Goal: Task Accomplishment & Management: Manage account settings

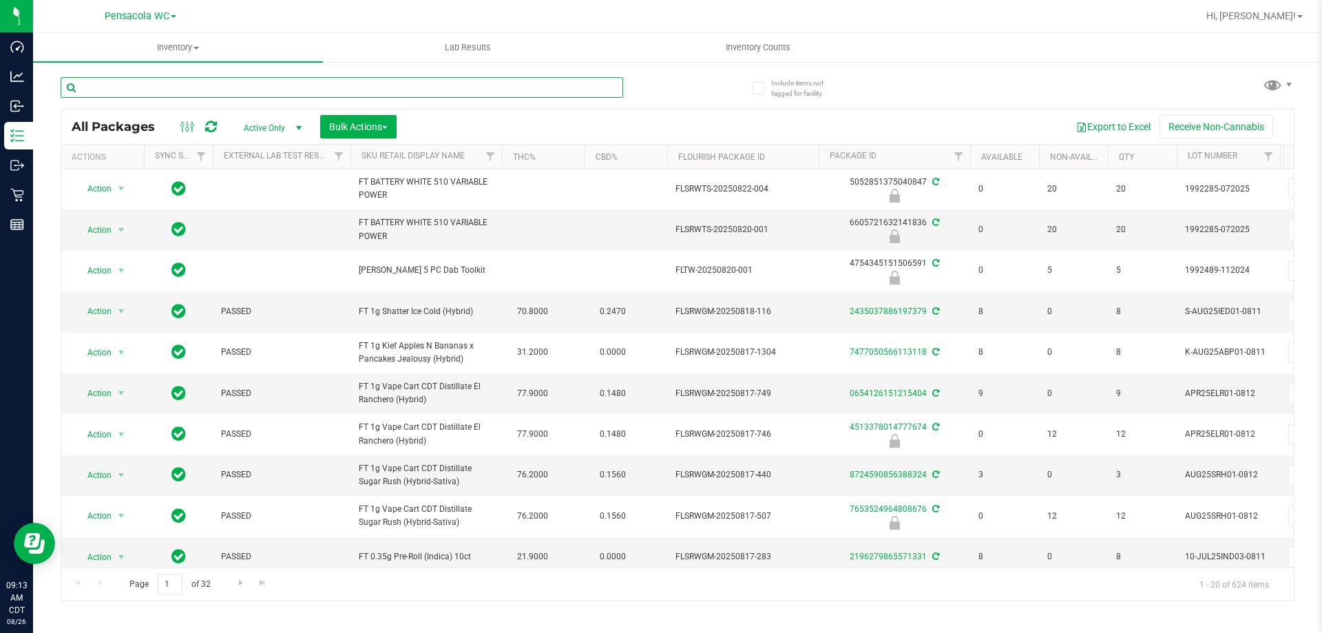
click at [200, 89] on input "text" at bounding box center [342, 87] width 563 height 21
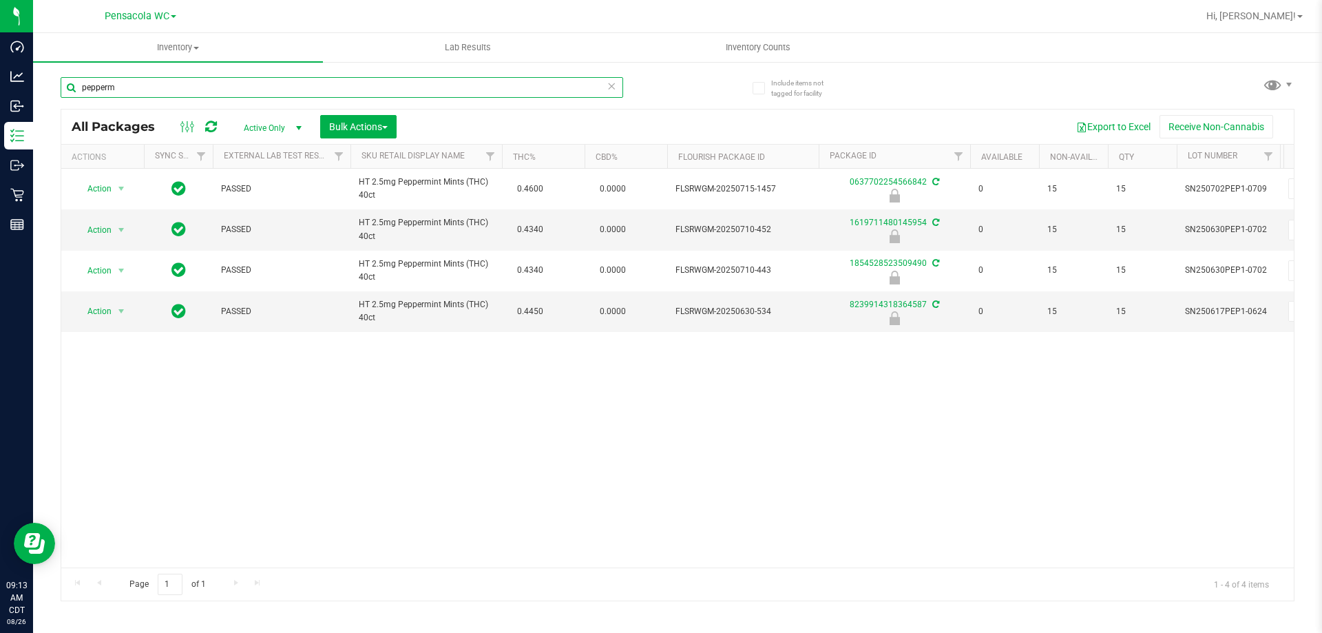
click at [242, 79] on input "pepperm" at bounding box center [342, 87] width 563 height 21
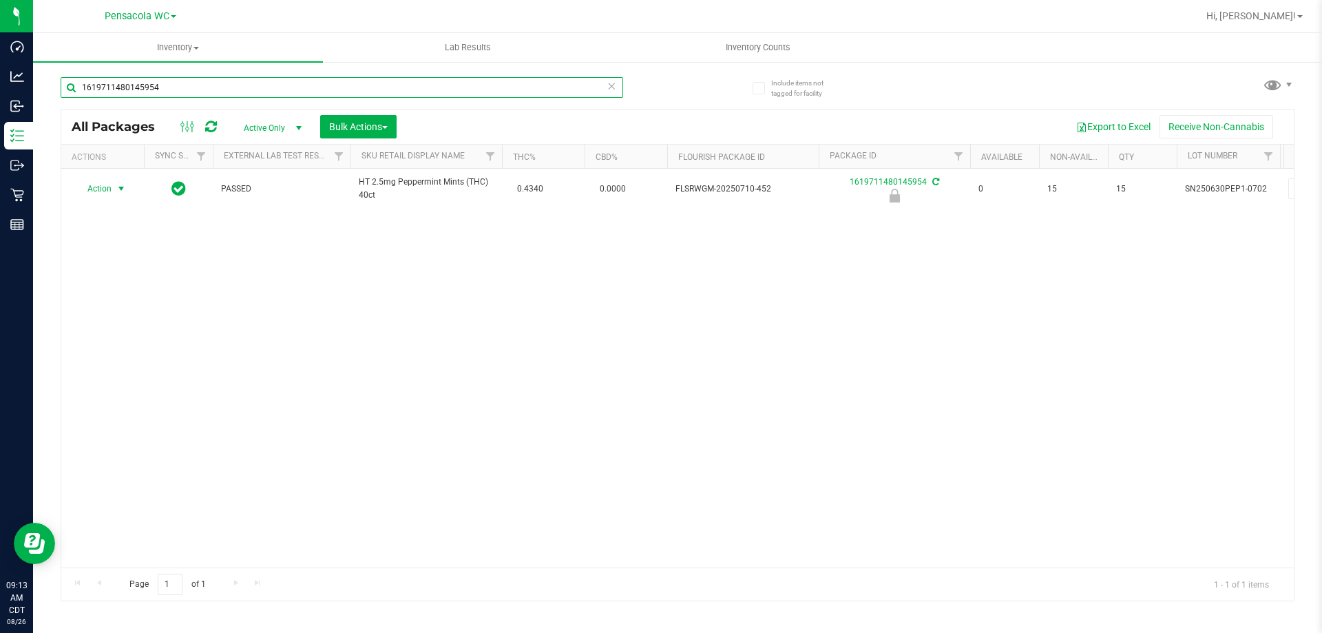
type input "1619711480145954"
click at [107, 186] on span "Action" at bounding box center [93, 188] width 37 height 19
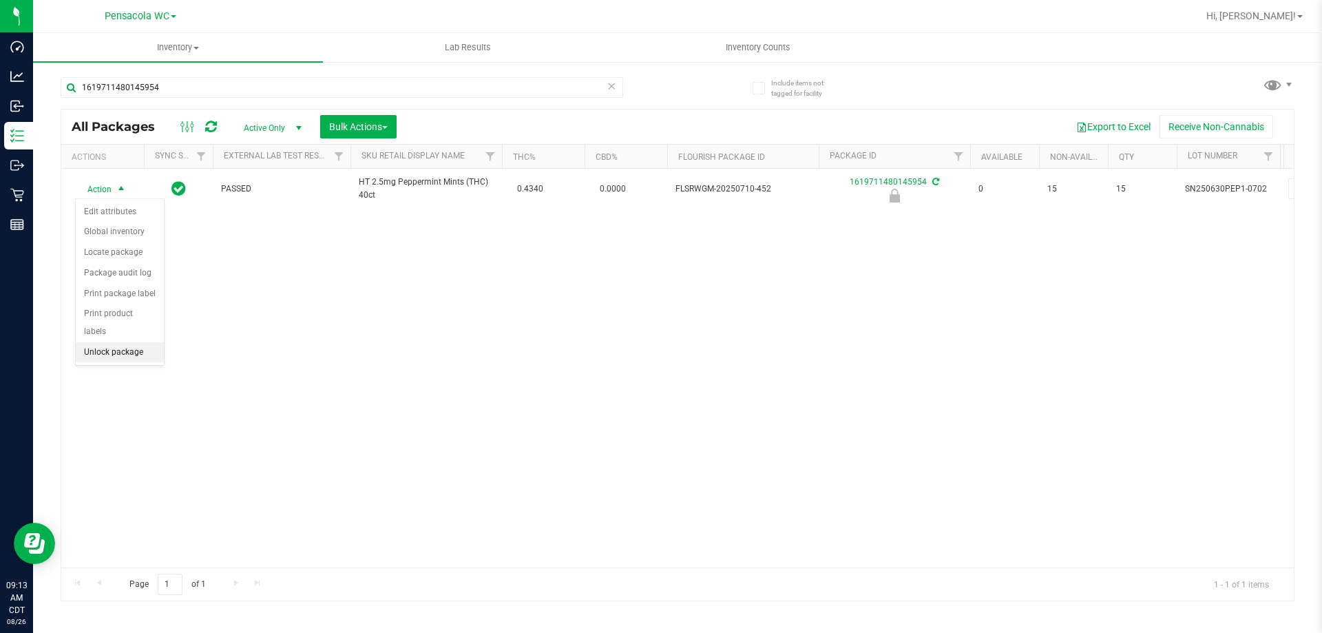
click at [143, 342] on li "Unlock package" at bounding box center [120, 352] width 88 height 21
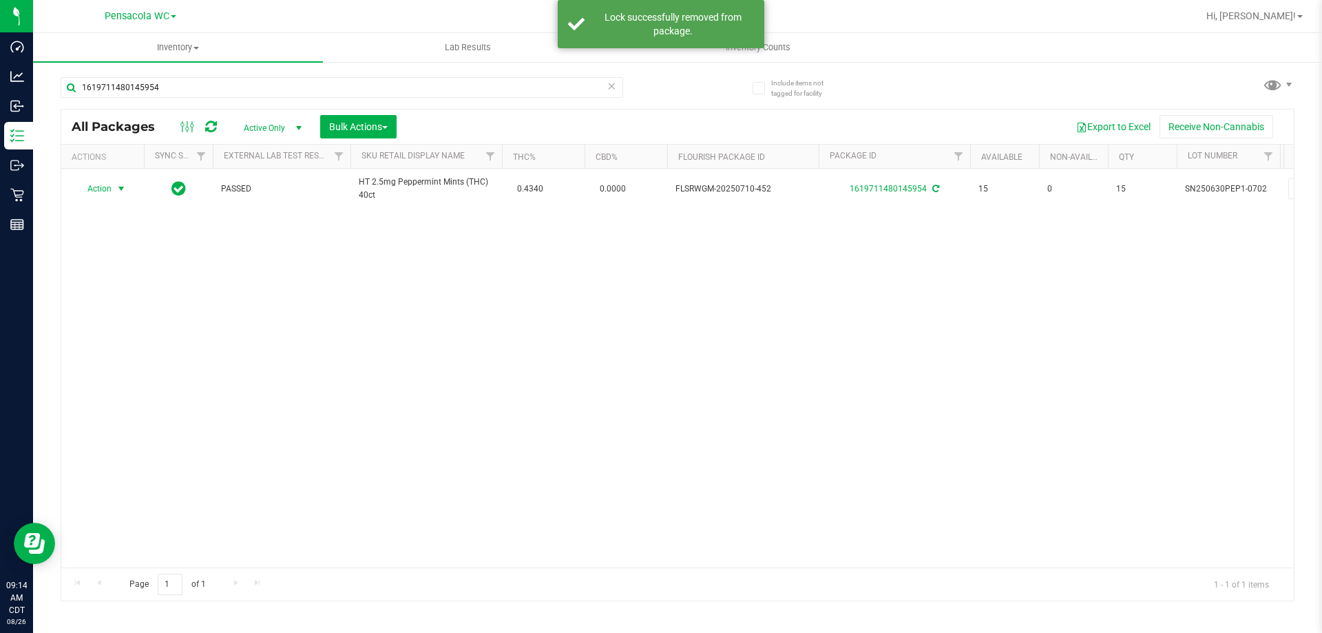
click at [103, 191] on span "Action" at bounding box center [93, 188] width 37 height 19
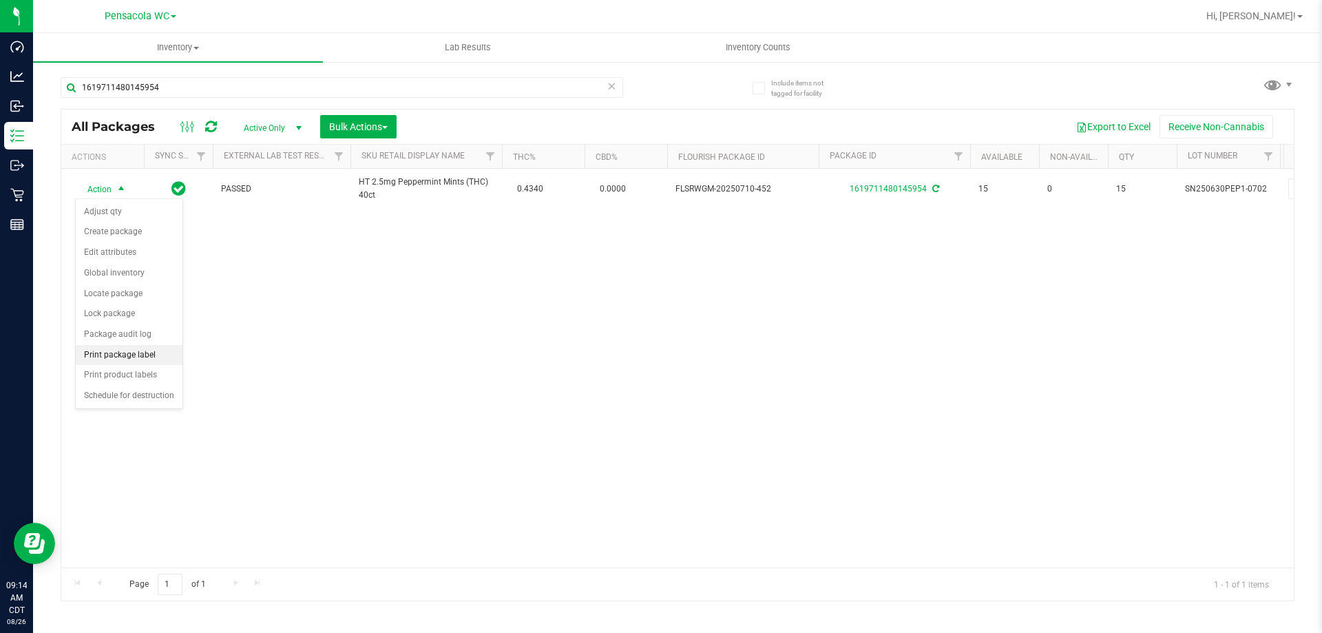
click at [154, 351] on li "Print package label" at bounding box center [129, 355] width 107 height 21
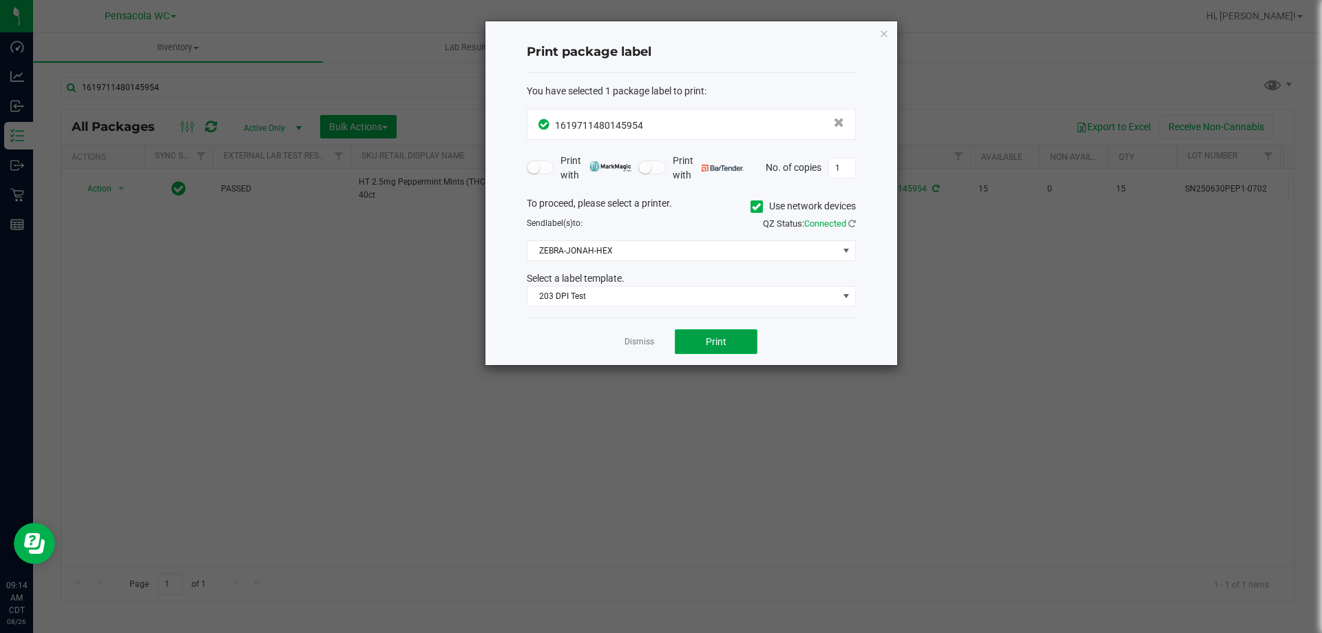
click at [702, 353] on button "Print" at bounding box center [716, 341] width 83 height 25
click at [635, 346] on link "Dismiss" at bounding box center [640, 342] width 30 height 12
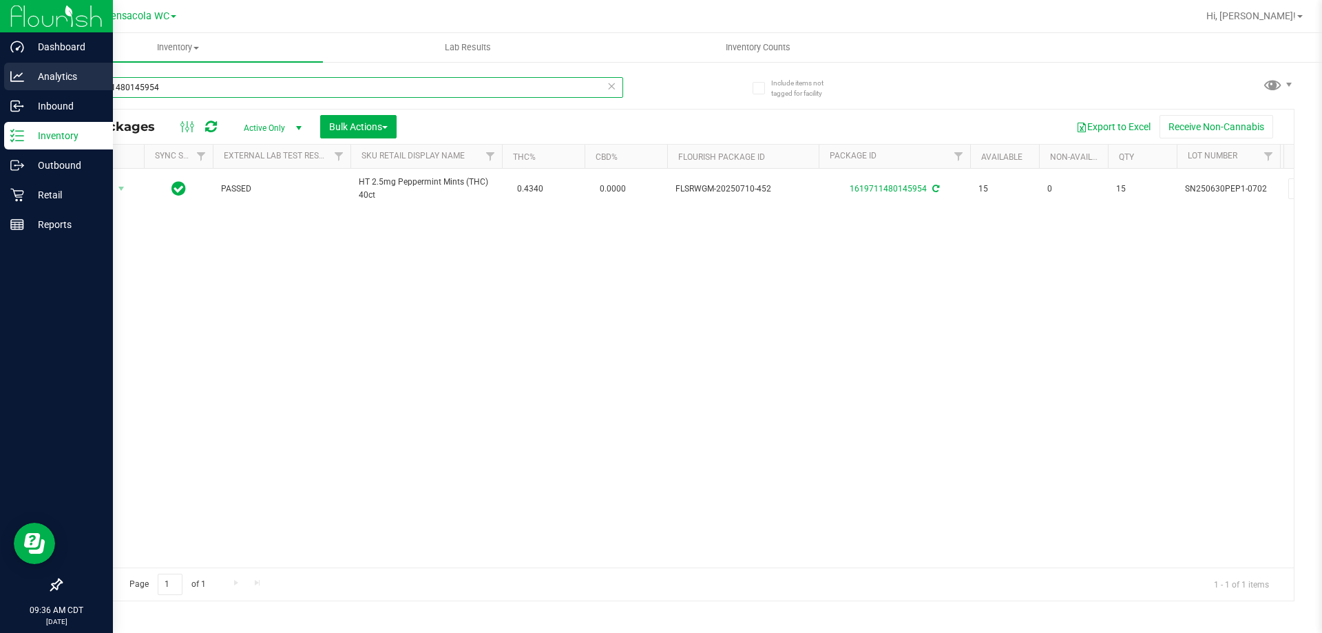
drag, startPoint x: 239, startPoint y: 88, endPoint x: 0, endPoint y: 66, distance: 240.0
click at [0, 66] on div "Dashboard Analytics Inbound Inventory Outbound Retail Reports 09:36 AM CDT 08/2…" at bounding box center [661, 316] width 1322 height 633
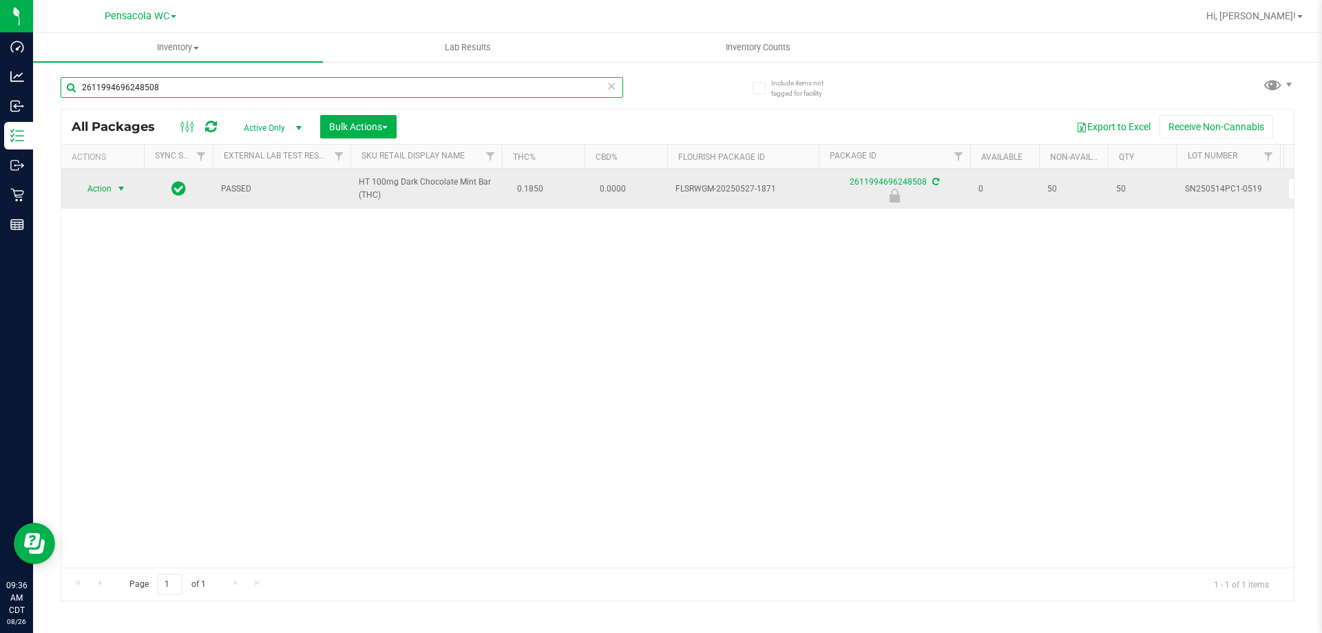
type input "2611994696248508"
click at [114, 189] on span "select" at bounding box center [121, 188] width 17 height 19
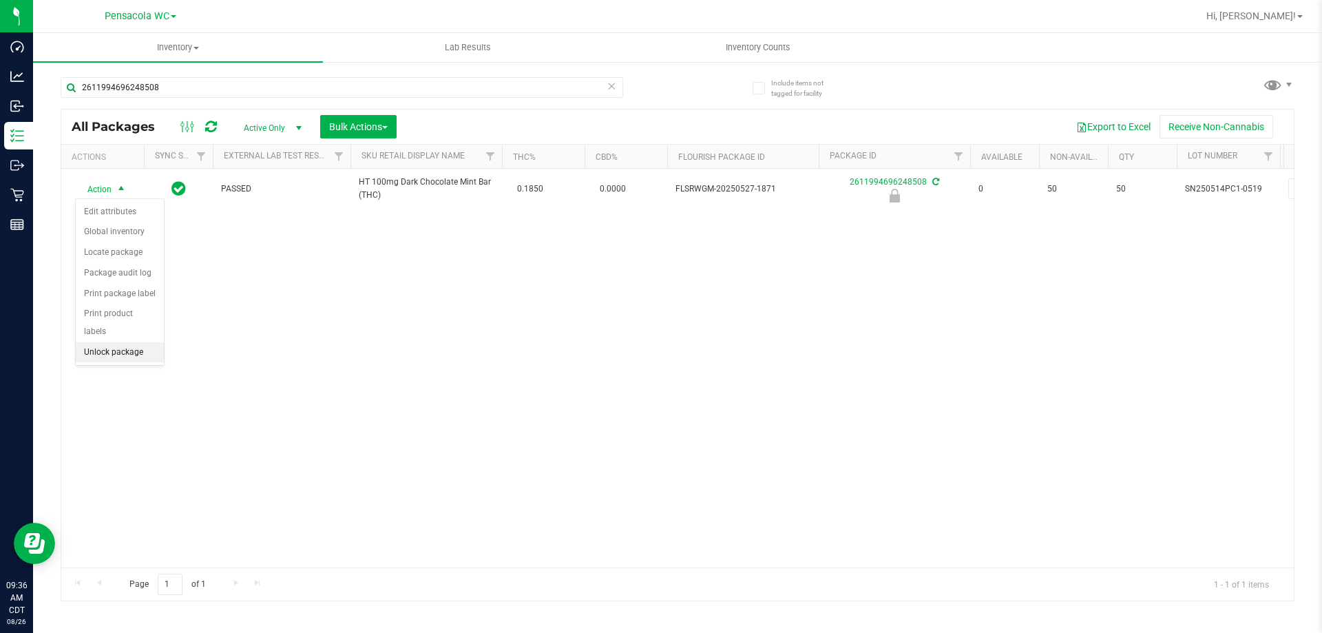
click at [122, 342] on li "Unlock package" at bounding box center [120, 352] width 88 height 21
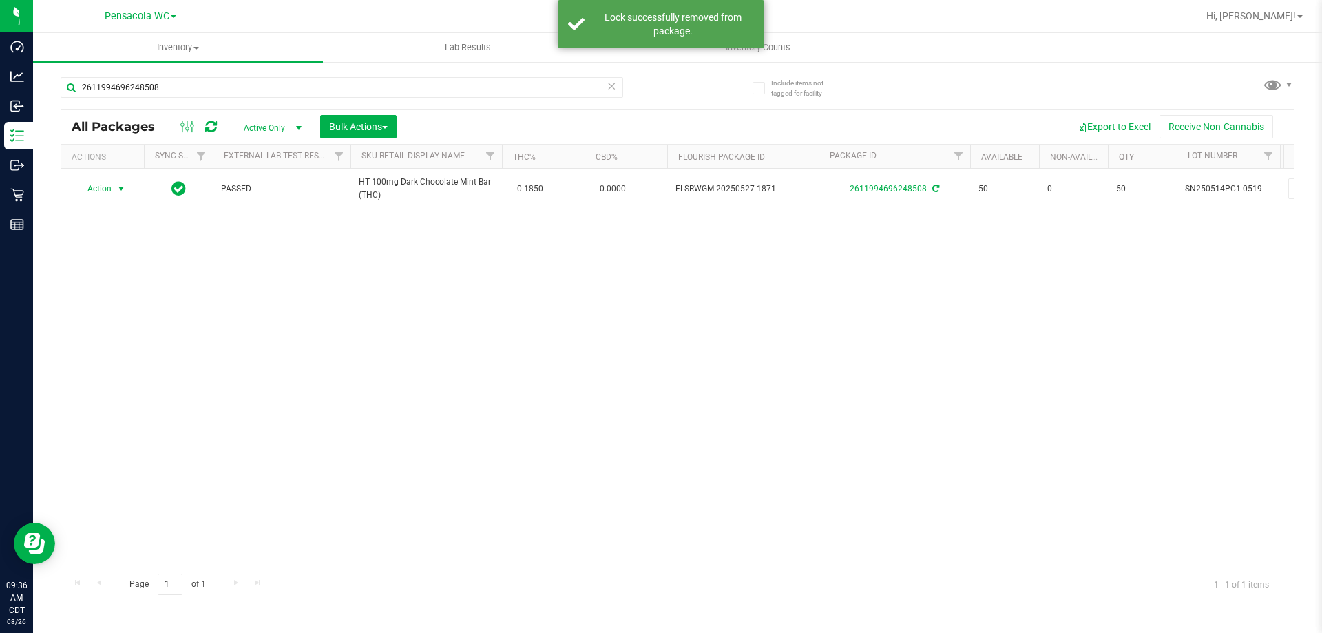
click at [99, 185] on span "Action" at bounding box center [93, 188] width 37 height 19
click at [138, 357] on li "Print package label" at bounding box center [129, 355] width 107 height 21
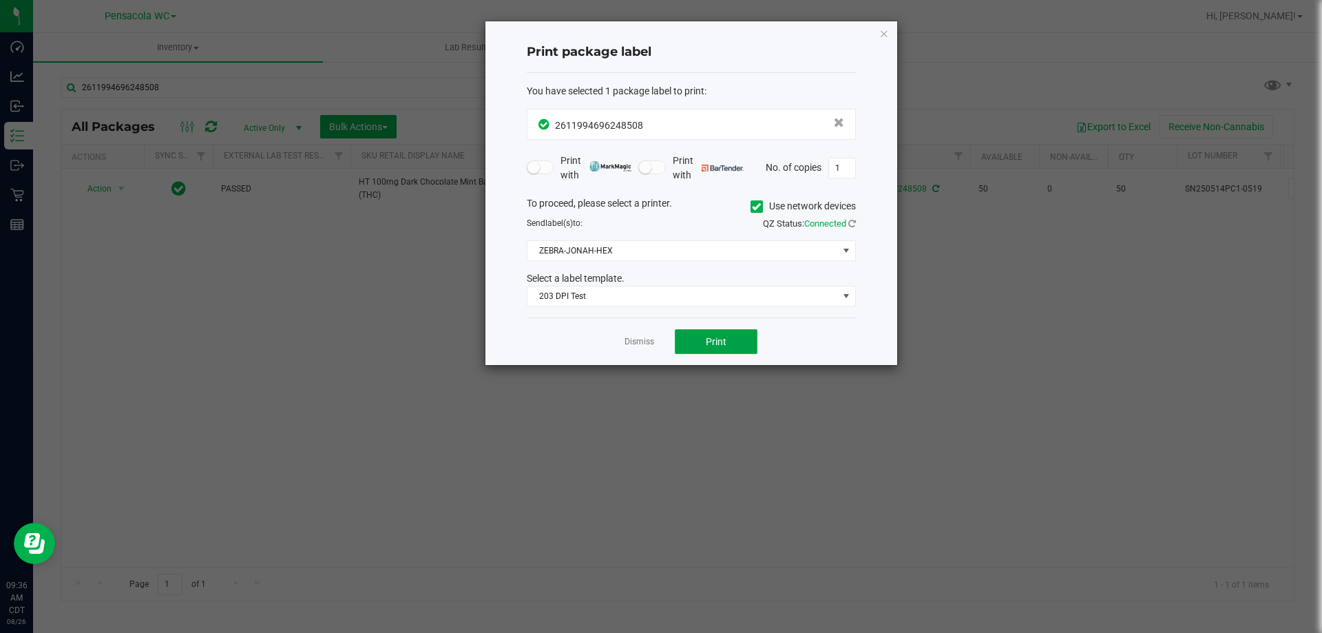
click at [714, 337] on span "Print" at bounding box center [716, 341] width 21 height 11
click at [633, 337] on link "Dismiss" at bounding box center [640, 342] width 30 height 12
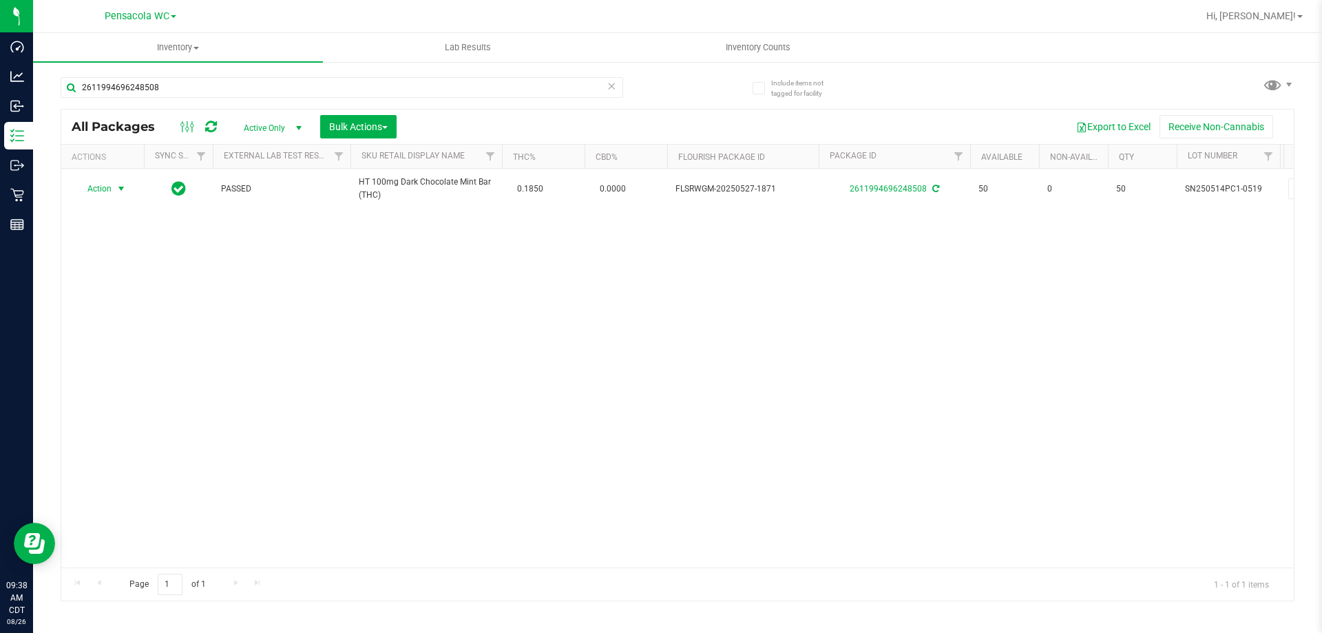
click at [300, 315] on div "Action Action Adjust qty Create package Edit attributes Global inventory Locate…" at bounding box center [677, 368] width 1233 height 399
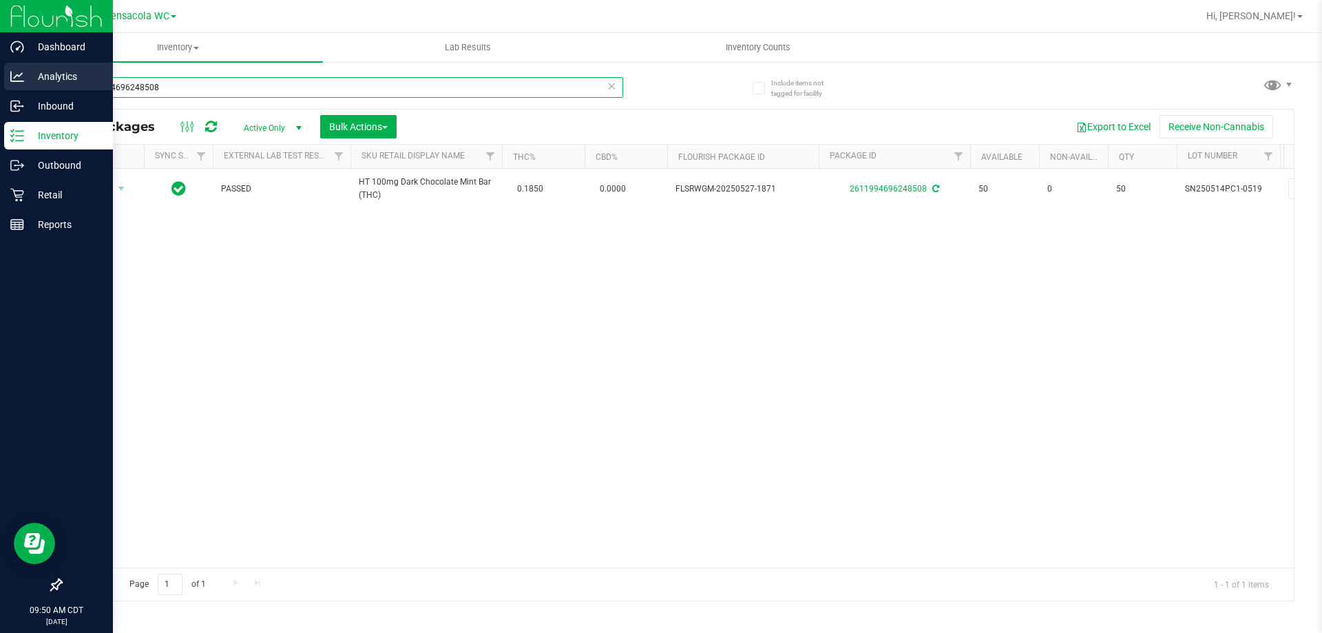
drag, startPoint x: 221, startPoint y: 88, endPoint x: 0, endPoint y: 90, distance: 221.1
click at [0, 90] on div "Dashboard Analytics Inbound Inventory Outbound Retail Reports 09:50 AM CDT 08/2…" at bounding box center [661, 316] width 1322 height 633
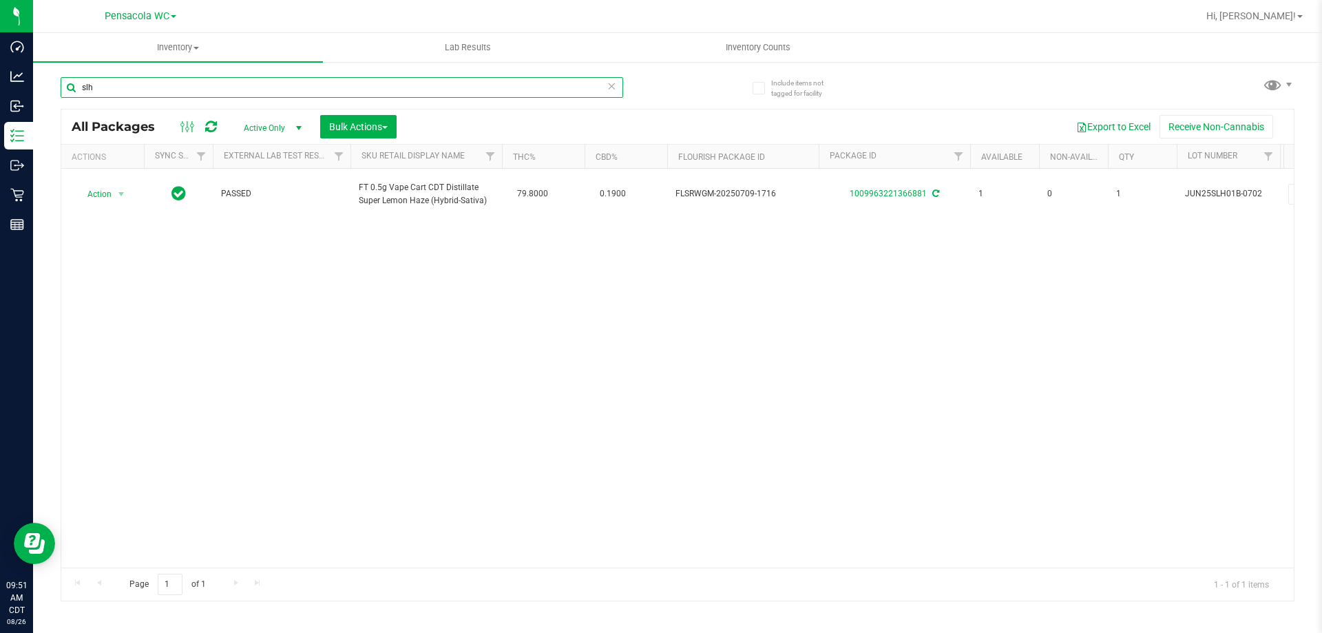
click at [286, 79] on input "slh" at bounding box center [342, 87] width 563 height 21
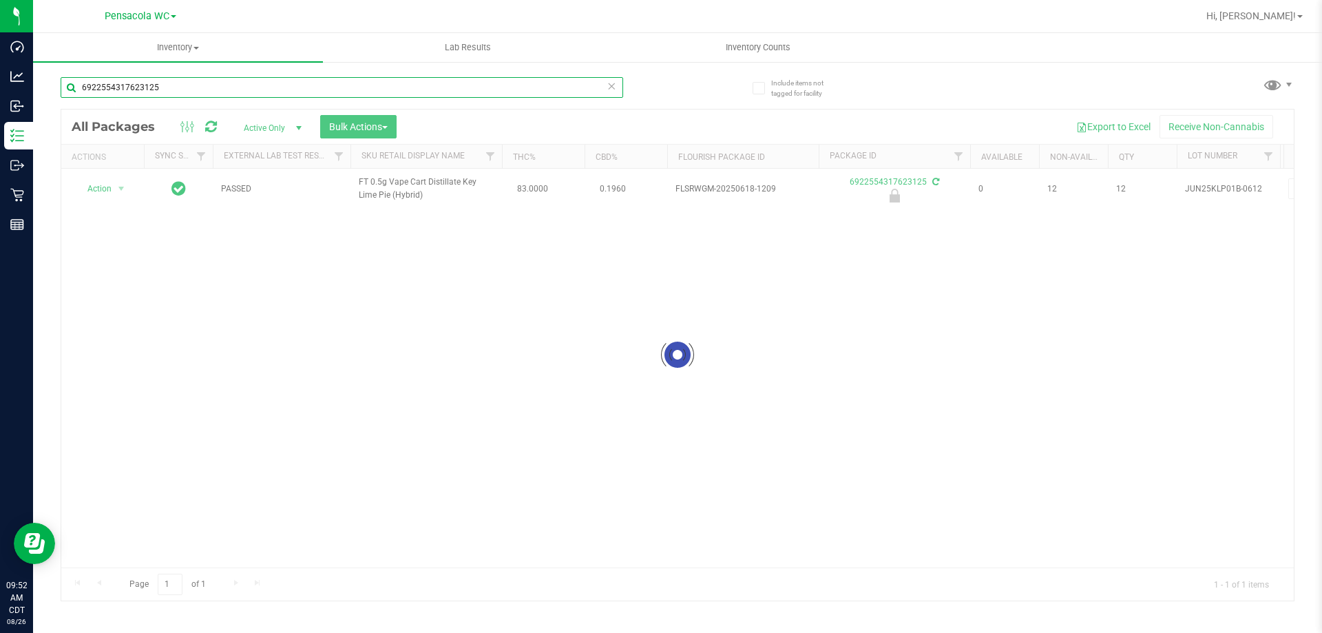
type input "6922554317623125"
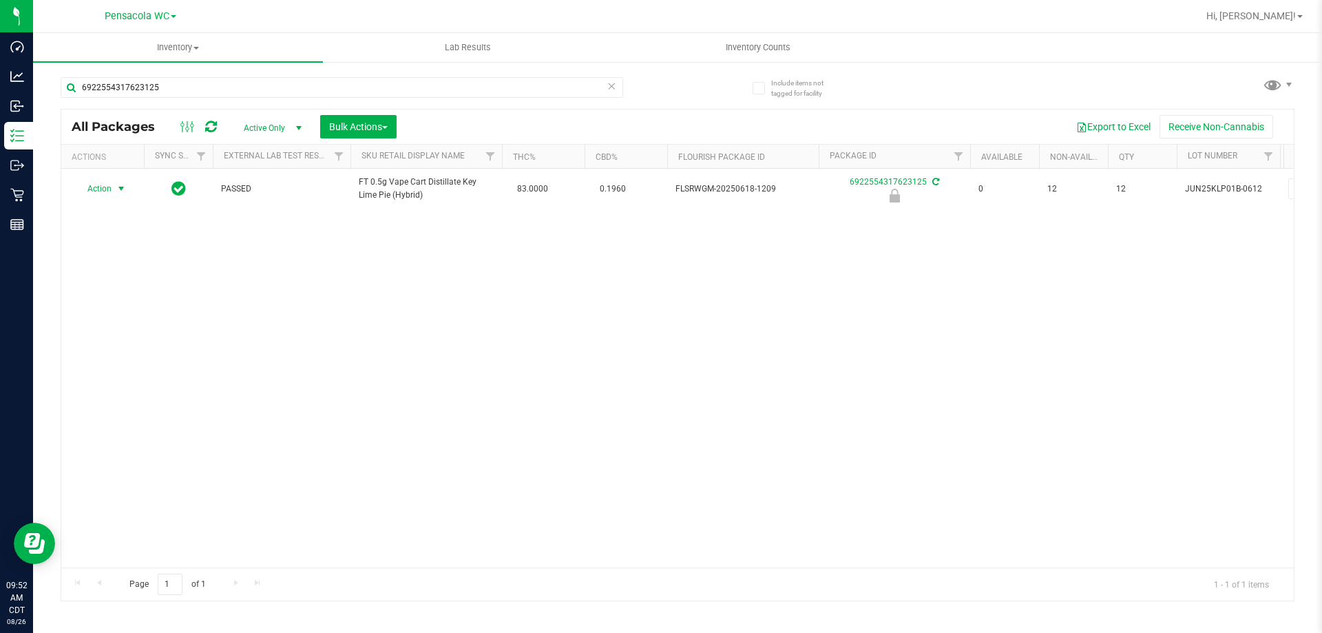
click at [114, 192] on span "select" at bounding box center [121, 188] width 17 height 19
click at [143, 342] on li "Unlock package" at bounding box center [120, 352] width 88 height 21
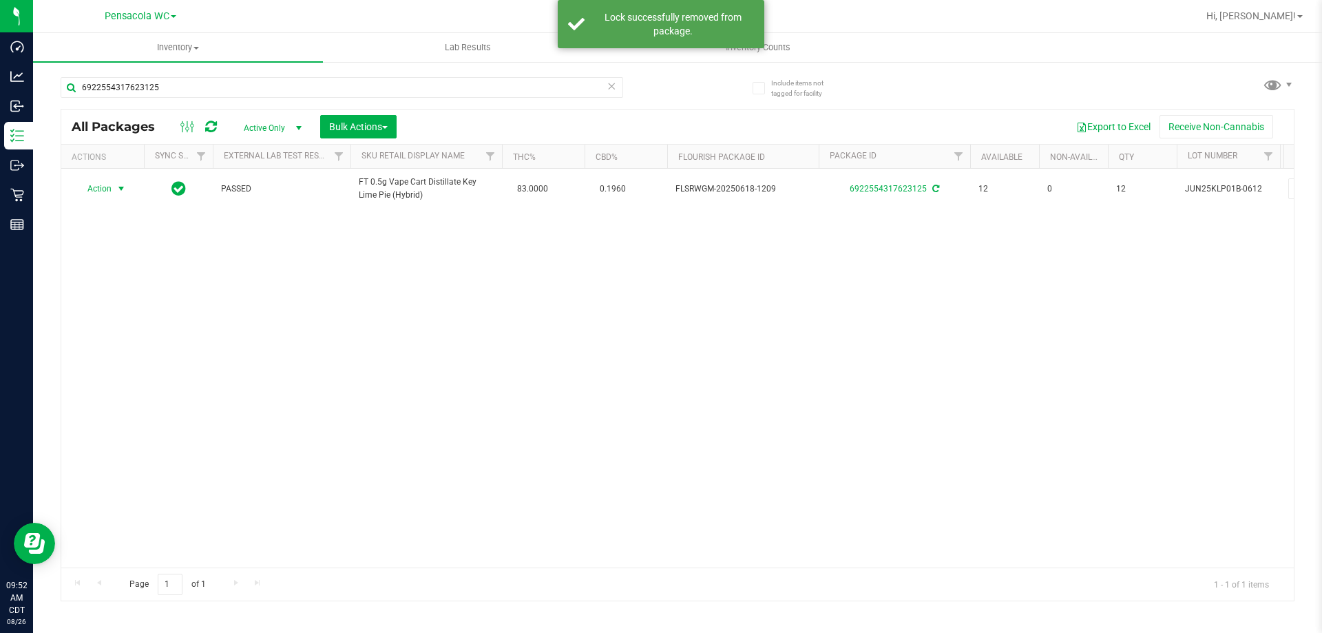
click at [98, 188] on span "Action" at bounding box center [93, 188] width 37 height 19
drag, startPoint x: 138, startPoint y: 353, endPoint x: 152, endPoint y: 352, distance: 13.8
click at [138, 352] on li "Print package label" at bounding box center [129, 355] width 107 height 21
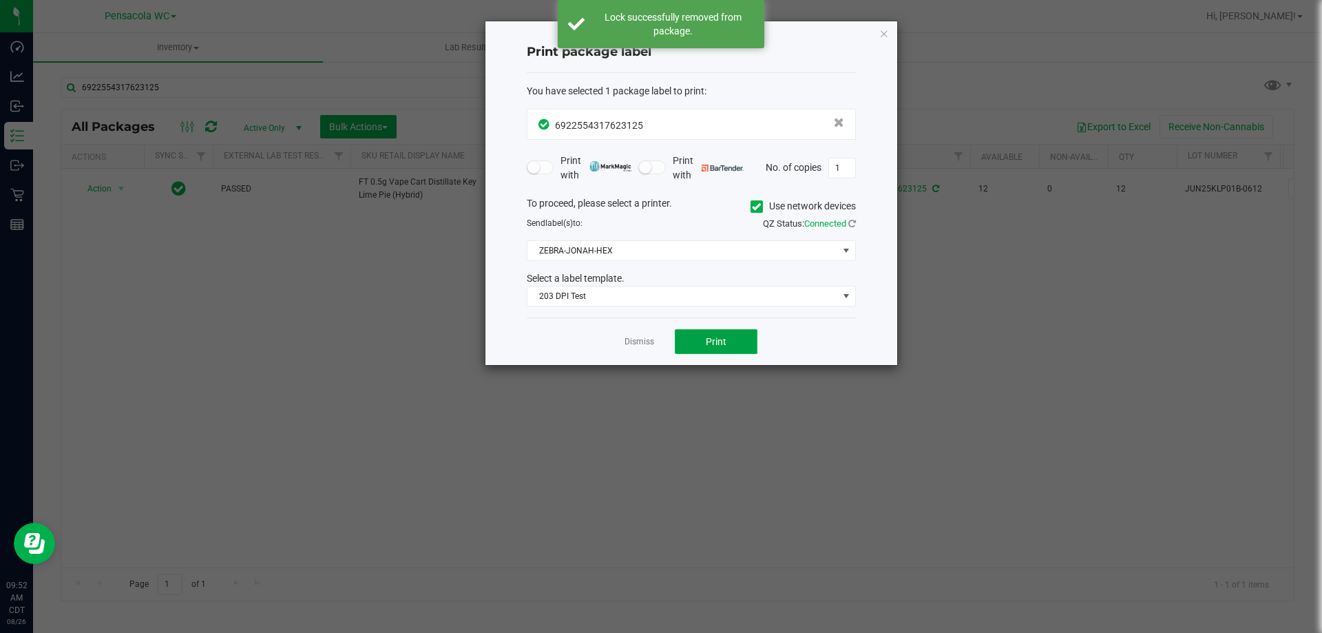
click at [683, 337] on button "Print" at bounding box center [716, 341] width 83 height 25
click at [641, 342] on link "Dismiss" at bounding box center [640, 342] width 30 height 12
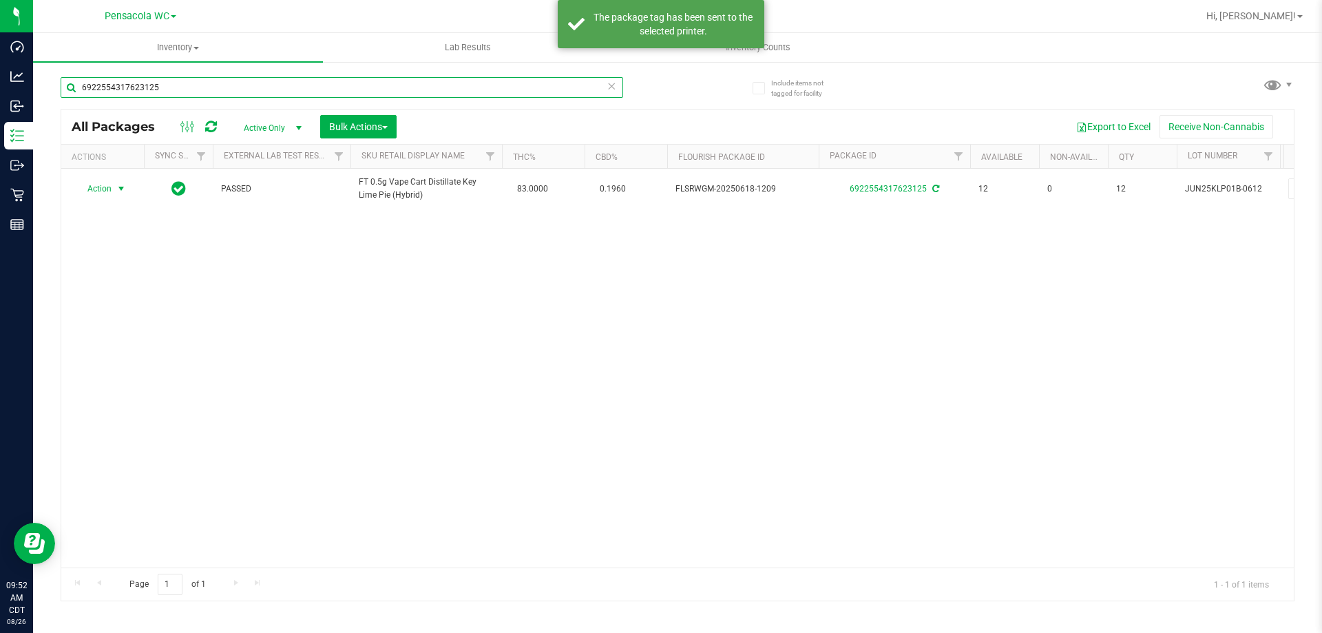
click at [211, 79] on input "6922554317623125" at bounding box center [342, 87] width 563 height 21
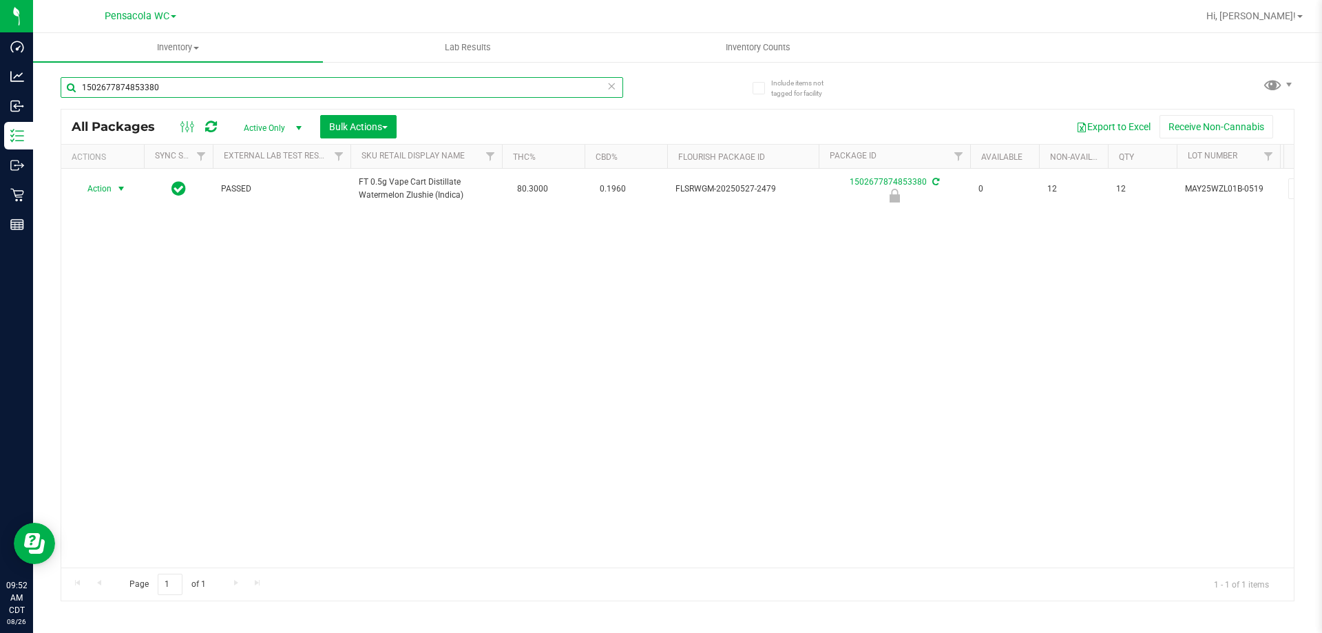
type input "1502677874853380"
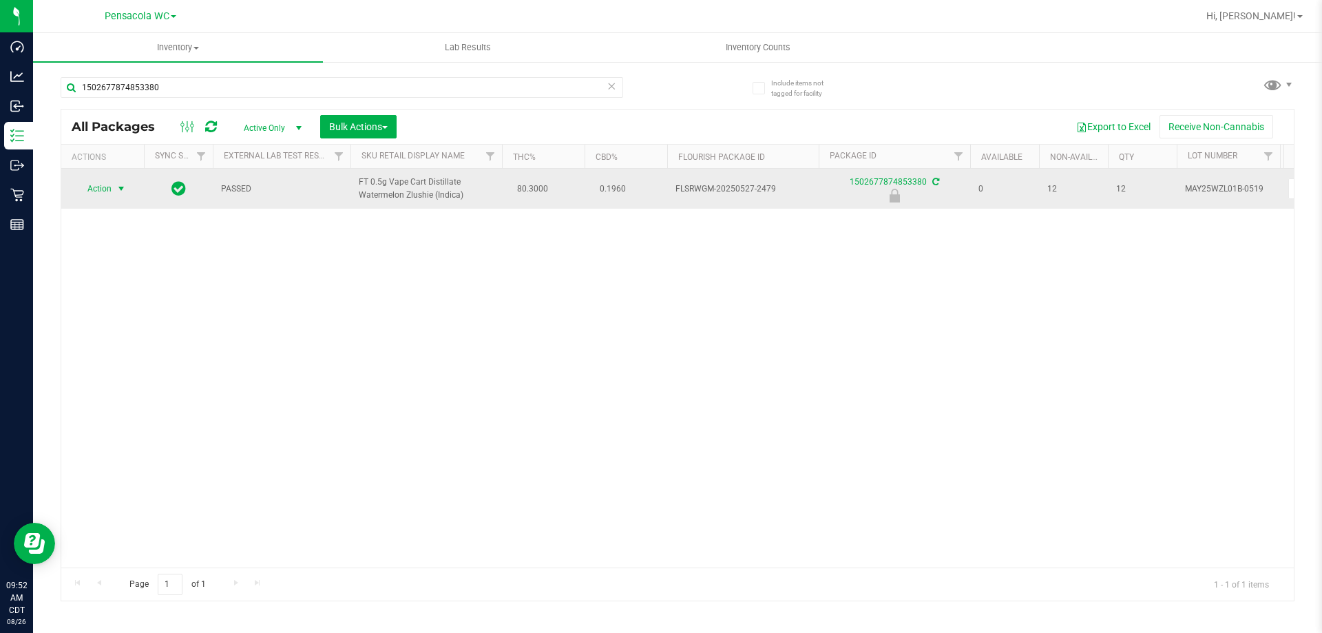
click at [103, 185] on span "Action" at bounding box center [93, 188] width 37 height 19
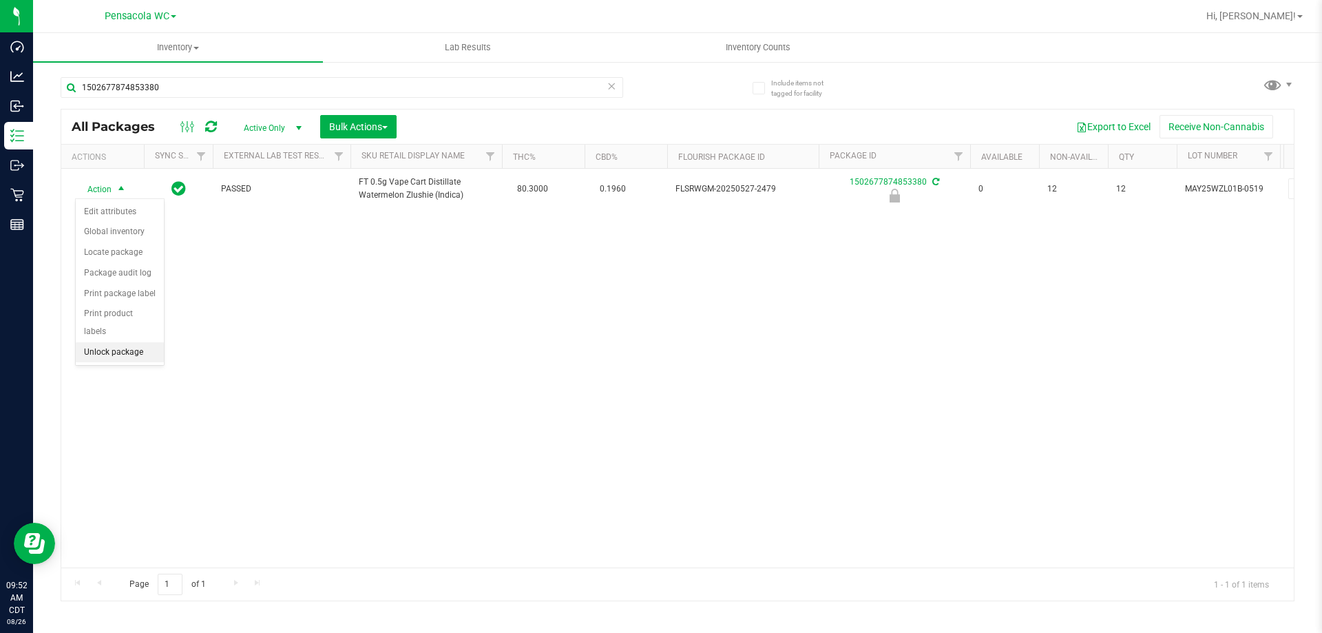
click at [156, 342] on li "Unlock package" at bounding box center [120, 352] width 88 height 21
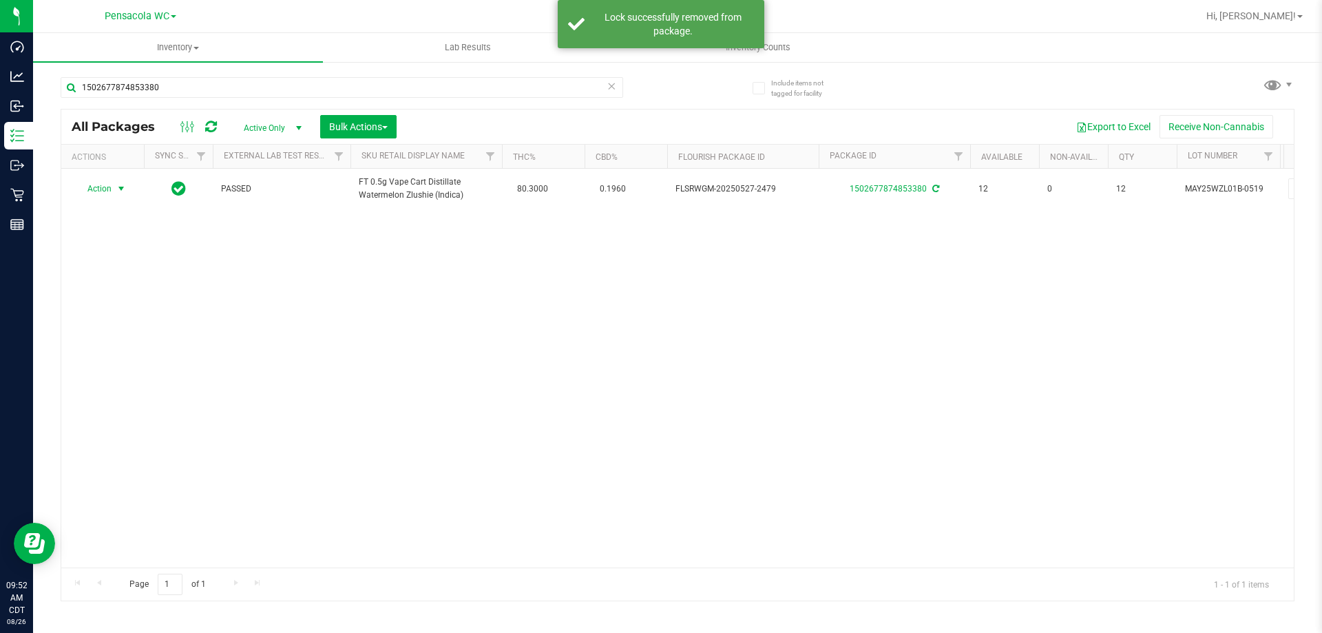
click at [108, 191] on span "Action" at bounding box center [93, 188] width 37 height 19
click at [163, 364] on li "Print package label" at bounding box center [129, 355] width 107 height 21
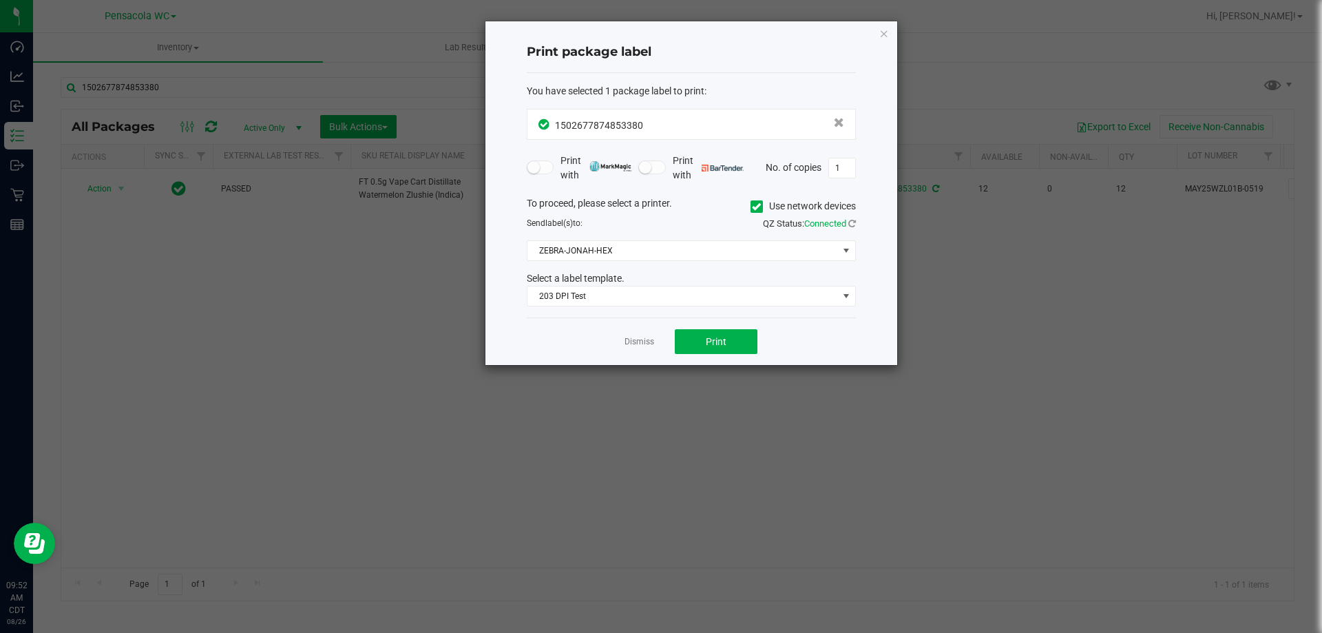
click at [740, 362] on div "Dismiss Print" at bounding box center [691, 342] width 329 height 48
click at [728, 337] on button "Print" at bounding box center [716, 341] width 83 height 25
click at [635, 343] on link "Dismiss" at bounding box center [640, 342] width 30 height 12
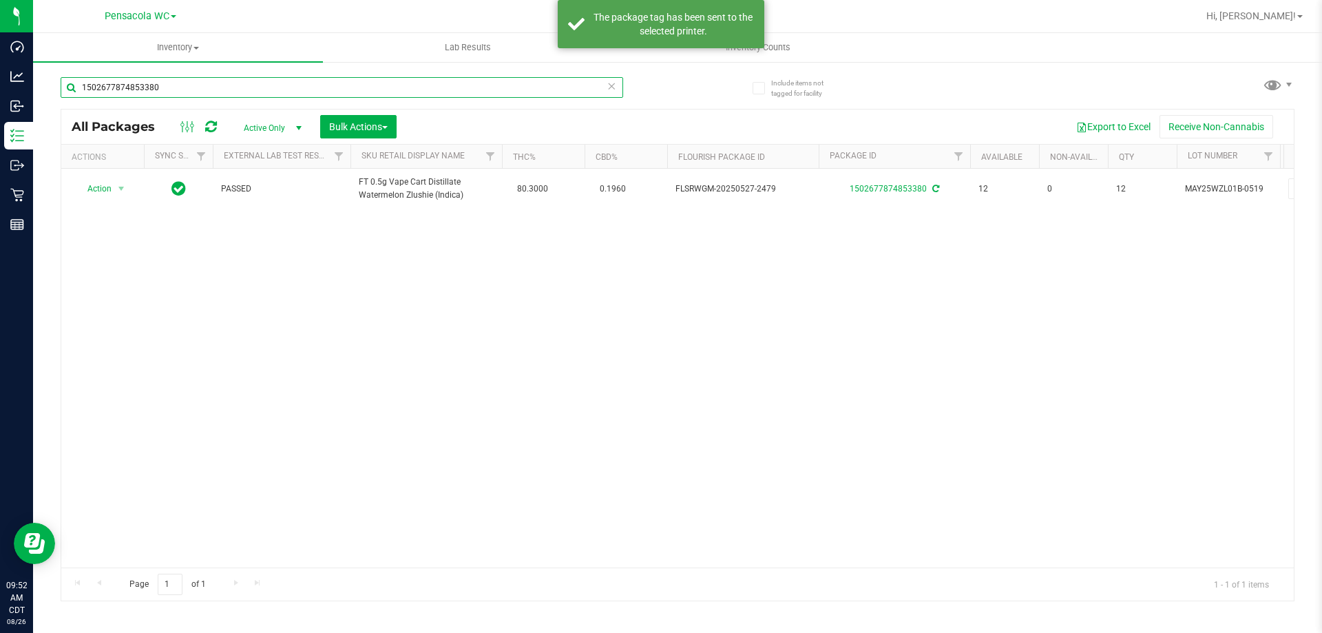
click at [211, 88] on input "1502677874853380" at bounding box center [342, 87] width 563 height 21
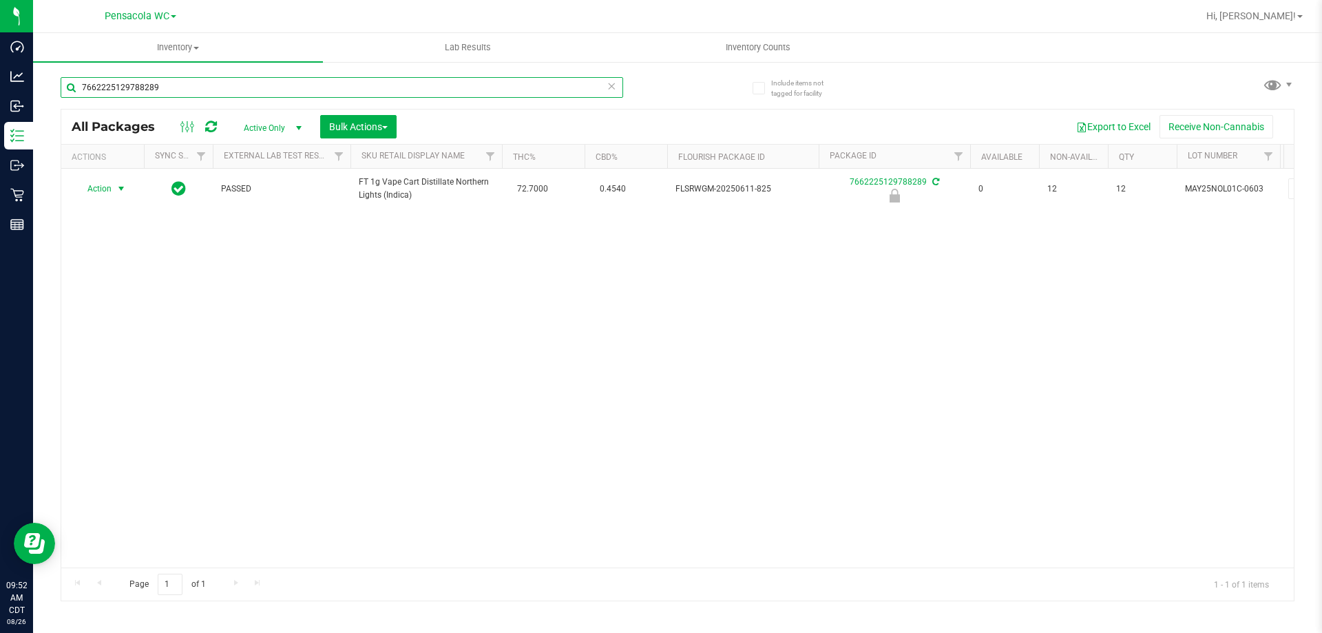
type input "7662225129788289"
click at [95, 190] on span "Action" at bounding box center [93, 188] width 37 height 19
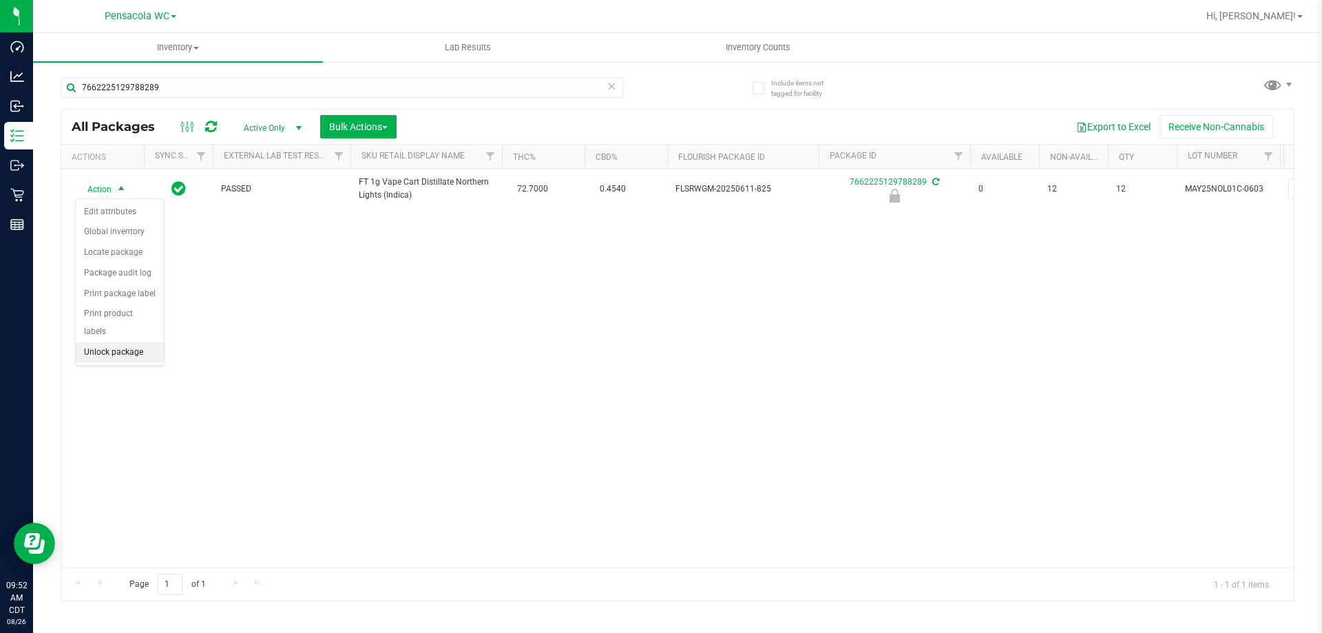
click at [148, 342] on li "Unlock package" at bounding box center [120, 352] width 88 height 21
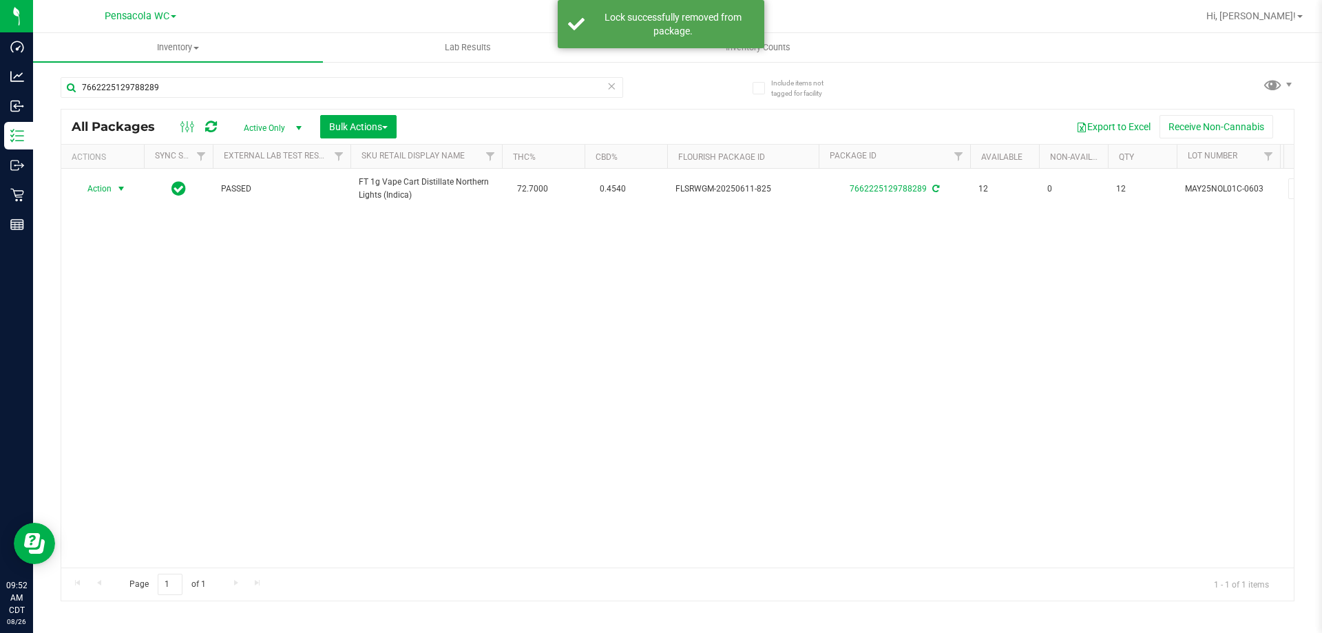
click at [110, 190] on span "Action" at bounding box center [93, 188] width 37 height 19
click at [165, 353] on li "Print package label" at bounding box center [129, 355] width 107 height 21
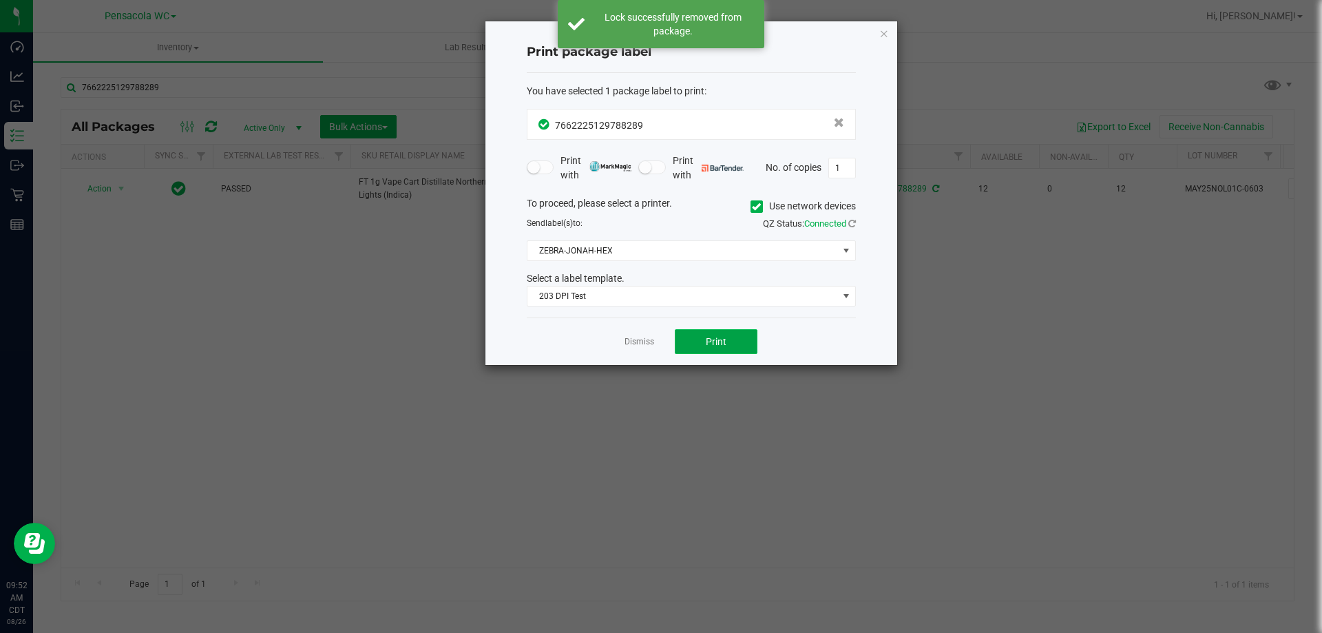
click at [706, 346] on span "Print" at bounding box center [716, 341] width 21 height 11
drag, startPoint x: 636, startPoint y: 341, endPoint x: 355, endPoint y: 118, distance: 358.4
click at [636, 340] on link "Dismiss" at bounding box center [640, 342] width 30 height 12
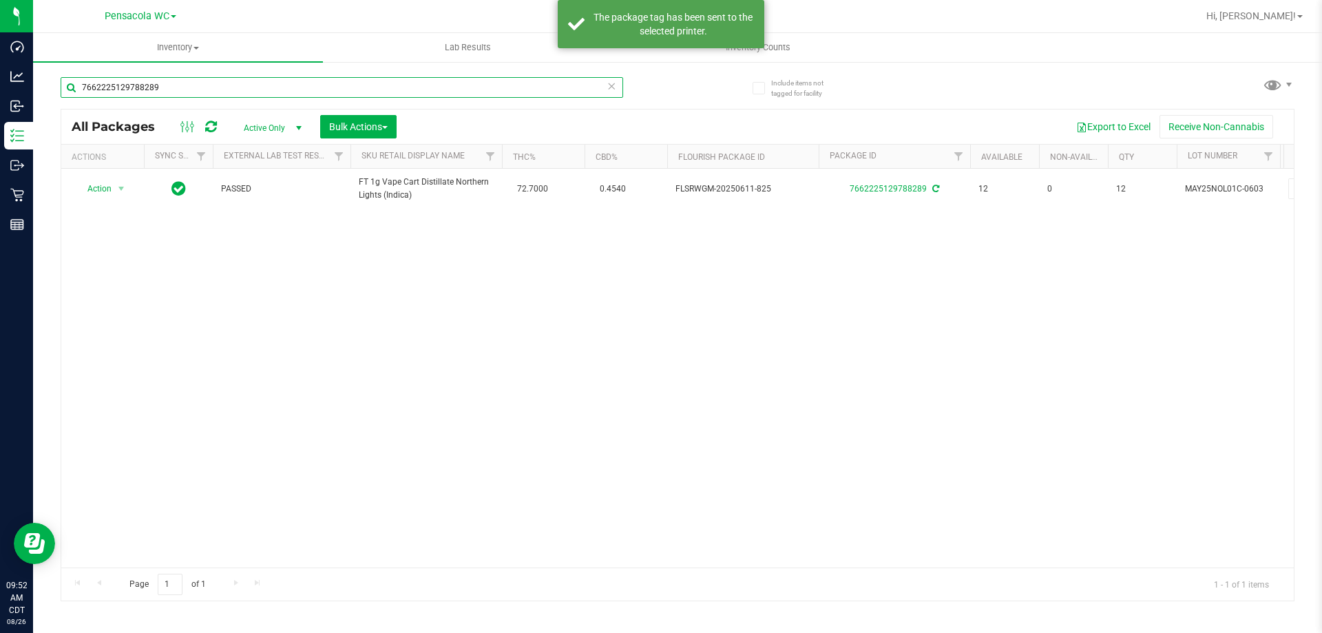
click at [197, 89] on input "7662225129788289" at bounding box center [342, 87] width 563 height 21
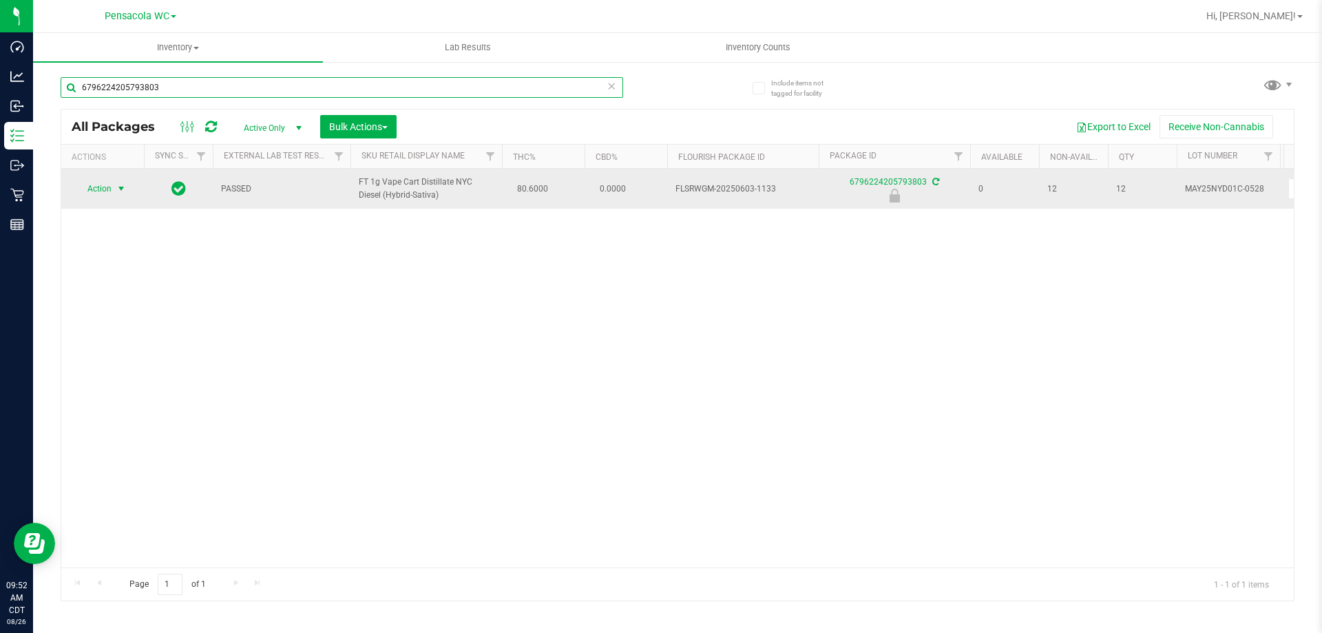
type input "6796224205793803"
click at [121, 190] on span "select" at bounding box center [121, 188] width 11 height 11
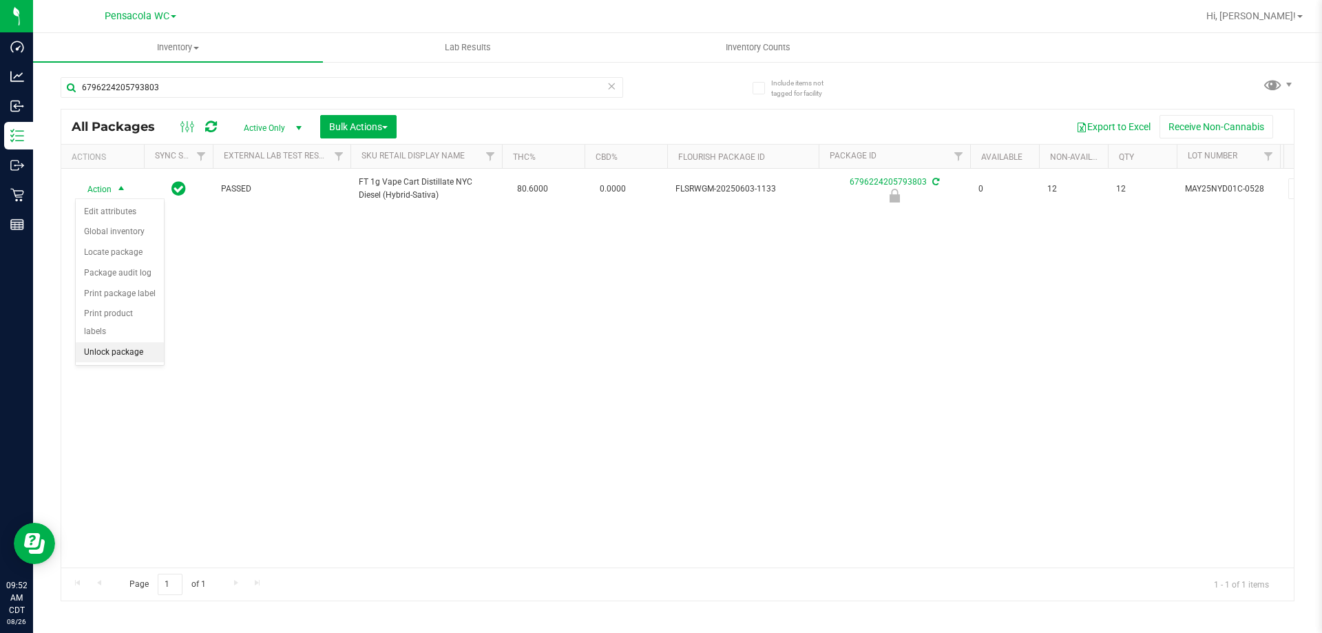
click at [132, 342] on li "Unlock package" at bounding box center [120, 352] width 88 height 21
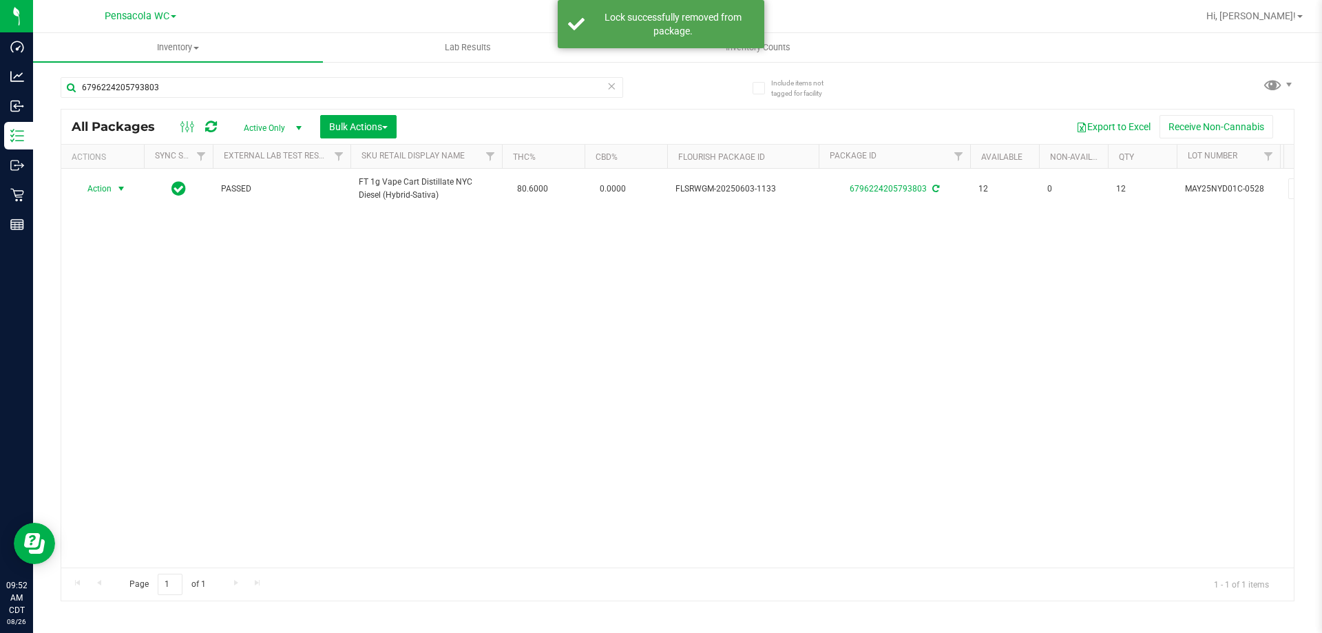
click at [103, 190] on span "Action" at bounding box center [93, 188] width 37 height 19
click at [130, 355] on li "Print package label" at bounding box center [129, 355] width 107 height 21
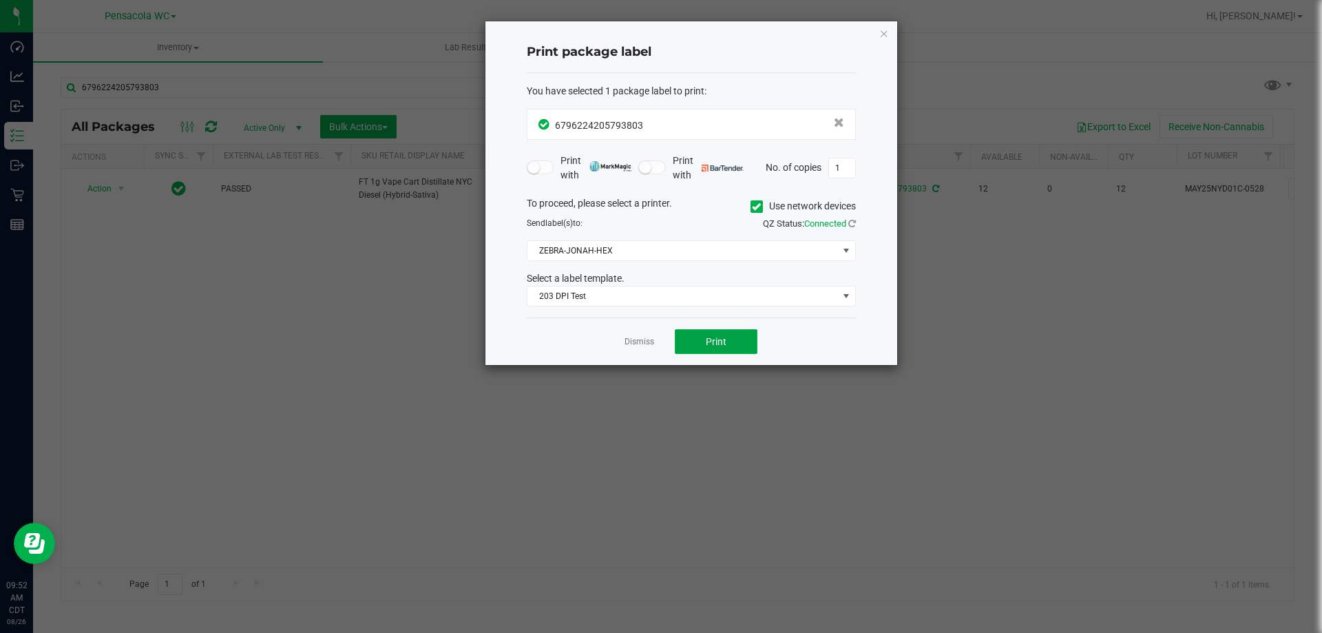
click at [727, 354] on button "Print" at bounding box center [716, 341] width 83 height 25
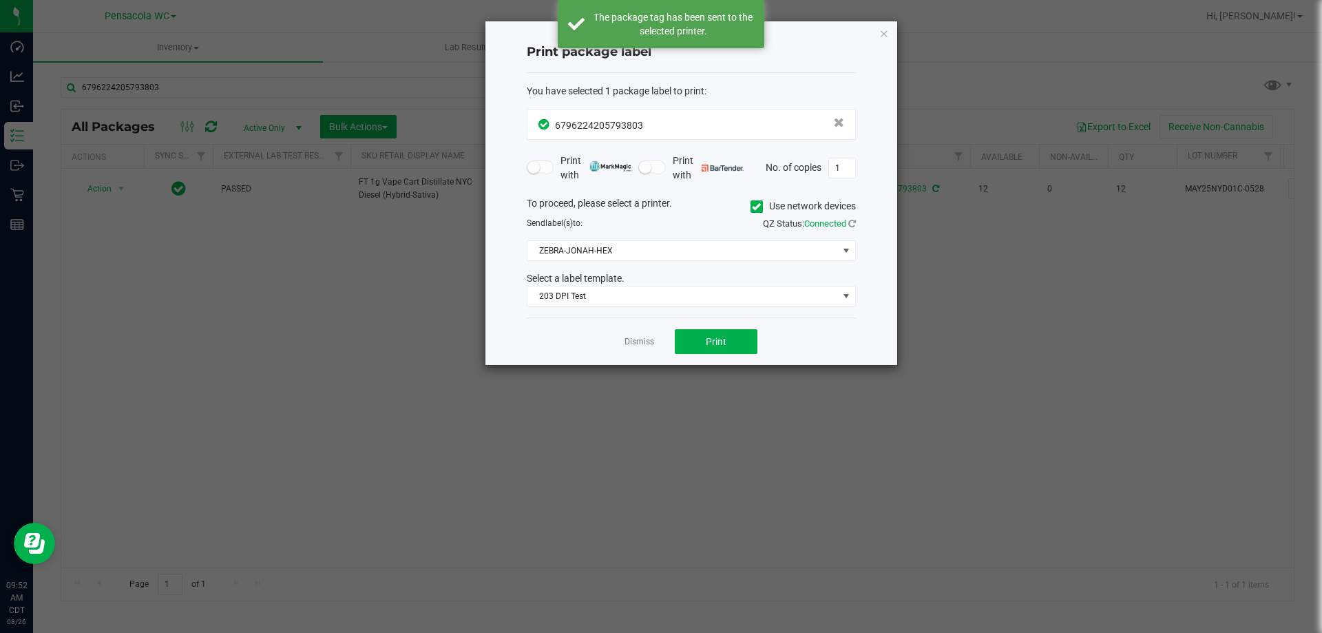
drag, startPoint x: 638, startPoint y: 344, endPoint x: 552, endPoint y: 260, distance: 119.8
click at [637, 344] on link "Dismiss" at bounding box center [640, 342] width 30 height 12
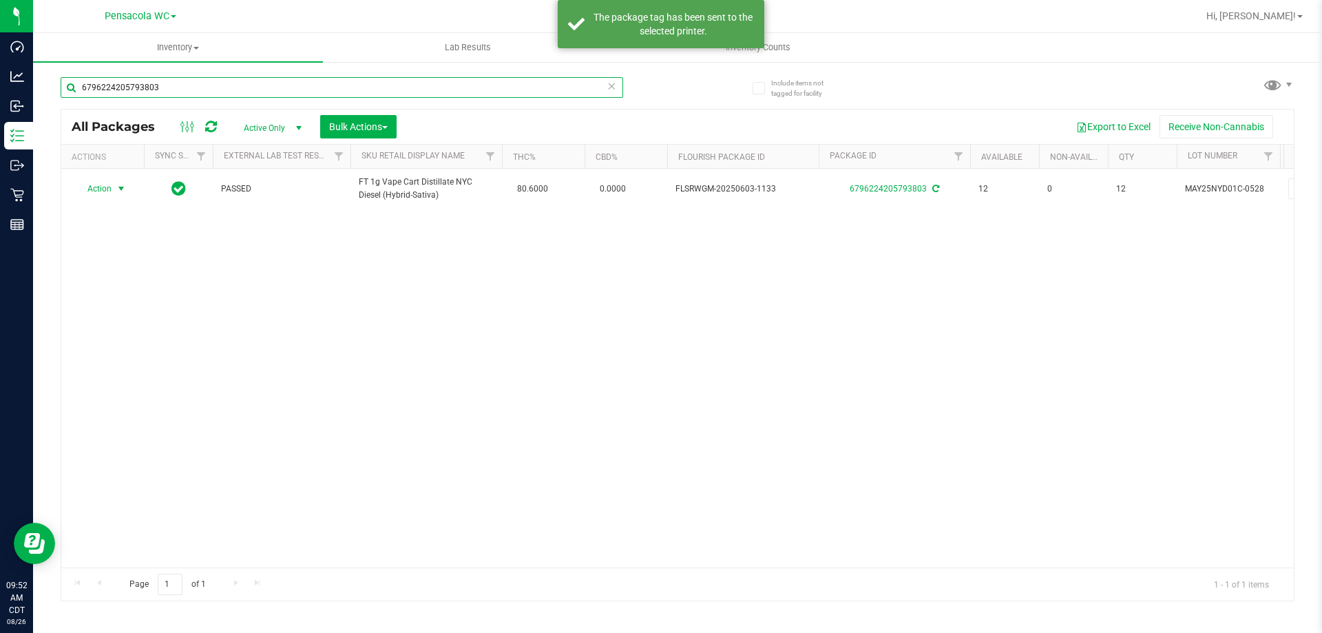
click at [212, 80] on input "6796224205793803" at bounding box center [342, 87] width 563 height 21
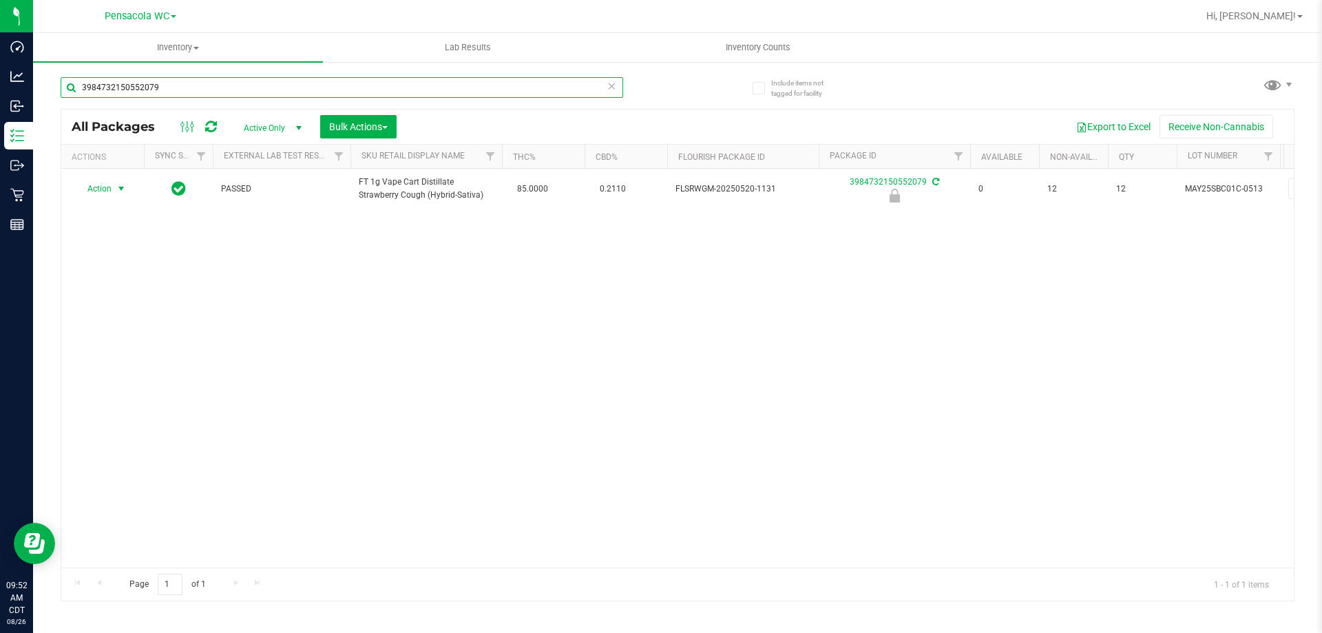
type input "3984732150552079"
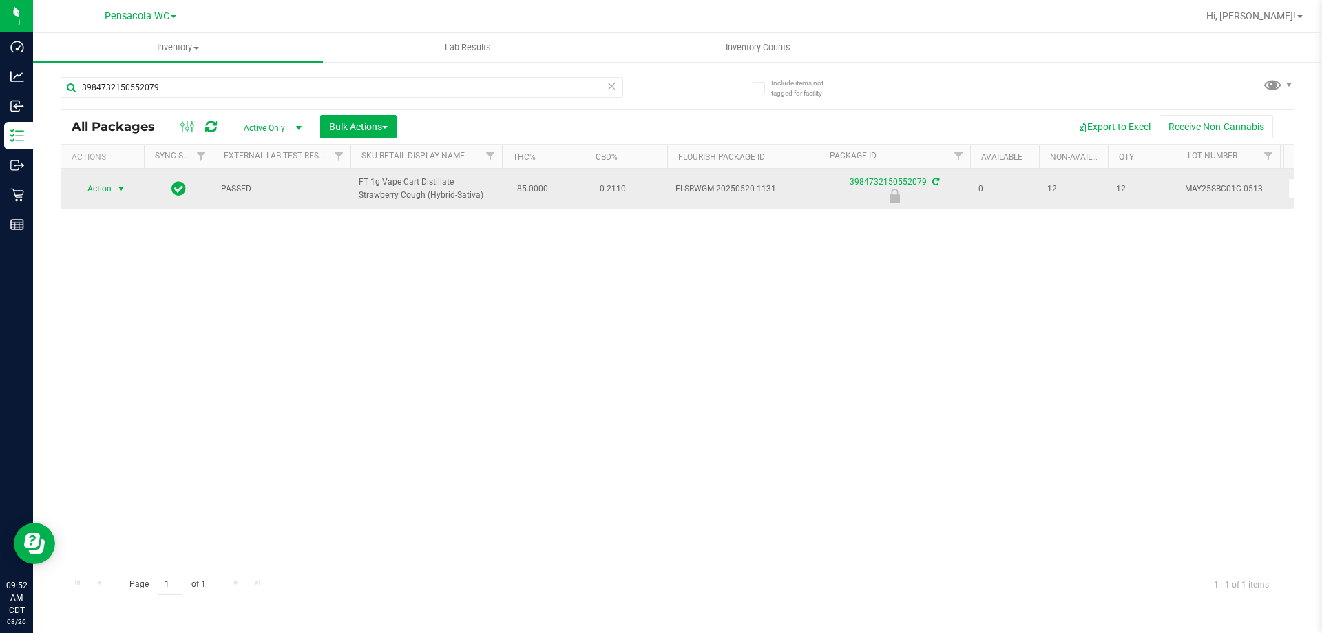
click at [114, 187] on span "select" at bounding box center [121, 188] width 17 height 19
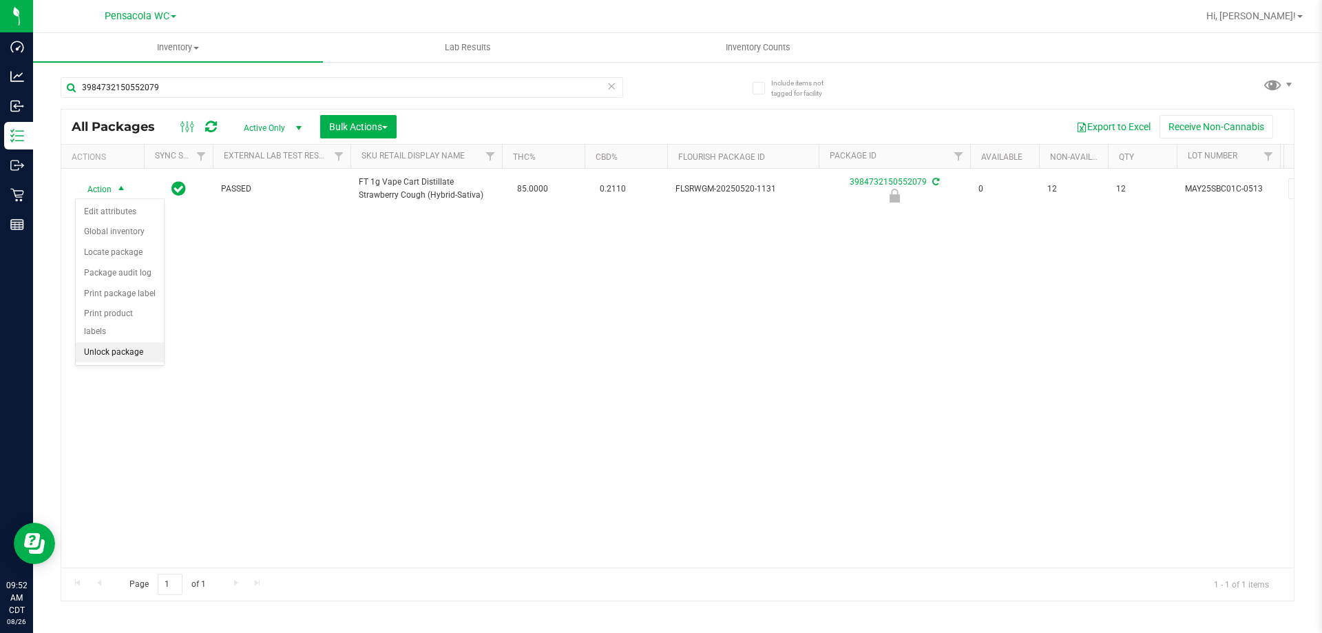
click at [107, 342] on li "Unlock package" at bounding box center [120, 352] width 88 height 21
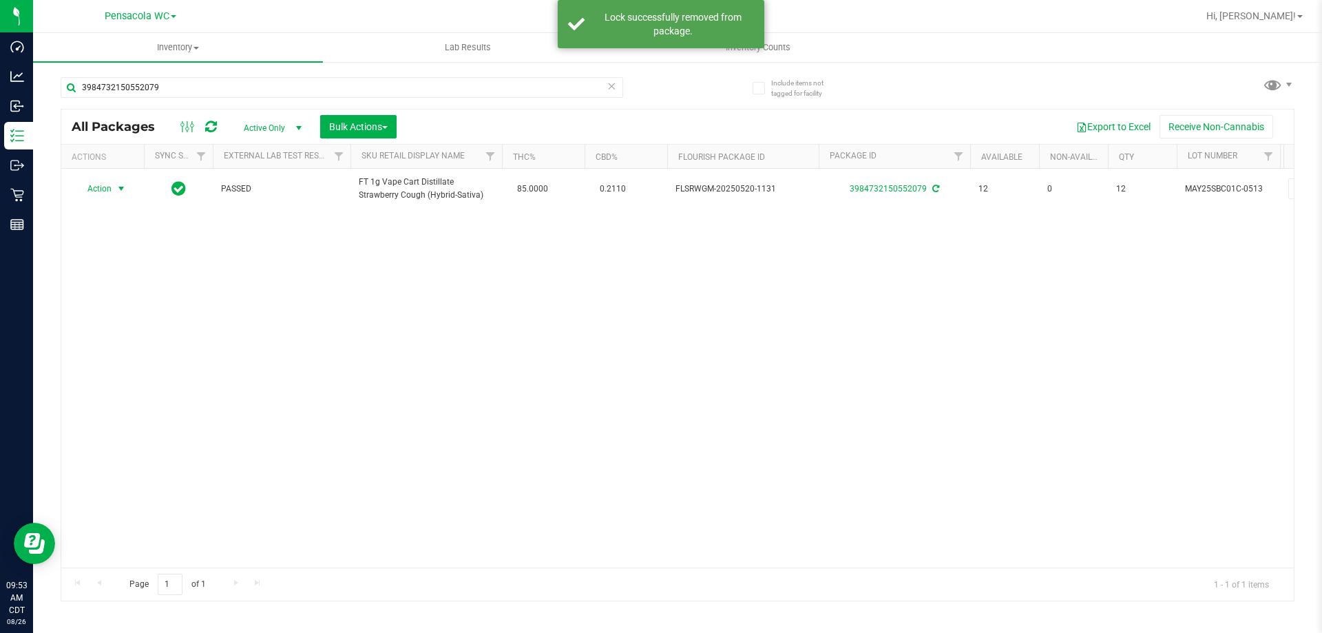
click at [100, 191] on span "Action" at bounding box center [93, 188] width 37 height 19
click at [136, 348] on li "Print package label" at bounding box center [129, 355] width 107 height 21
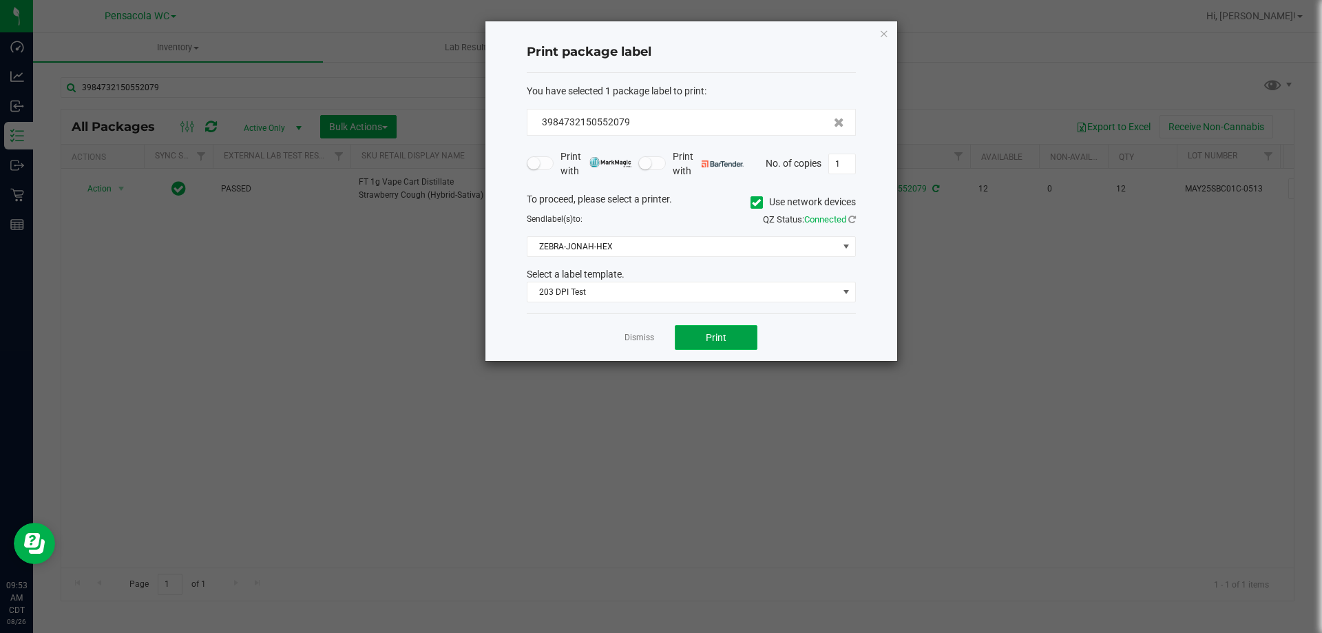
click at [693, 345] on button "Print" at bounding box center [716, 337] width 83 height 25
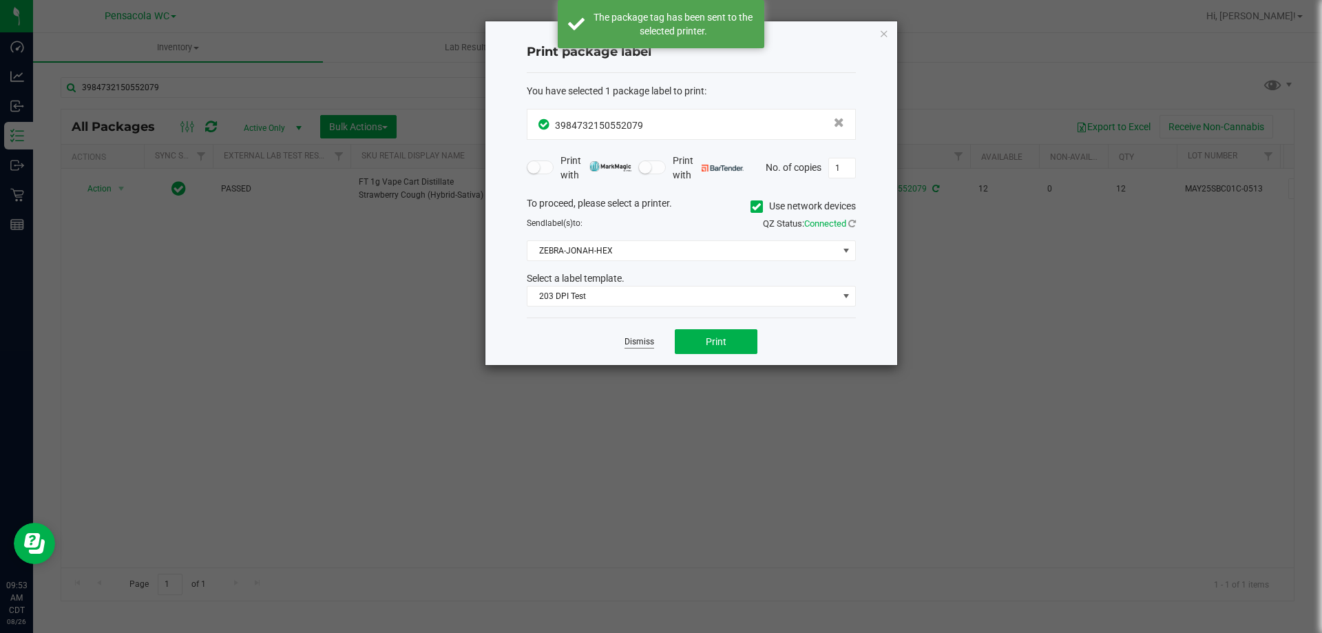
click at [640, 343] on link "Dismiss" at bounding box center [640, 342] width 30 height 12
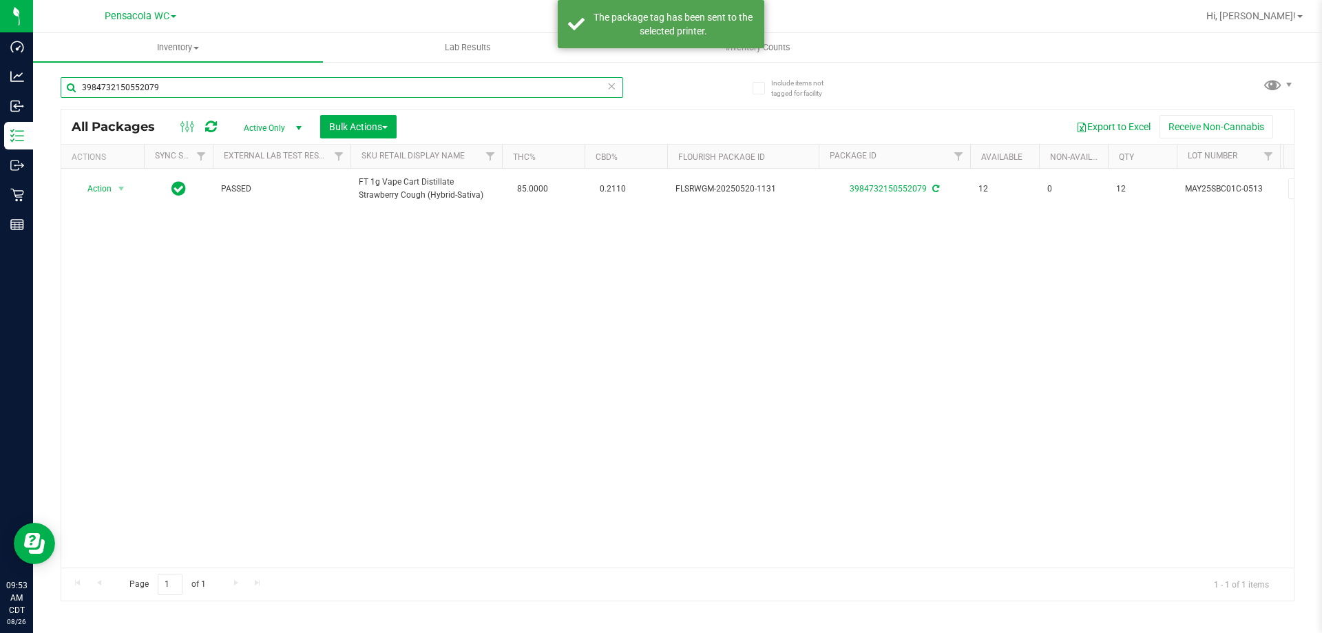
click at [178, 88] on input "3984732150552079" at bounding box center [342, 87] width 563 height 21
click at [177, 87] on input "3984732150552079" at bounding box center [342, 87] width 563 height 21
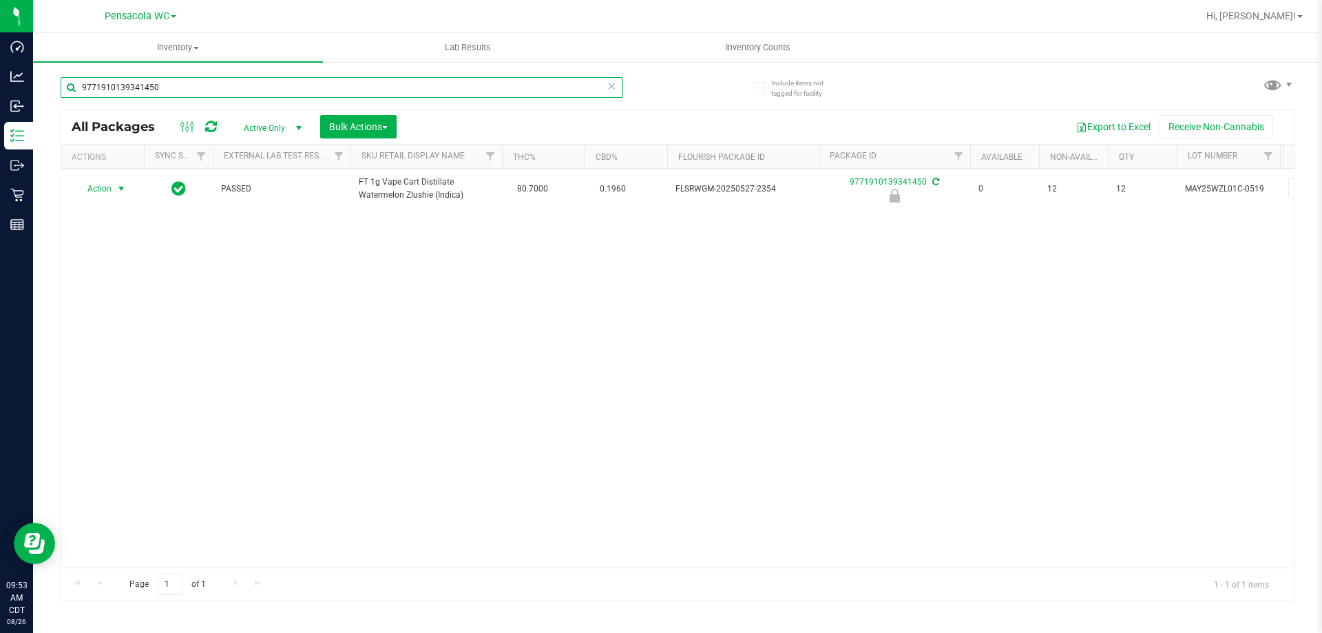
type input "9771910139341450"
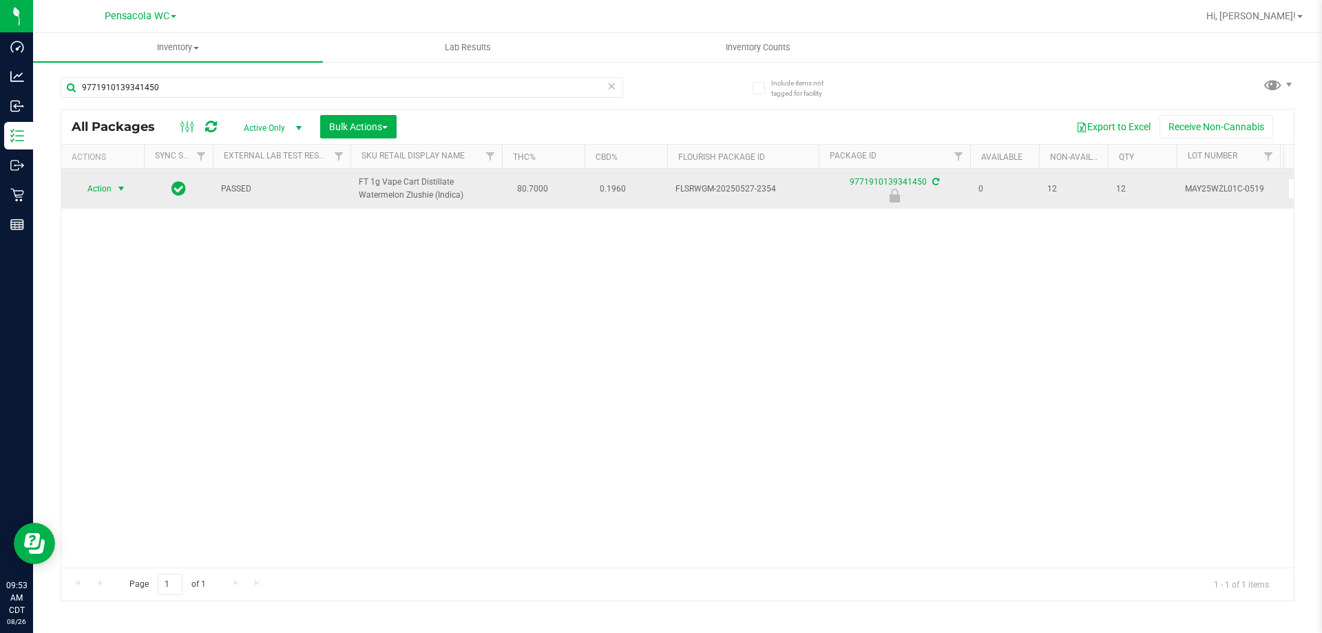
click at [101, 188] on span "Action" at bounding box center [93, 188] width 37 height 19
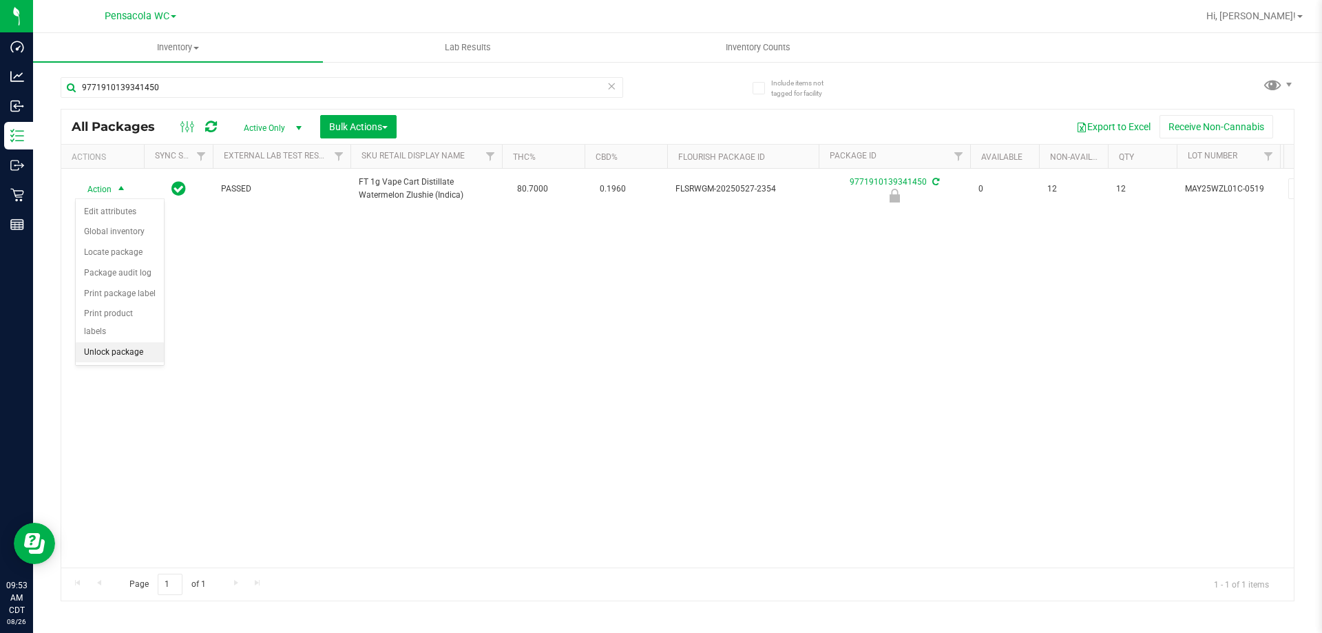
click at [125, 342] on li "Unlock package" at bounding box center [120, 352] width 88 height 21
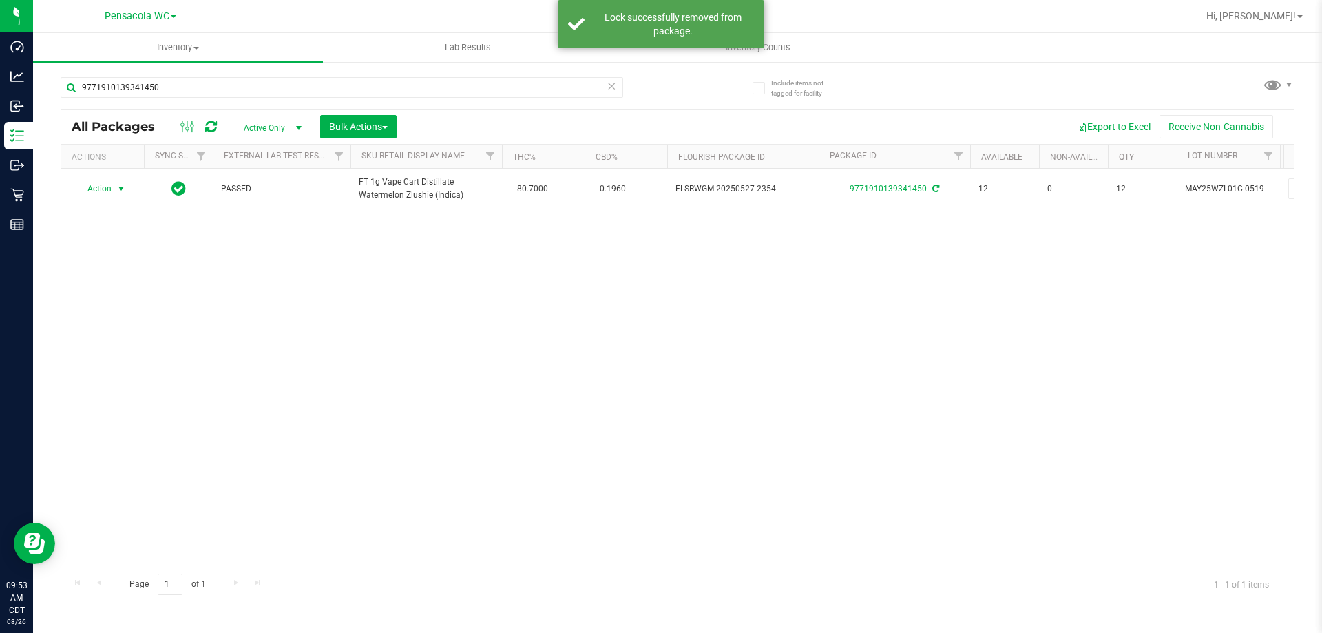
click at [89, 190] on span "Action" at bounding box center [93, 188] width 37 height 19
click at [151, 353] on li "Print package label" at bounding box center [129, 355] width 107 height 21
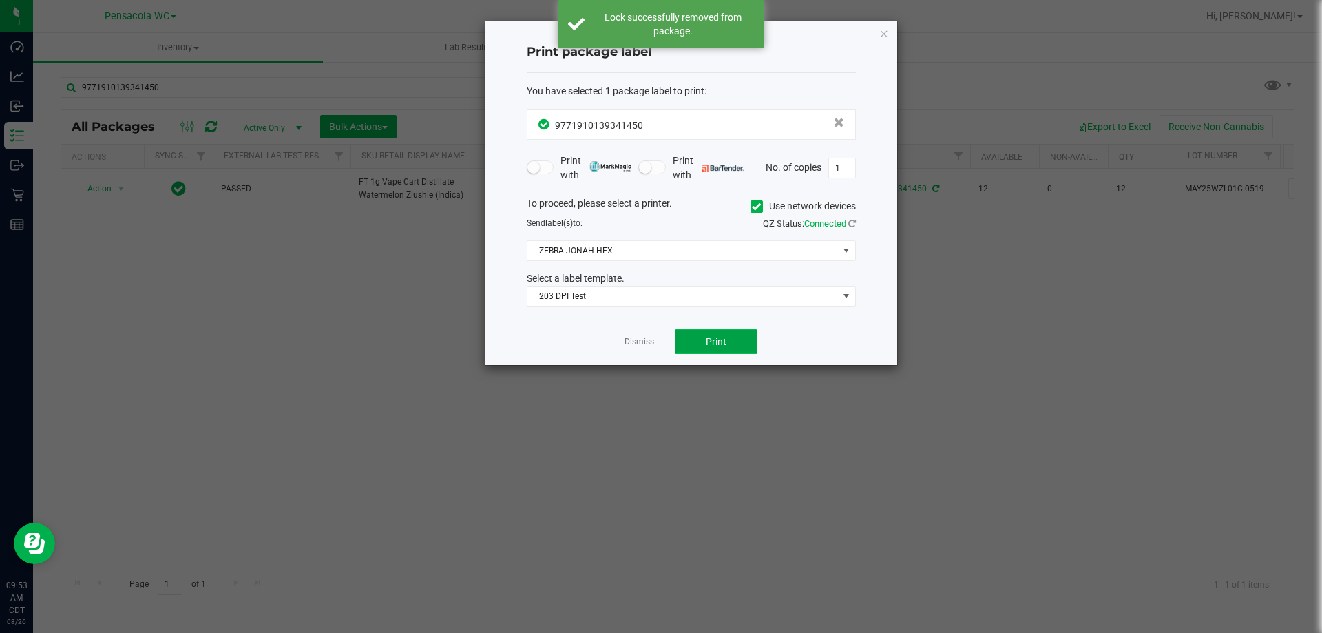
click at [701, 345] on button "Print" at bounding box center [716, 341] width 83 height 25
click at [633, 341] on link "Dismiss" at bounding box center [640, 342] width 30 height 12
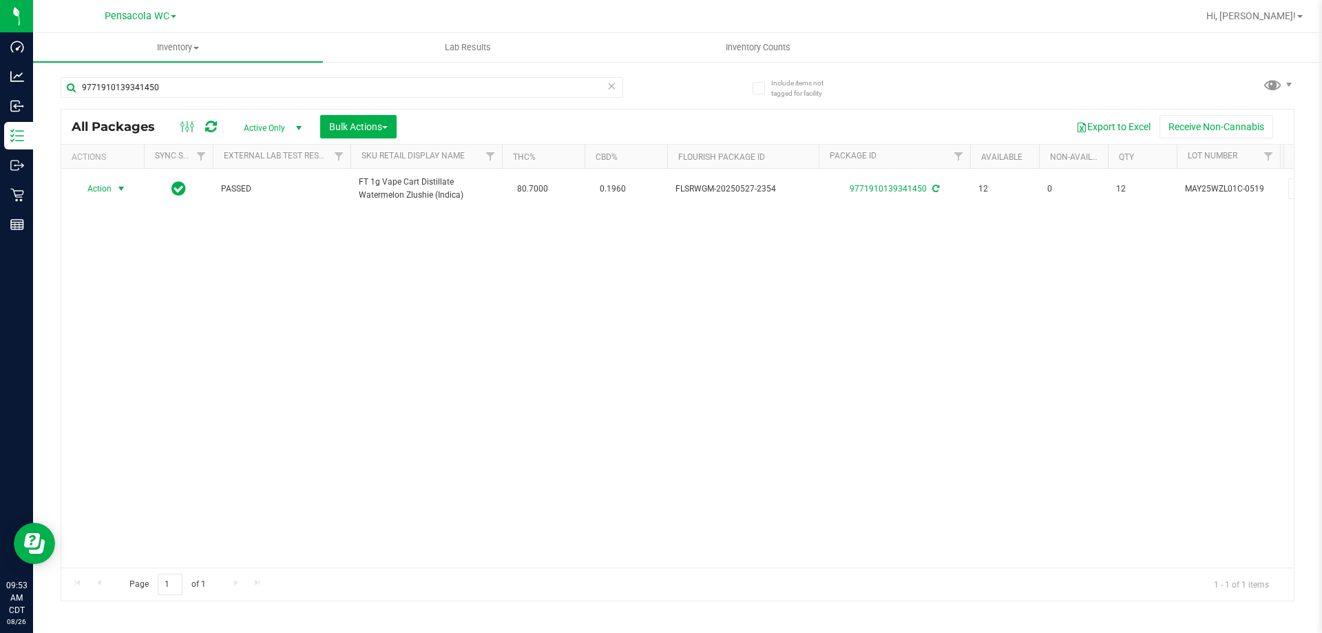
click at [189, 75] on div "9771910139341450" at bounding box center [369, 87] width 617 height 44
click at [193, 85] on input "9771910139341450" at bounding box center [342, 87] width 563 height 21
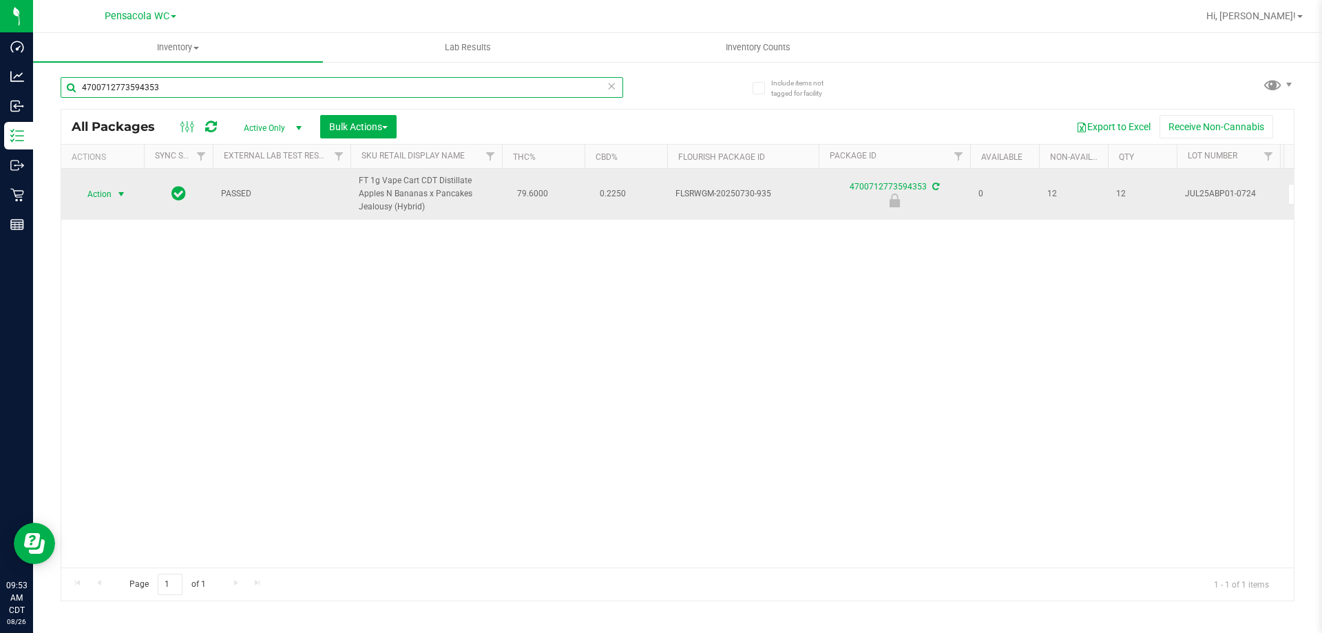
type input "4700712773594353"
click at [122, 189] on span "select" at bounding box center [121, 194] width 11 height 11
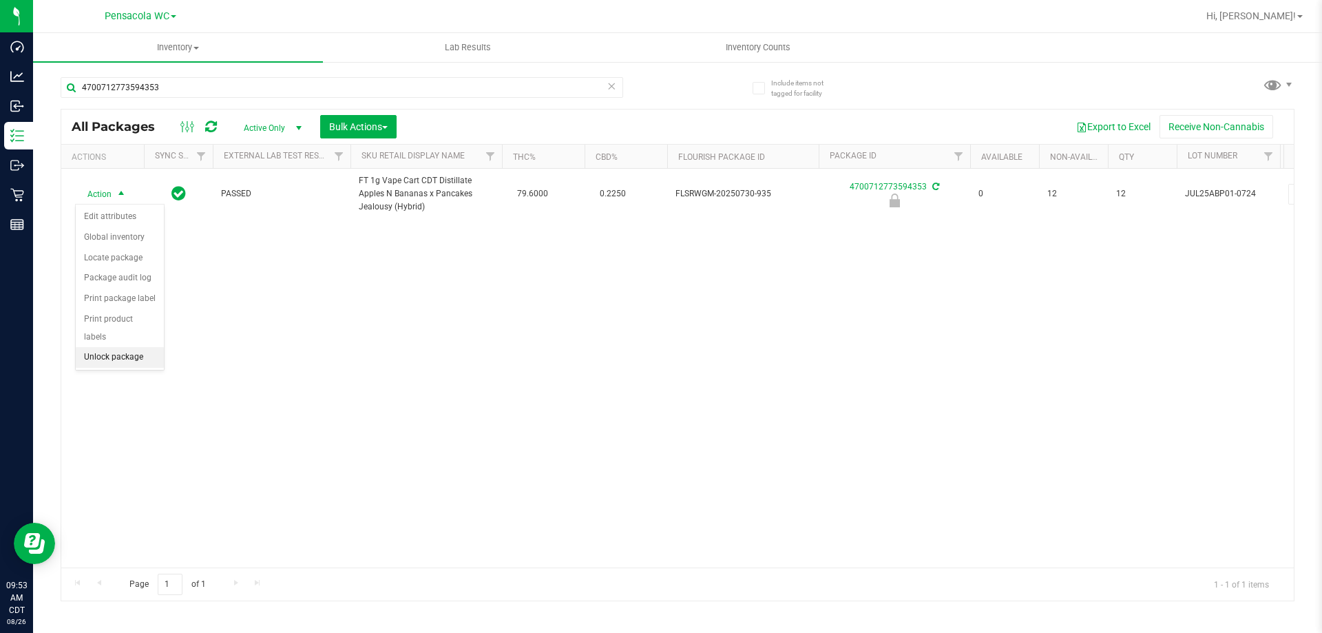
click at [146, 347] on li "Unlock package" at bounding box center [120, 357] width 88 height 21
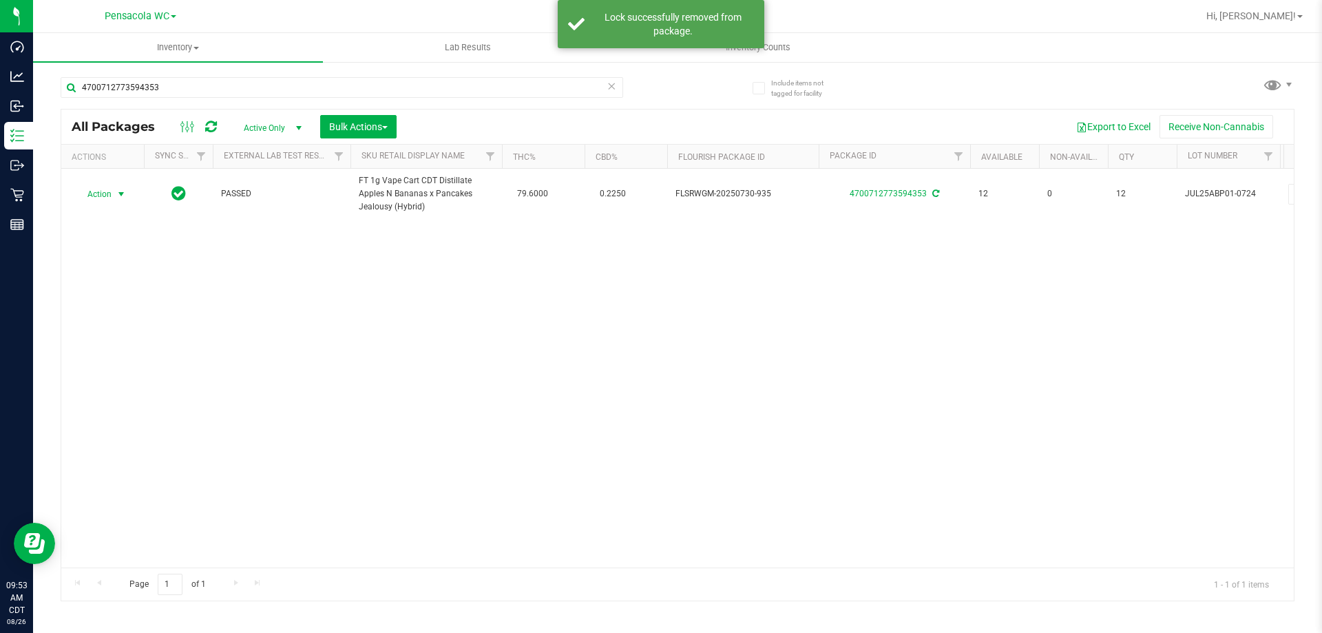
click at [102, 192] on span "Action" at bounding box center [93, 194] width 37 height 19
click at [134, 367] on li "Print package label" at bounding box center [129, 360] width 107 height 21
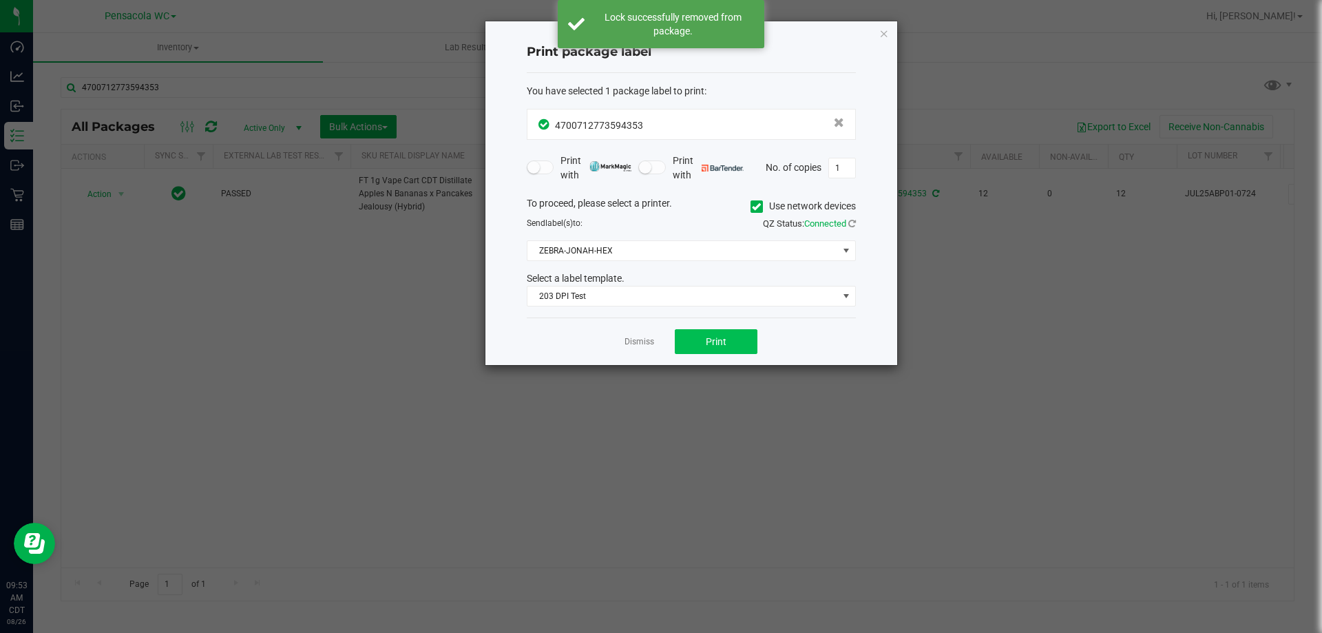
click at [736, 354] on div "Dismiss Print" at bounding box center [691, 342] width 329 height 48
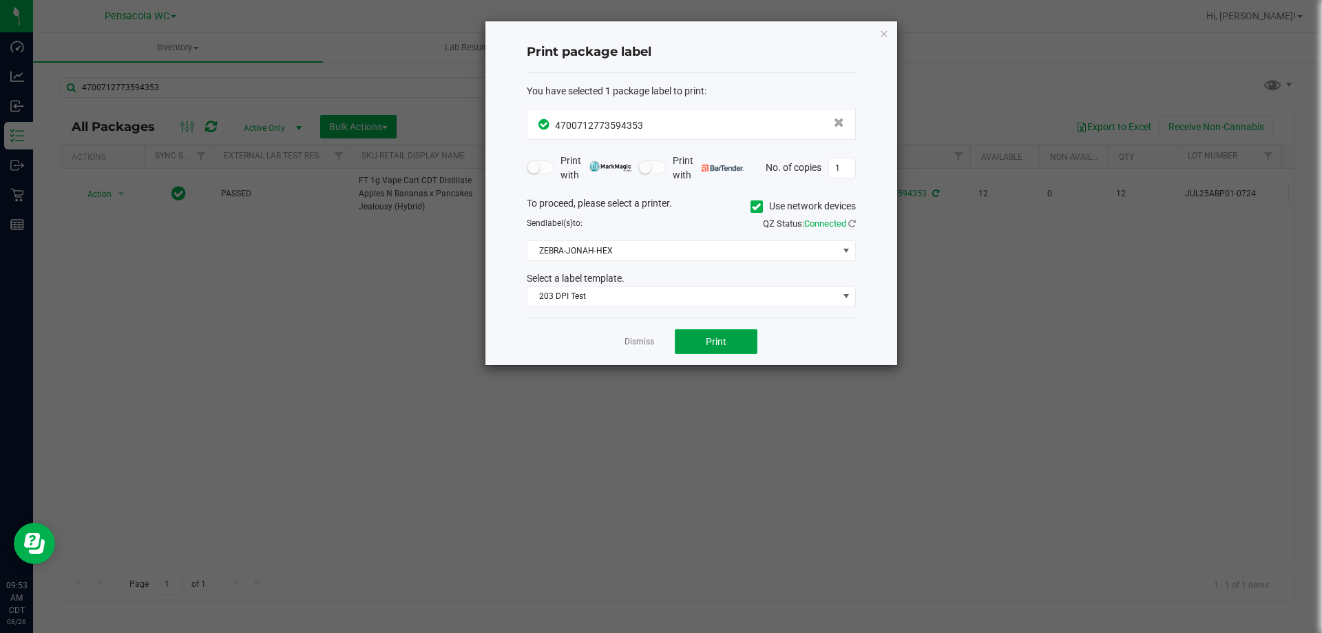
click at [726, 344] on button "Print" at bounding box center [716, 341] width 83 height 25
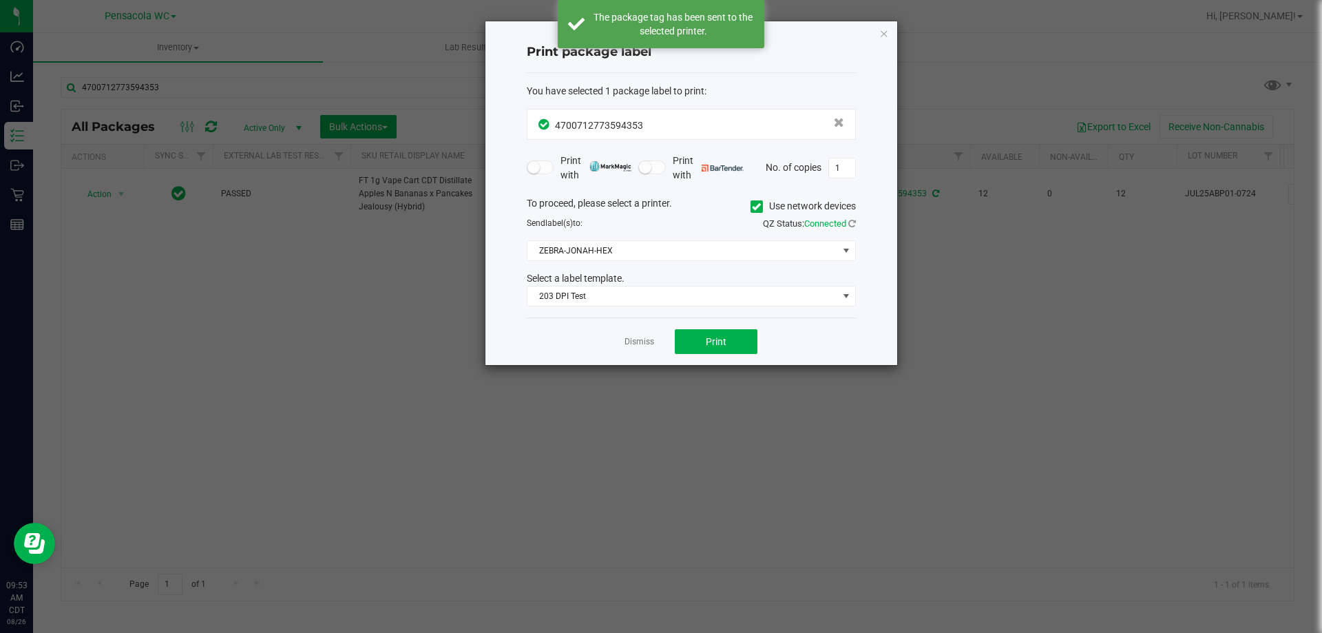
click at [641, 343] on link "Dismiss" at bounding box center [640, 342] width 30 height 12
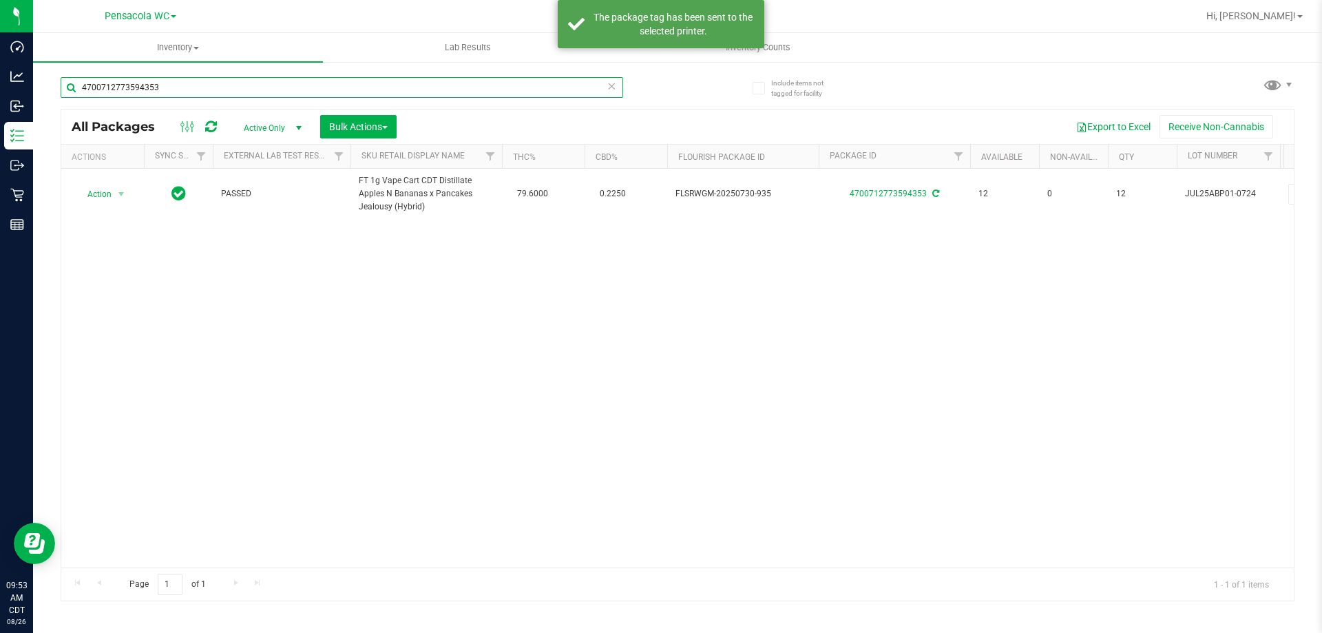
click at [232, 85] on input "4700712773594353" at bounding box center [342, 87] width 563 height 21
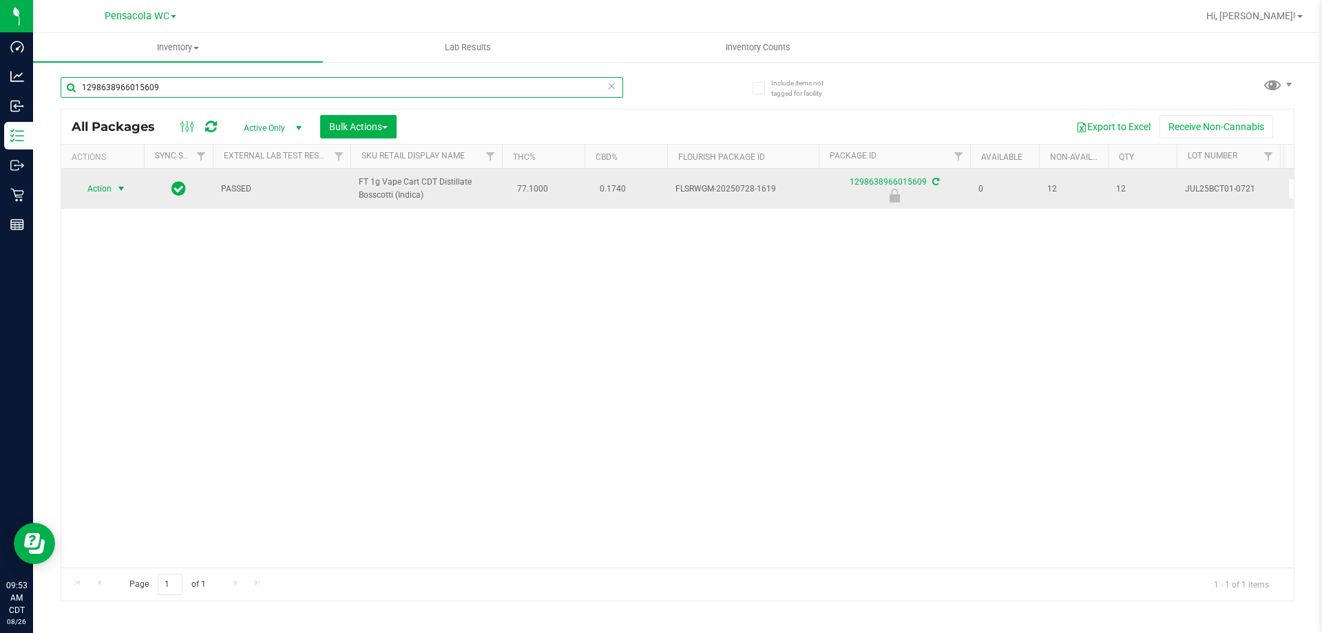
type input "1298638966015609"
click at [107, 185] on span "Action" at bounding box center [93, 188] width 37 height 19
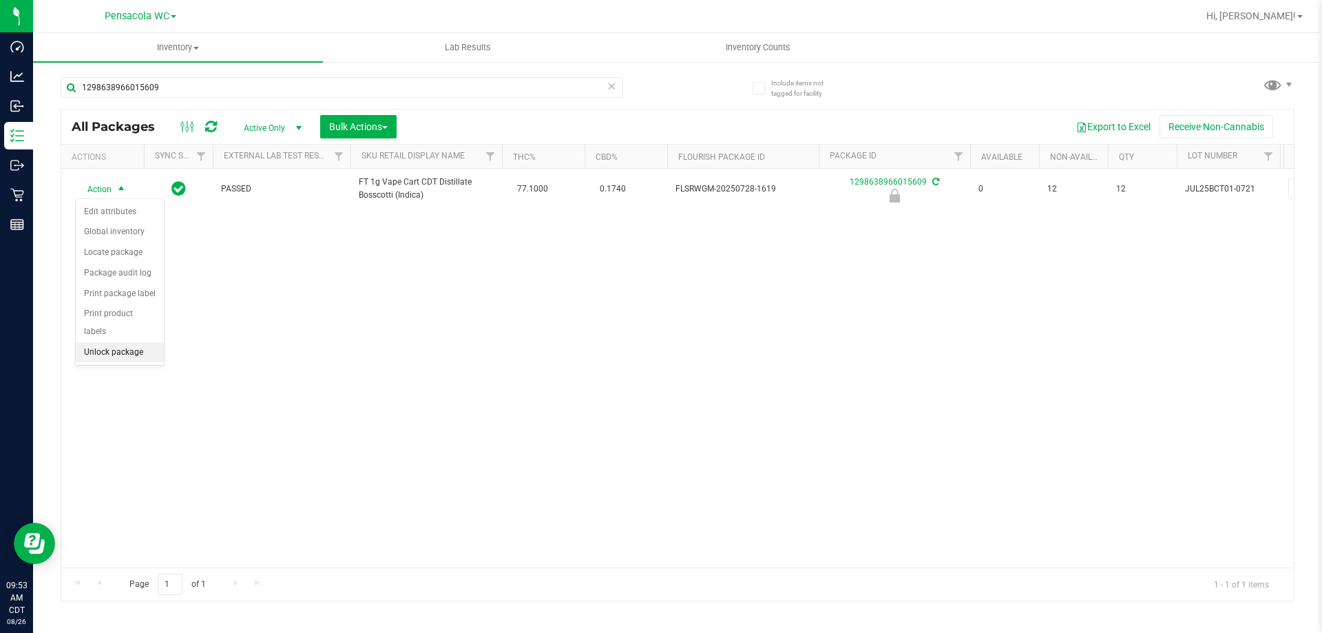
click at [130, 342] on li "Unlock package" at bounding box center [120, 352] width 88 height 21
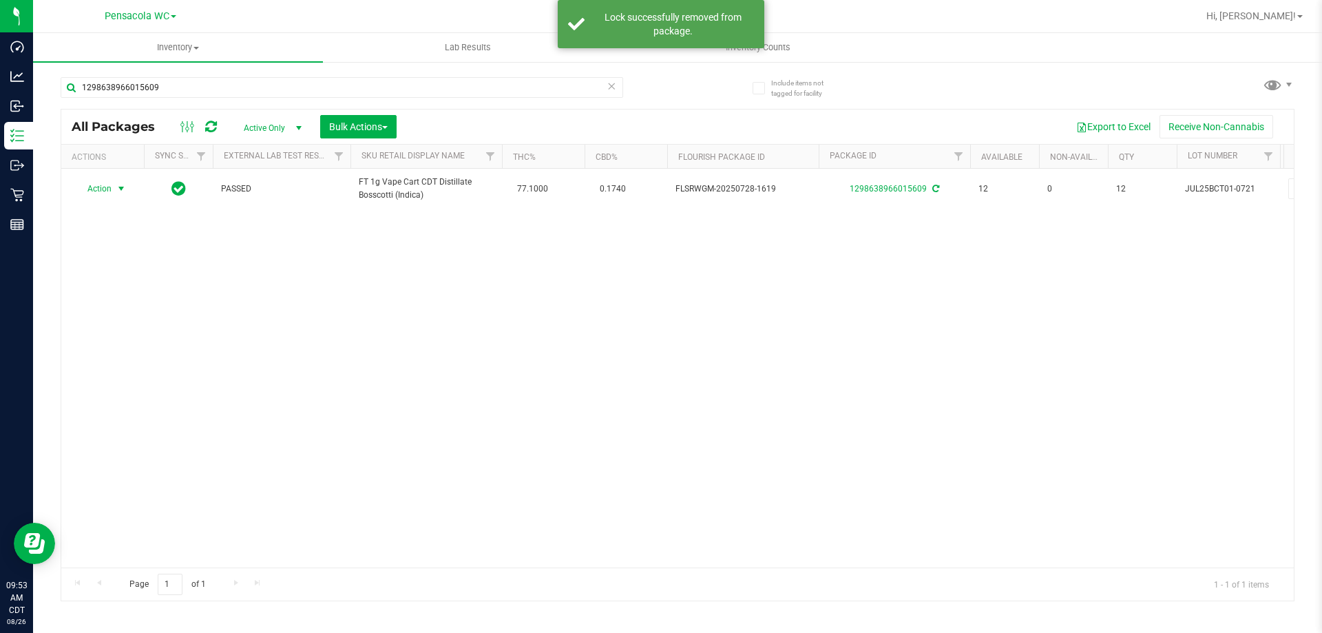
click at [104, 191] on span "Action" at bounding box center [93, 188] width 37 height 19
click at [131, 348] on li "Print package label" at bounding box center [129, 355] width 107 height 21
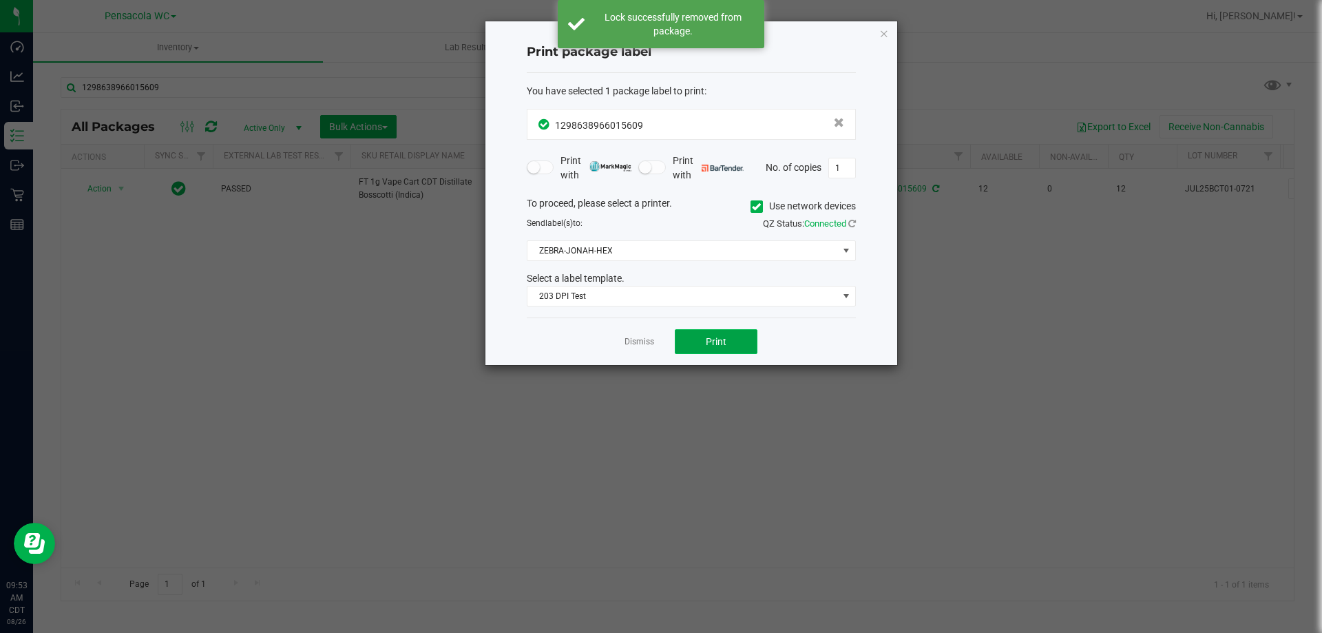
click at [735, 340] on button "Print" at bounding box center [716, 341] width 83 height 25
click at [642, 340] on link "Dismiss" at bounding box center [640, 342] width 30 height 12
click at [642, 340] on div "Action Action Adjust qty Create package Edit attributes Global inventory Locate…" at bounding box center [677, 368] width 1233 height 399
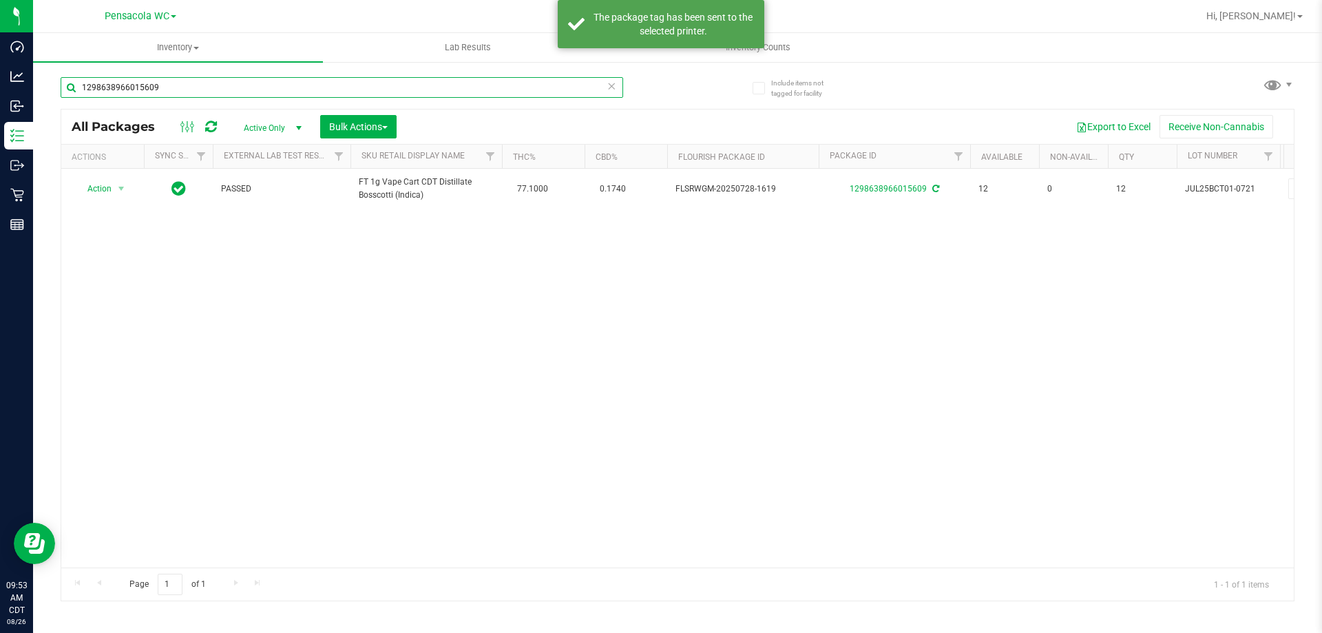
click at [199, 83] on input "1298638966015609" at bounding box center [342, 87] width 563 height 21
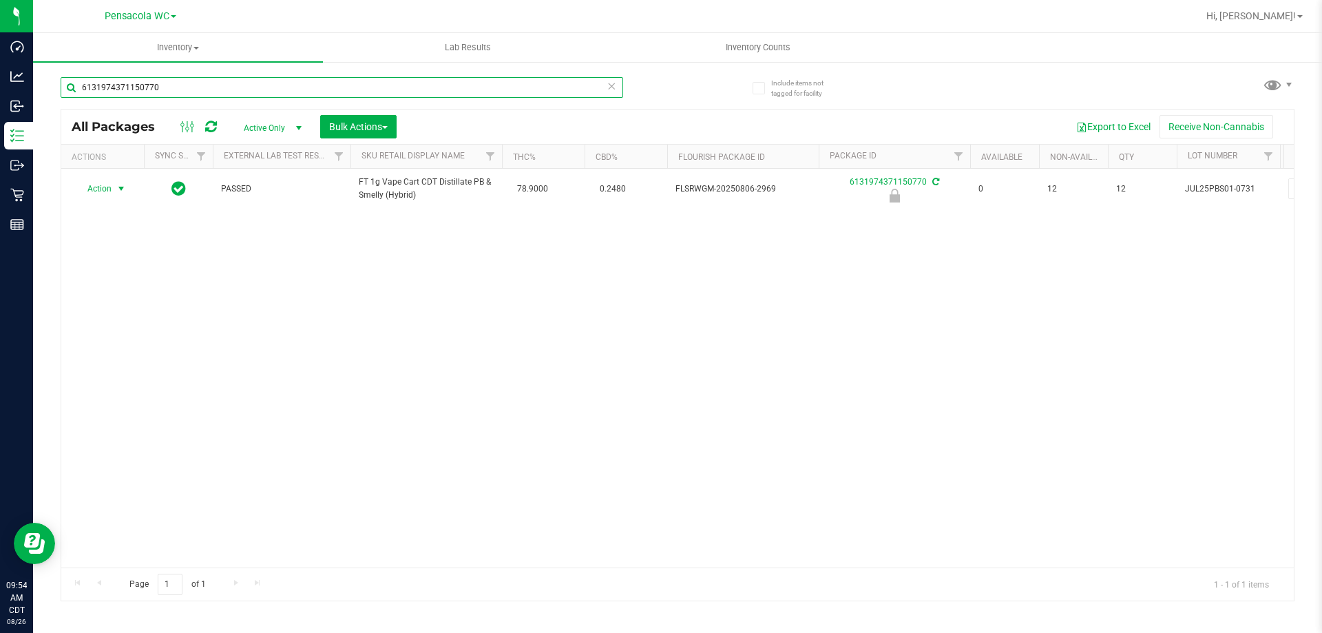
type input "6131974371150770"
click at [116, 185] on span "select" at bounding box center [121, 188] width 11 height 11
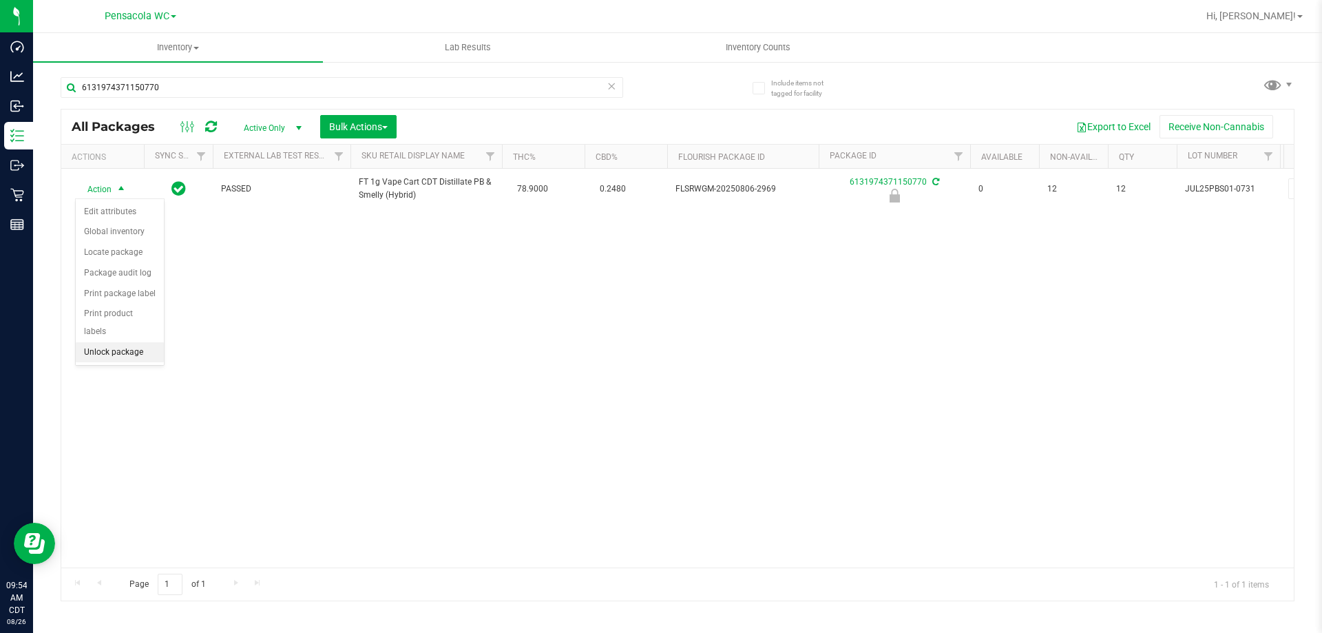
click at [130, 342] on li "Unlock package" at bounding box center [120, 352] width 88 height 21
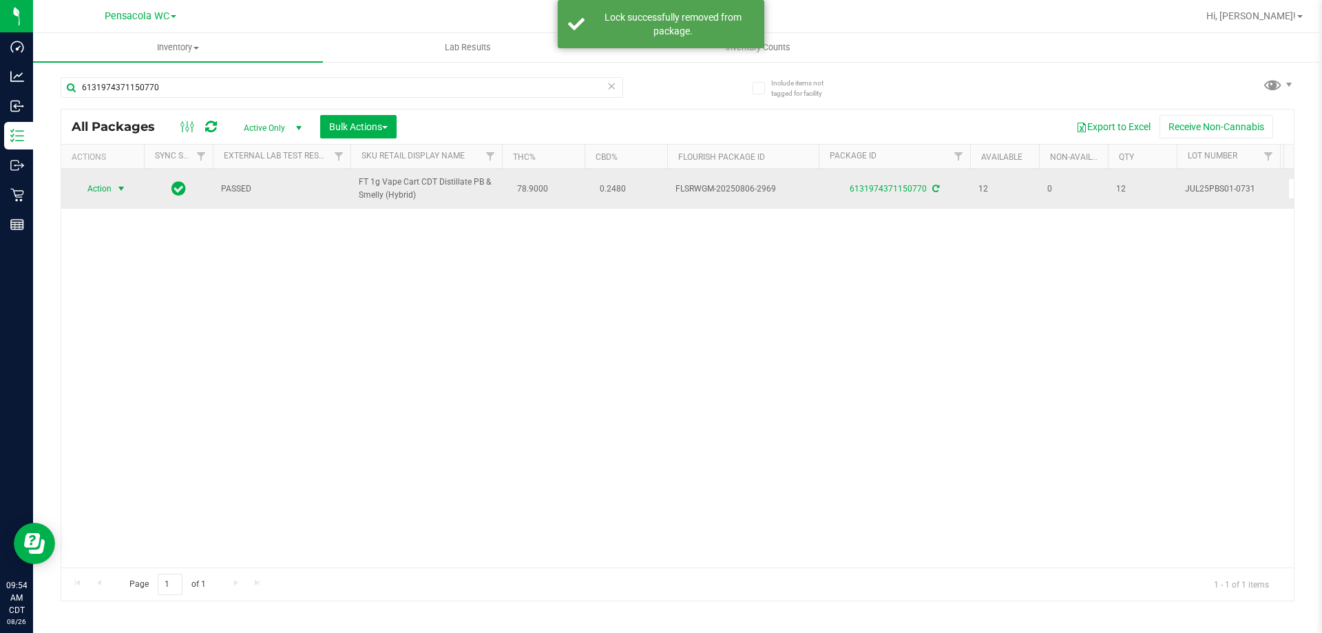
click at [103, 190] on span "Action" at bounding box center [93, 188] width 37 height 19
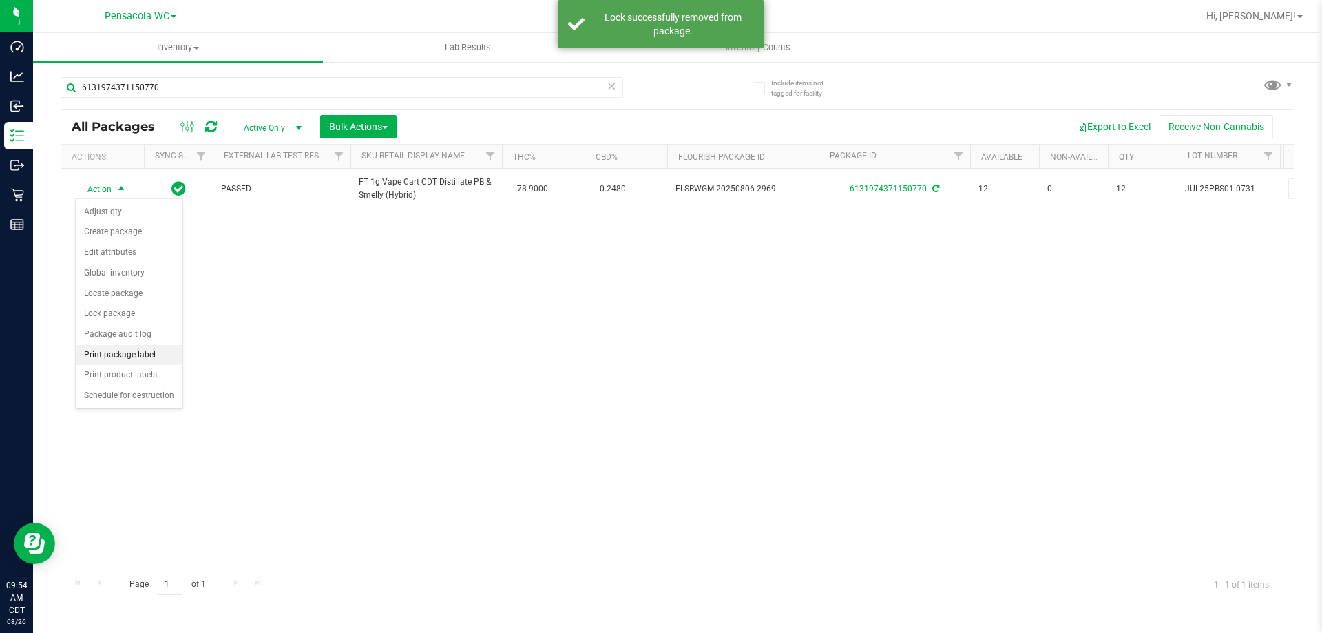
click at [150, 346] on li "Print package label" at bounding box center [129, 355] width 107 height 21
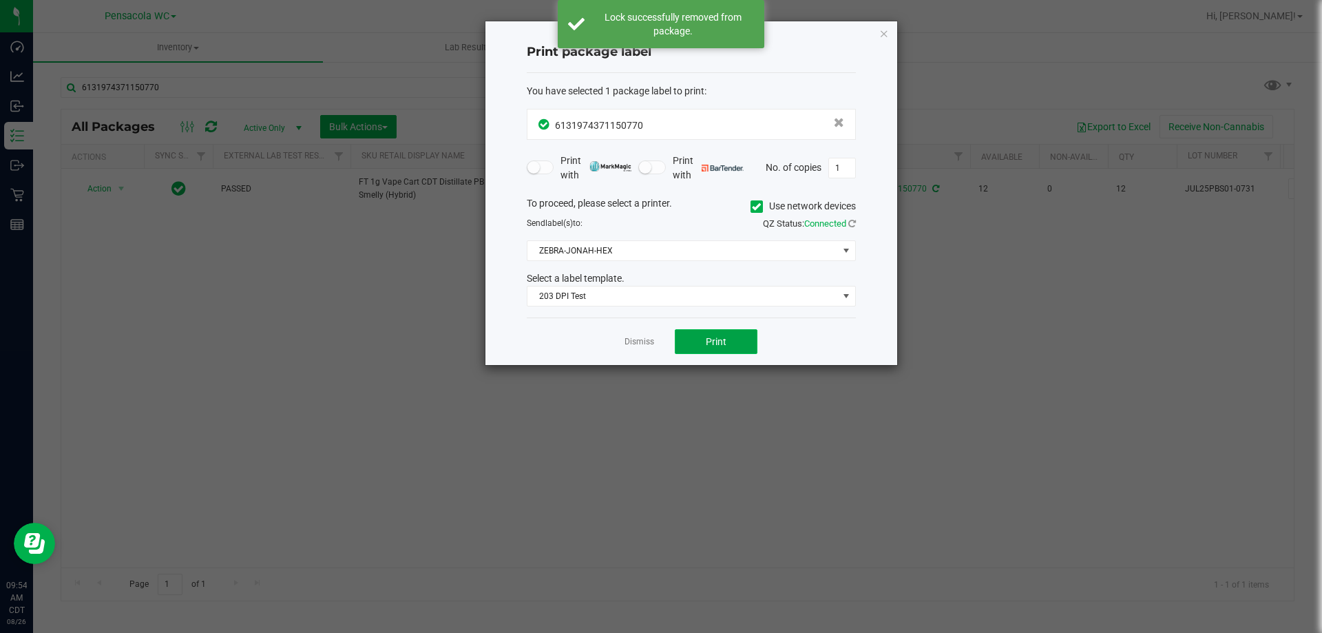
click at [718, 339] on span "Print" at bounding box center [716, 341] width 21 height 11
click at [644, 340] on link "Dismiss" at bounding box center [640, 342] width 30 height 12
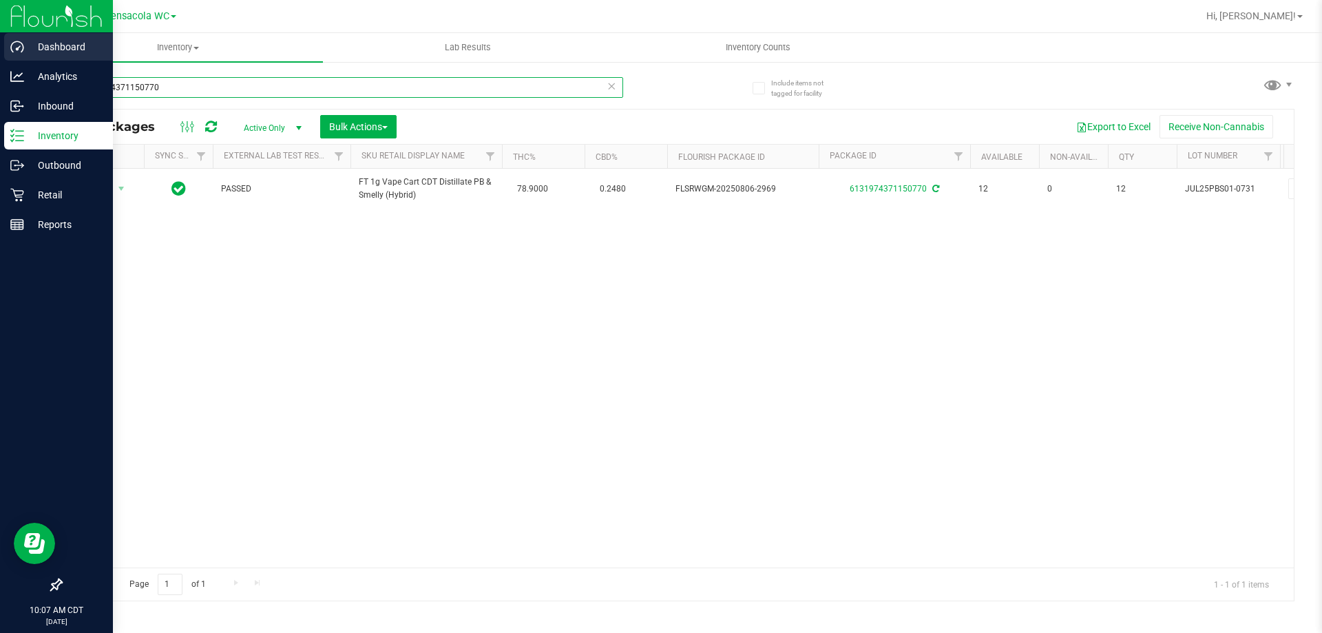
drag, startPoint x: 212, startPoint y: 78, endPoint x: 0, endPoint y: 35, distance: 216.4
click at [0, 53] on div "Dashboard Analytics Inbound Inventory Outbound Retail Reports 10:07 AM CDT 08/2…" at bounding box center [661, 316] width 1322 height 633
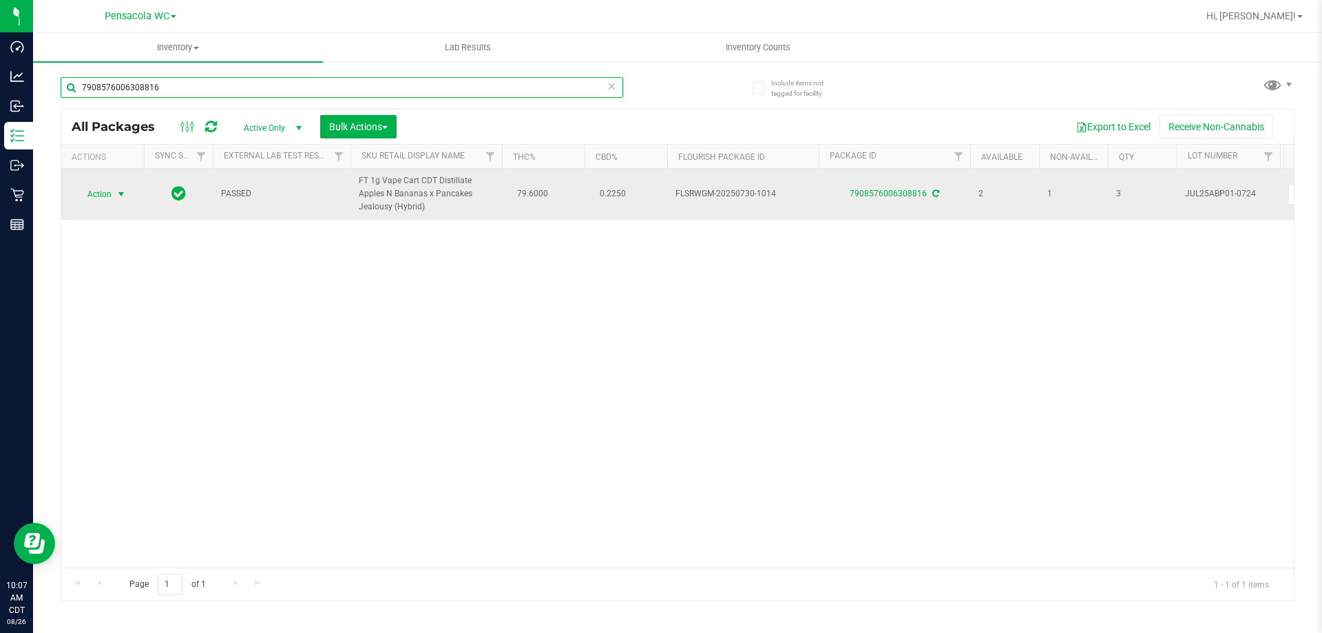
type input "7908576006308816"
click at [118, 197] on span "select" at bounding box center [121, 194] width 11 height 11
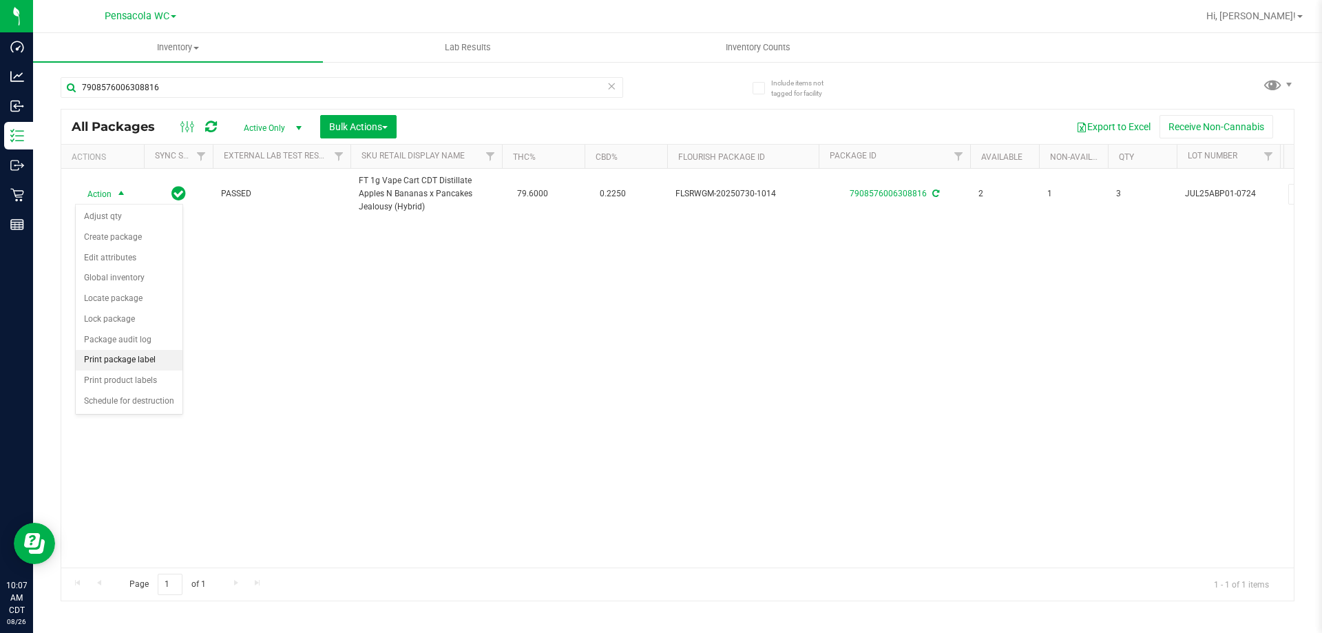
click at [136, 355] on li "Print package label" at bounding box center [129, 360] width 107 height 21
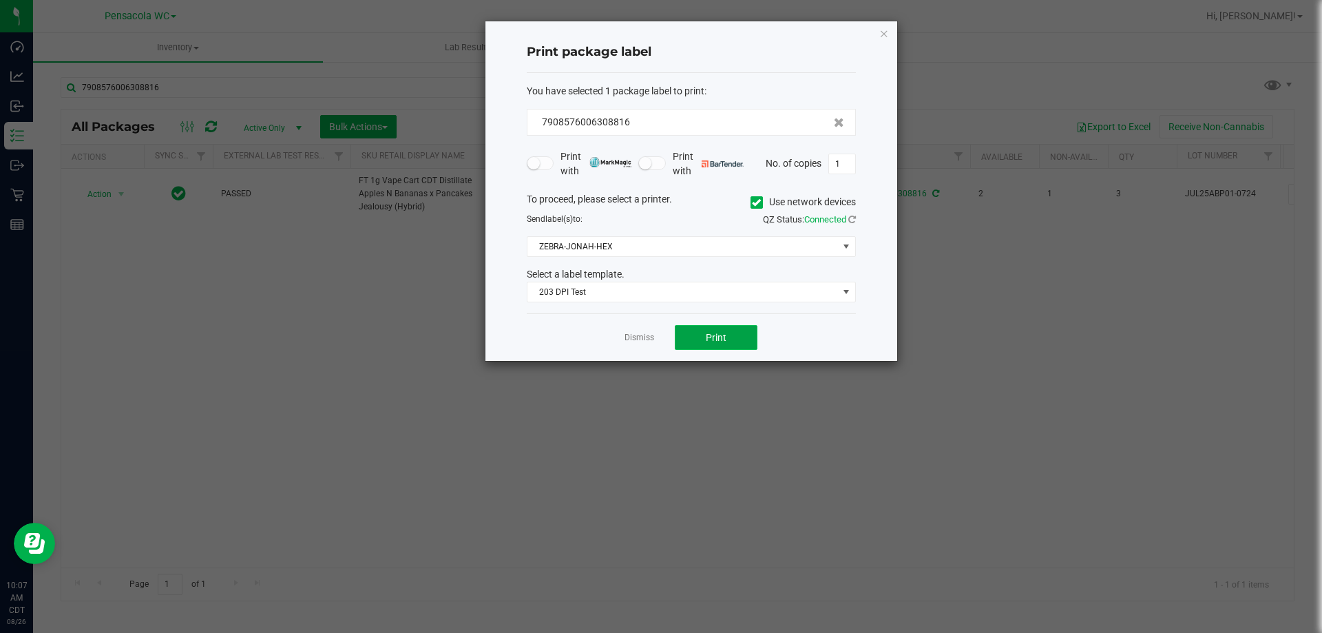
click at [687, 335] on button "Print" at bounding box center [716, 337] width 83 height 25
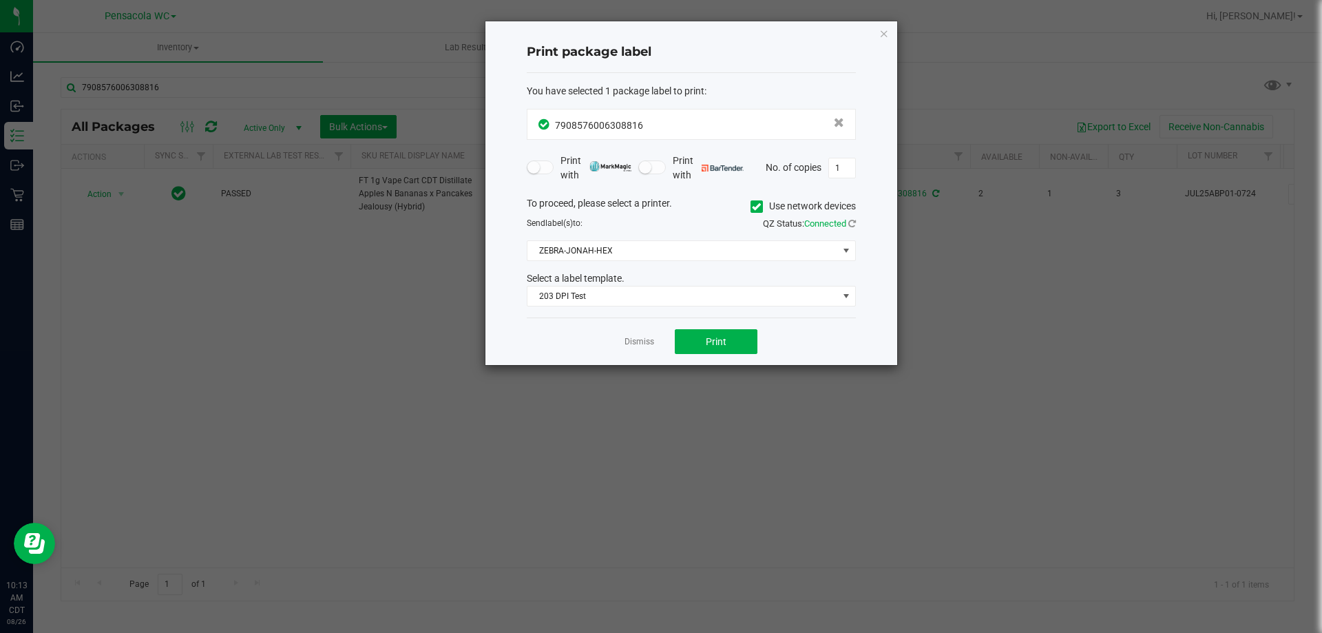
click at [656, 350] on div "Dismiss Print" at bounding box center [691, 342] width 329 height 48
click at [647, 342] on link "Dismiss" at bounding box center [640, 342] width 30 height 12
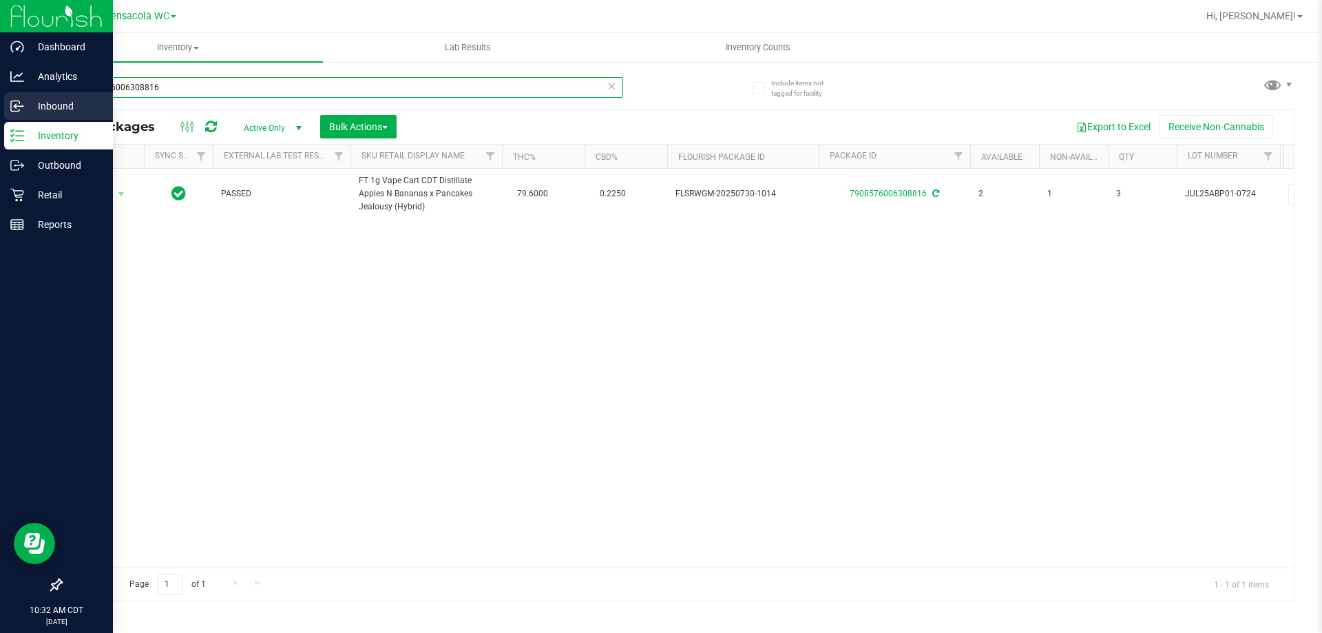
drag, startPoint x: 219, startPoint y: 87, endPoint x: 5, endPoint y: 106, distance: 215.0
click at [2, 107] on div "Dashboard Analytics Inbound Inventory Outbound Retail Reports 10:32 AM CDT 08/2…" at bounding box center [661, 316] width 1322 height 633
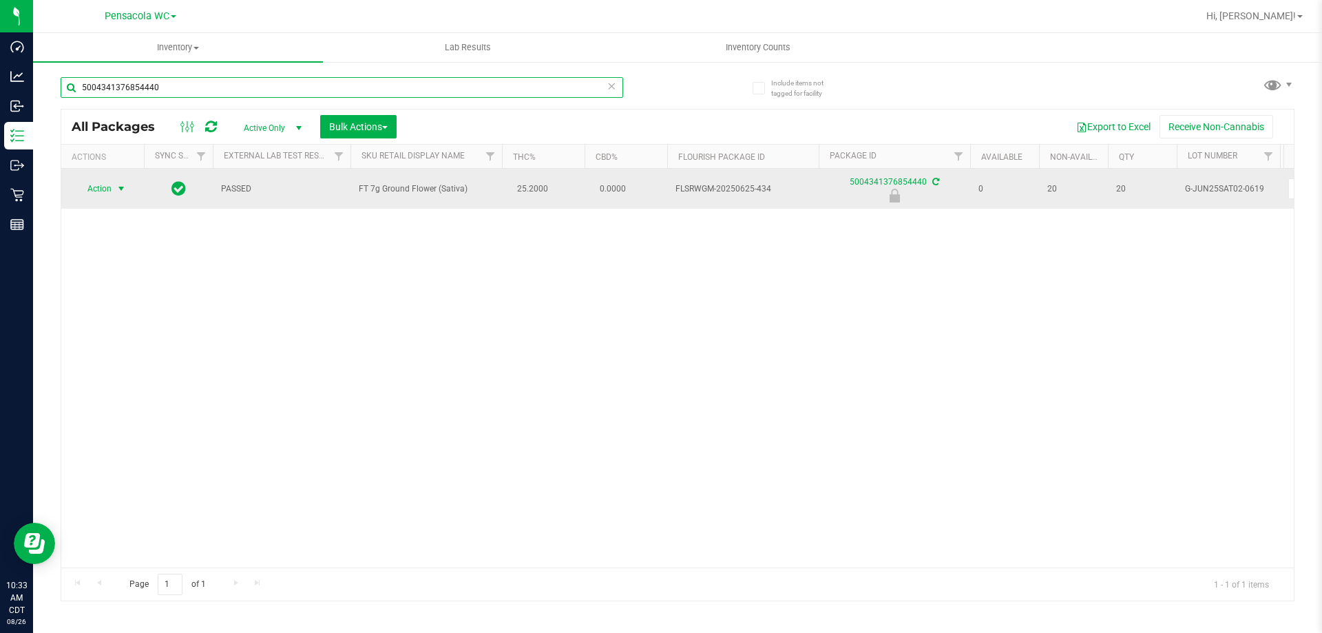
type input "5004341376854440"
drag, startPoint x: 105, startPoint y: 185, endPoint x: 110, endPoint y: 190, distance: 7.3
click at [110, 190] on span "Action" at bounding box center [93, 188] width 37 height 19
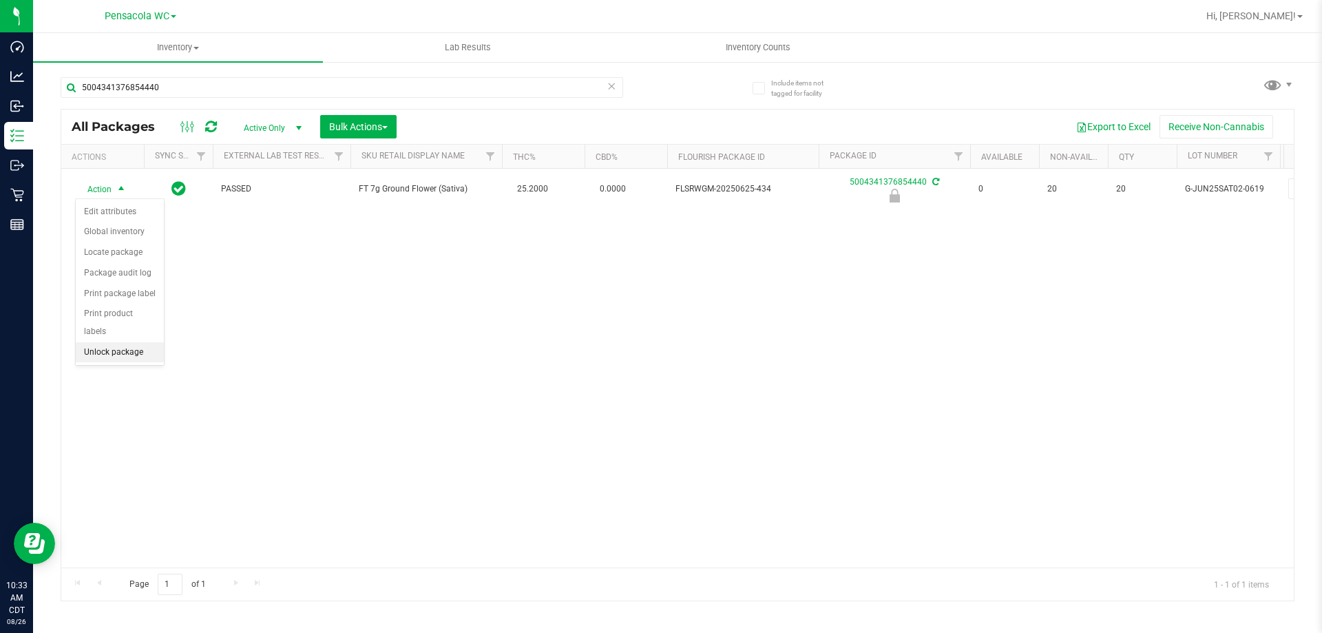
click at [125, 342] on li "Unlock package" at bounding box center [120, 352] width 88 height 21
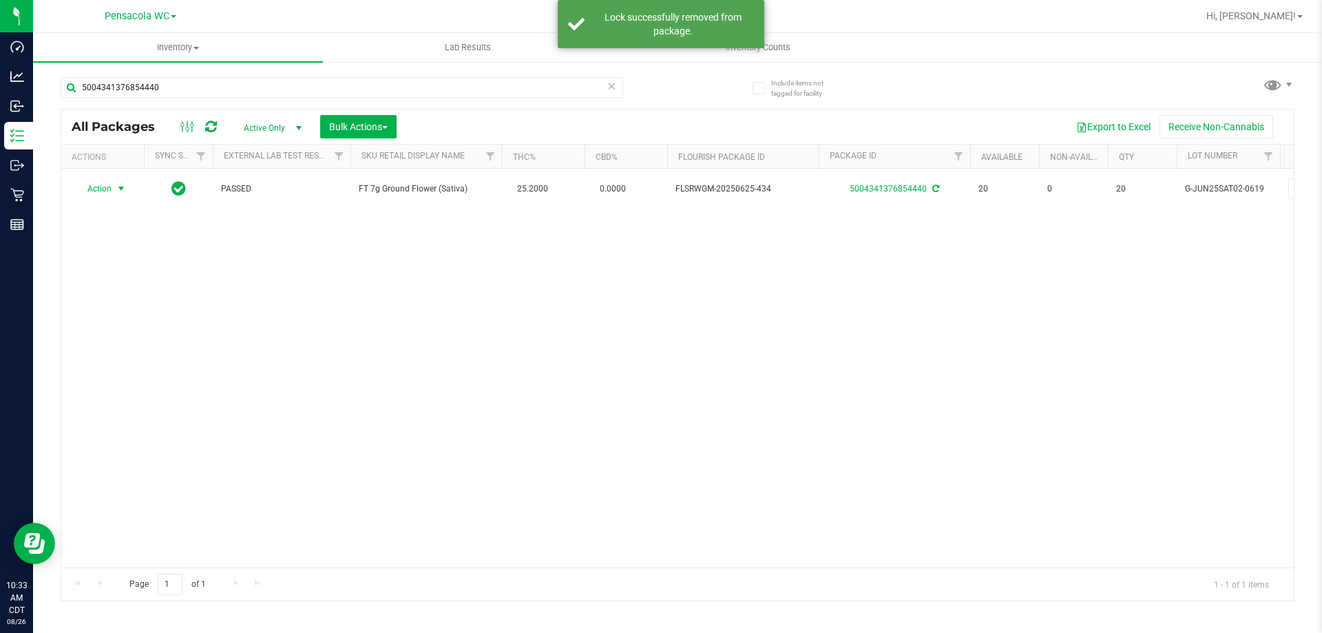
click at [100, 189] on span "Action" at bounding box center [93, 188] width 37 height 19
click at [155, 362] on li "Print package label" at bounding box center [129, 355] width 107 height 21
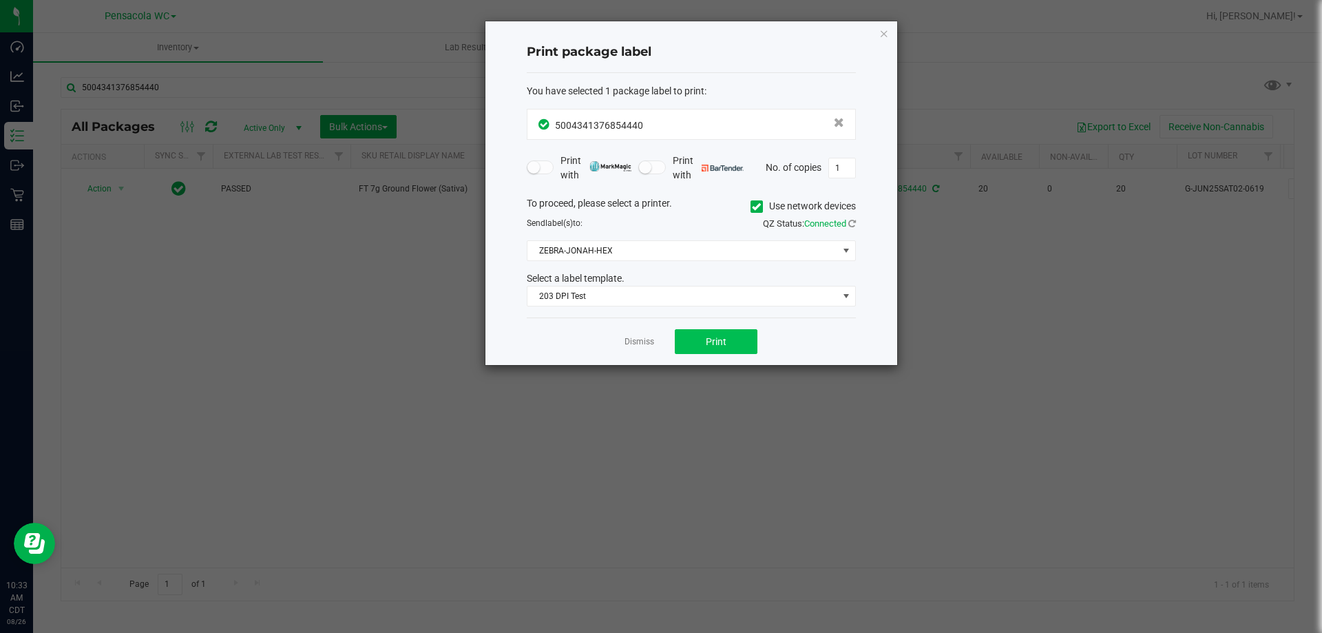
drag, startPoint x: 720, startPoint y: 326, endPoint x: 720, endPoint y: 336, distance: 9.6
click at [720, 329] on div "Dismiss Print" at bounding box center [691, 342] width 329 height 48
click at [720, 336] on span "Print" at bounding box center [716, 341] width 21 height 11
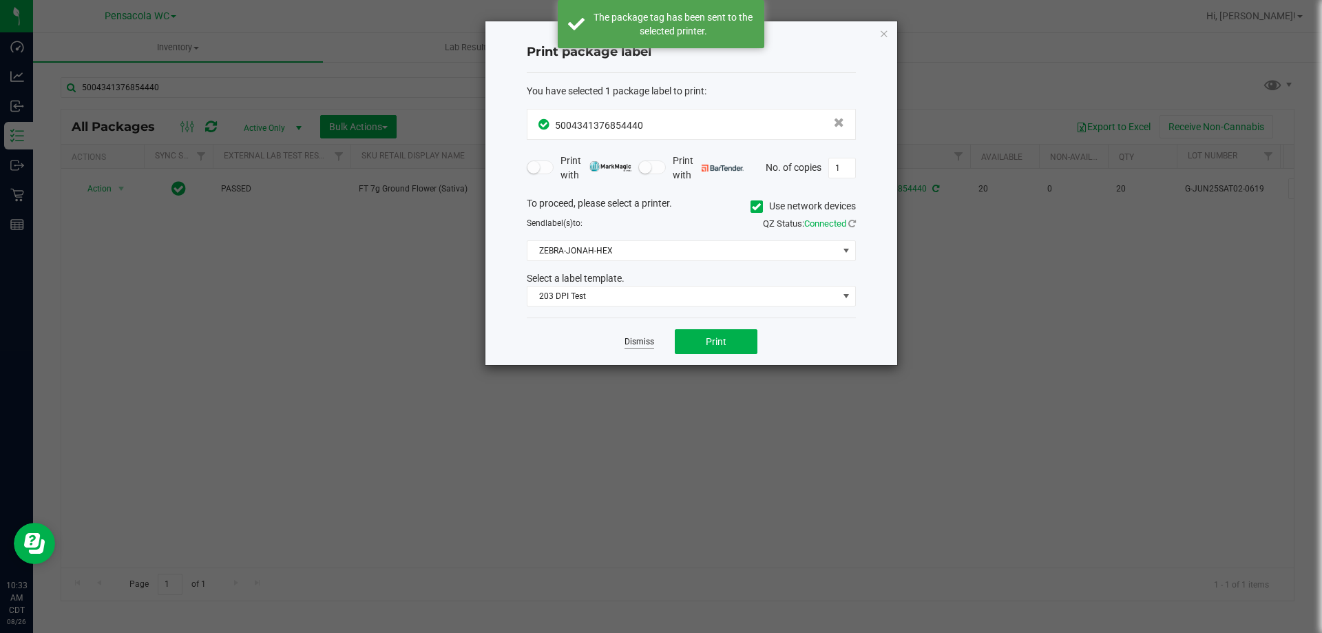
click at [638, 342] on link "Dismiss" at bounding box center [640, 342] width 30 height 12
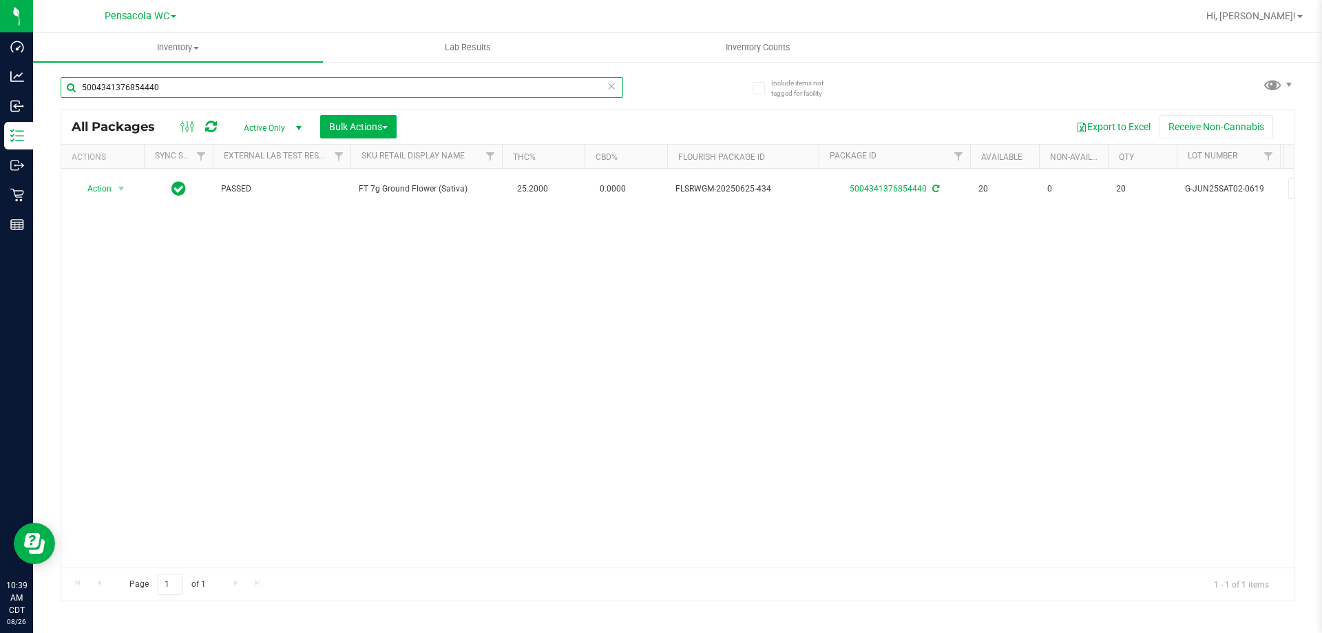
click at [616, 87] on input "5004341376854440" at bounding box center [342, 87] width 563 height 21
click at [612, 87] on icon at bounding box center [612, 85] width 10 height 17
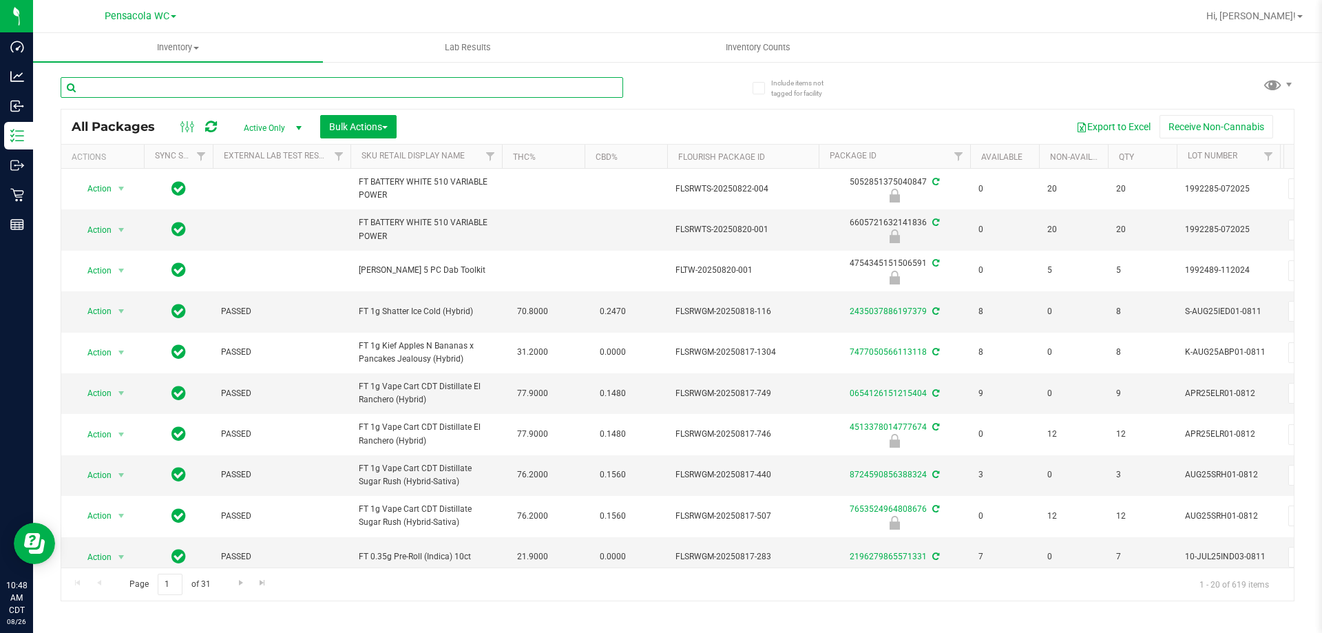
click at [187, 81] on input "text" at bounding box center [342, 87] width 563 height 21
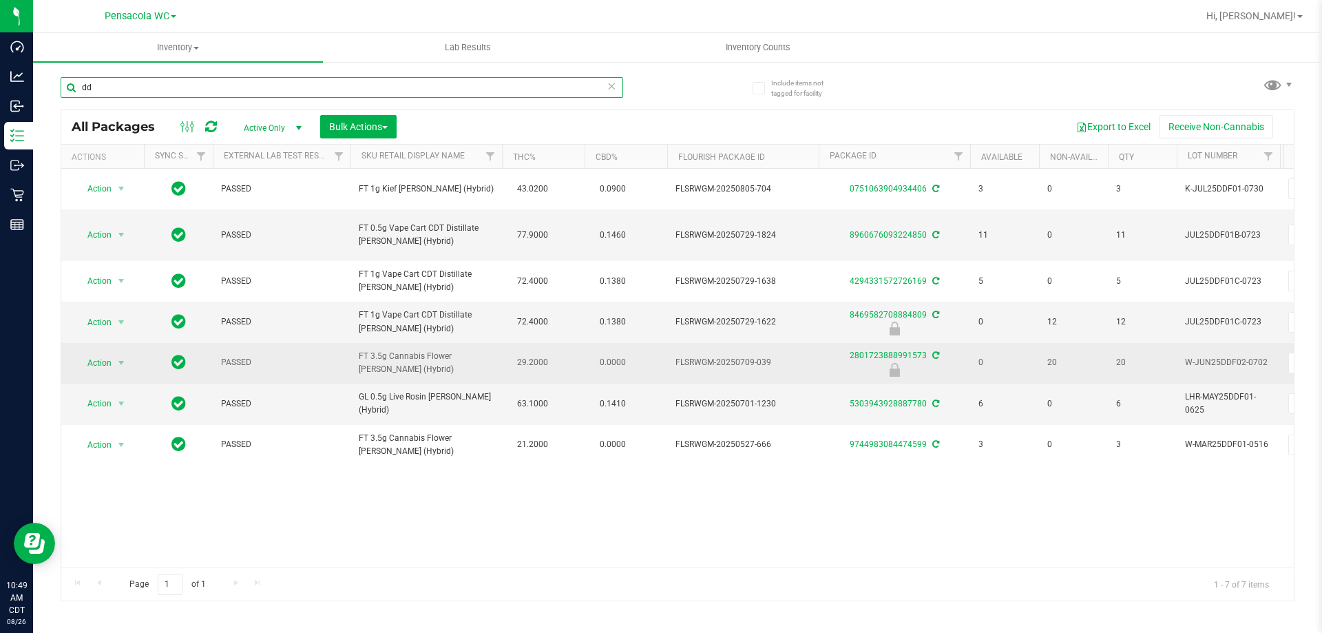
type input "d"
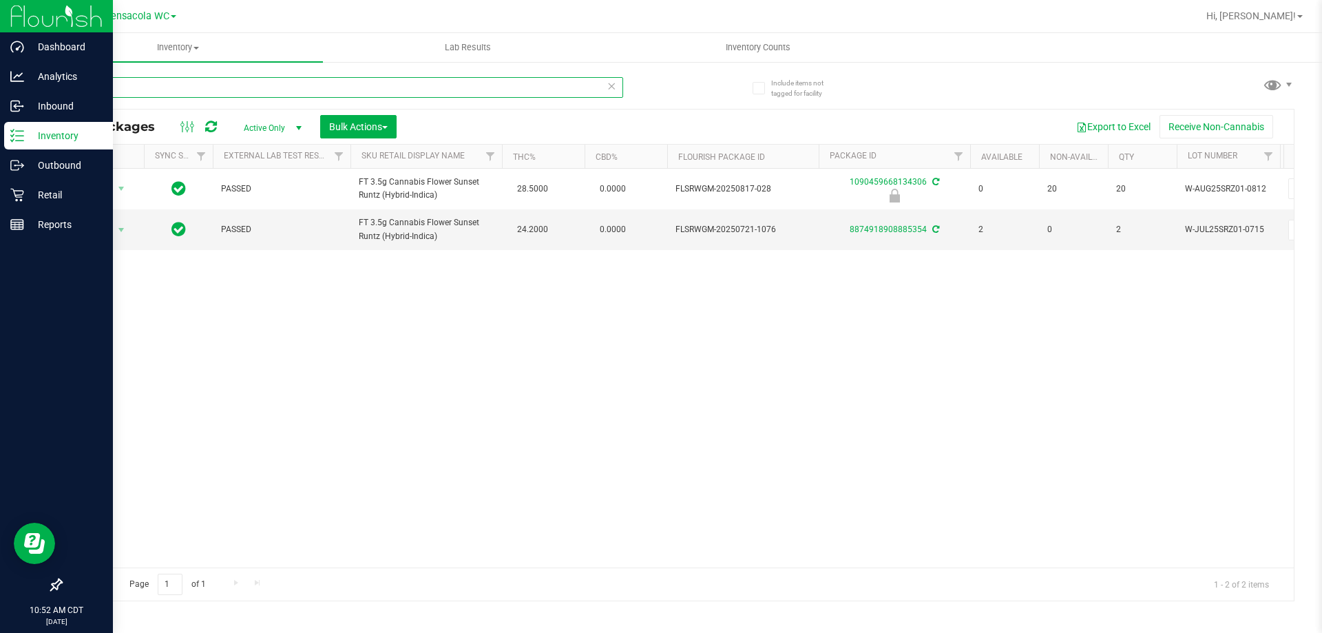
type input "srz"
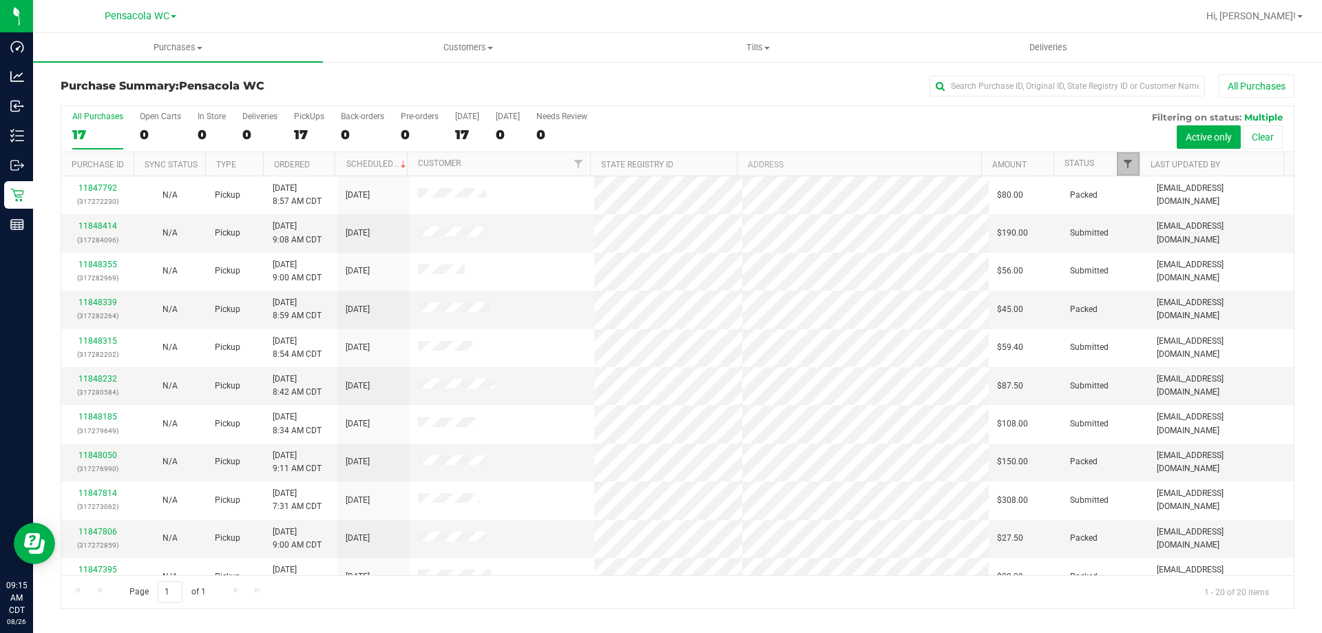
click at [1130, 161] on span "Filter" at bounding box center [1128, 163] width 11 height 11
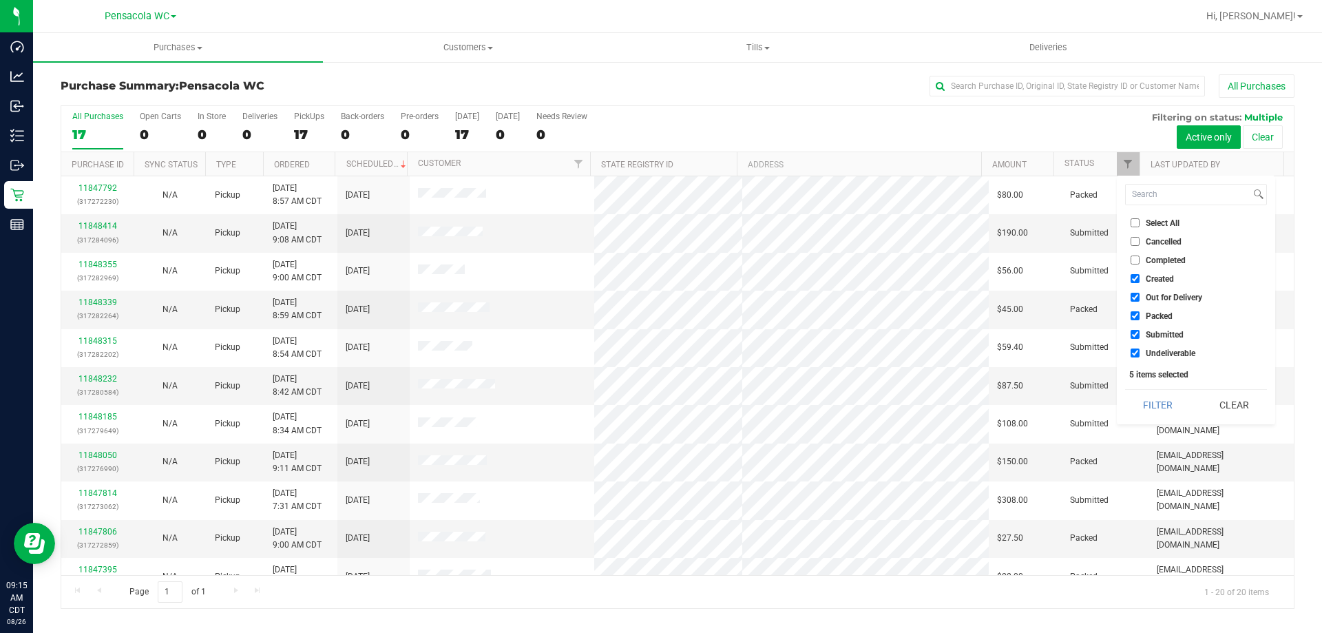
click at [1135, 218] on li "Select All" at bounding box center [1196, 223] width 142 height 14
click at [1136, 218] on li "Select All" at bounding box center [1196, 223] width 142 height 14
click at [1136, 222] on input "Select All" at bounding box center [1135, 222] width 9 height 9
checkbox input "true"
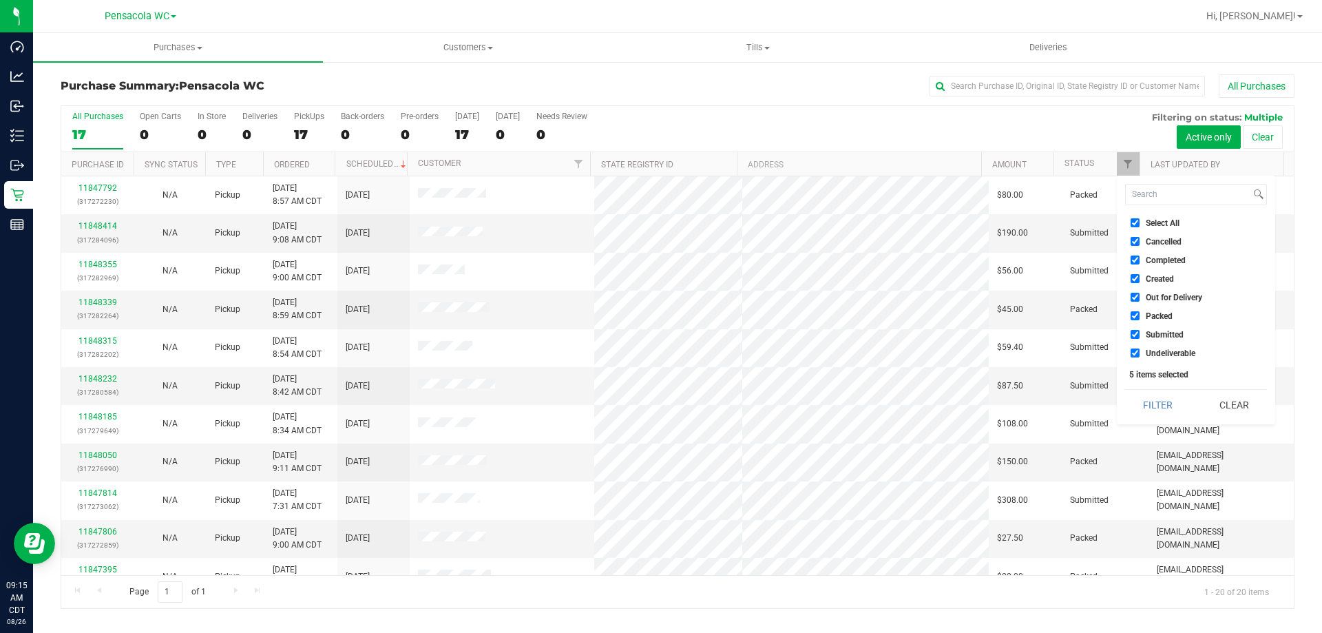
checkbox input "true"
click at [1136, 222] on input "Select All" at bounding box center [1135, 222] width 9 height 9
checkbox input "false"
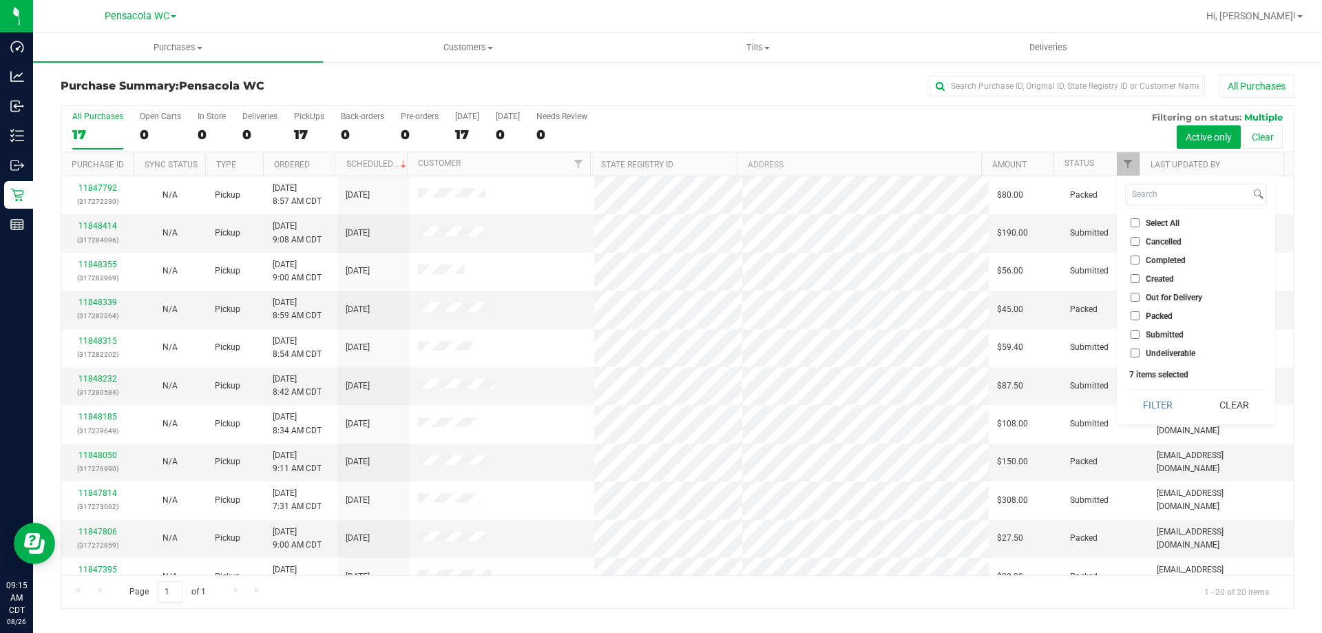
checkbox input "false"
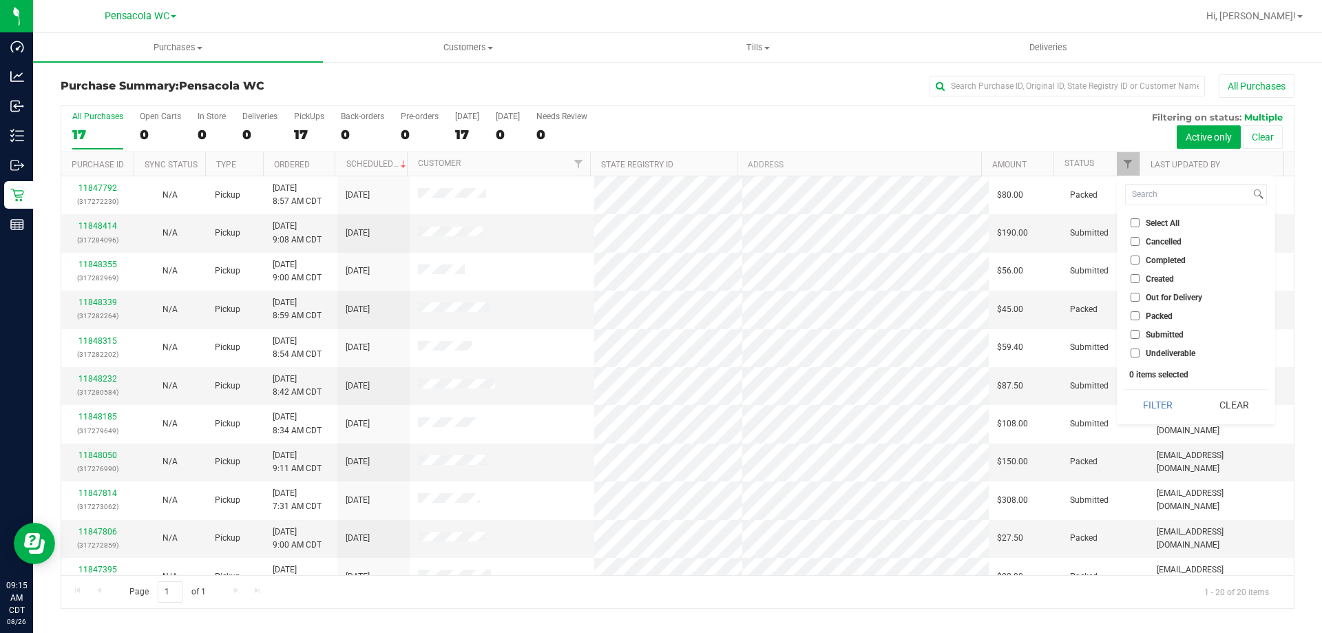
click at [1134, 335] on input "Submitted" at bounding box center [1135, 334] width 9 height 9
checkbox input "true"
click at [1166, 406] on button "Filter" at bounding box center [1158, 405] width 66 height 30
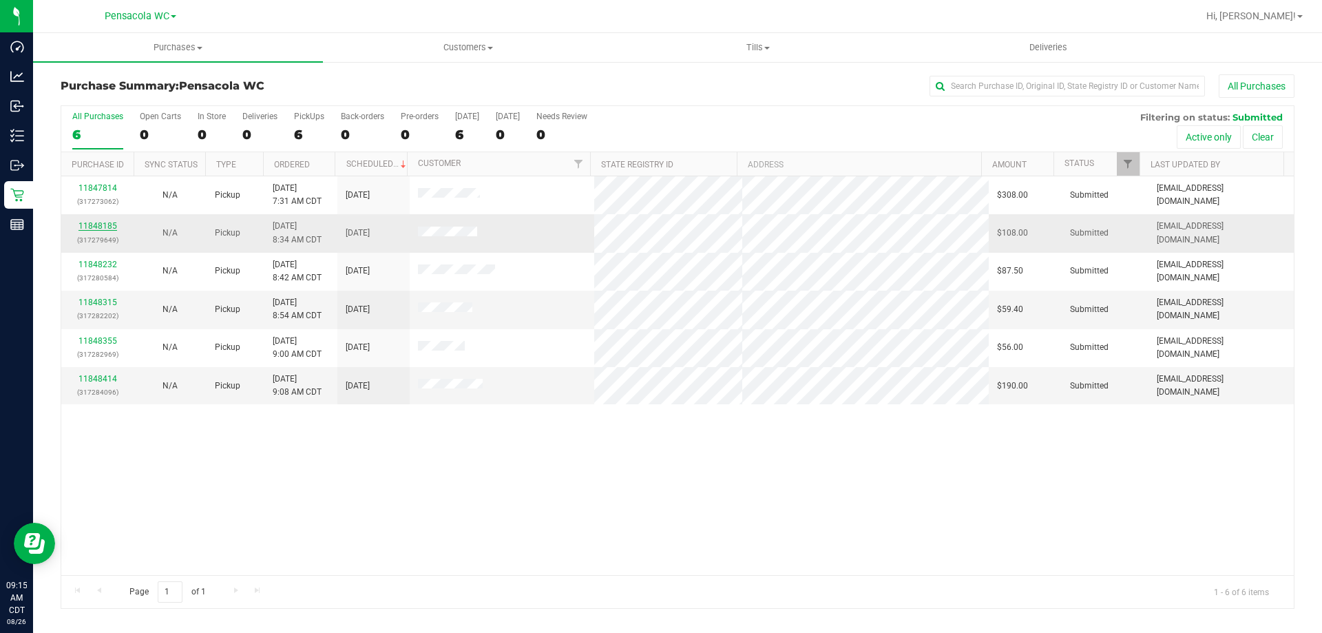
click at [108, 224] on link "11848185" at bounding box center [98, 226] width 39 height 10
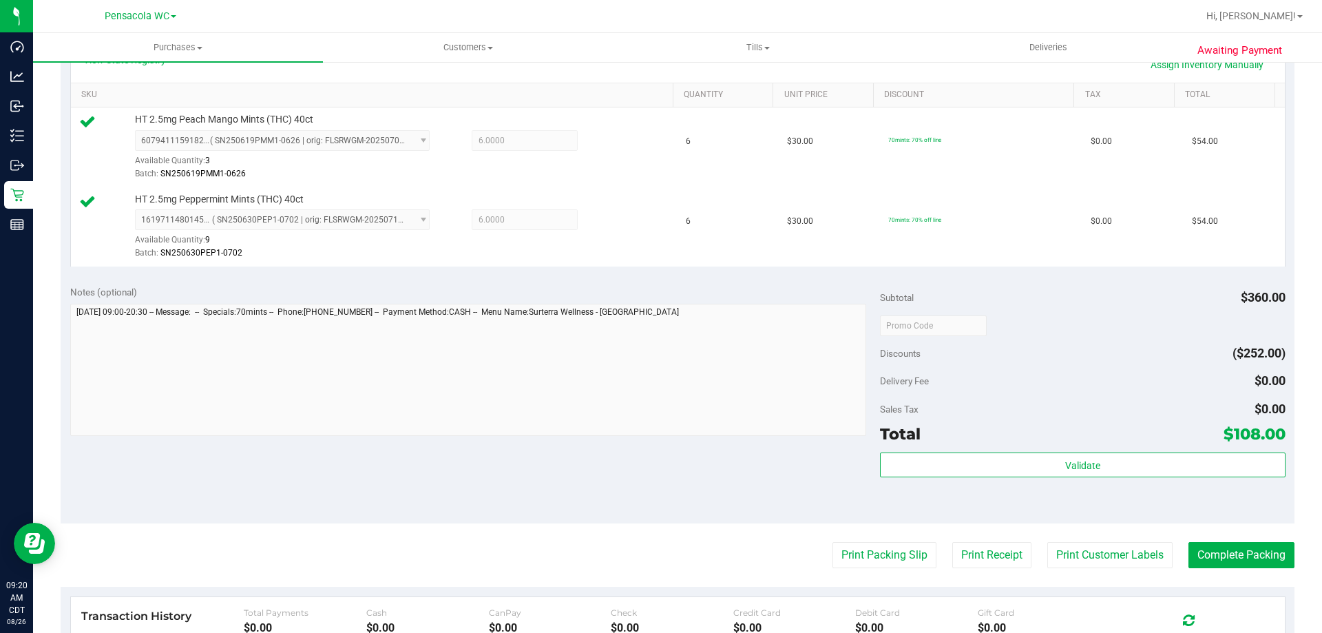
scroll to position [551, 0]
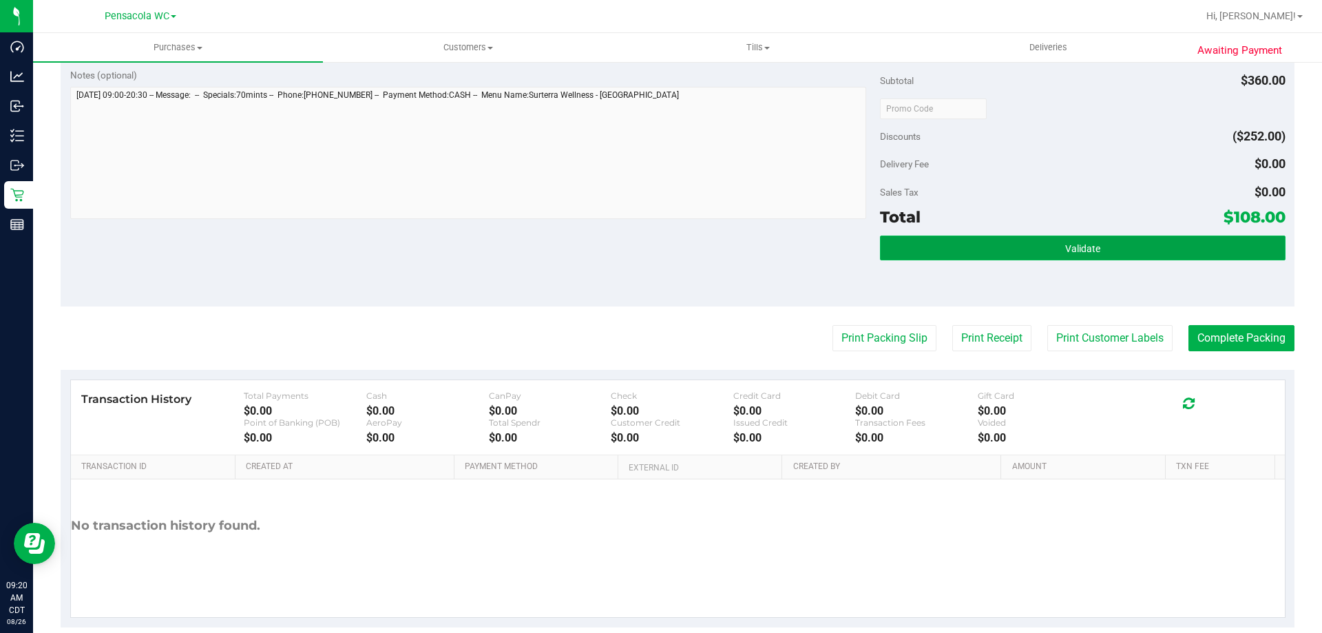
click at [1028, 244] on button "Validate" at bounding box center [1082, 248] width 405 height 25
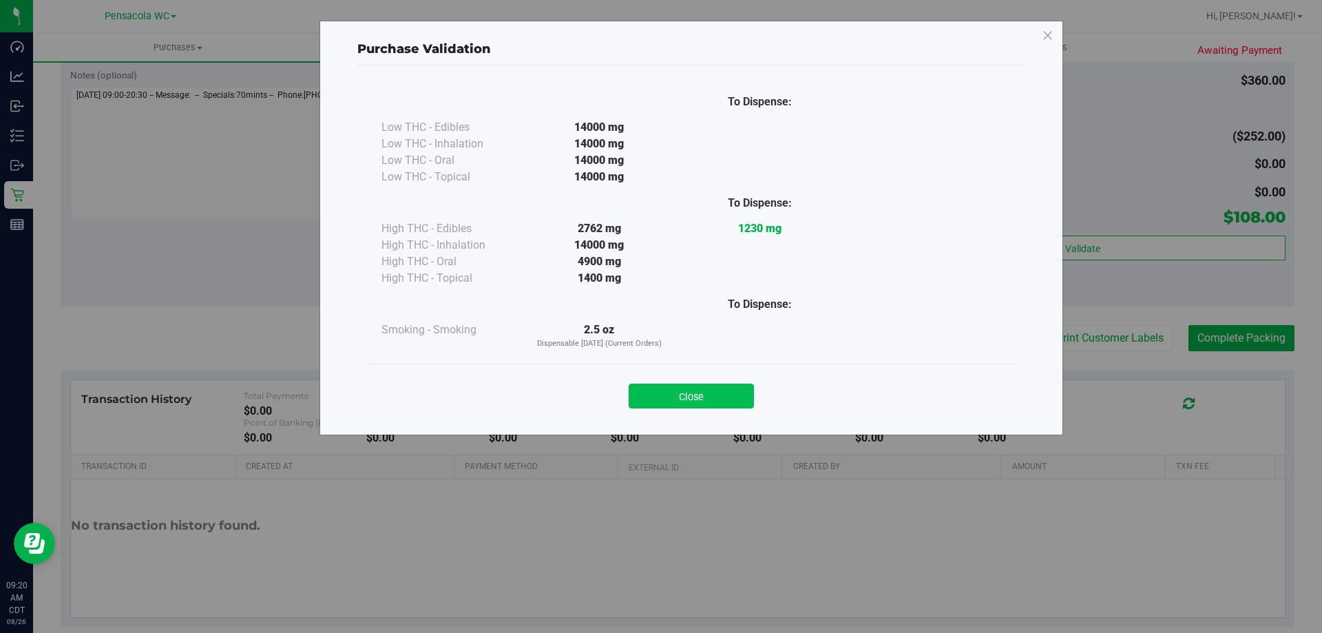
click at [714, 408] on button "Close" at bounding box center [691, 396] width 125 height 25
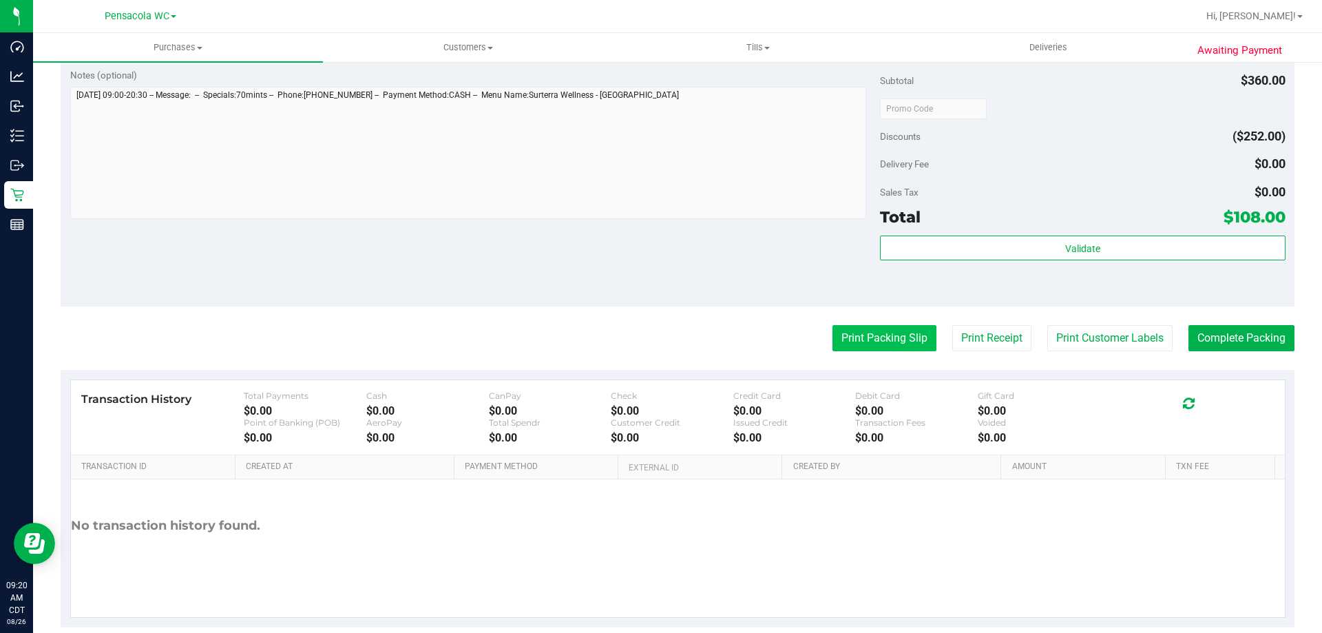
click at [906, 328] on button "Print Packing Slip" at bounding box center [885, 338] width 104 height 26
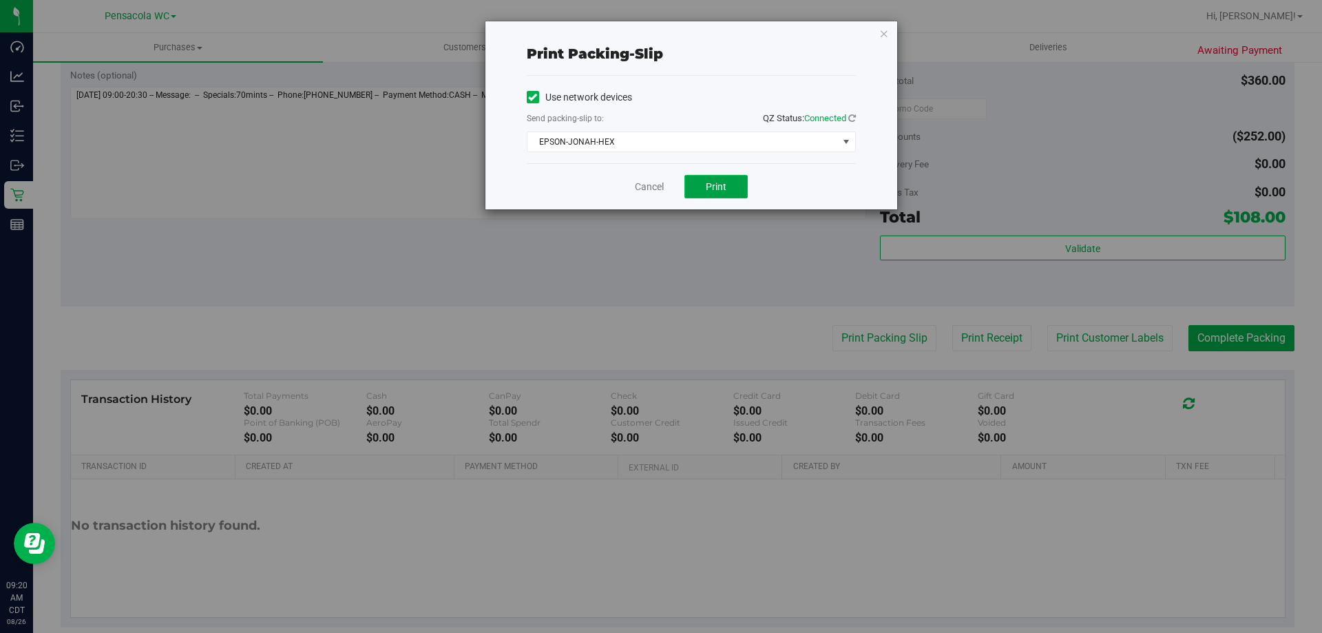
click at [702, 177] on button "Print" at bounding box center [716, 186] width 63 height 23
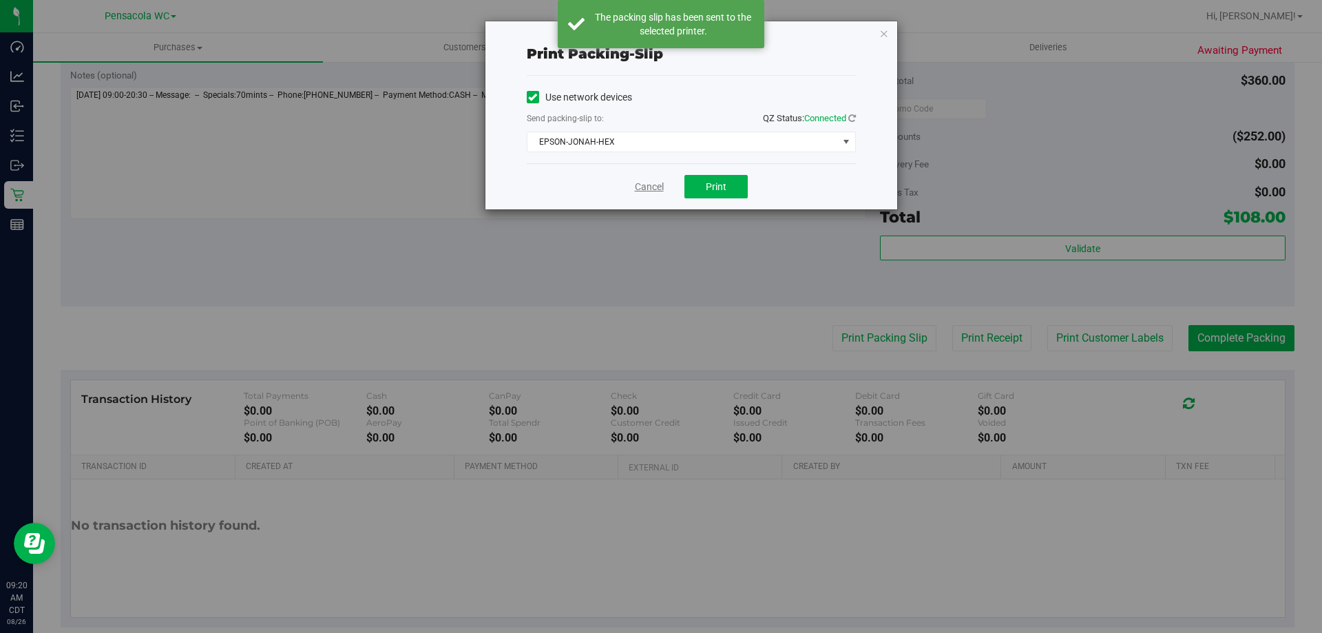
click at [649, 189] on link "Cancel" at bounding box center [649, 187] width 29 height 14
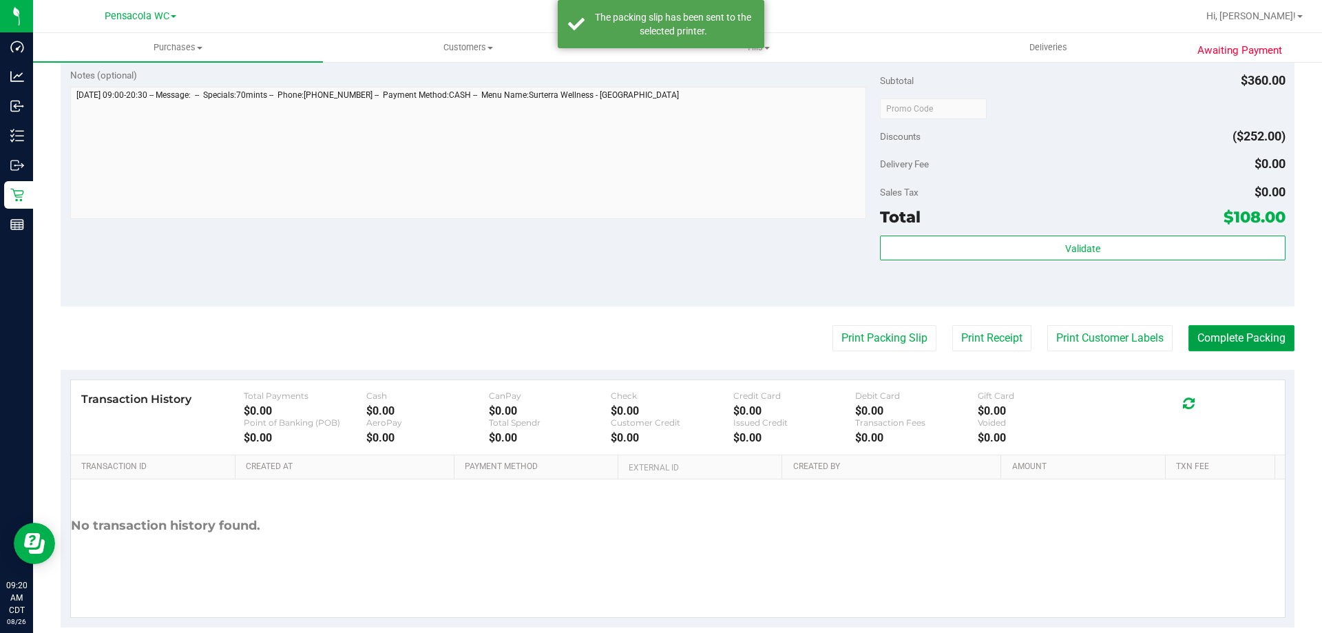
click at [1238, 337] on button "Complete Packing" at bounding box center [1242, 338] width 106 height 26
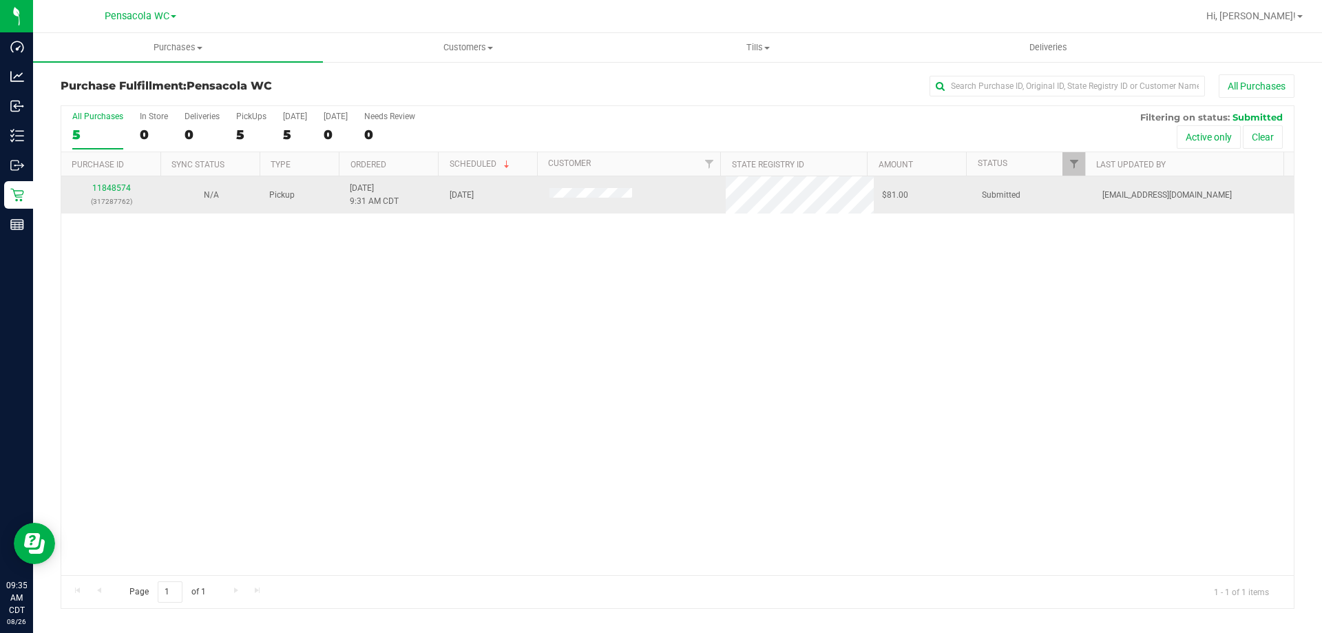
click at [117, 179] on td "11848574 (317287762)" at bounding box center [111, 194] width 100 height 37
click at [119, 186] on link "11848574" at bounding box center [111, 188] width 39 height 10
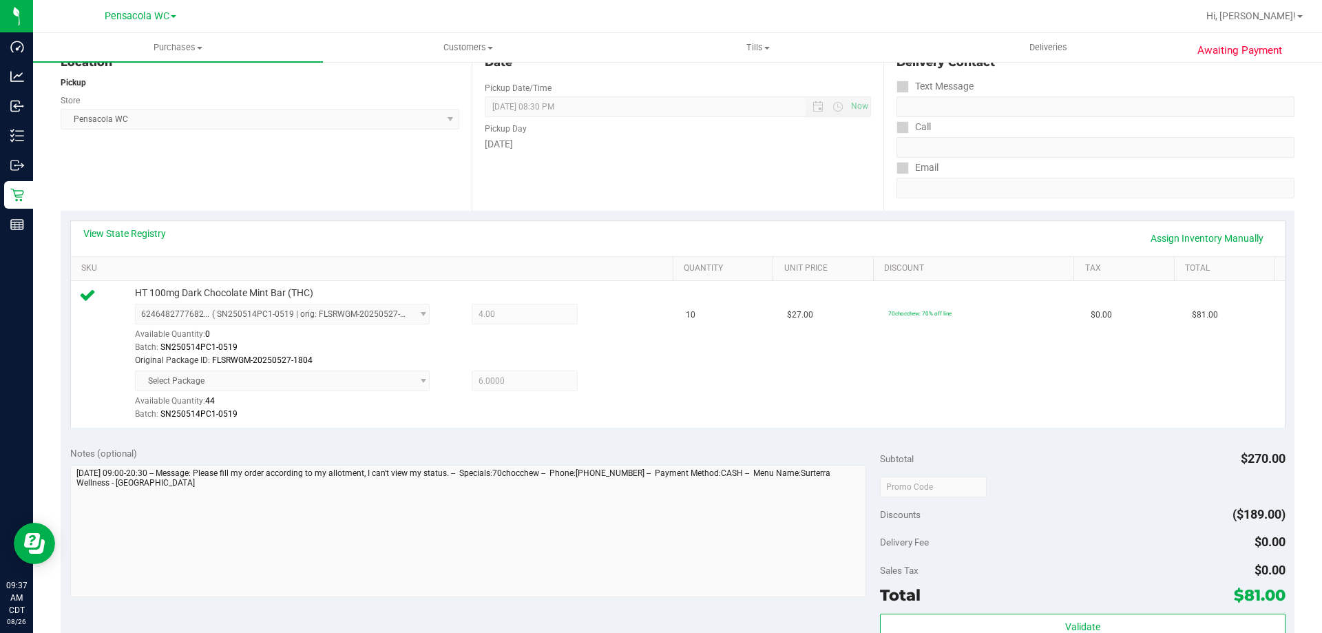
scroll to position [207, 0]
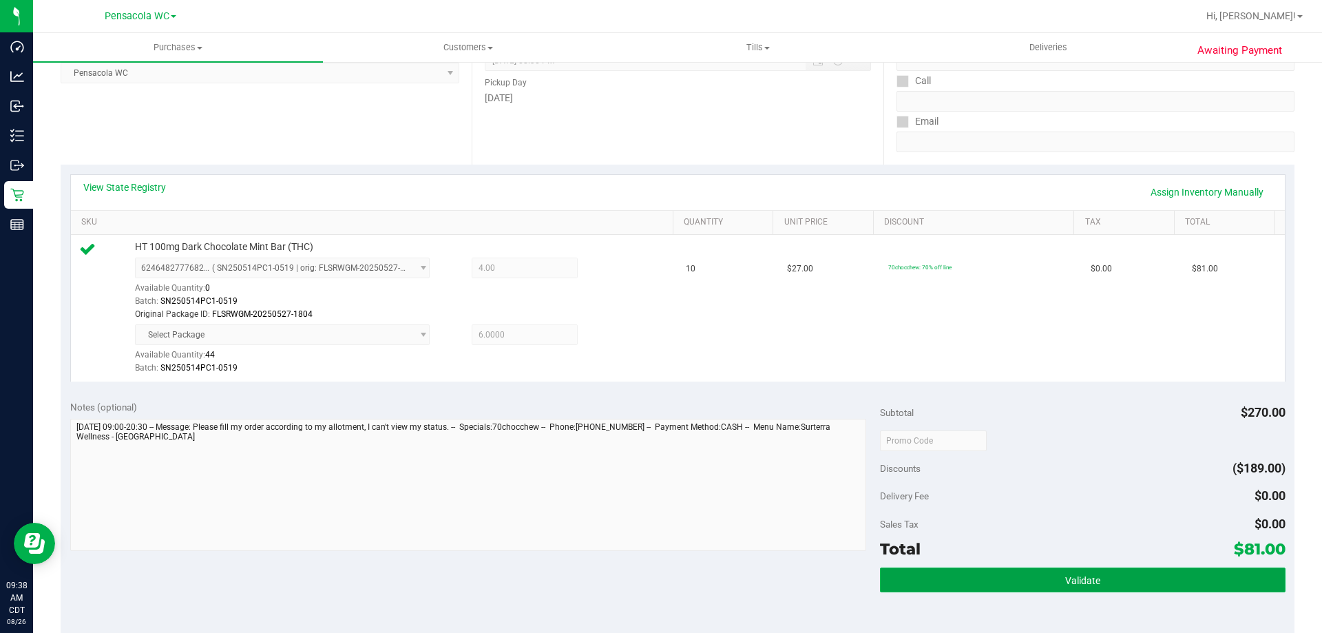
click at [1103, 573] on button "Validate" at bounding box center [1082, 580] width 405 height 25
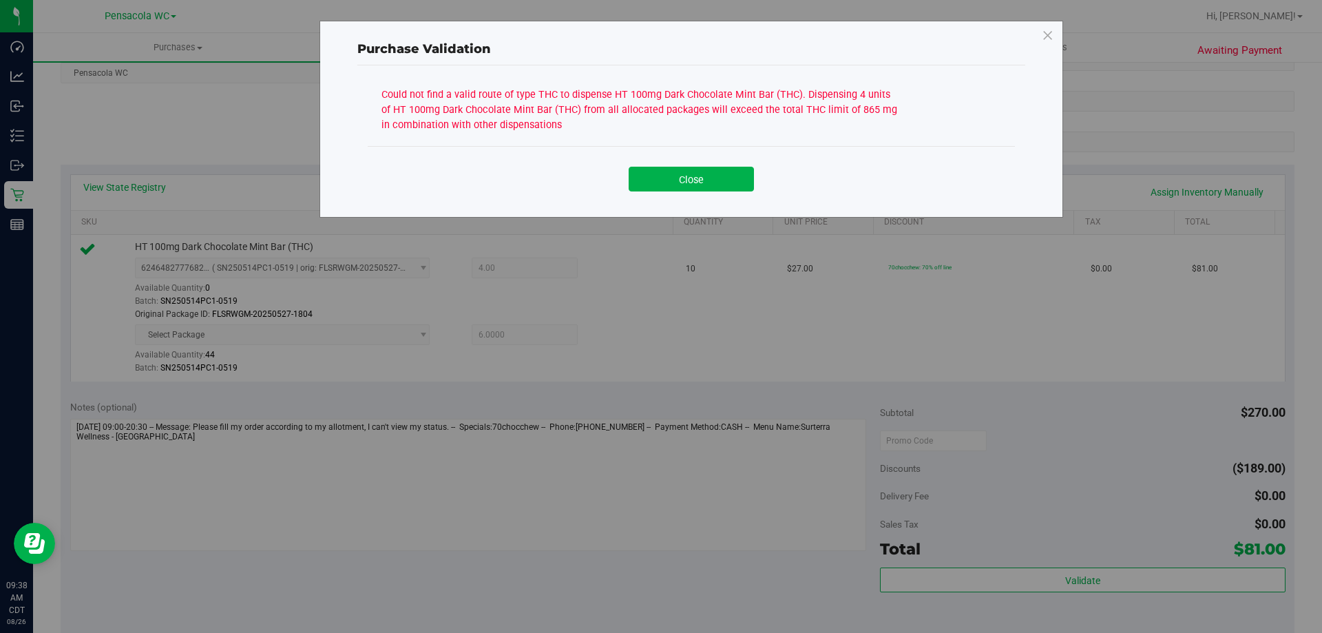
click at [692, 185] on button "Close" at bounding box center [691, 179] width 125 height 25
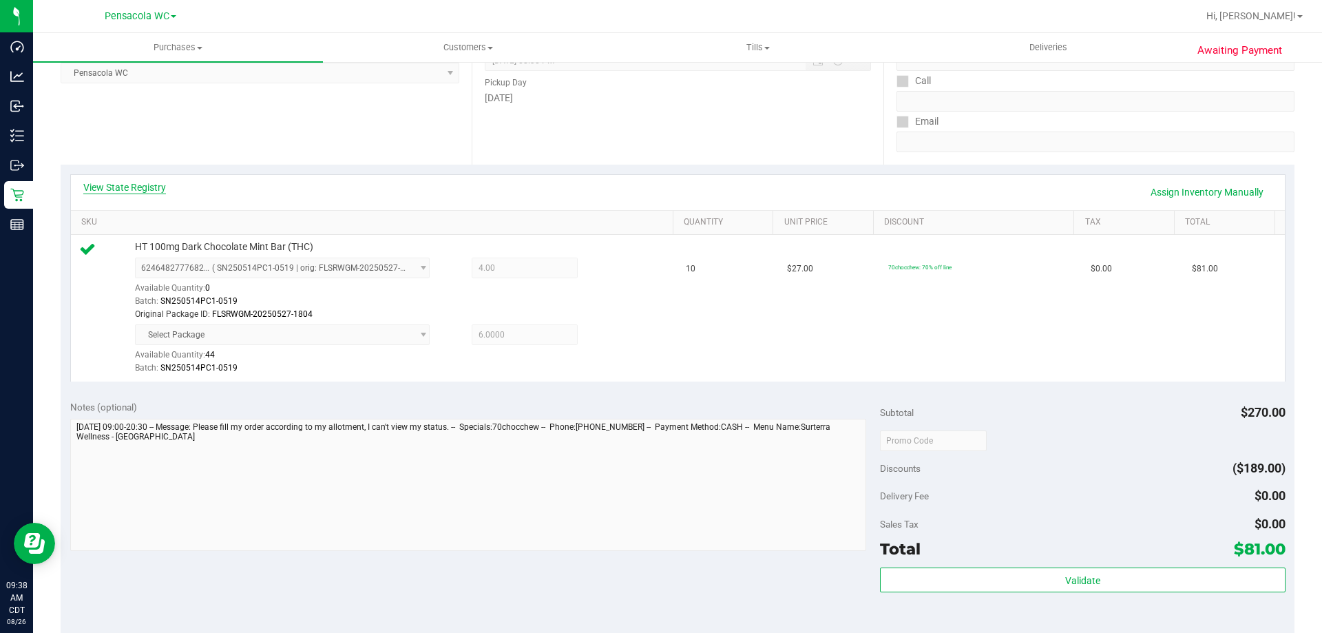
click at [148, 180] on link "View State Registry" at bounding box center [124, 187] width 83 height 14
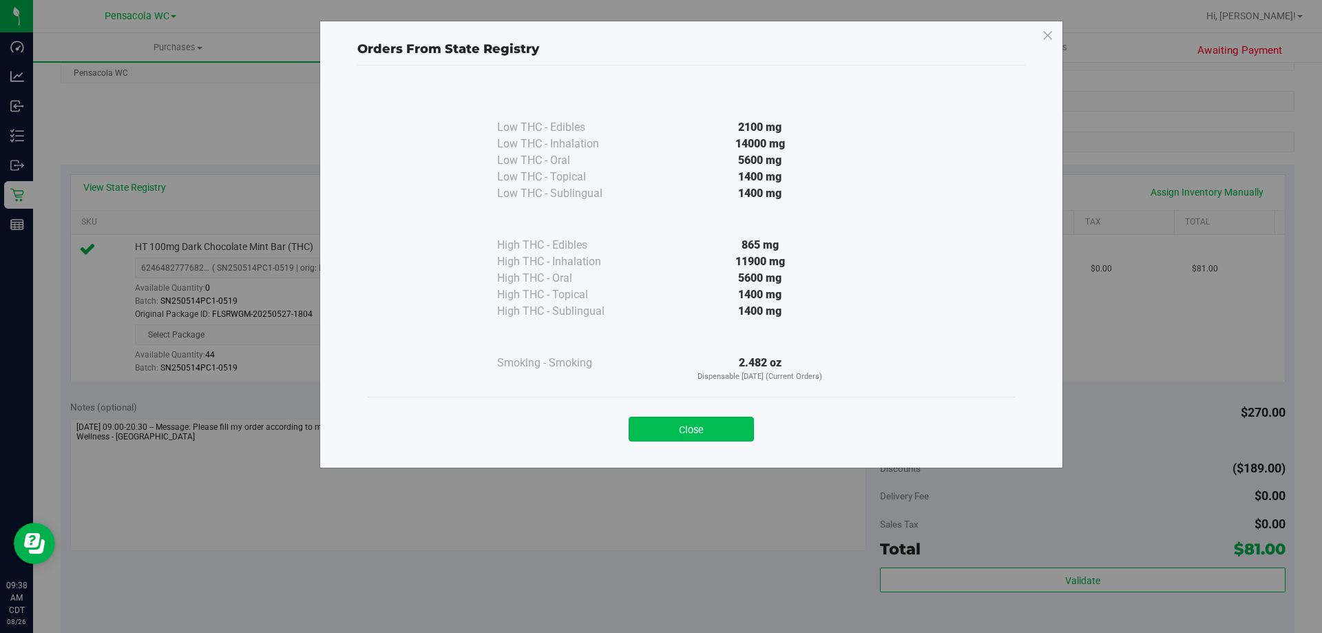
click at [731, 434] on button "Close" at bounding box center [691, 429] width 125 height 25
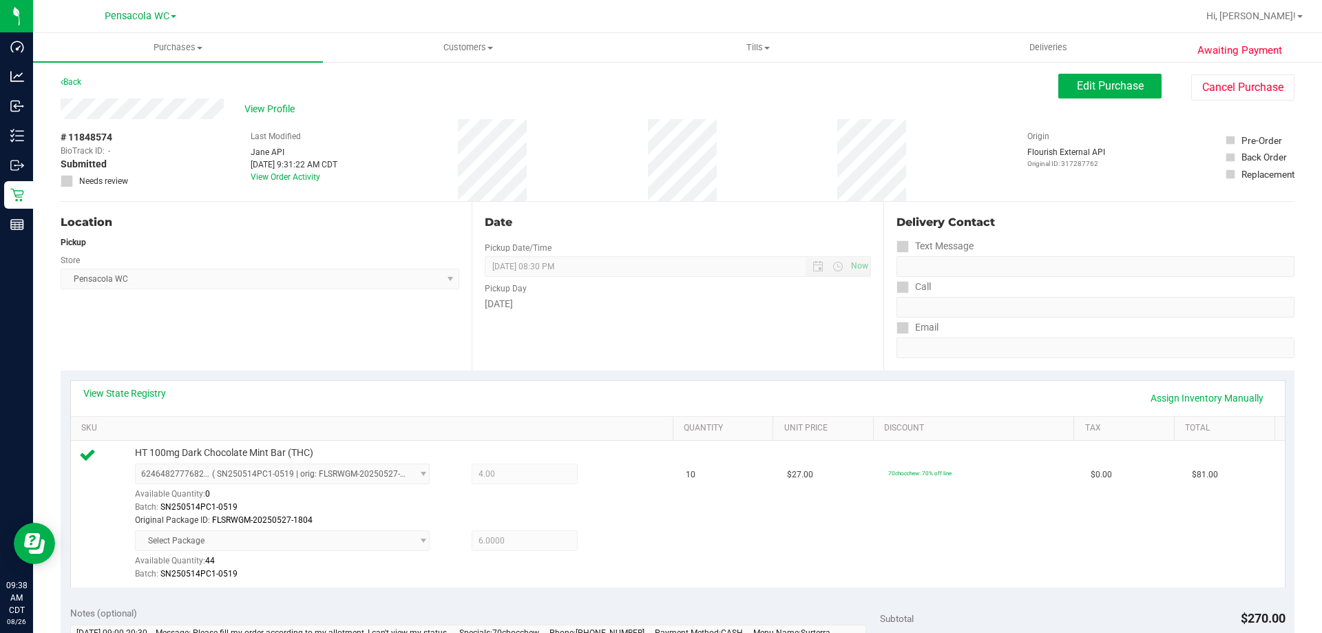
scroll to position [0, 0]
click at [1059, 85] on button "Edit Purchase" at bounding box center [1110, 86] width 103 height 25
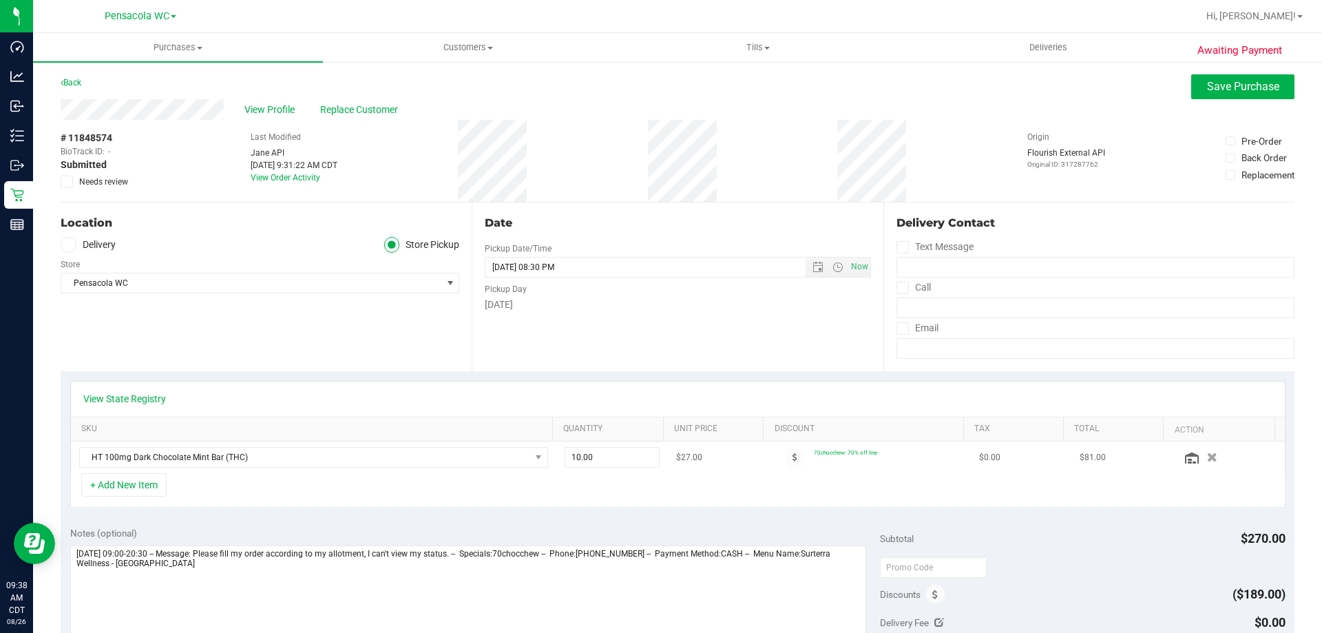
click at [1207, 456] on icon "button" at bounding box center [1212, 457] width 10 height 10
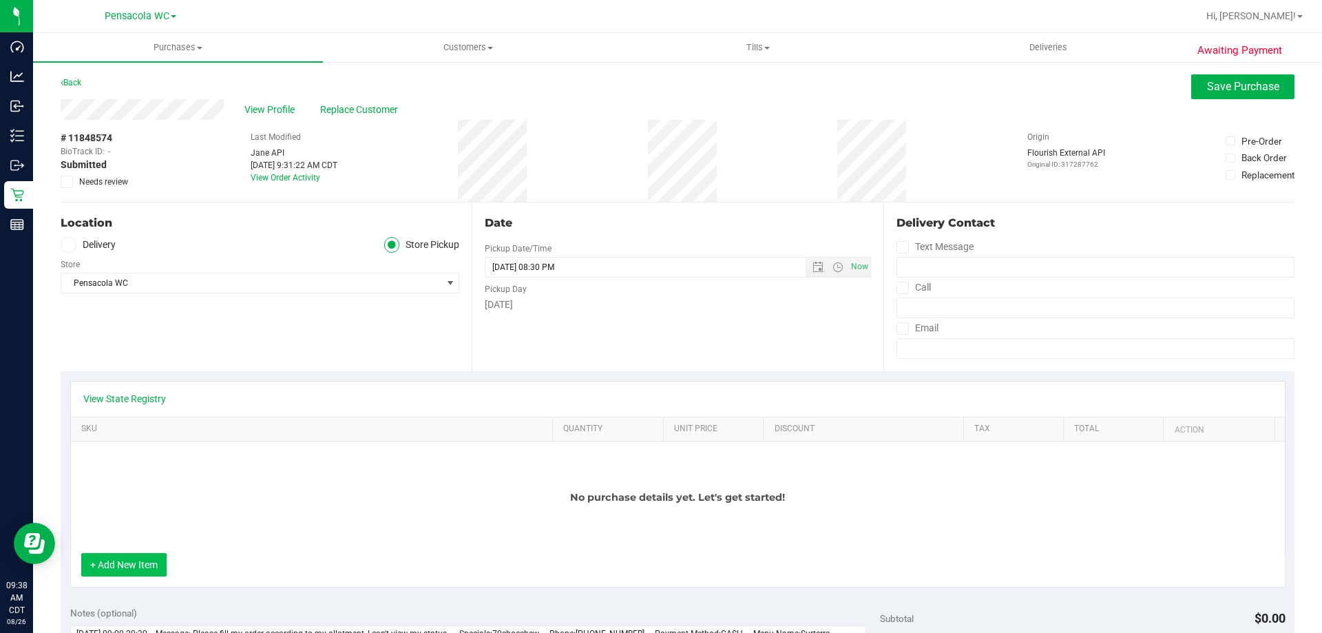
click at [130, 554] on button "+ Add New Item" at bounding box center [123, 564] width 85 height 23
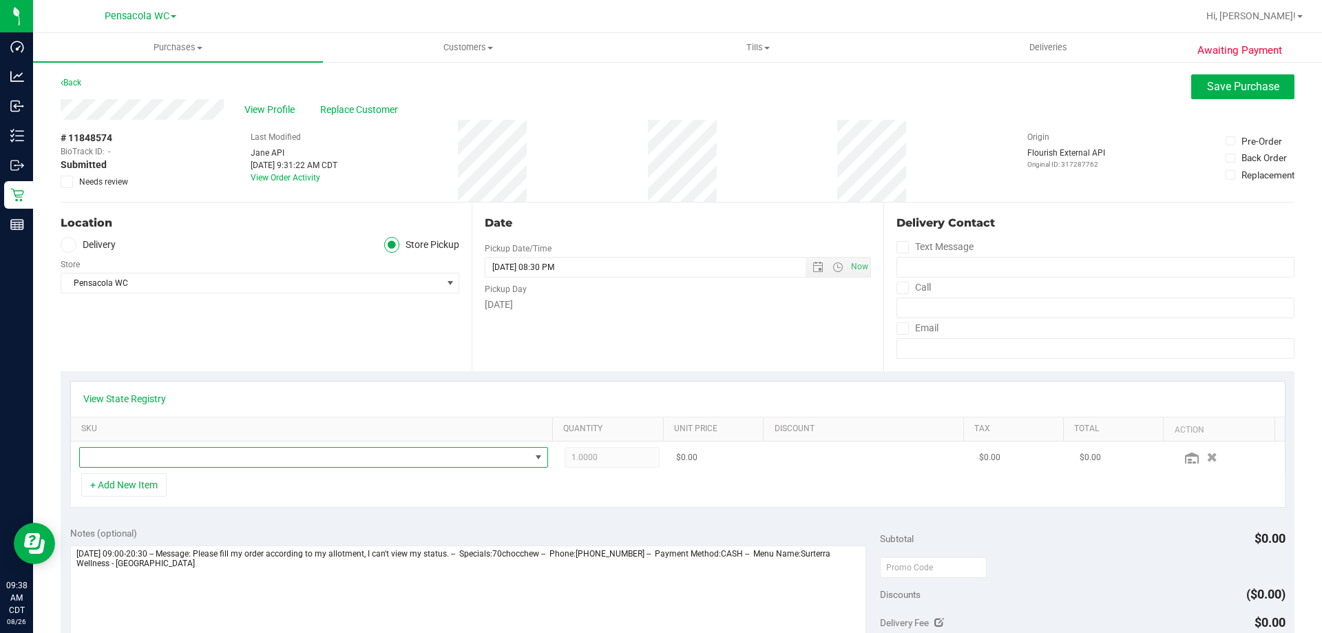
click at [160, 450] on span "NO DATA FOUND" at bounding box center [305, 457] width 450 height 19
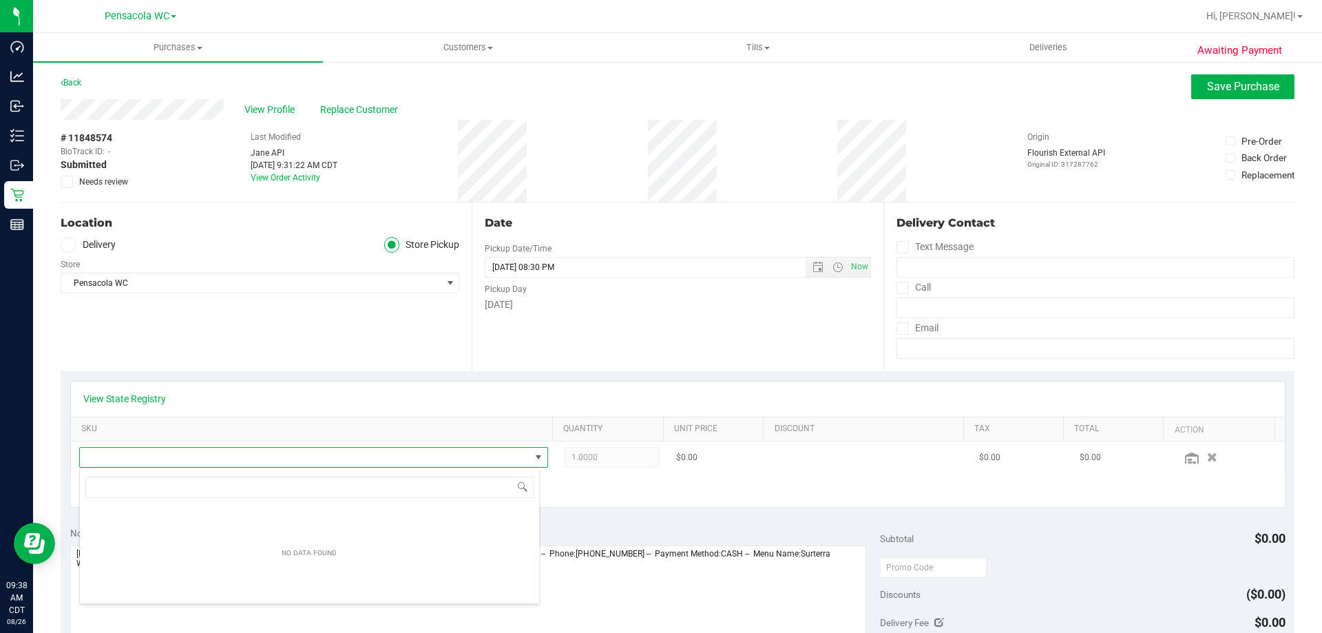
scroll to position [21, 457]
type input "d"
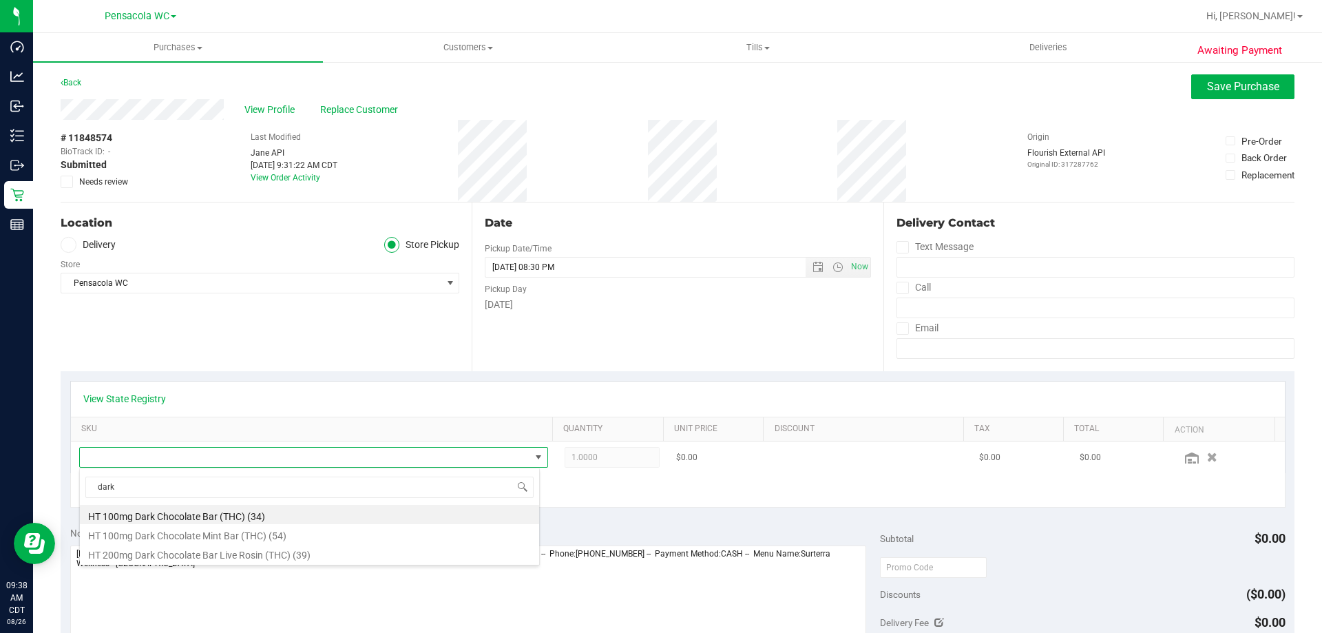
type input "dark"
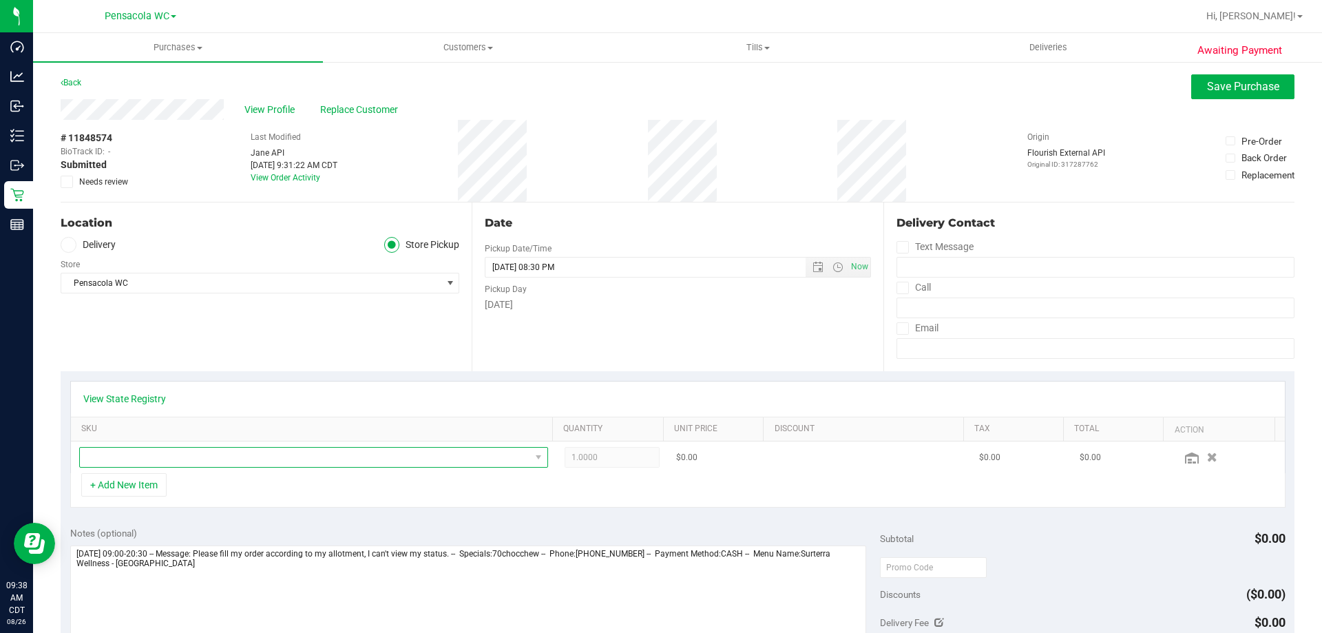
click at [140, 450] on span "NO DATA FOUND" at bounding box center [305, 457] width 450 height 19
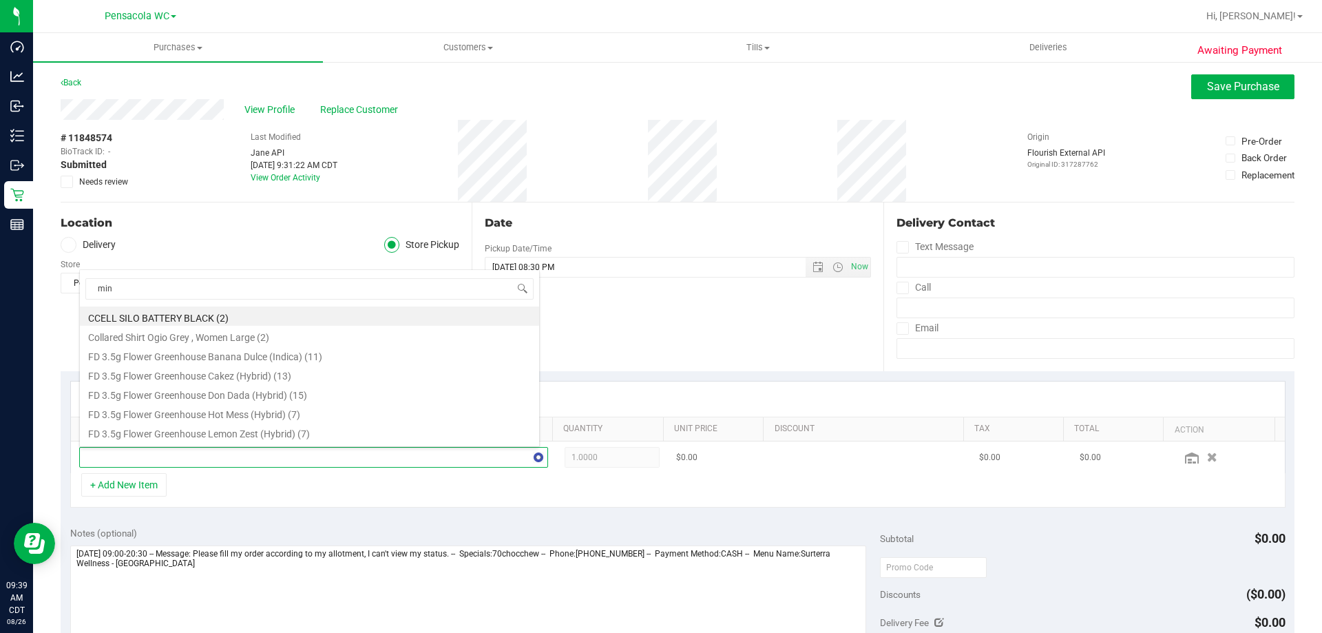
type input "mint"
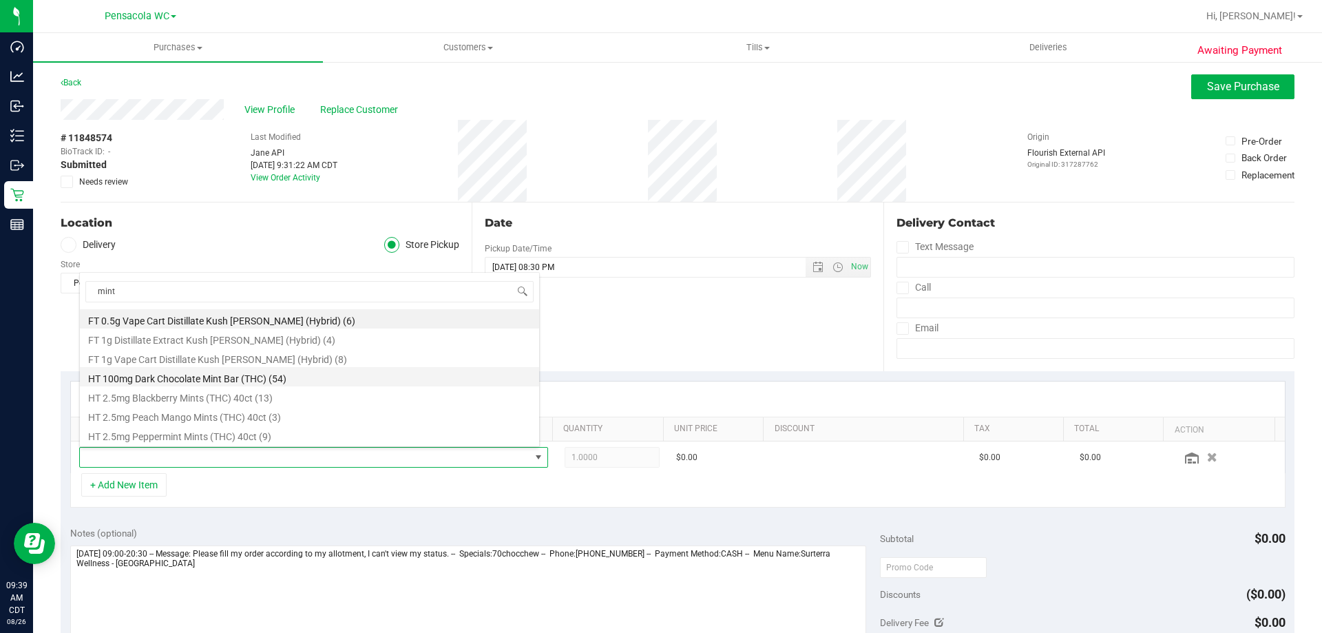
click at [259, 380] on li "HT 100mg Dark Chocolate Mint Bar (THC) (54)" at bounding box center [309, 376] width 459 height 19
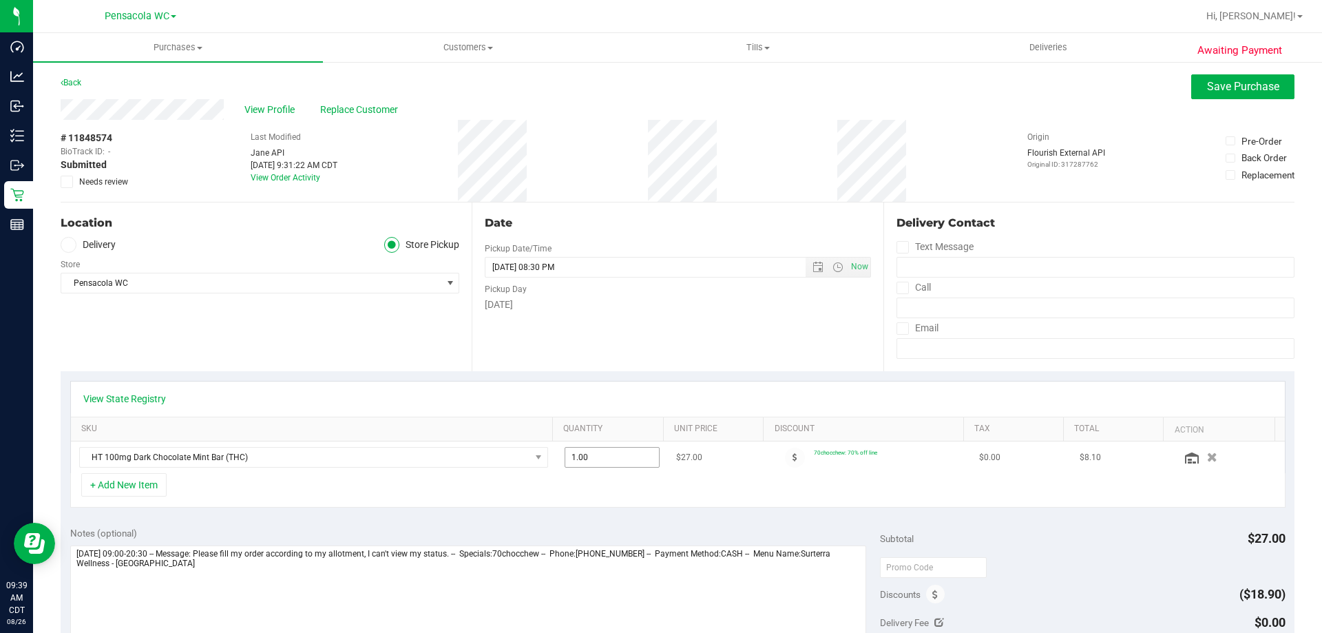
click at [578, 460] on input "1.00" at bounding box center [612, 457] width 94 height 19
type input "8"
click at [640, 472] on td "1.00 8" at bounding box center [612, 457] width 112 height 32
type input "8.00"
click at [65, 182] on icon at bounding box center [67, 182] width 9 height 0
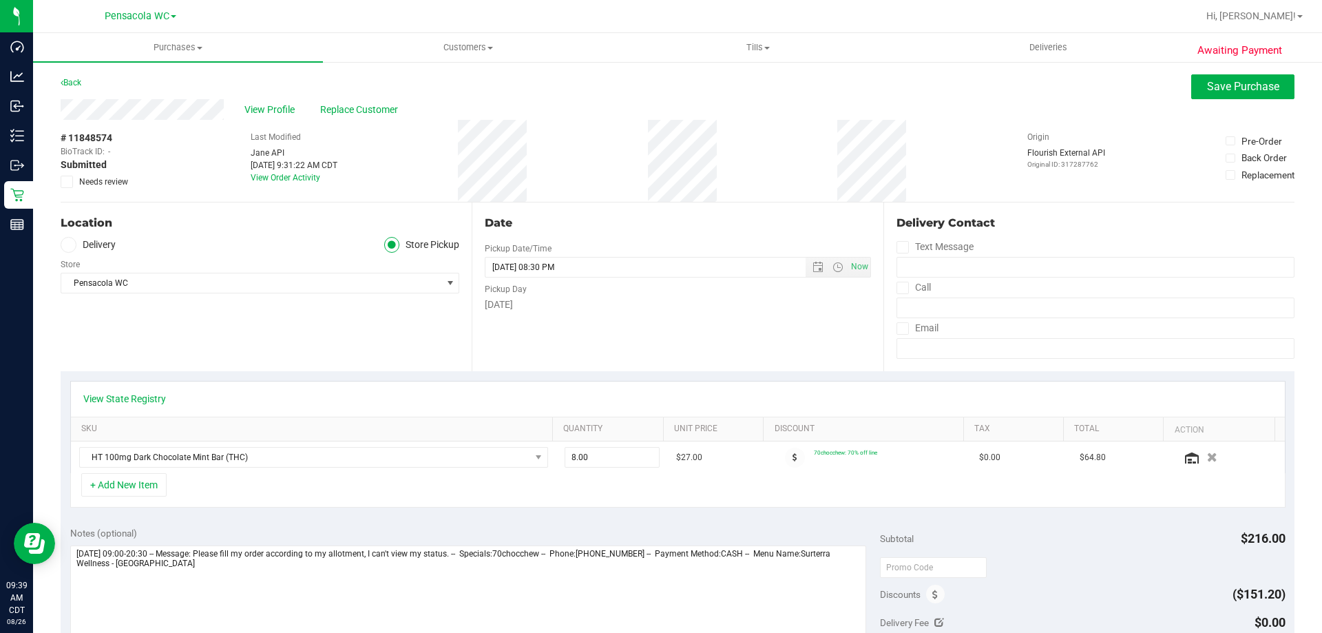
click at [0, 0] on input "Needs review" at bounding box center [0, 0] width 0 height 0
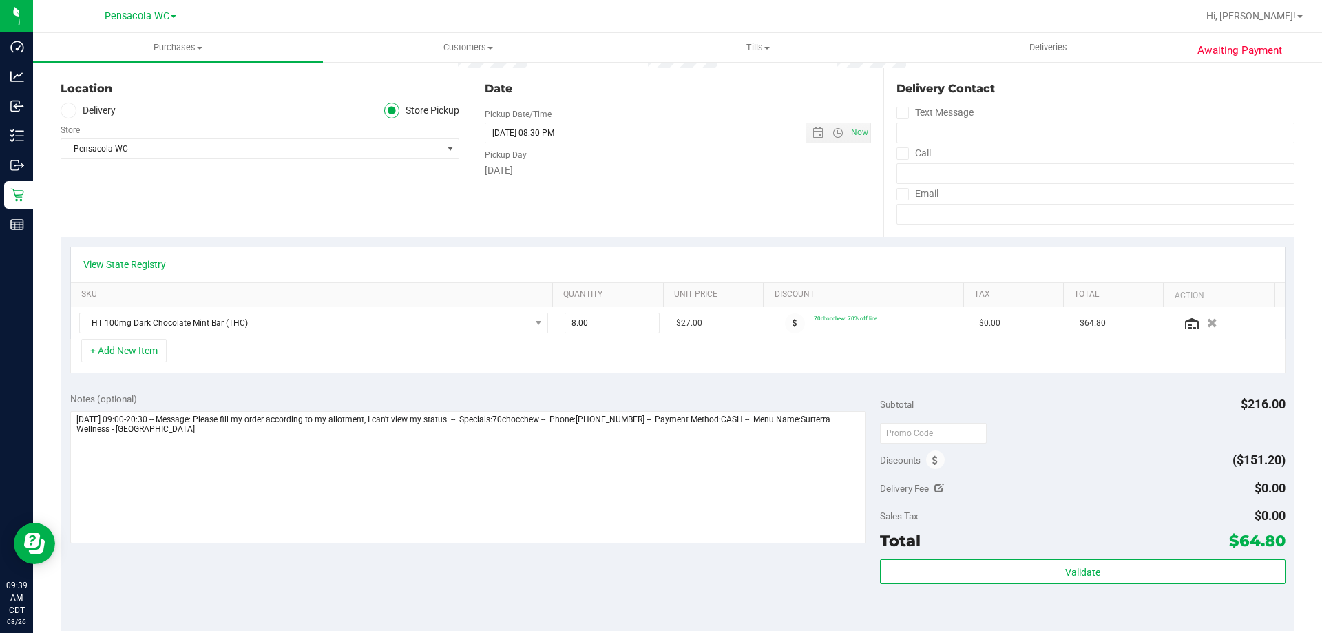
scroll to position [140, 0]
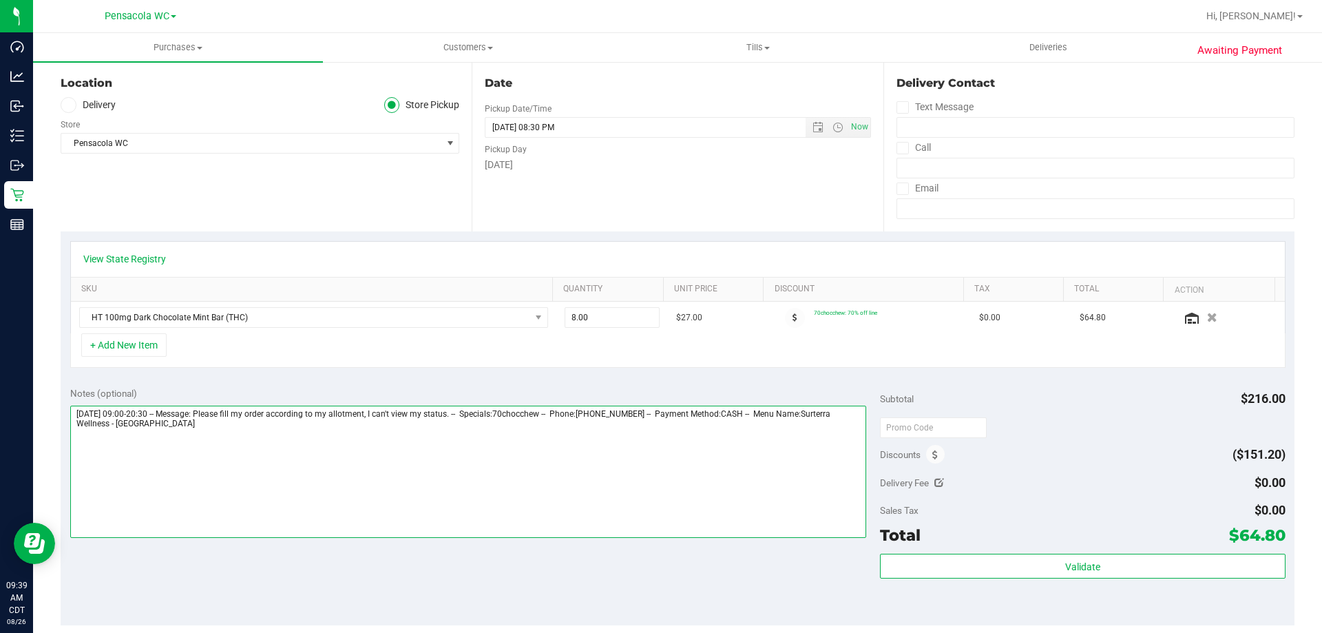
click at [309, 428] on textarea at bounding box center [468, 472] width 797 height 132
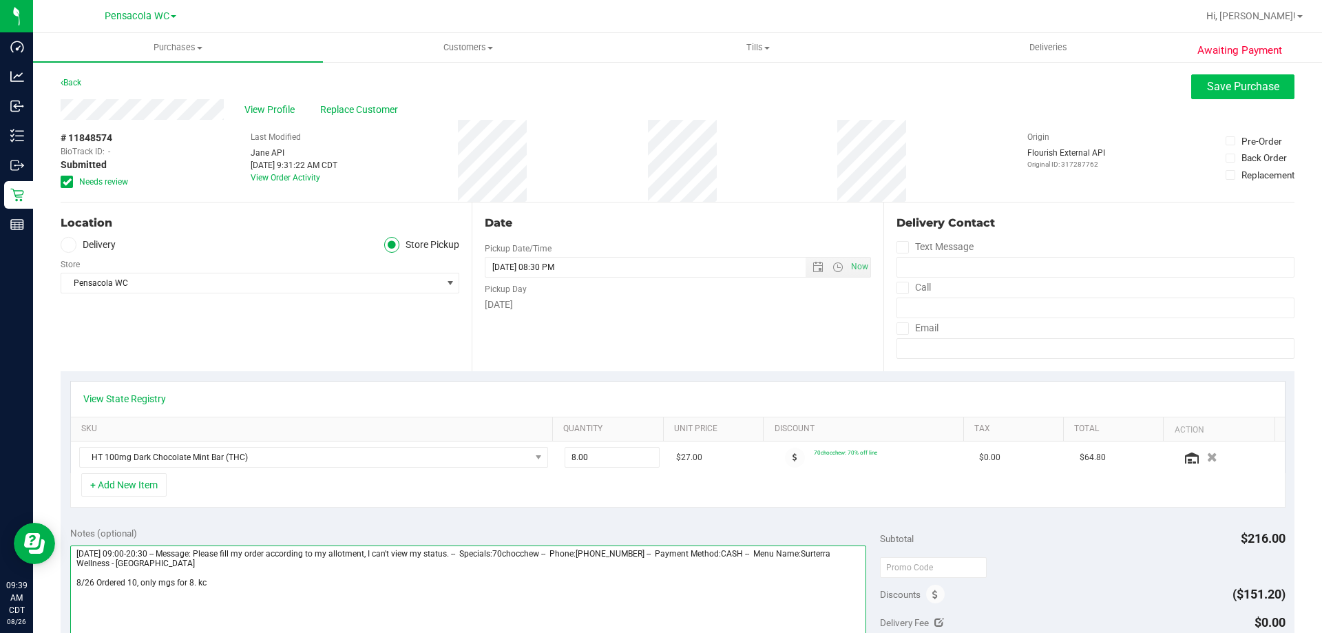
type textarea "Tuesday 08/26/2025 09:00-20:30 -- Message: Please fill my order according to my…"
click at [1245, 83] on span "Save Purchase" at bounding box center [1243, 86] width 72 height 13
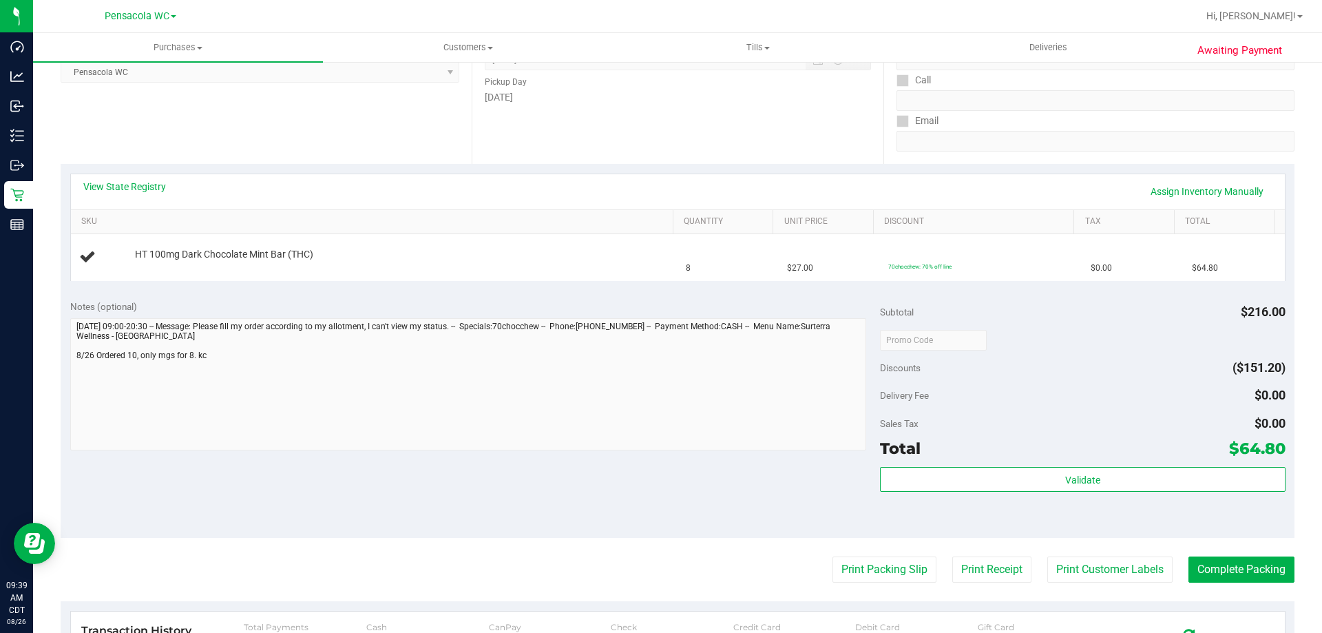
scroll to position [296, 0]
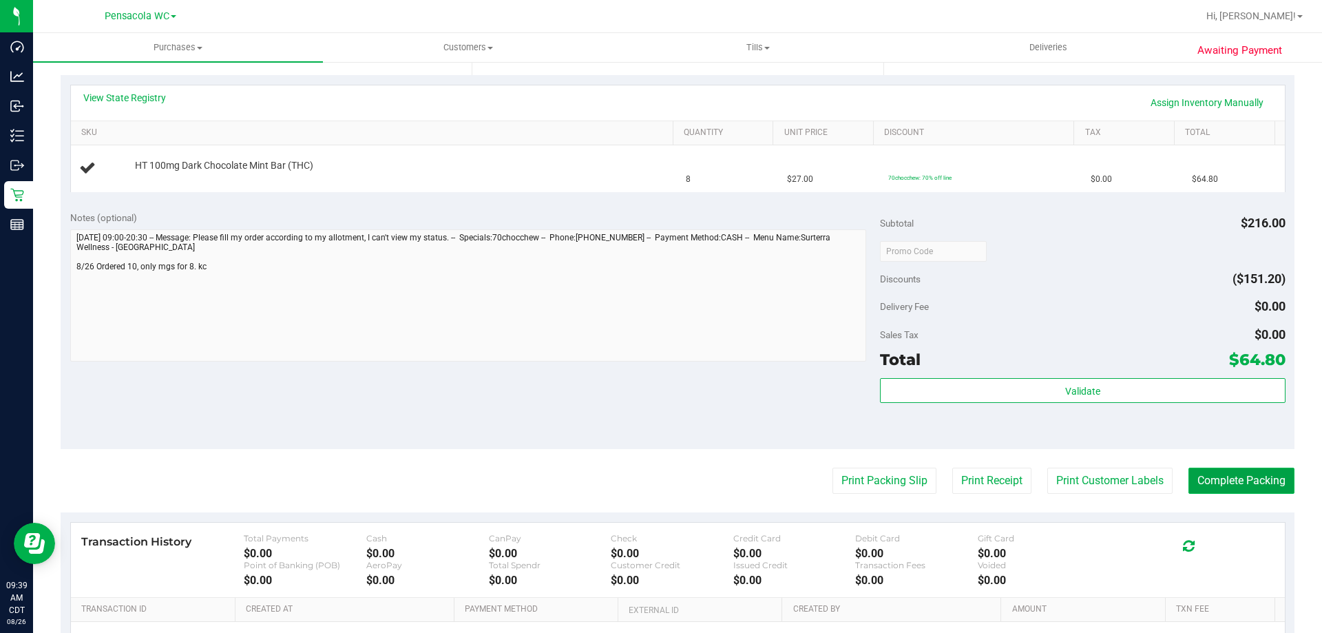
click at [1236, 478] on button "Complete Packing" at bounding box center [1242, 481] width 106 height 26
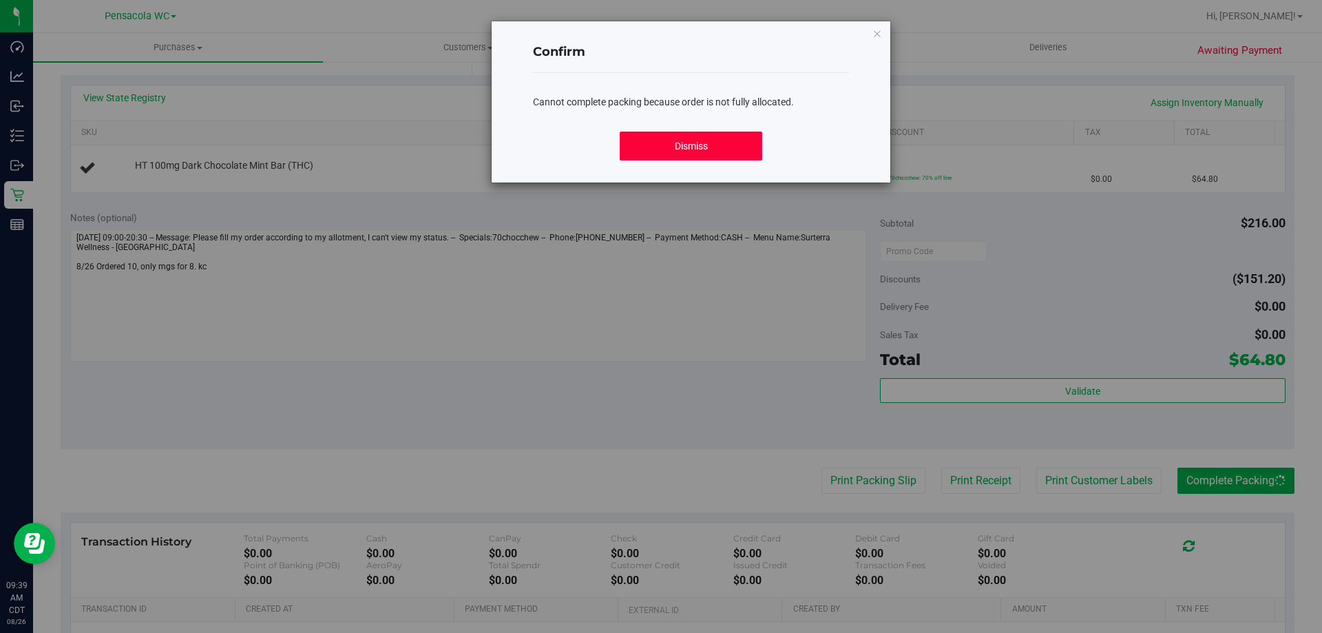
click at [728, 134] on button "Dismiss" at bounding box center [691, 146] width 142 height 29
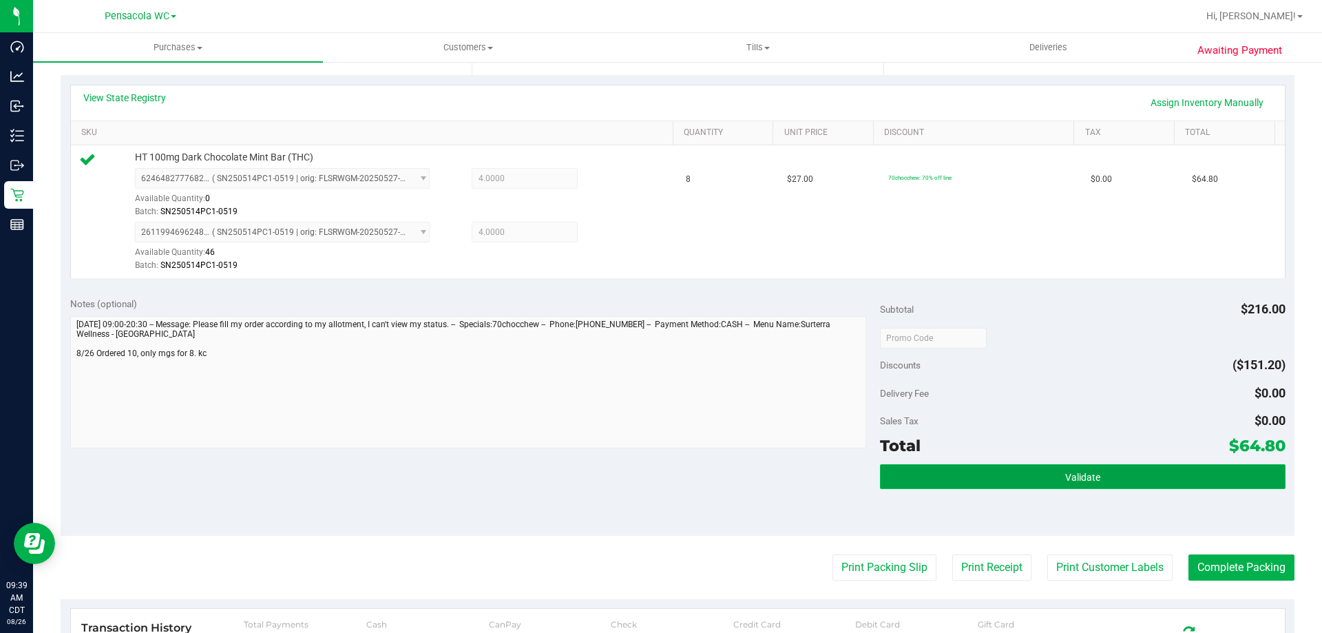
click at [1065, 483] on span "Validate" at bounding box center [1082, 477] width 35 height 11
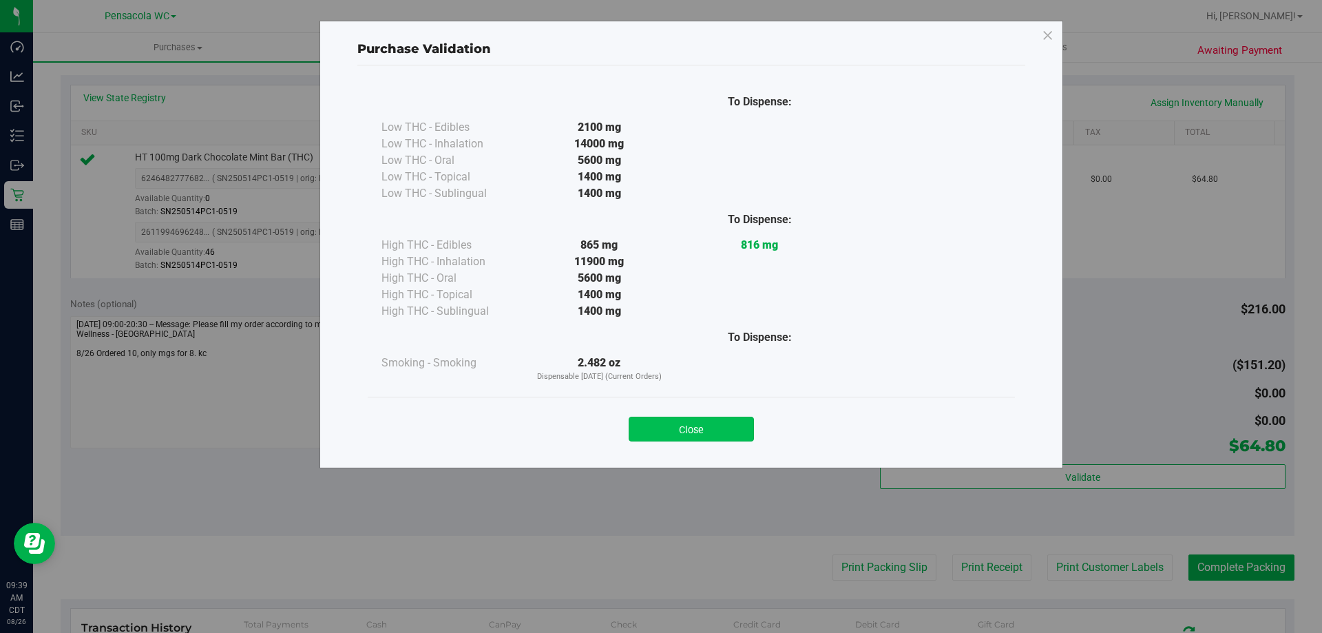
click at [727, 435] on button "Close" at bounding box center [691, 429] width 125 height 25
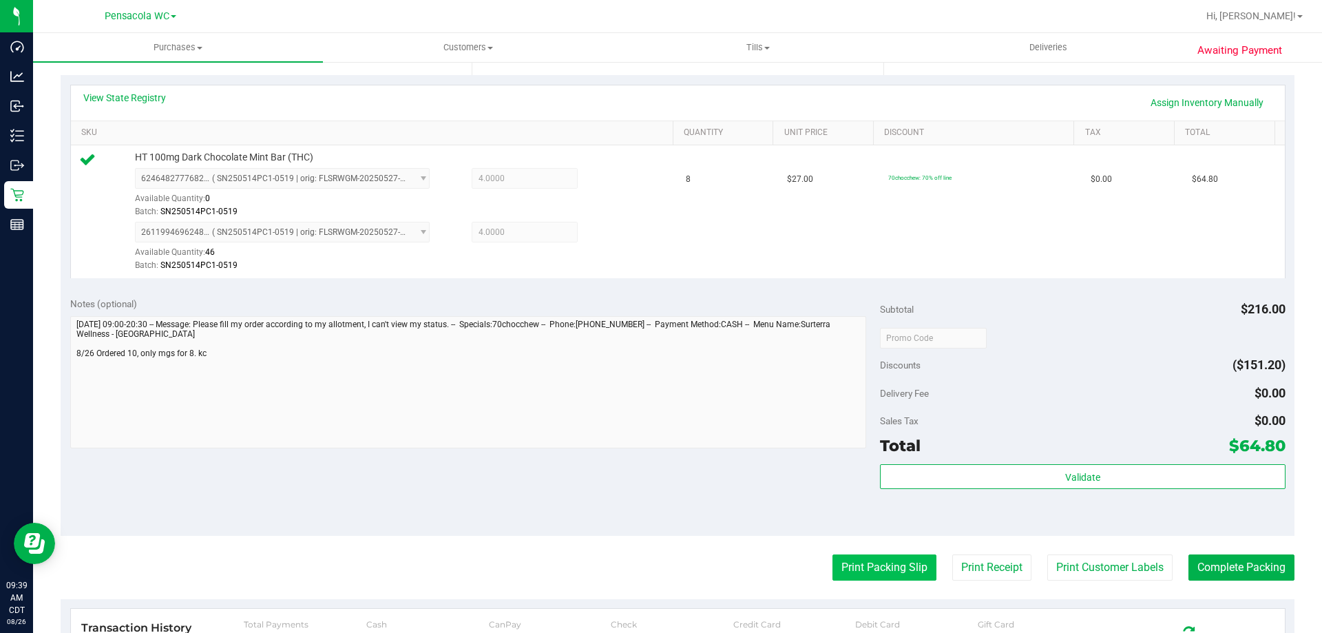
click at [893, 563] on button "Print Packing Slip" at bounding box center [885, 567] width 104 height 26
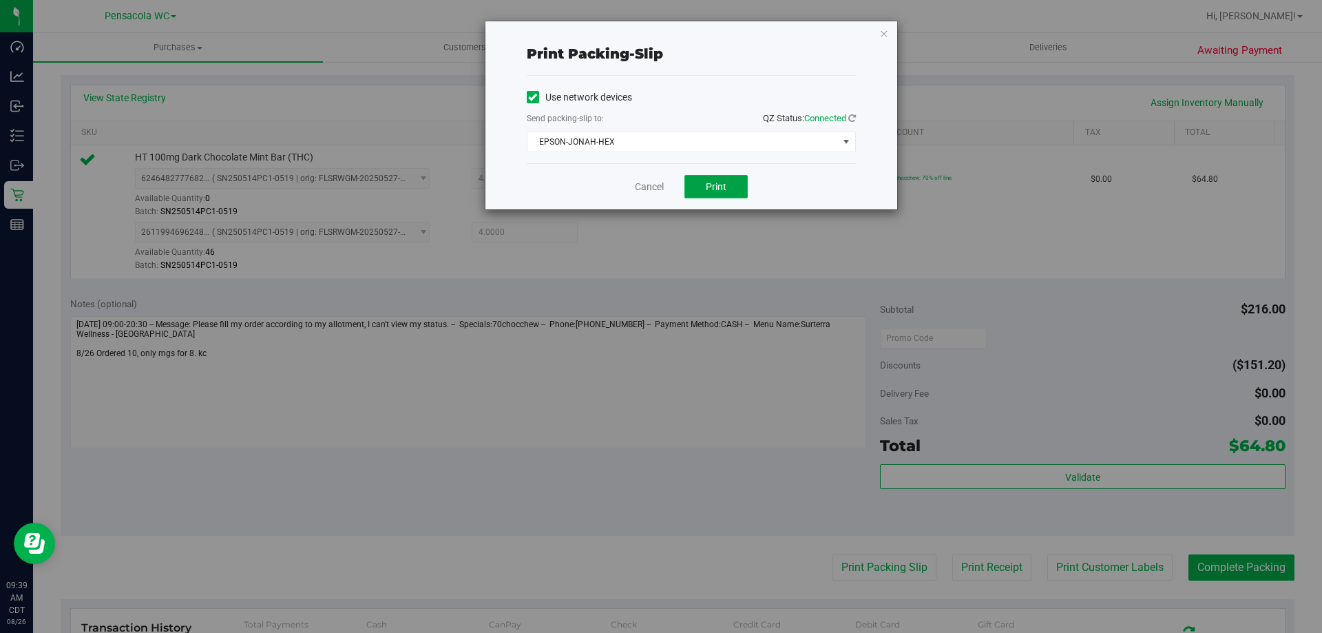
click at [716, 185] on span "Print" at bounding box center [716, 186] width 21 height 11
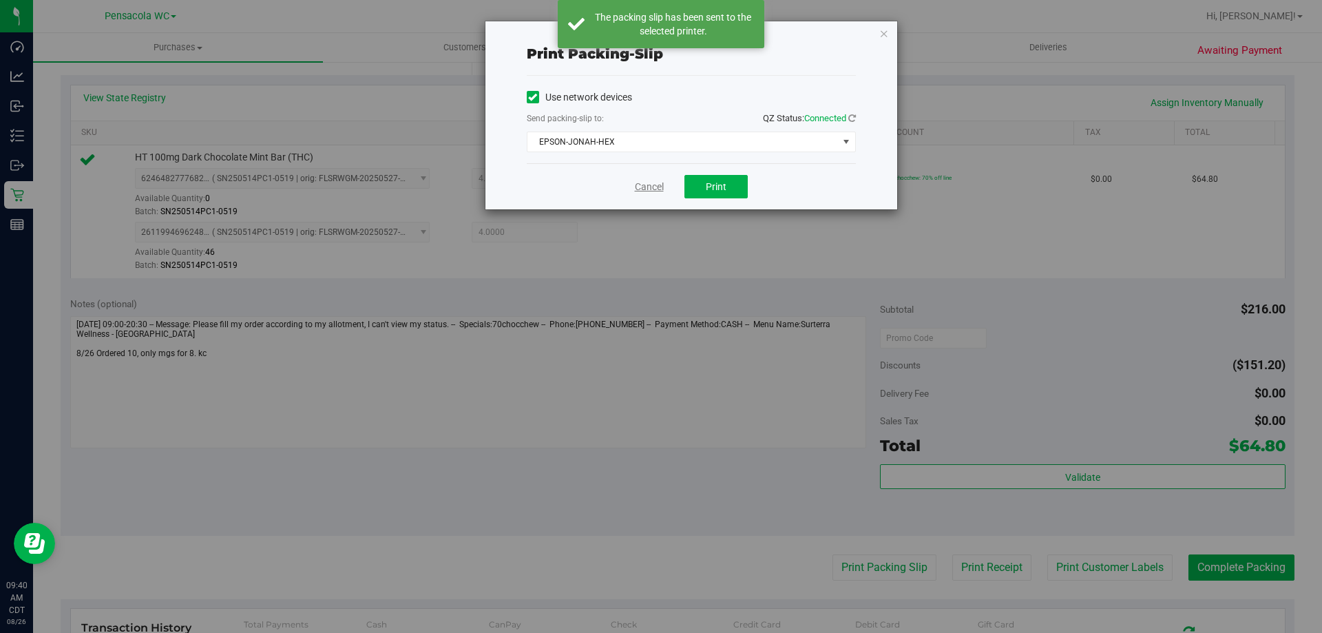
click at [650, 185] on link "Cancel" at bounding box center [649, 187] width 29 height 14
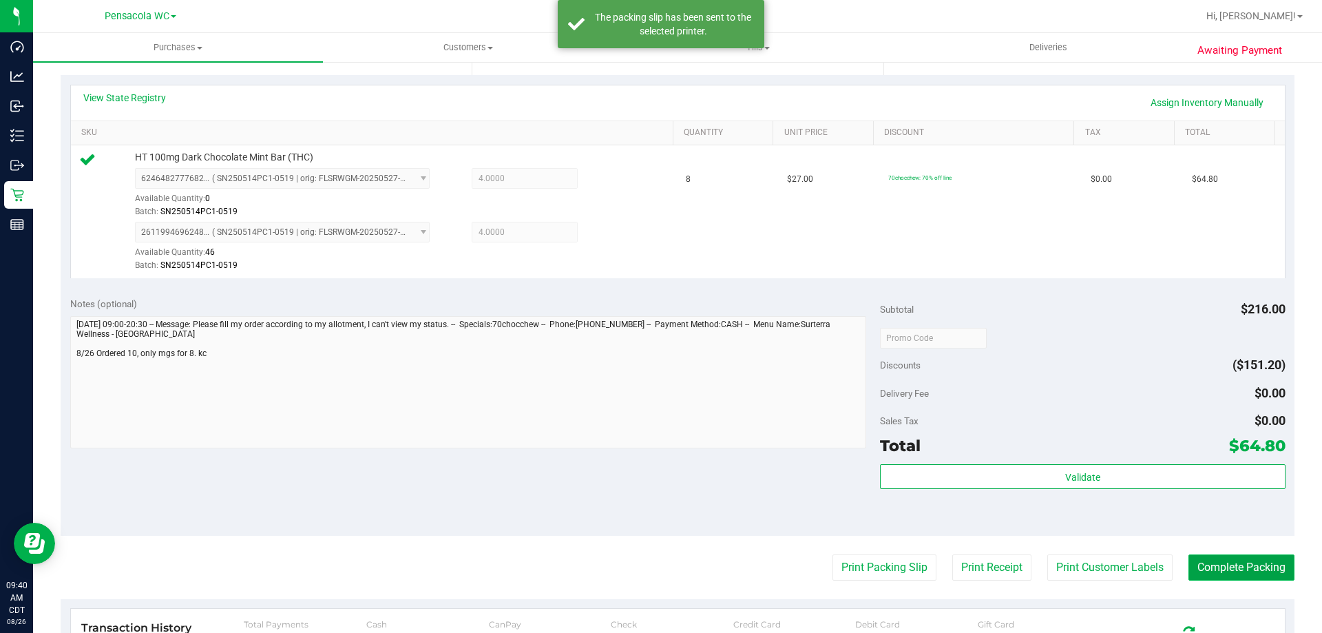
click at [1243, 557] on button "Complete Packing" at bounding box center [1242, 567] width 106 height 26
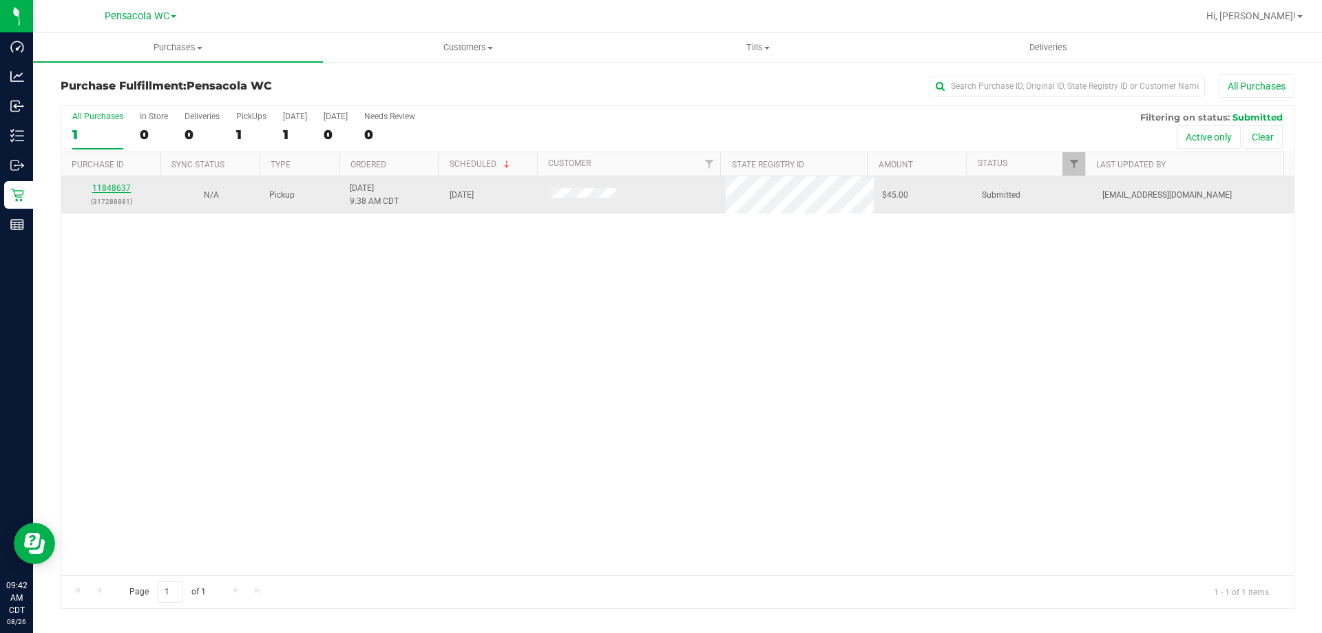
click at [114, 187] on link "11848637" at bounding box center [111, 188] width 39 height 10
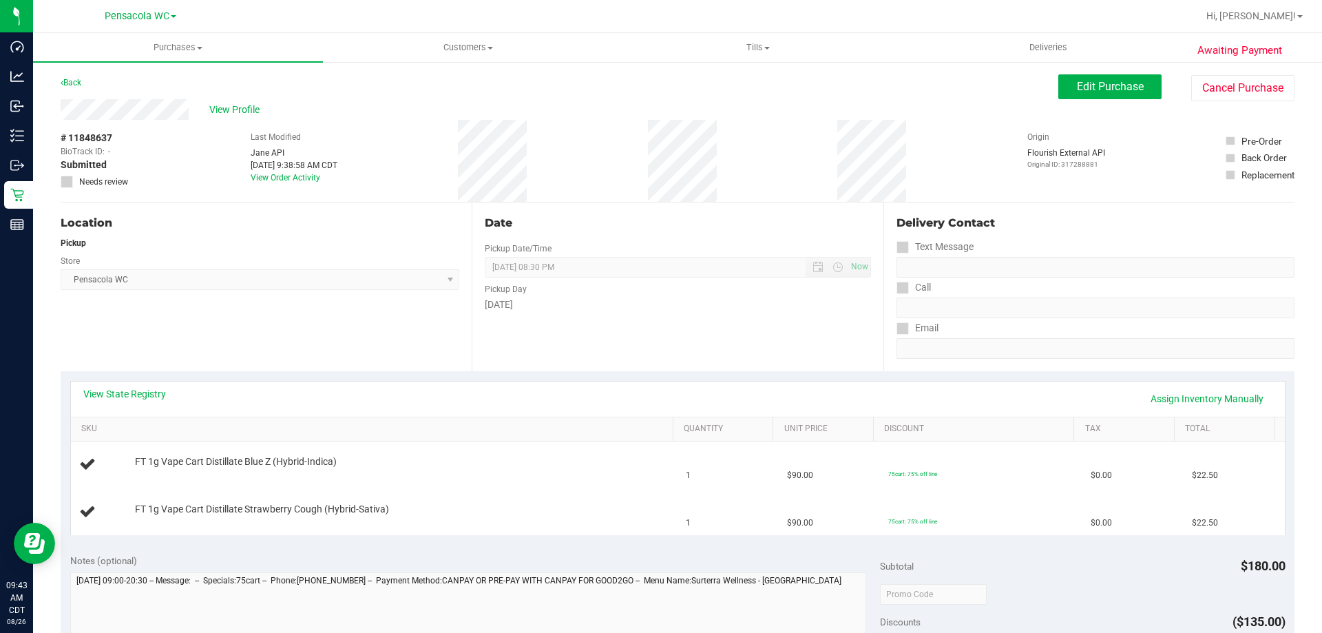
click at [155, 393] on link "View State Registry" at bounding box center [124, 394] width 83 height 14
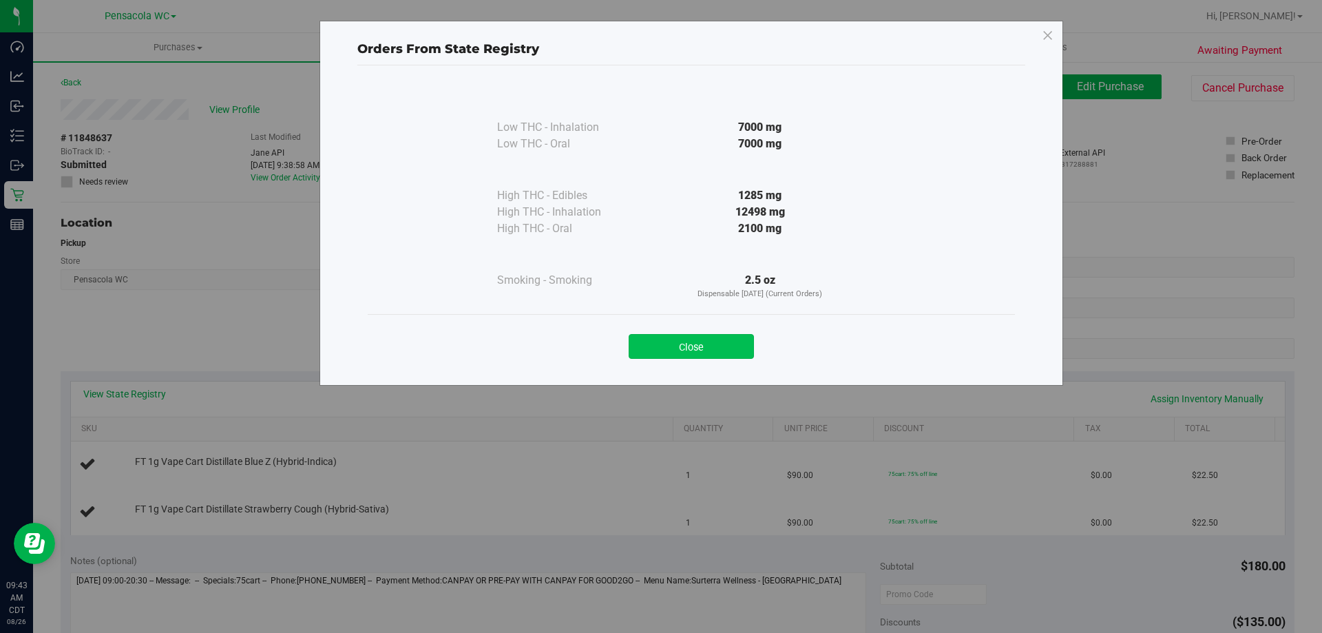
click at [721, 352] on button "Close" at bounding box center [691, 346] width 125 height 25
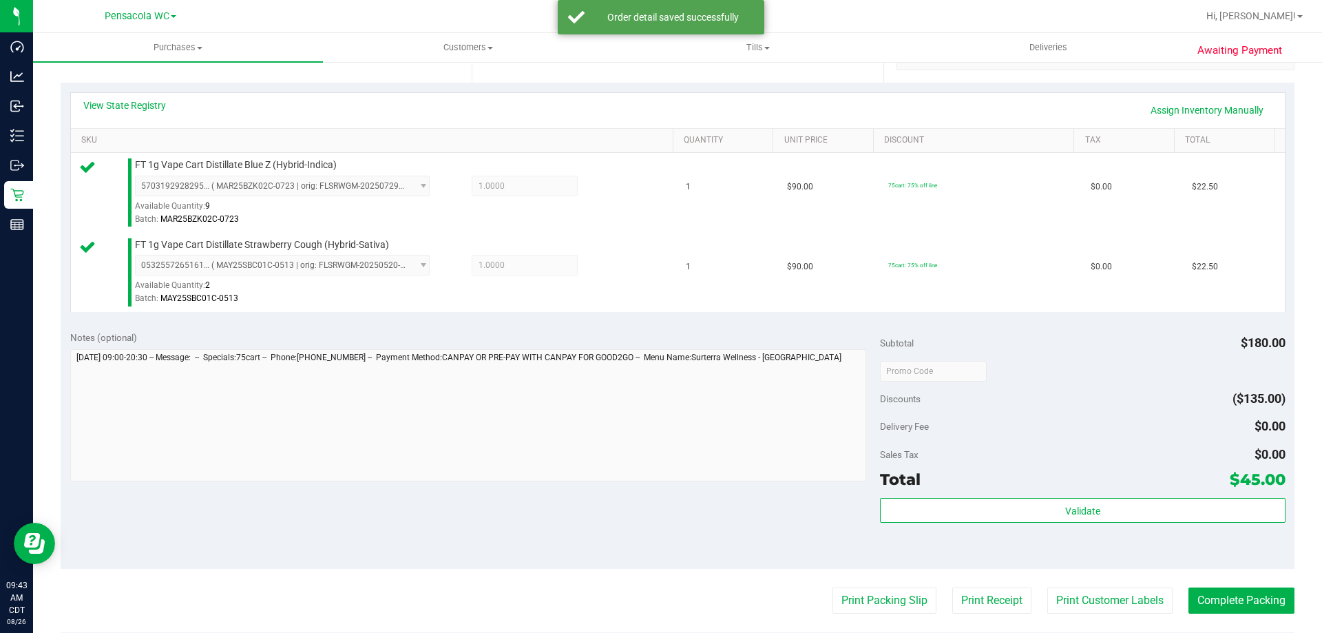
scroll to position [413, 0]
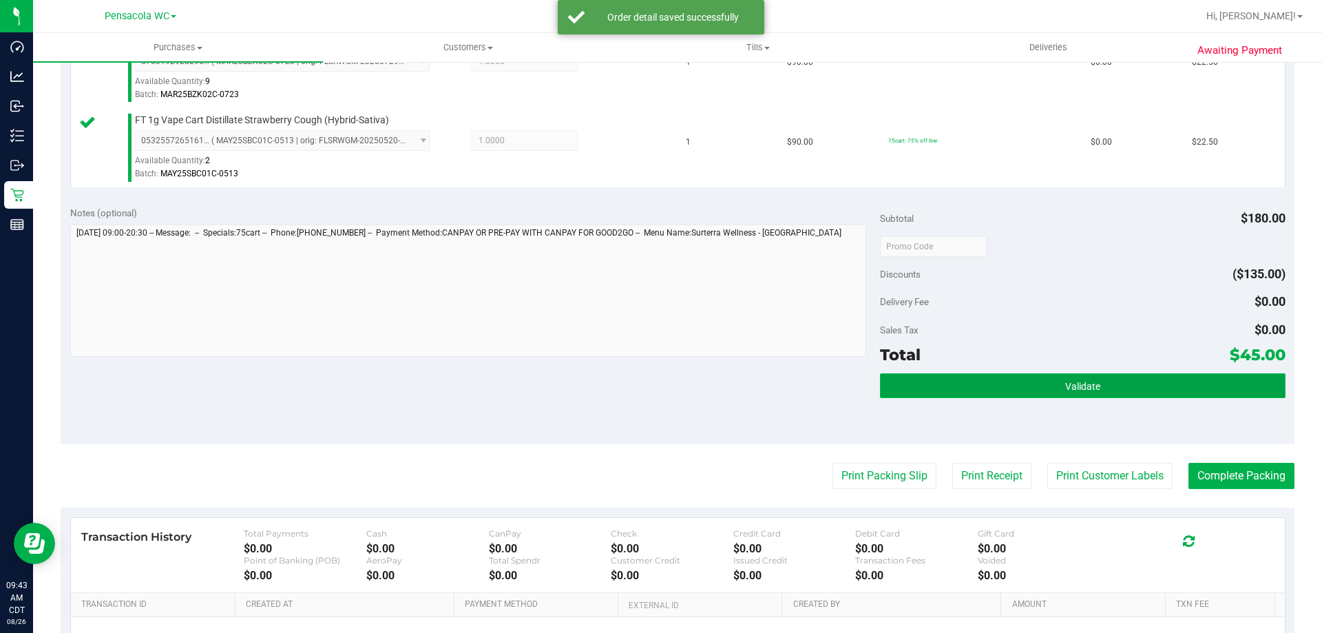
click at [1169, 390] on button "Validate" at bounding box center [1082, 385] width 405 height 25
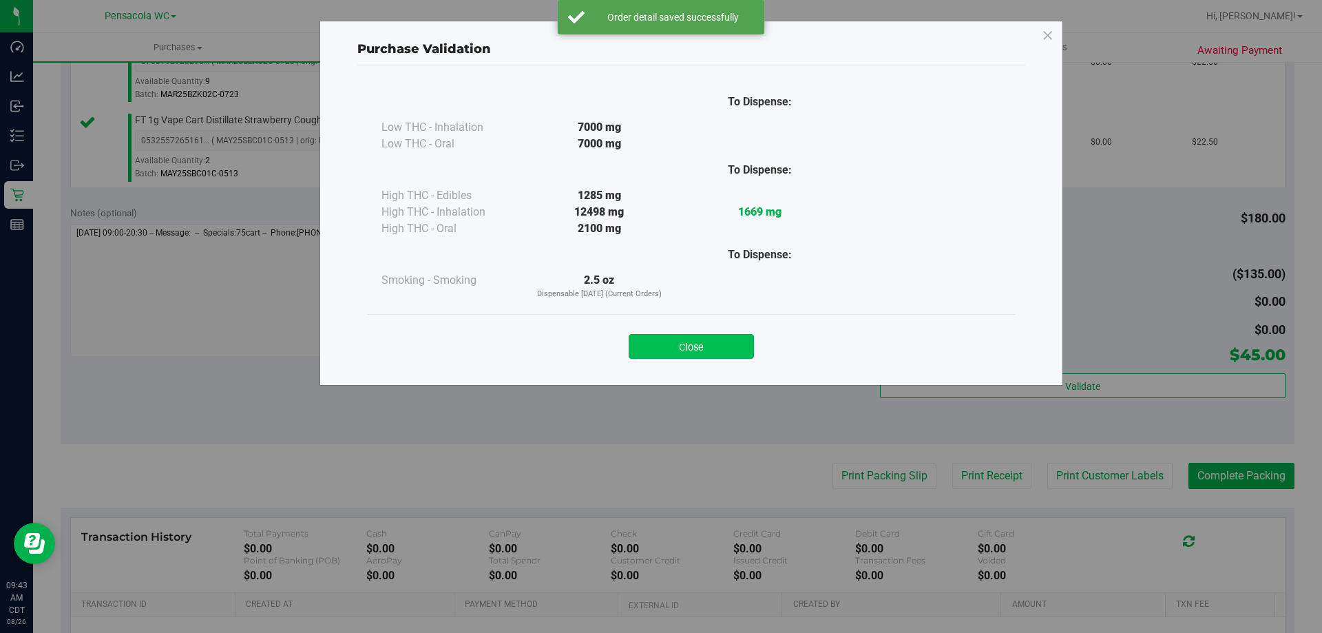
click at [722, 346] on button "Close" at bounding box center [691, 346] width 125 height 25
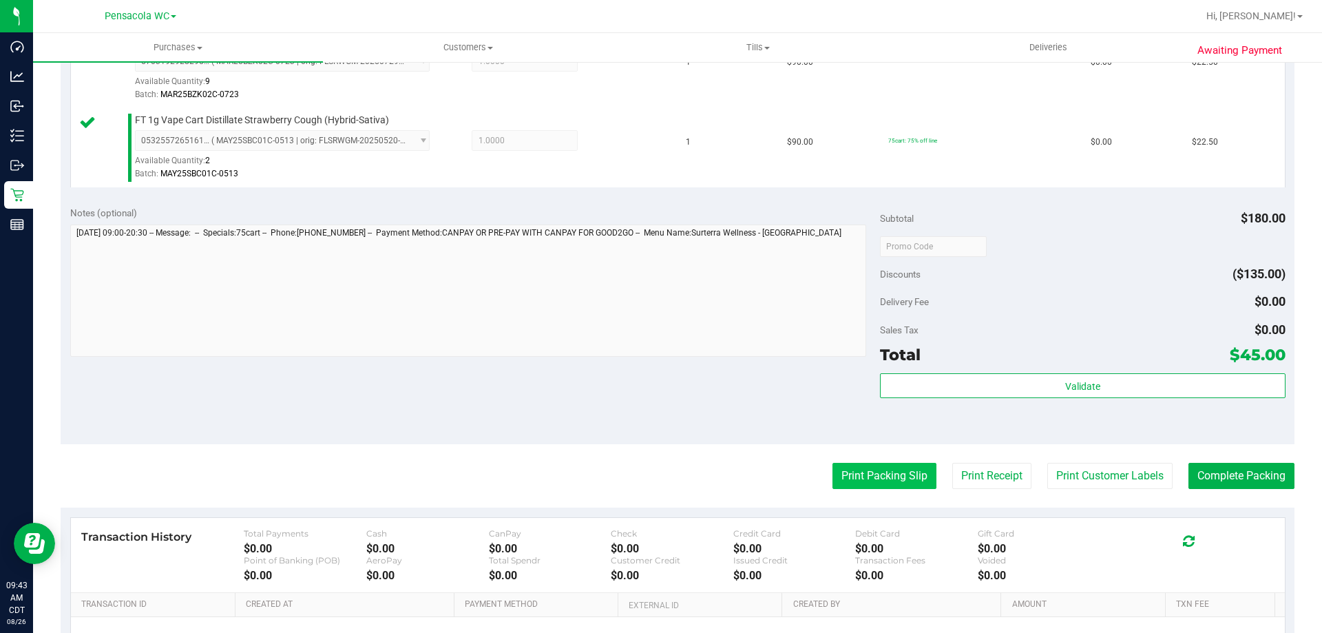
click at [893, 470] on button "Print Packing Slip" at bounding box center [885, 476] width 104 height 26
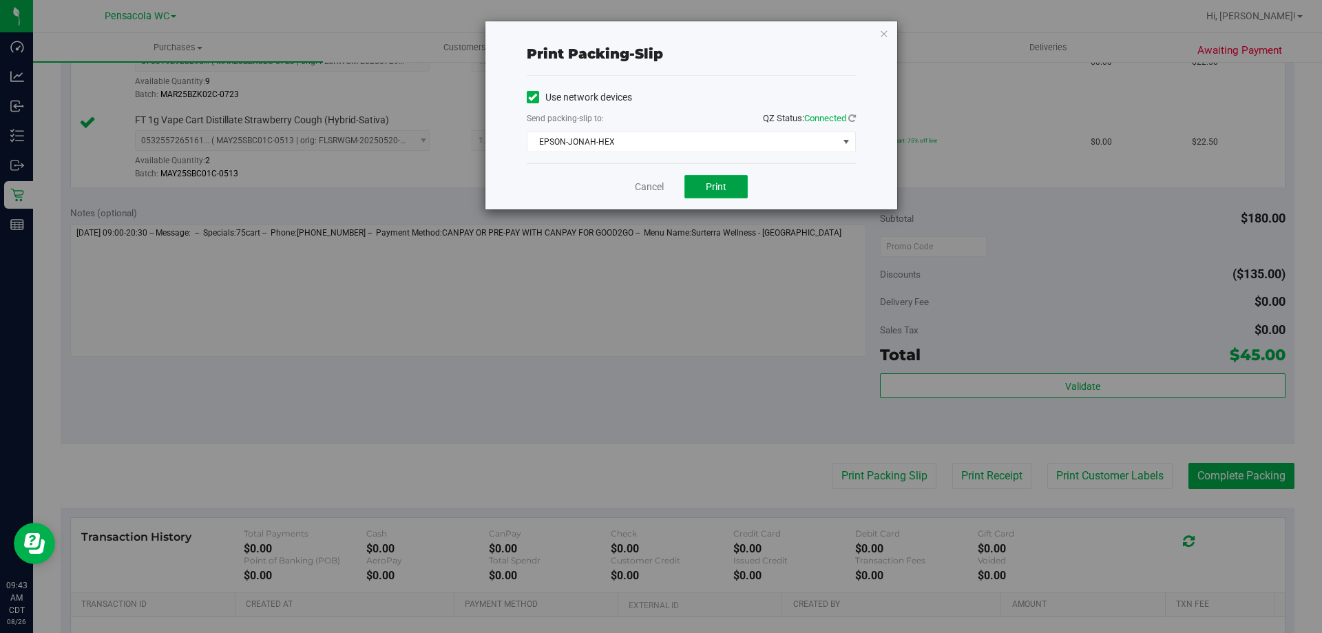
click at [722, 181] on span "Print" at bounding box center [716, 186] width 21 height 11
drag, startPoint x: 654, startPoint y: 181, endPoint x: 1024, endPoint y: 264, distance: 379.0
click at [654, 182] on link "Cancel" at bounding box center [649, 187] width 29 height 14
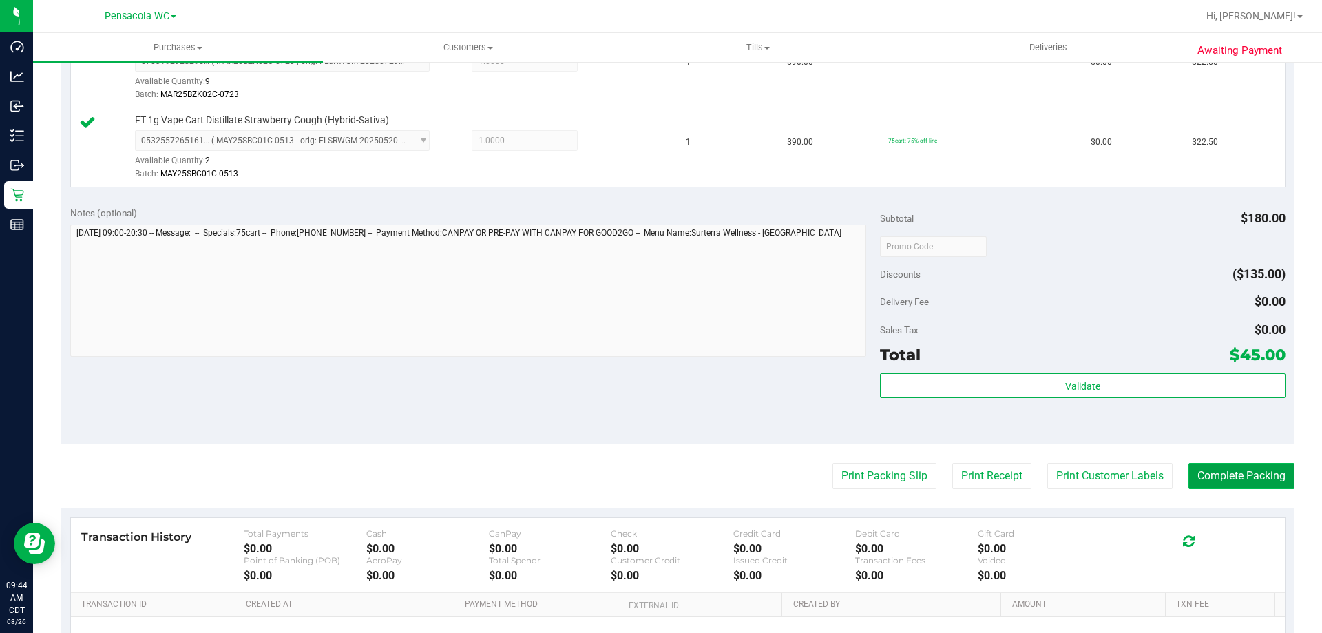
click at [1268, 479] on button "Complete Packing" at bounding box center [1242, 476] width 106 height 26
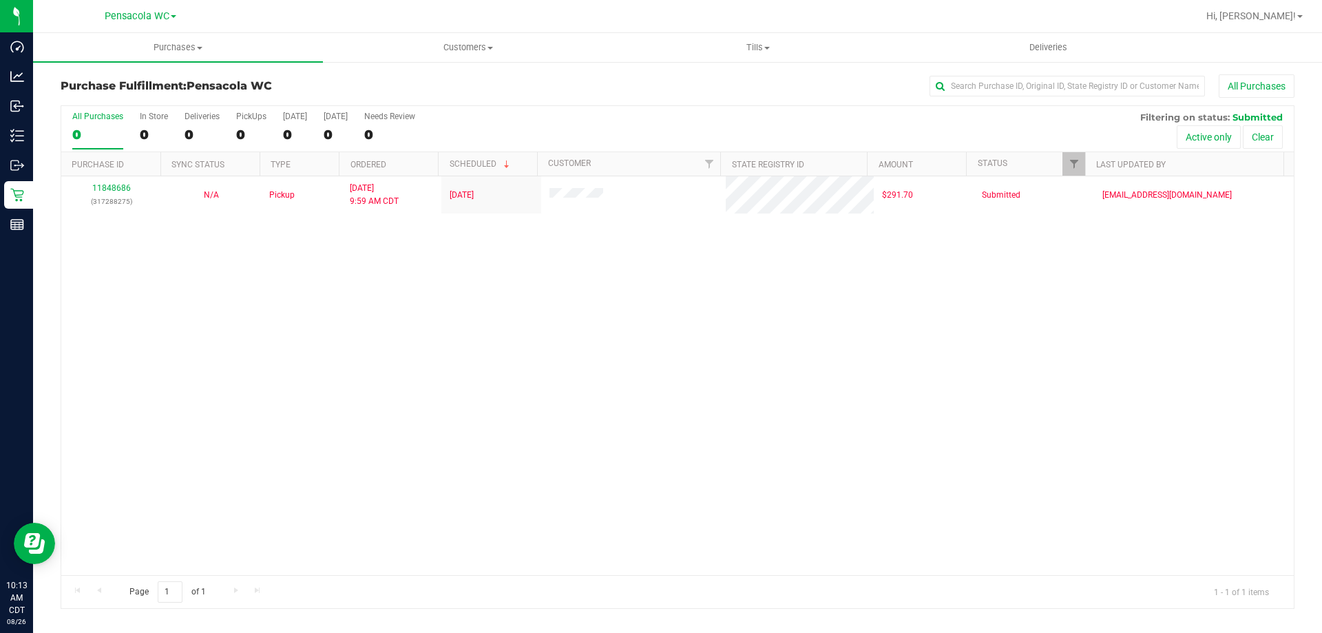
click at [1265, 353] on div "11848686 (317288275) N/A Pickup 8/26/2025 9:59 AM CDT 8/26/2025 $291.70 Submitt…" at bounding box center [677, 375] width 1233 height 399
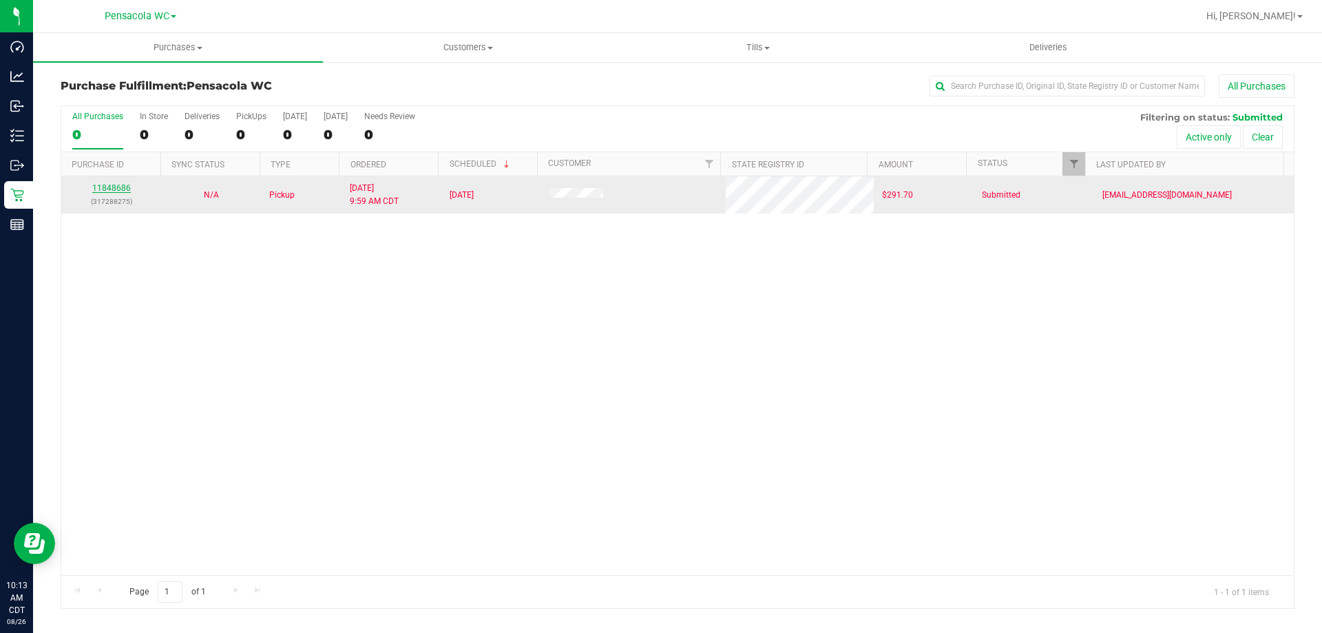
click at [116, 190] on link "11848686" at bounding box center [111, 188] width 39 height 10
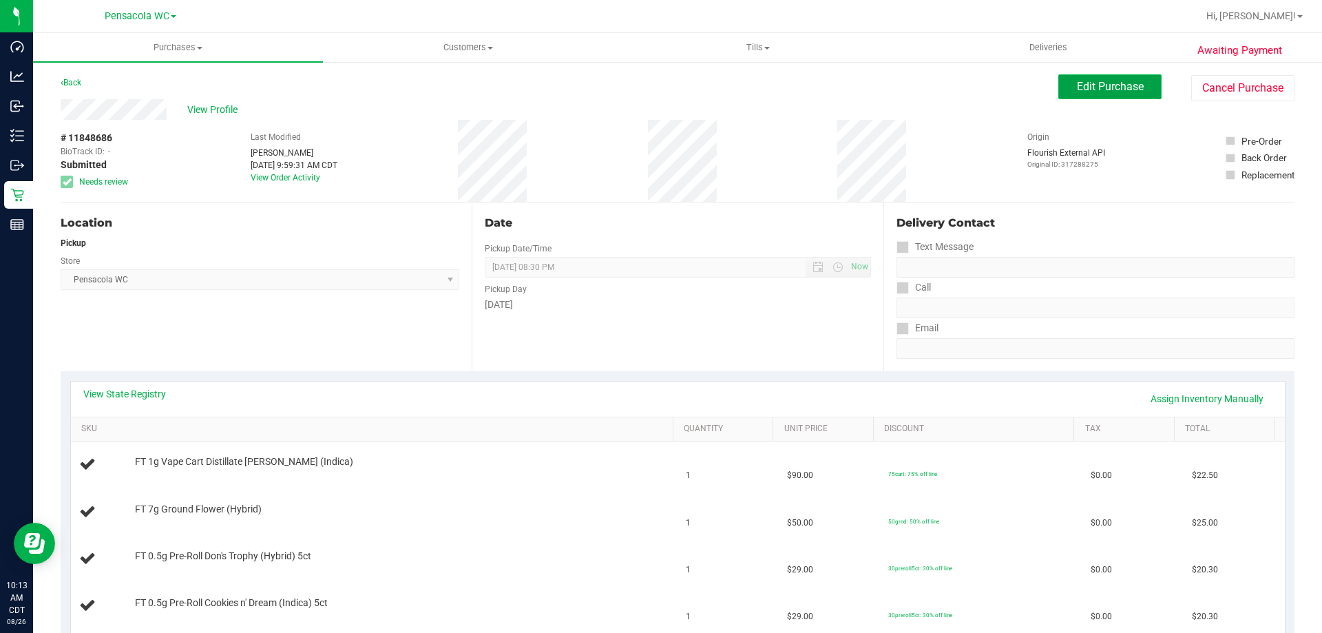
click at [1078, 83] on span "Edit Purchase" at bounding box center [1110, 86] width 67 height 13
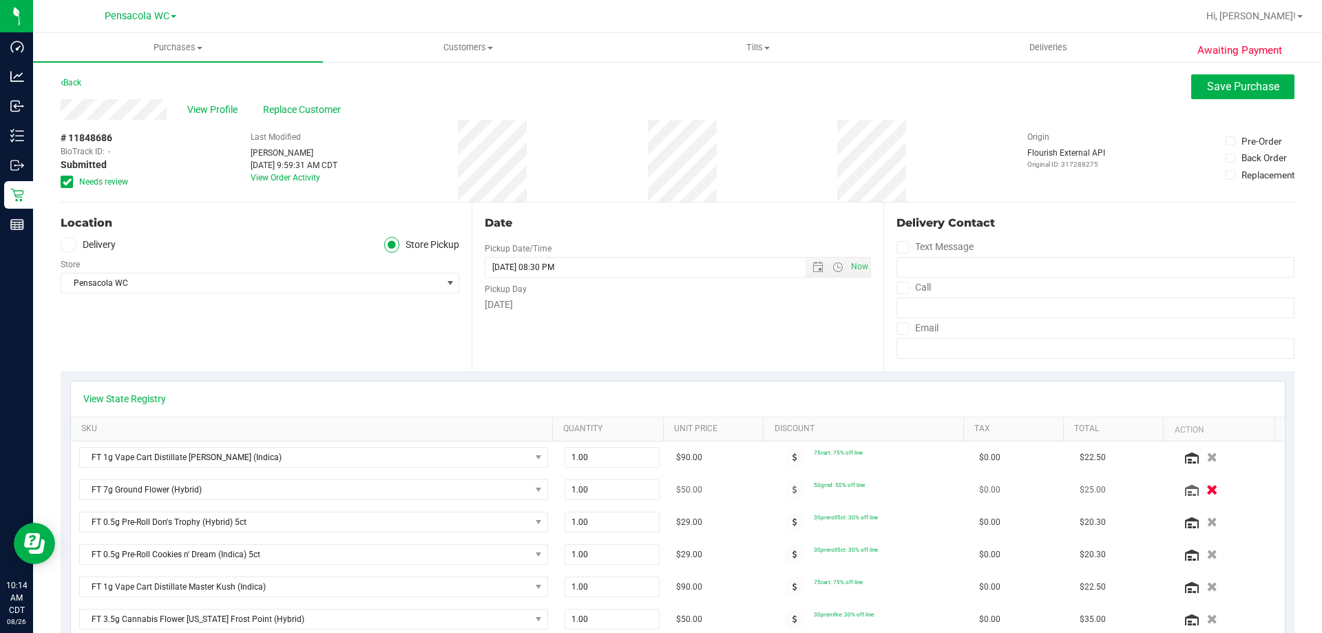
click at [1207, 486] on icon "button" at bounding box center [1213, 490] width 12 height 10
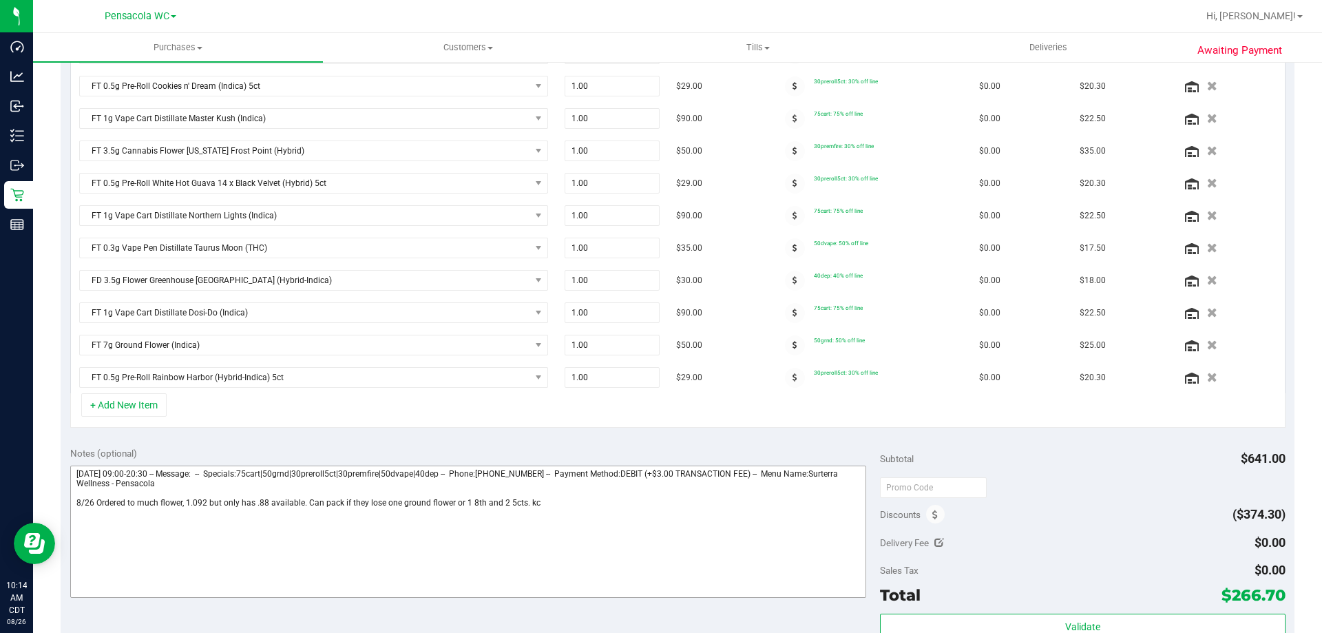
scroll to position [482, 0]
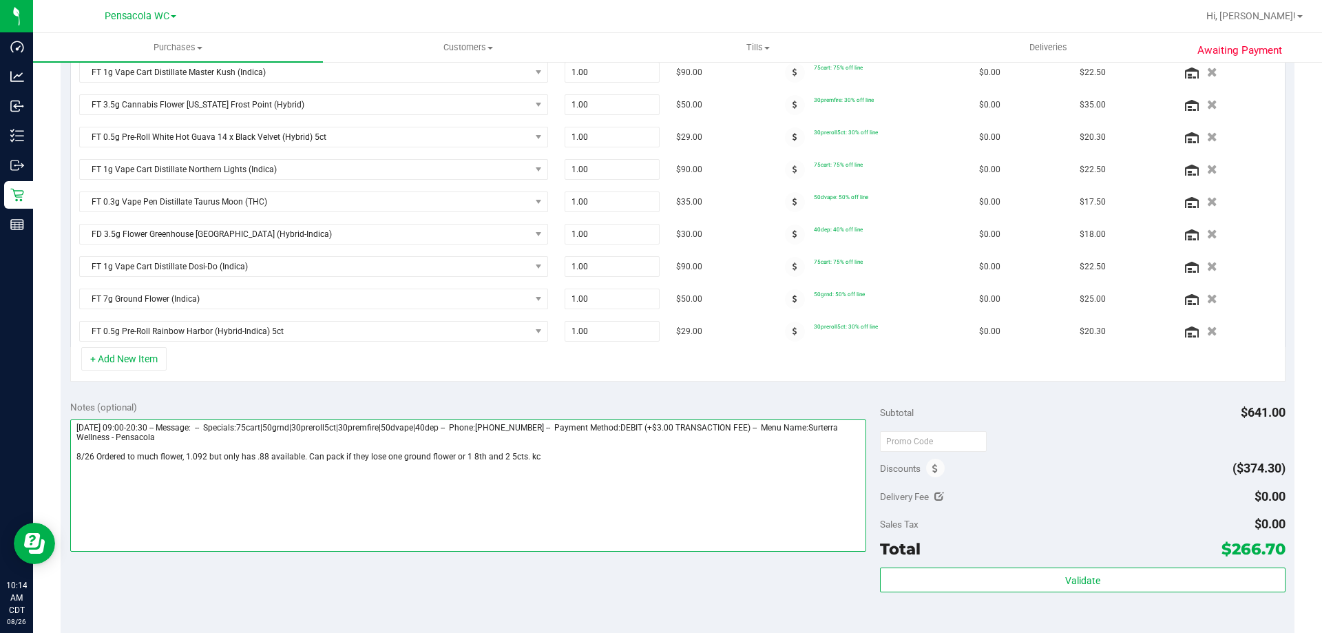
click at [568, 466] on textarea at bounding box center [468, 485] width 797 height 132
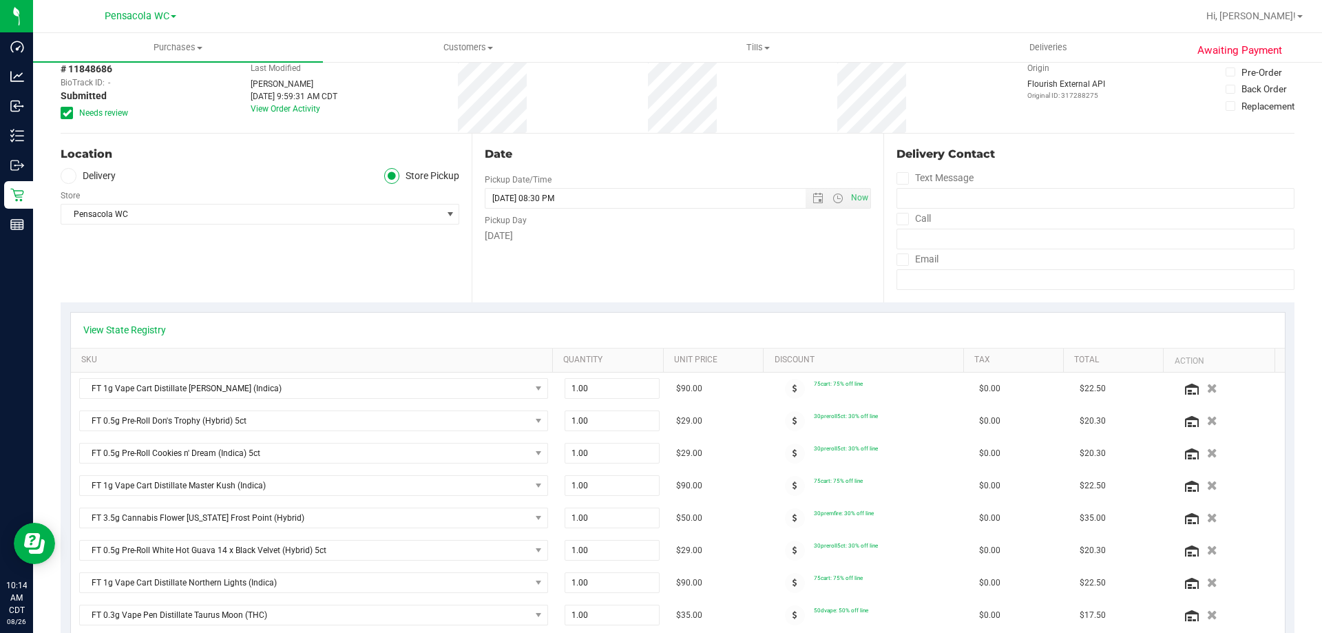
scroll to position [0, 0]
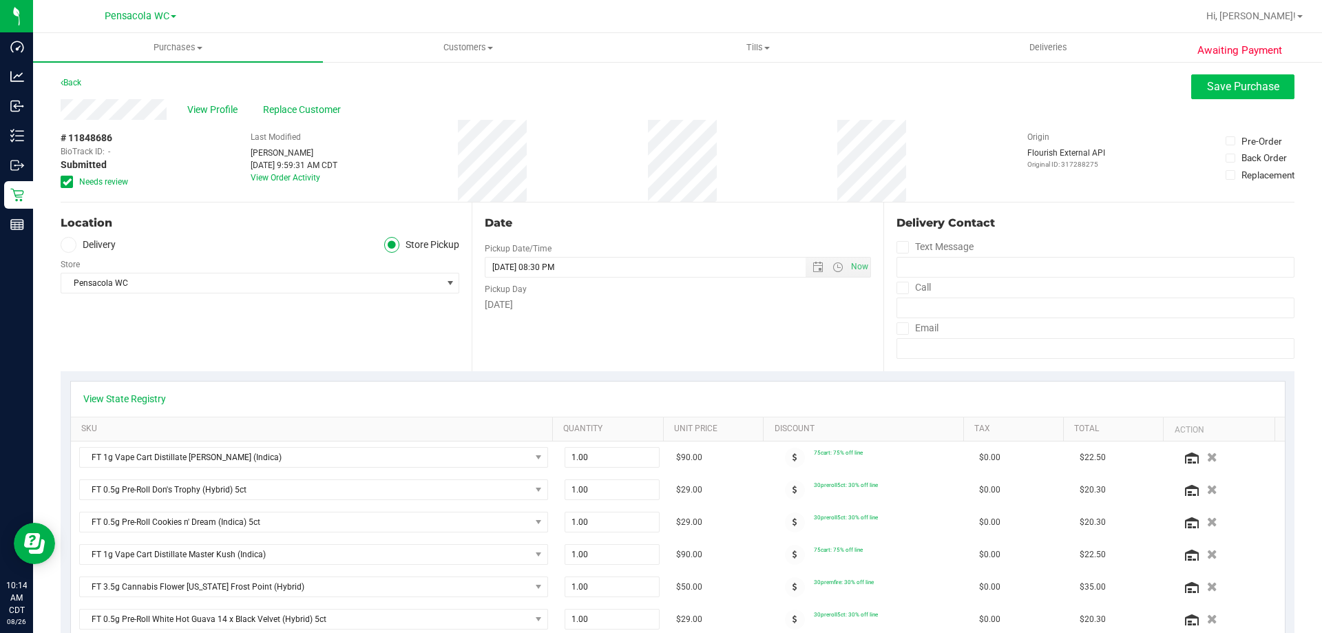
type textarea "Tuesday 08/26/2025 09:00-20:30 -- Message: -- Specials:75cart|50grnd|30preroll5…"
click at [1233, 85] on span "Save Purchase" at bounding box center [1243, 86] width 72 height 13
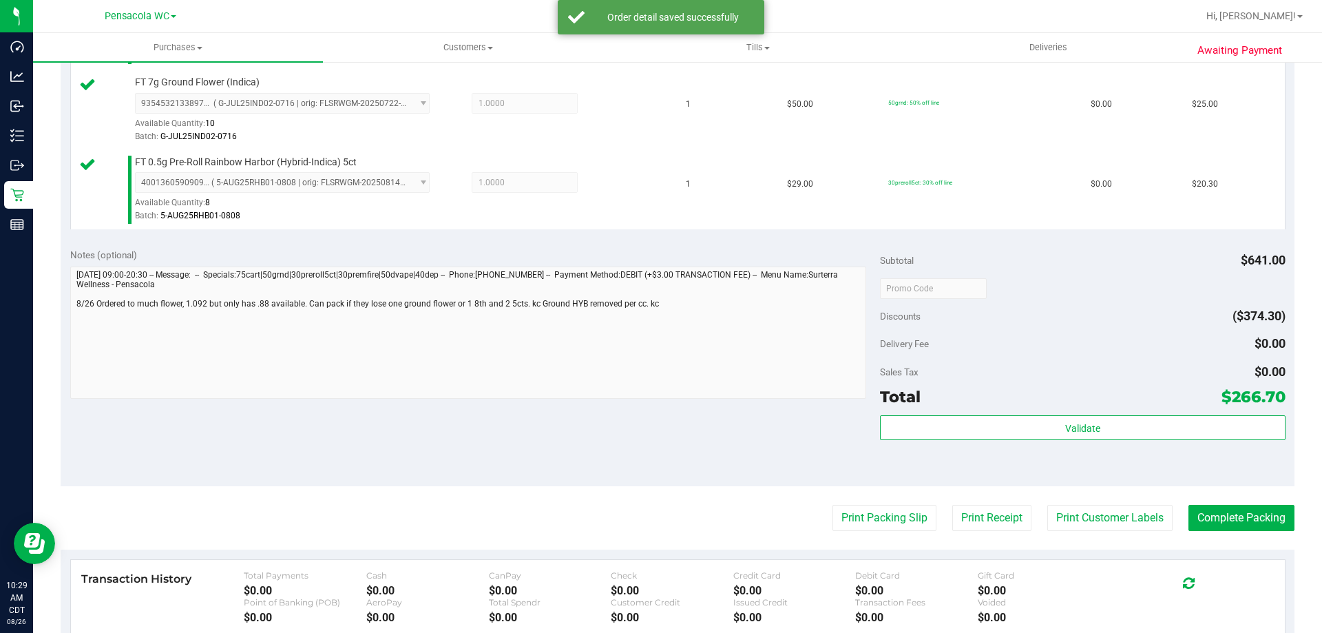
scroll to position [1171, 0]
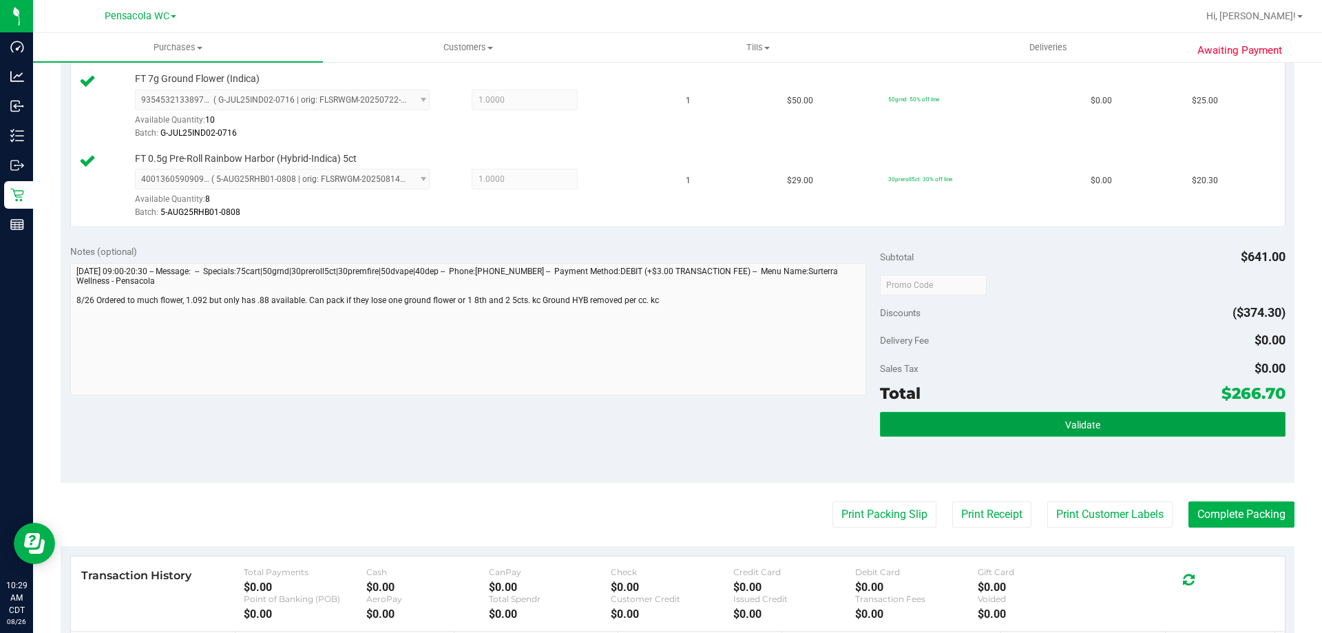
click at [990, 431] on button "Validate" at bounding box center [1082, 424] width 405 height 25
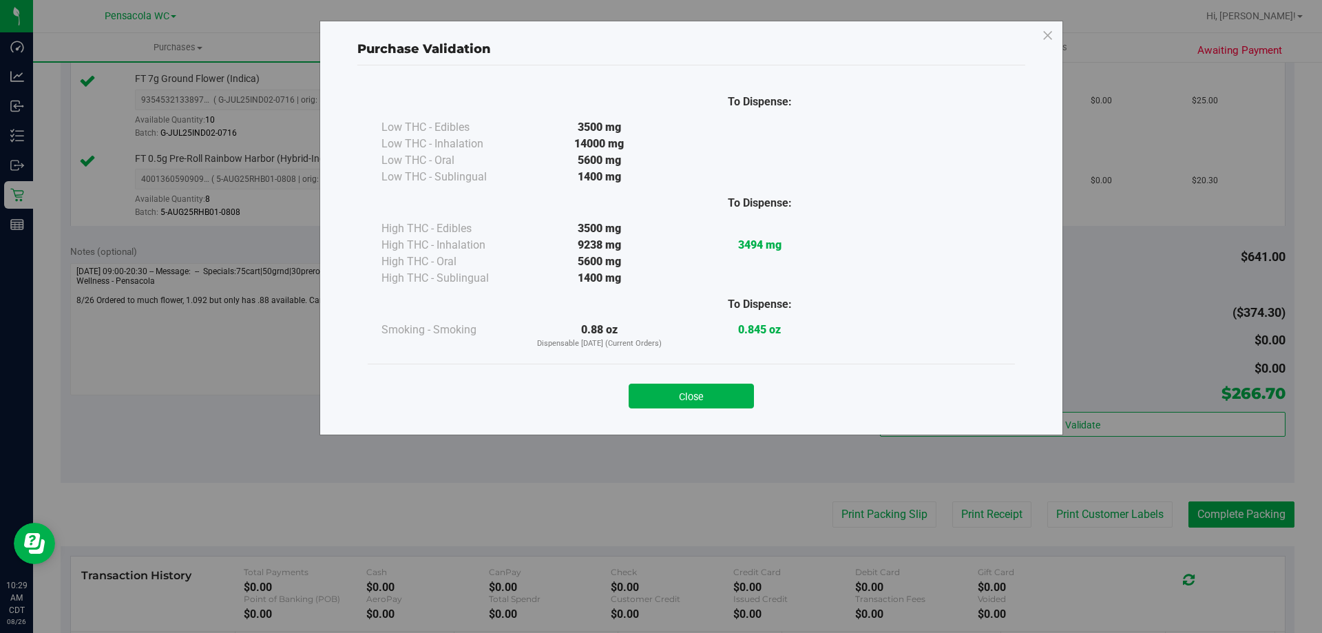
click at [696, 379] on div "Close" at bounding box center [691, 392] width 627 height 34
click at [699, 388] on button "Close" at bounding box center [691, 396] width 125 height 25
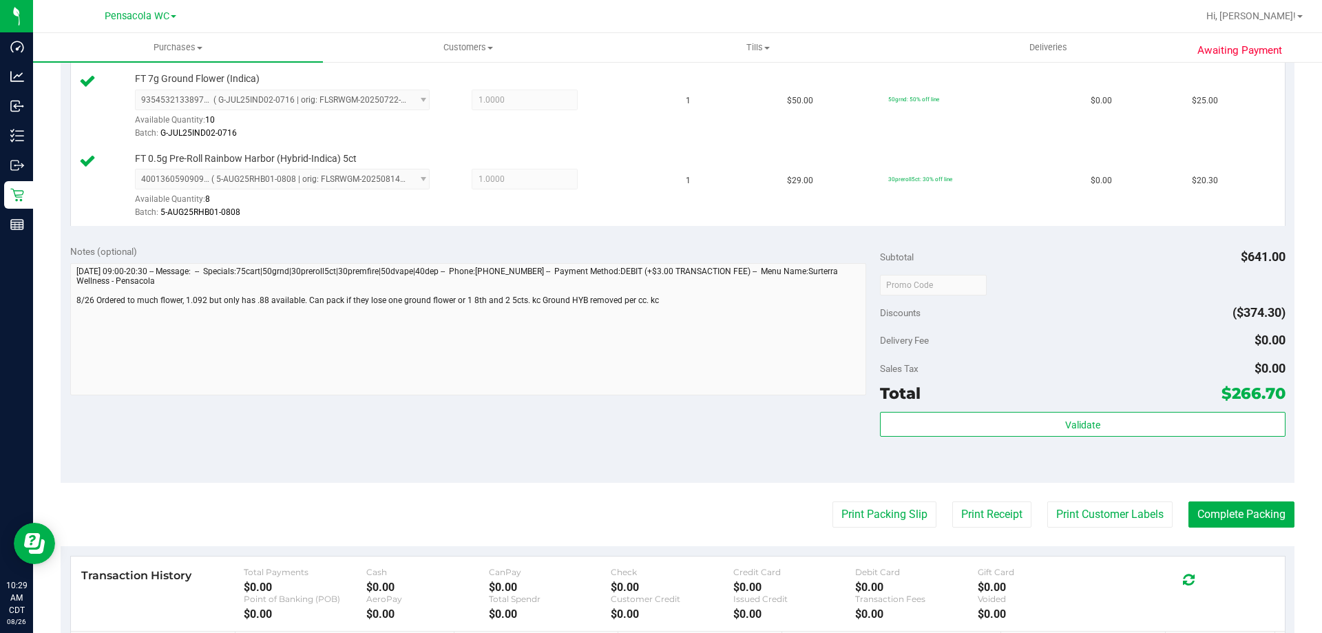
click at [957, 410] on div "Subtotal $641.00 Discounts ($374.30) Delivery Fee $0.00 Sales Tax $0.00 Total $…" at bounding box center [1082, 358] width 405 height 229
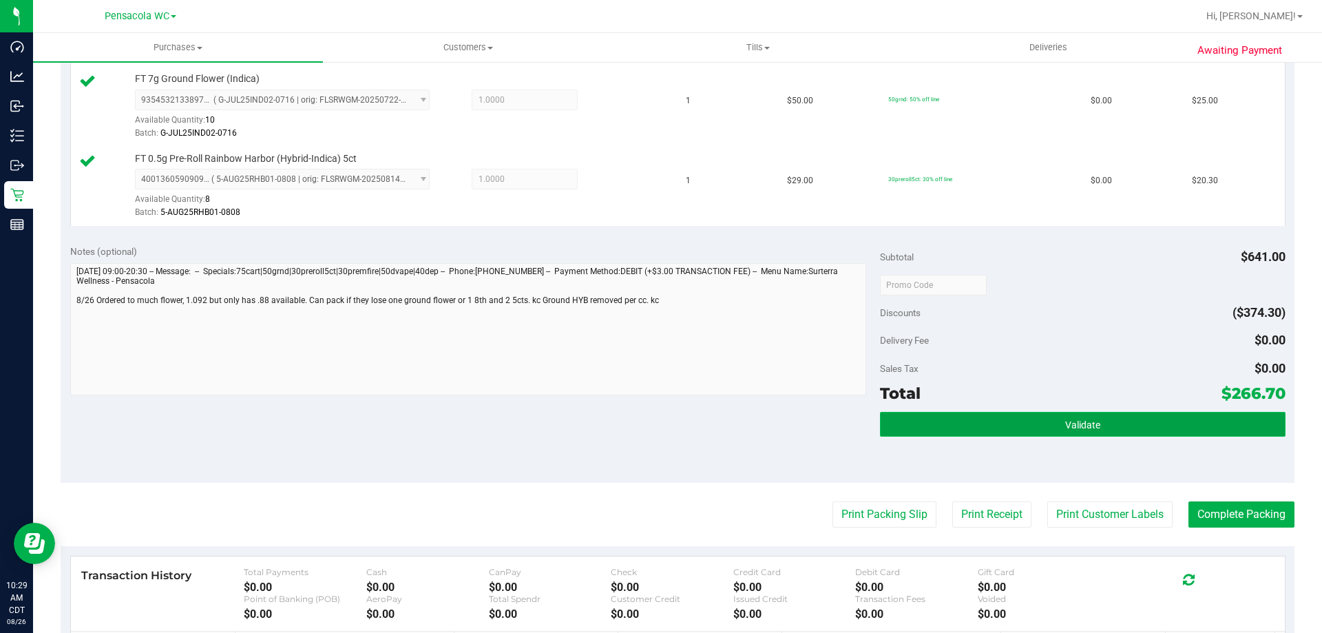
click at [956, 419] on button "Validate" at bounding box center [1082, 424] width 405 height 25
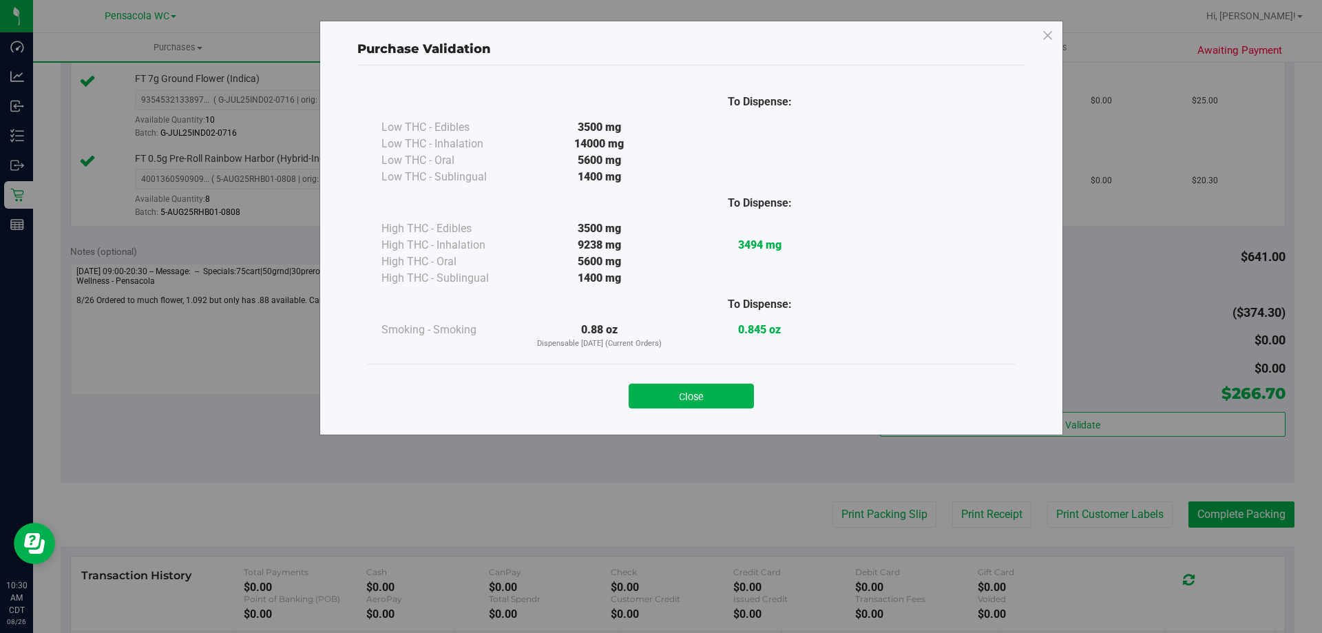
drag, startPoint x: 674, startPoint y: 388, endPoint x: 684, endPoint y: 391, distance: 10.7
click at [674, 388] on button "Close" at bounding box center [691, 396] width 125 height 25
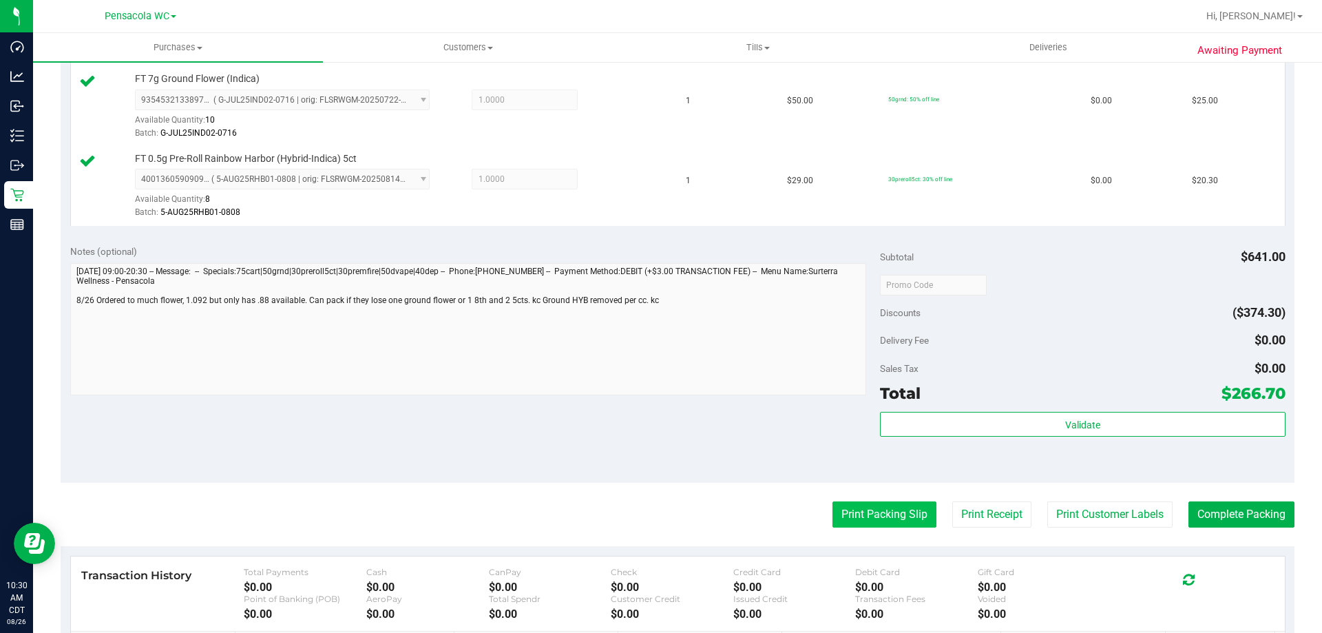
click at [864, 526] on button "Print Packing Slip" at bounding box center [885, 514] width 104 height 26
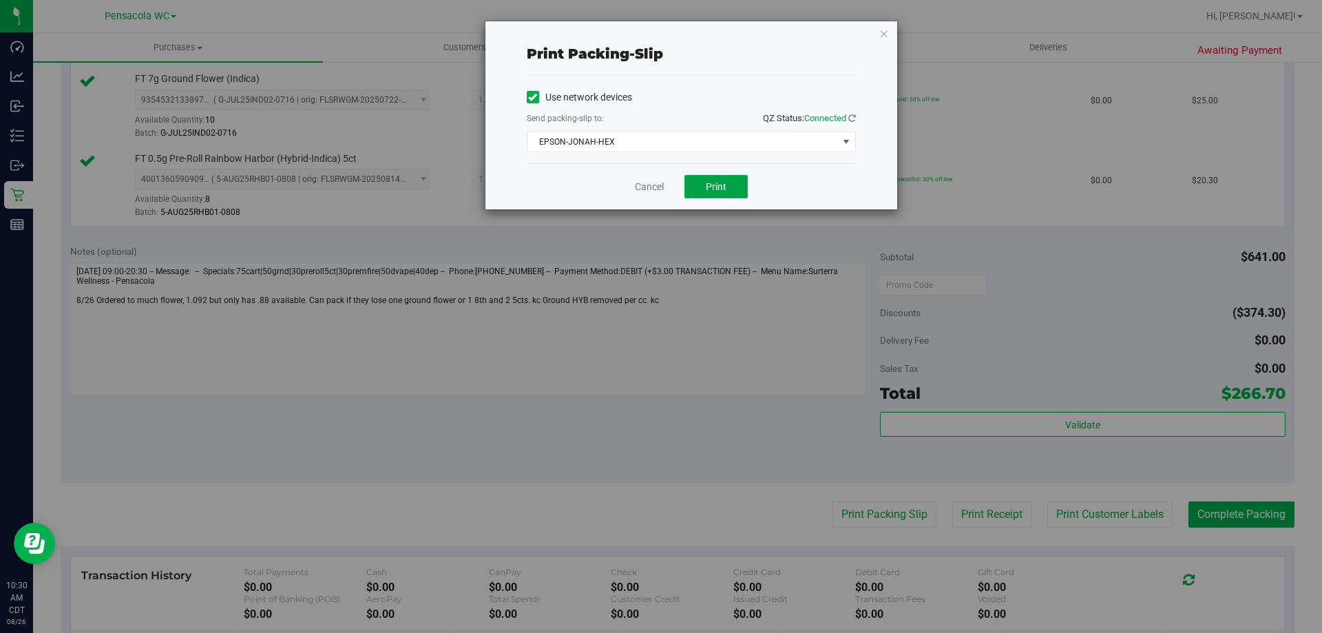
click at [700, 185] on button "Print" at bounding box center [716, 186] width 63 height 23
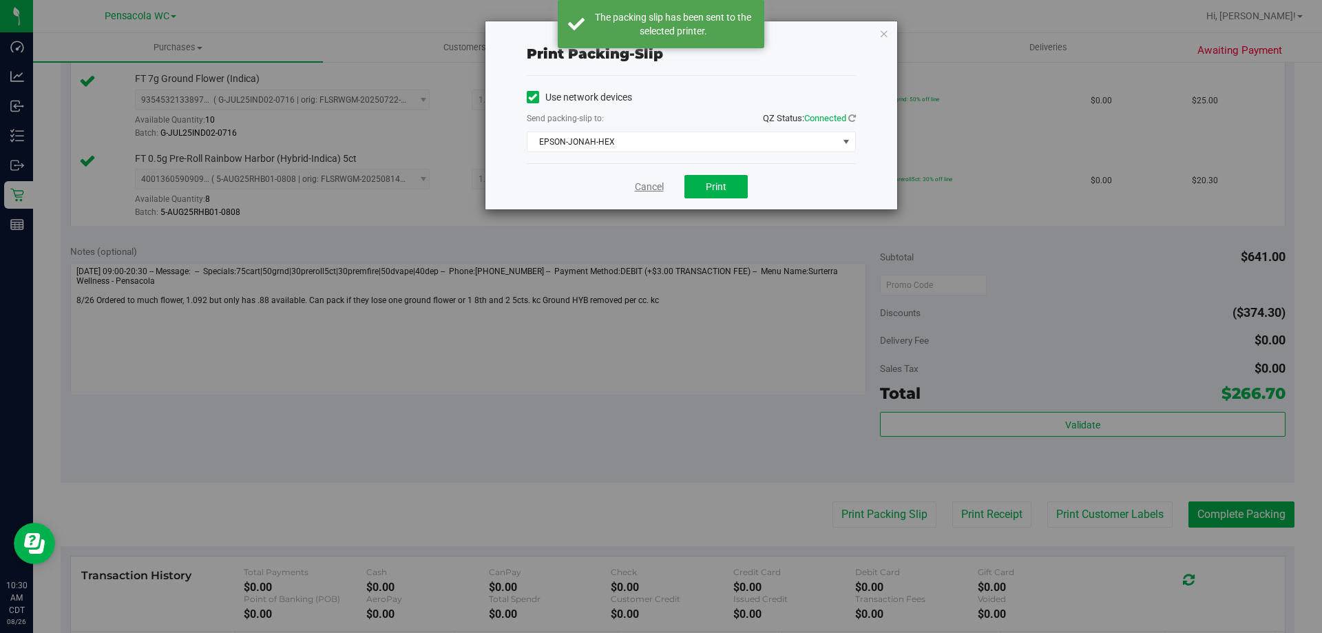
click at [644, 189] on link "Cancel" at bounding box center [649, 187] width 29 height 14
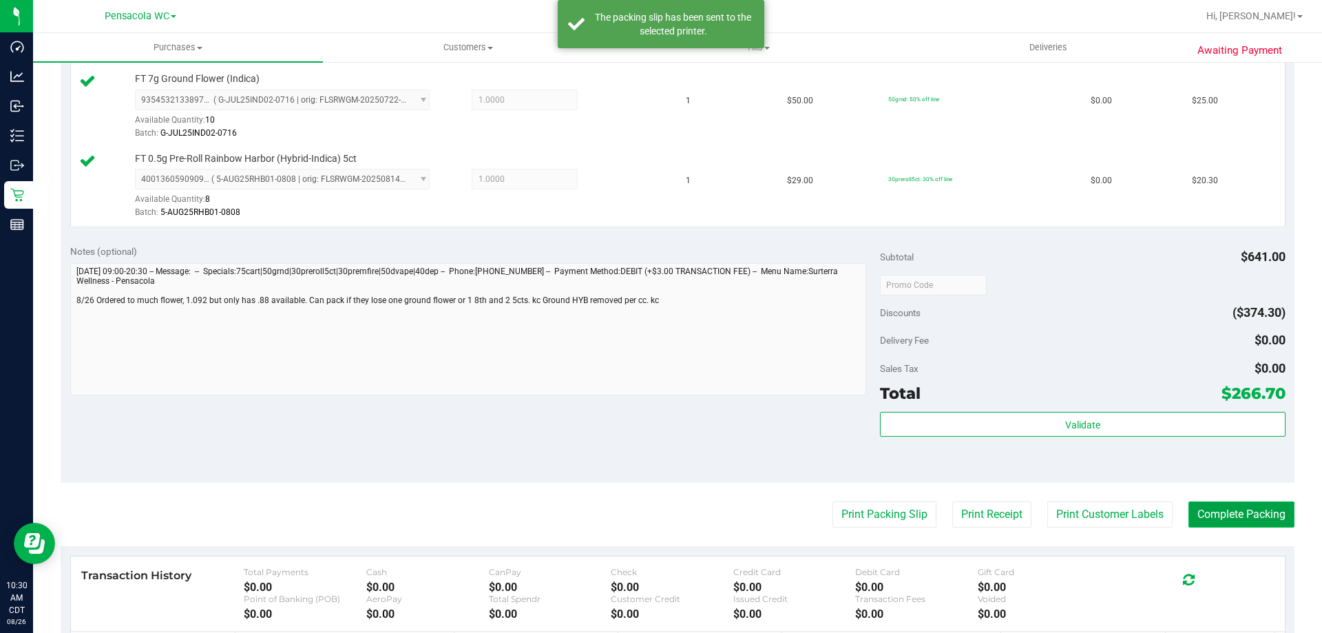
click at [1229, 525] on button "Complete Packing" at bounding box center [1242, 514] width 106 height 26
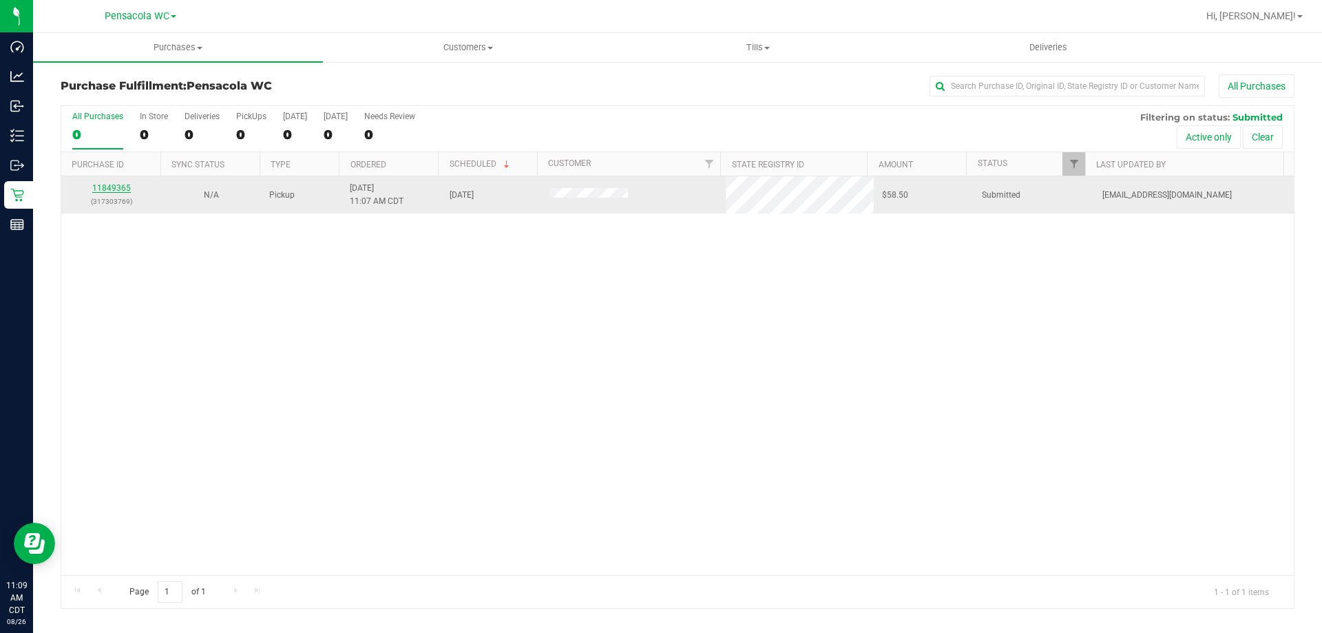
click at [107, 189] on link "11849365" at bounding box center [111, 188] width 39 height 10
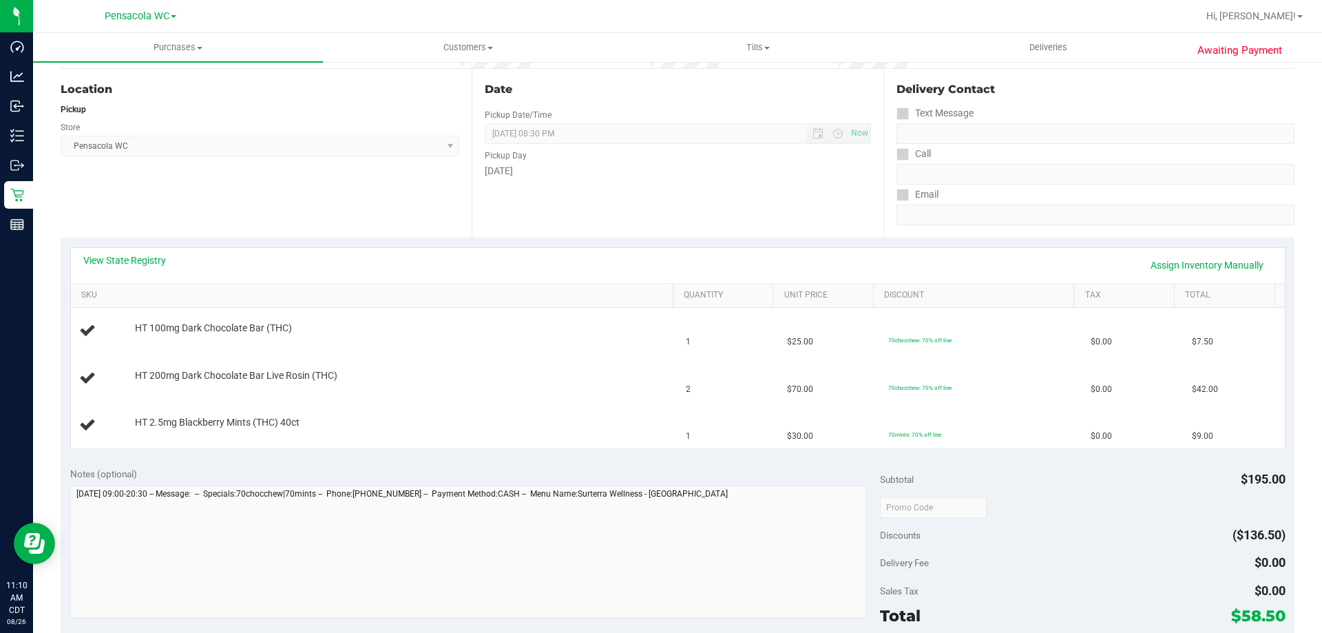
scroll to position [138, 0]
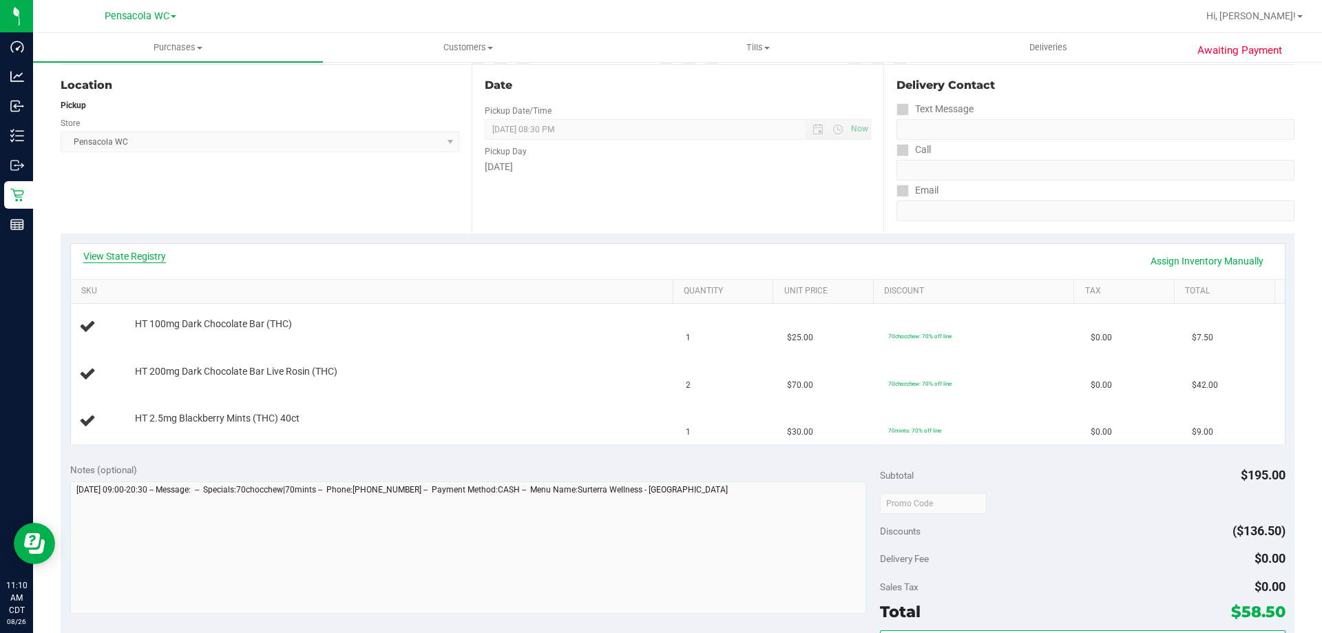
click at [152, 261] on link "View State Registry" at bounding box center [124, 256] width 83 height 14
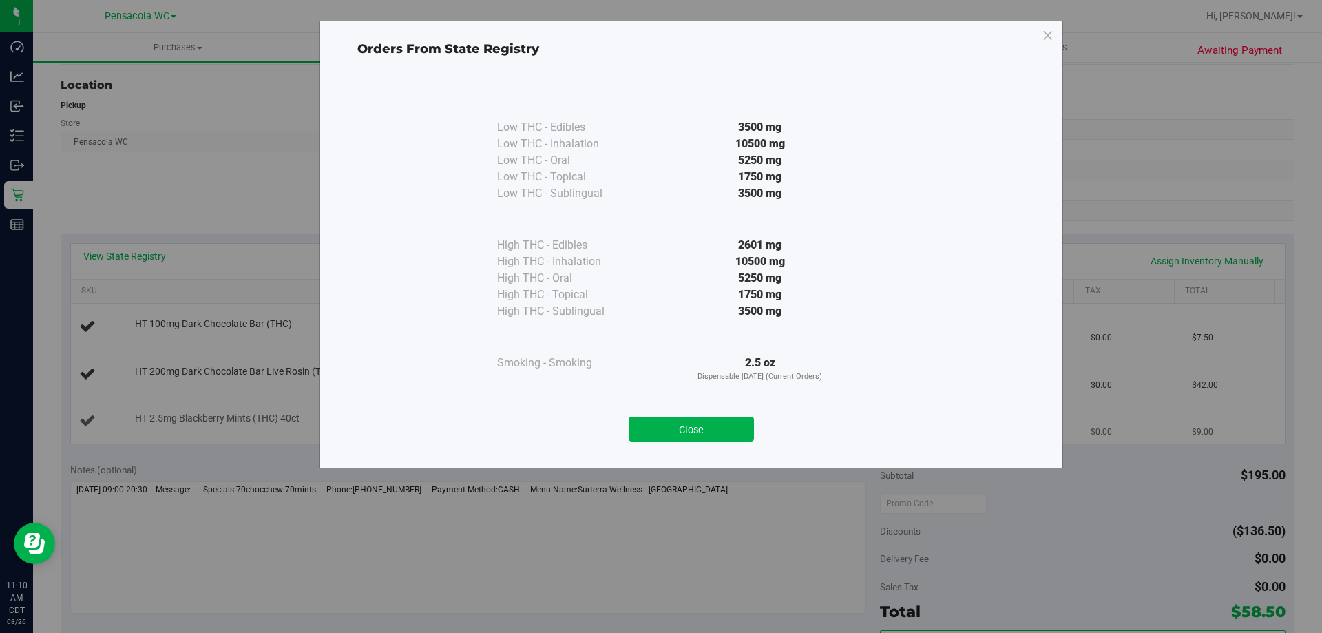
click at [683, 435] on button "Close" at bounding box center [691, 429] width 125 height 25
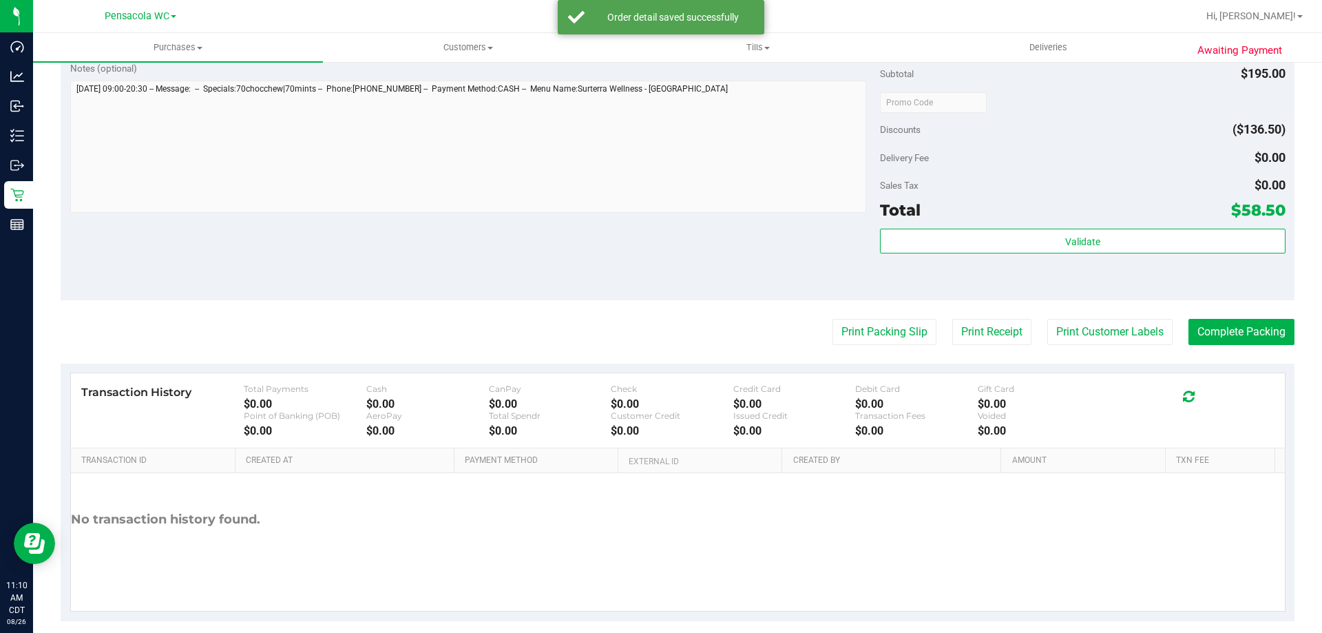
scroll to position [653, 0]
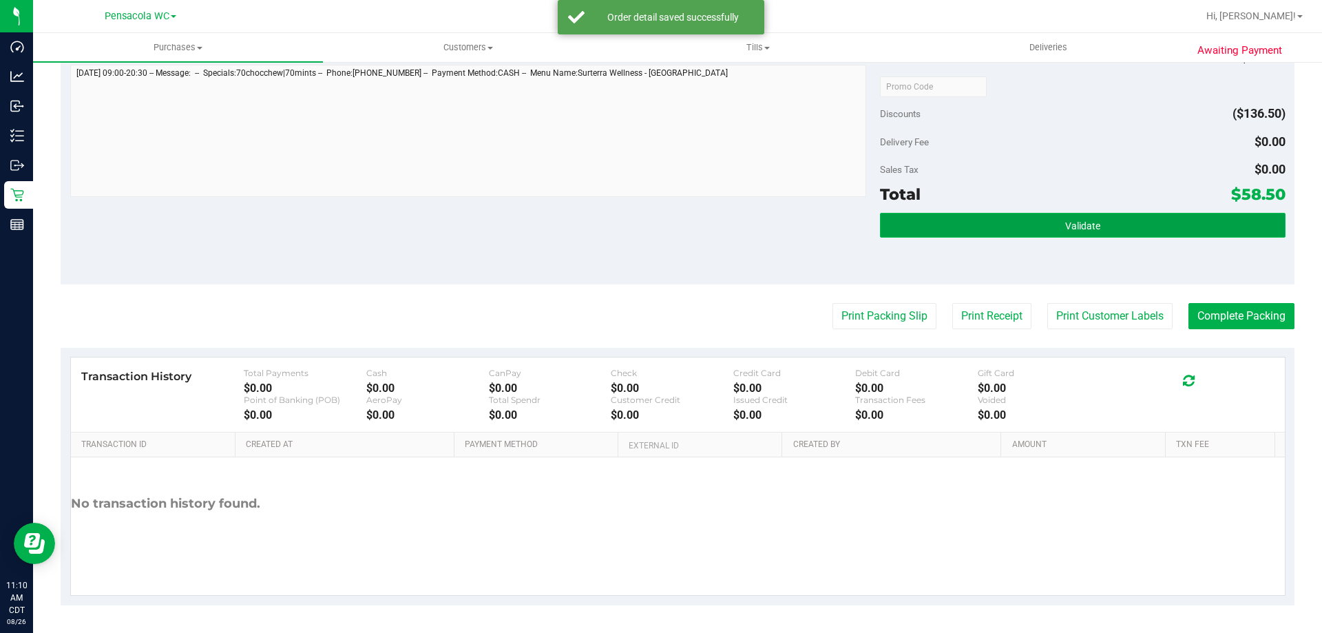
click at [1039, 214] on button "Validate" at bounding box center [1082, 225] width 405 height 25
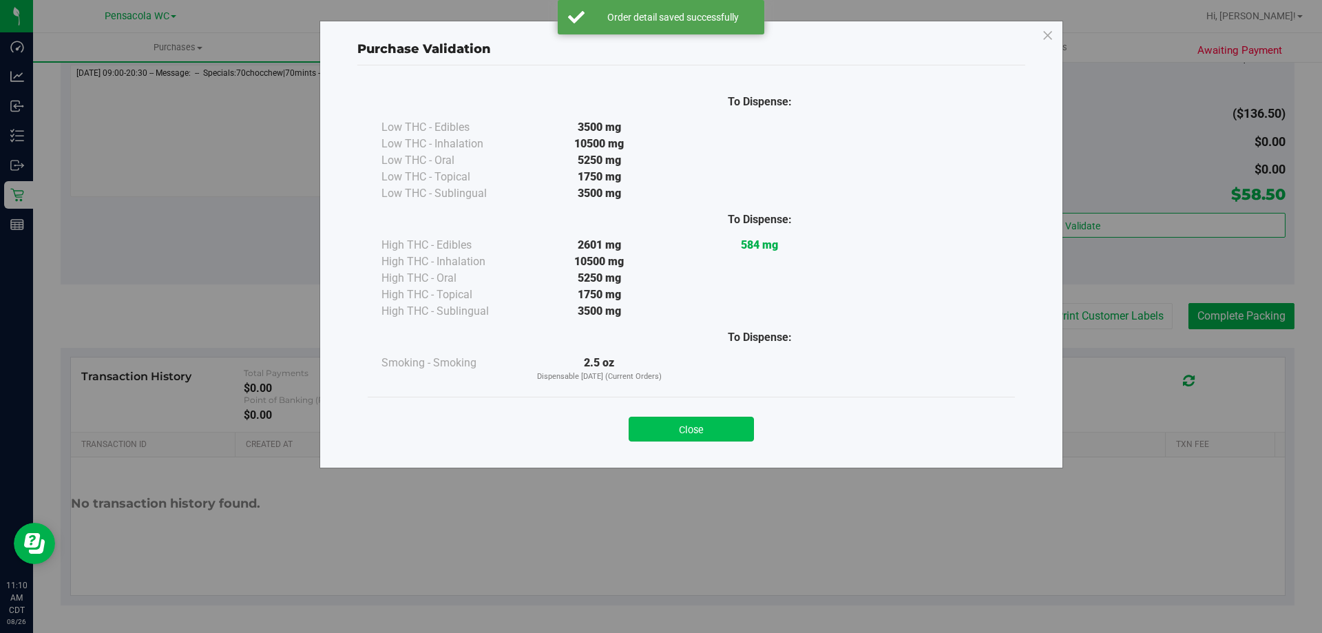
click at [700, 424] on button "Close" at bounding box center [691, 429] width 125 height 25
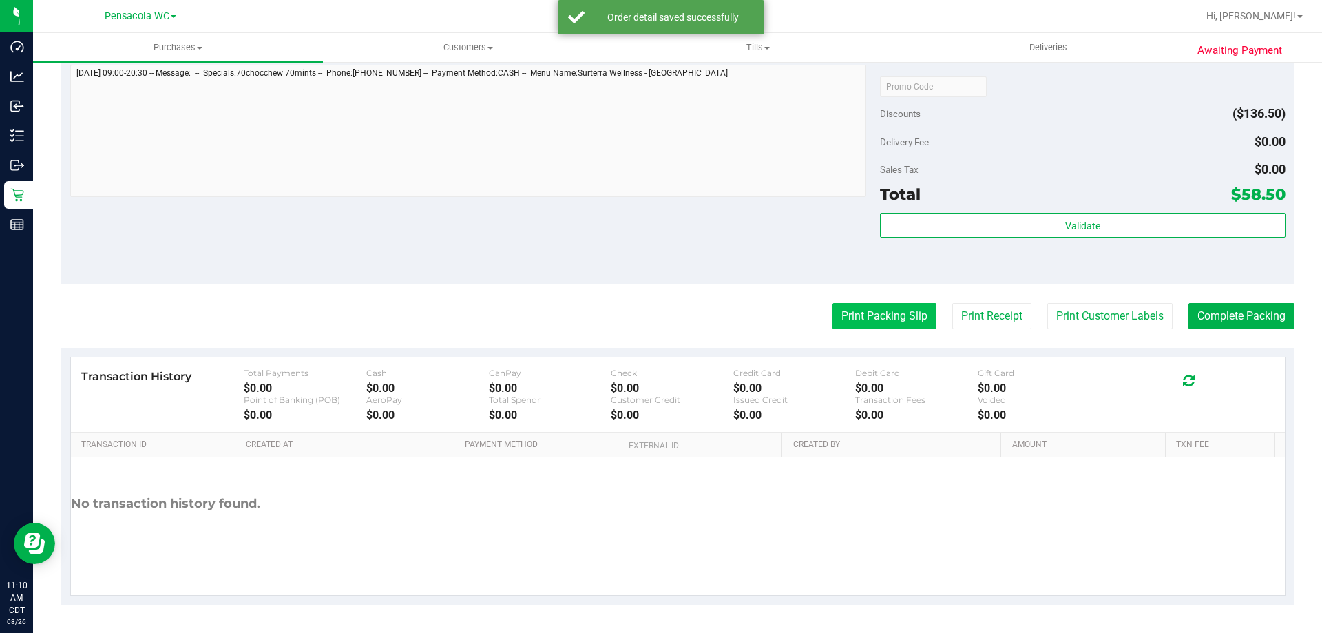
click at [865, 316] on button "Print Packing Slip" at bounding box center [885, 316] width 104 height 26
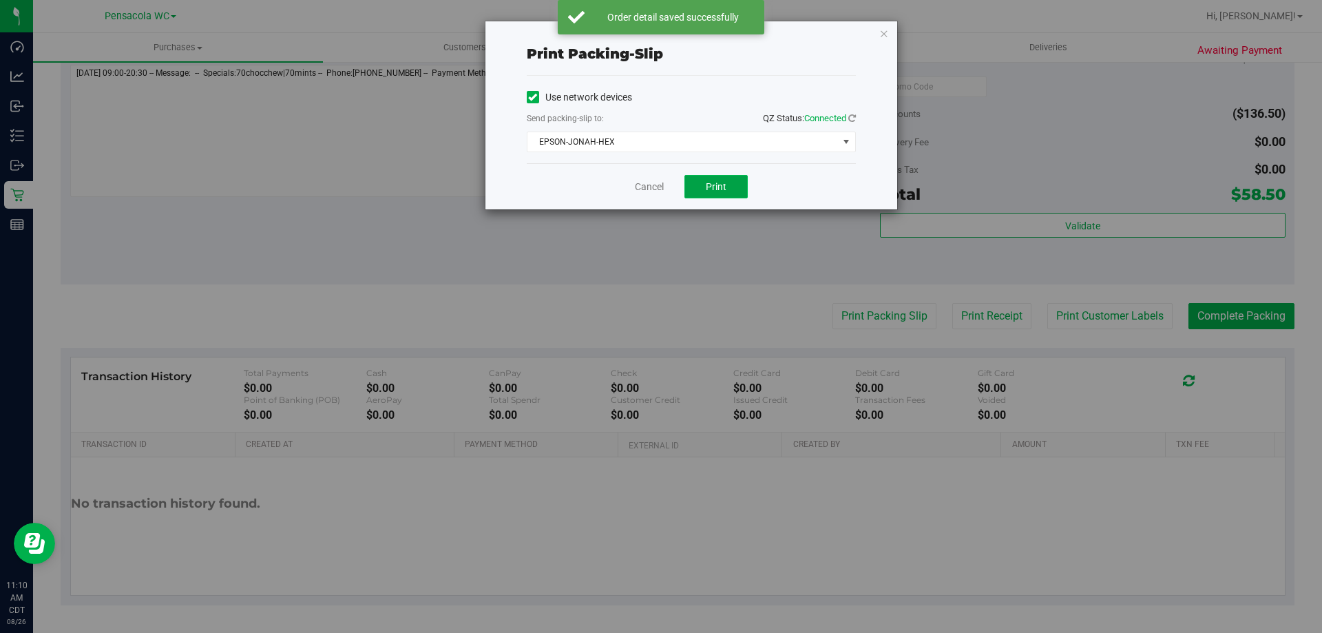
click at [724, 175] on button "Print" at bounding box center [716, 186] width 63 height 23
click at [650, 183] on link "Cancel" at bounding box center [649, 187] width 29 height 14
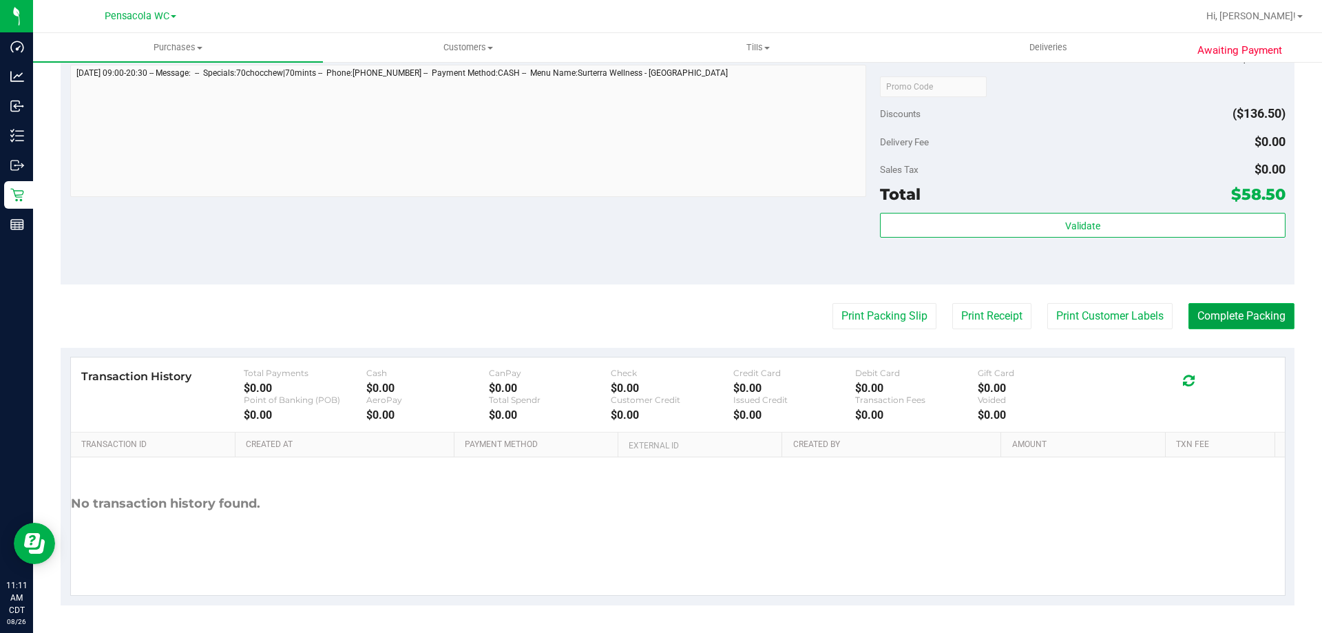
click at [1229, 324] on button "Complete Packing" at bounding box center [1242, 316] width 106 height 26
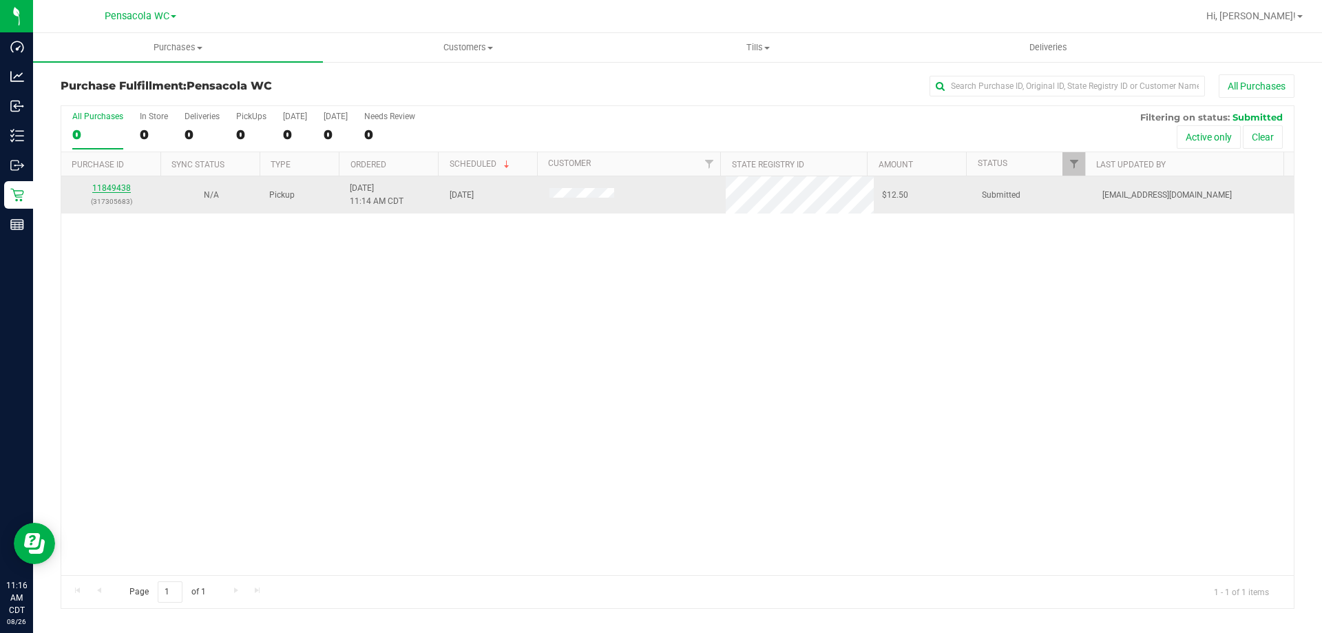
click at [105, 188] on link "11849438" at bounding box center [111, 188] width 39 height 10
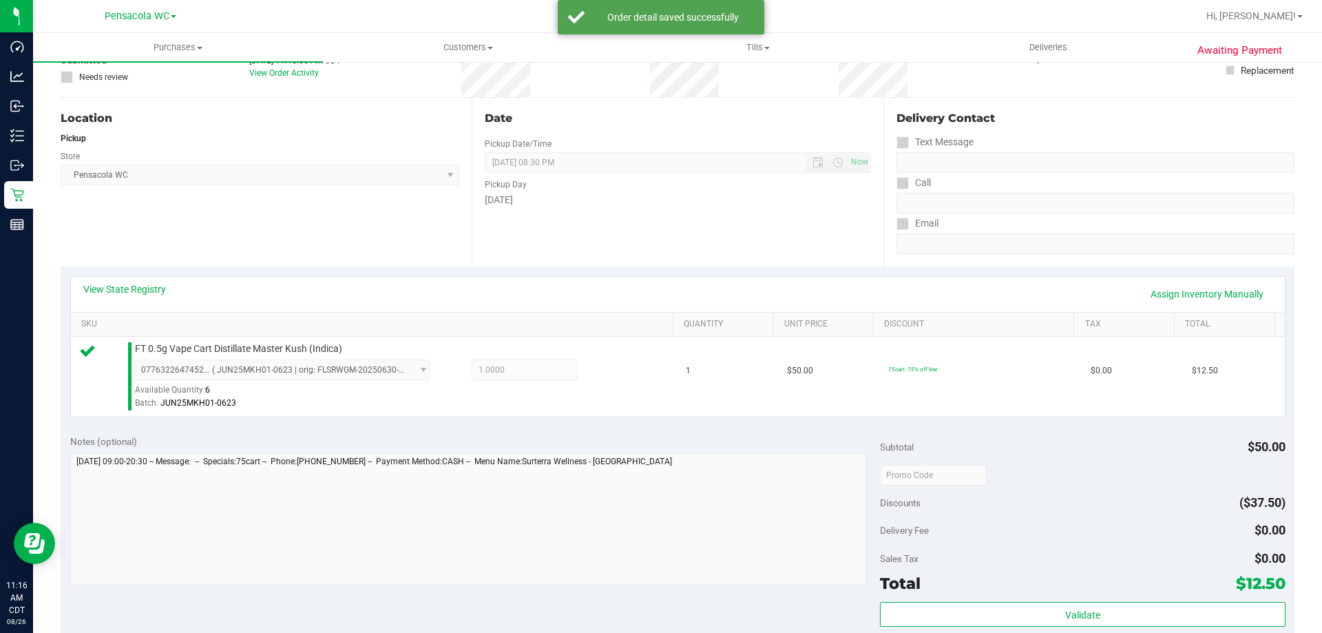
scroll to position [413, 0]
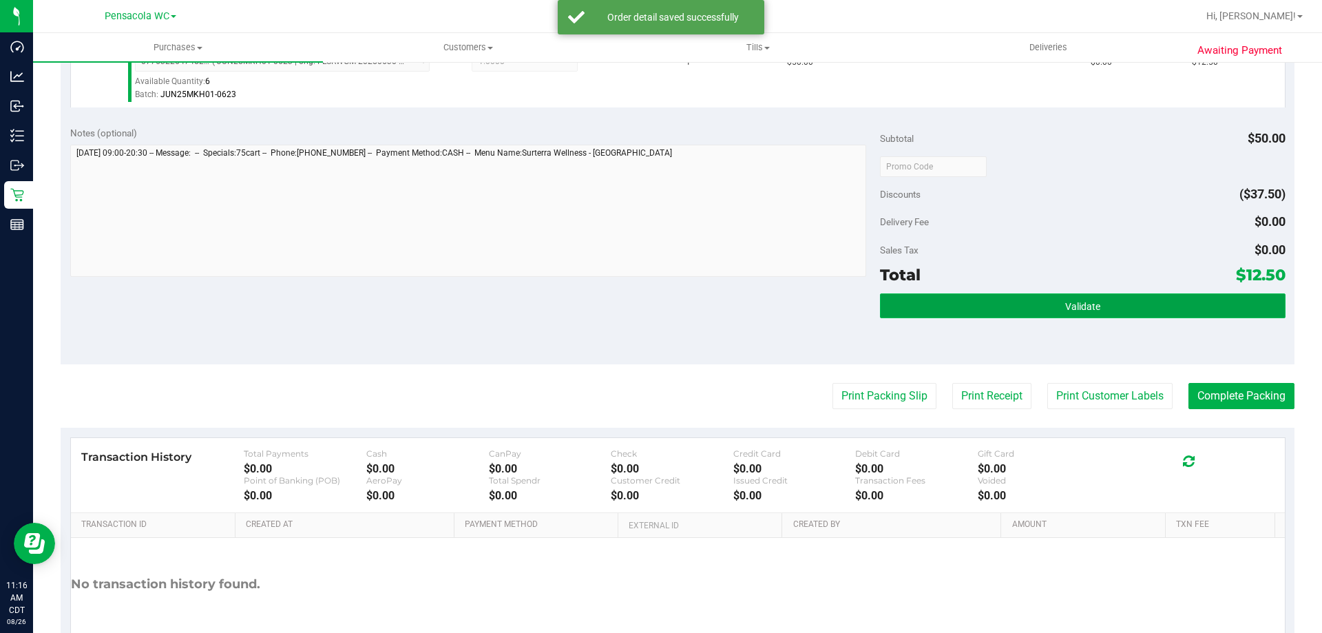
click at [1034, 311] on button "Validate" at bounding box center [1082, 305] width 405 height 25
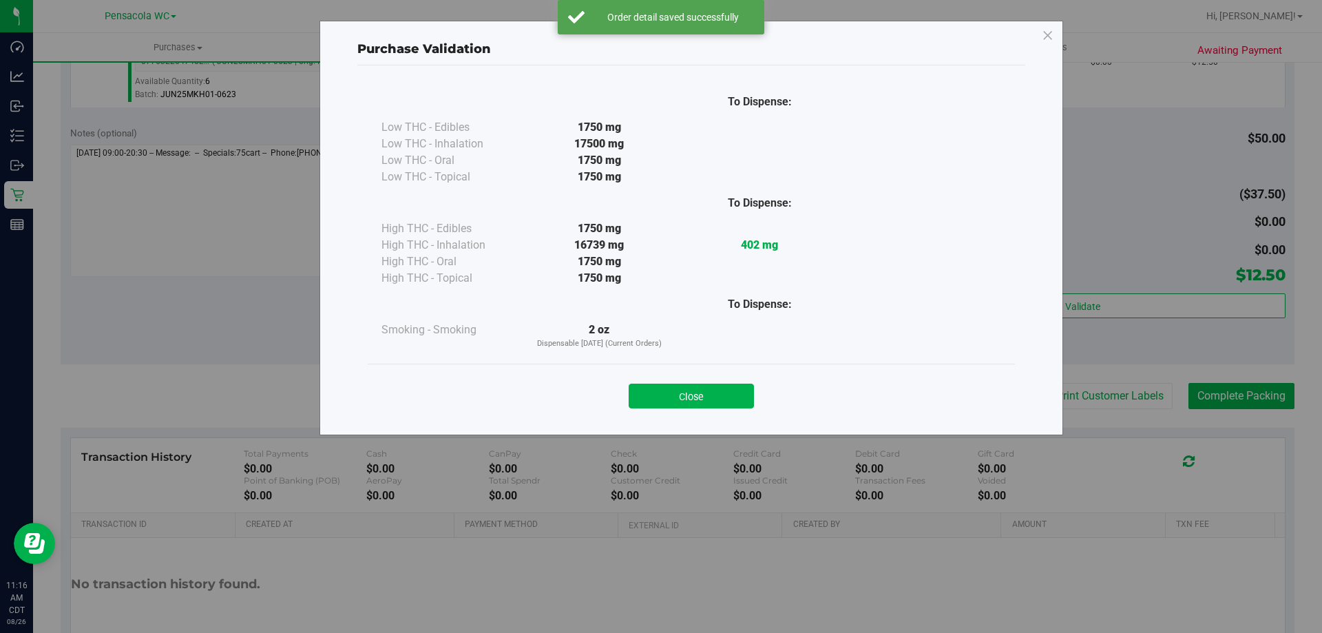
click at [720, 397] on button "Close" at bounding box center [691, 396] width 125 height 25
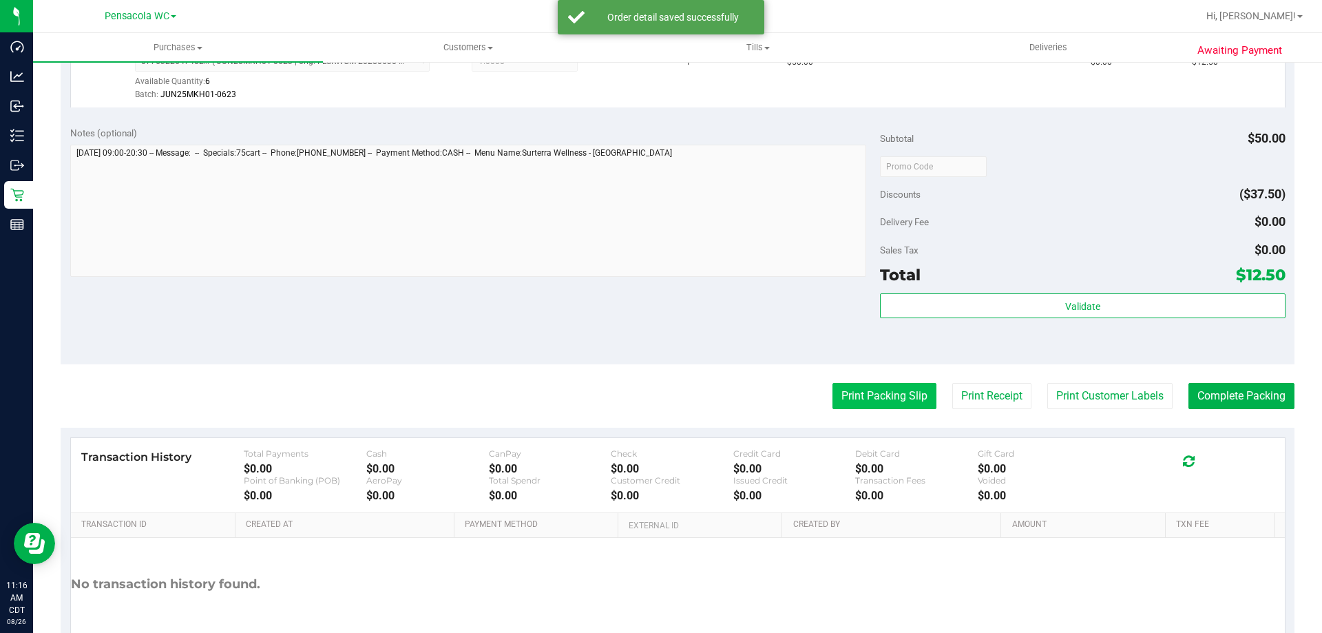
click at [901, 401] on button "Print Packing Slip" at bounding box center [885, 396] width 104 height 26
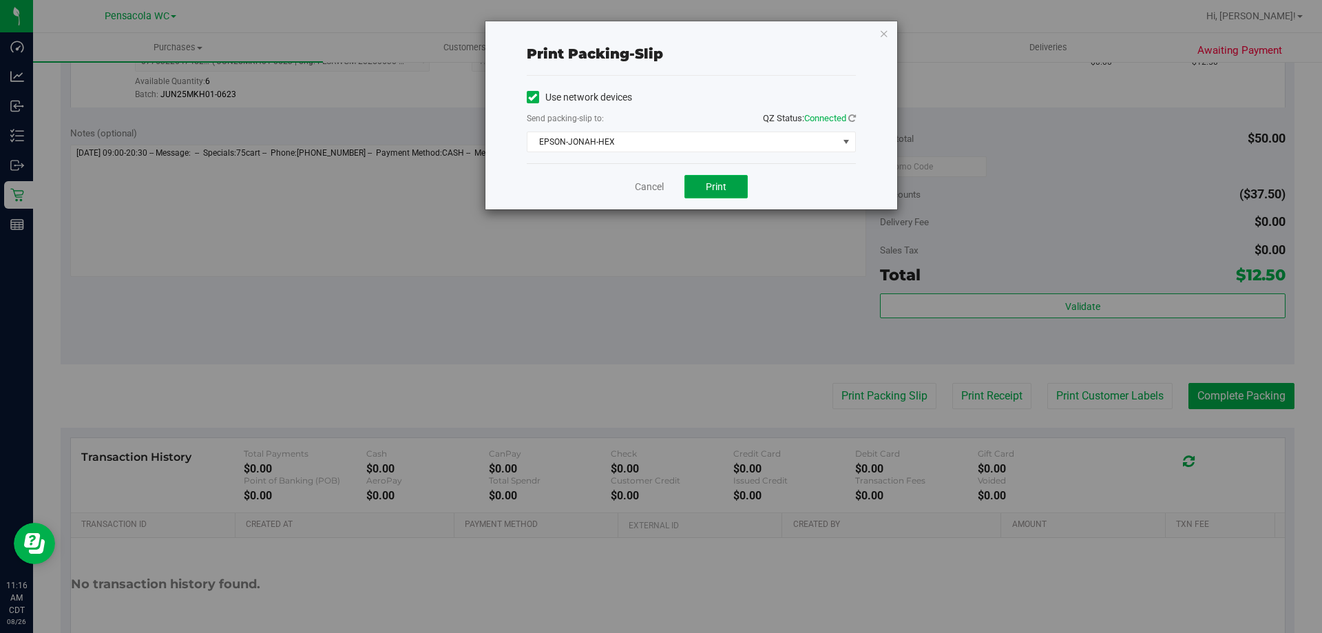
click at [716, 185] on span "Print" at bounding box center [716, 186] width 21 height 11
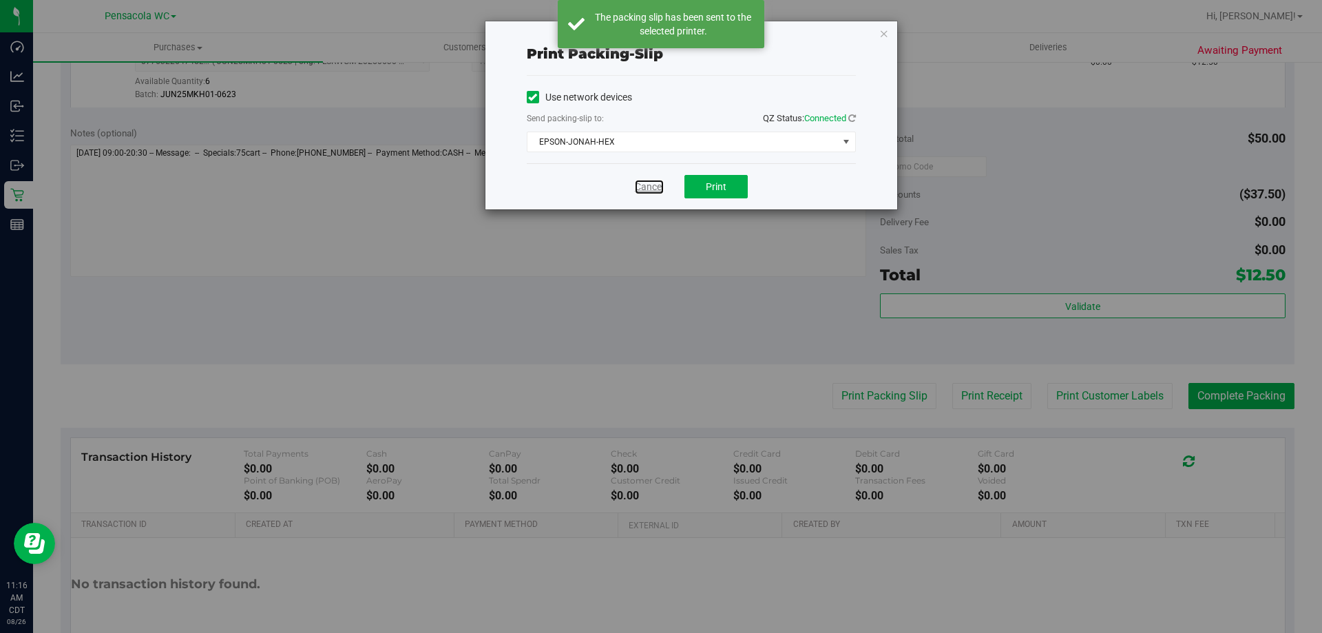
drag, startPoint x: 657, startPoint y: 183, endPoint x: 842, endPoint y: 195, distance: 184.9
click at [657, 184] on link "Cancel" at bounding box center [649, 187] width 29 height 14
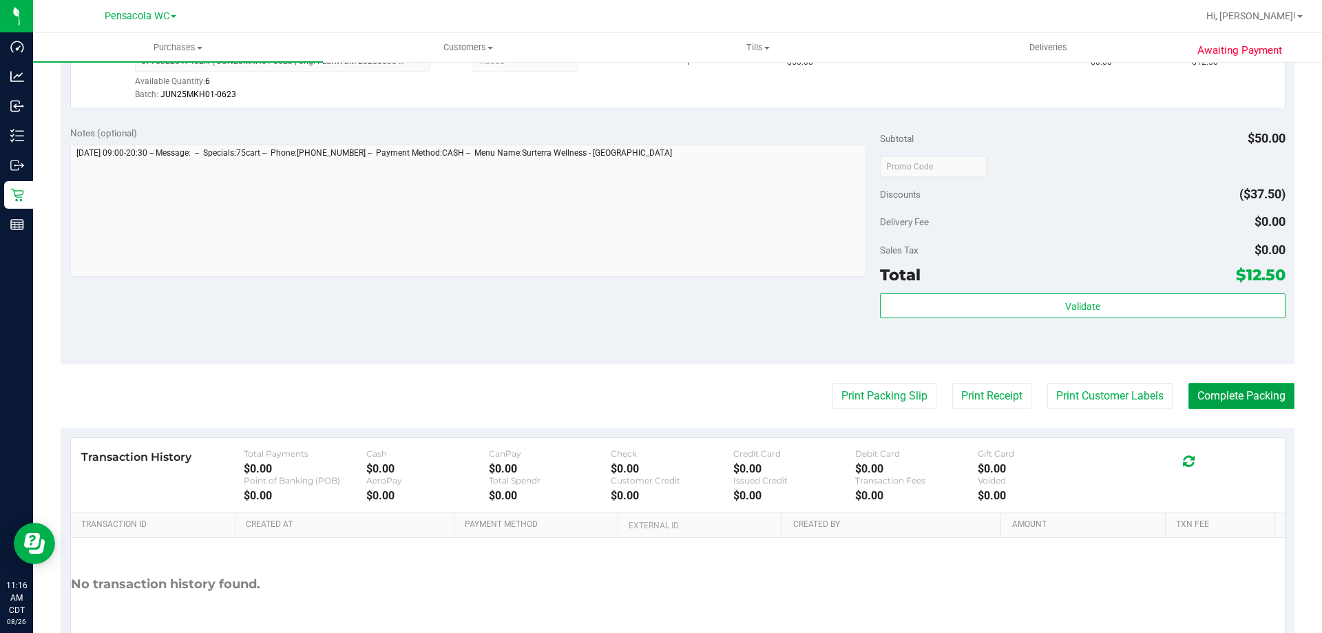
click at [1225, 397] on button "Complete Packing" at bounding box center [1242, 396] width 106 height 26
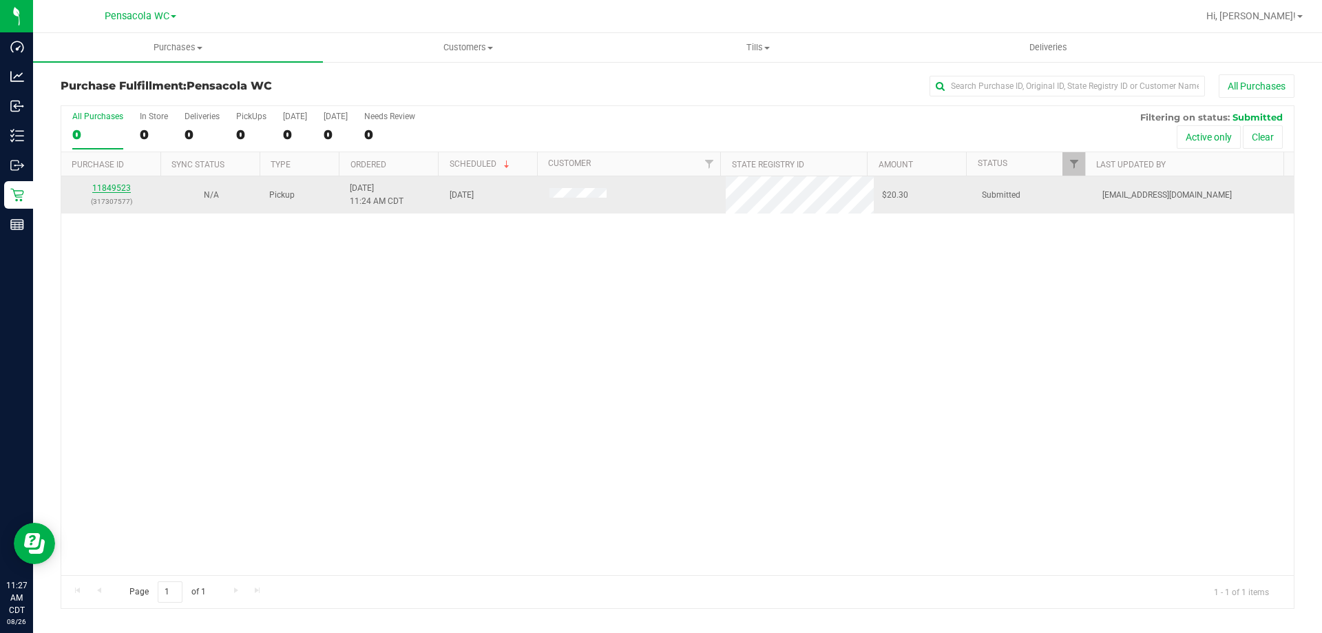
click at [118, 187] on link "11849523" at bounding box center [111, 188] width 39 height 10
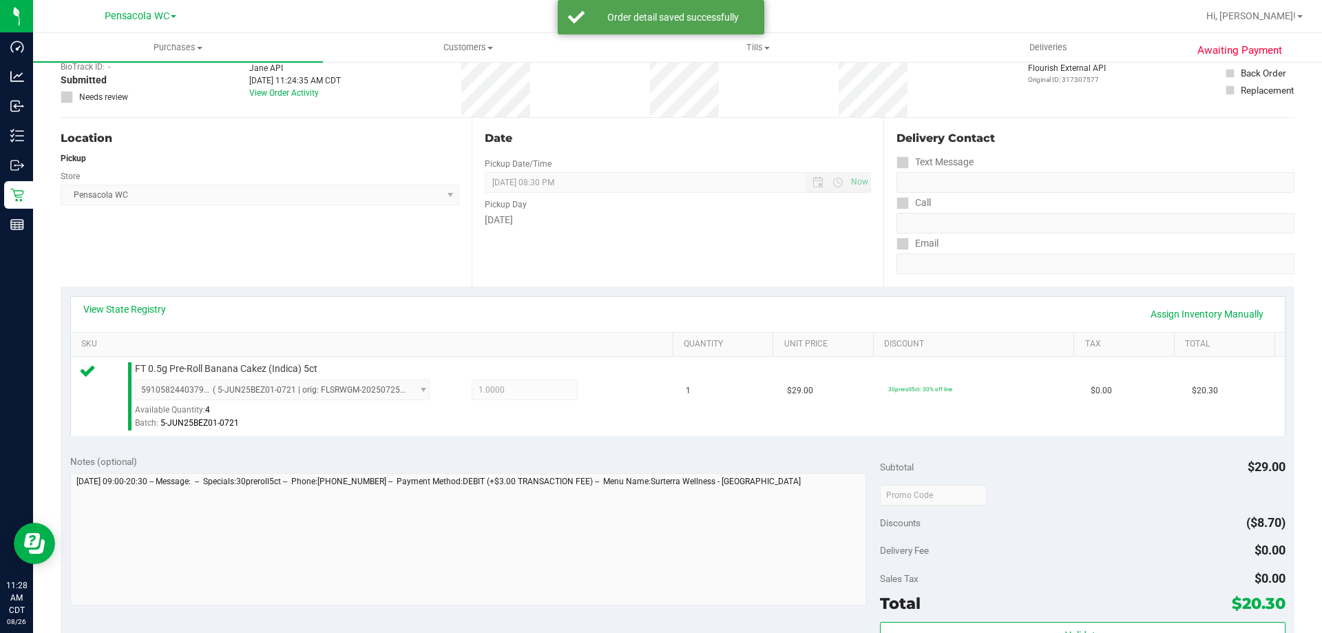
scroll to position [275, 0]
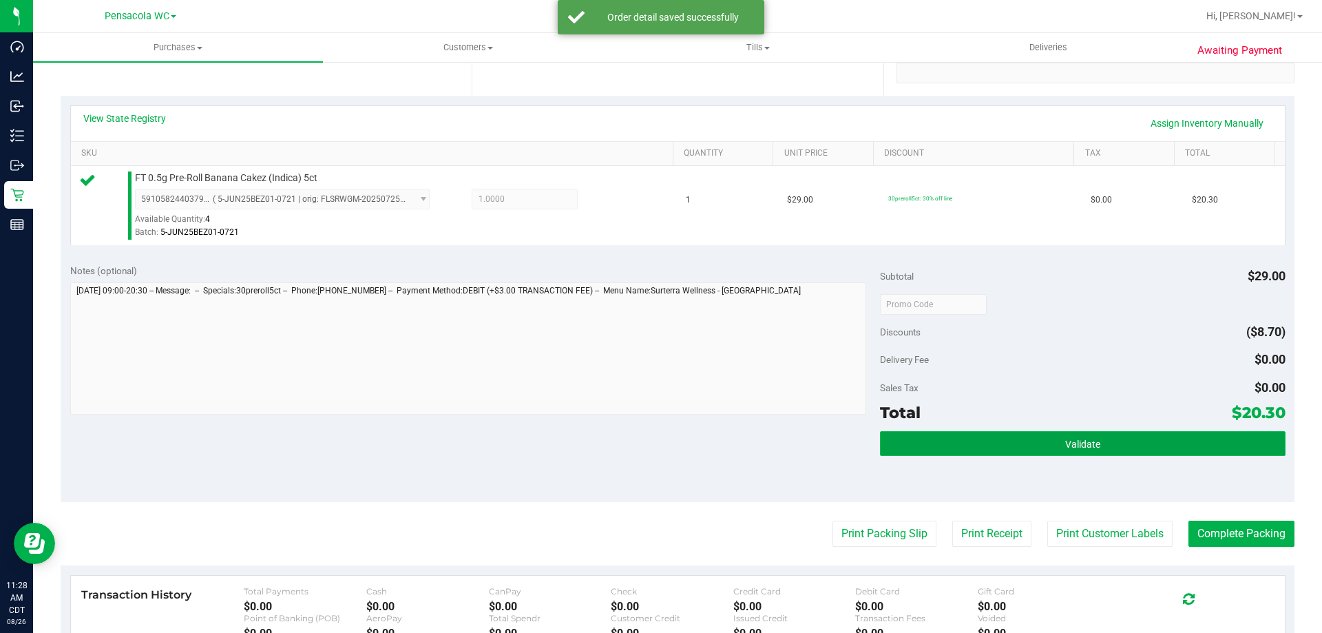
click at [1083, 437] on button "Validate" at bounding box center [1082, 443] width 405 height 25
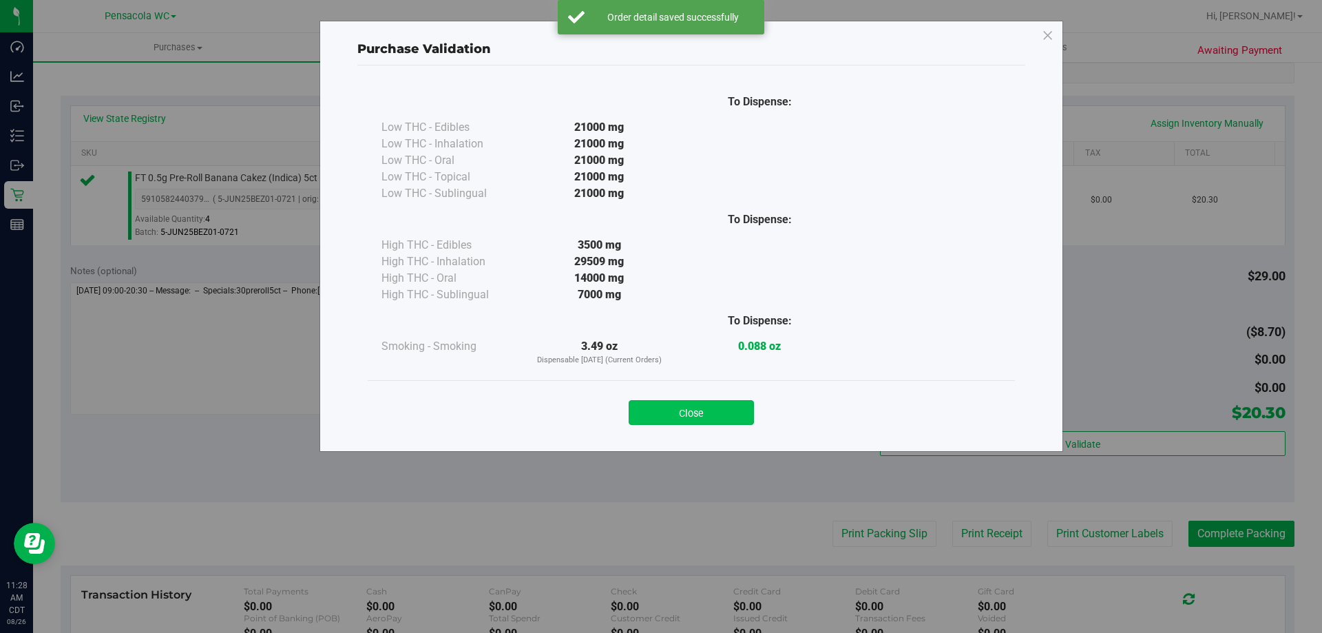
click at [693, 415] on button "Close" at bounding box center [691, 412] width 125 height 25
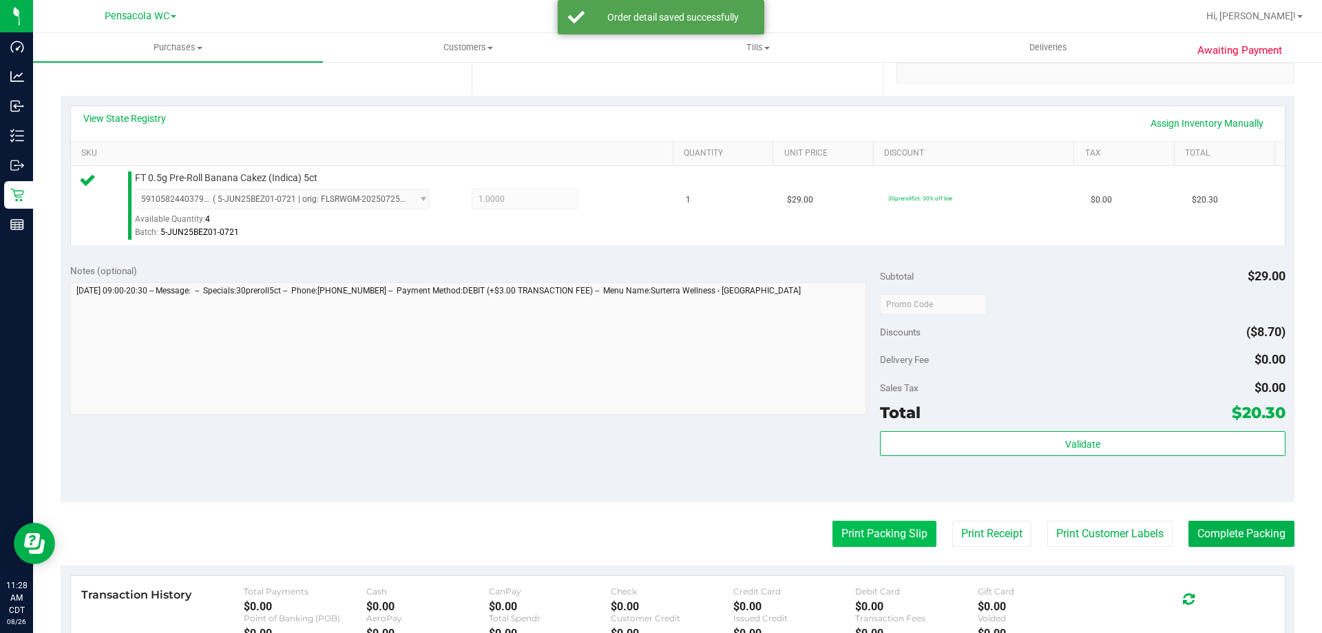
click at [871, 528] on button "Print Packing Slip" at bounding box center [885, 534] width 104 height 26
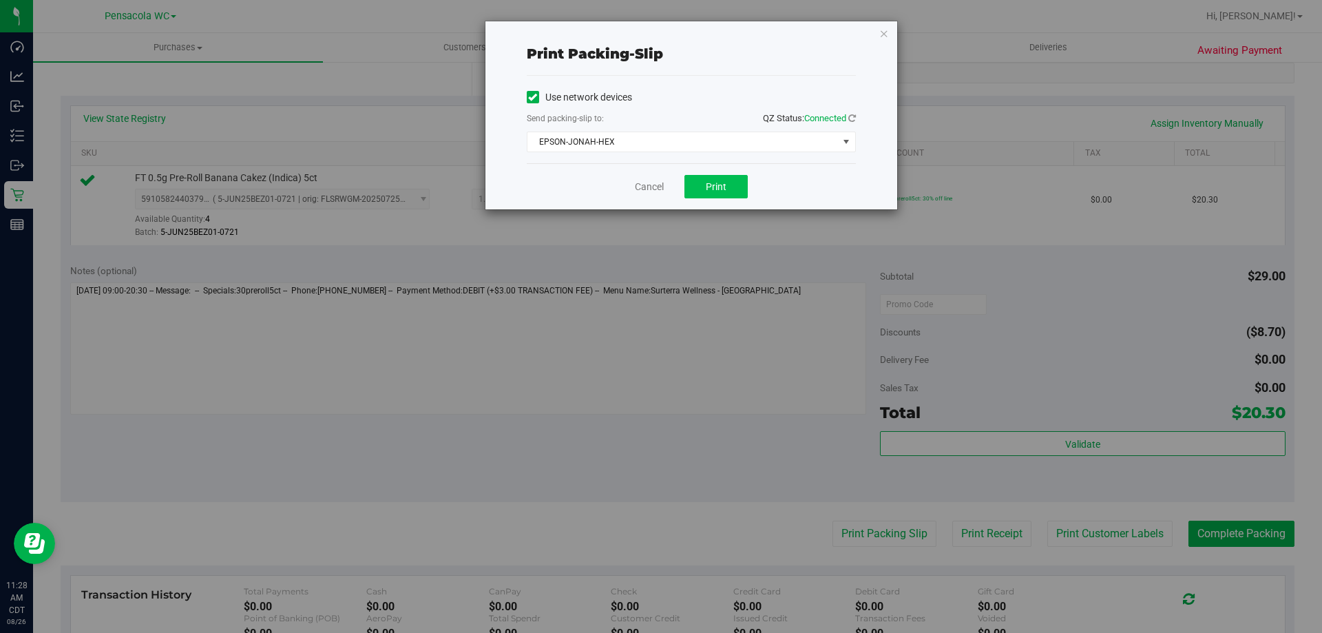
click at [711, 174] on div "Cancel Print" at bounding box center [691, 186] width 329 height 46
click at [705, 183] on button "Print" at bounding box center [716, 186] width 63 height 23
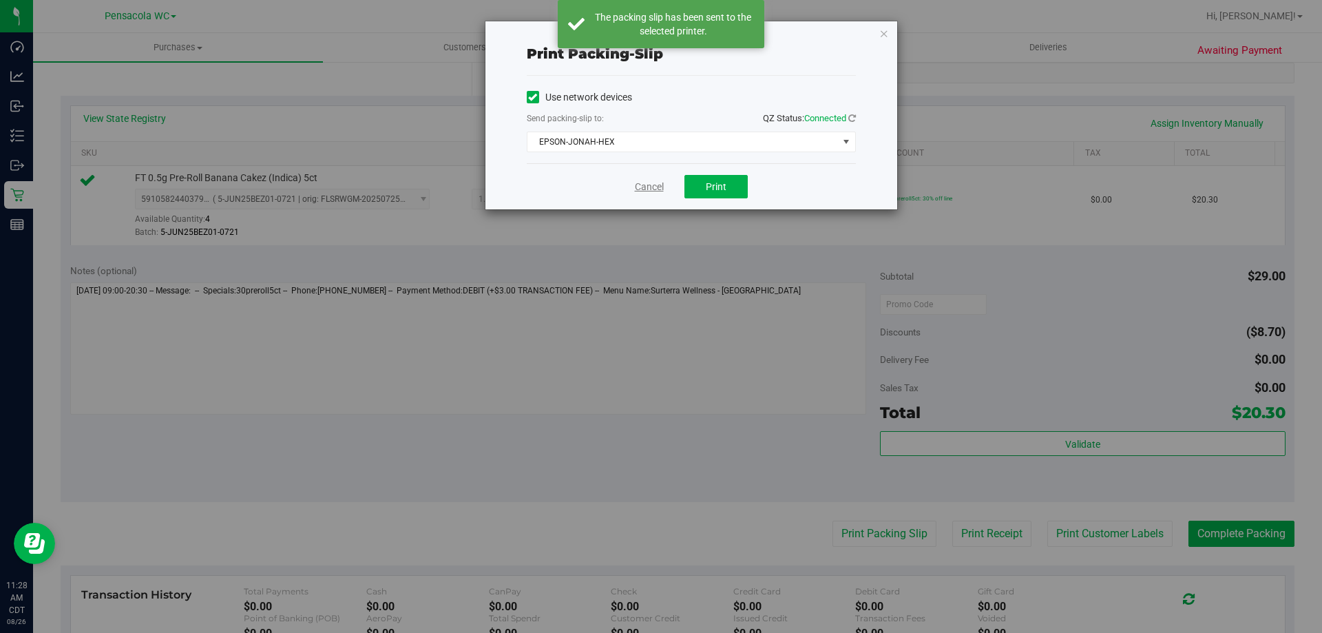
click at [656, 185] on link "Cancel" at bounding box center [649, 187] width 29 height 14
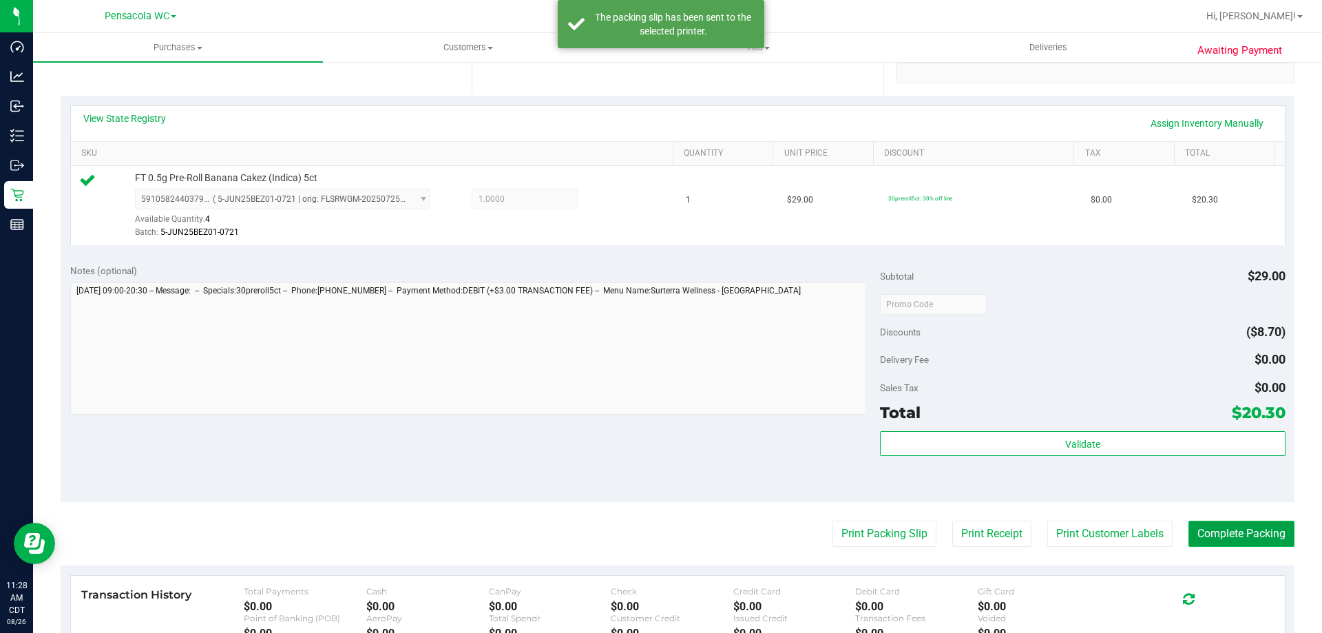
click at [1234, 538] on button "Complete Packing" at bounding box center [1242, 534] width 106 height 26
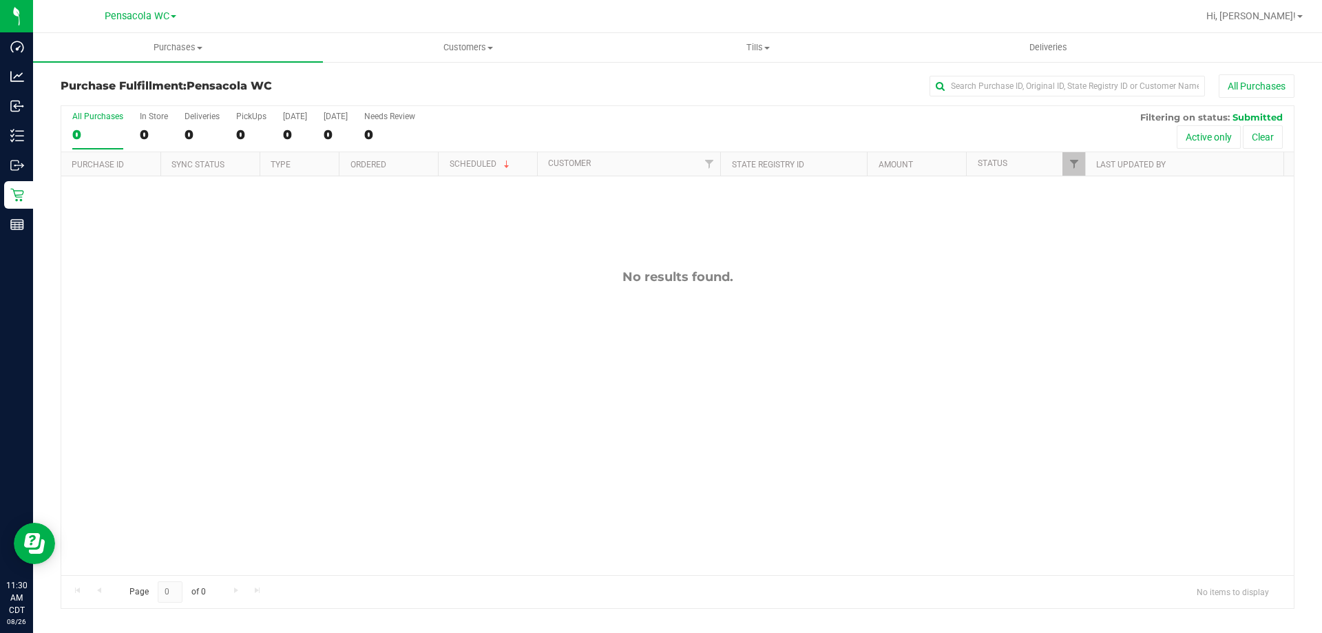
click at [534, 295] on div "No results found." at bounding box center [677, 422] width 1233 height 492
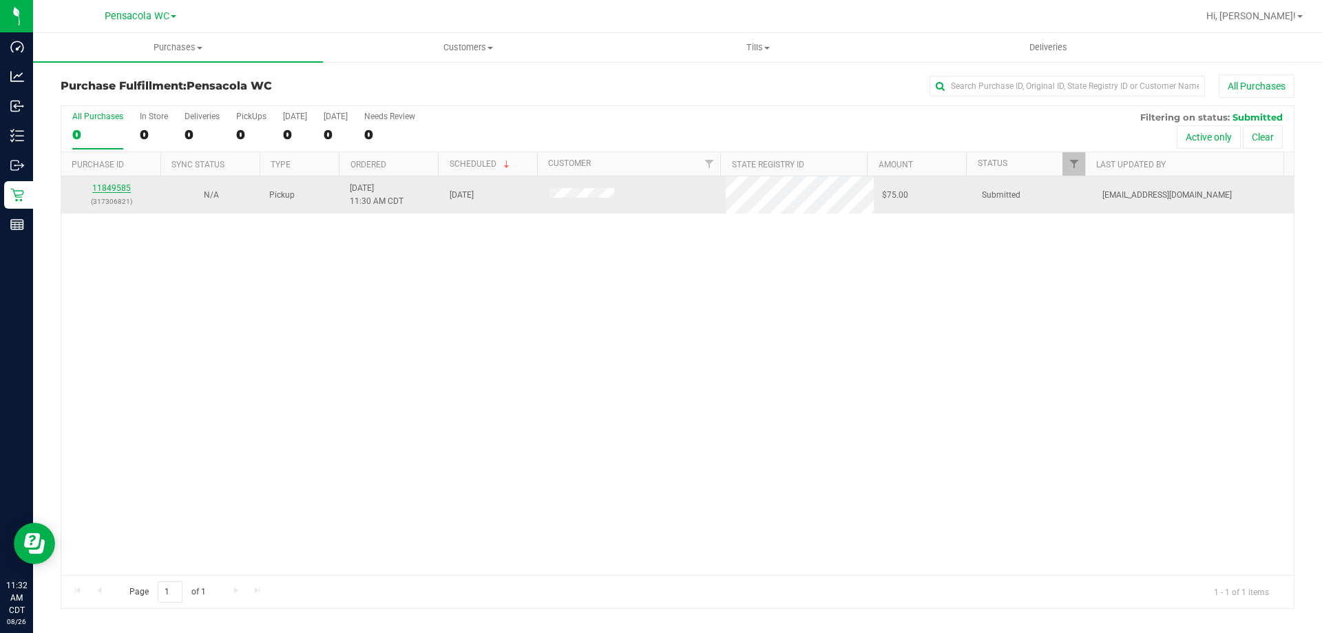
click at [101, 188] on link "11849585" at bounding box center [111, 188] width 39 height 10
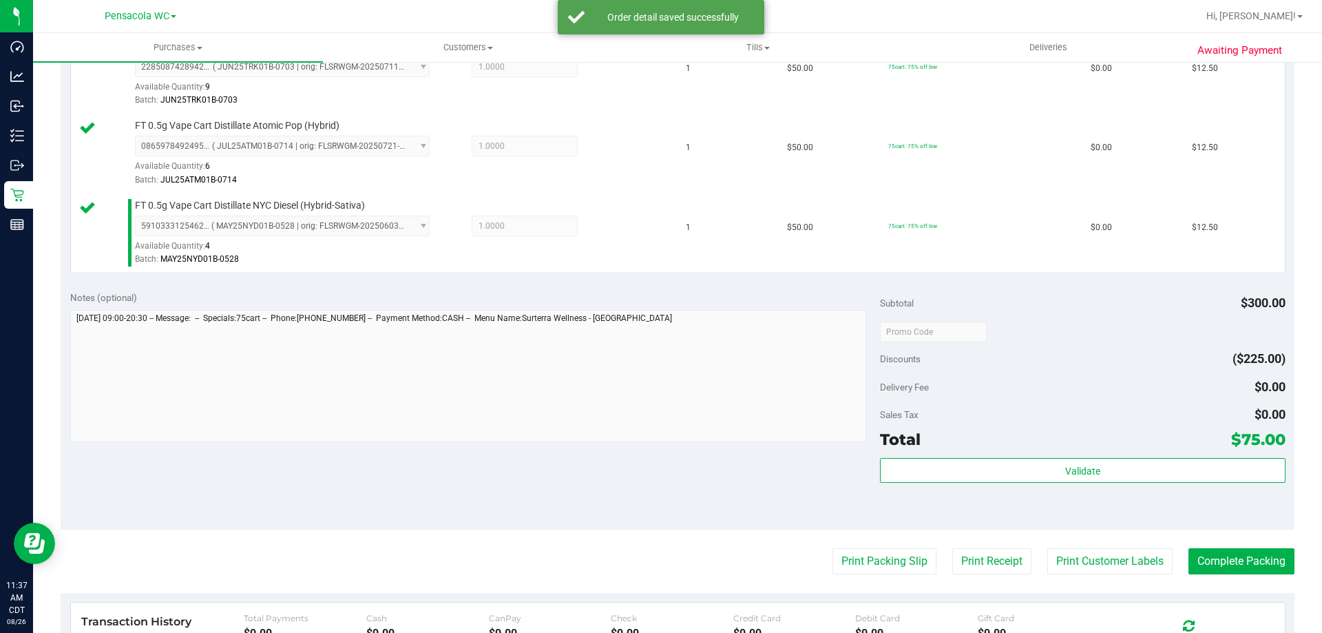
scroll to position [620, 0]
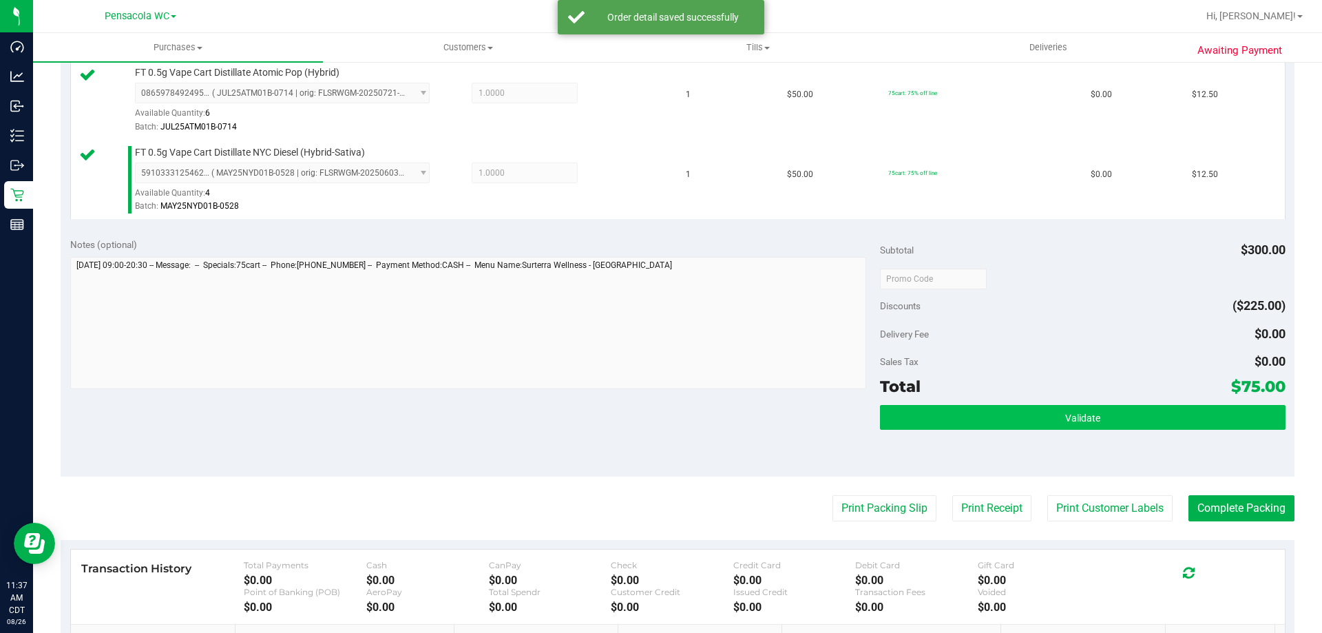
drag, startPoint x: 1082, startPoint y: 435, endPoint x: 1075, endPoint y: 415, distance: 20.5
click at [1081, 428] on div "Validate" at bounding box center [1082, 436] width 405 height 62
click at [1076, 416] on span "Validate" at bounding box center [1082, 418] width 35 height 11
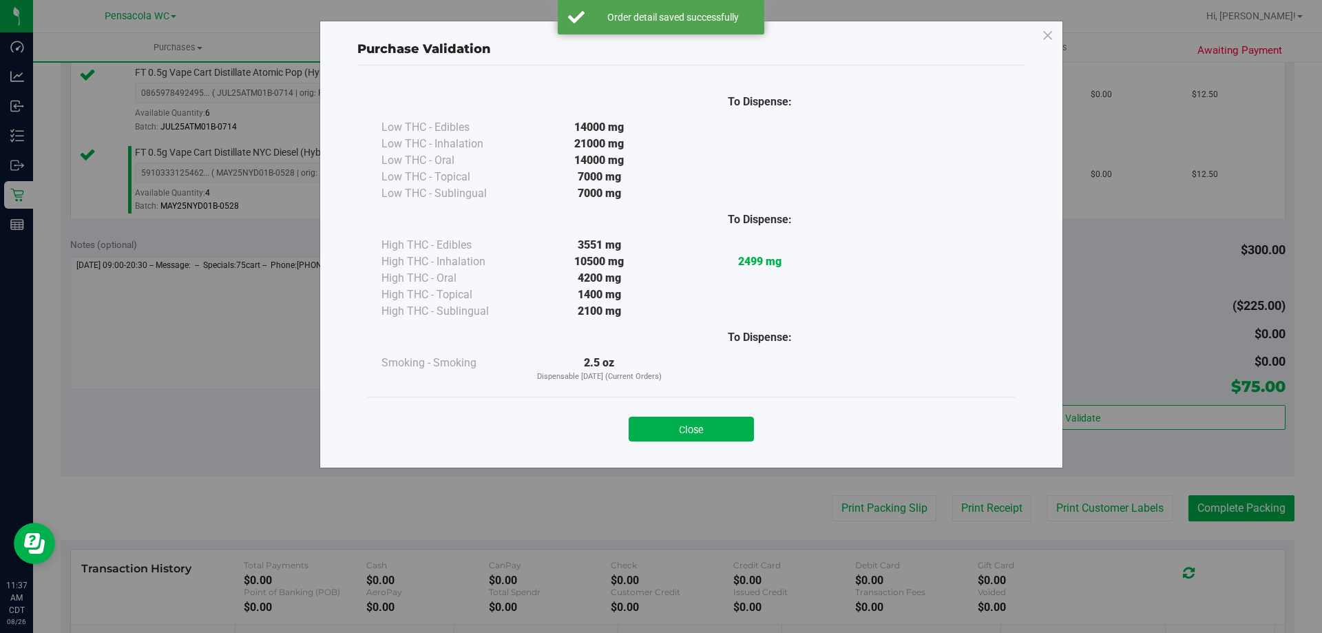
drag, startPoint x: 703, startPoint y: 427, endPoint x: 781, endPoint y: 444, distance: 79.6
click at [703, 426] on button "Close" at bounding box center [691, 429] width 125 height 25
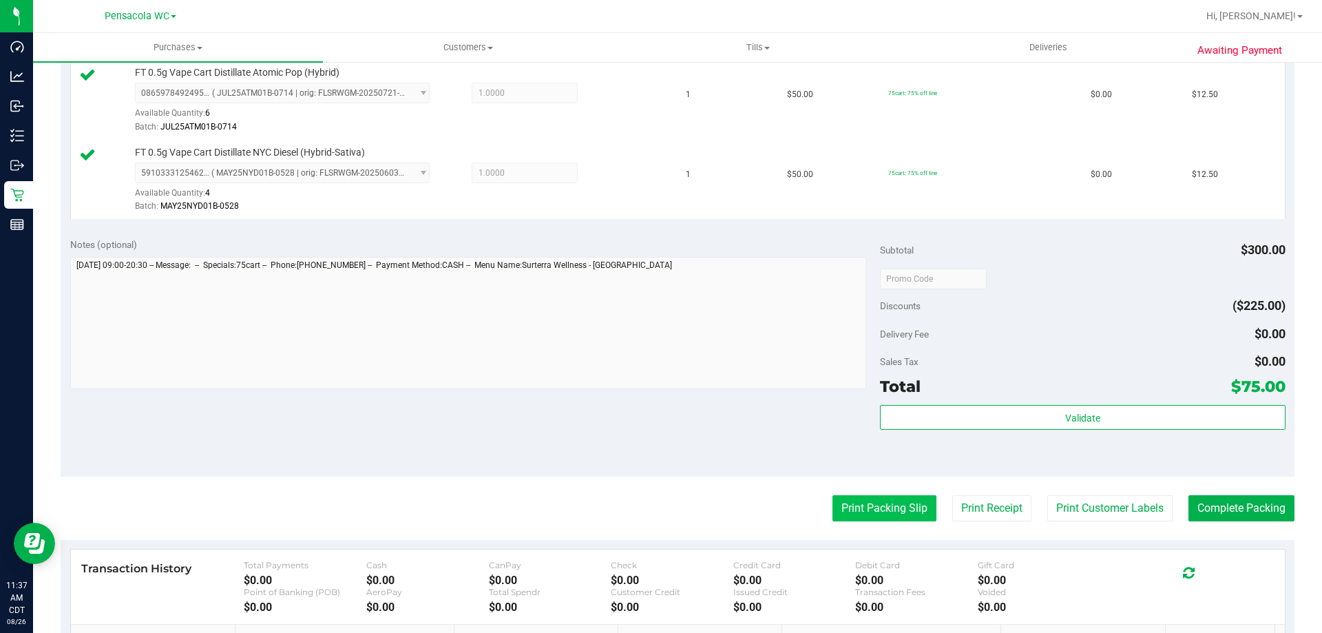
click at [882, 521] on purchase-details "Back Edit Purchase Cancel Purchase View Profile # 11849585 BioTrack ID: - Submi…" at bounding box center [678, 126] width 1234 height 1343
click at [868, 488] on purchase-details "Back Edit Purchase Cancel Purchase View Profile # 11849585 BioTrack ID: - Submi…" at bounding box center [678, 126] width 1234 height 1343
click at [878, 508] on button "Print Packing Slip" at bounding box center [885, 508] width 104 height 26
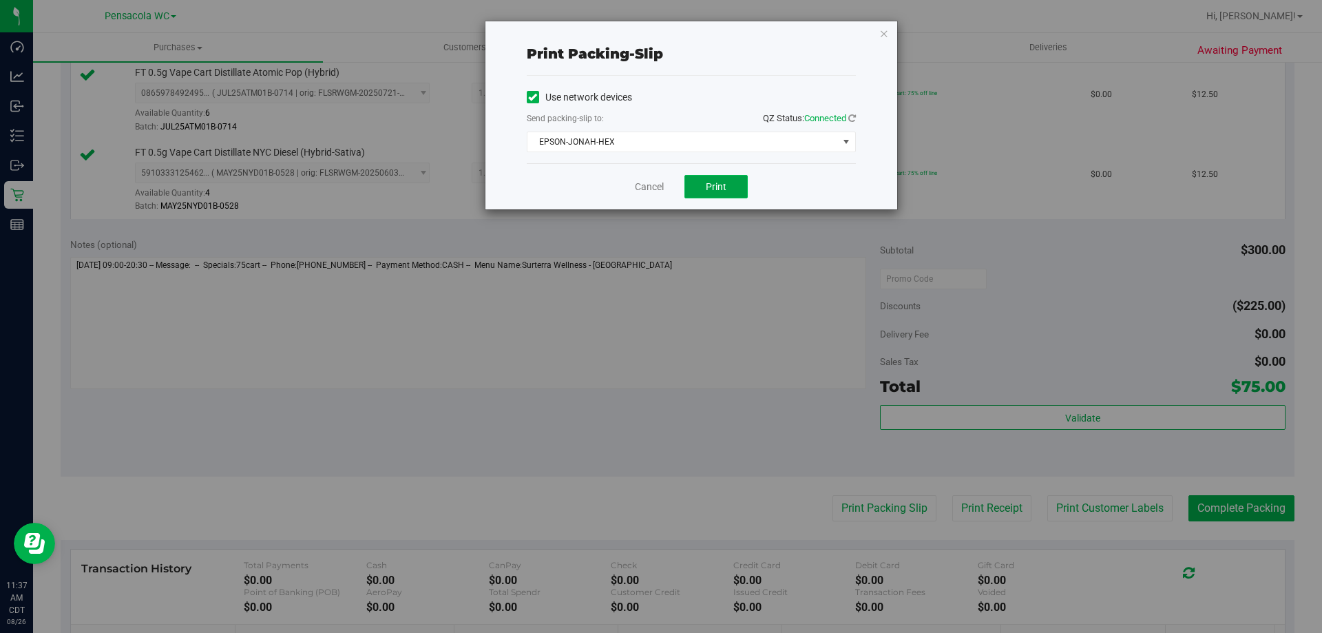
click at [698, 180] on button "Print" at bounding box center [716, 186] width 63 height 23
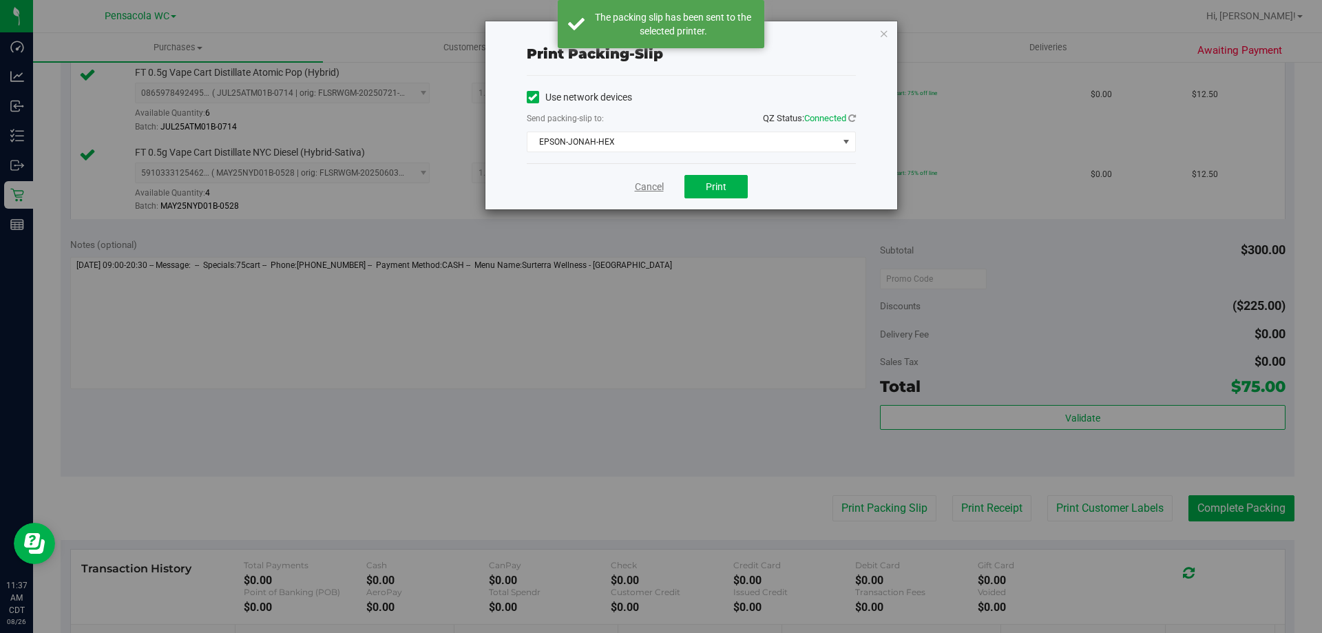
click at [651, 189] on link "Cancel" at bounding box center [649, 187] width 29 height 14
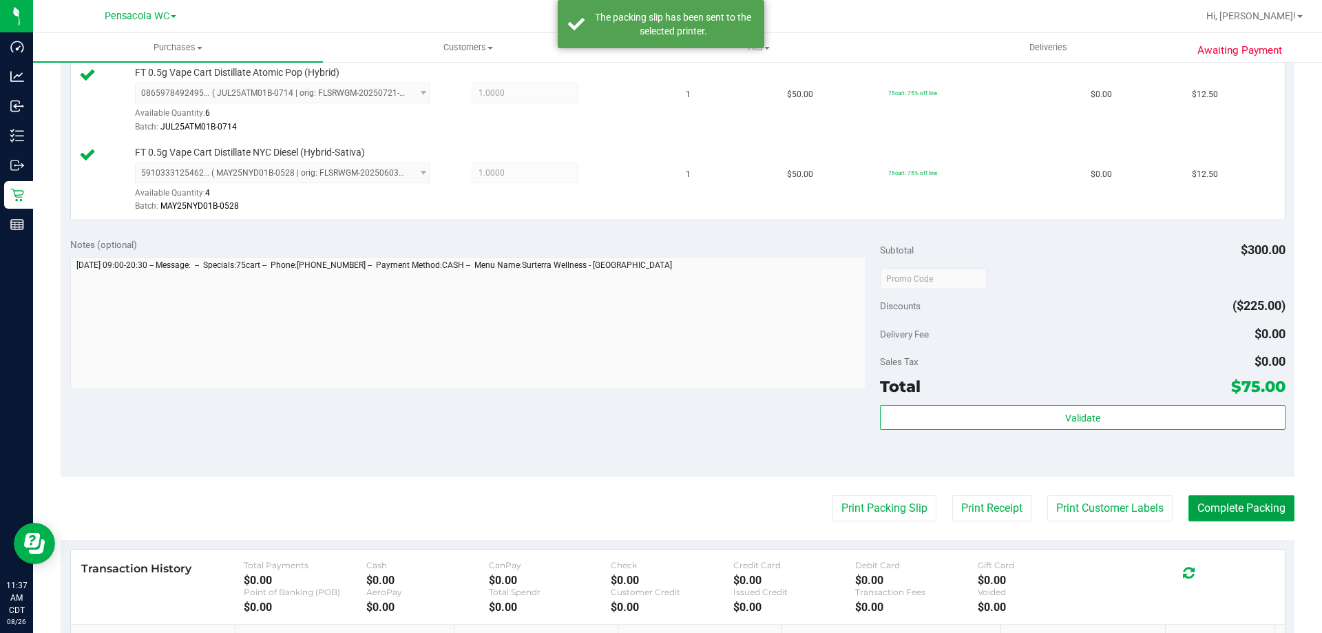
click at [1200, 510] on button "Complete Packing" at bounding box center [1242, 508] width 106 height 26
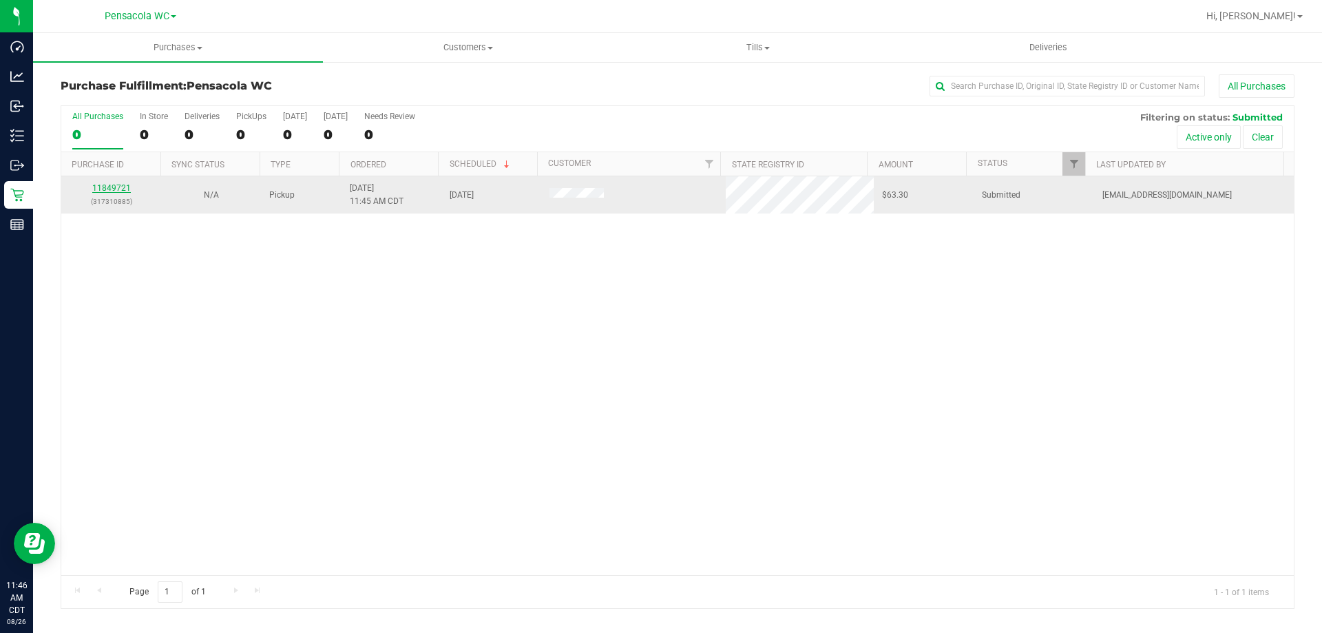
click at [116, 191] on link "11849721" at bounding box center [111, 188] width 39 height 10
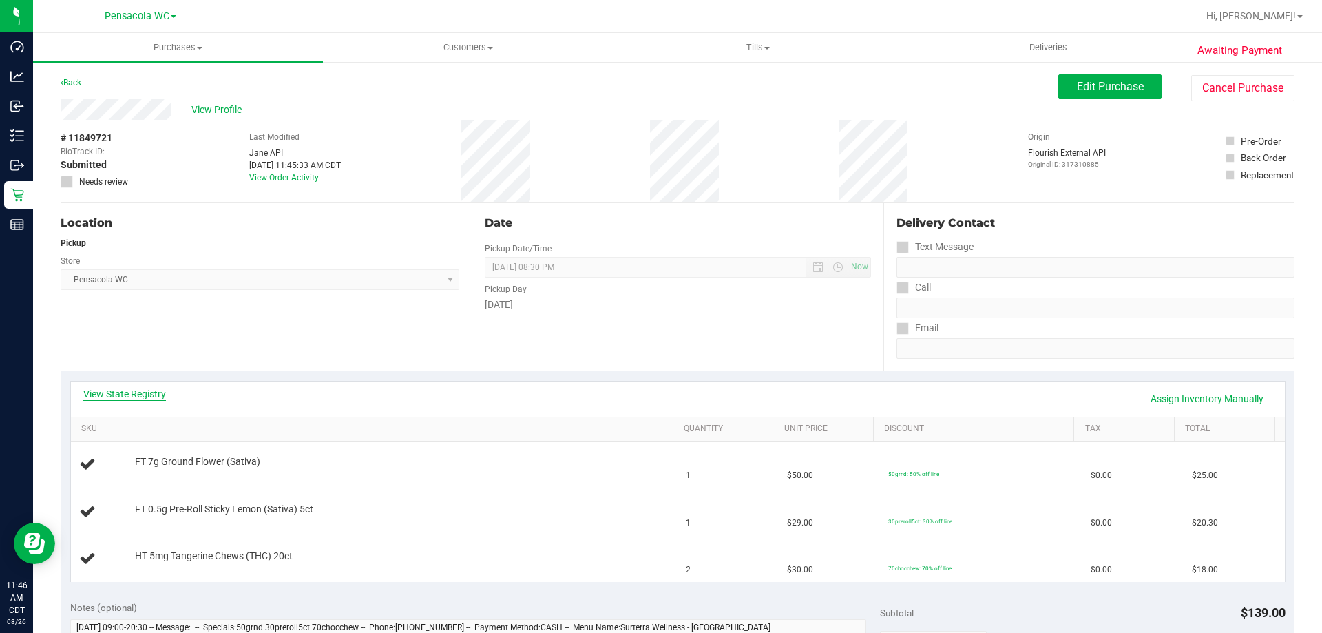
click at [152, 388] on link "View State Registry" at bounding box center [124, 394] width 83 height 14
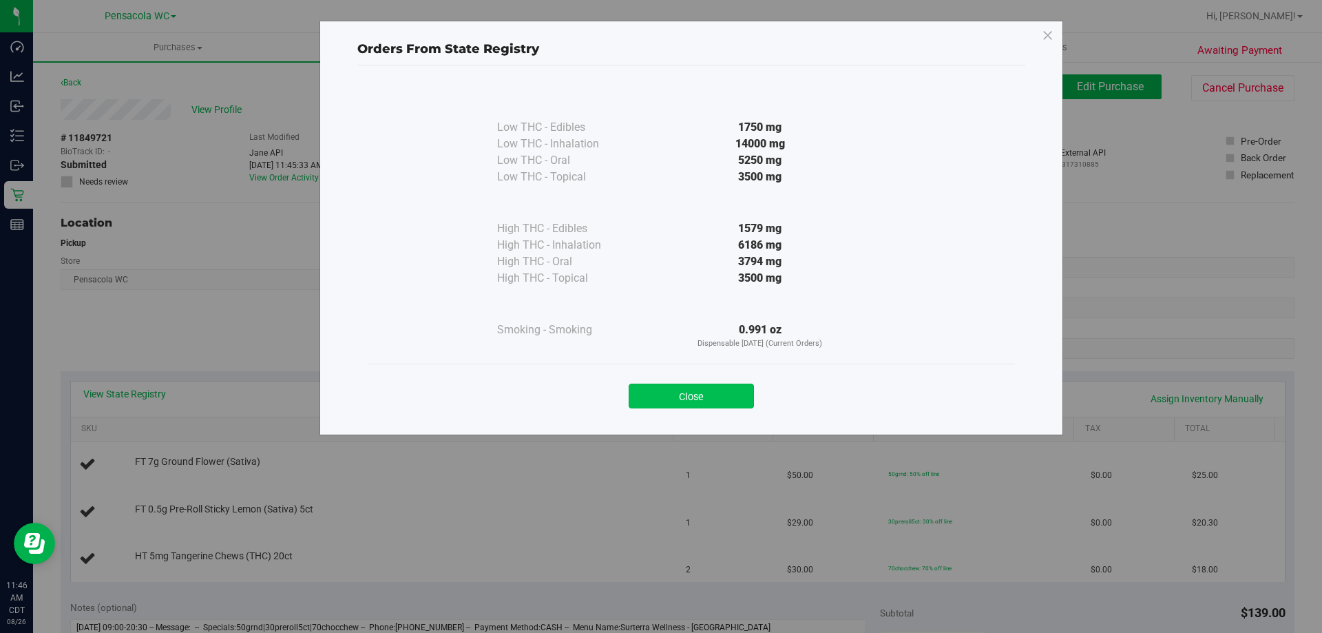
click at [709, 397] on button "Close" at bounding box center [691, 396] width 125 height 25
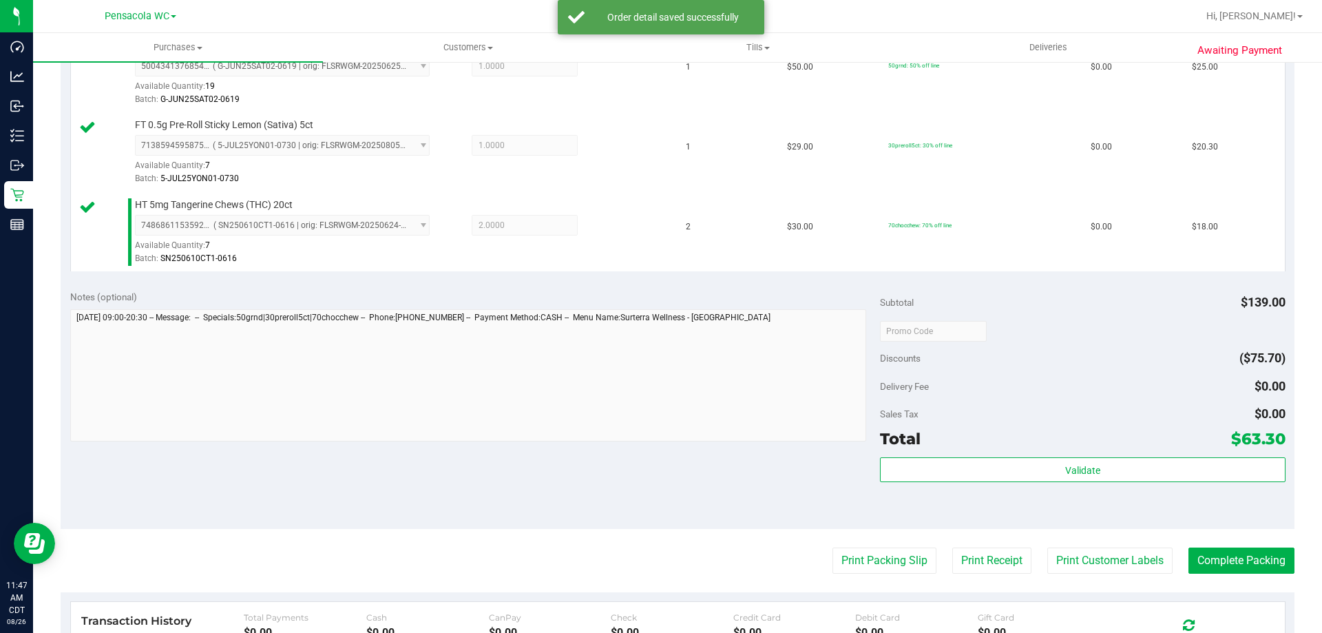
scroll to position [413, 0]
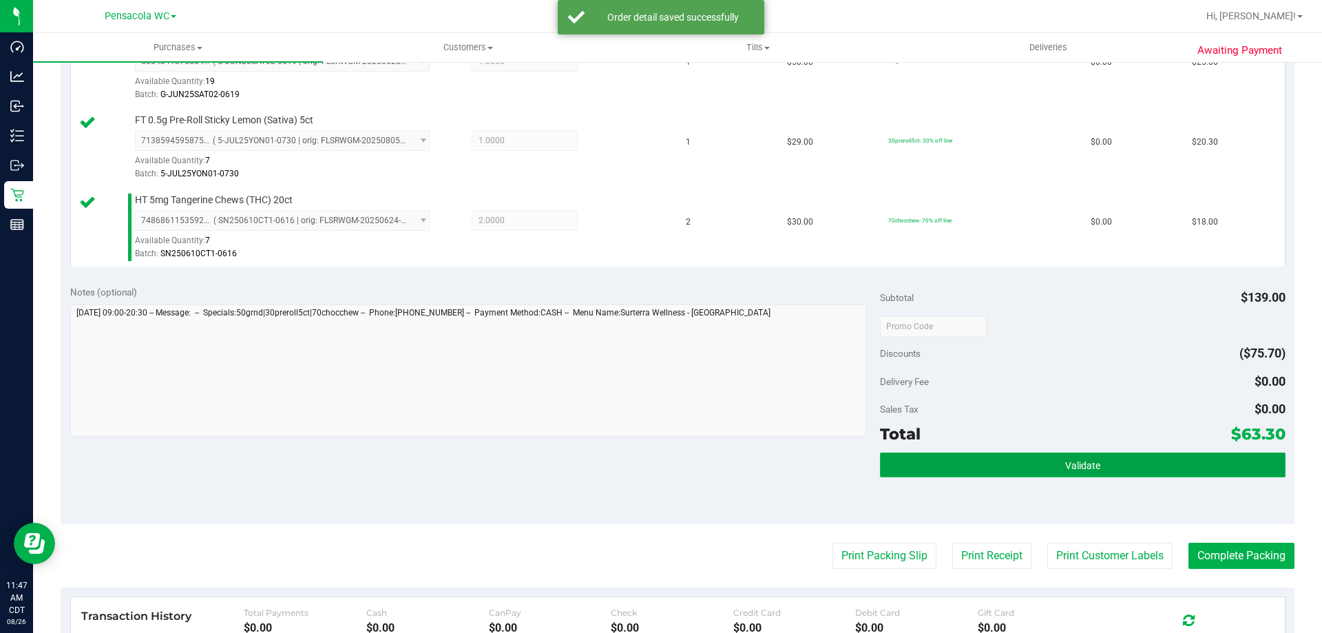
click at [1006, 470] on button "Validate" at bounding box center [1082, 464] width 405 height 25
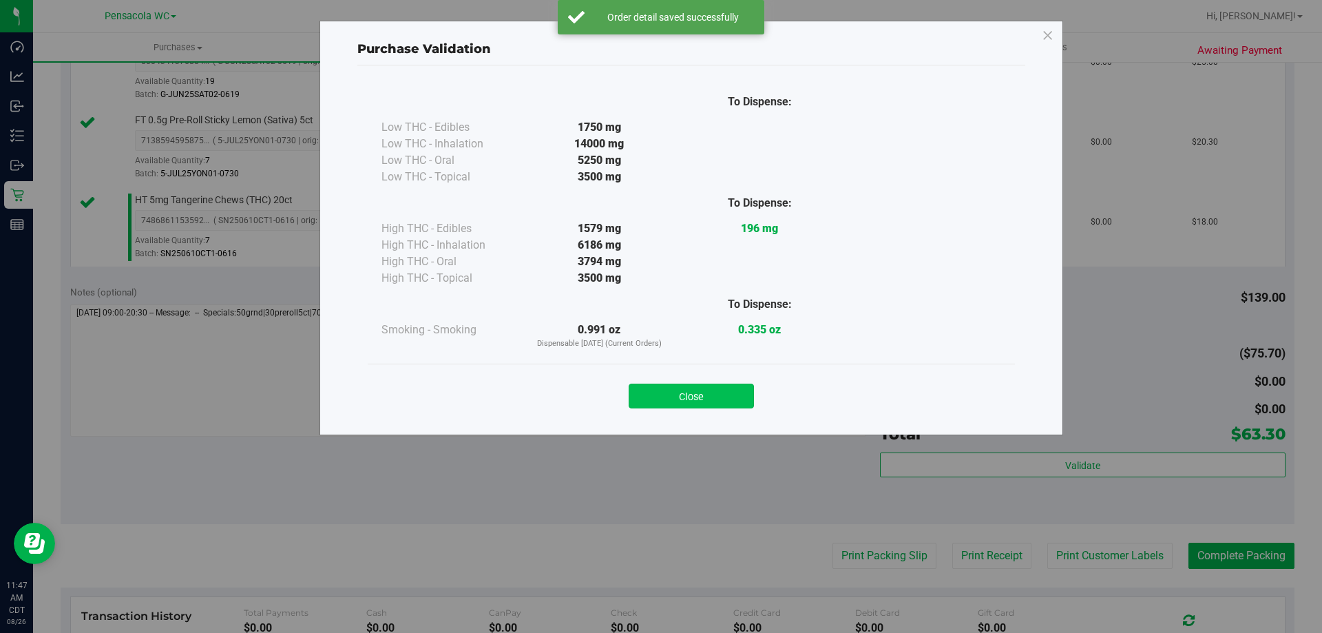
click at [701, 388] on button "Close" at bounding box center [691, 396] width 125 height 25
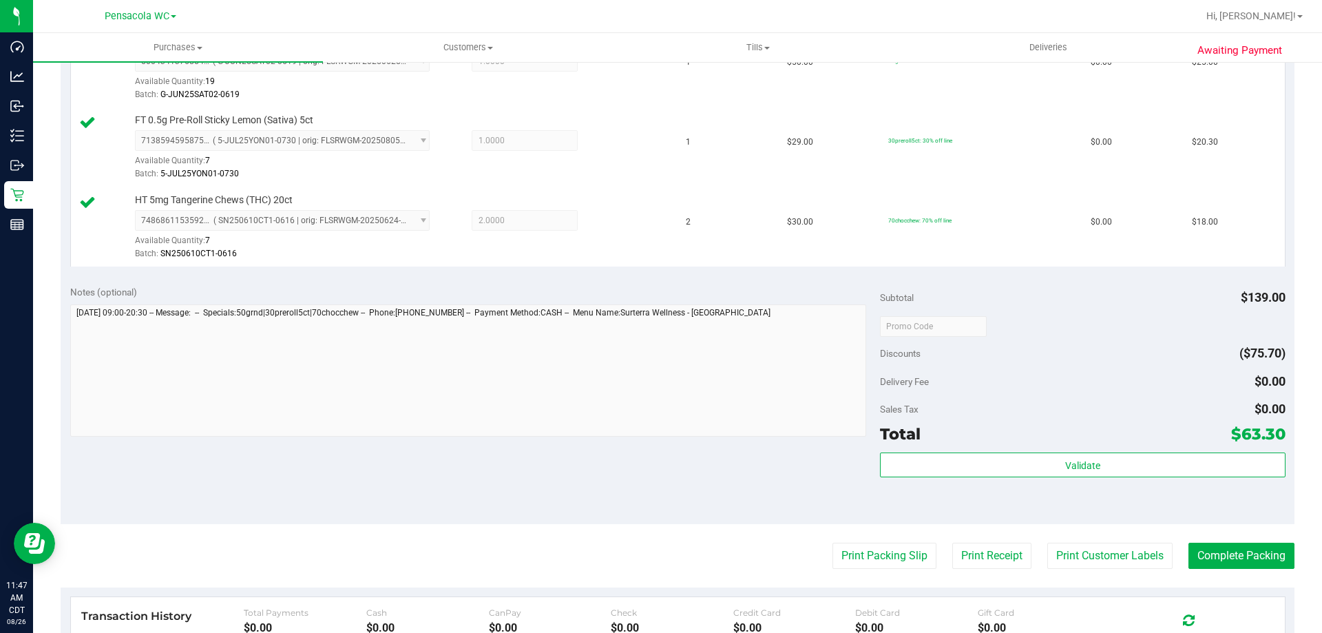
drag, startPoint x: 863, startPoint y: 528, endPoint x: 868, endPoint y: 539, distance: 11.4
click at [868, 539] on purchase-details "Back Edit Purchase Cancel Purchase View Profile # 11849721 BioTrack ID: - Submi…" at bounding box center [678, 253] width 1234 height 1184
click at [876, 565] on button "Print Packing Slip" at bounding box center [885, 556] width 104 height 26
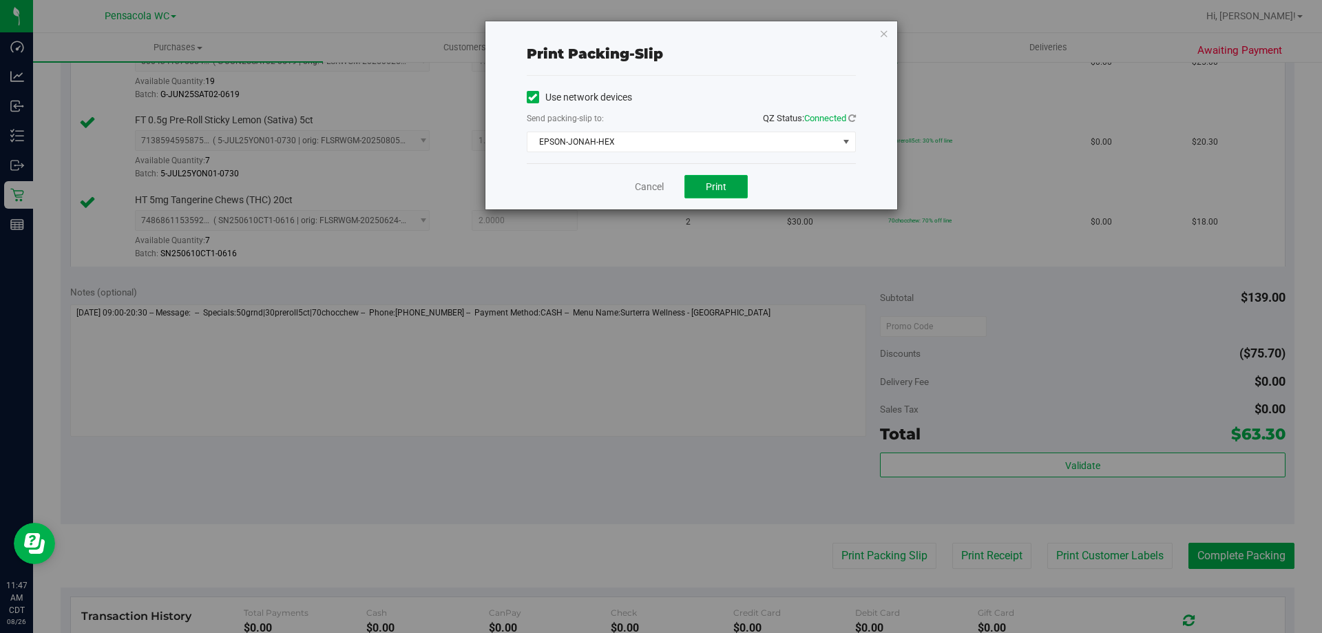
click at [721, 188] on span "Print" at bounding box center [716, 186] width 21 height 11
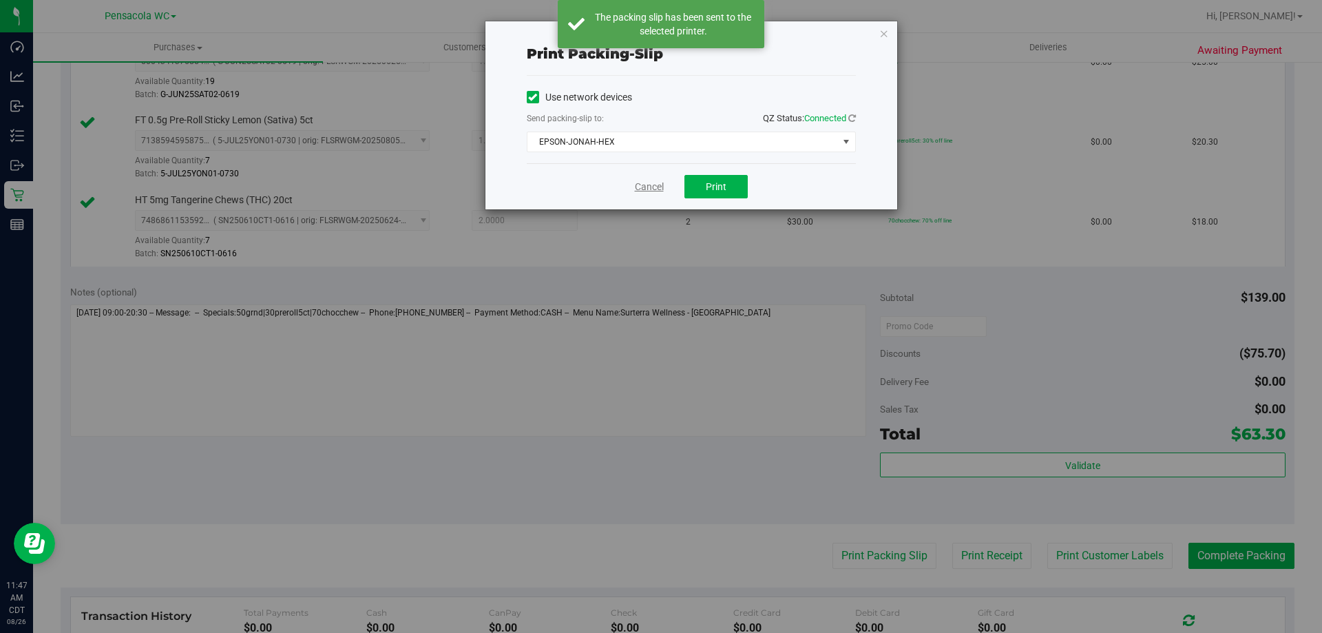
click at [655, 190] on link "Cancel" at bounding box center [649, 187] width 29 height 14
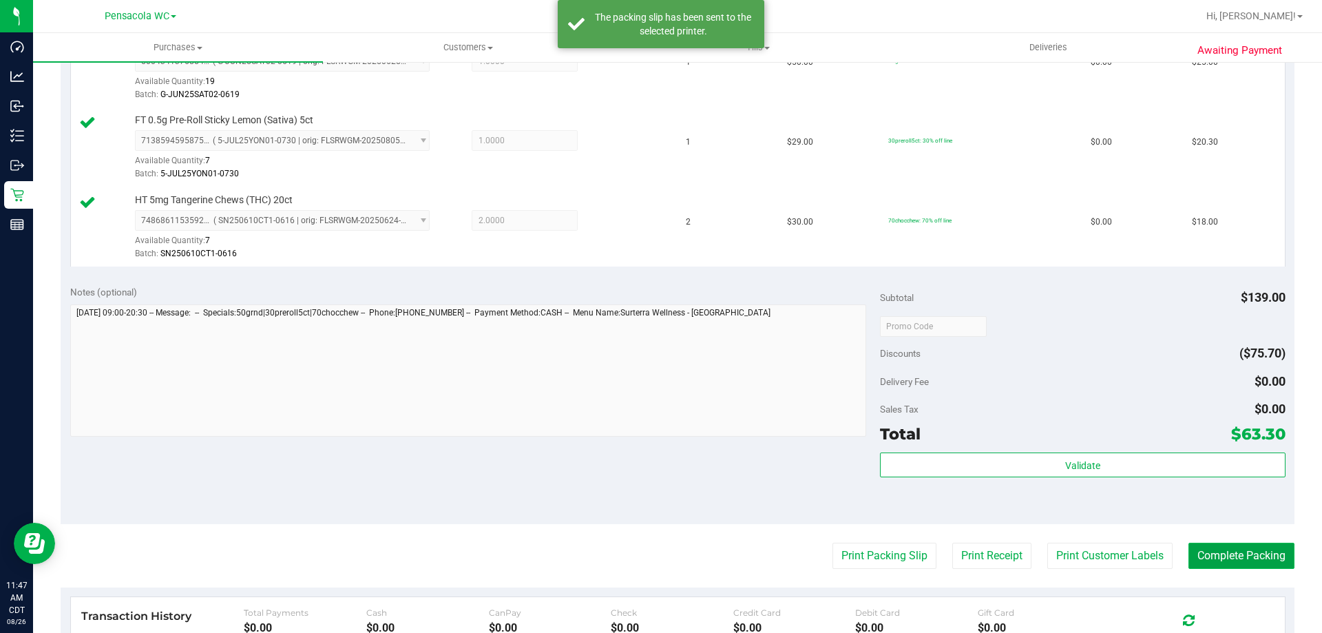
click at [1250, 555] on button "Complete Packing" at bounding box center [1242, 556] width 106 height 26
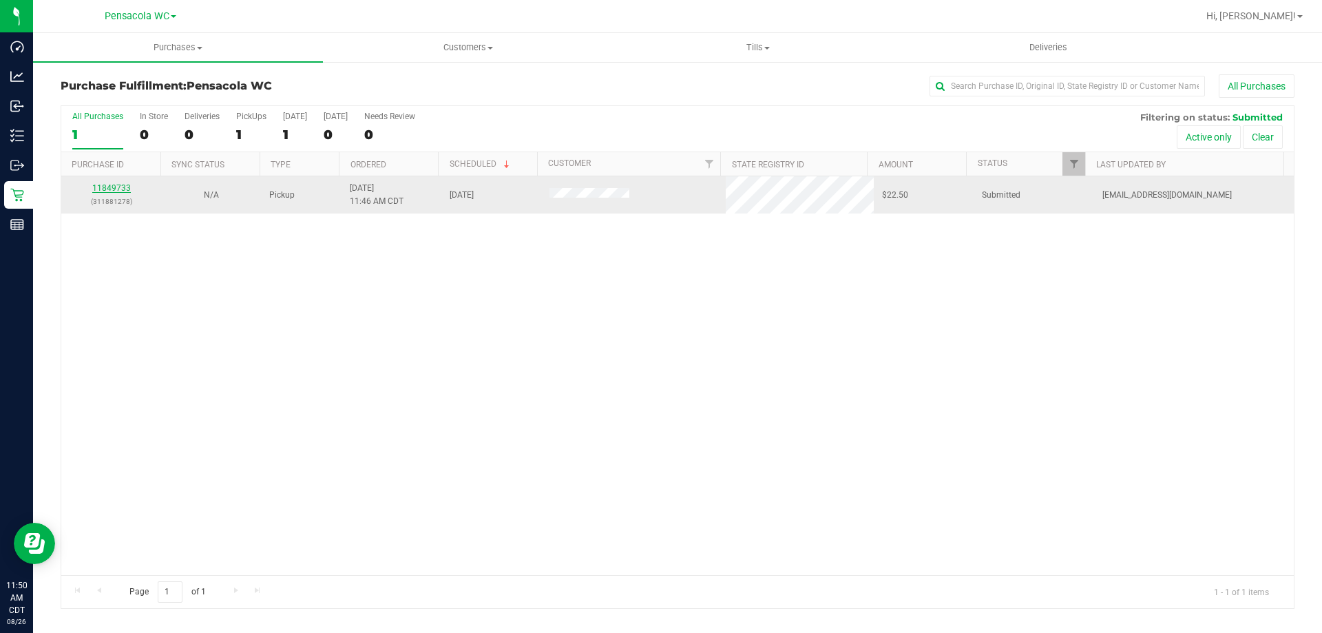
click at [114, 186] on link "11849733" at bounding box center [111, 188] width 39 height 10
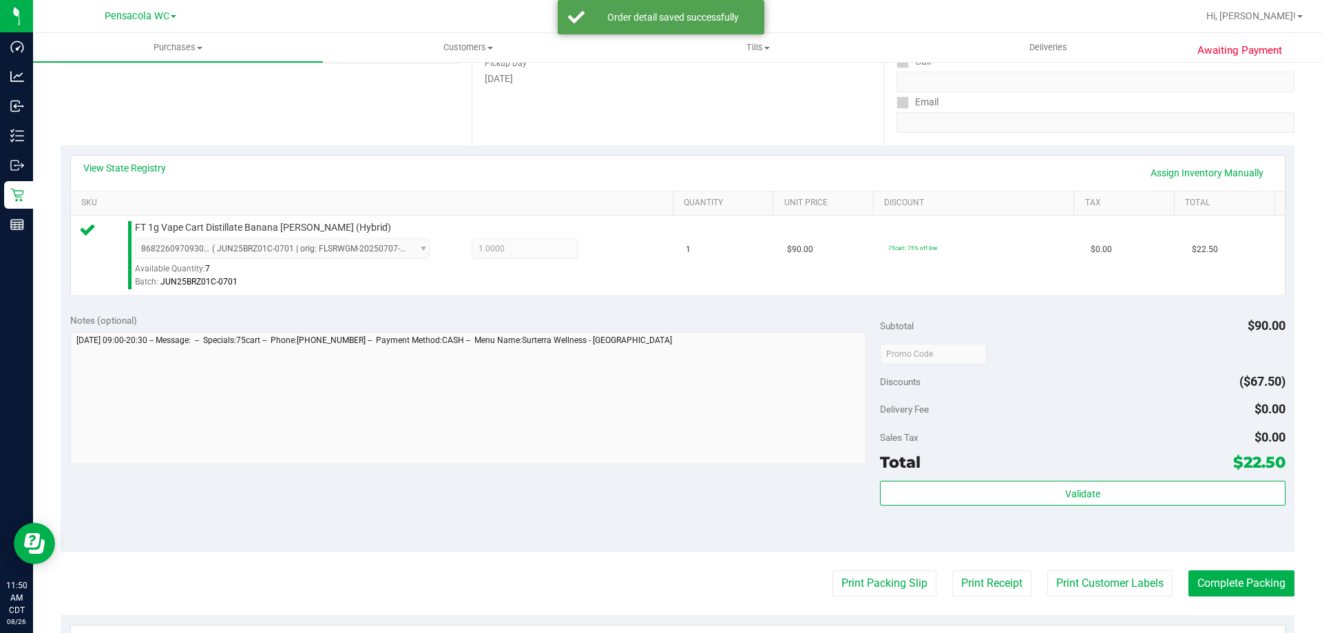
scroll to position [275, 0]
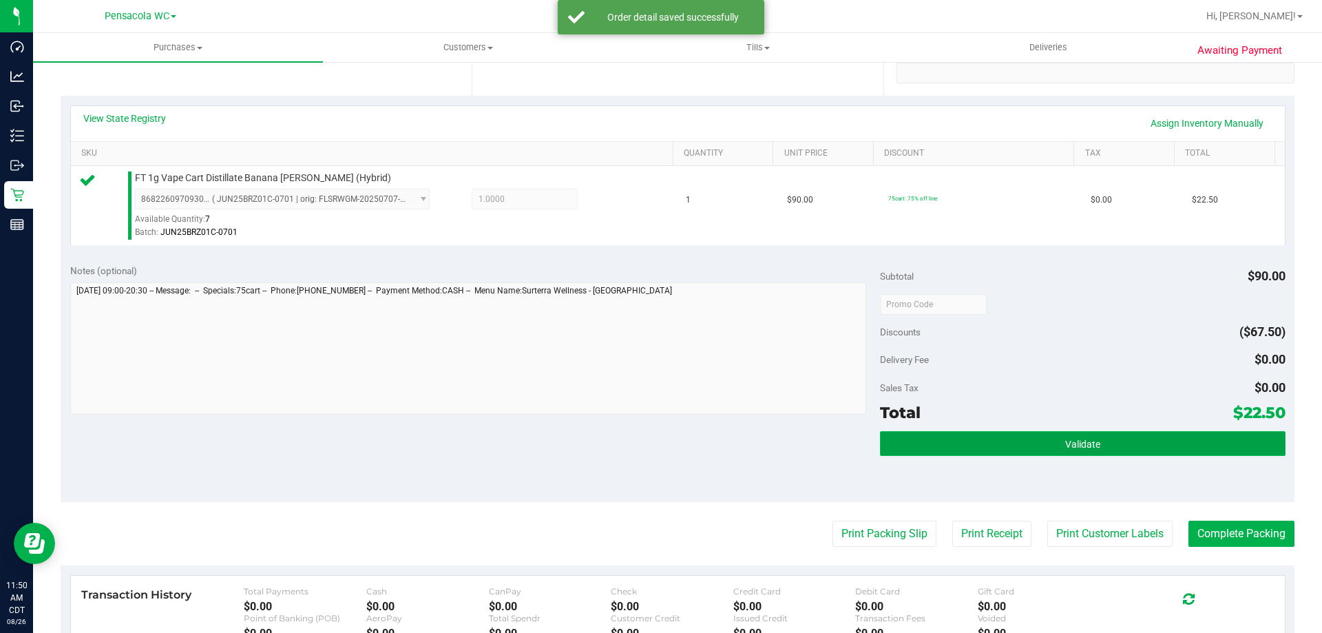
click at [1074, 433] on button "Validate" at bounding box center [1082, 443] width 405 height 25
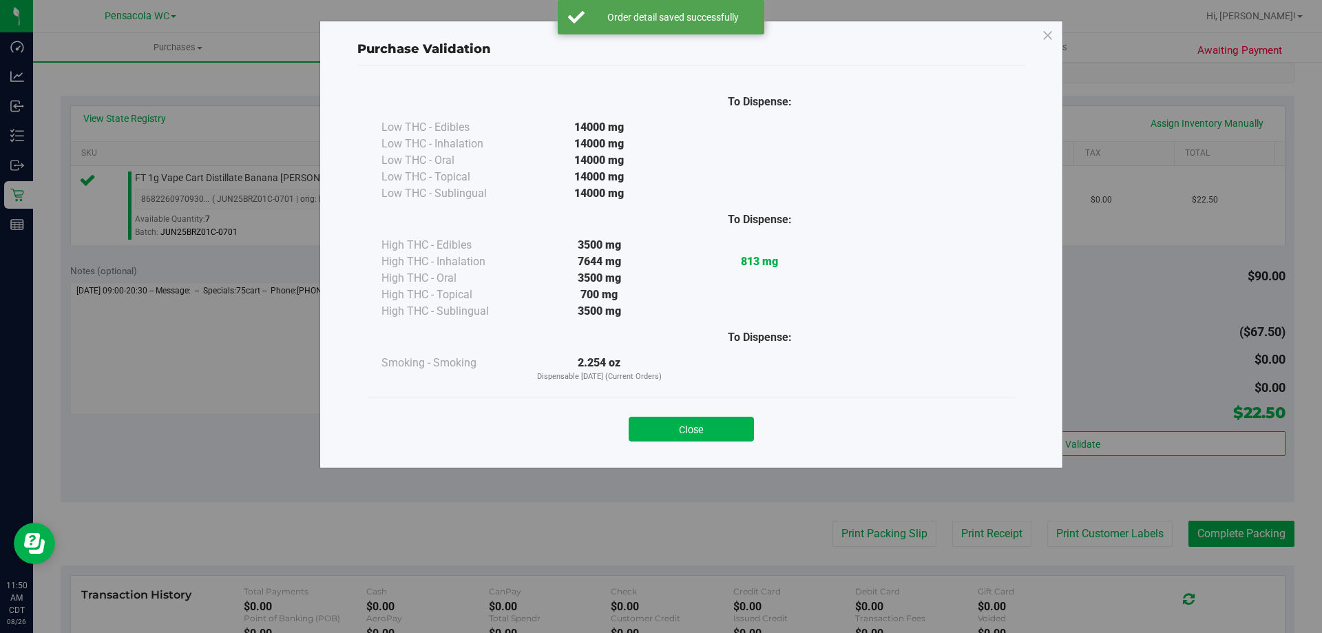
click at [718, 411] on div "Close" at bounding box center [691, 425] width 627 height 34
drag, startPoint x: 731, startPoint y: 429, endPoint x: 835, endPoint y: 485, distance: 118.0
click at [731, 430] on button "Close" at bounding box center [691, 429] width 125 height 25
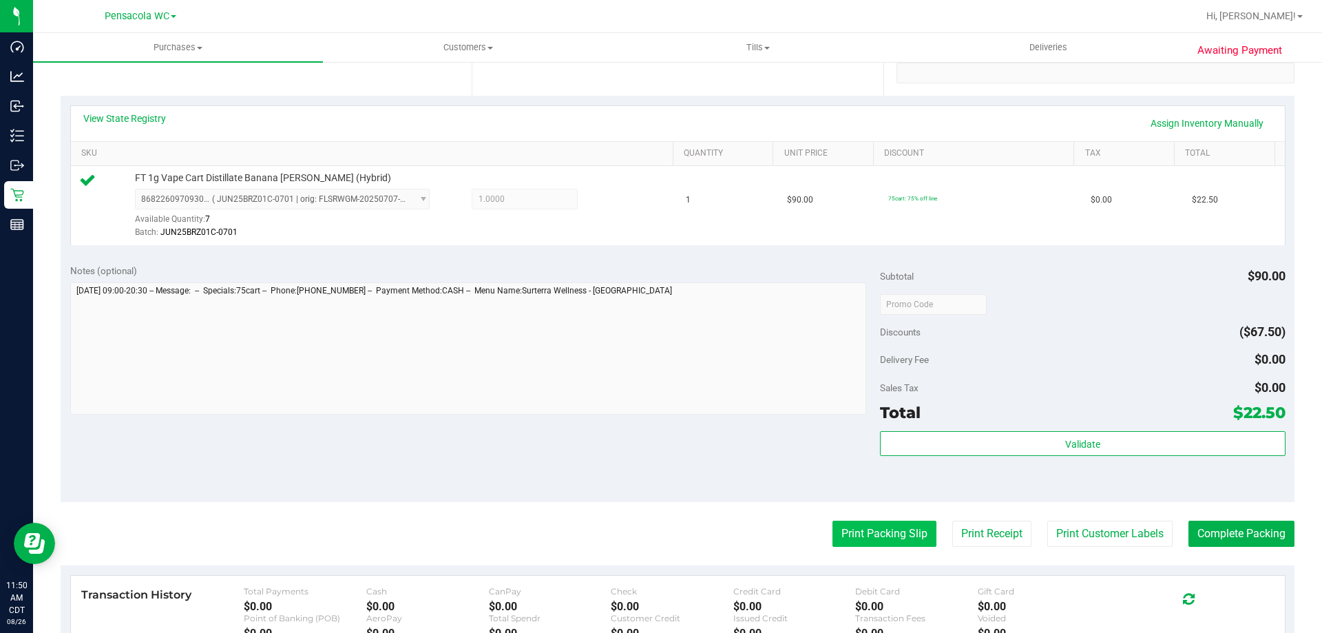
click at [912, 538] on button "Print Packing Slip" at bounding box center [885, 534] width 104 height 26
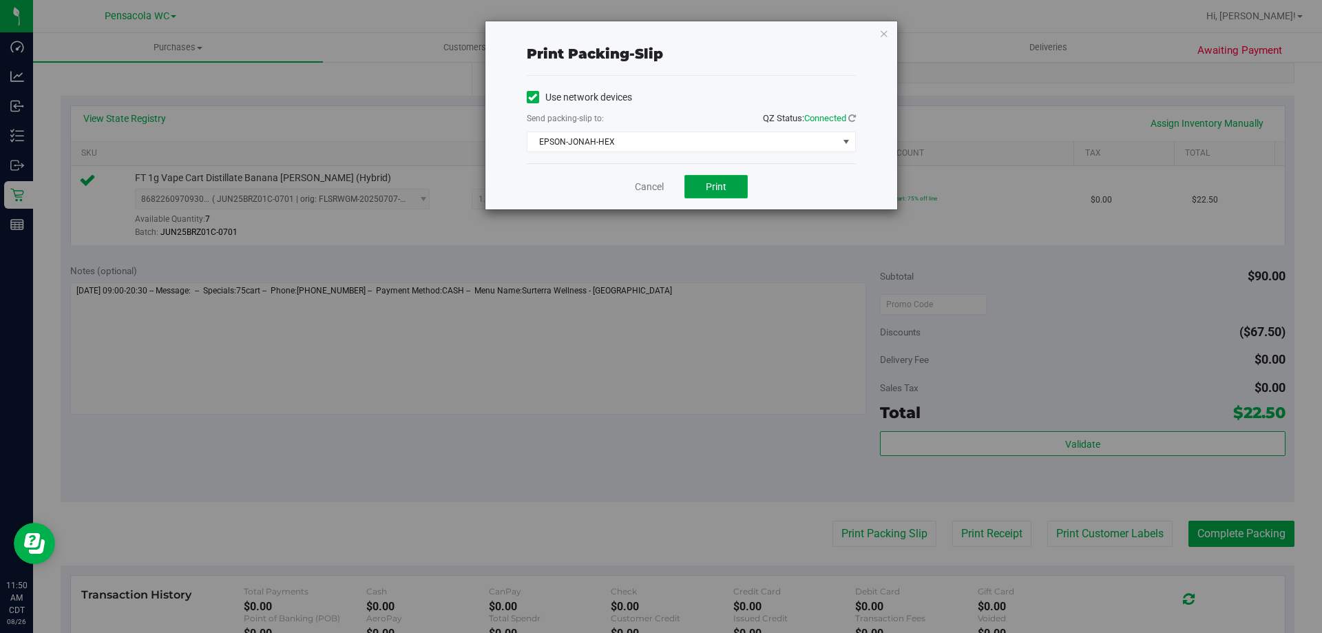
click at [705, 181] on button "Print" at bounding box center [716, 186] width 63 height 23
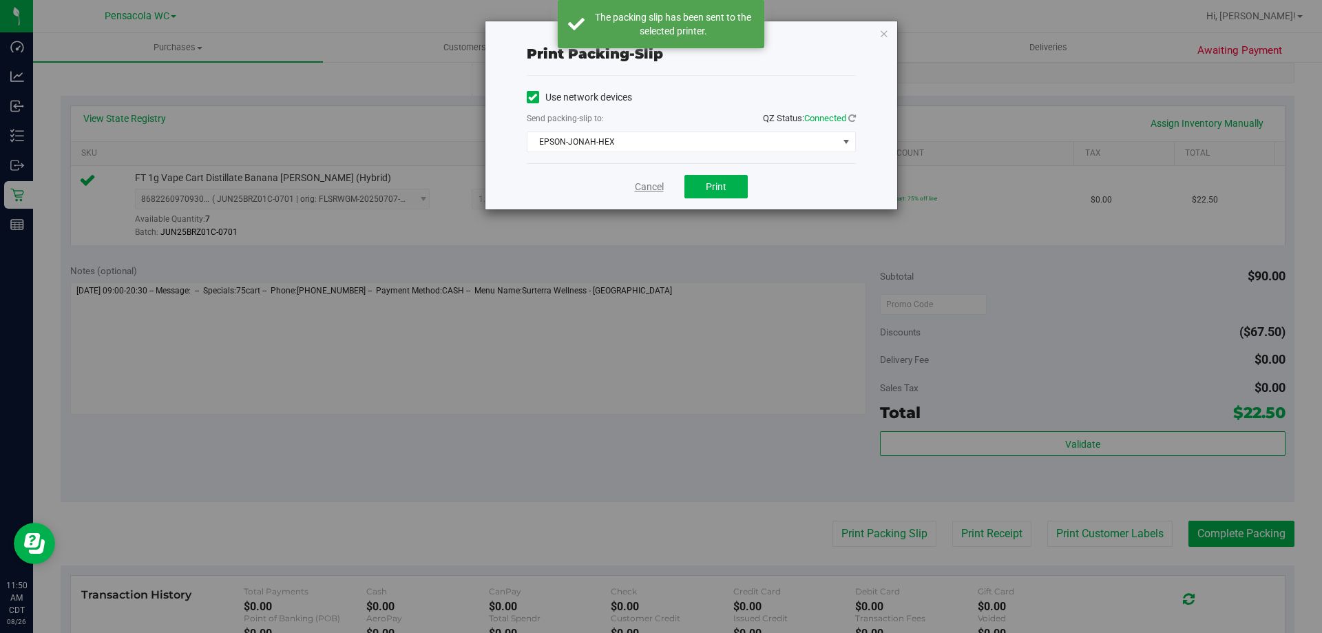
click at [656, 183] on link "Cancel" at bounding box center [649, 187] width 29 height 14
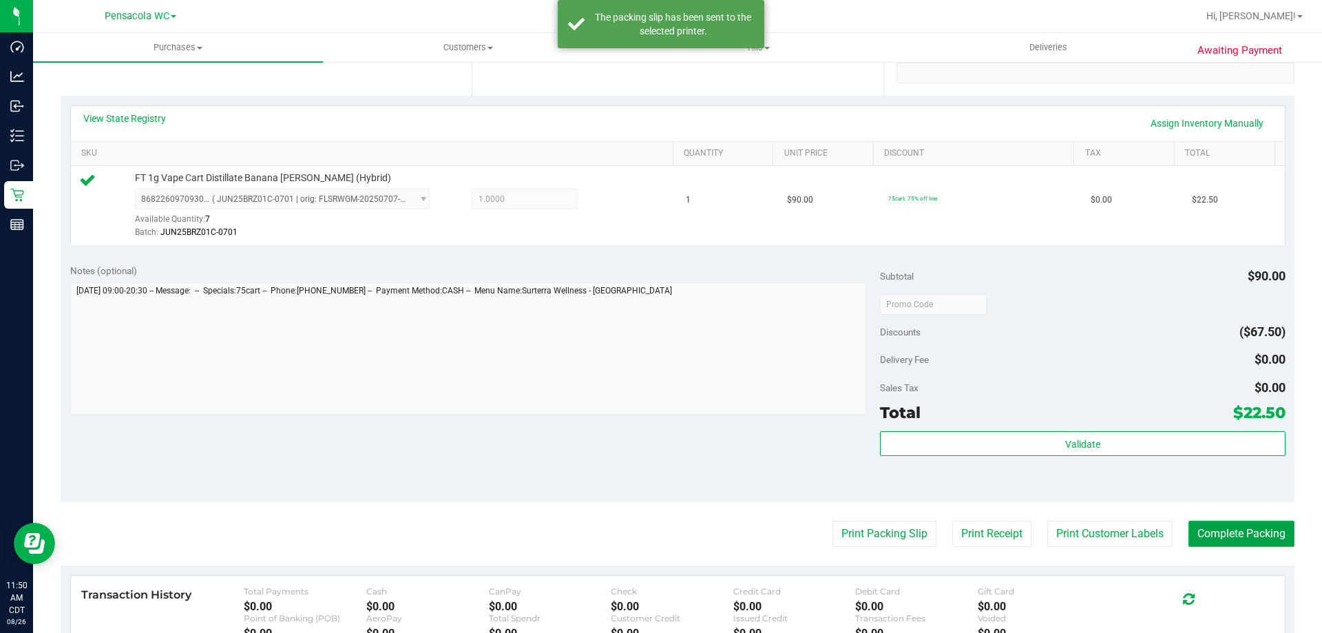
click at [1240, 534] on button "Complete Packing" at bounding box center [1242, 534] width 106 height 26
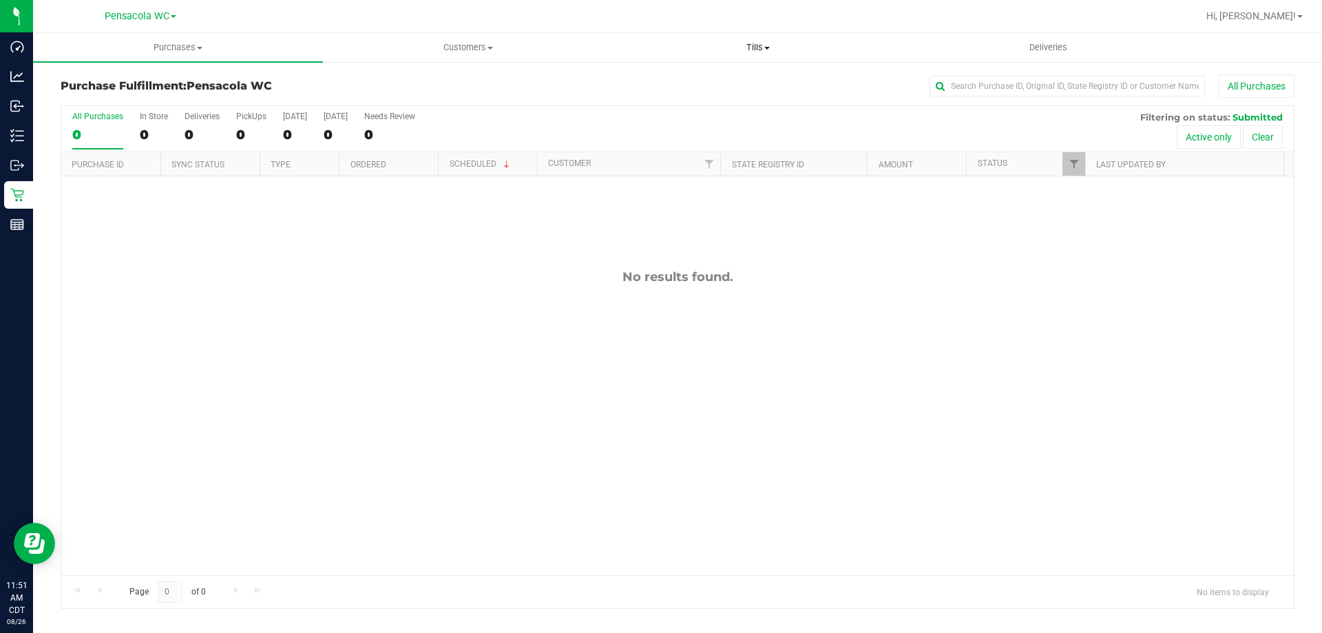
click at [752, 44] on span "Tills" at bounding box center [758, 47] width 289 height 12
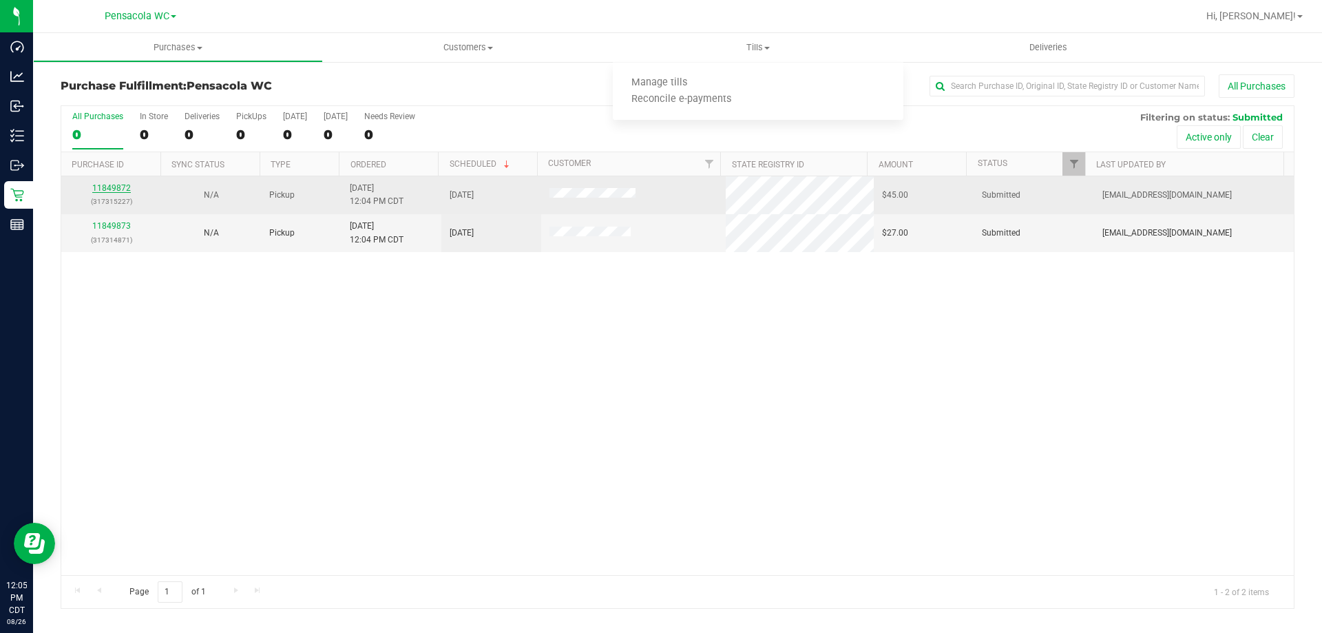
click at [113, 188] on link "11849872" at bounding box center [111, 188] width 39 height 10
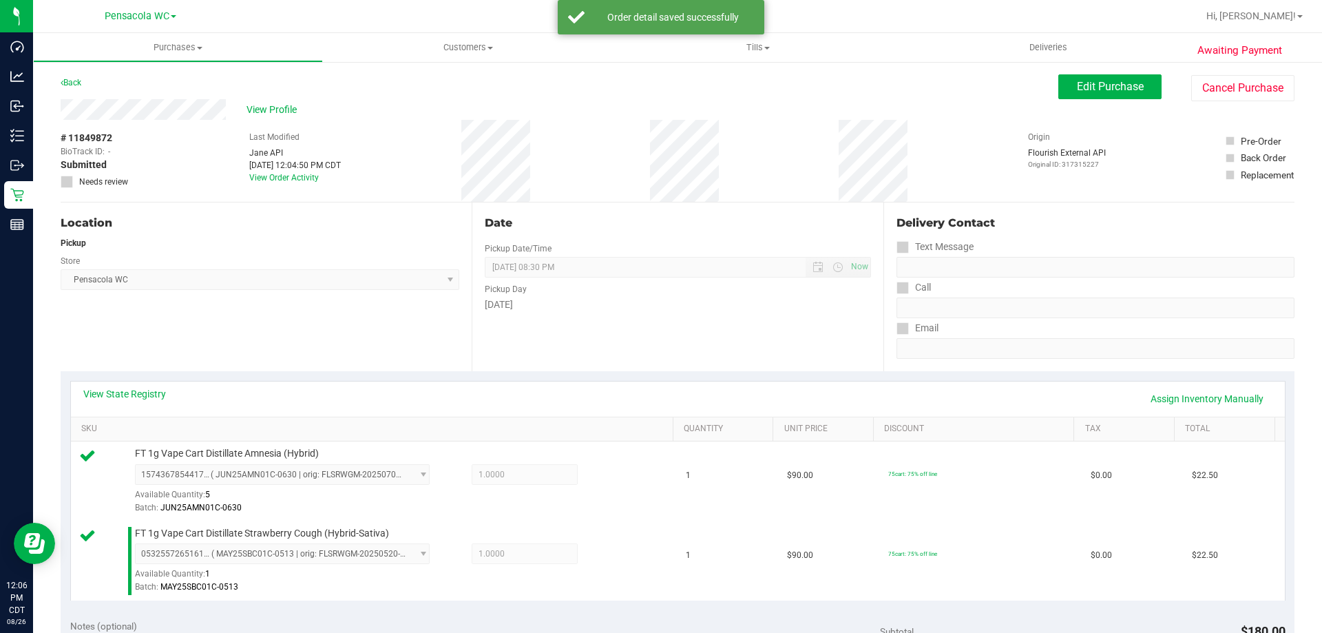
scroll to position [207, 0]
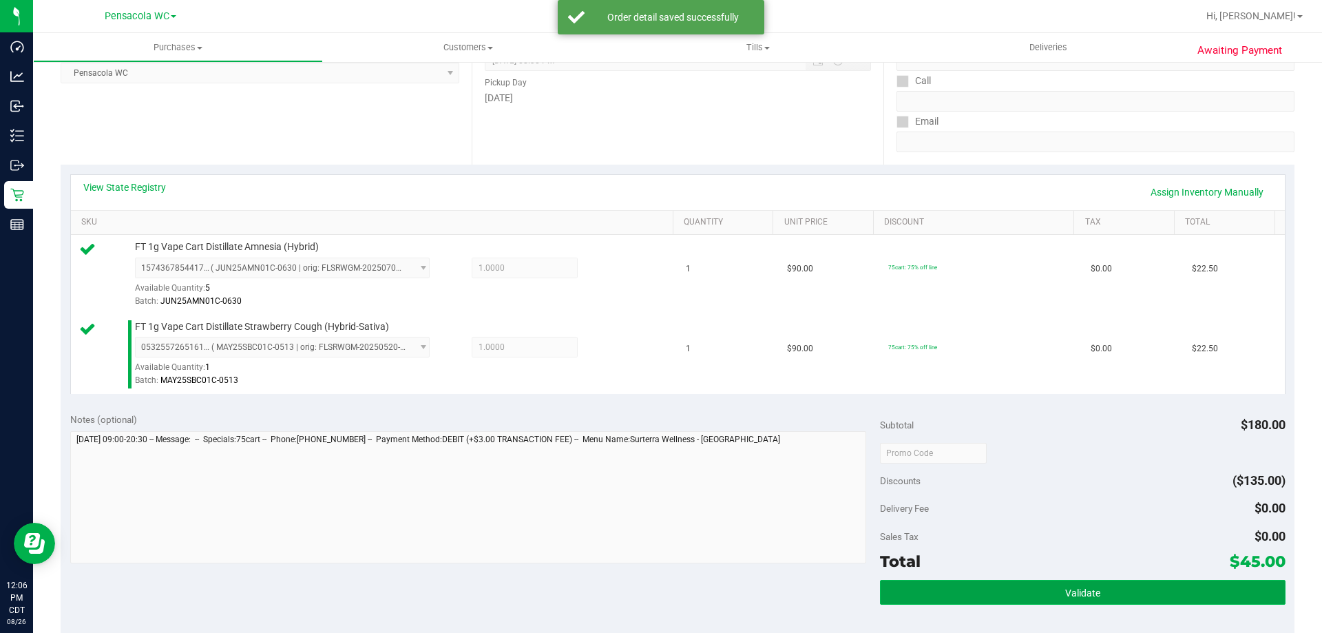
click at [1090, 585] on button "Validate" at bounding box center [1082, 592] width 405 height 25
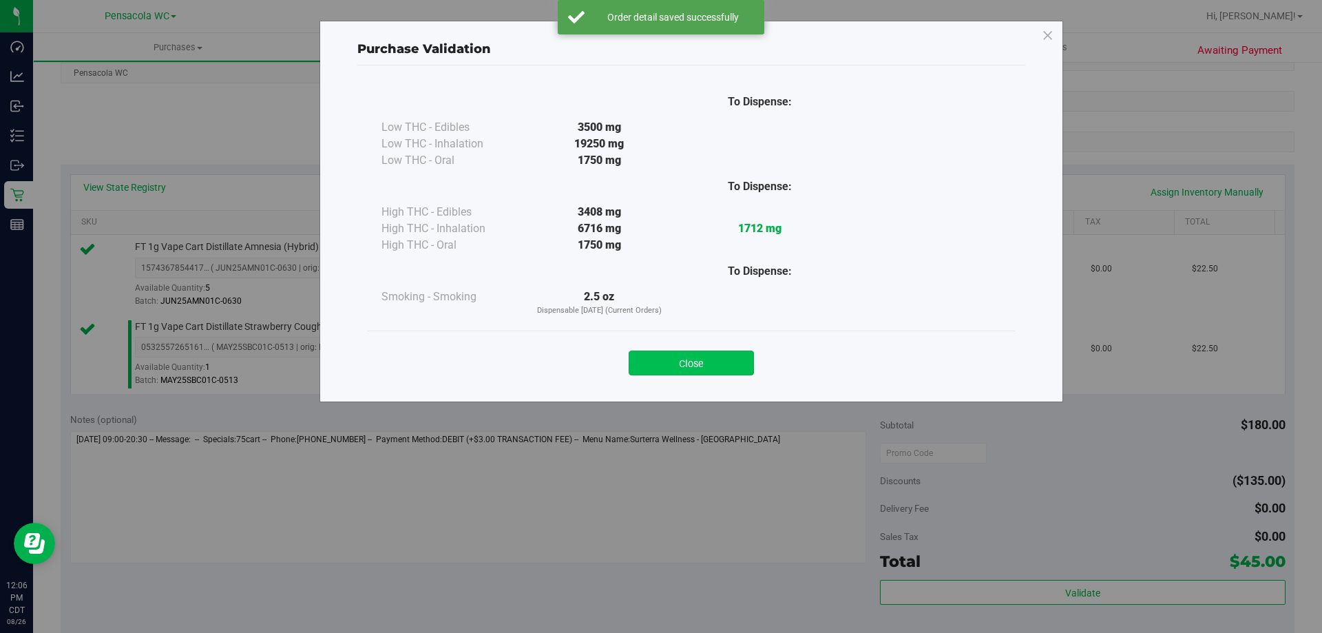
click at [722, 358] on button "Close" at bounding box center [691, 363] width 125 height 25
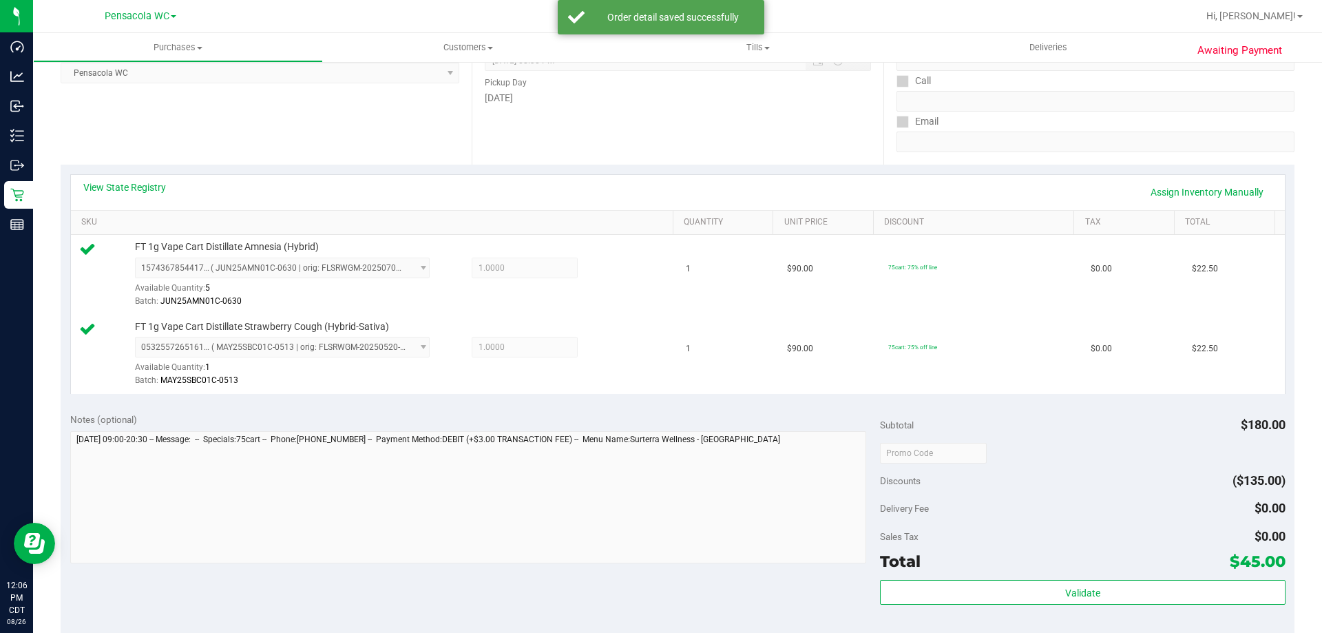
scroll to position [344, 0]
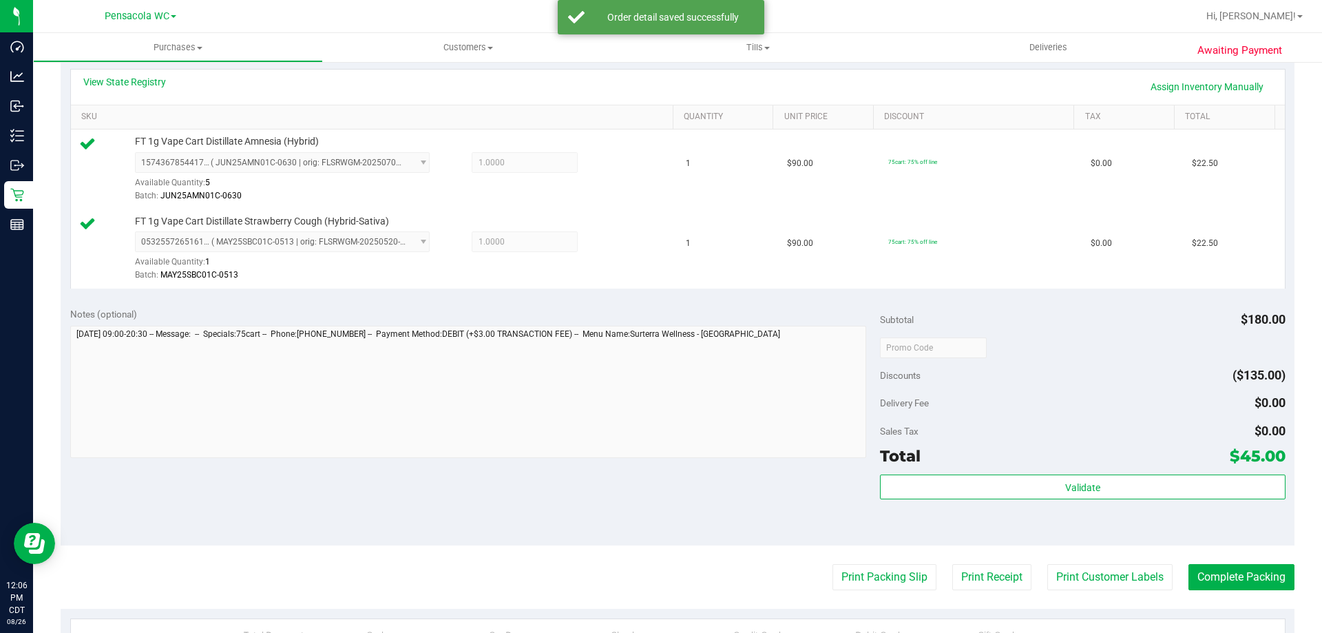
click at [875, 483] on div "Notes (optional) Subtotal $180.00 Discounts ($135.00) Delivery Fee $0.00 Sales …" at bounding box center [678, 422] width 1234 height 248
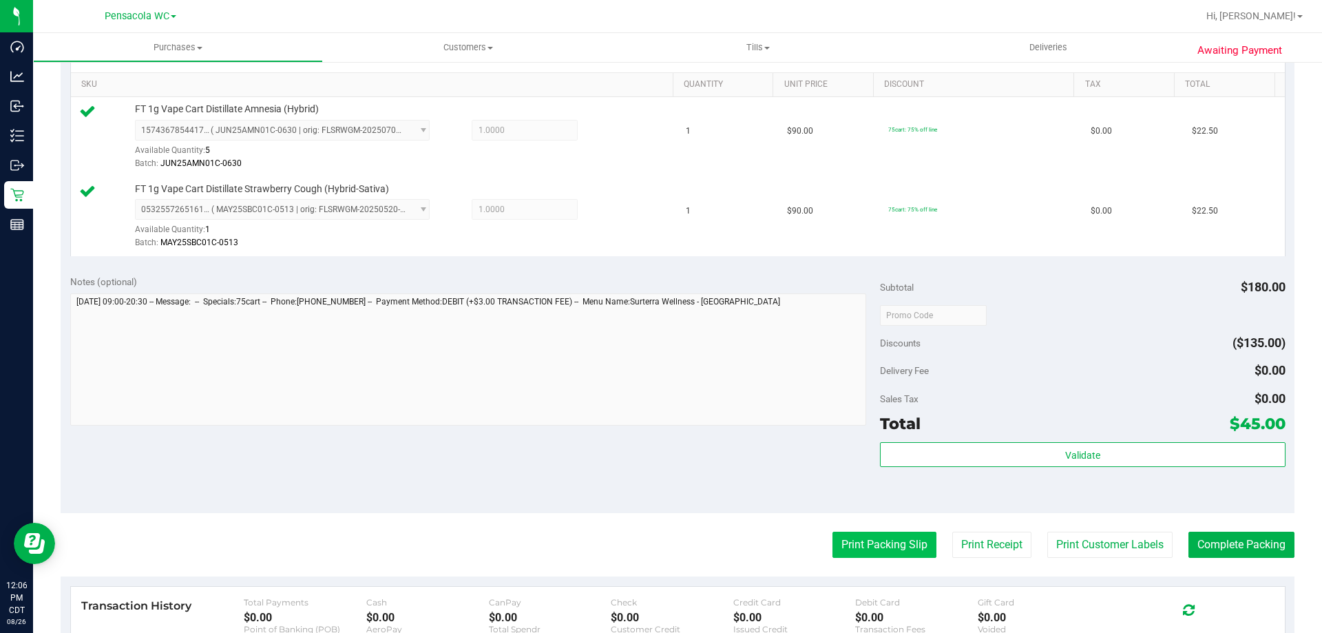
drag, startPoint x: 864, startPoint y: 523, endPoint x: 873, endPoint y: 538, distance: 16.7
click at [872, 535] on purchase-details "Back Edit Purchase Cancel Purchase View Profile # 11849872 BioTrack ID: - Submi…" at bounding box center [678, 282] width 1234 height 1104
click at [873, 538] on button "Print Packing Slip" at bounding box center [885, 545] width 104 height 26
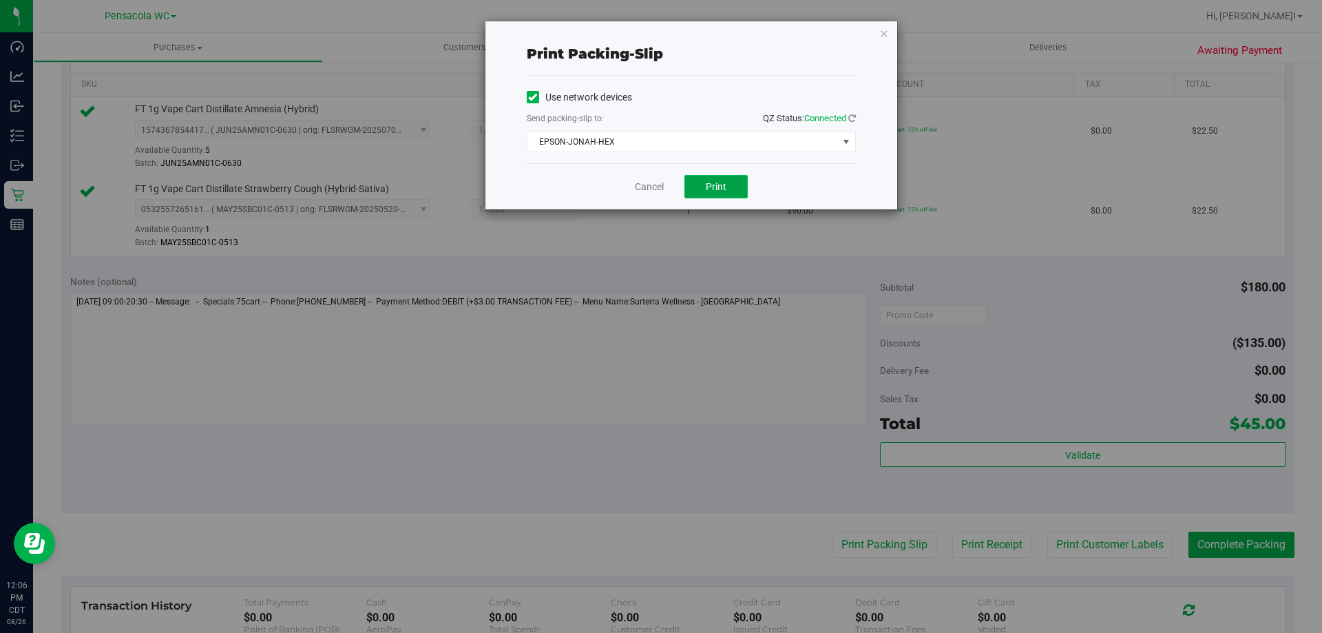
click at [706, 178] on button "Print" at bounding box center [716, 186] width 63 height 23
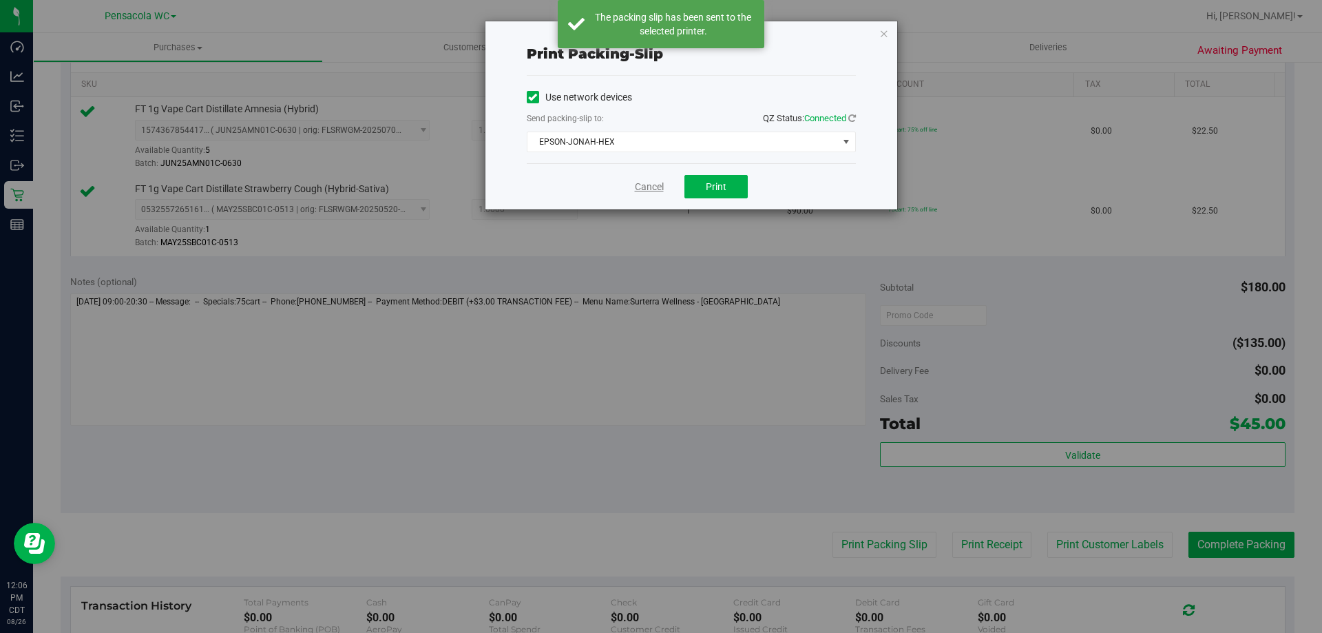
click at [645, 185] on link "Cancel" at bounding box center [649, 187] width 29 height 14
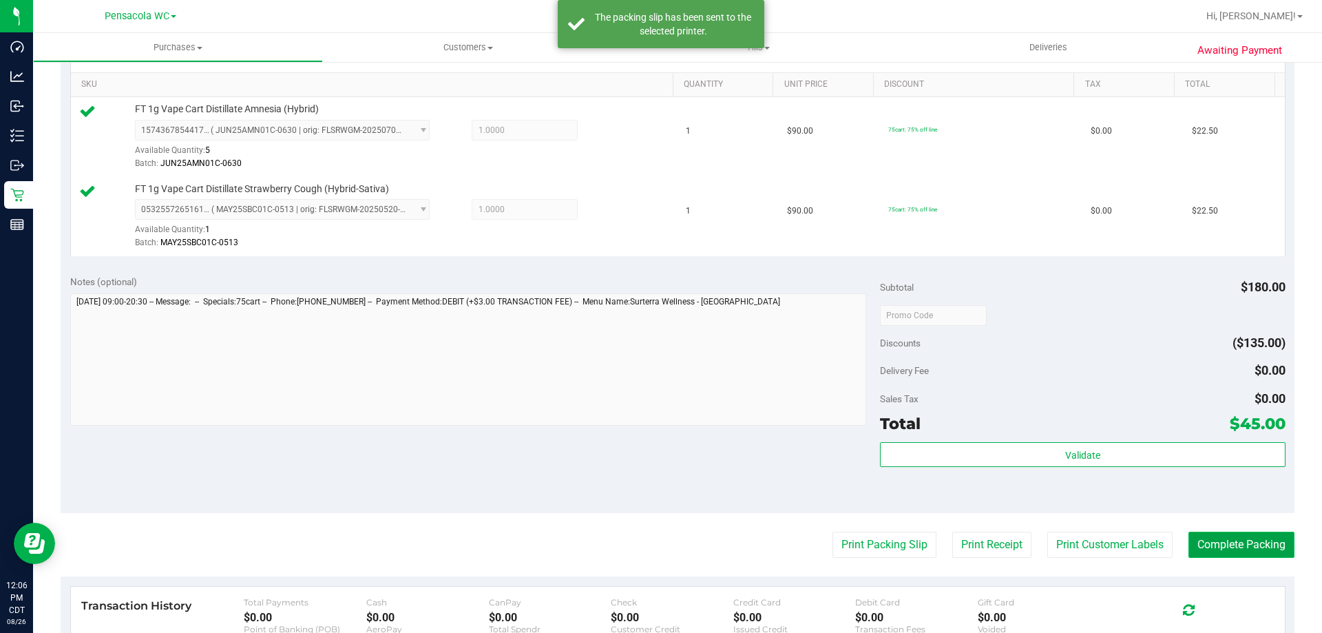
click at [1256, 552] on button "Complete Packing" at bounding box center [1242, 545] width 106 height 26
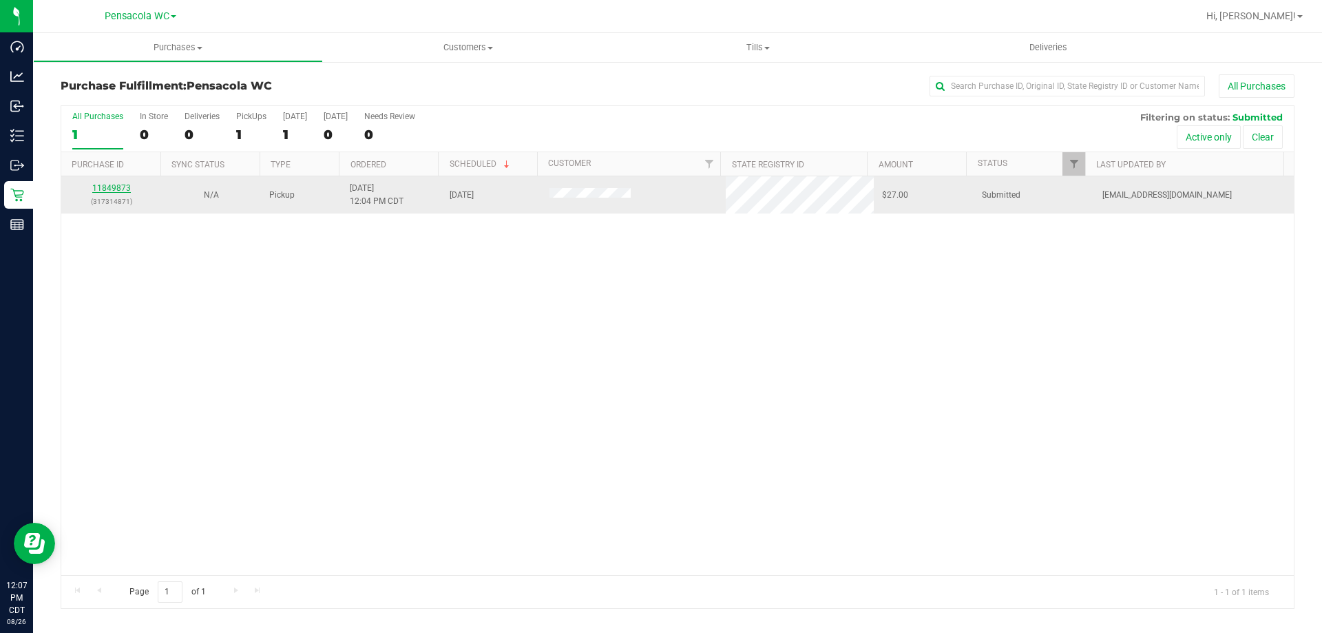
click at [118, 186] on link "11849873" at bounding box center [111, 188] width 39 height 10
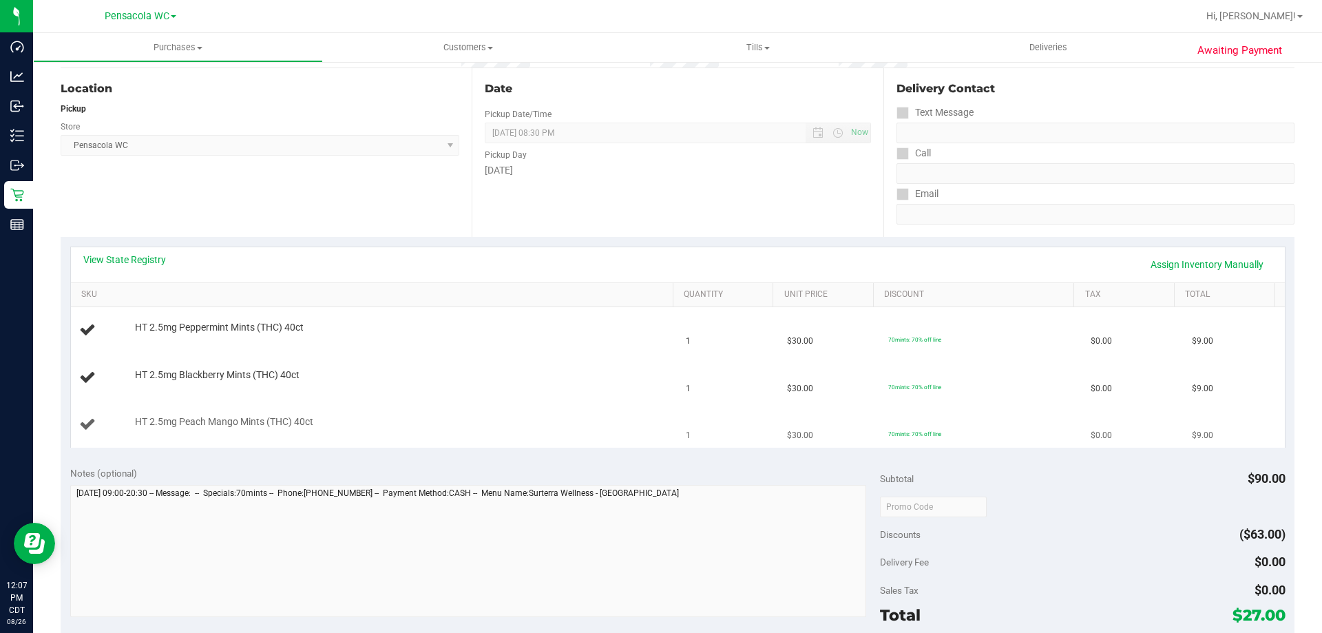
scroll to position [207, 0]
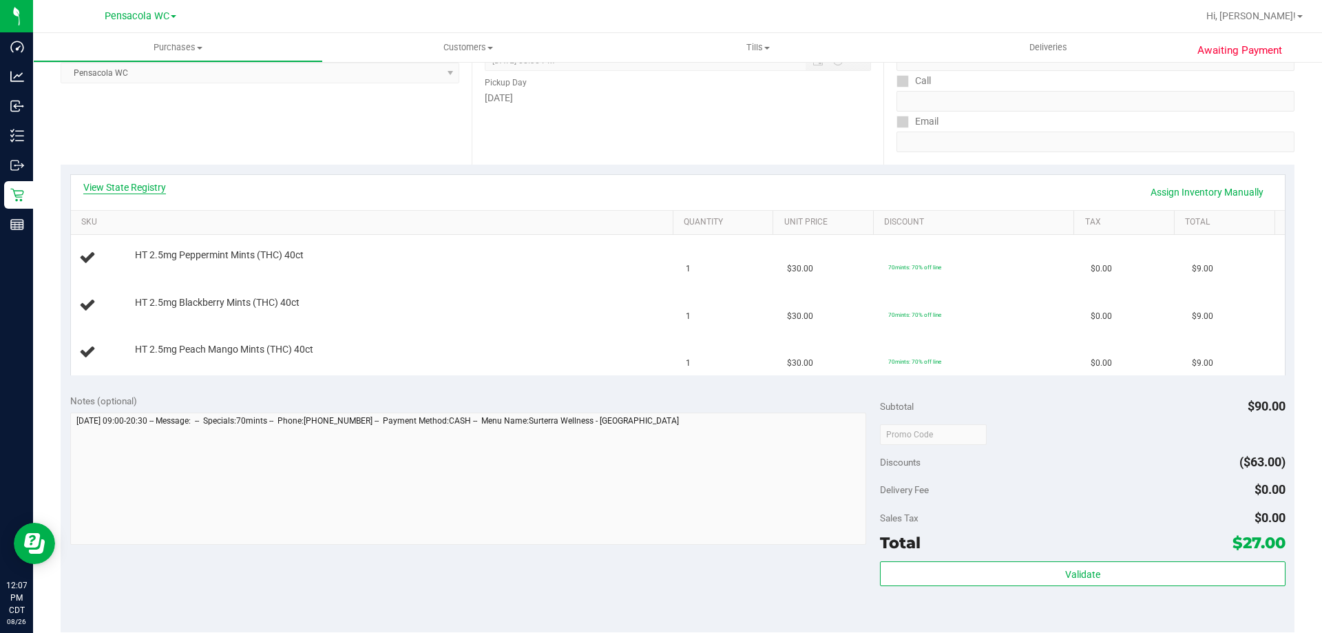
click at [115, 189] on link "View State Registry" at bounding box center [124, 187] width 83 height 14
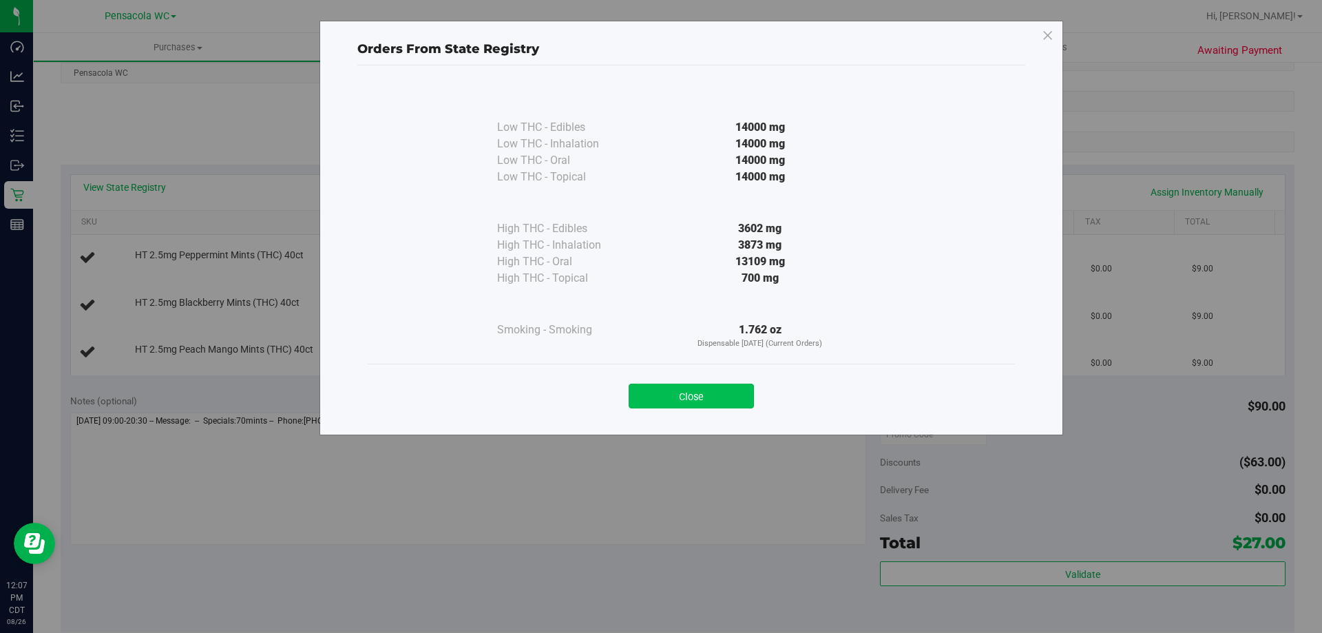
click at [722, 395] on button "Close" at bounding box center [691, 396] width 125 height 25
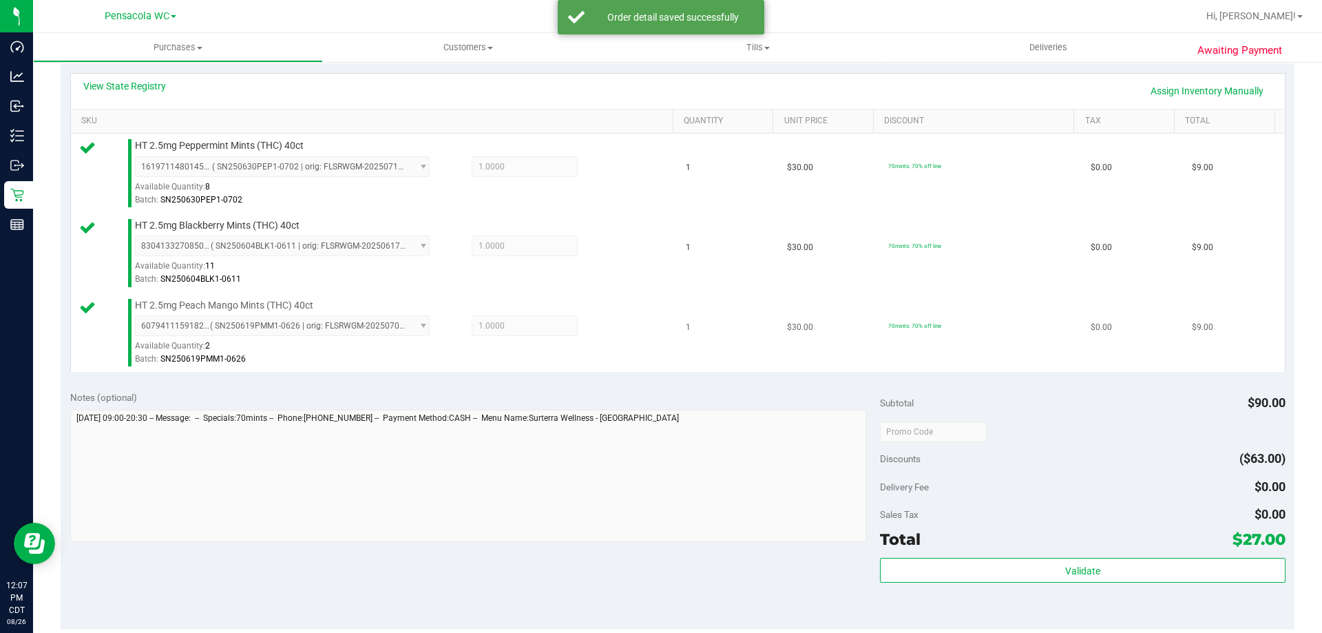
scroll to position [482, 0]
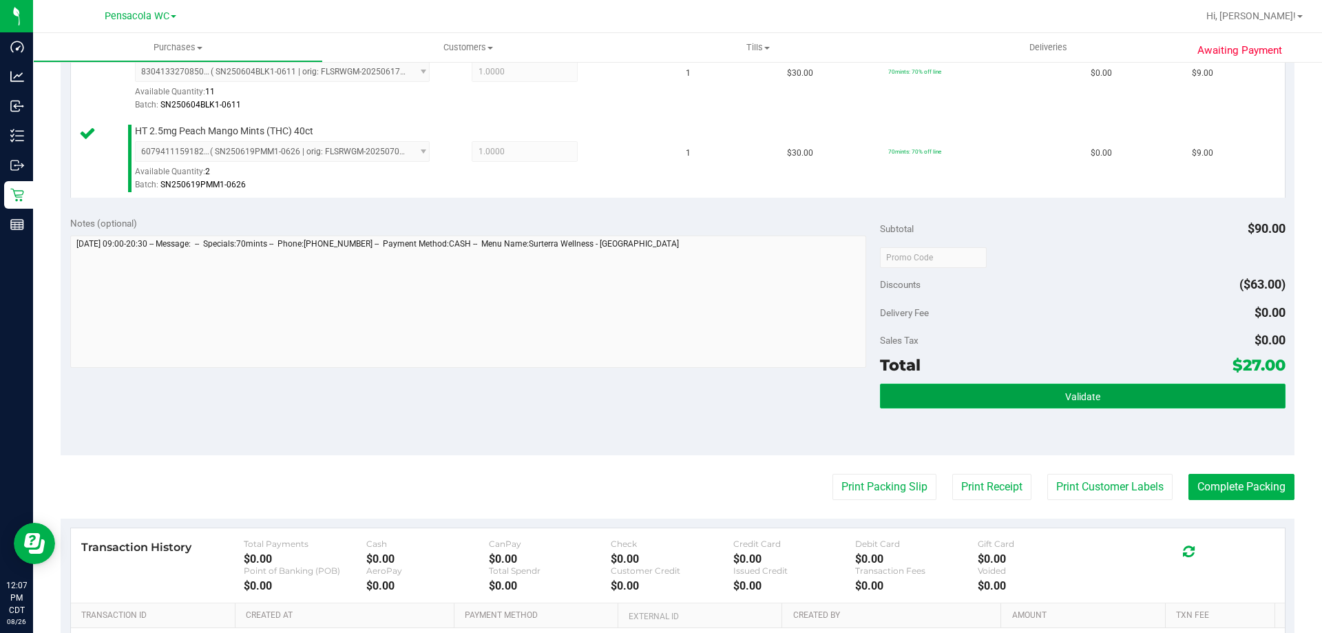
click at [1040, 393] on button "Validate" at bounding box center [1082, 396] width 405 height 25
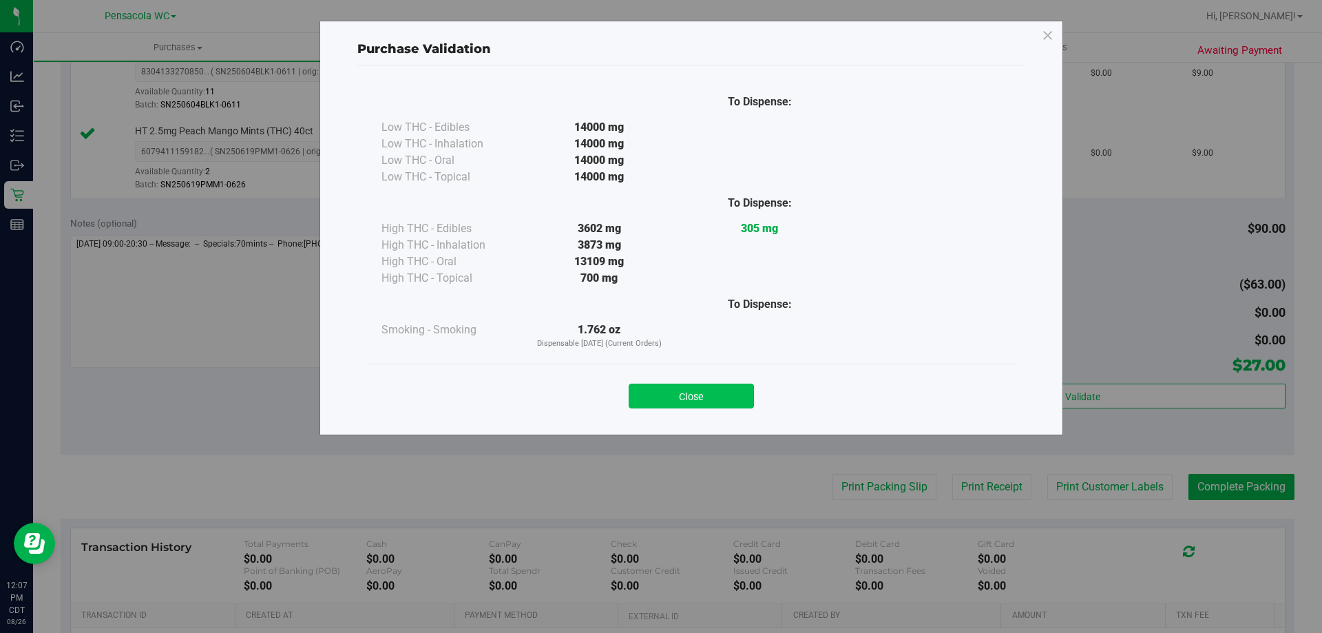
click at [675, 388] on button "Close" at bounding box center [691, 396] width 125 height 25
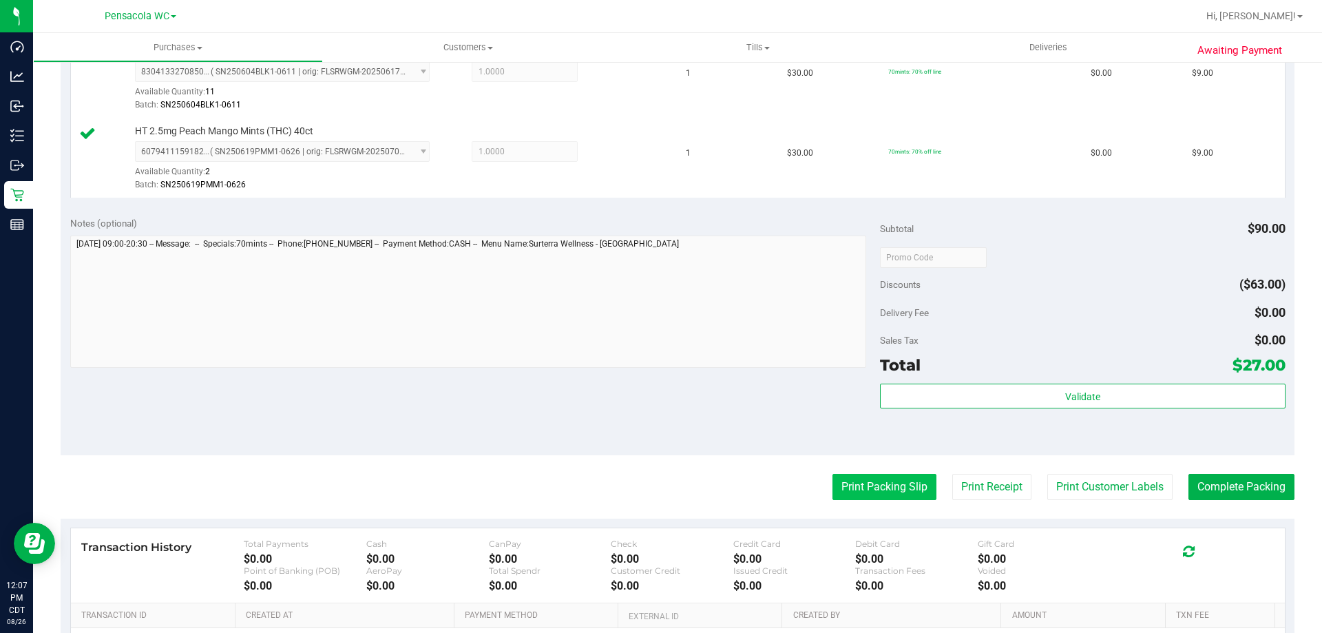
click at [872, 479] on button "Print Packing Slip" at bounding box center [885, 487] width 104 height 26
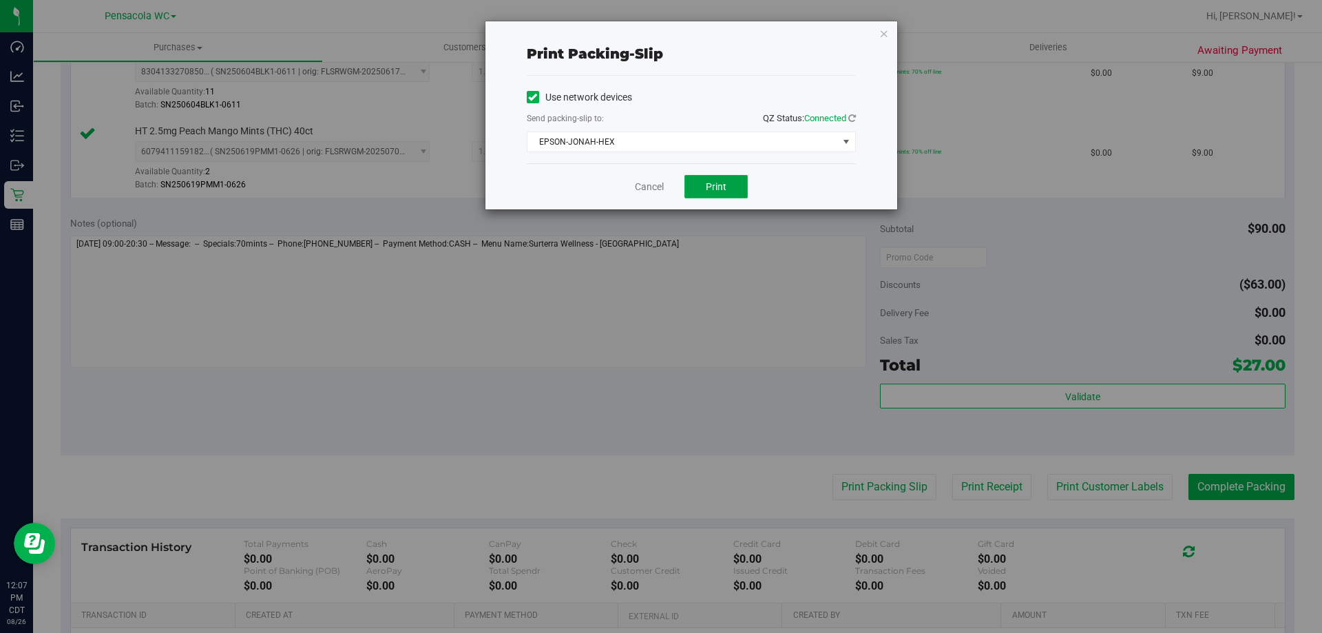
click at [733, 179] on button "Print" at bounding box center [716, 186] width 63 height 23
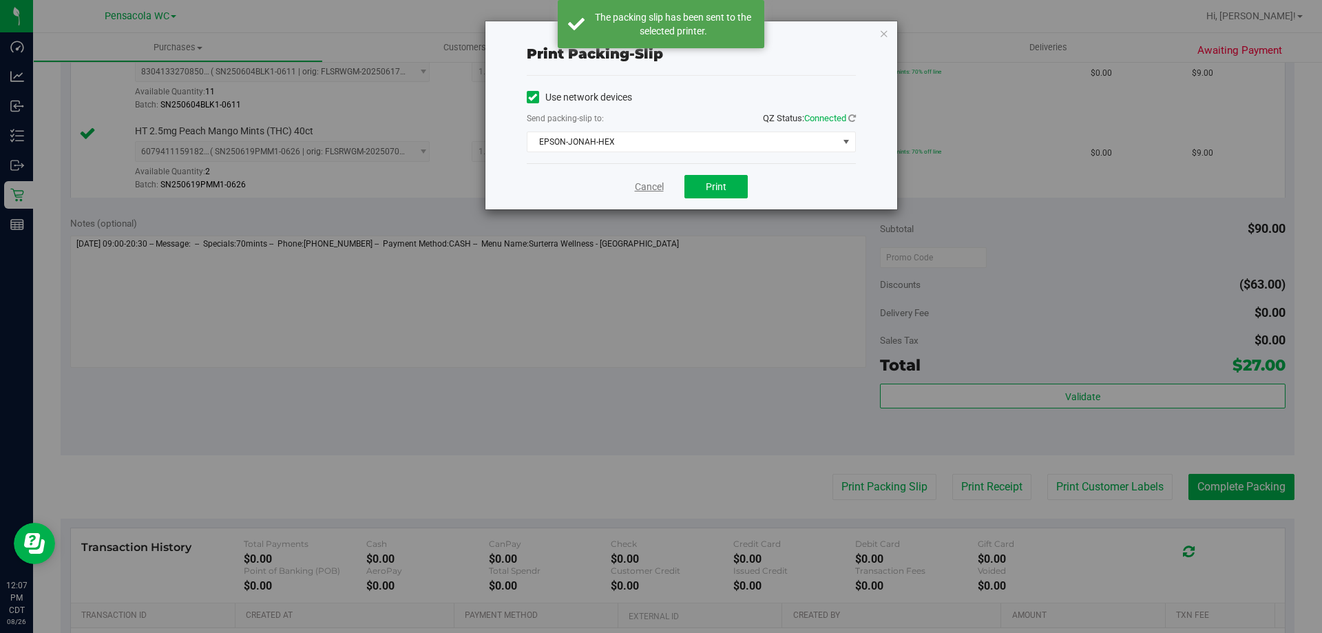
click at [650, 189] on link "Cancel" at bounding box center [649, 187] width 29 height 14
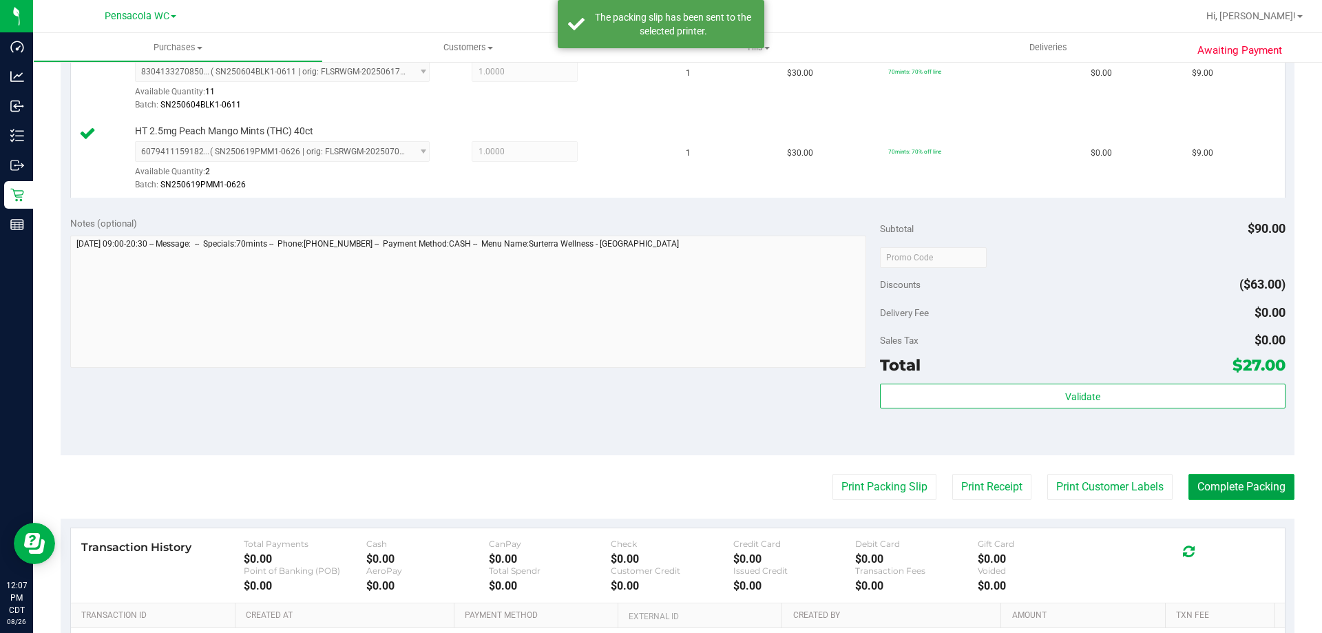
click at [1223, 483] on button "Complete Packing" at bounding box center [1242, 487] width 106 height 26
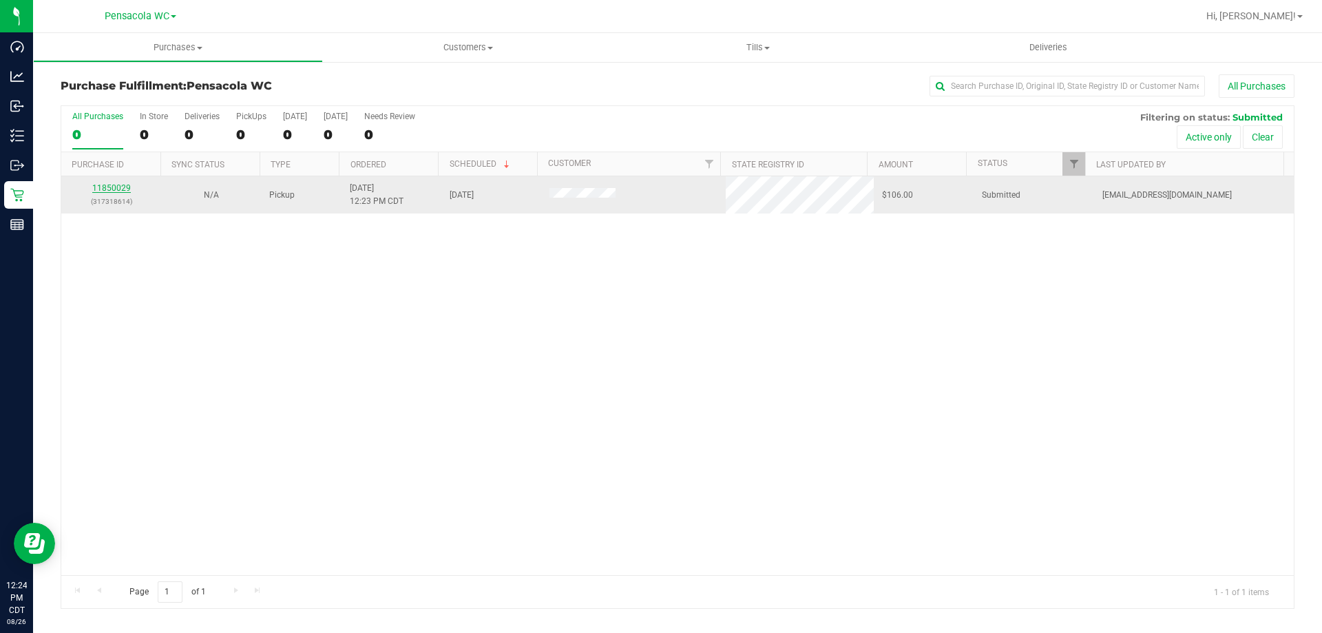
click at [101, 185] on link "11850029" at bounding box center [111, 188] width 39 height 10
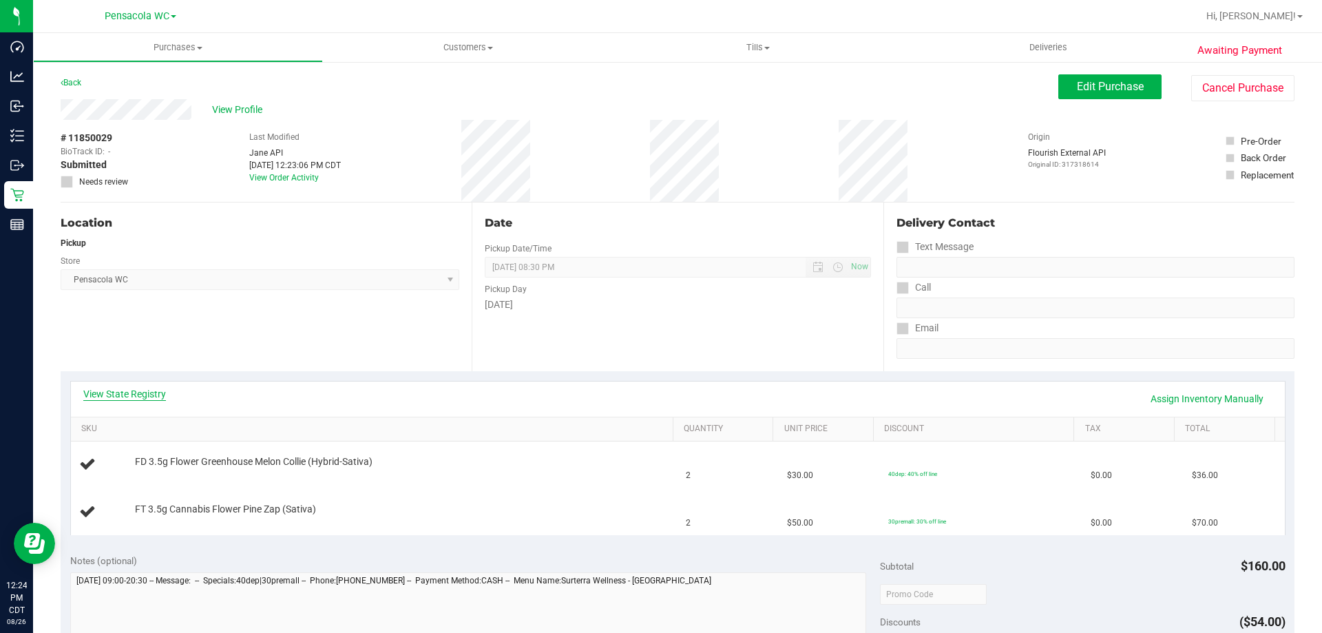
click at [137, 394] on link "View State Registry" at bounding box center [124, 394] width 83 height 14
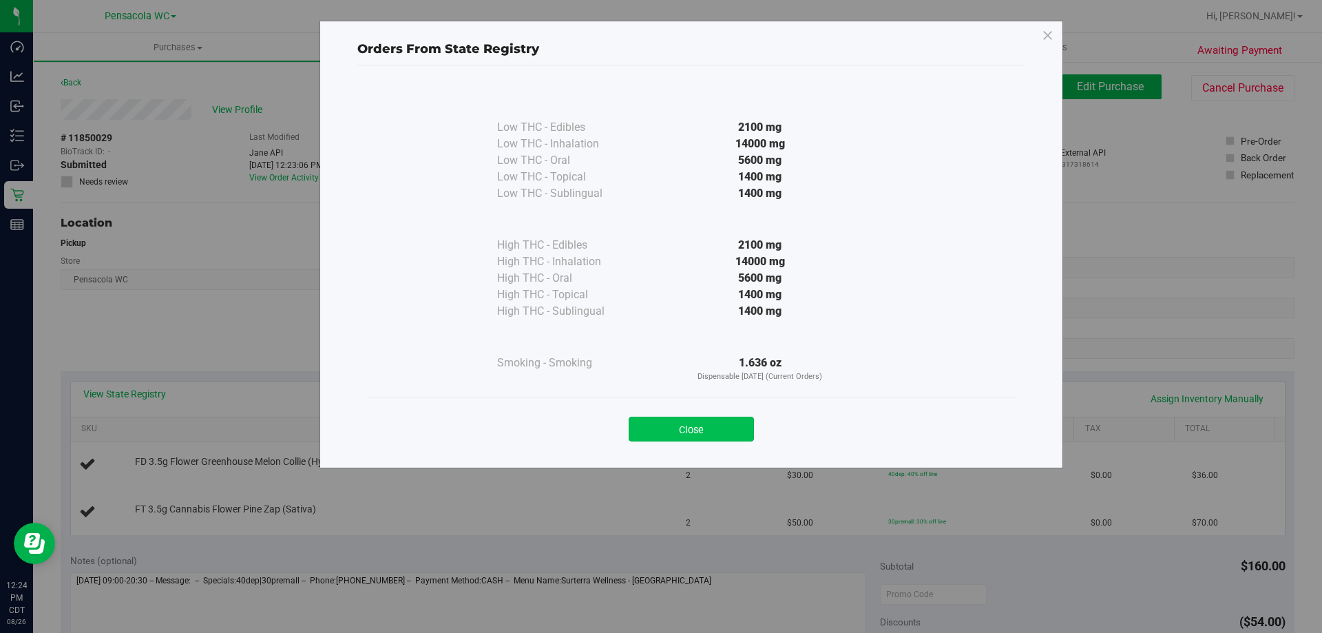
click at [711, 428] on button "Close" at bounding box center [691, 429] width 125 height 25
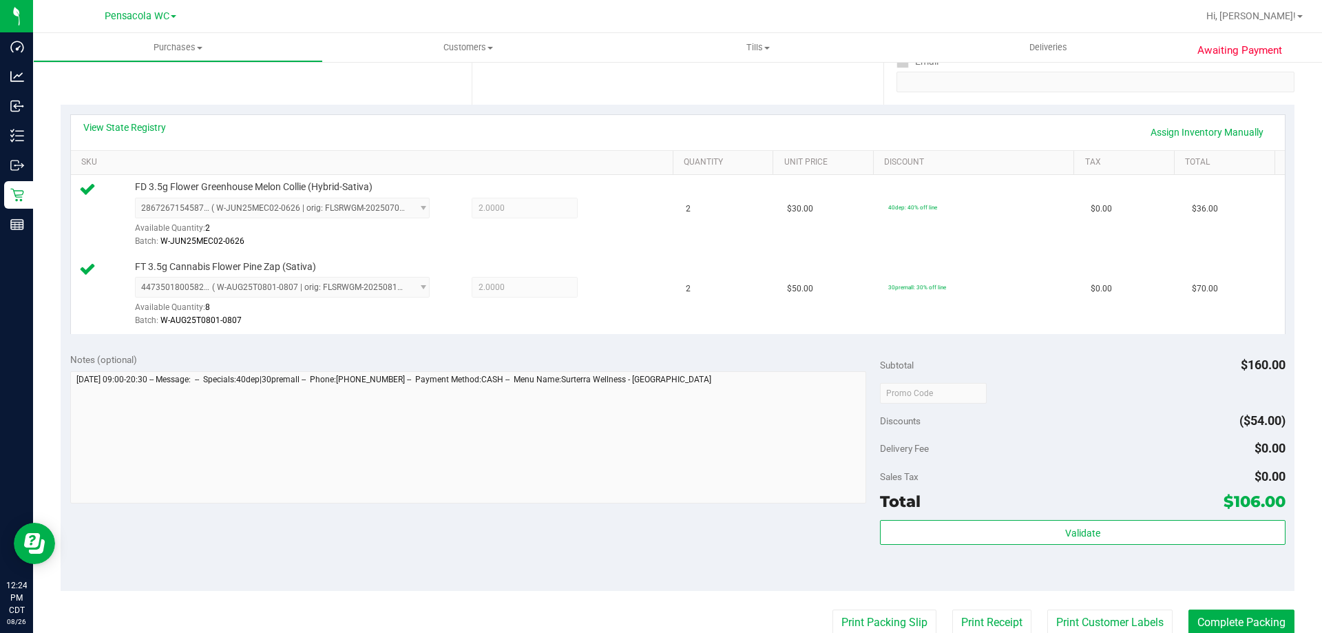
scroll to position [275, 0]
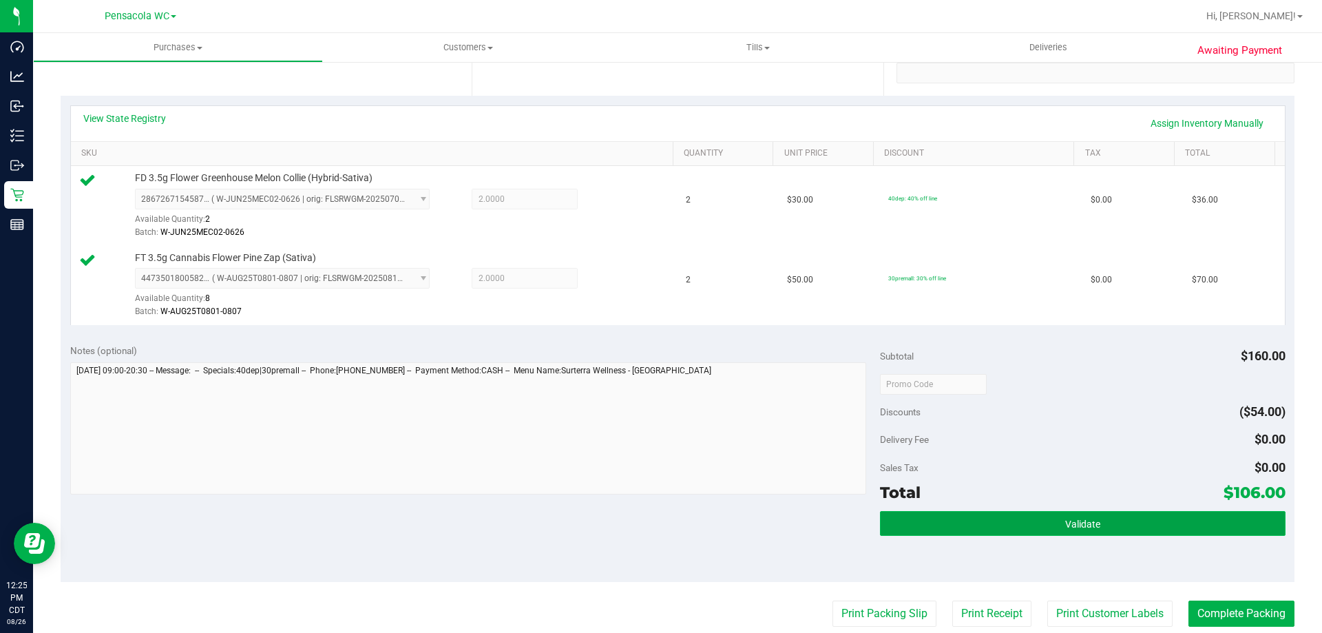
click at [1052, 534] on button "Validate" at bounding box center [1082, 523] width 405 height 25
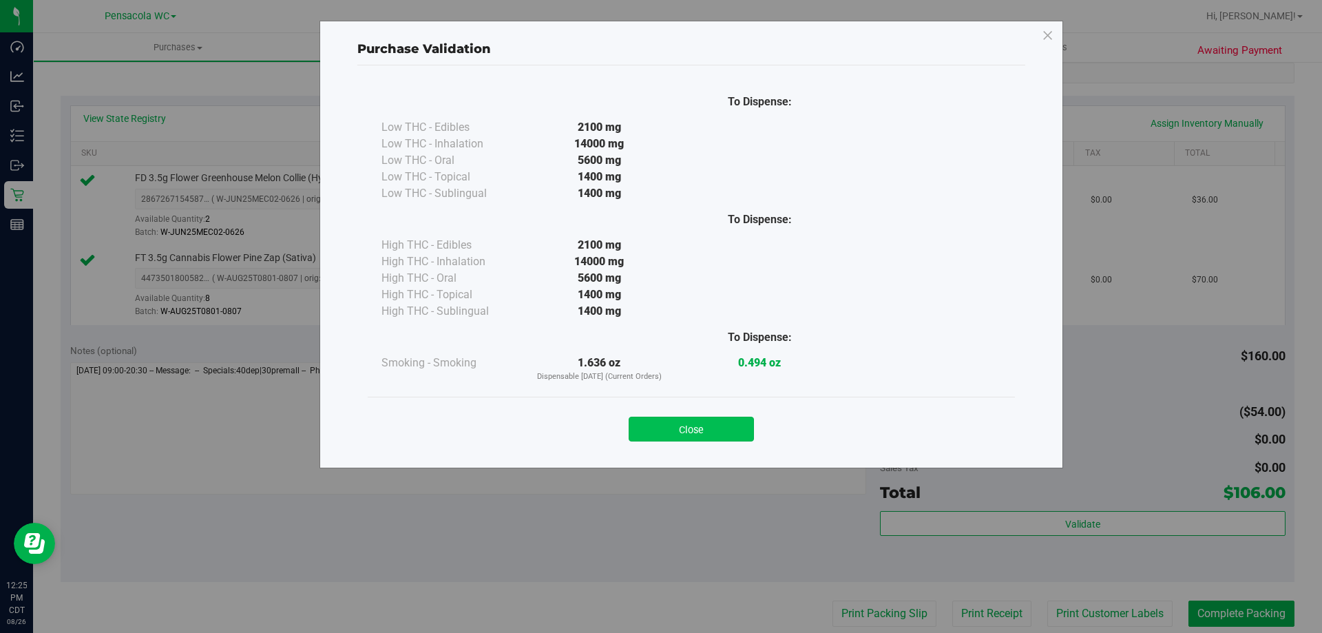
click at [678, 421] on button "Close" at bounding box center [691, 429] width 125 height 25
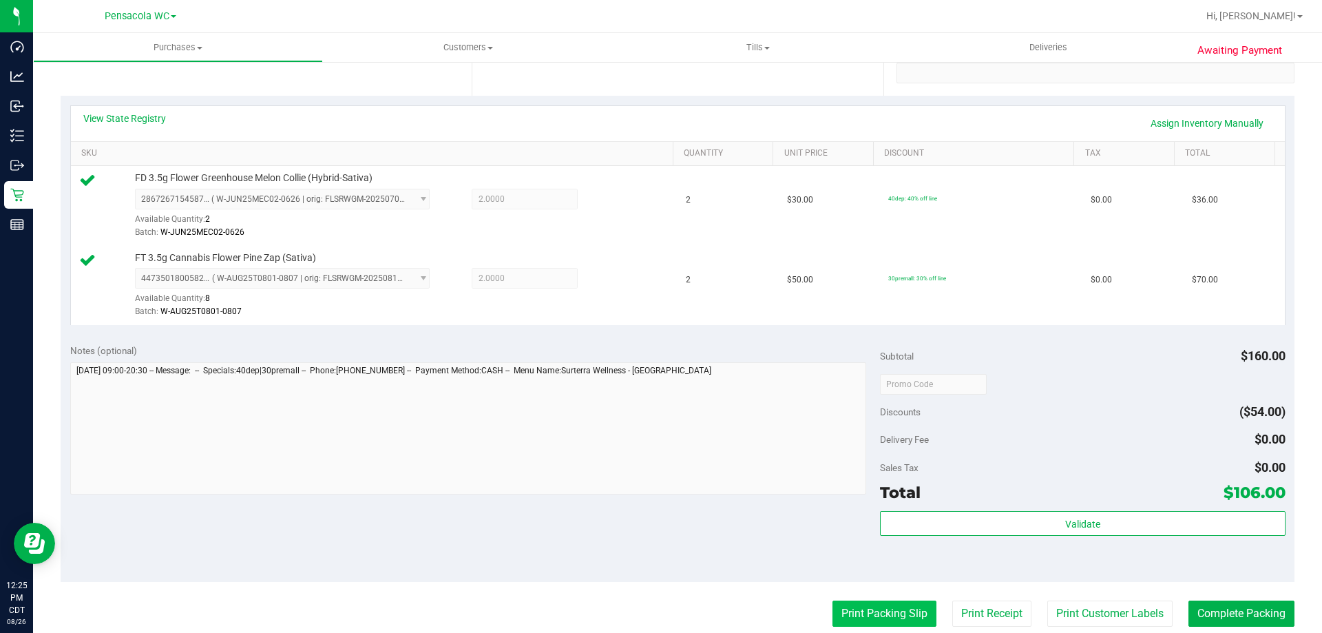
click at [894, 610] on button "Print Packing Slip" at bounding box center [885, 614] width 104 height 26
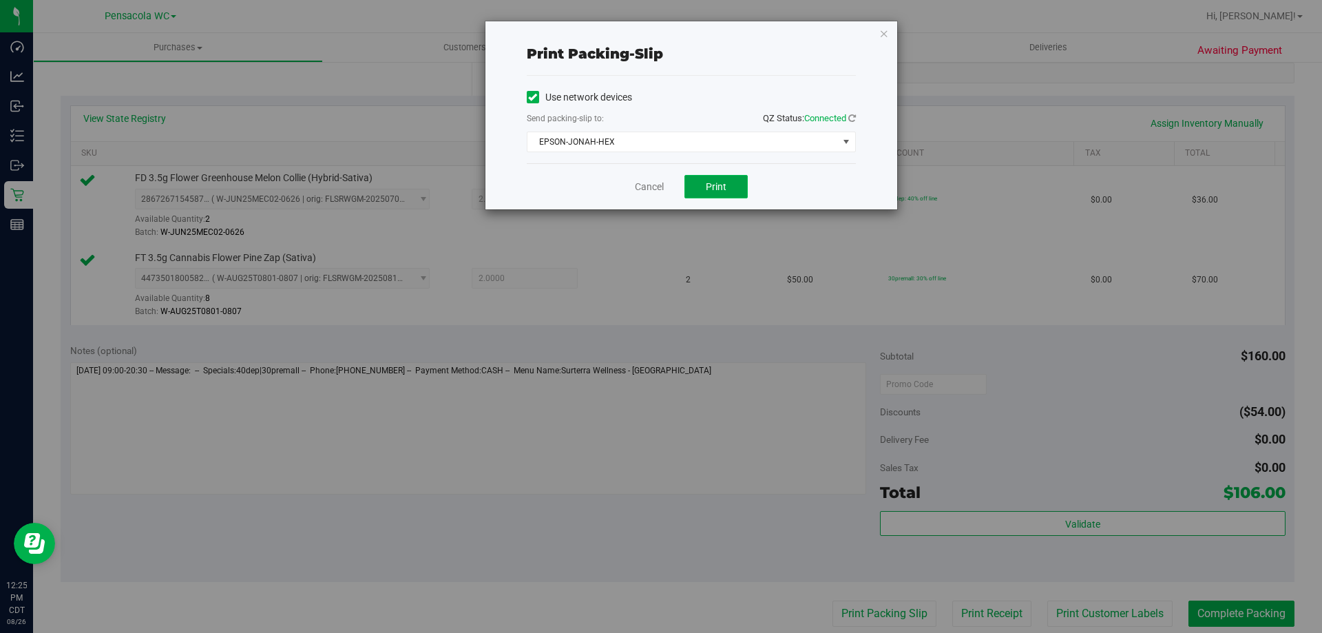
click at [696, 181] on button "Print" at bounding box center [716, 186] width 63 height 23
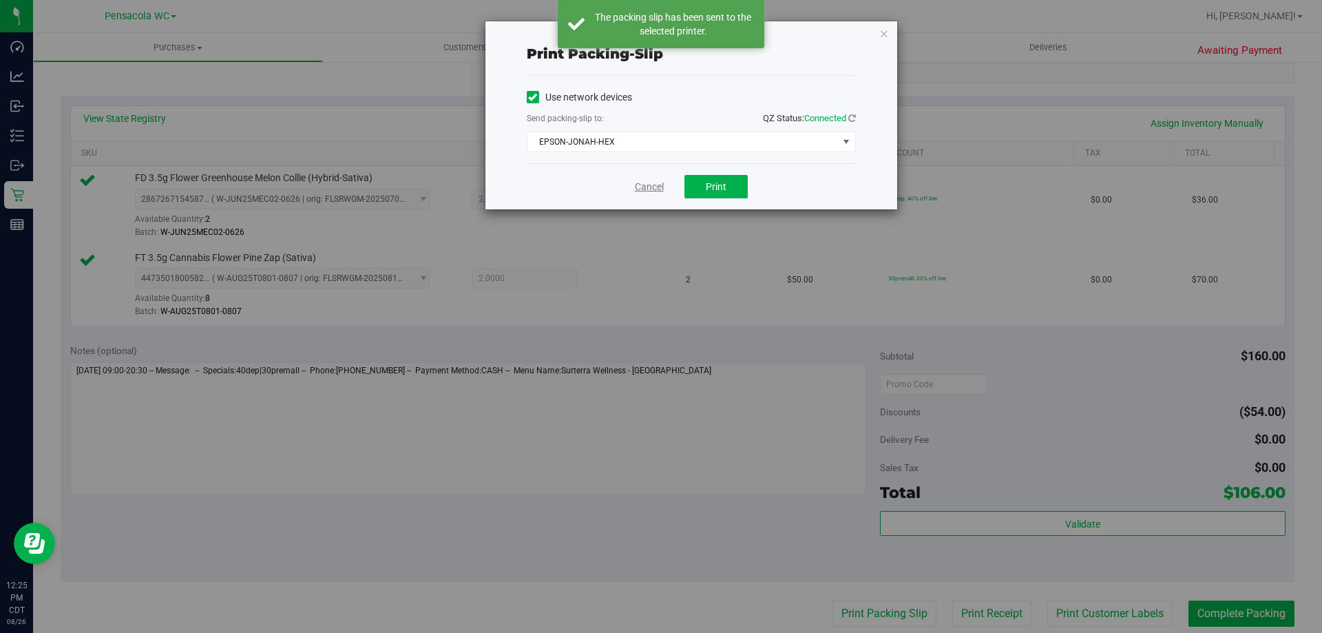
click at [650, 183] on link "Cancel" at bounding box center [649, 187] width 29 height 14
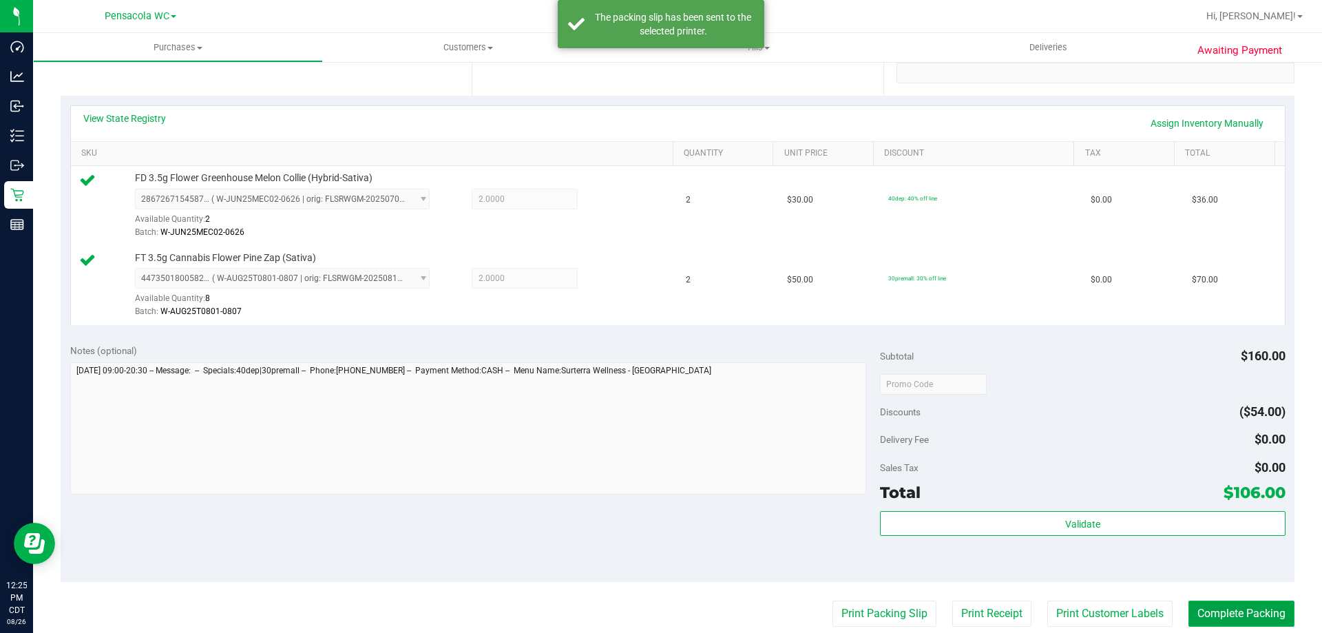
click at [1231, 606] on button "Complete Packing" at bounding box center [1242, 614] width 106 height 26
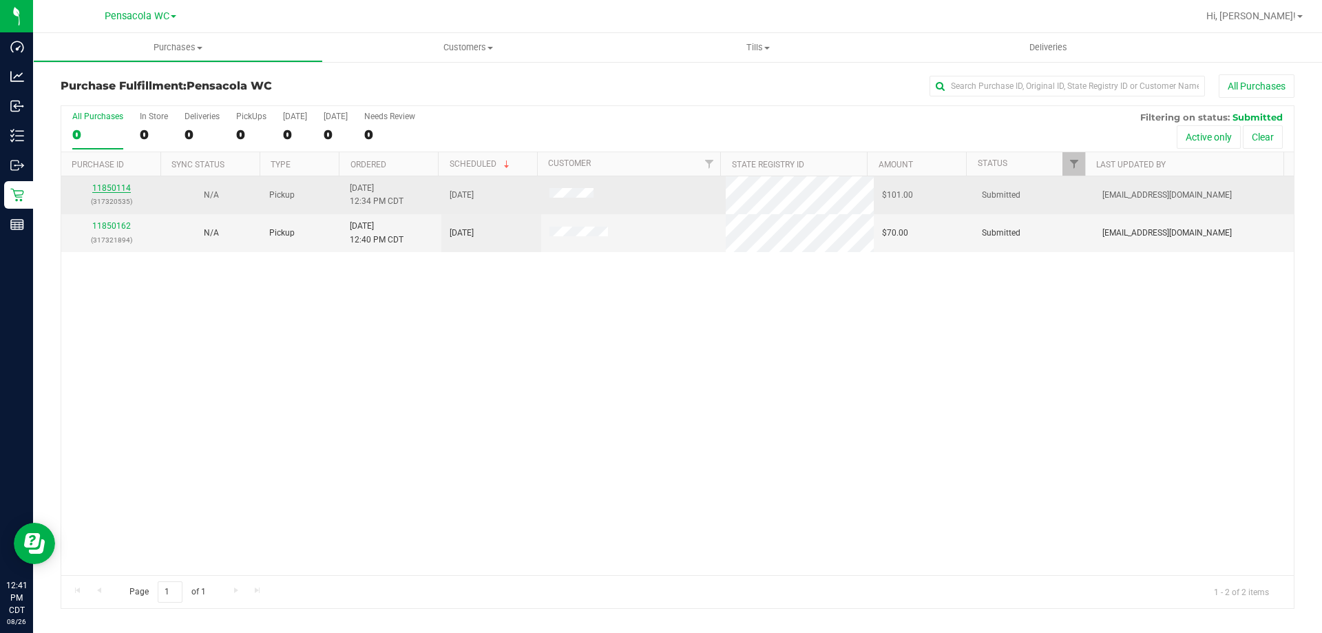
click at [119, 183] on div "11850114 (317320535)" at bounding box center [111, 195] width 83 height 26
click at [119, 183] on link "11850114" at bounding box center [111, 188] width 39 height 10
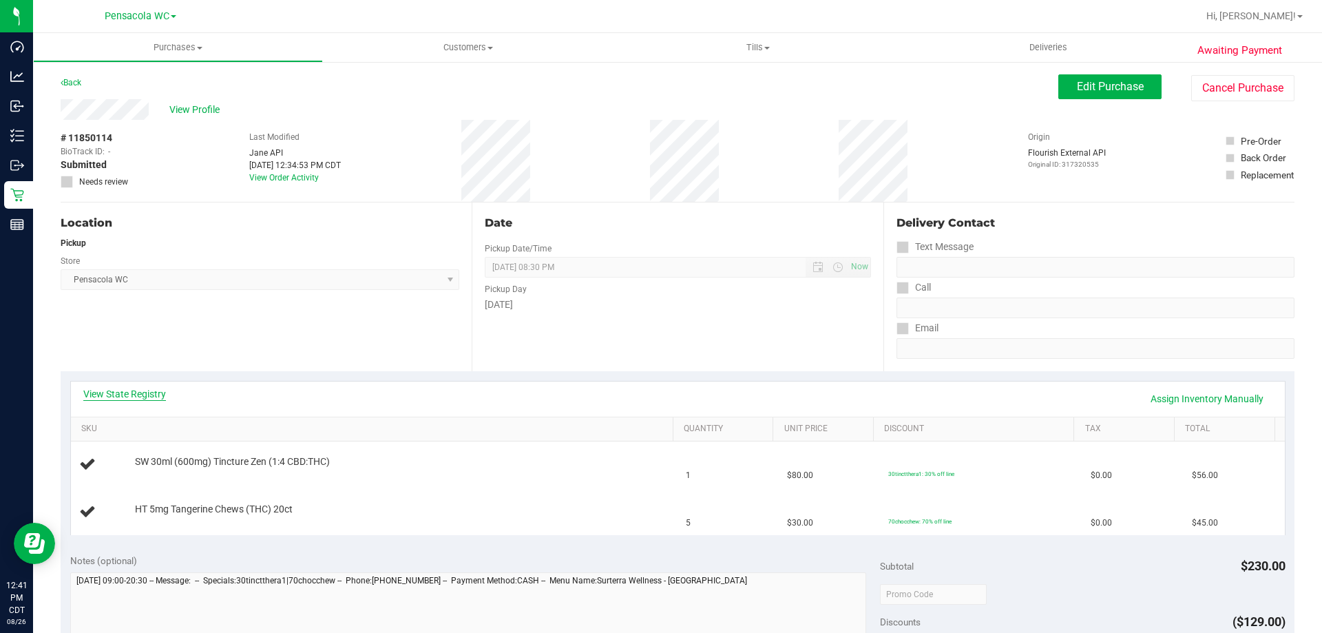
click at [154, 396] on link "View State Registry" at bounding box center [124, 394] width 83 height 14
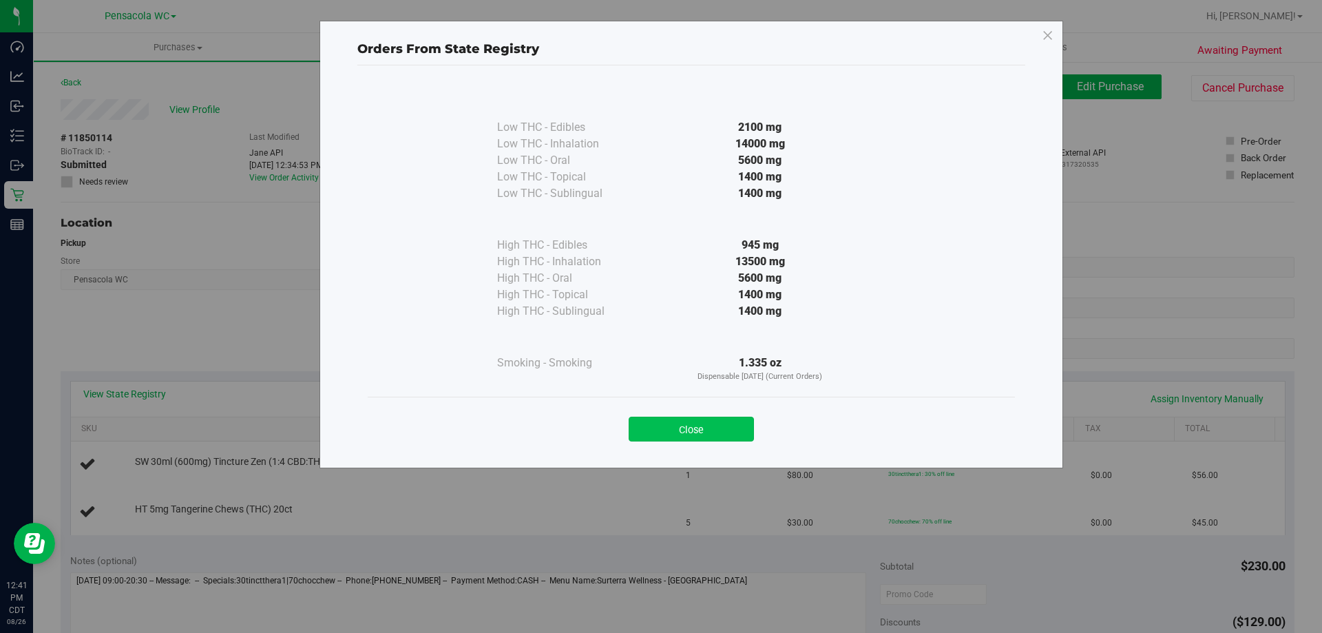
click at [713, 421] on button "Close" at bounding box center [691, 429] width 125 height 25
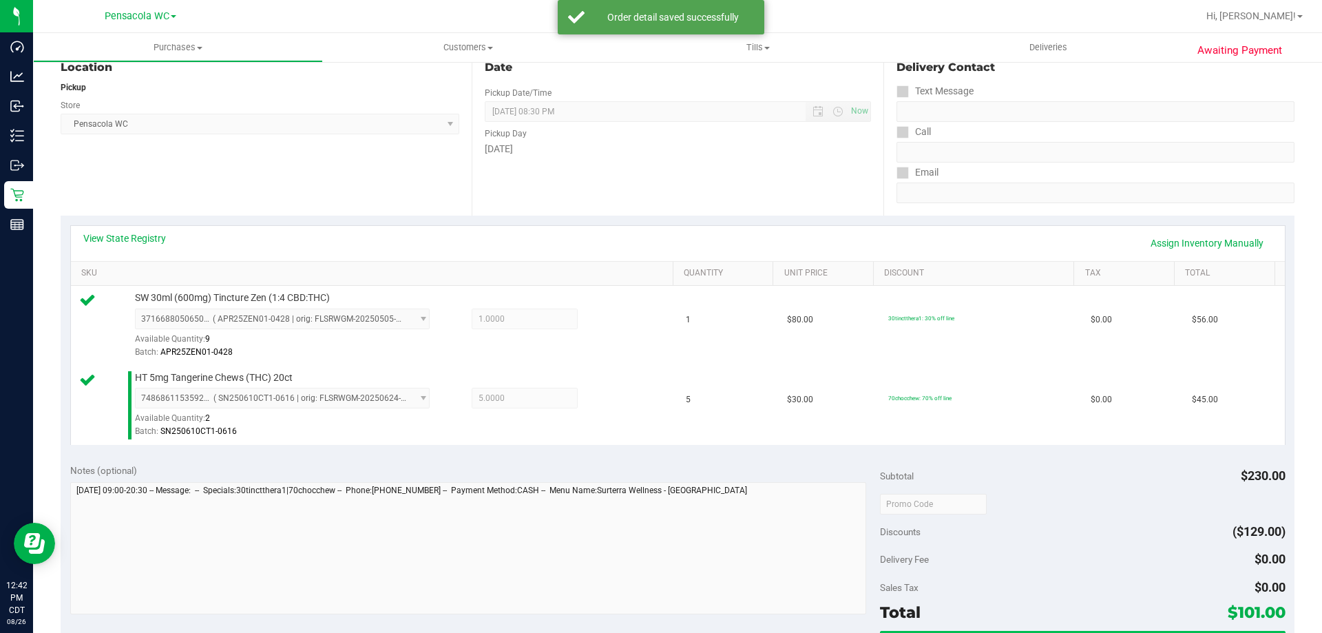
scroll to position [275, 0]
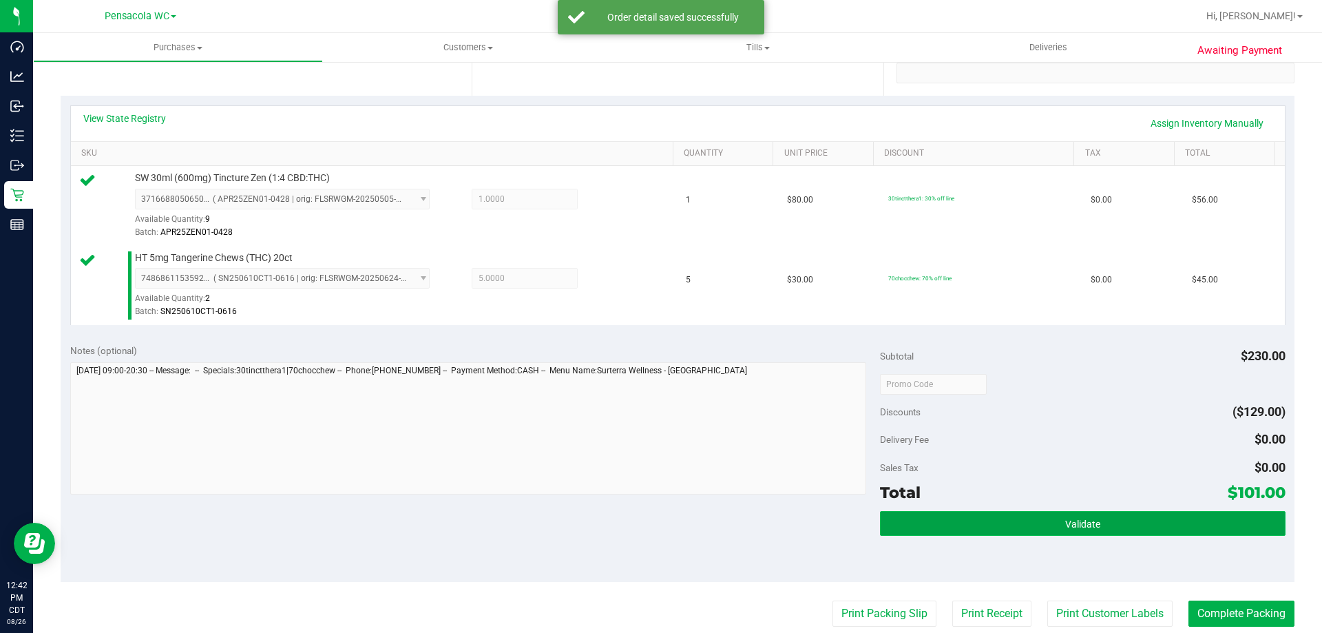
click at [1065, 525] on span "Validate" at bounding box center [1082, 524] width 35 height 11
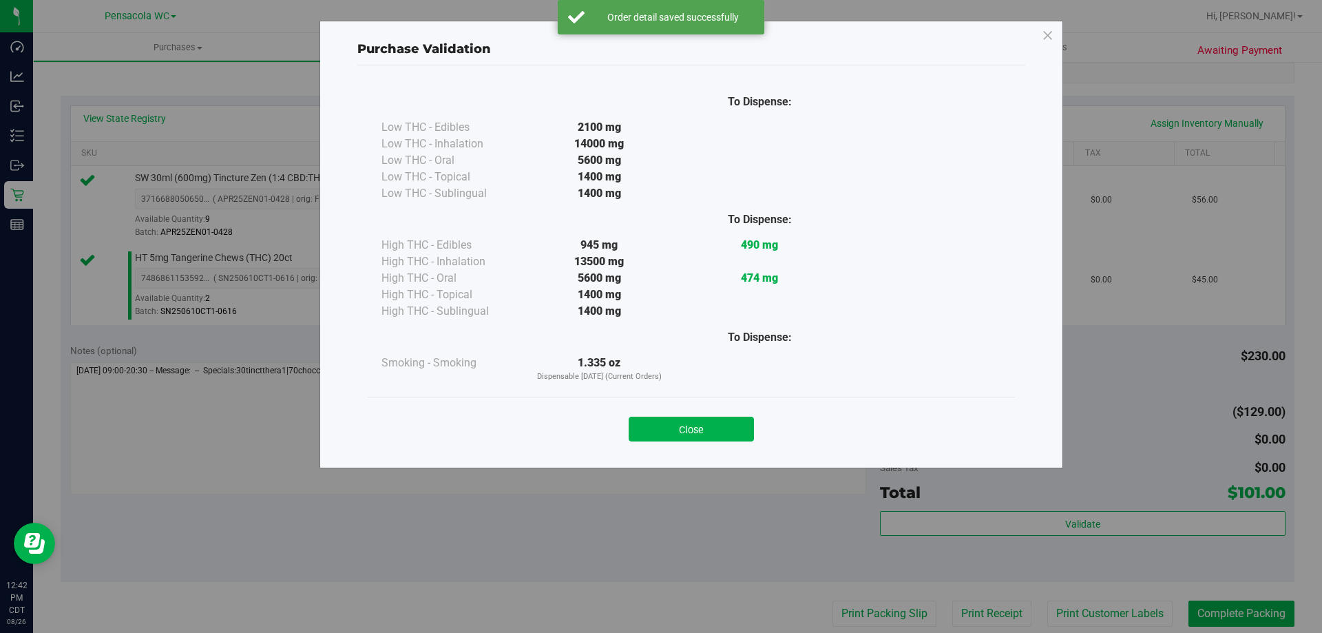
drag, startPoint x: 737, startPoint y: 429, endPoint x: 807, endPoint y: 480, distance: 86.8
click at [737, 430] on button "Close" at bounding box center [691, 429] width 125 height 25
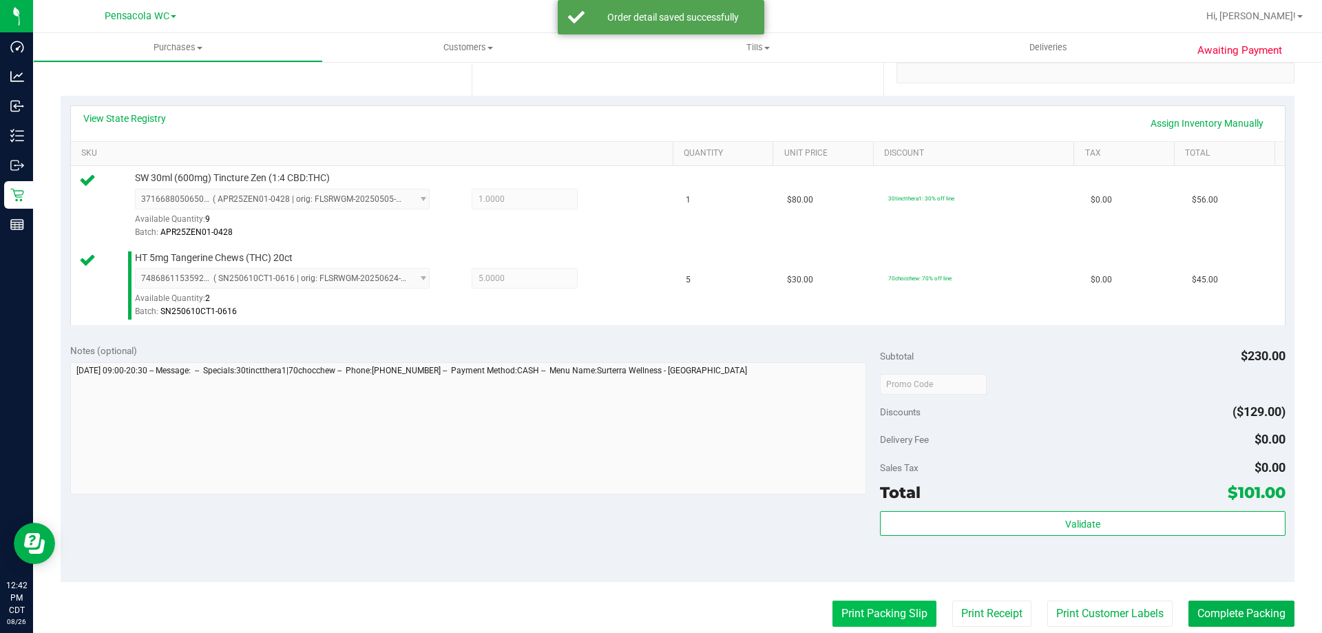
click at [891, 605] on button "Print Packing Slip" at bounding box center [885, 614] width 104 height 26
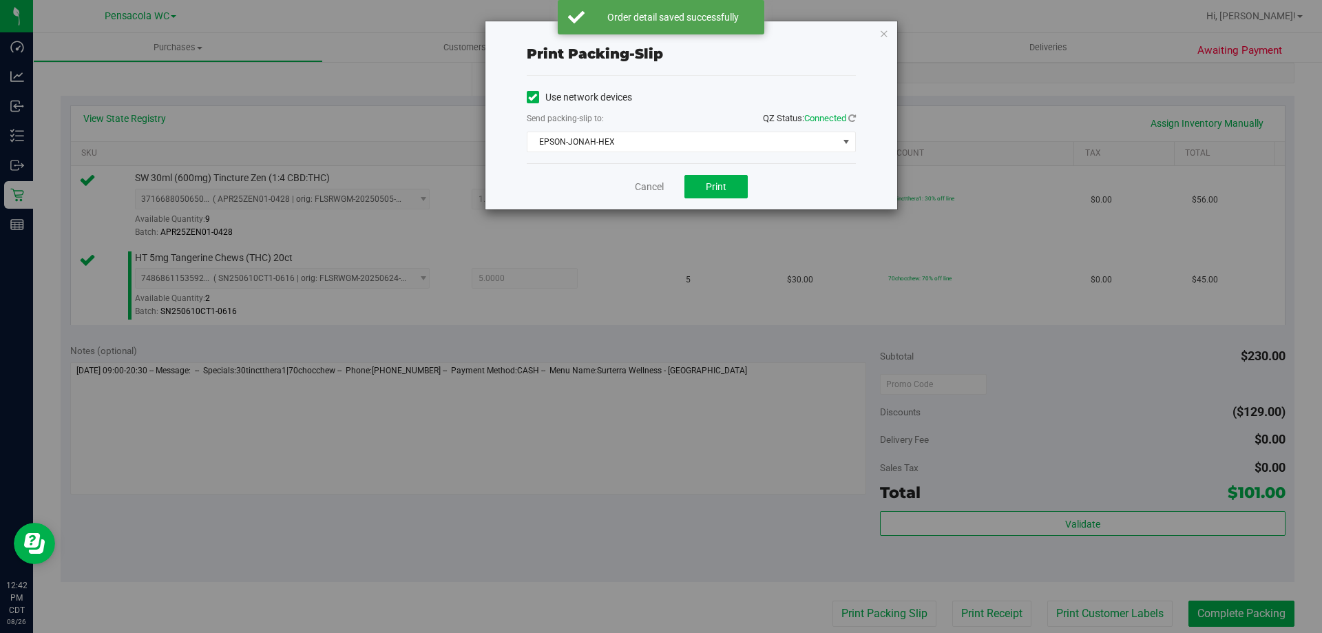
click at [693, 171] on div "Cancel Print" at bounding box center [691, 186] width 329 height 46
drag, startPoint x: 702, startPoint y: 182, endPoint x: 707, endPoint y: 189, distance: 8.4
click at [707, 189] on button "Print" at bounding box center [716, 186] width 63 height 23
click at [656, 182] on link "Cancel" at bounding box center [649, 187] width 29 height 14
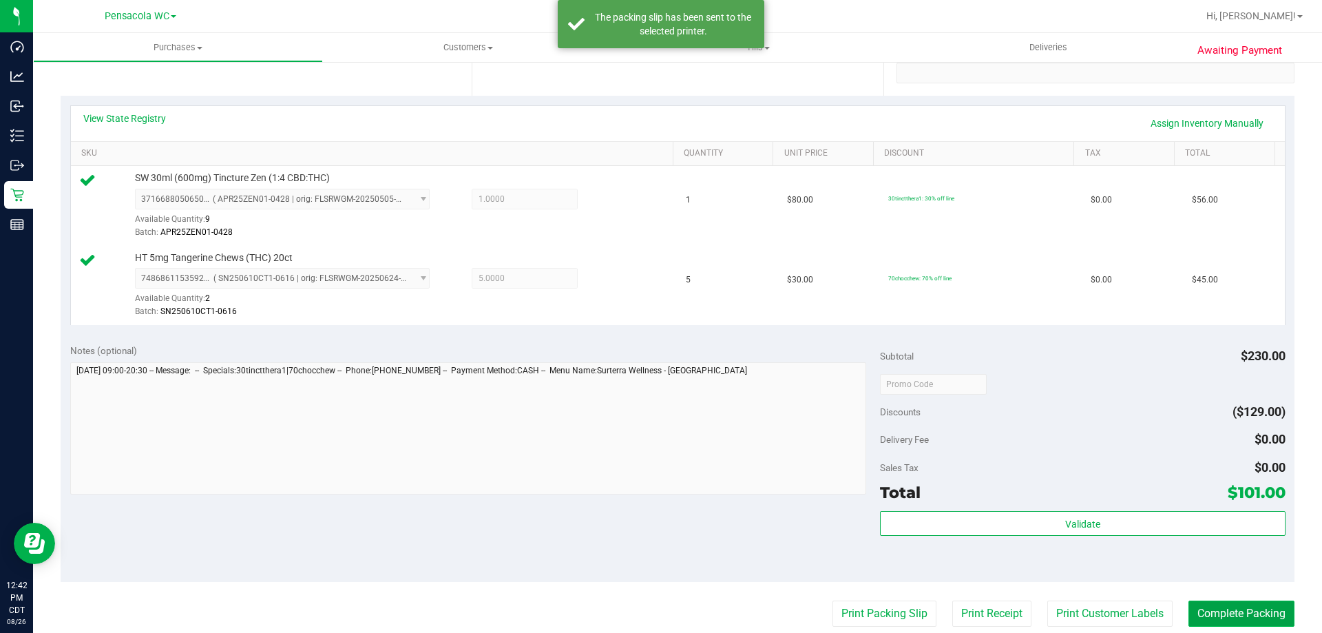
drag, startPoint x: 1263, startPoint y: 616, endPoint x: 1259, endPoint y: 610, distance: 7.4
click at [1262, 615] on button "Complete Packing" at bounding box center [1242, 614] width 106 height 26
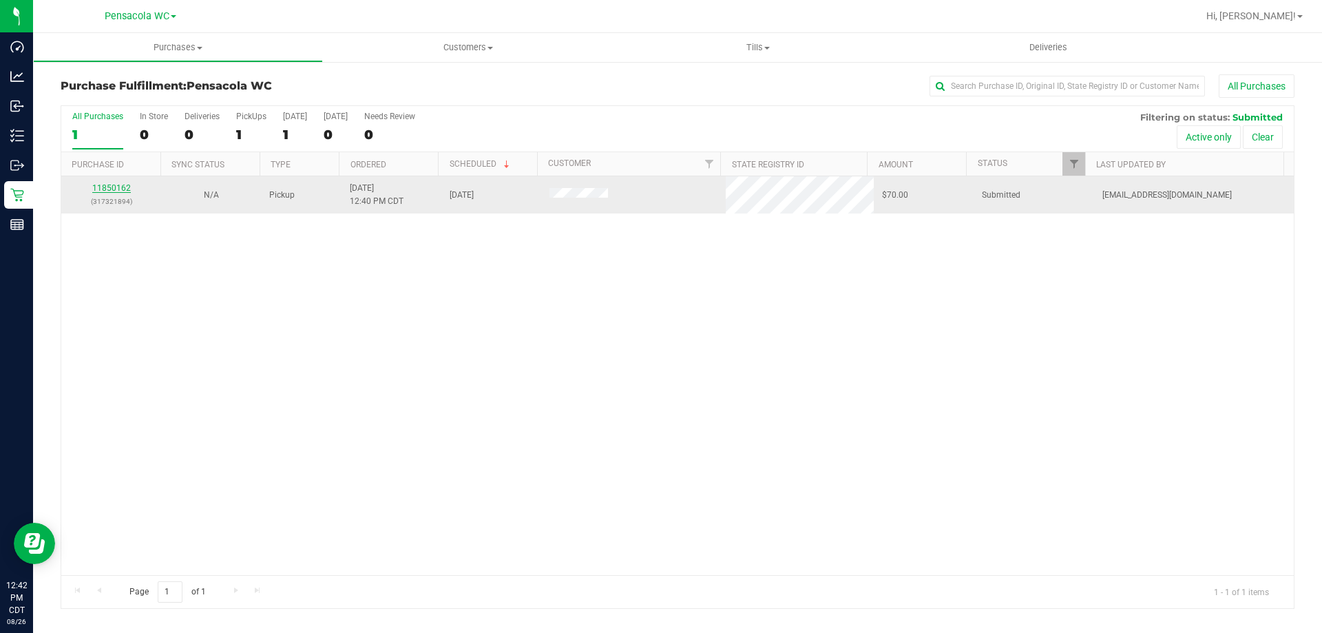
click at [123, 183] on link "11850162" at bounding box center [111, 188] width 39 height 10
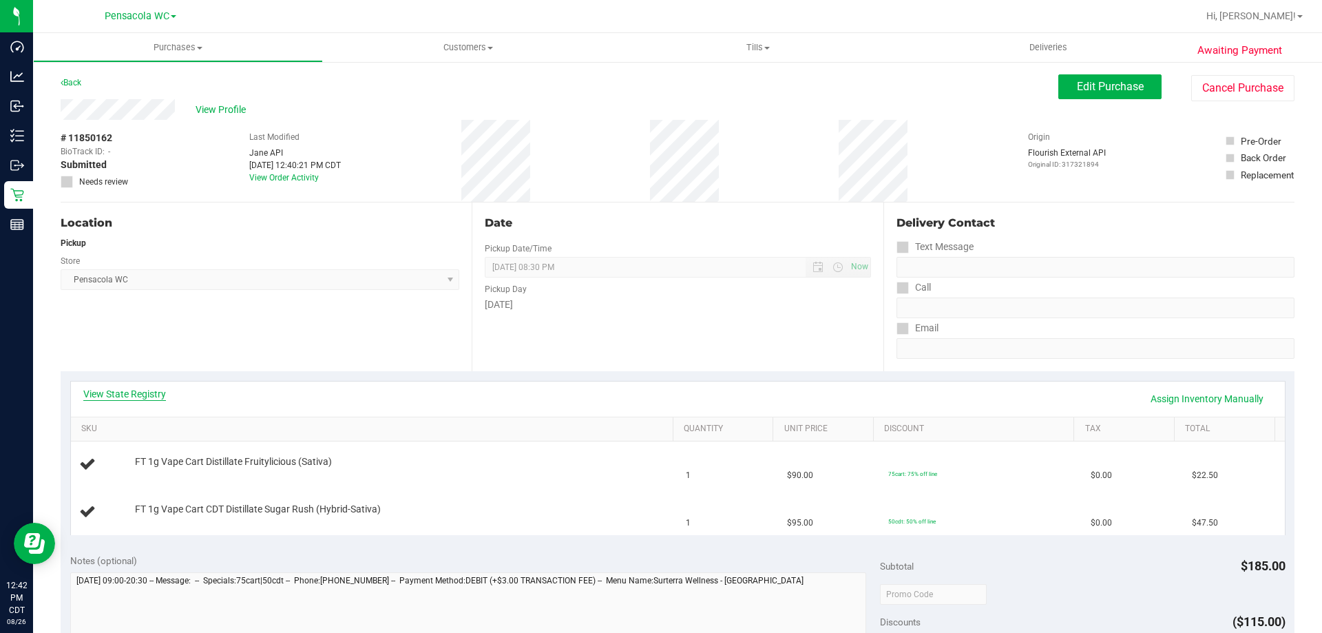
click at [100, 395] on link "View State Registry" at bounding box center [124, 394] width 83 height 14
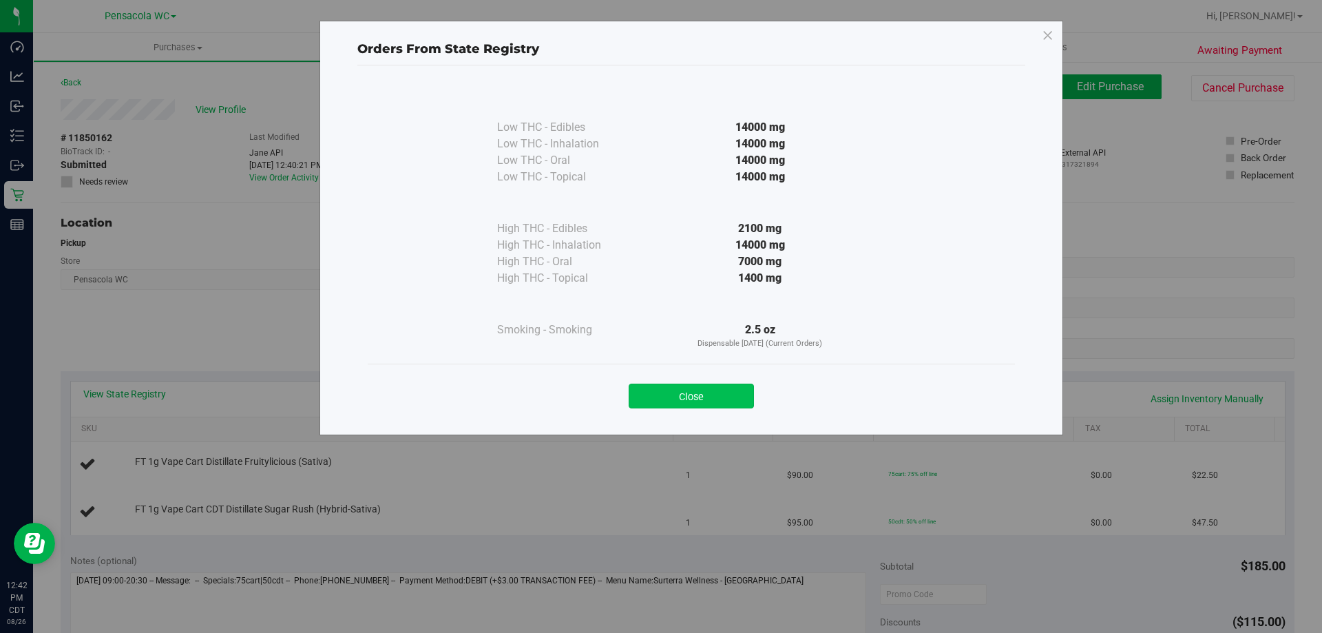
click at [702, 401] on button "Close" at bounding box center [691, 396] width 125 height 25
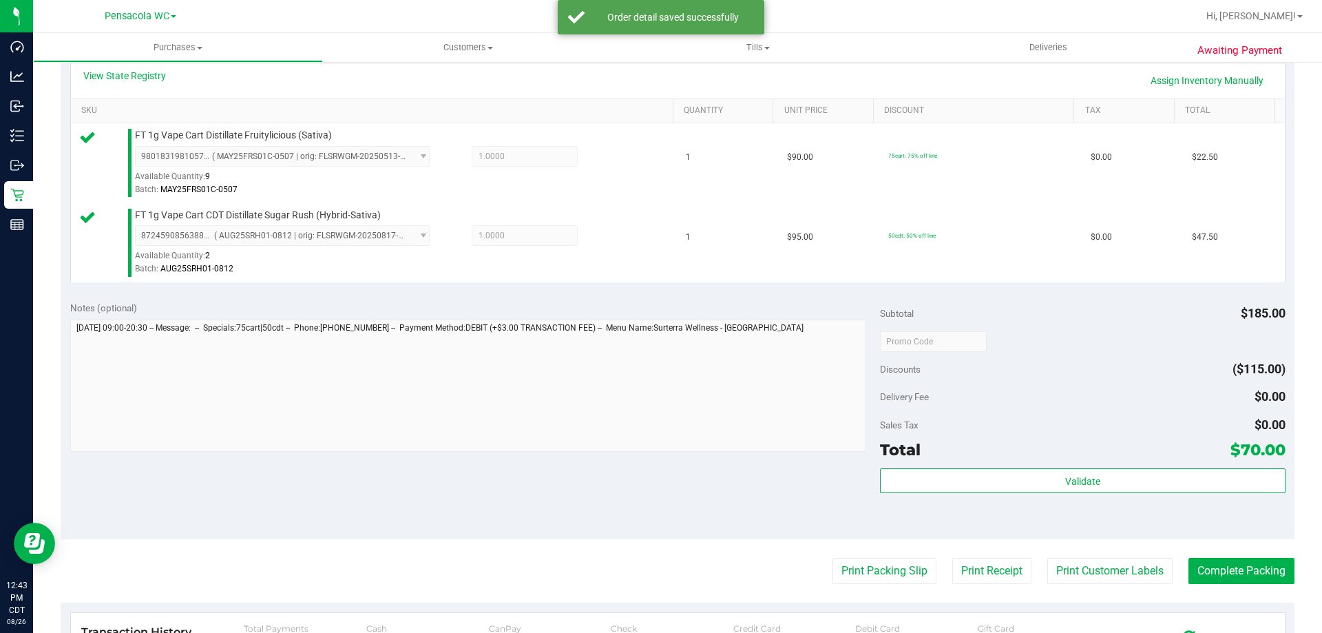
scroll to position [344, 0]
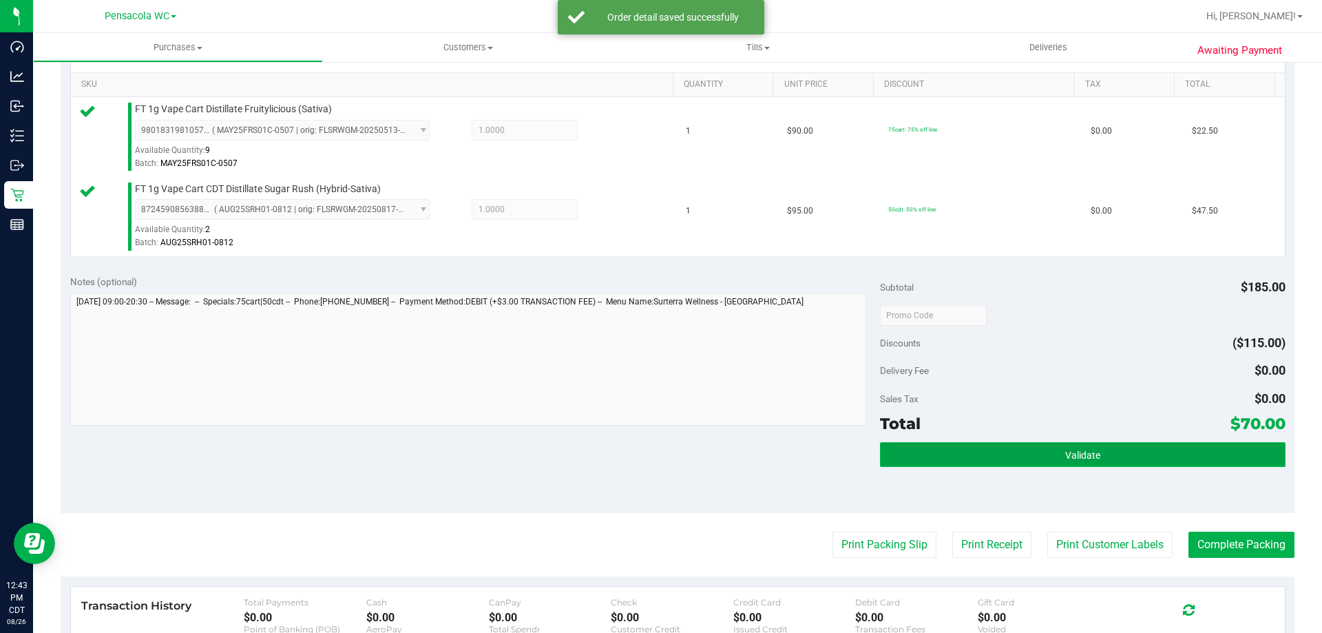
click at [1088, 455] on span "Validate" at bounding box center [1082, 455] width 35 height 11
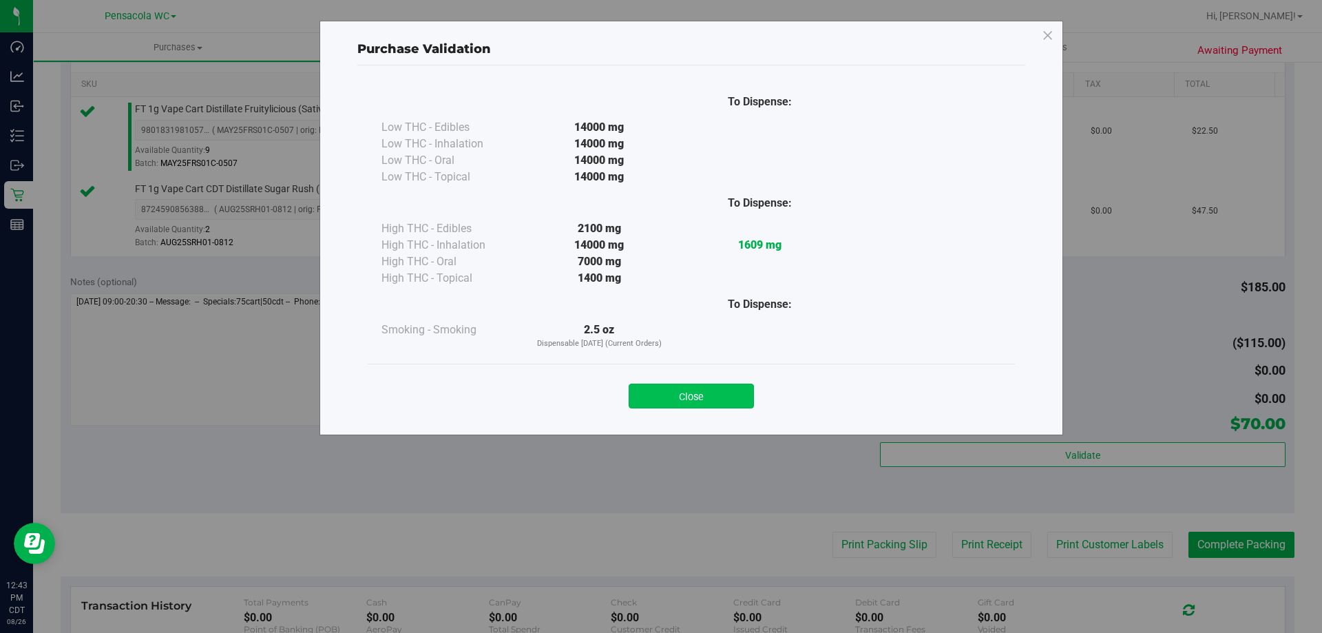
click at [691, 391] on button "Close" at bounding box center [691, 396] width 125 height 25
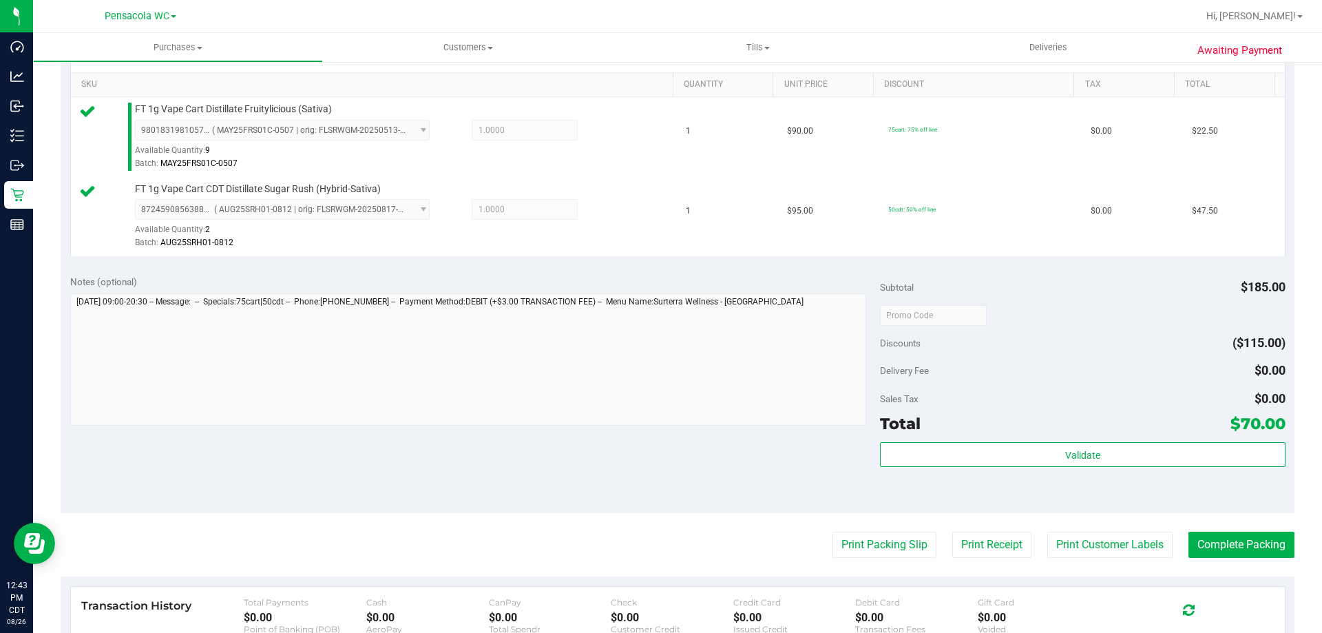
click at [904, 562] on purchase-details "Back Edit Purchase Cancel Purchase View Profile # 11850162 BioTrack ID: - Submi…" at bounding box center [678, 282] width 1234 height 1104
click at [894, 541] on button "Print Packing Slip" at bounding box center [885, 545] width 104 height 26
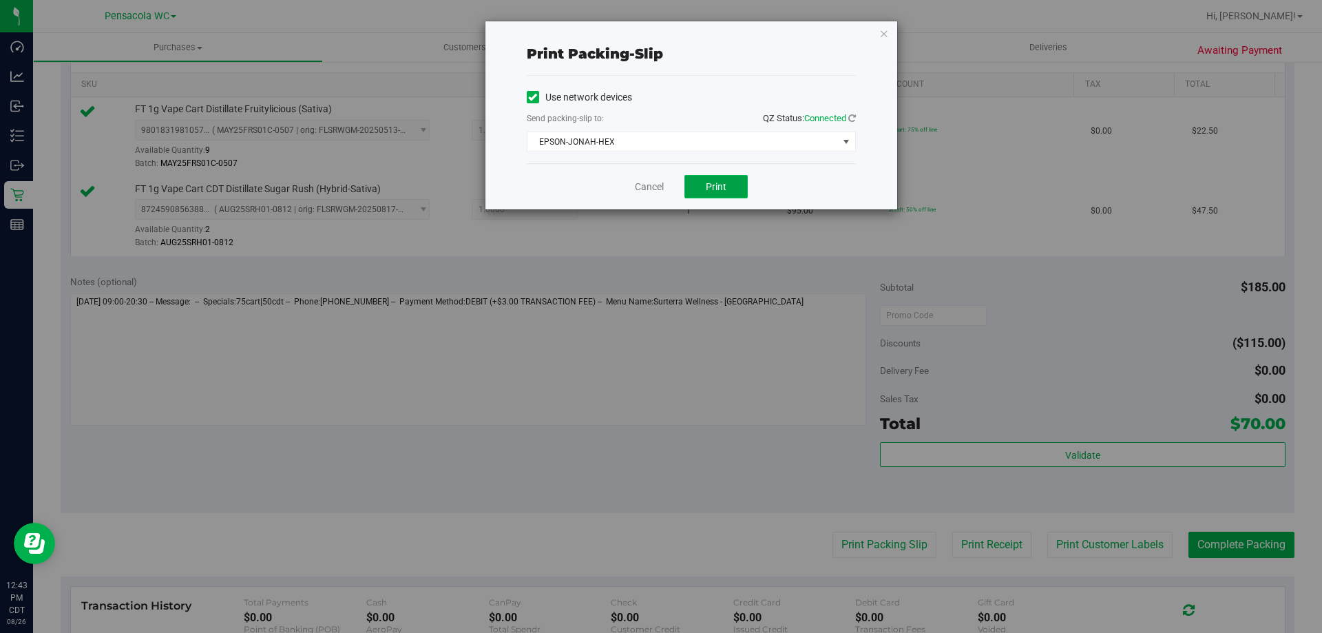
click at [707, 189] on span "Print" at bounding box center [716, 186] width 21 height 11
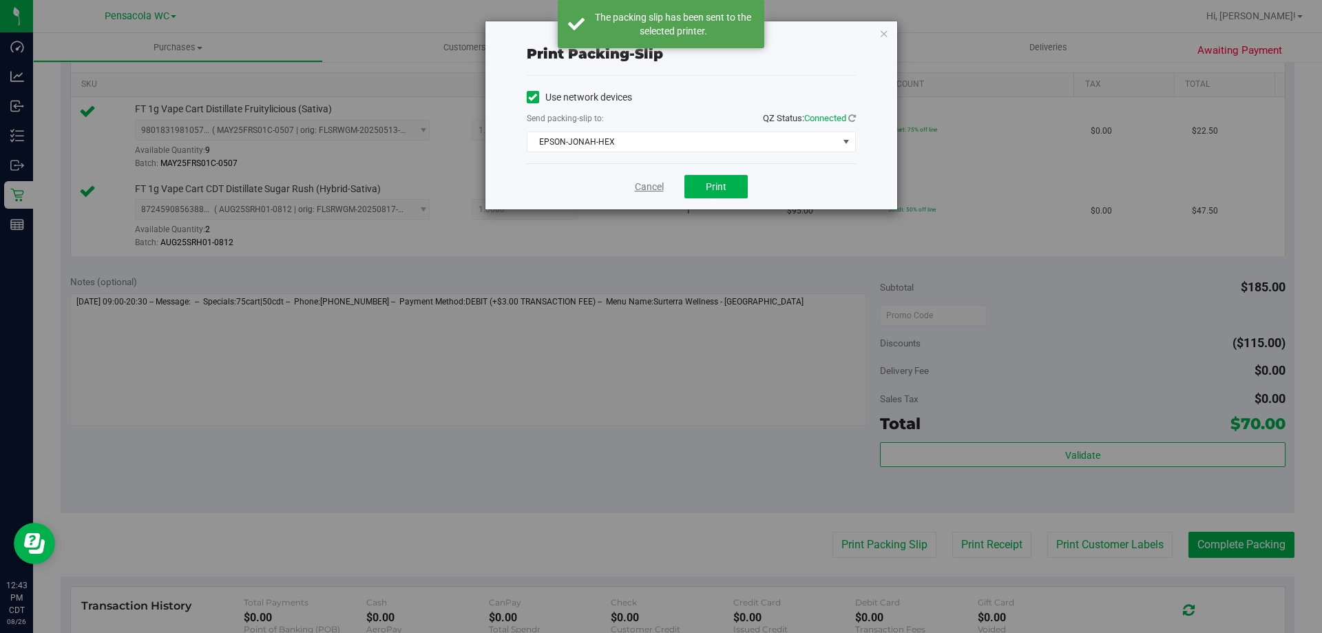
click at [649, 185] on link "Cancel" at bounding box center [649, 187] width 29 height 14
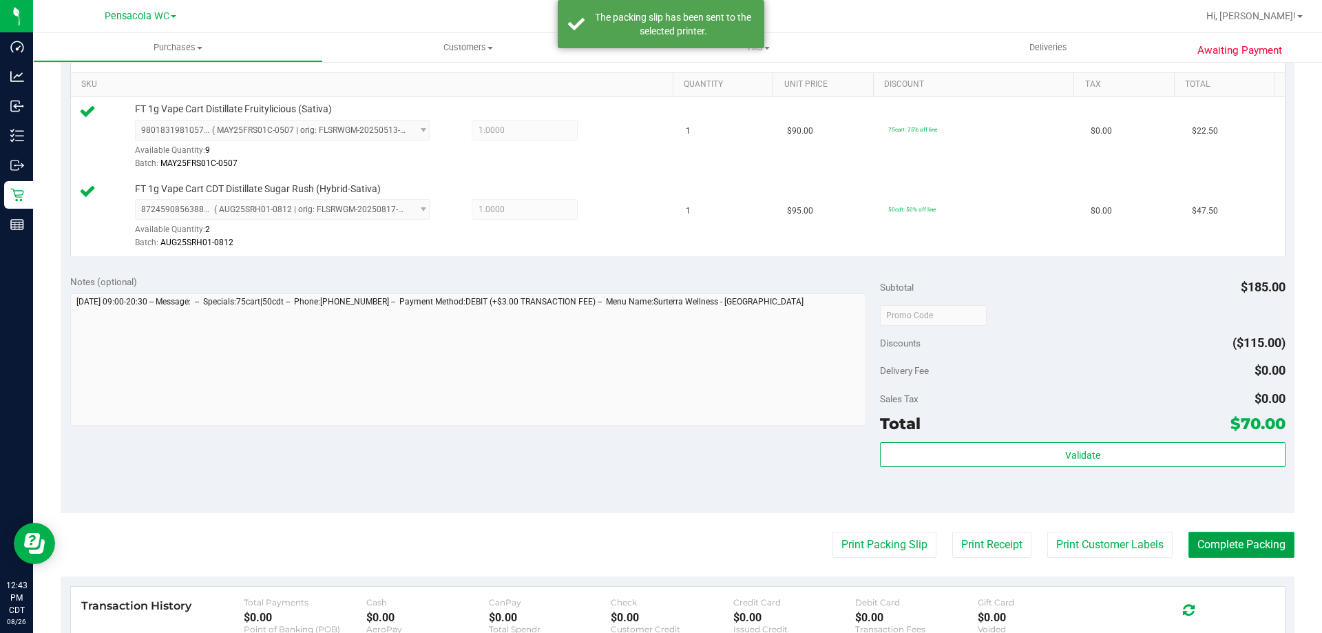
click at [1235, 548] on button "Complete Packing" at bounding box center [1242, 545] width 106 height 26
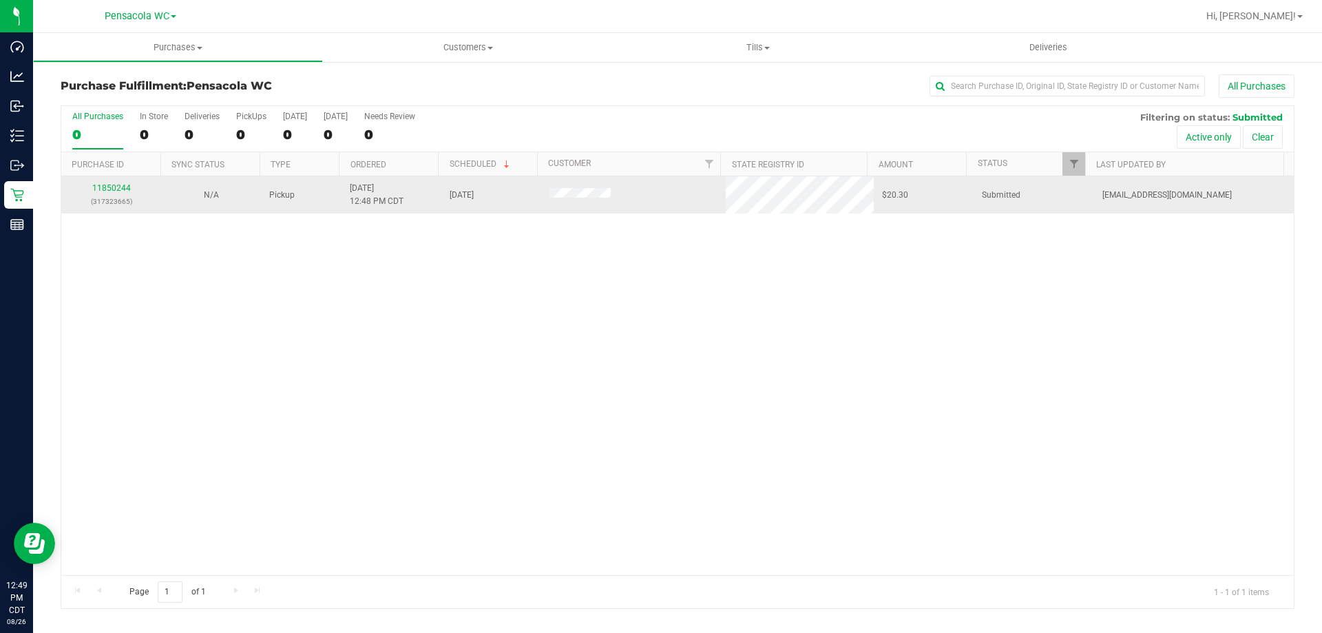
click at [90, 197] on p "(317323665)" at bounding box center [111, 201] width 83 height 13
click at [113, 186] on link "11850244" at bounding box center [111, 188] width 39 height 10
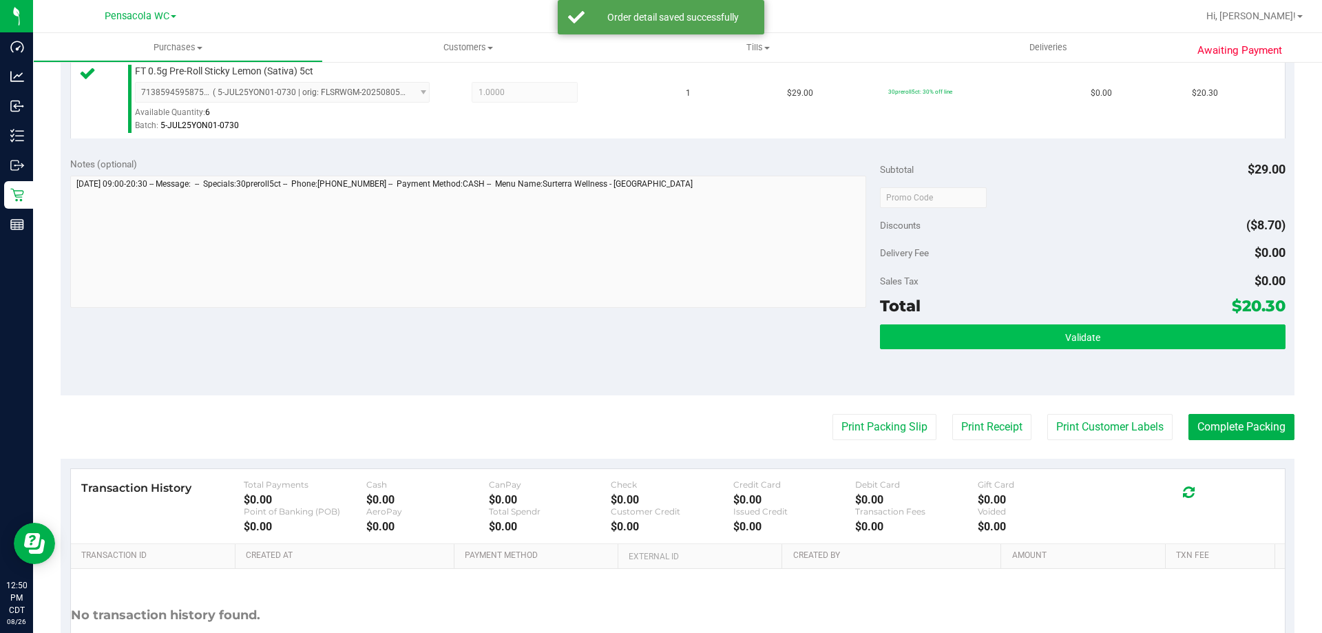
scroll to position [413, 0]
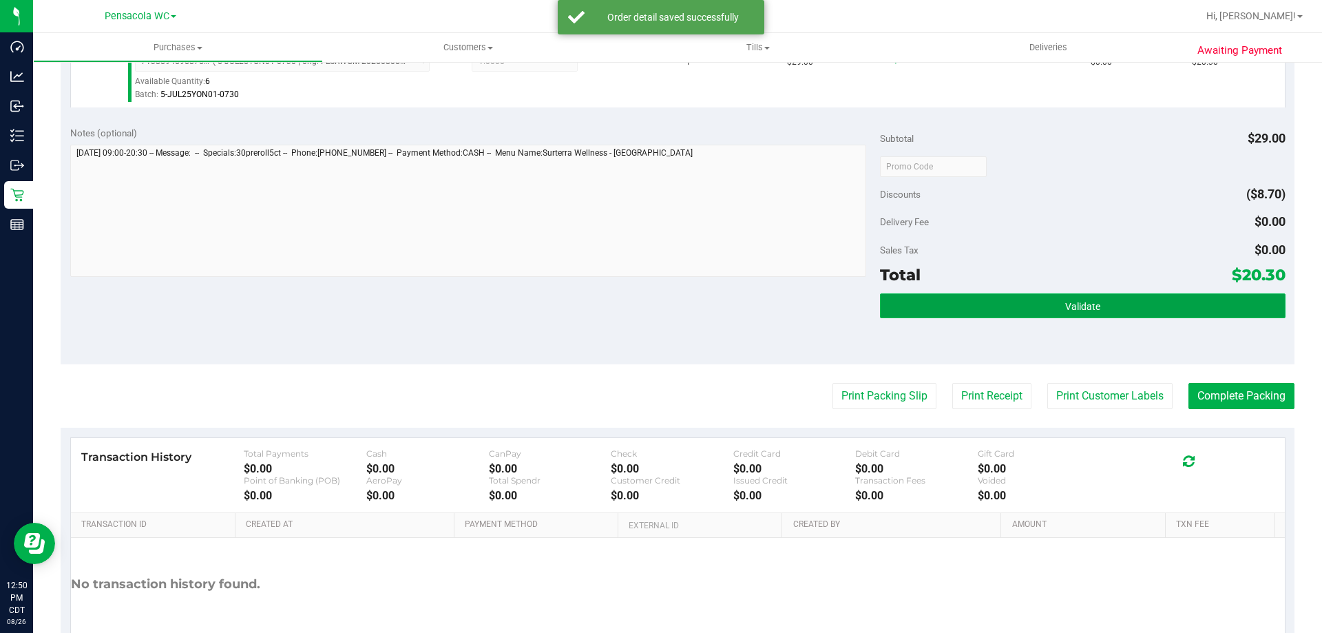
click at [1074, 309] on span "Validate" at bounding box center [1082, 306] width 35 height 11
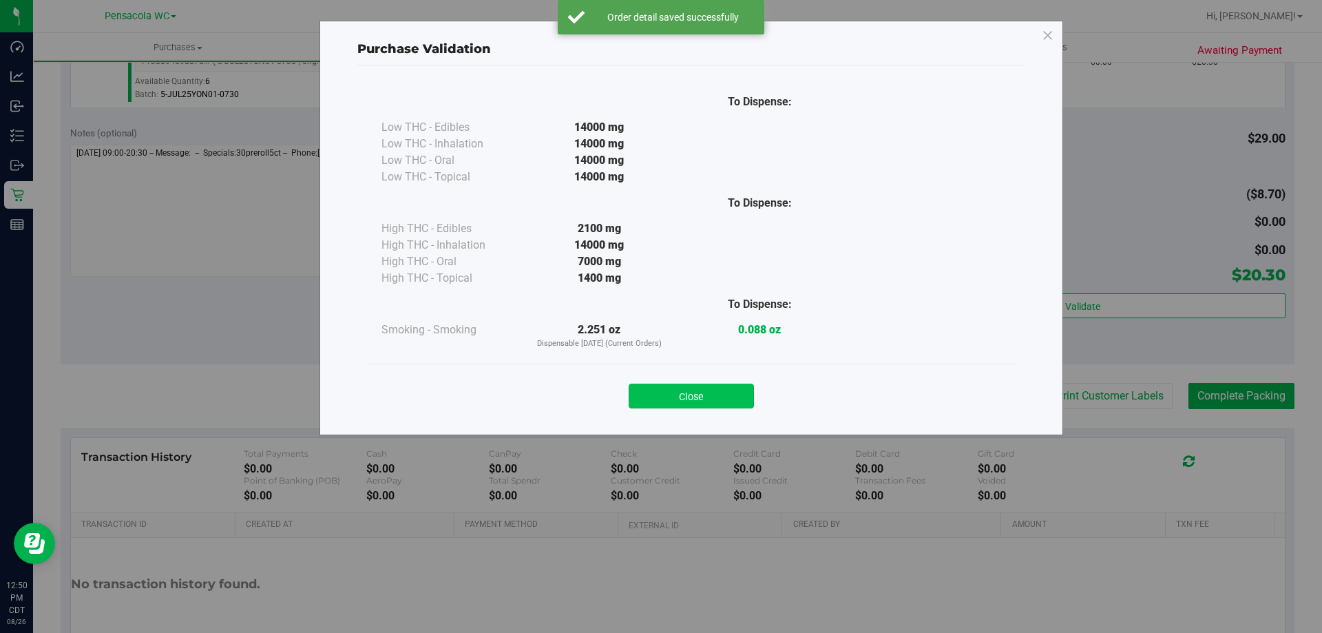
click at [731, 397] on button "Close" at bounding box center [691, 396] width 125 height 25
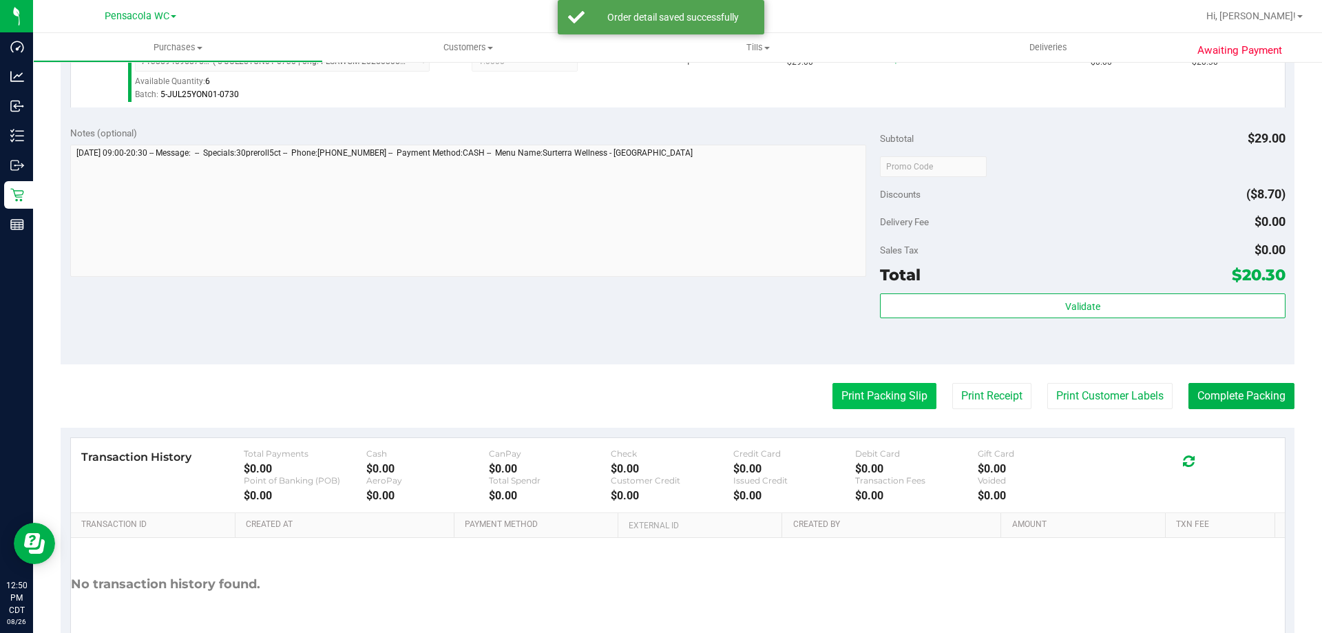
click at [840, 393] on button "Print Packing Slip" at bounding box center [885, 396] width 104 height 26
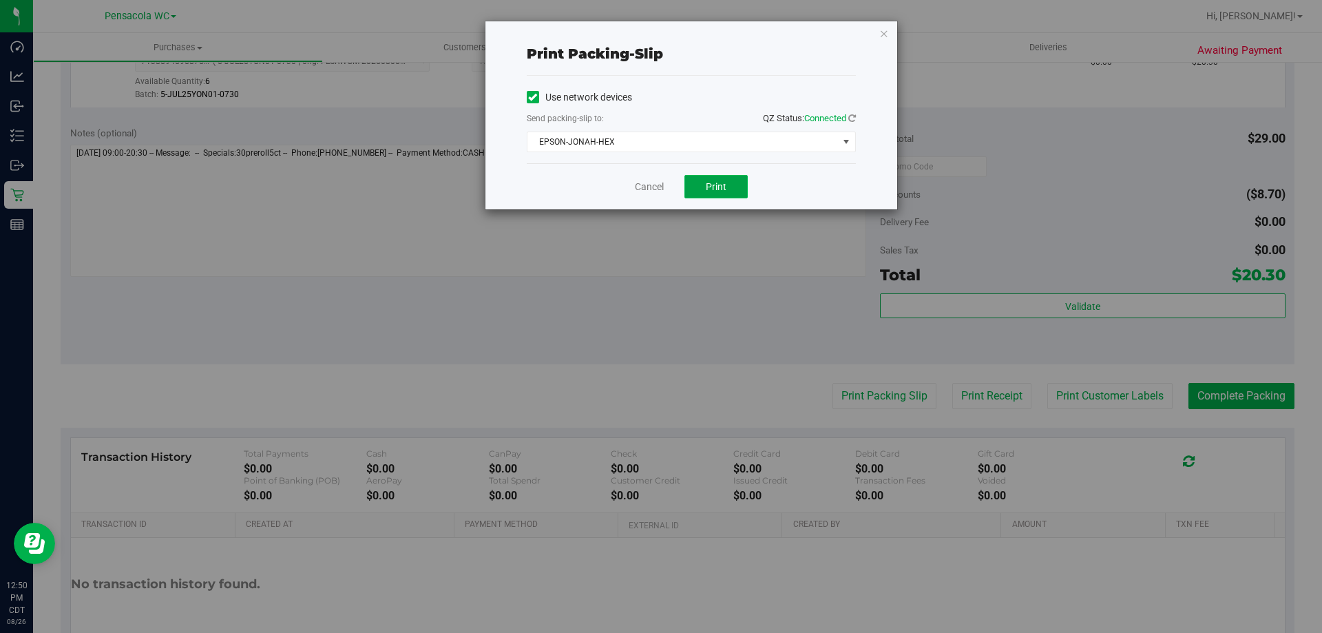
click at [714, 182] on span "Print" at bounding box center [716, 186] width 21 height 11
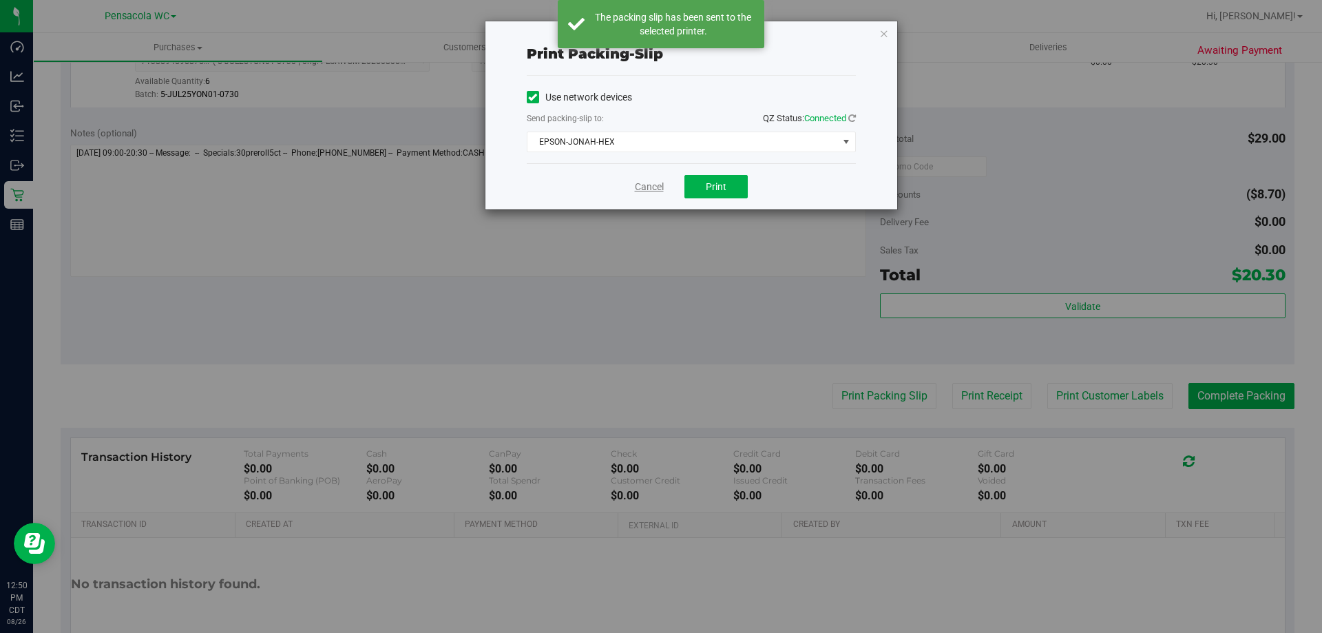
click at [658, 189] on link "Cancel" at bounding box center [649, 187] width 29 height 14
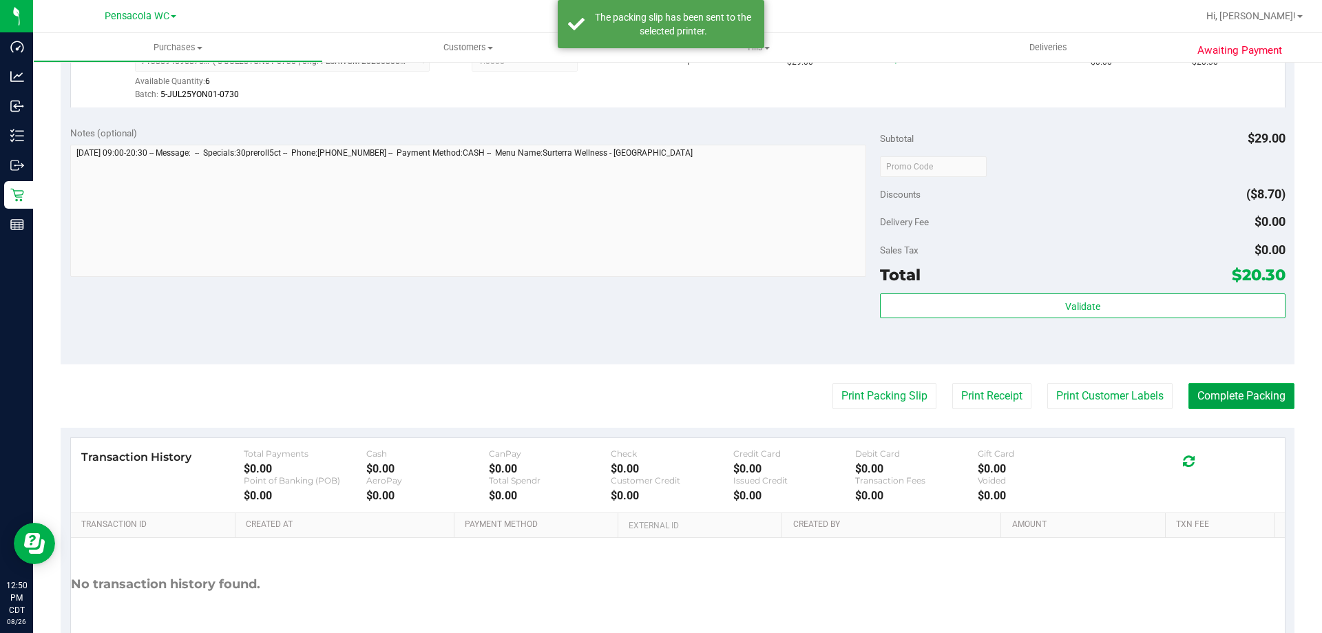
drag, startPoint x: 1234, startPoint y: 402, endPoint x: 1229, endPoint y: 391, distance: 11.8
click at [1232, 400] on button "Complete Packing" at bounding box center [1242, 396] width 106 height 26
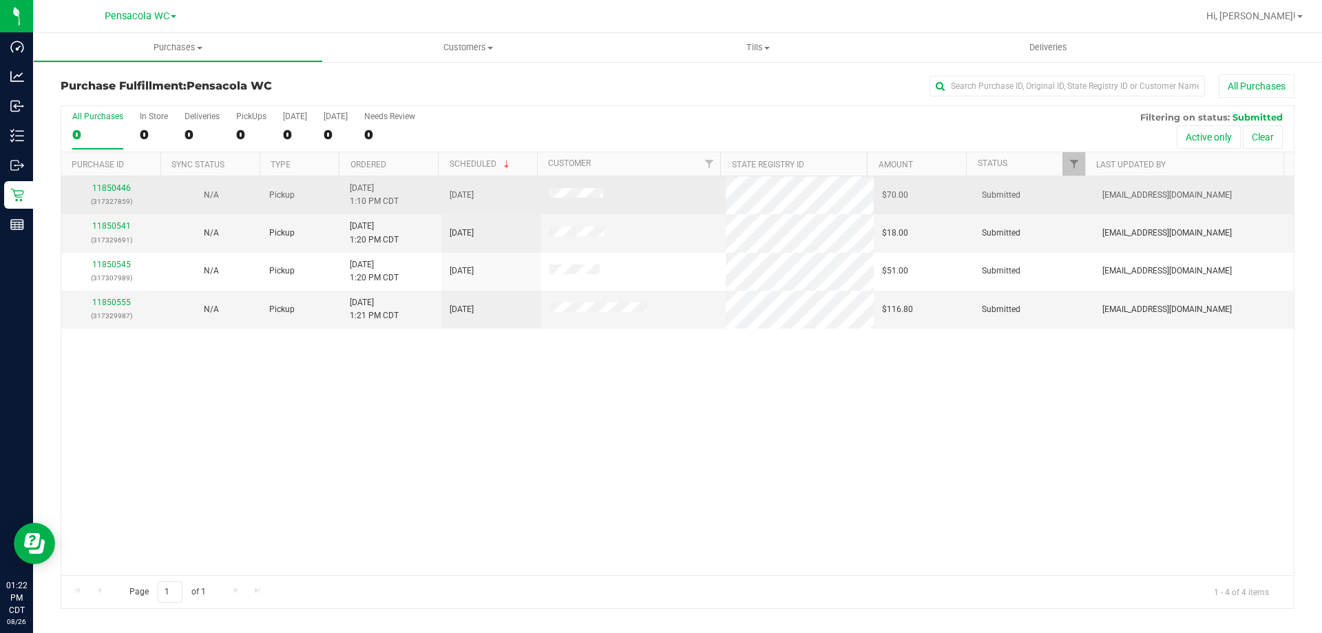
click at [113, 182] on div "11850446 (317327859)" at bounding box center [111, 195] width 83 height 26
click at [116, 187] on link "11850446" at bounding box center [111, 188] width 39 height 10
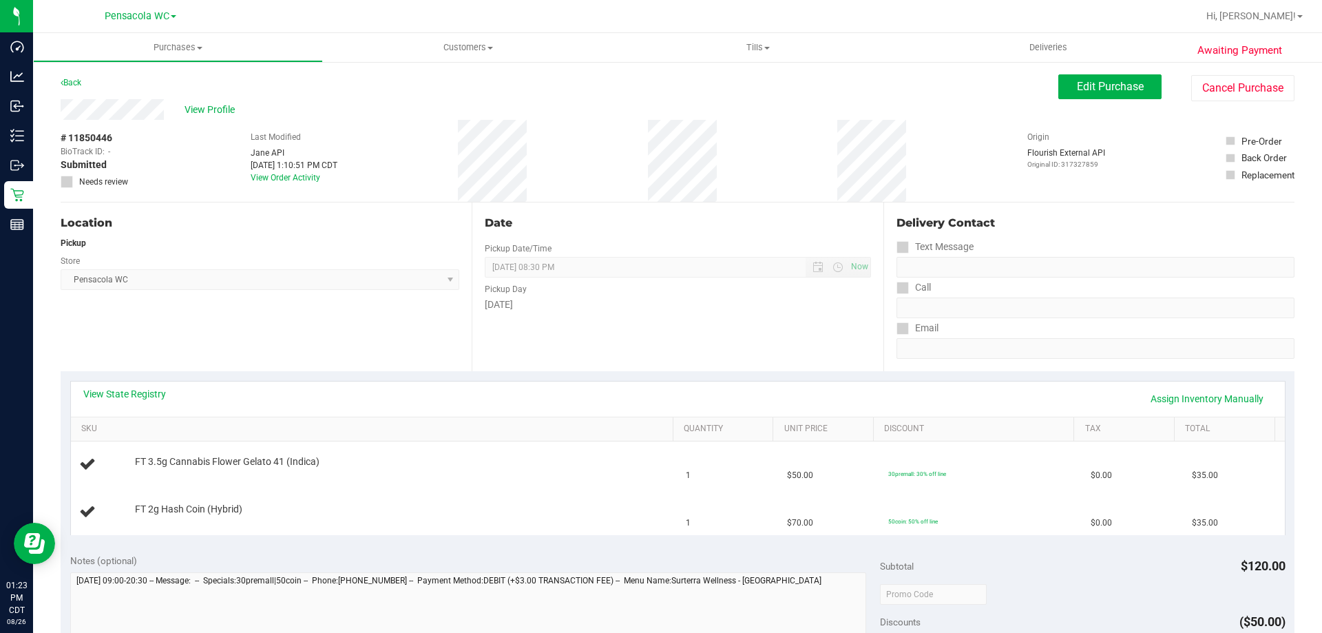
click at [114, 385] on div "View State Registry Assign Inventory Manually" at bounding box center [678, 399] width 1214 height 35
click at [127, 402] on div "View State Registry Assign Inventory Manually" at bounding box center [677, 398] width 1189 height 23
click at [125, 393] on link "View State Registry" at bounding box center [124, 394] width 83 height 14
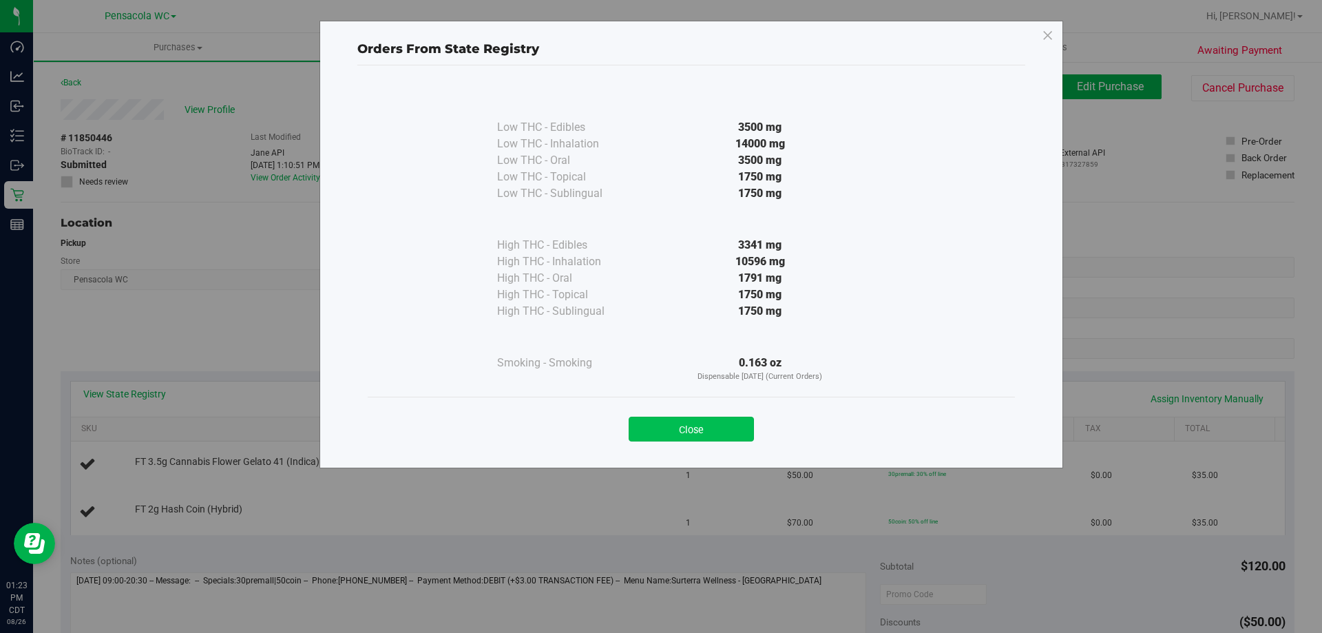
click at [685, 431] on button "Close" at bounding box center [691, 429] width 125 height 25
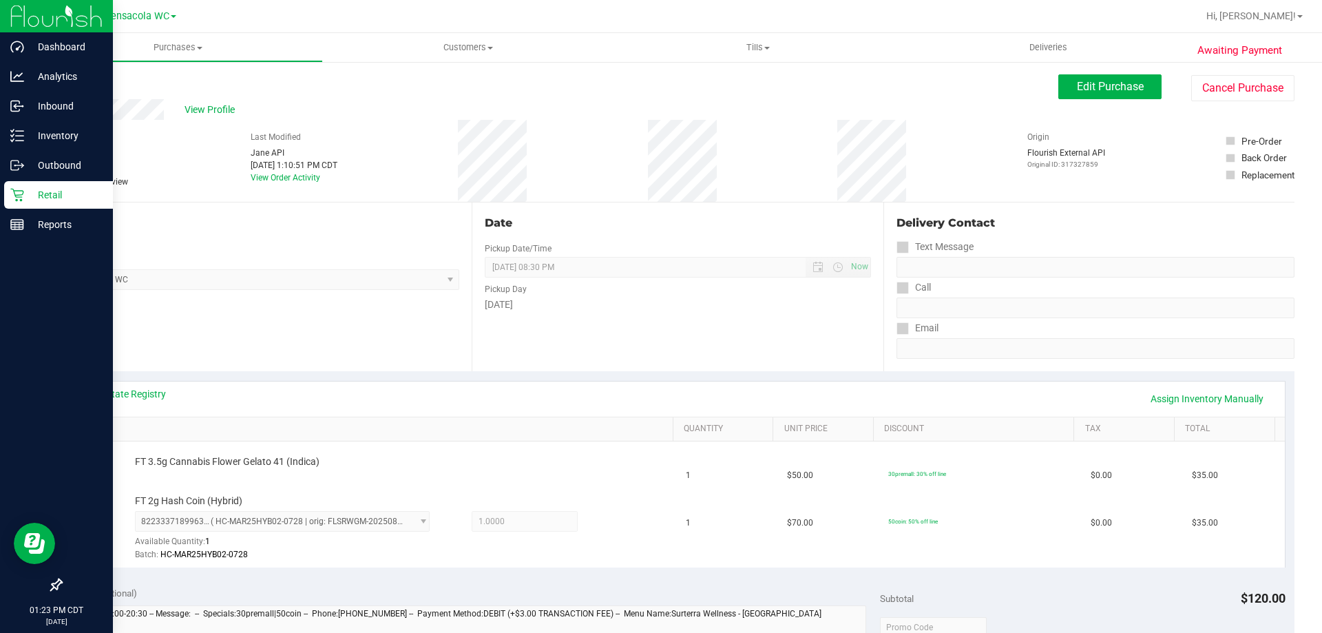
click at [19, 198] on icon at bounding box center [17, 195] width 14 height 14
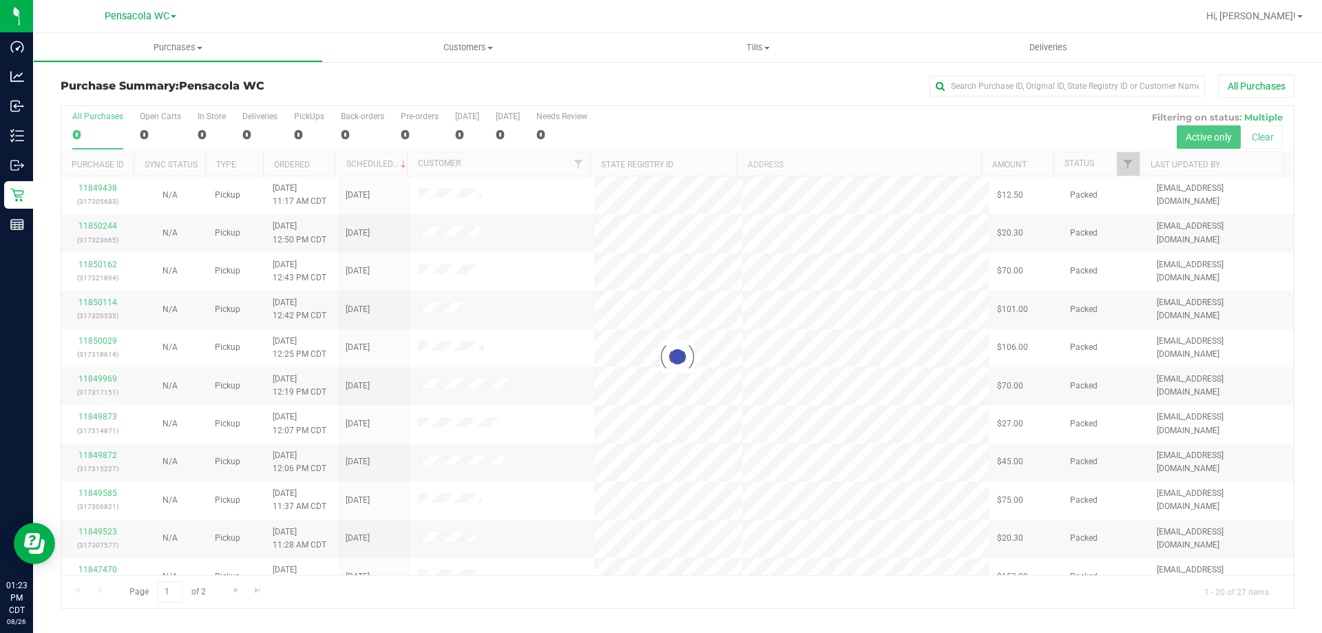
click at [1125, 157] on div at bounding box center [677, 357] width 1233 height 502
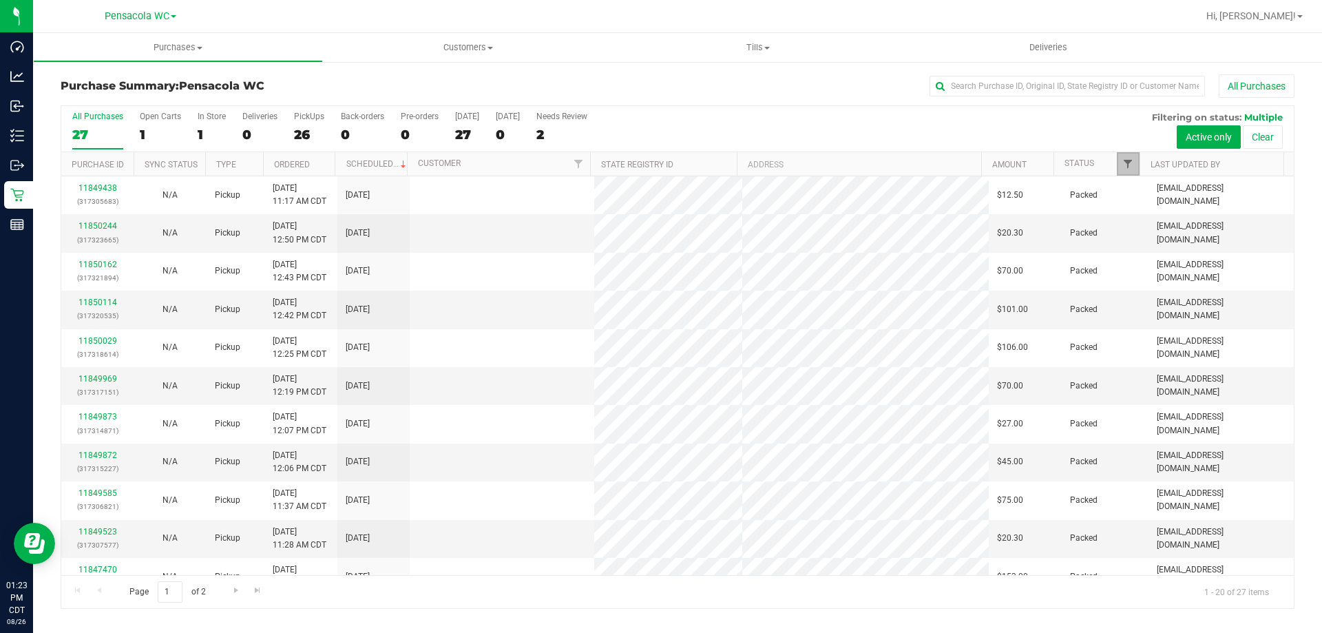
click at [1125, 159] on span "Filter" at bounding box center [1128, 163] width 11 height 11
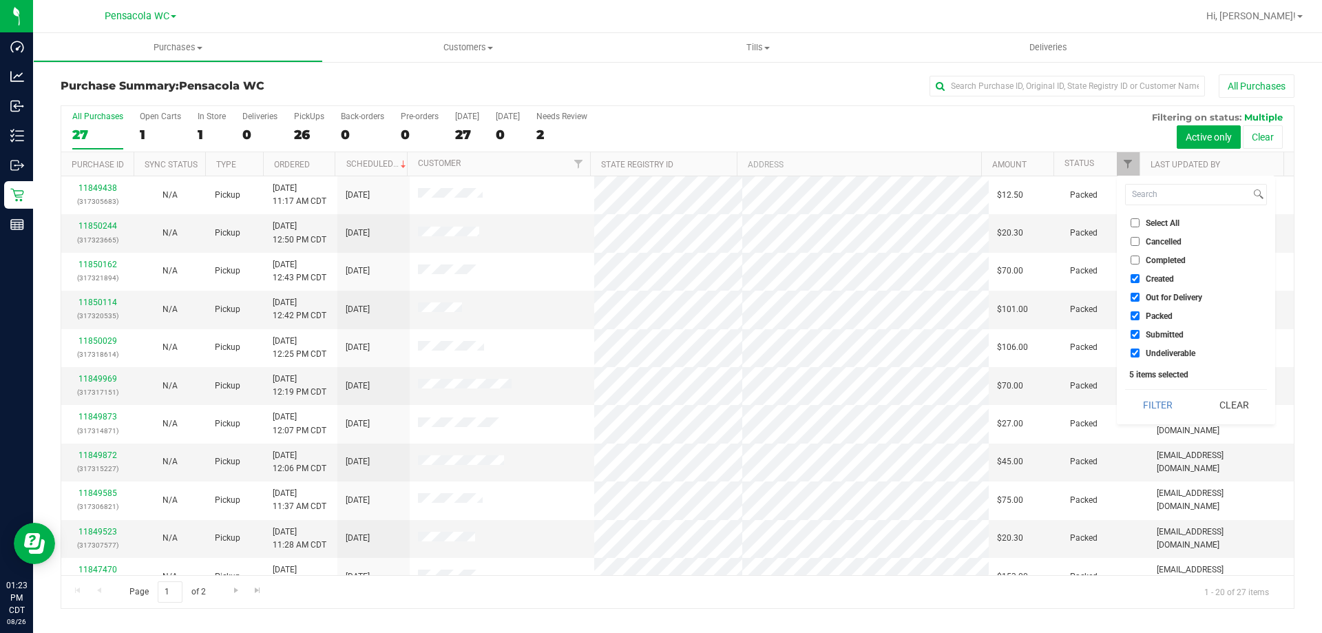
click at [1132, 226] on input "Select All" at bounding box center [1135, 222] width 9 height 9
checkbox input "true"
click at [1132, 226] on input "Select All" at bounding box center [1135, 222] width 9 height 9
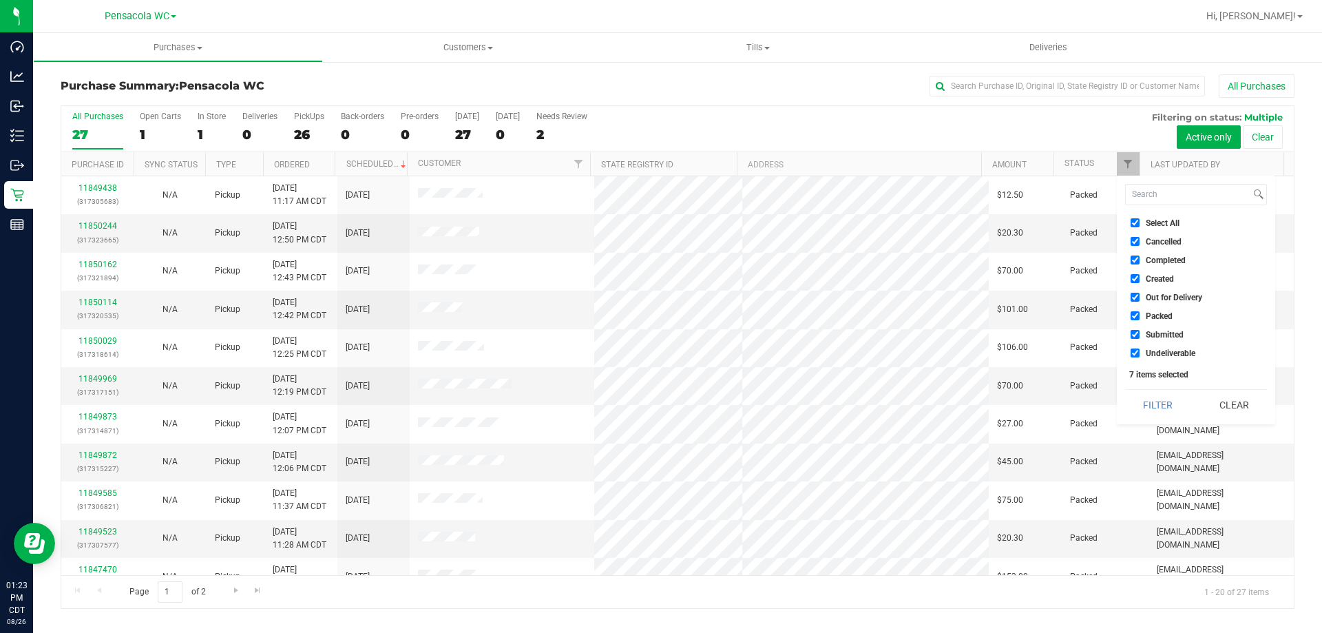
checkbox input "false"
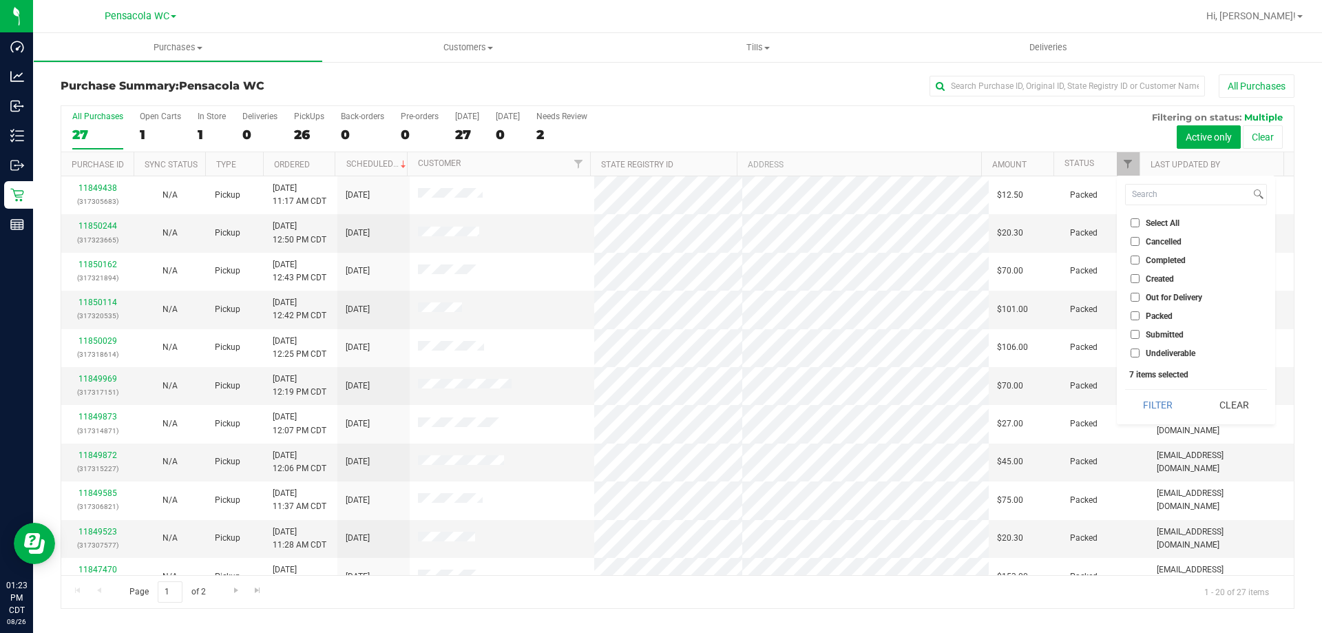
checkbox input "false"
click at [1138, 335] on input "Submitted" at bounding box center [1135, 334] width 9 height 9
checkbox input "true"
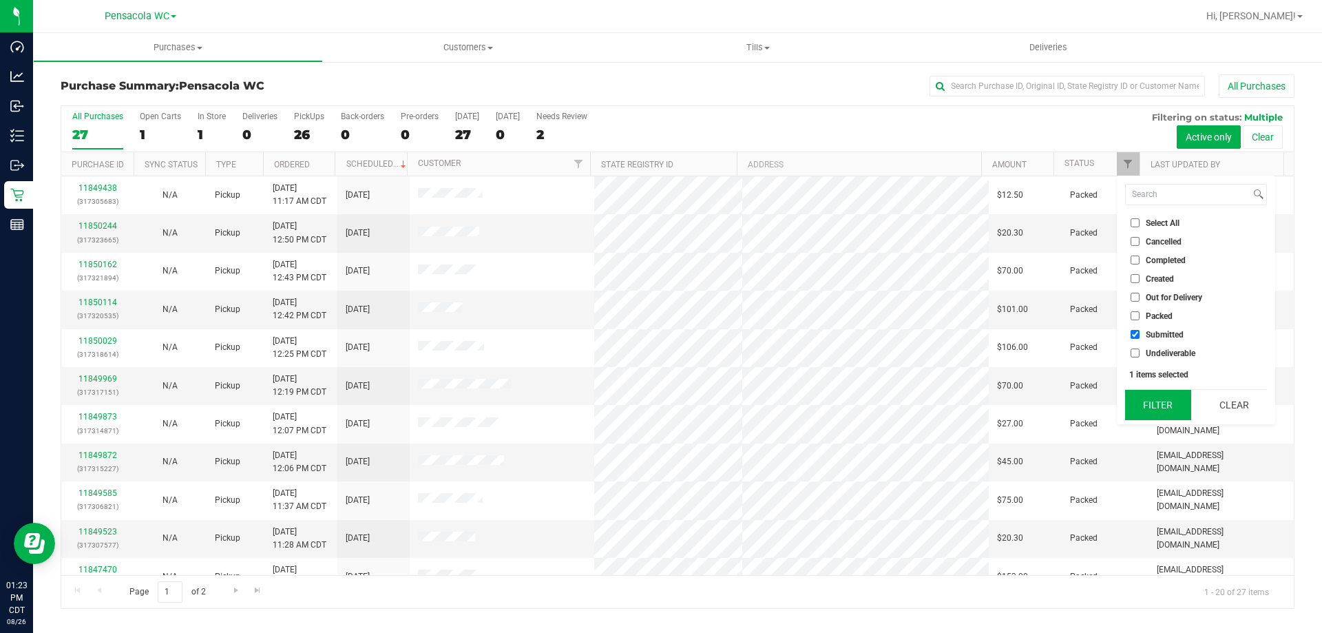
click at [1156, 393] on button "Filter" at bounding box center [1158, 405] width 66 height 30
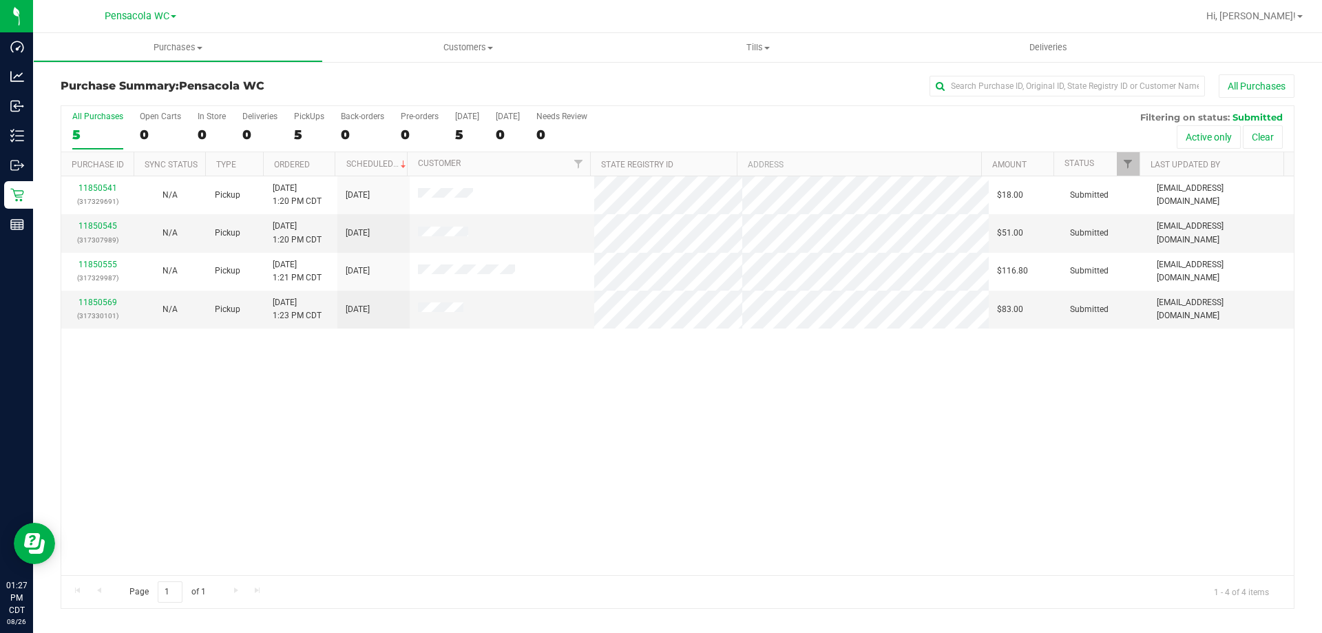
drag, startPoint x: 1156, startPoint y: 393, endPoint x: 734, endPoint y: 660, distance: 499.3
click at [734, 632] on html "Dashboard Analytics Inbound Inventory Outbound Retail Reports 01:27 PM CDT 08/2…" at bounding box center [661, 316] width 1322 height 633
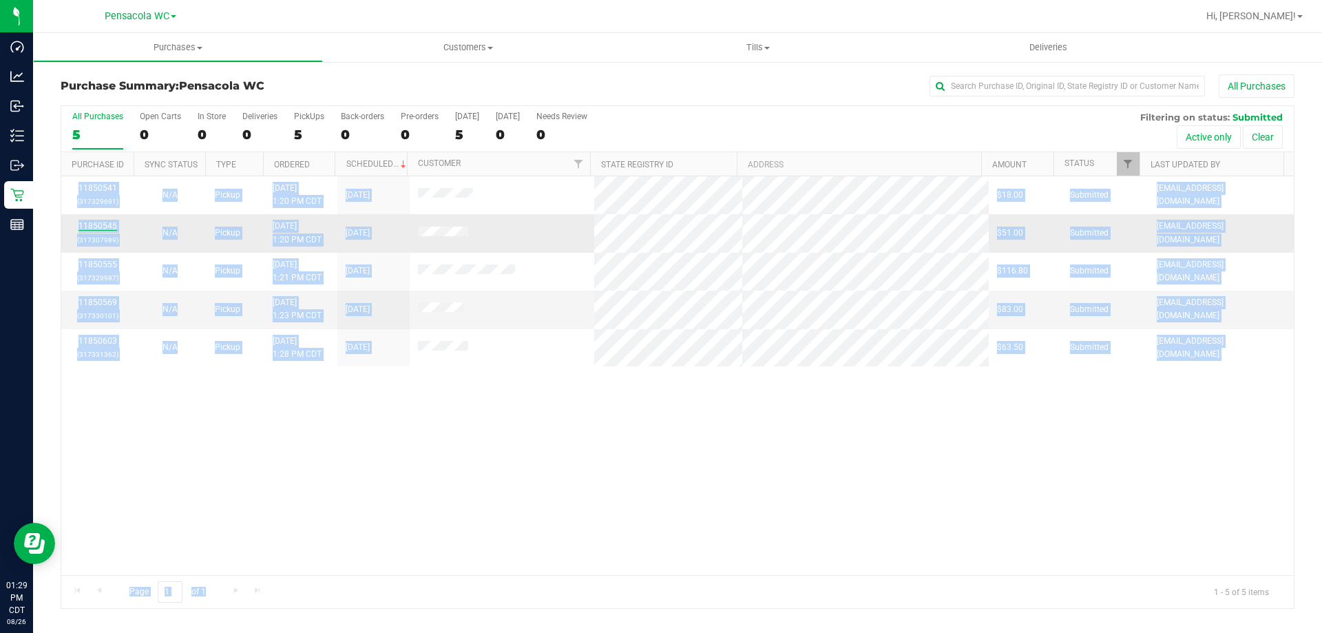
click at [83, 222] on link "11850545" at bounding box center [98, 226] width 39 height 10
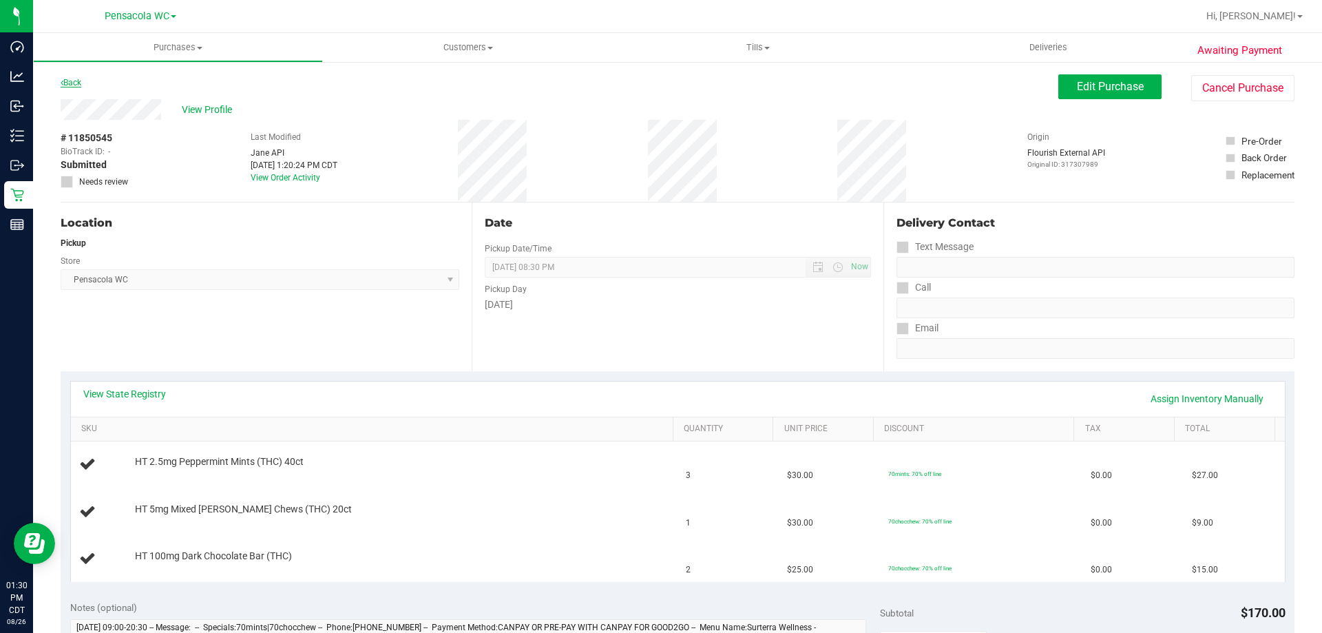
click at [73, 85] on link "Back" at bounding box center [71, 83] width 21 height 10
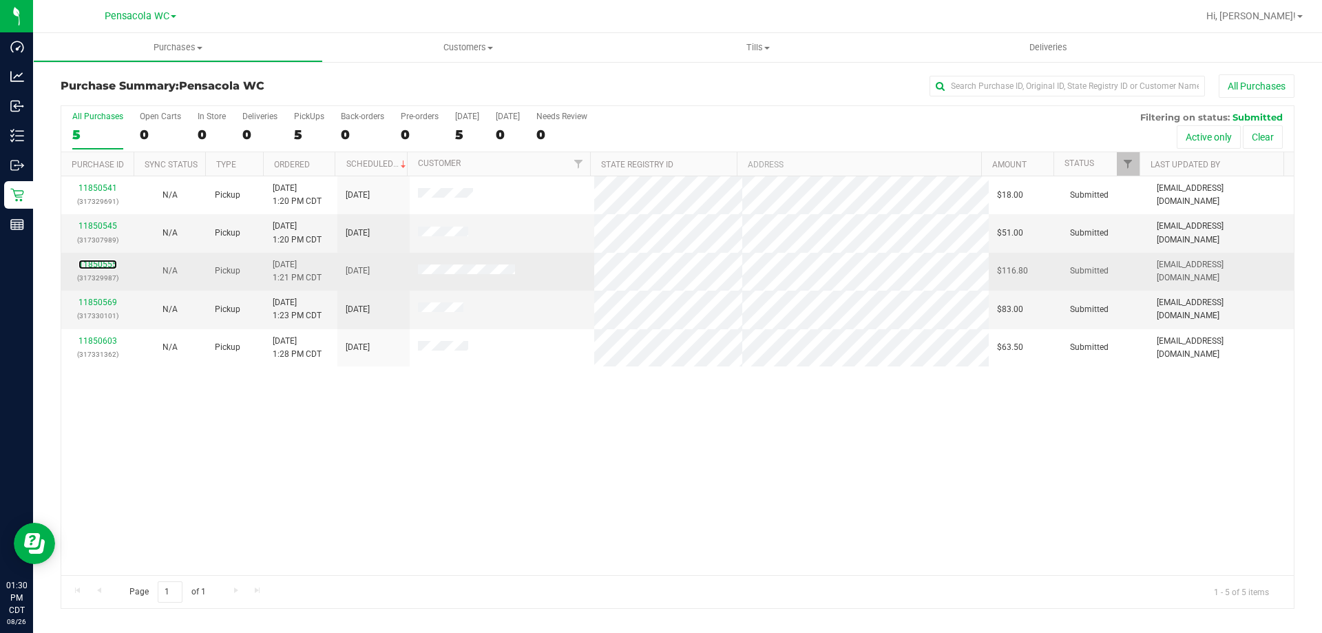
click at [107, 259] on div "11850555 (317329987)" at bounding box center [98, 271] width 56 height 26
click at [110, 265] on link "11850555" at bounding box center [98, 265] width 39 height 10
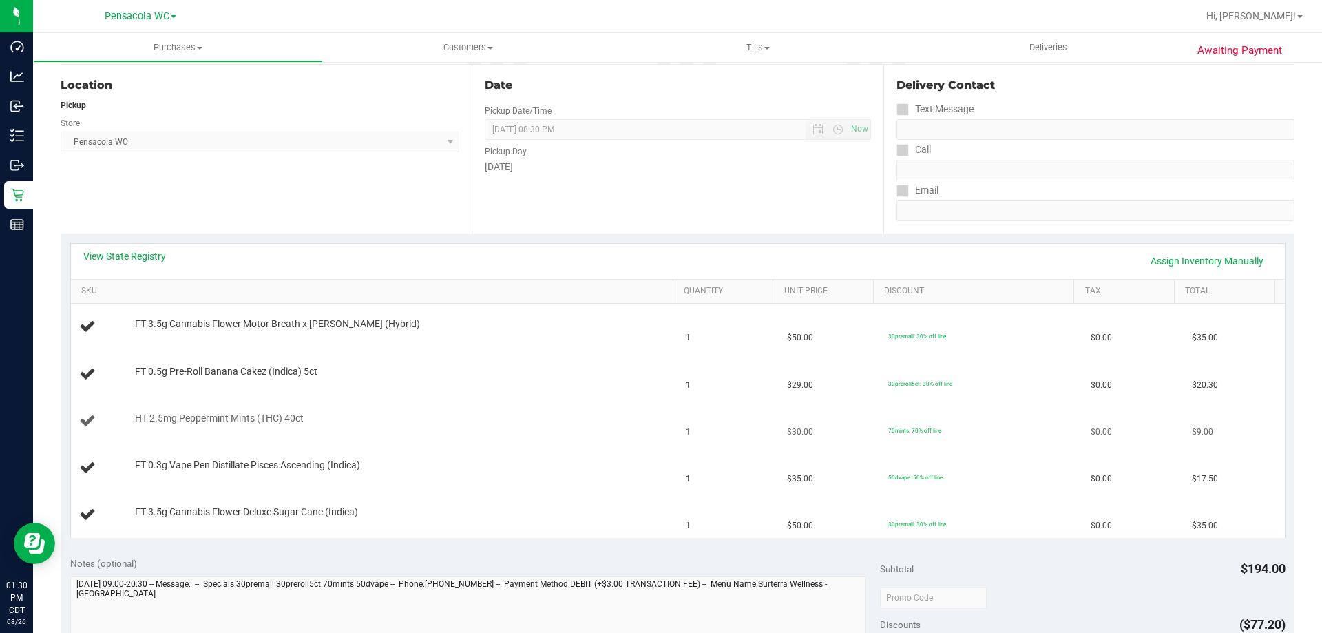
scroll to position [207, 0]
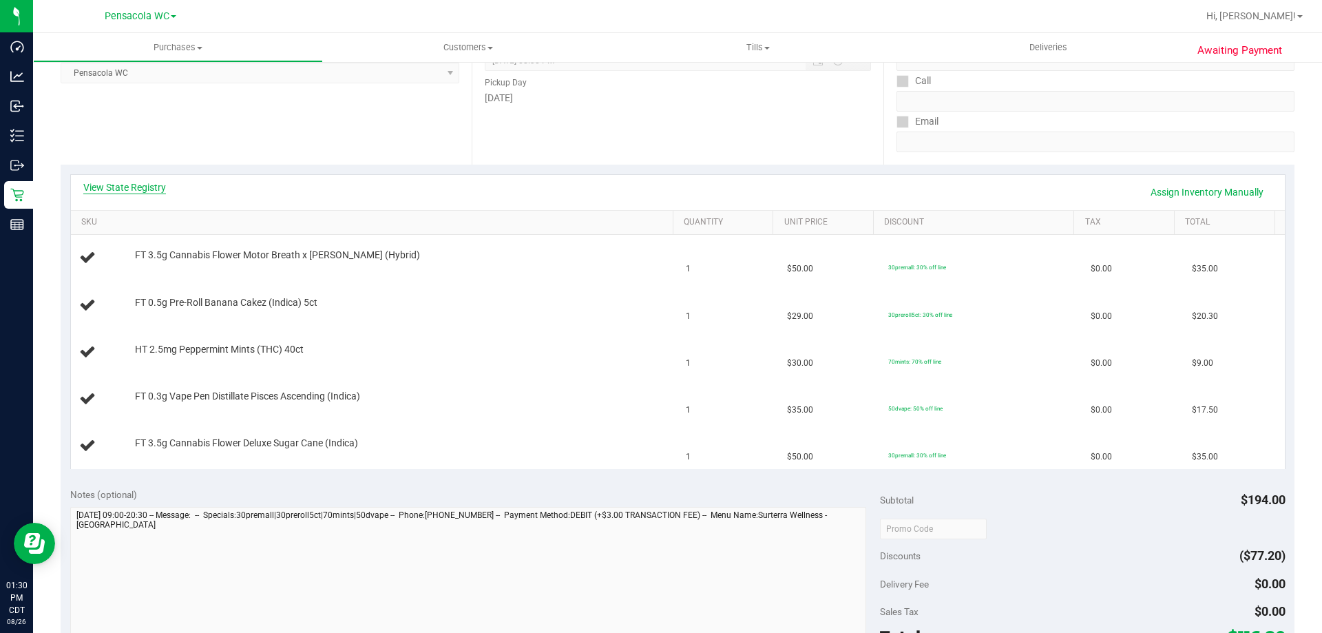
click at [142, 189] on link "View State Registry" at bounding box center [124, 187] width 83 height 14
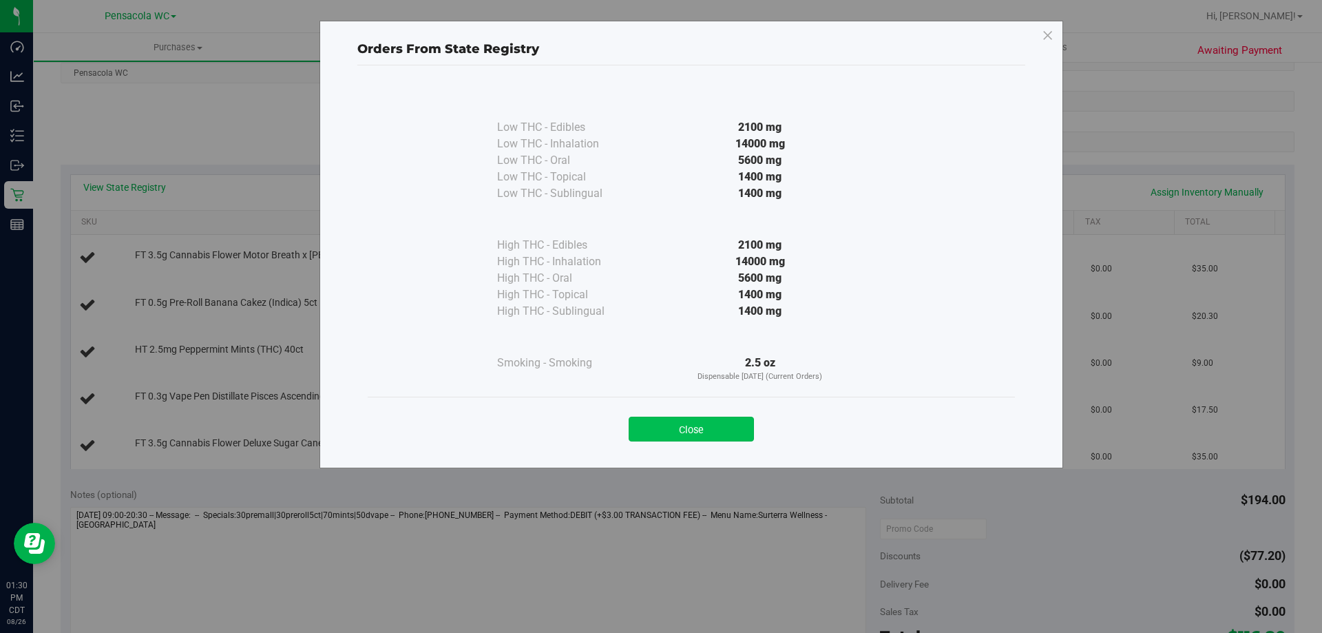
click at [718, 426] on button "Close" at bounding box center [691, 429] width 125 height 25
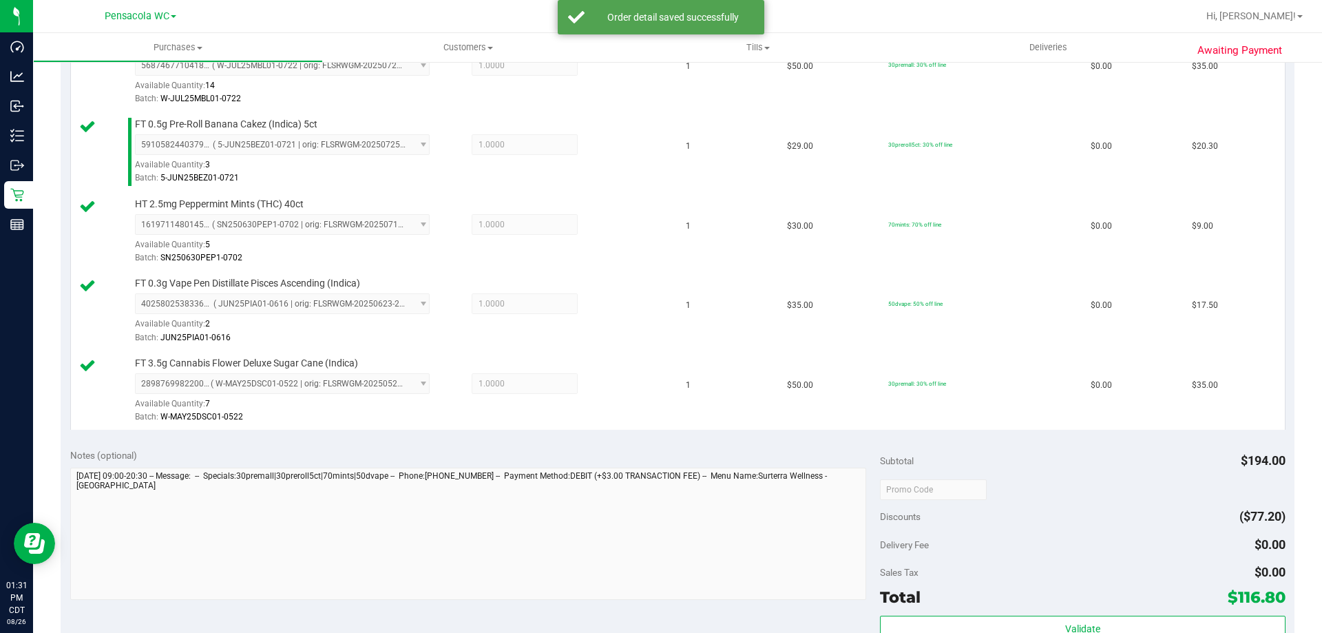
scroll to position [551, 0]
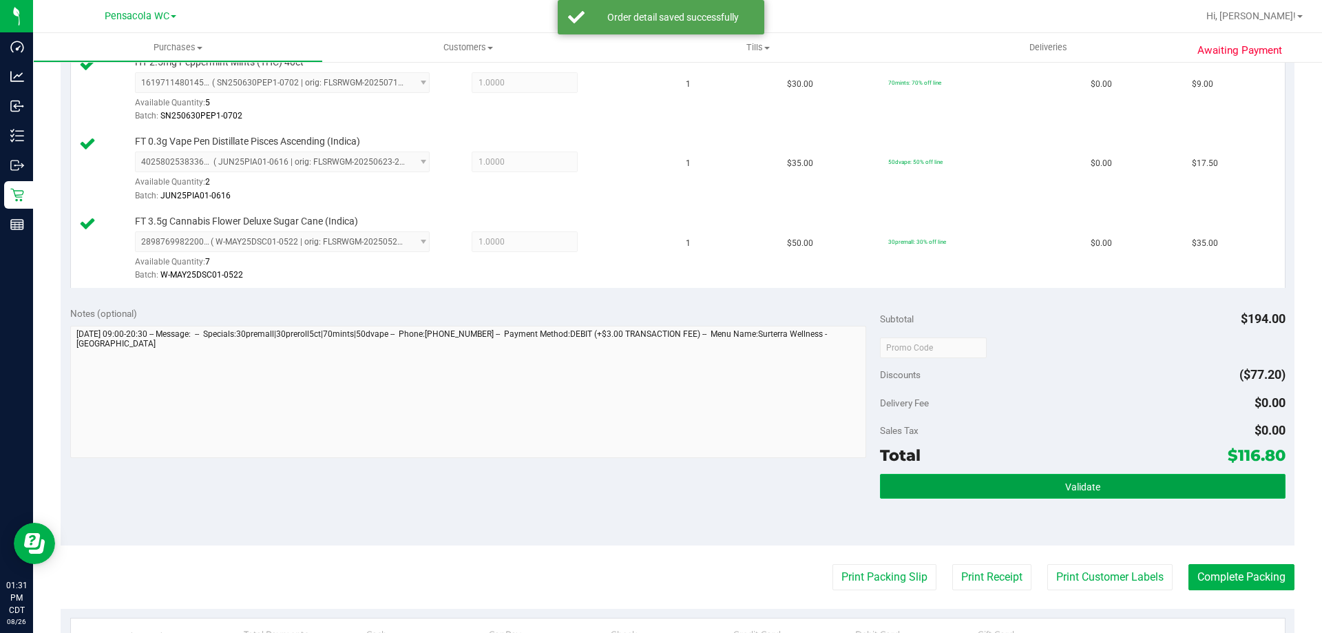
click at [1032, 498] on button "Validate" at bounding box center [1082, 486] width 405 height 25
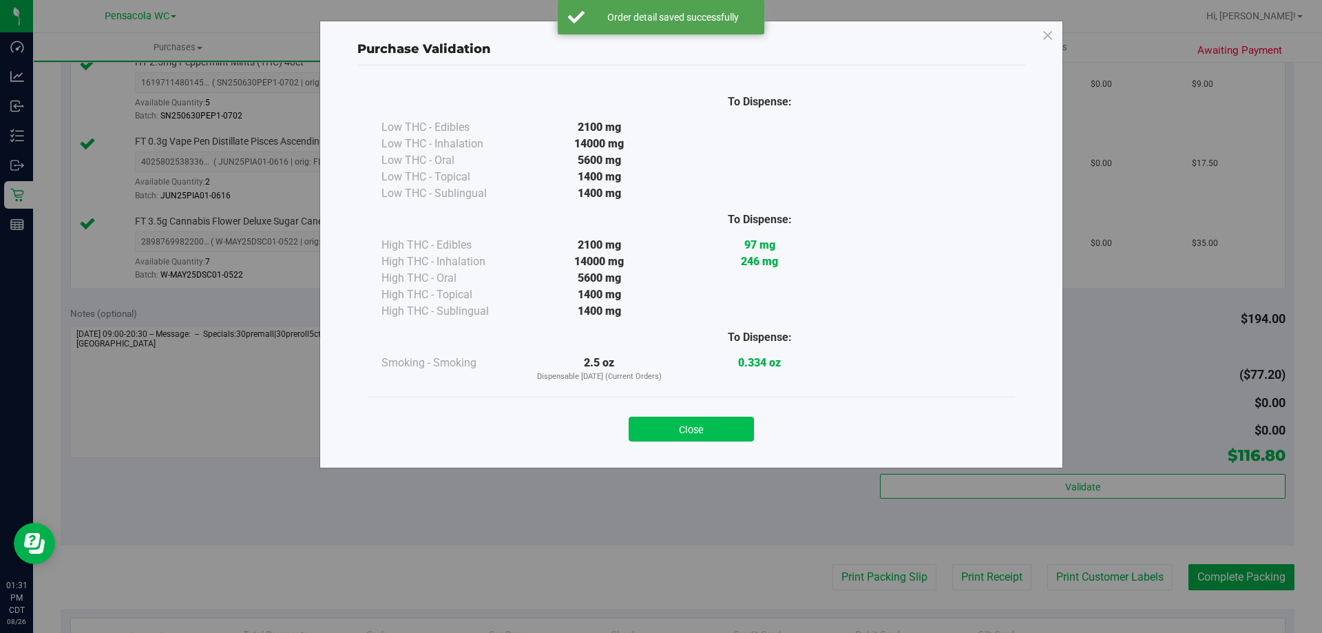
click at [709, 427] on button "Close" at bounding box center [691, 429] width 125 height 25
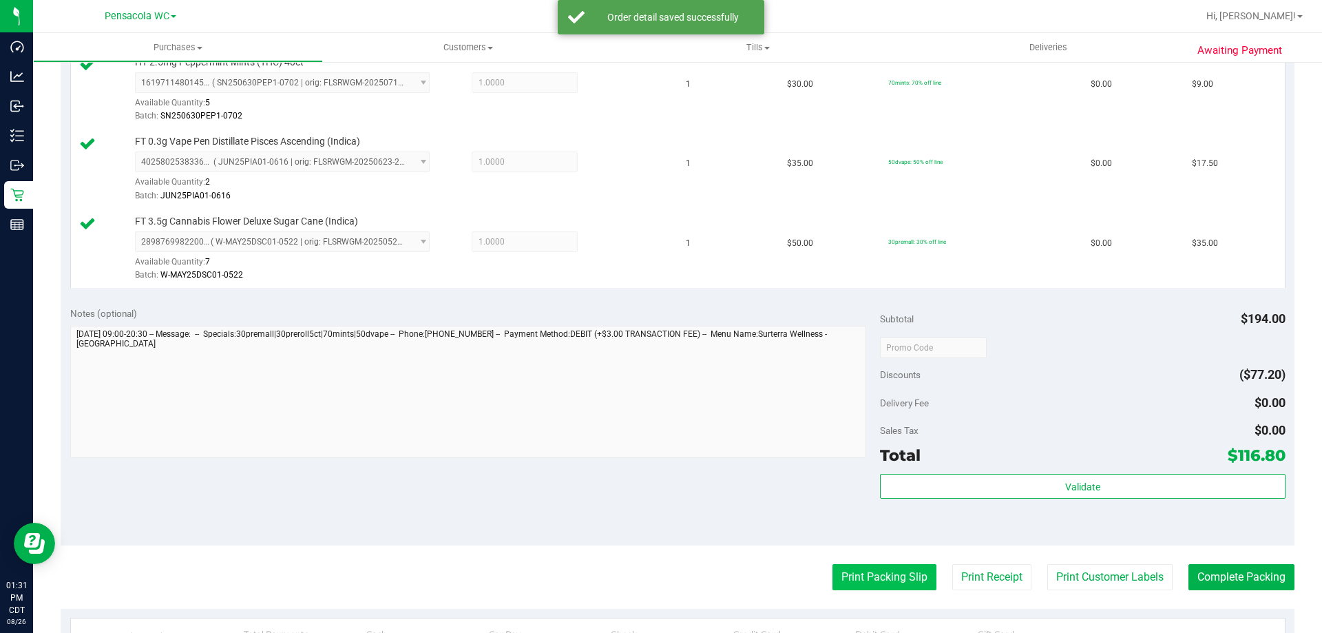
click at [879, 581] on button "Print Packing Slip" at bounding box center [885, 577] width 104 height 26
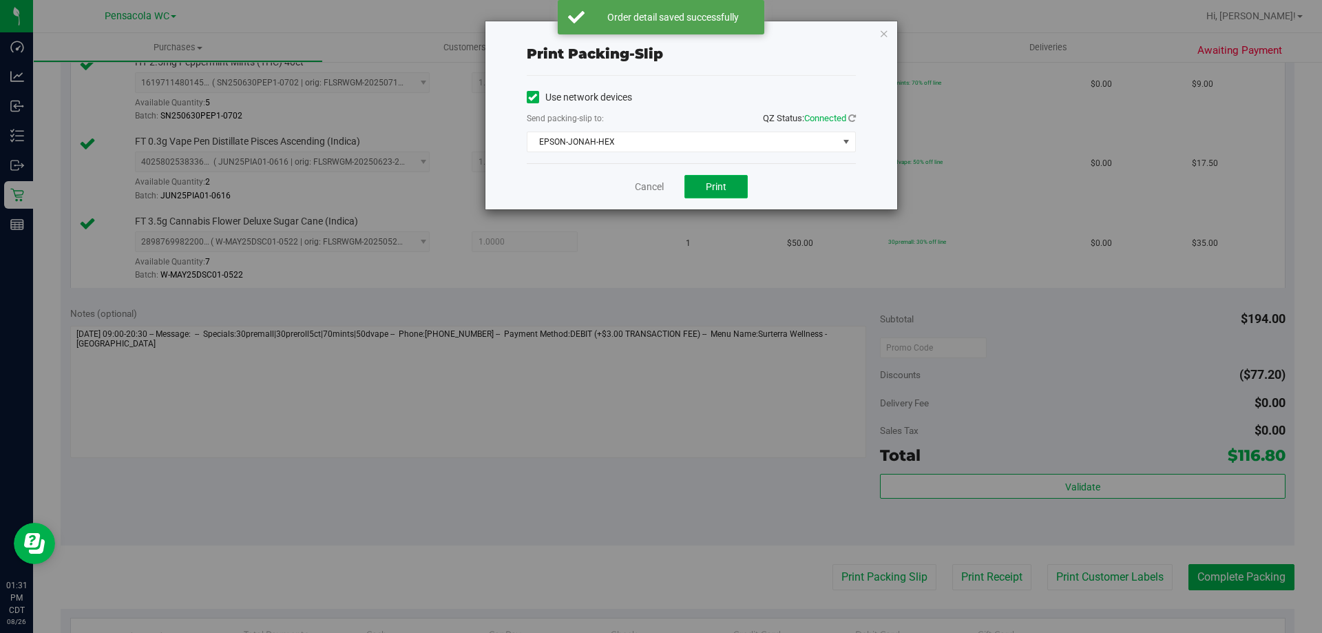
click at [719, 187] on span "Print" at bounding box center [716, 186] width 21 height 11
click at [655, 185] on link "Cancel" at bounding box center [649, 187] width 29 height 14
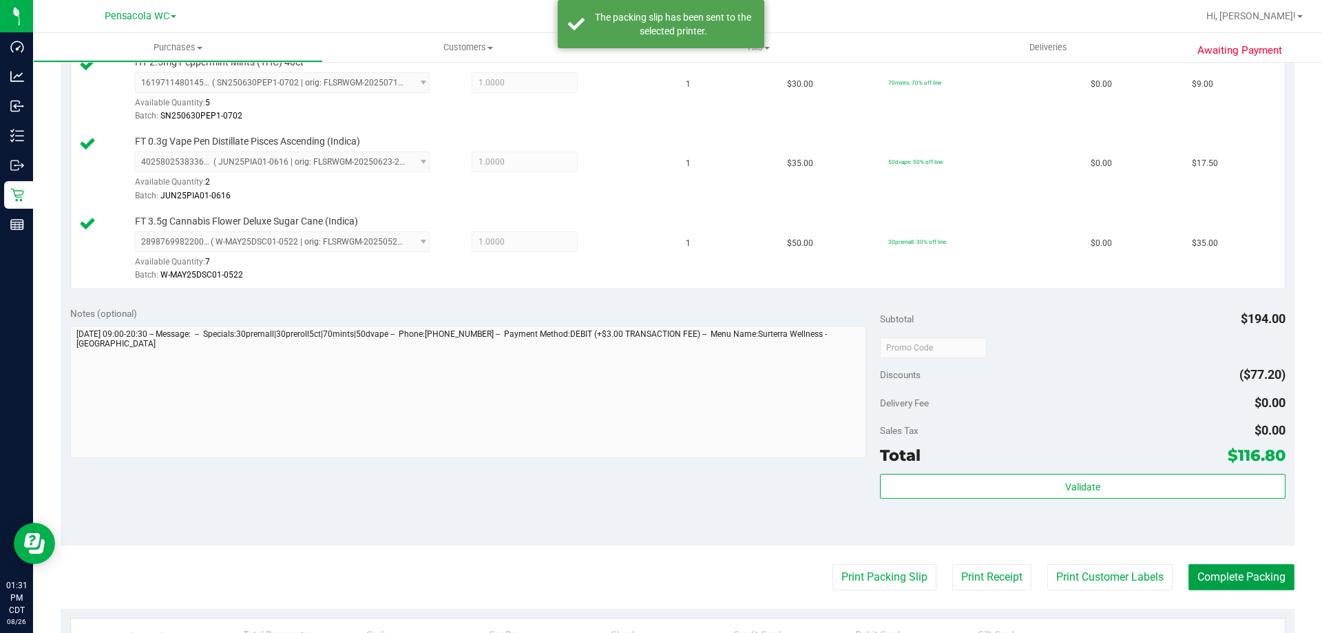
click at [1254, 576] on button "Complete Packing" at bounding box center [1242, 577] width 106 height 26
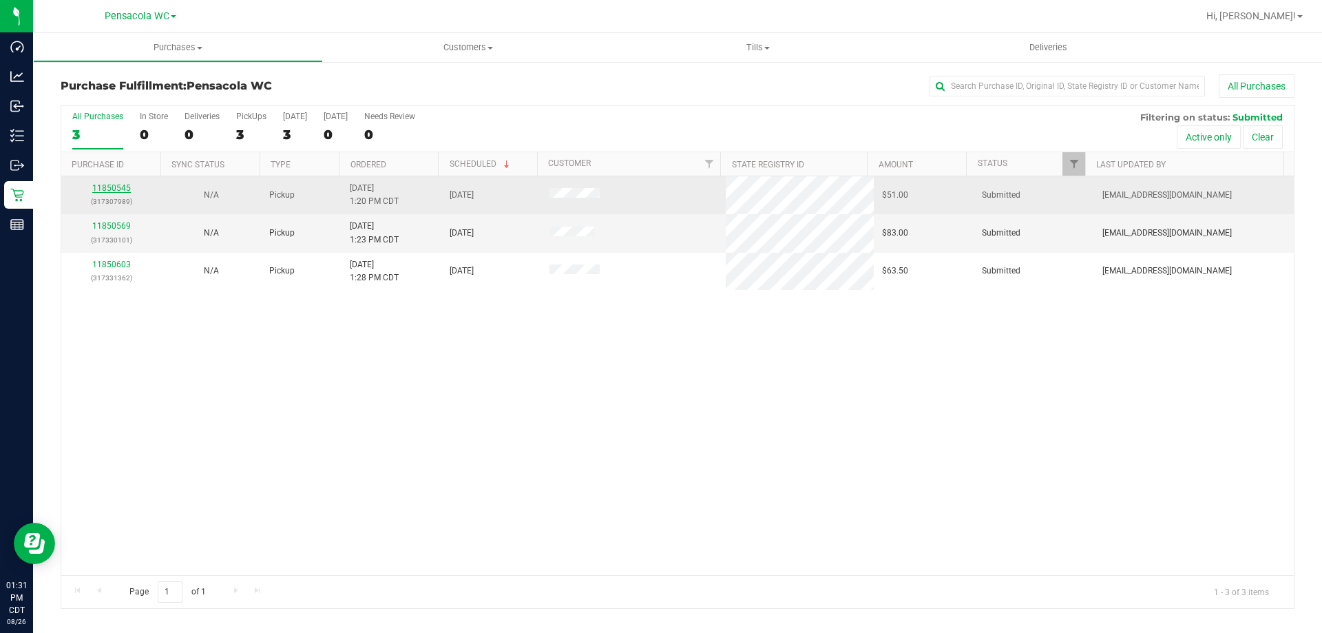
click at [118, 190] on link "11850545" at bounding box center [111, 188] width 39 height 10
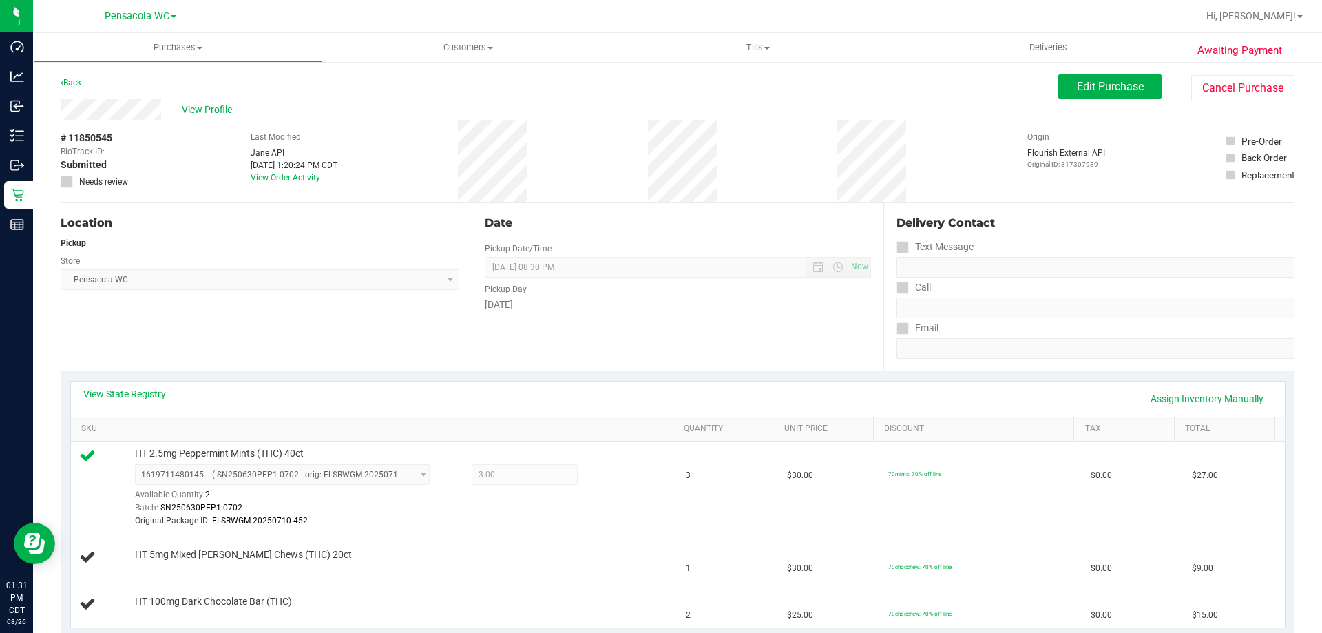
click at [68, 82] on link "Back" at bounding box center [71, 83] width 21 height 10
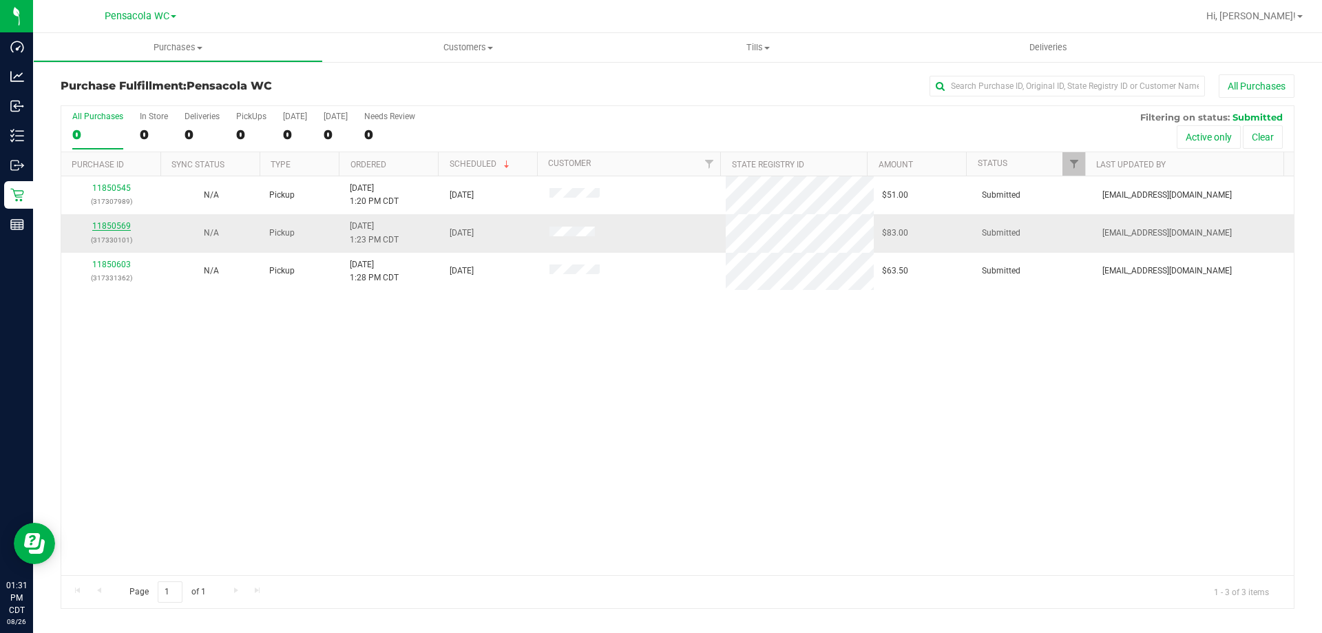
click at [124, 222] on link "11850569" at bounding box center [111, 226] width 39 height 10
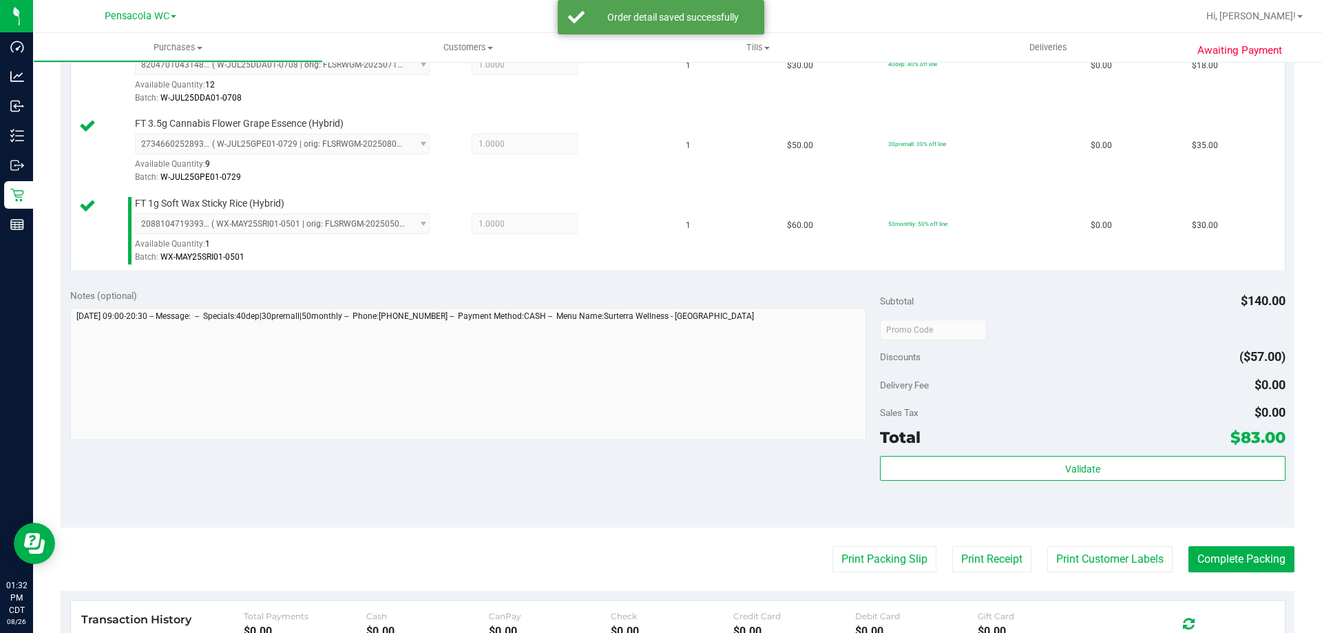
scroll to position [413, 0]
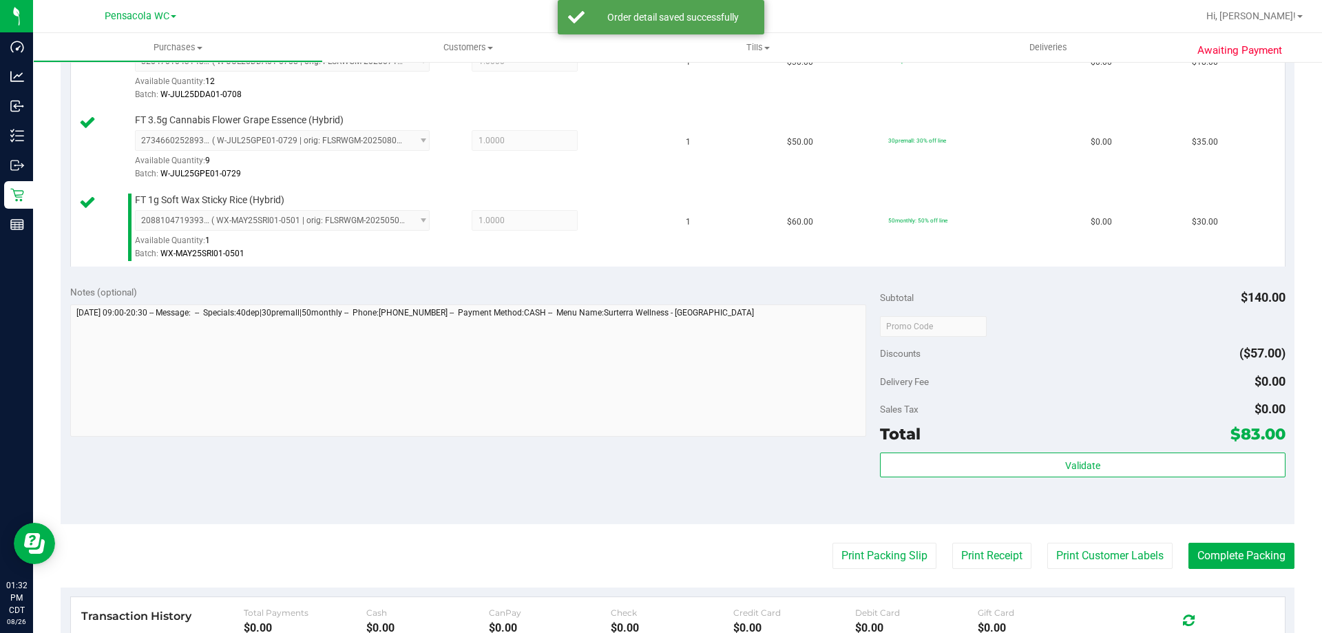
click at [999, 452] on div "Subtotal $140.00 Discounts ($57.00) Delivery Fee $0.00 Sales Tax $0.00 Total $8…" at bounding box center [1082, 399] width 405 height 229
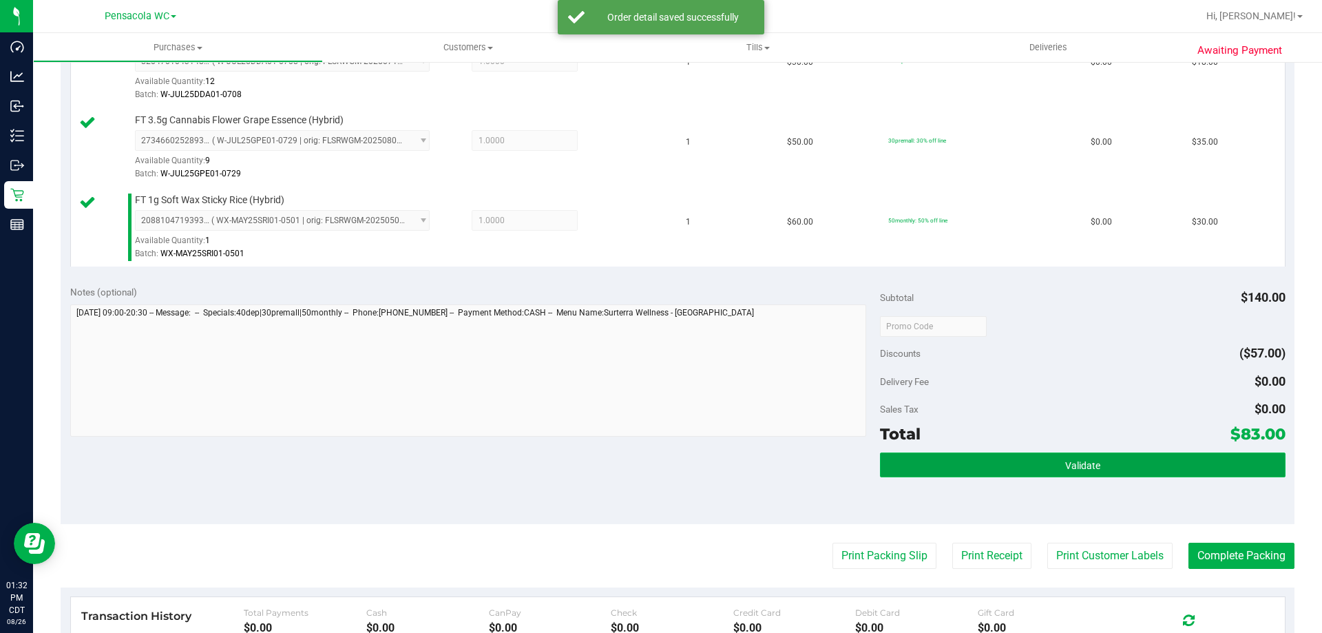
drag, startPoint x: 1004, startPoint y: 464, endPoint x: 1010, endPoint y: 474, distance: 11.7
click at [1010, 474] on button "Validate" at bounding box center [1082, 464] width 405 height 25
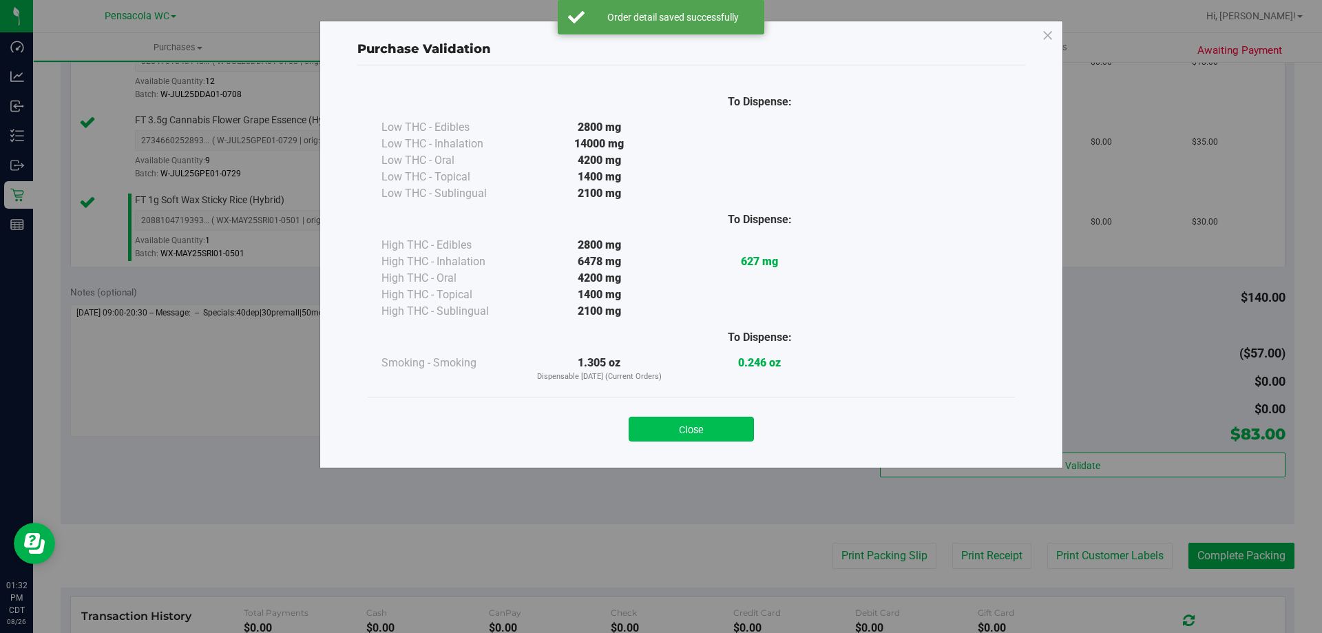
click at [728, 431] on button "Close" at bounding box center [691, 429] width 125 height 25
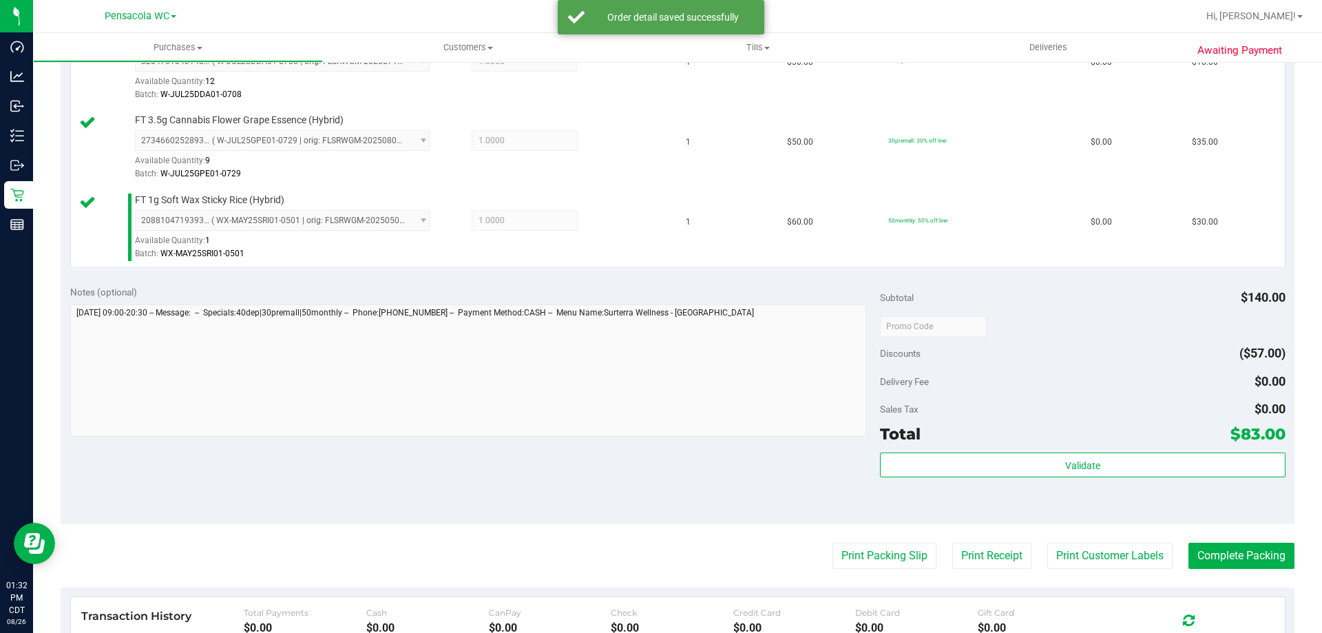
click at [881, 571] on purchase-details "Back Edit Purchase Cancel Purchase View Profile # 11850569 BioTrack ID: - Submi…" at bounding box center [678, 253] width 1234 height 1184
click at [882, 550] on button "Print Packing Slip" at bounding box center [885, 556] width 104 height 26
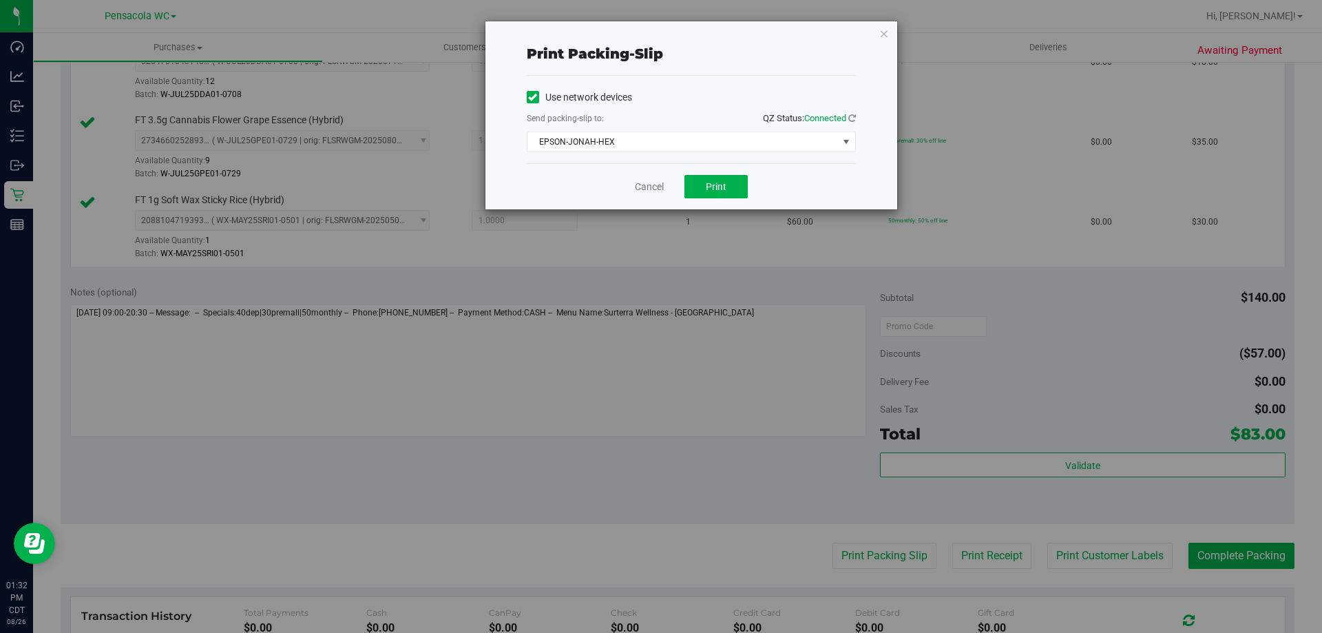
click at [722, 165] on div "Cancel Print" at bounding box center [691, 186] width 329 height 46
click at [729, 196] on button "Print" at bounding box center [716, 186] width 63 height 23
click at [651, 184] on link "Cancel" at bounding box center [649, 187] width 29 height 14
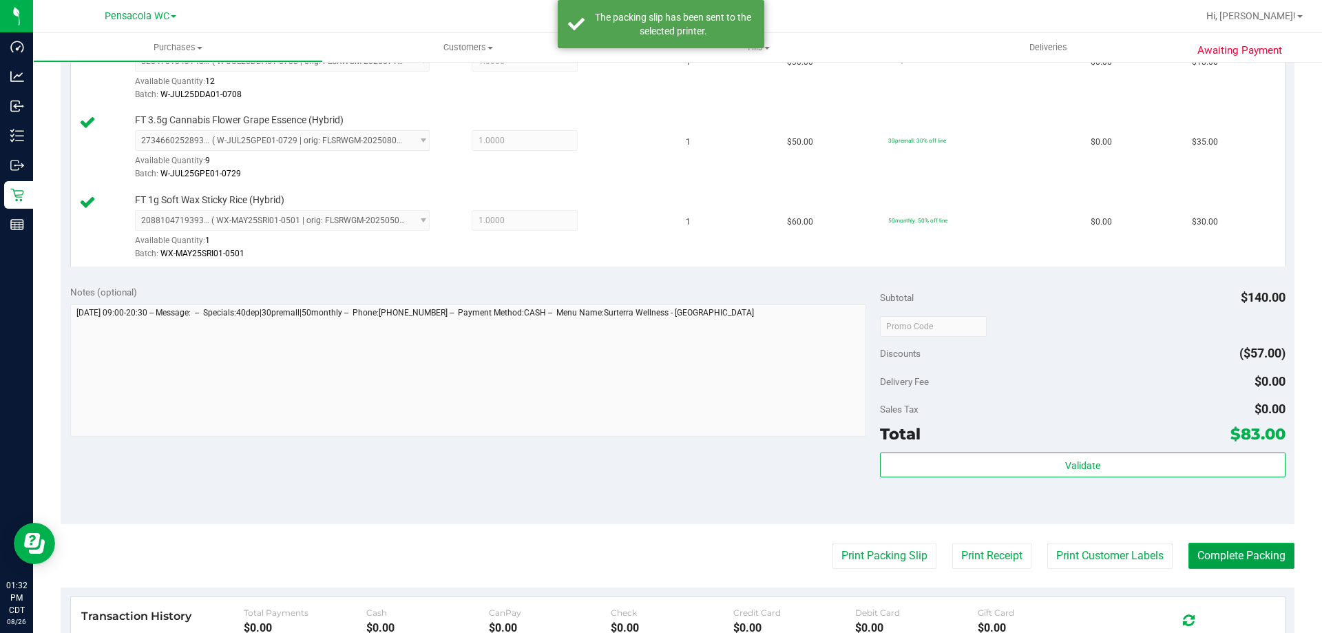
drag, startPoint x: 1270, startPoint y: 556, endPoint x: 1260, endPoint y: 559, distance: 10.2
click at [1266, 558] on button "Complete Packing" at bounding box center [1242, 556] width 106 height 26
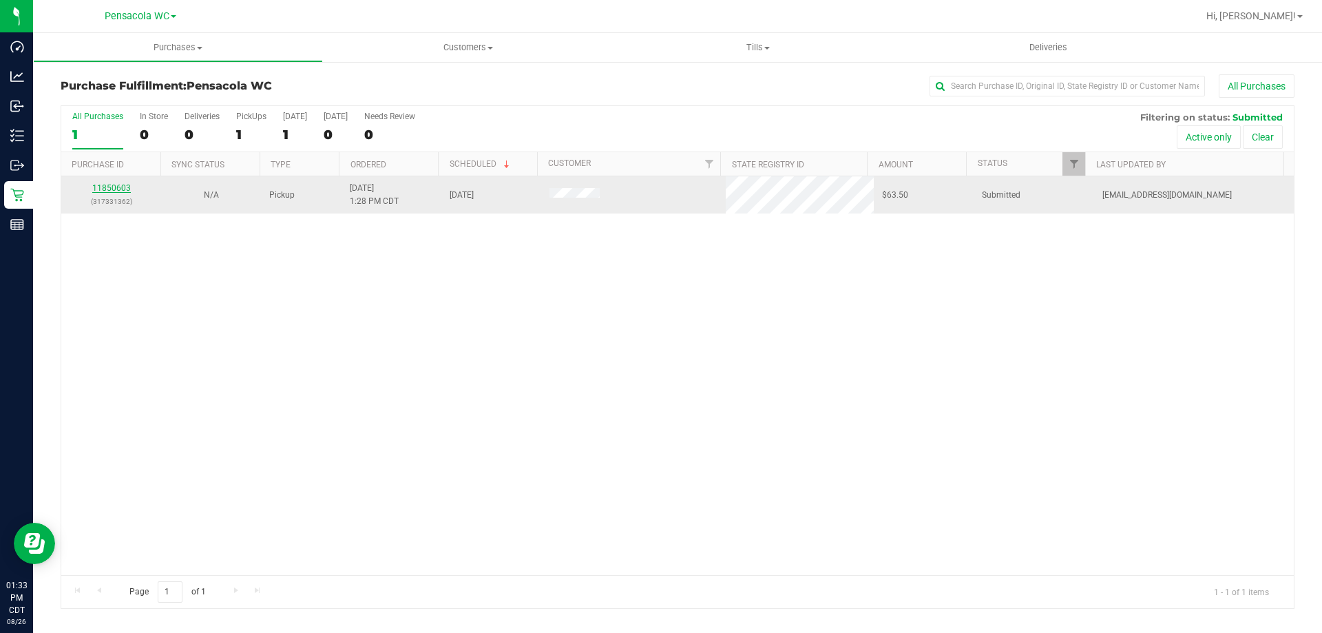
click at [121, 187] on link "11850603" at bounding box center [111, 188] width 39 height 10
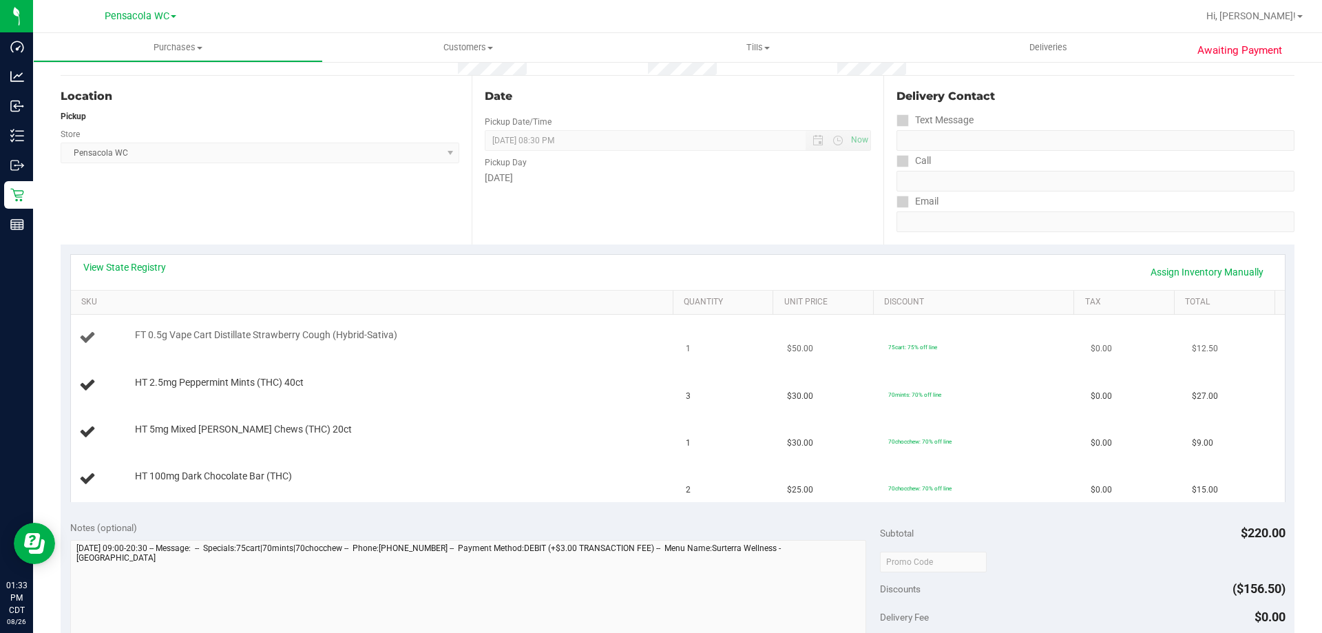
scroll to position [138, 0]
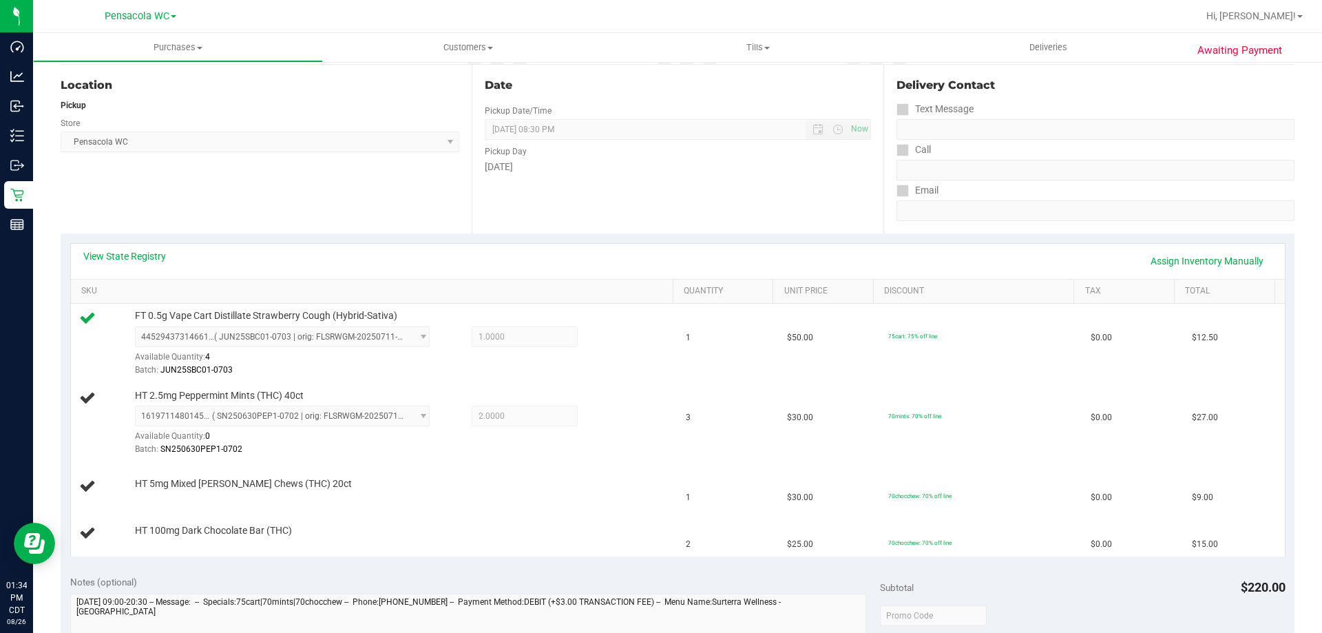
click at [331, 178] on div "Location Pickup Store Pensacola WC Select Store Bonita Springs WC Boynton Beach…" at bounding box center [266, 149] width 411 height 169
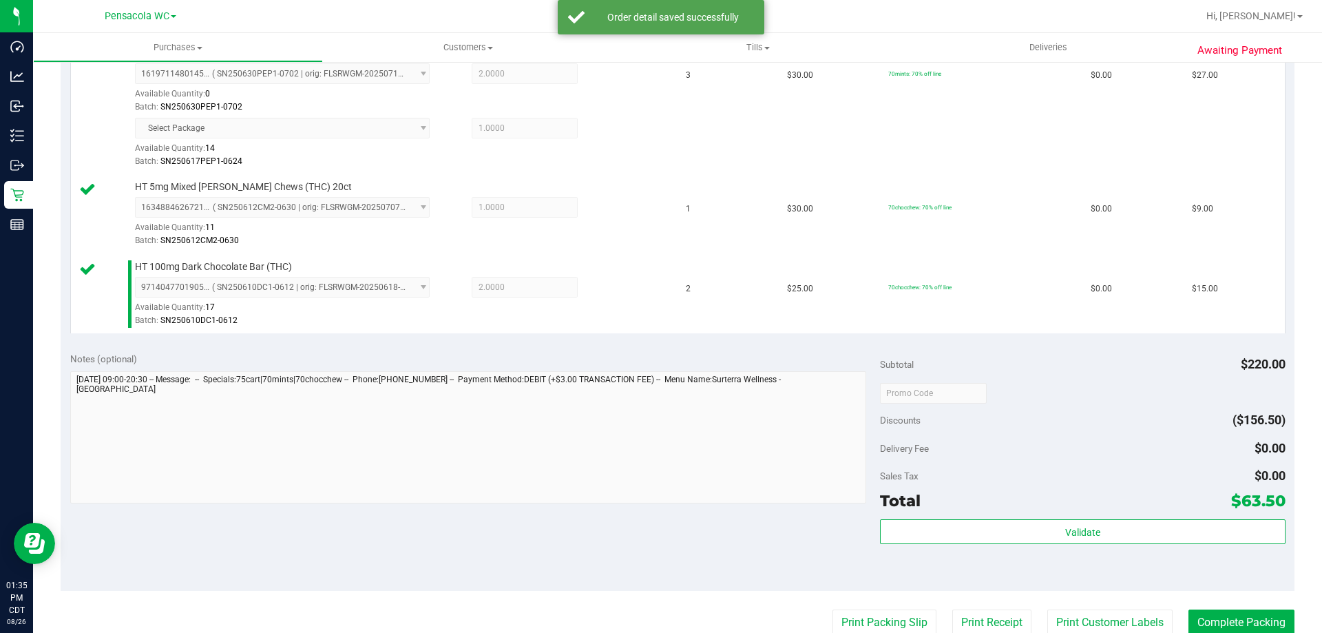
scroll to position [482, 0]
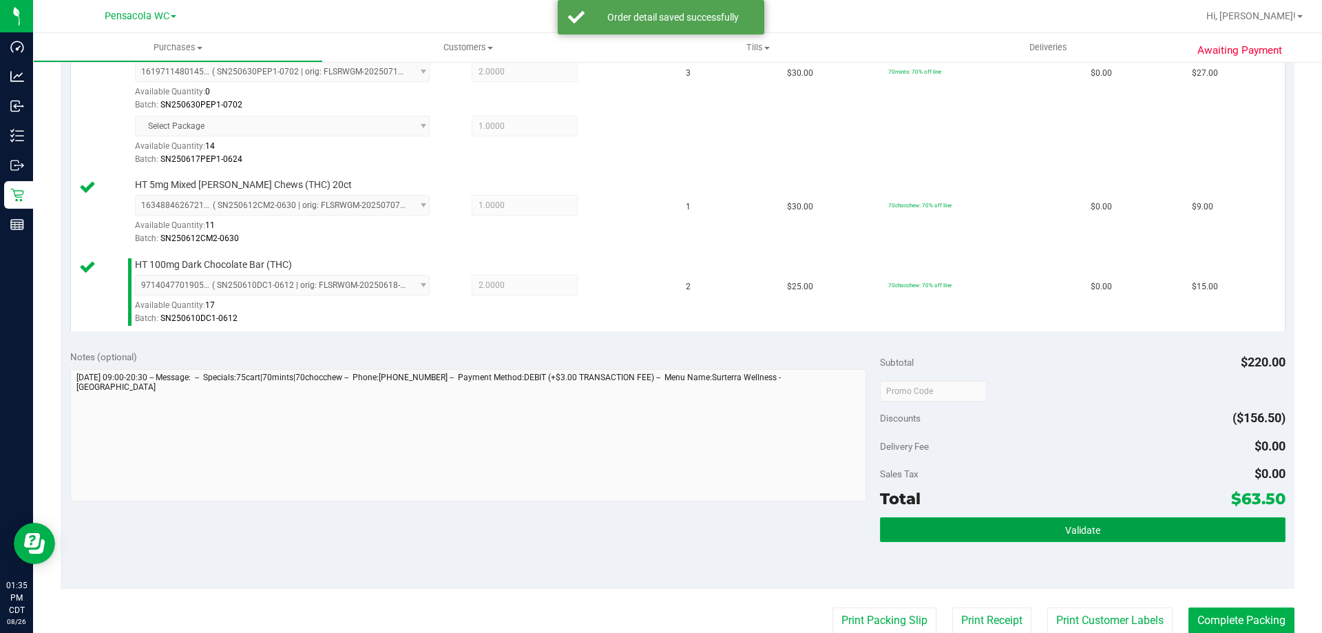
click at [1099, 538] on button "Validate" at bounding box center [1082, 529] width 405 height 25
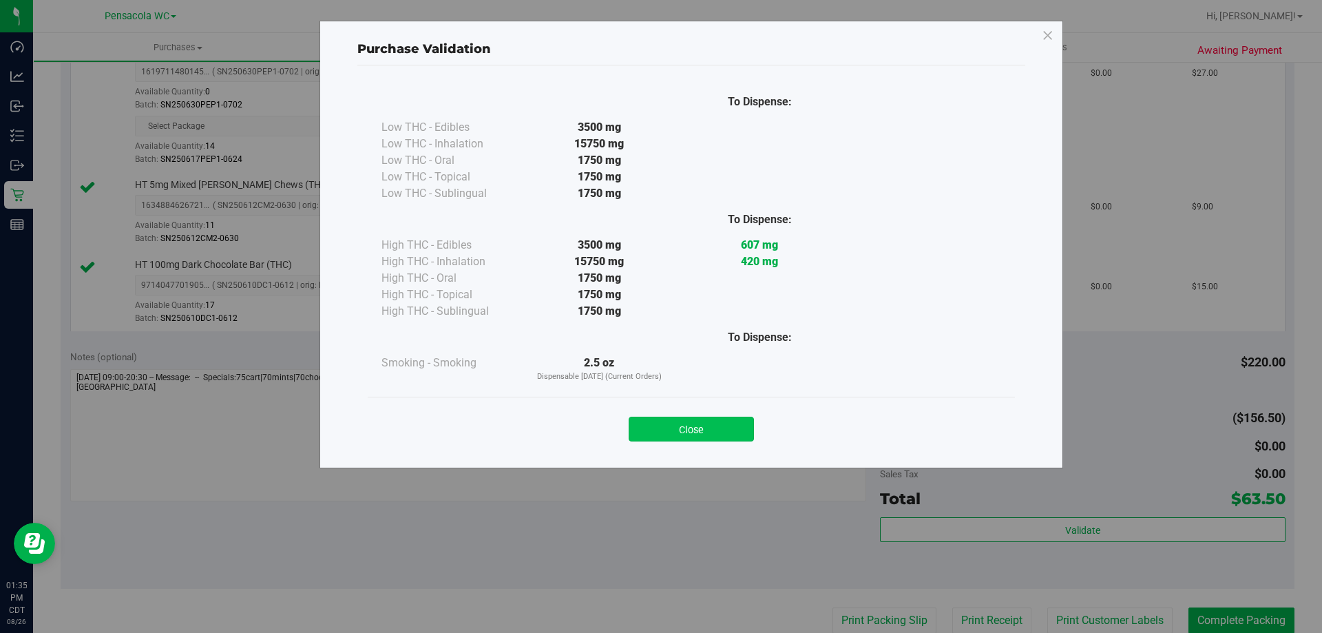
drag, startPoint x: 675, startPoint y: 410, endPoint x: 685, endPoint y: 420, distance: 14.1
click at [683, 417] on div "Close" at bounding box center [691, 425] width 627 height 34
click at [685, 420] on button "Close" at bounding box center [691, 429] width 125 height 25
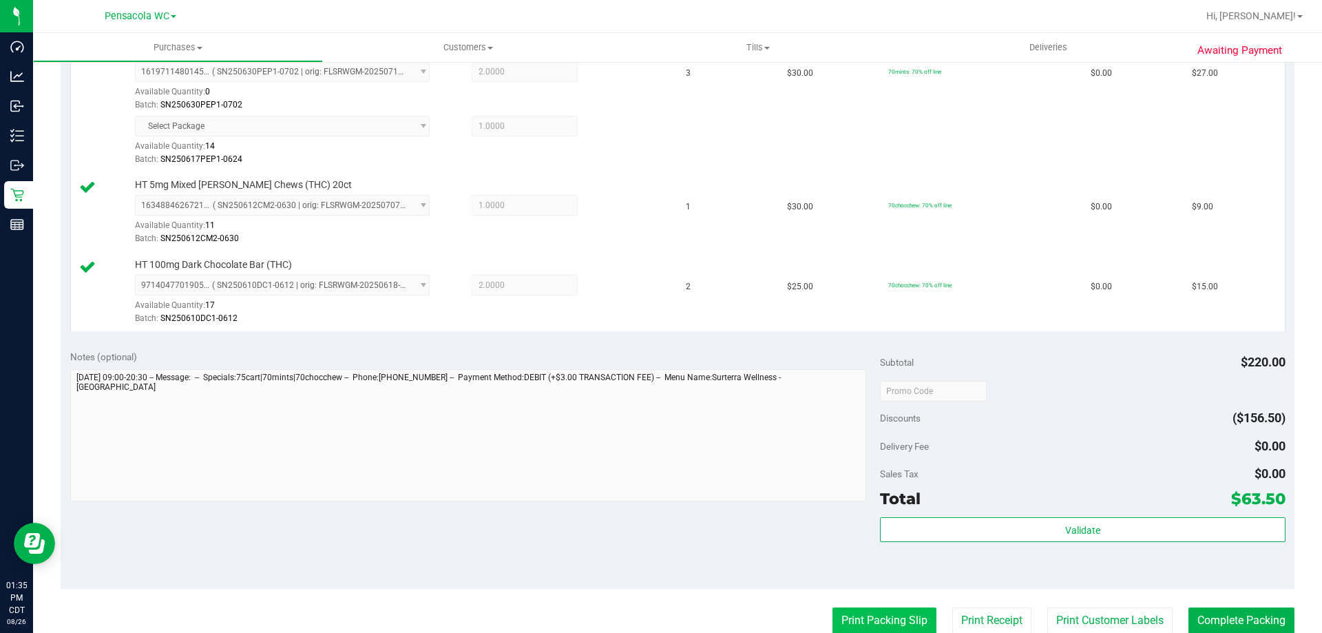
click at [840, 615] on button "Print Packing Slip" at bounding box center [885, 620] width 104 height 26
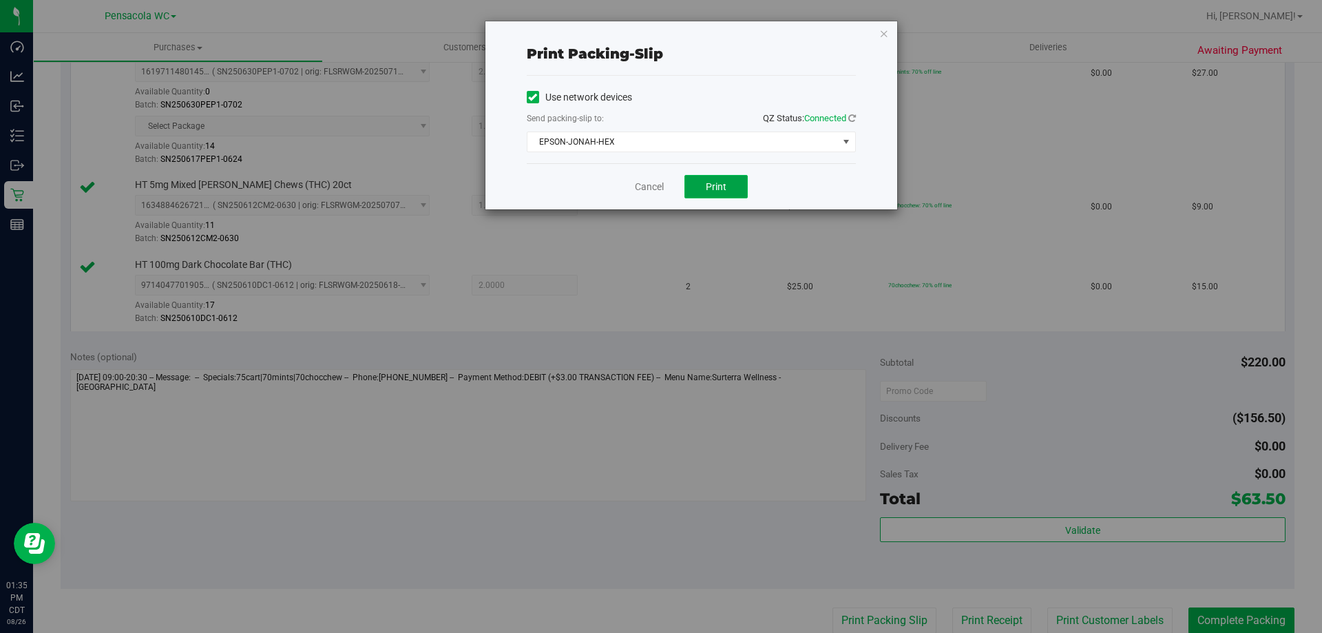
click at [702, 185] on button "Print" at bounding box center [716, 186] width 63 height 23
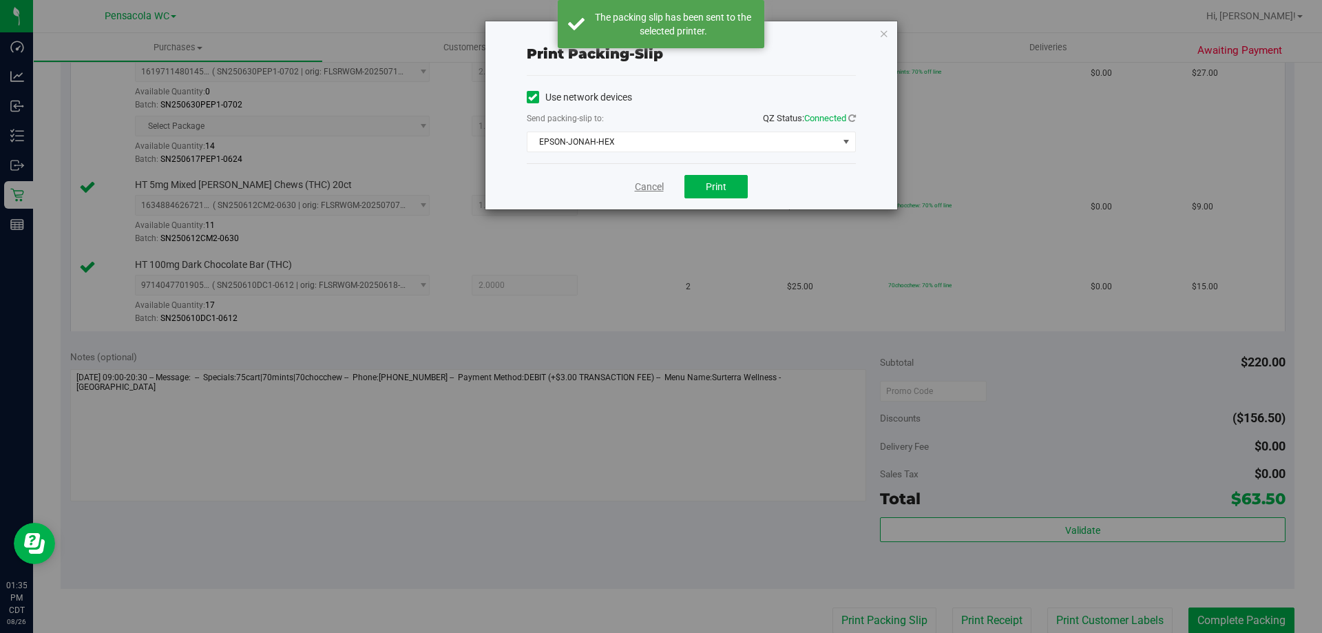
click at [644, 185] on link "Cancel" at bounding box center [649, 187] width 29 height 14
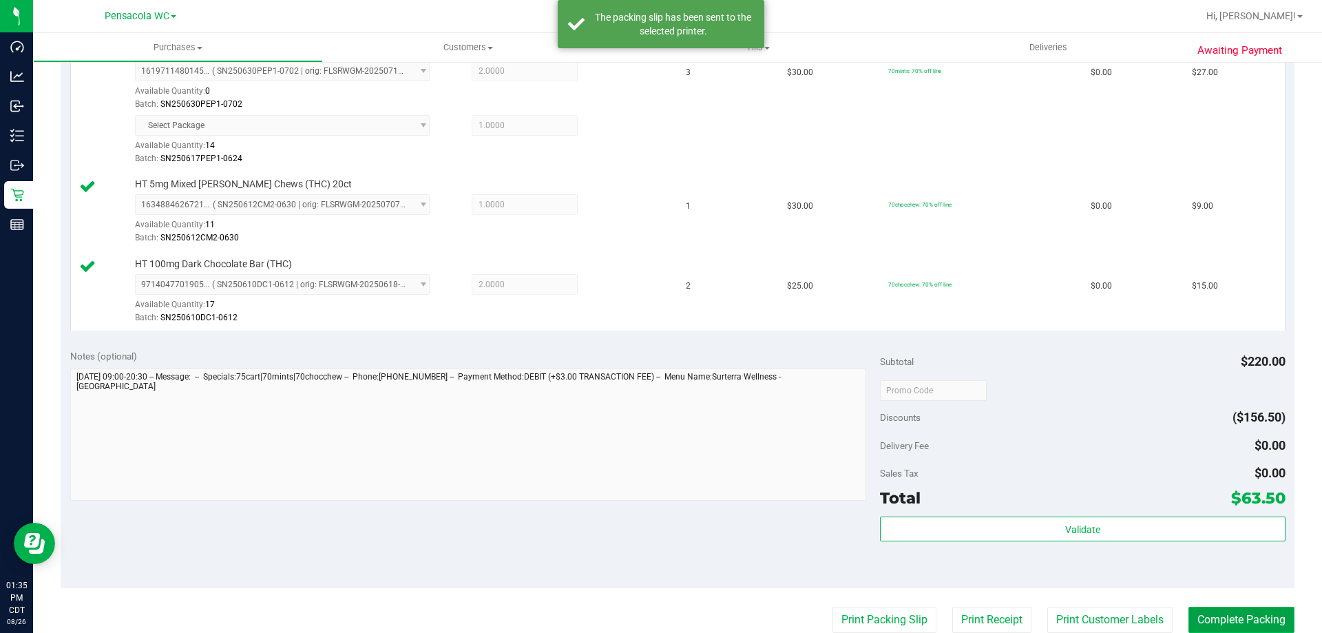
click at [1222, 618] on button "Complete Packing" at bounding box center [1242, 620] width 106 height 26
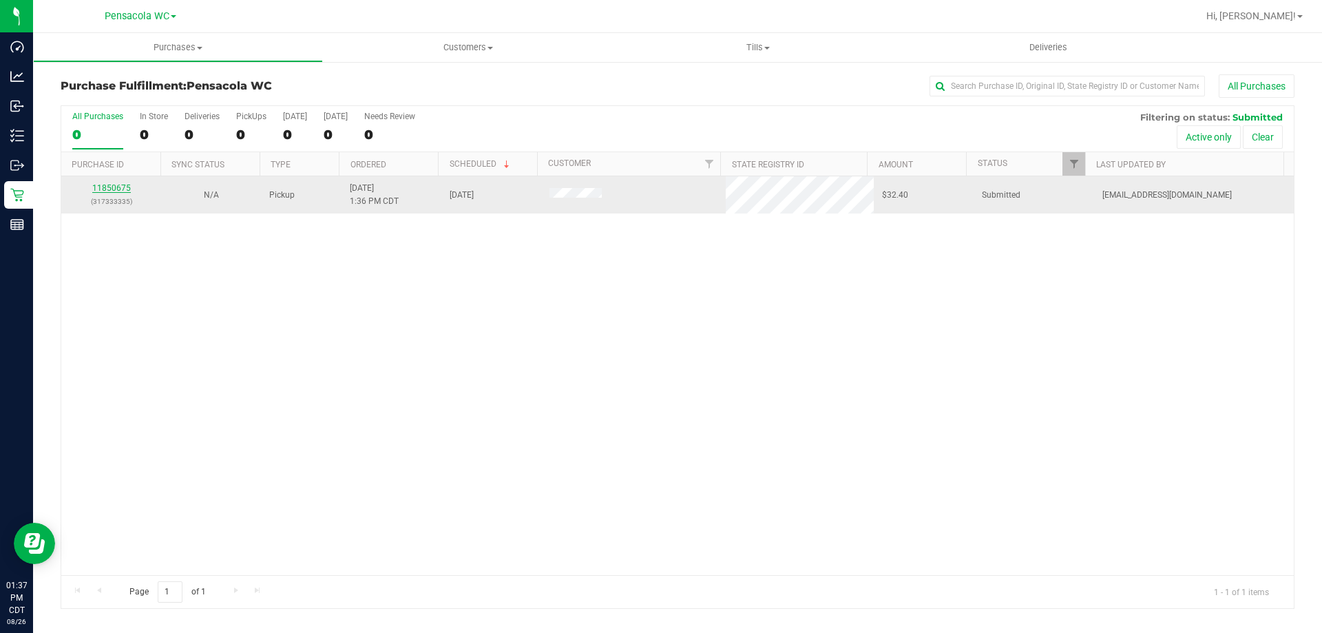
click at [119, 188] on link "11850675" at bounding box center [111, 188] width 39 height 10
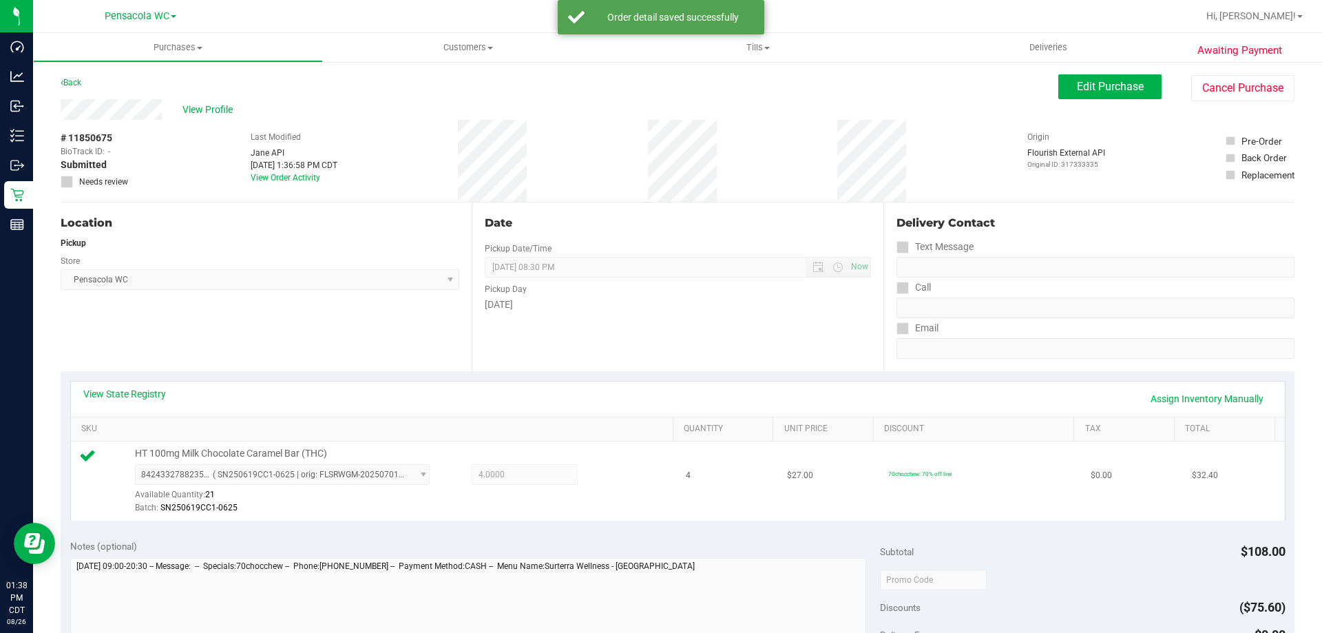
scroll to position [413, 0]
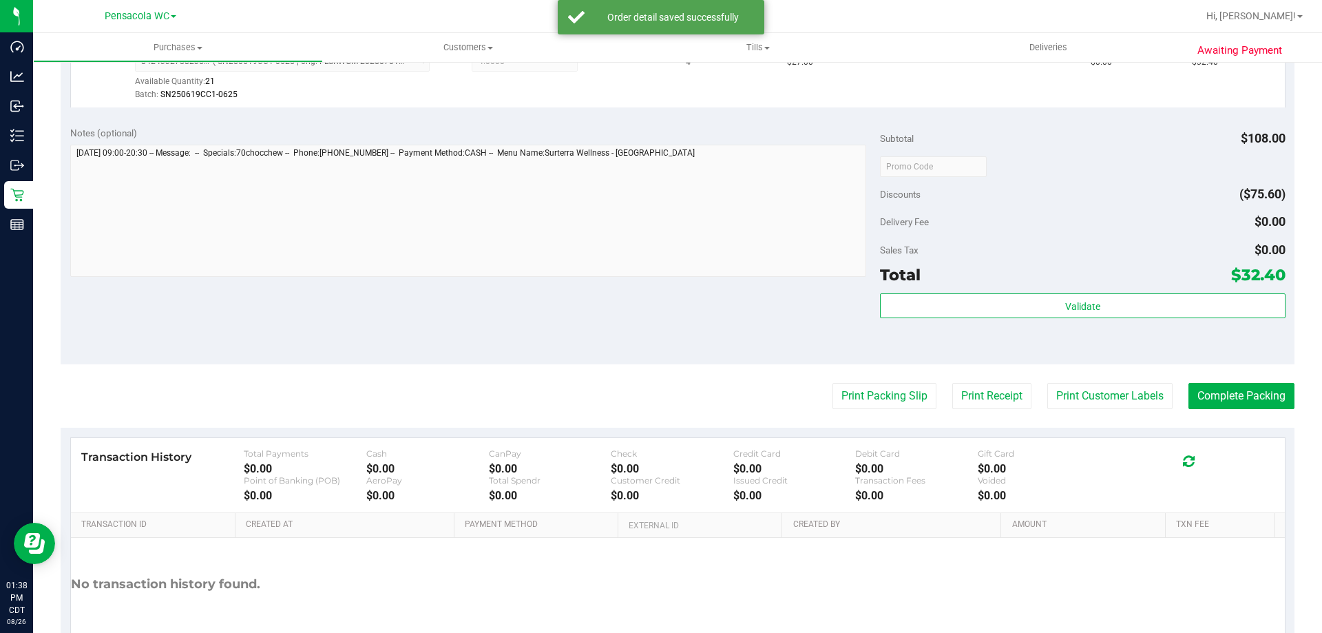
click at [1074, 289] on div "Subtotal $108.00 Discounts ($75.60) Delivery Fee $0.00 Sales Tax $0.00 Total $3…" at bounding box center [1082, 240] width 405 height 229
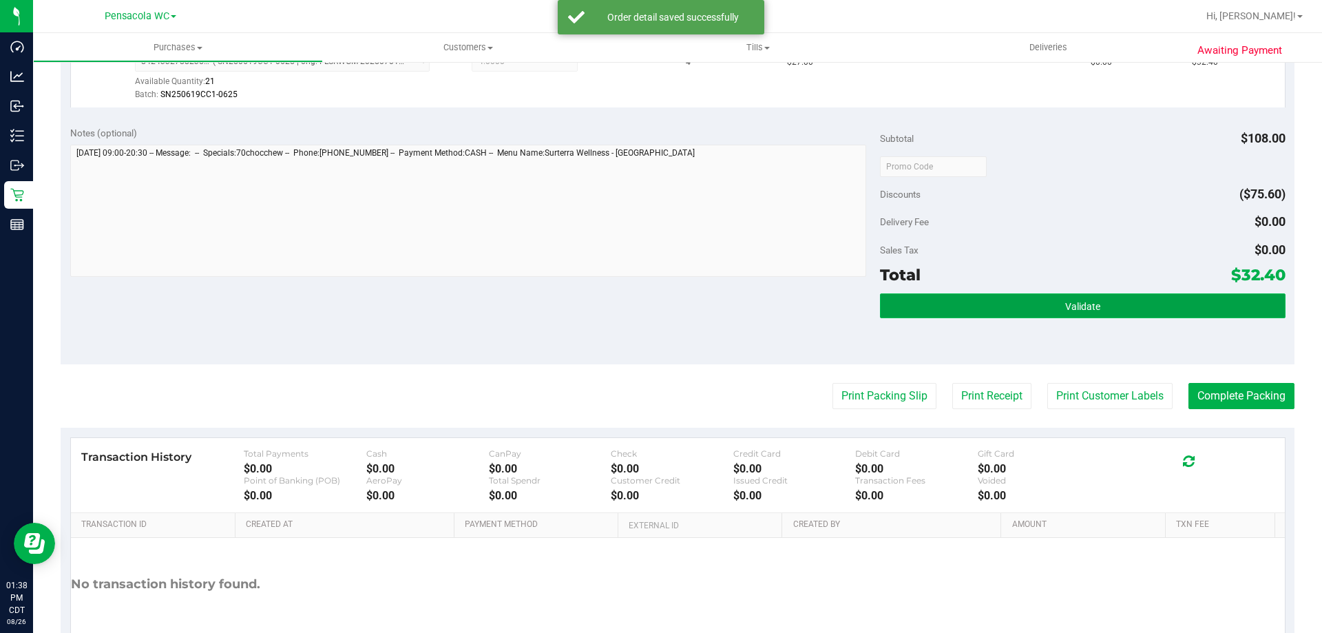
click at [1075, 302] on button "Validate" at bounding box center [1082, 305] width 405 height 25
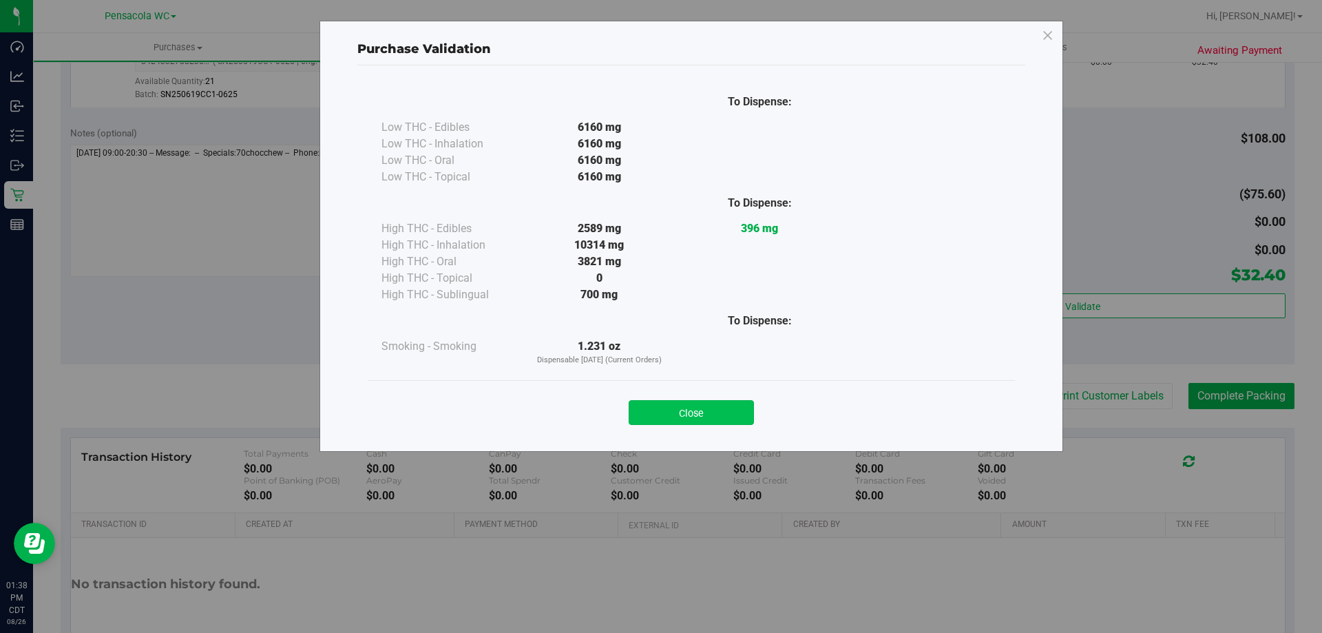
click at [703, 418] on button "Close" at bounding box center [691, 412] width 125 height 25
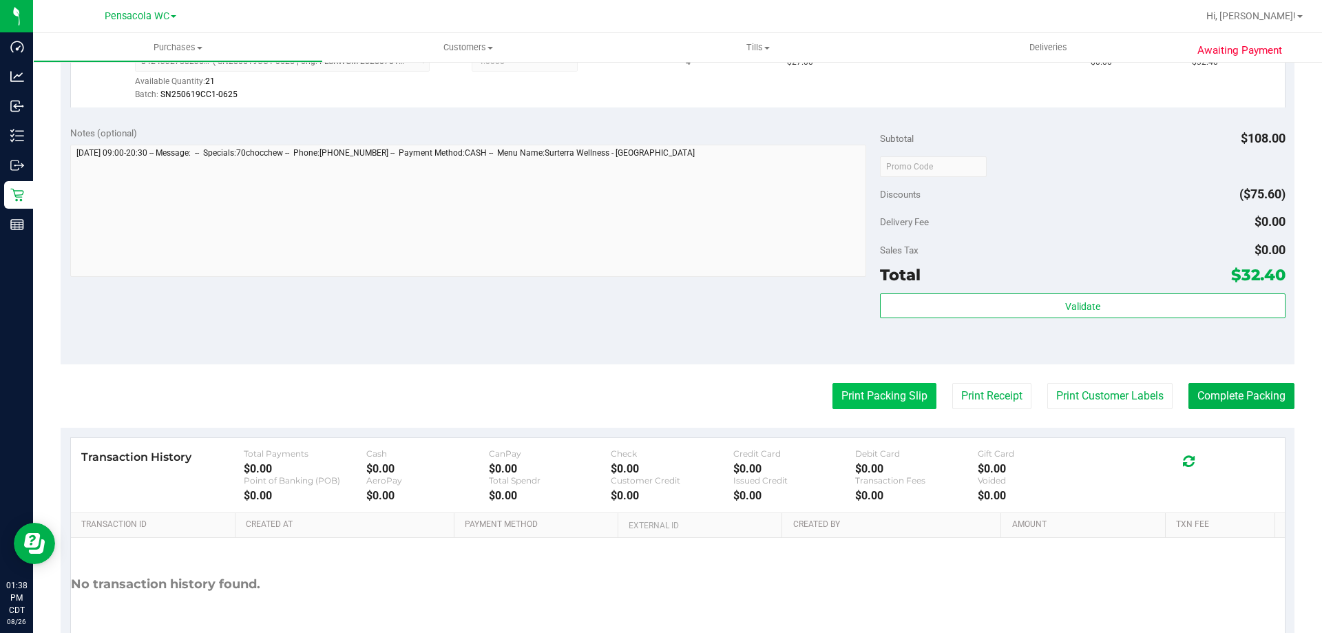
click at [851, 400] on button "Print Packing Slip" at bounding box center [885, 396] width 104 height 26
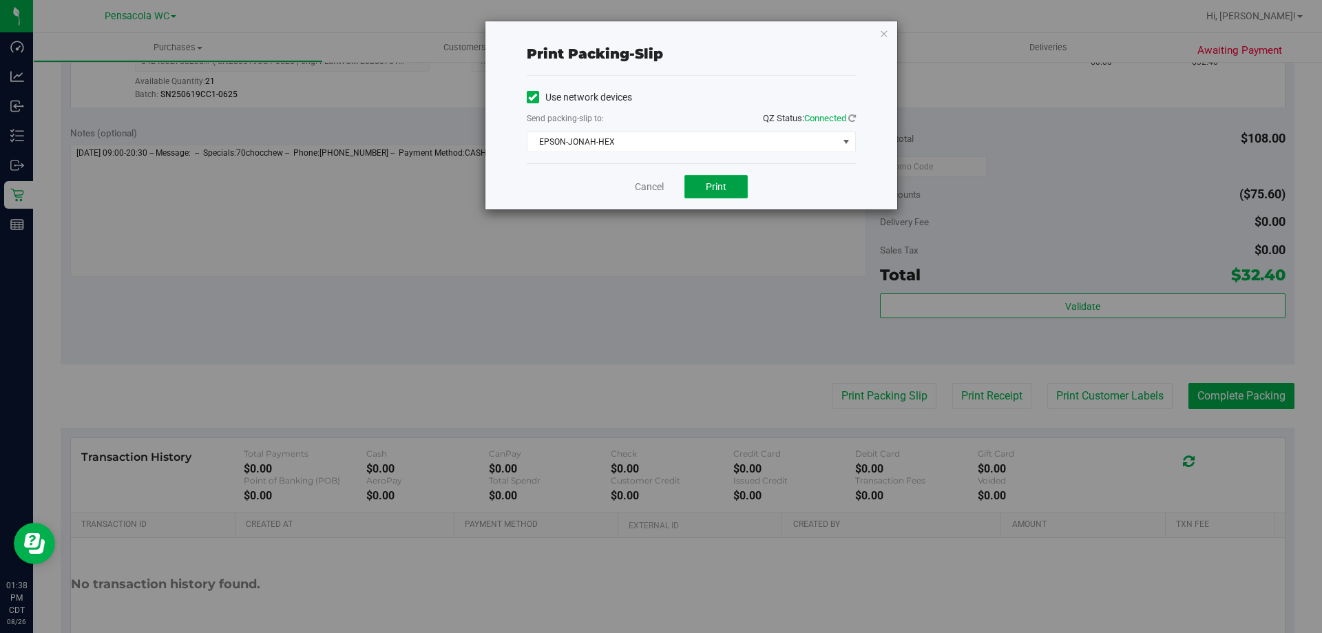
click at [714, 187] on span "Print" at bounding box center [716, 186] width 21 height 11
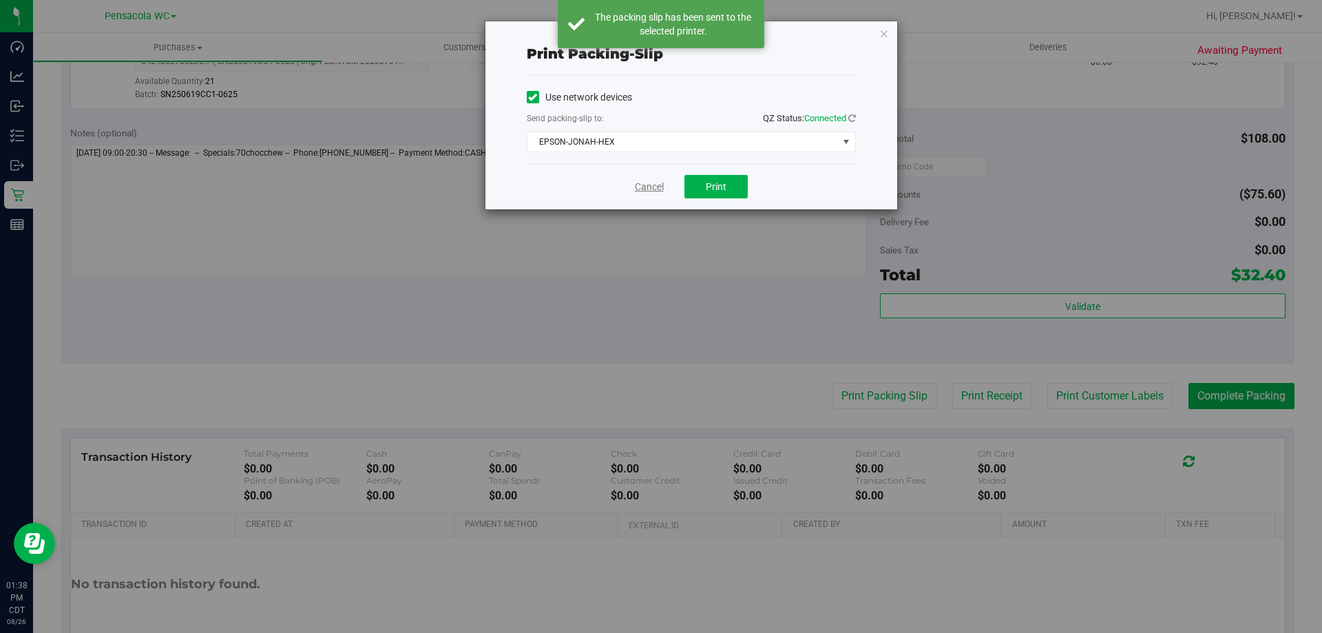
click at [651, 186] on link "Cancel" at bounding box center [649, 187] width 29 height 14
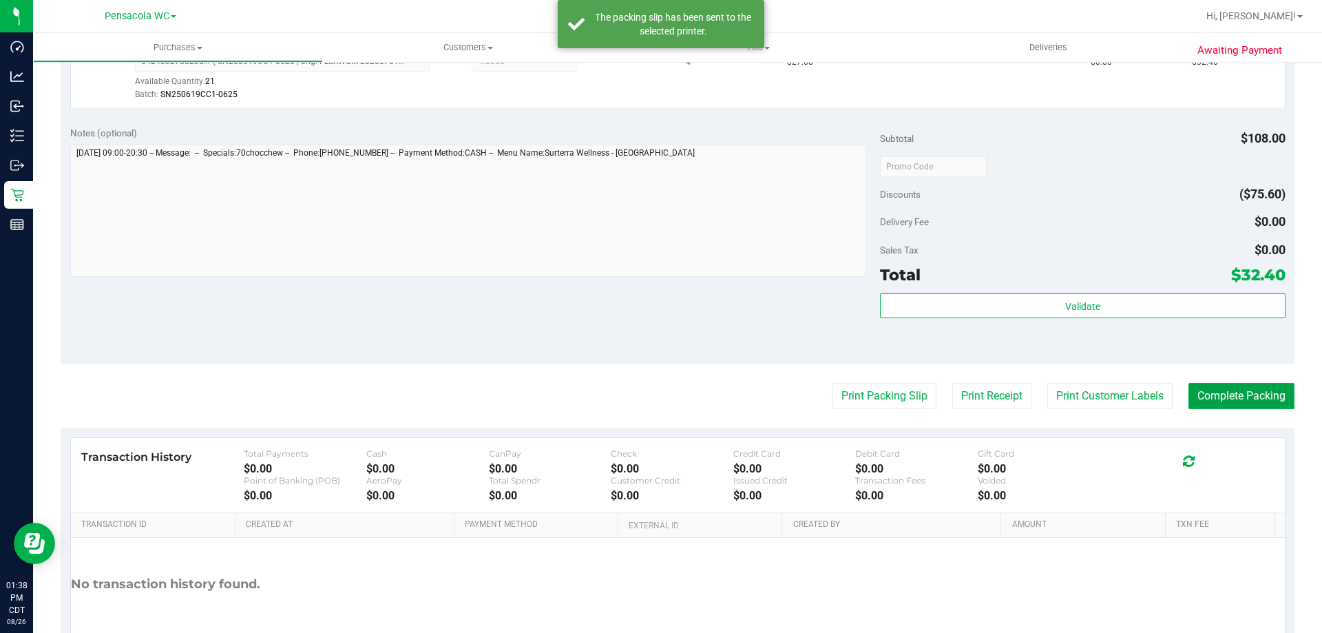
click at [1251, 395] on button "Complete Packing" at bounding box center [1242, 396] width 106 height 26
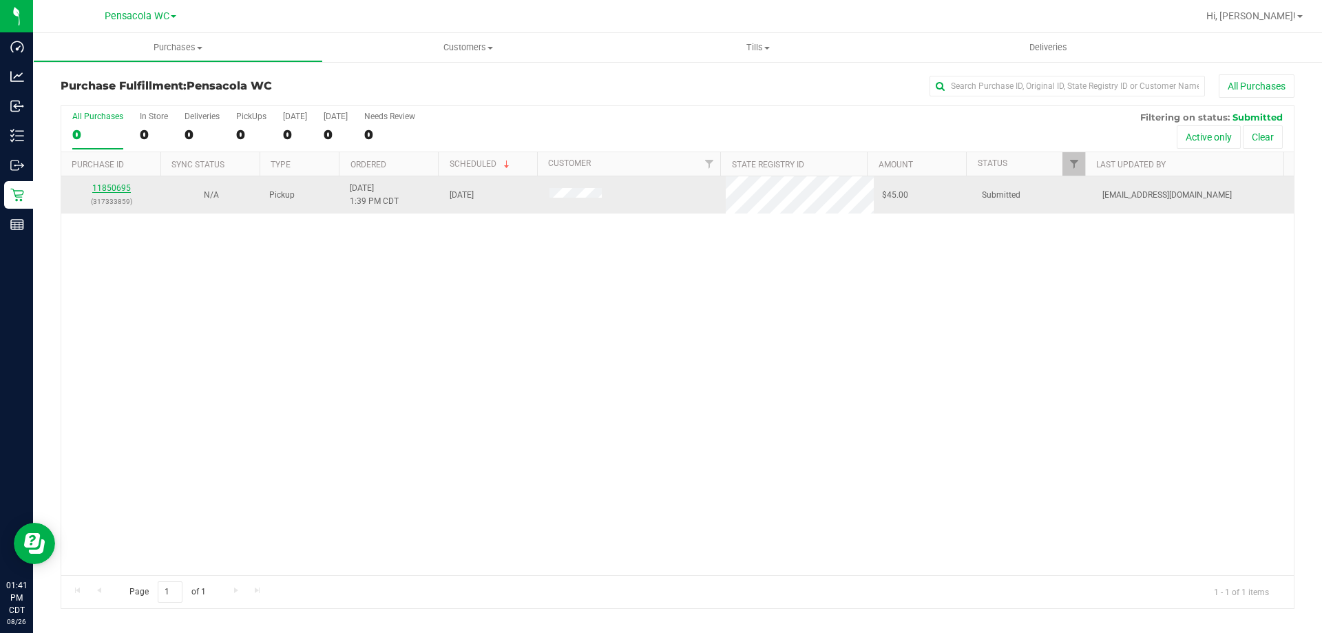
click at [120, 189] on link "11850695" at bounding box center [111, 188] width 39 height 10
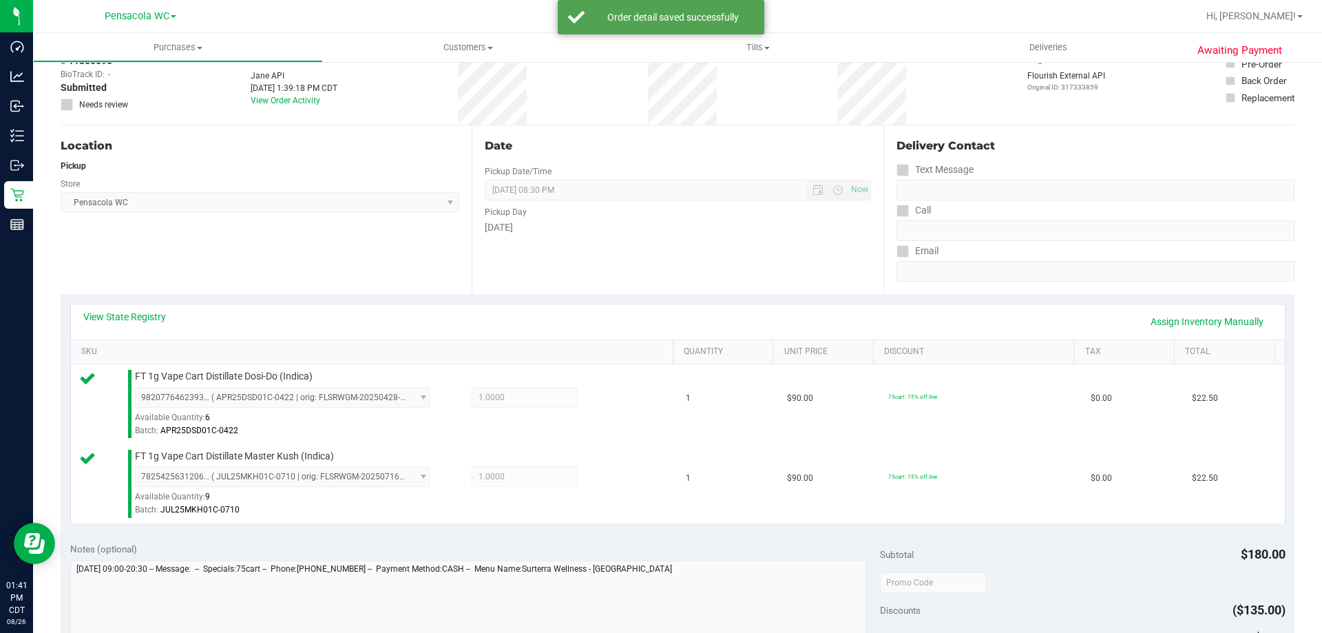
scroll to position [344, 0]
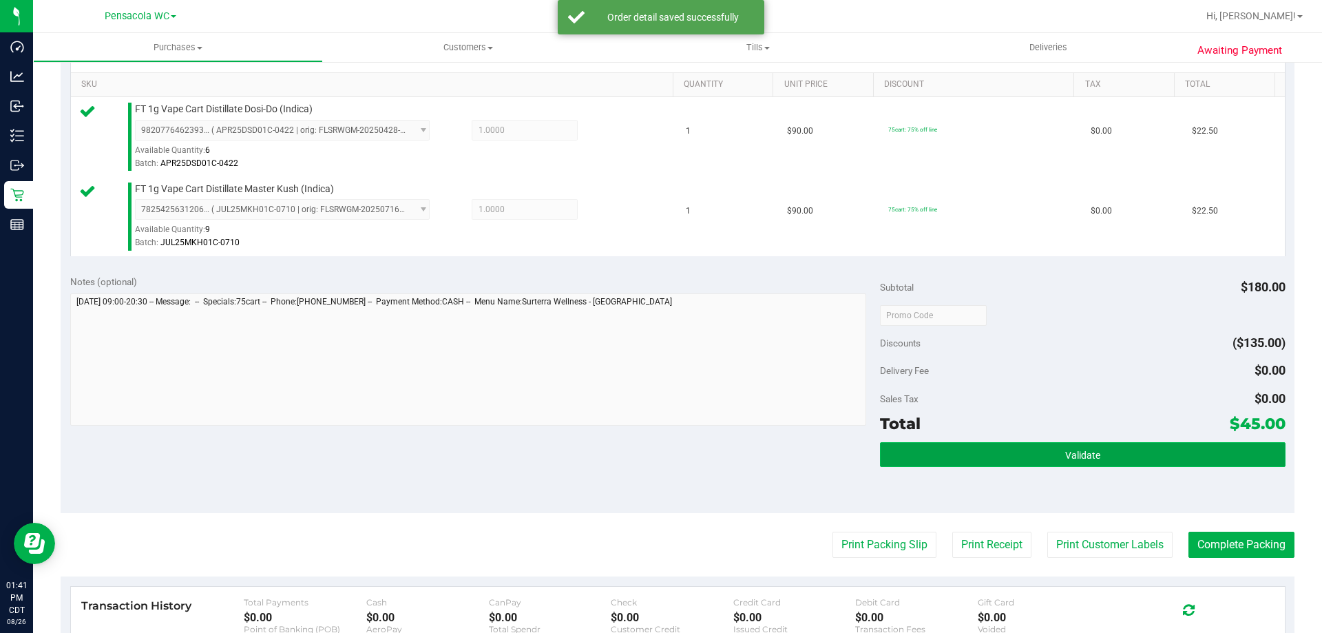
click at [1037, 456] on button "Validate" at bounding box center [1082, 454] width 405 height 25
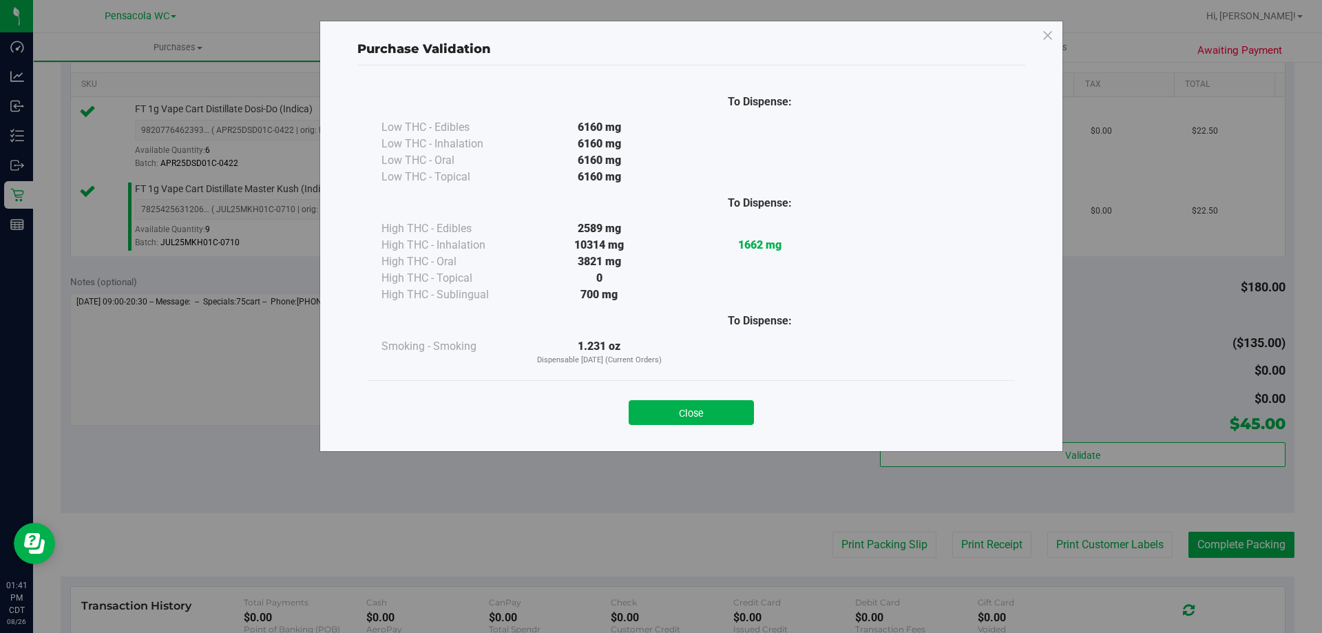
drag, startPoint x: 712, startPoint y: 421, endPoint x: 874, endPoint y: 437, distance: 162.6
click at [713, 421] on button "Close" at bounding box center [691, 412] width 125 height 25
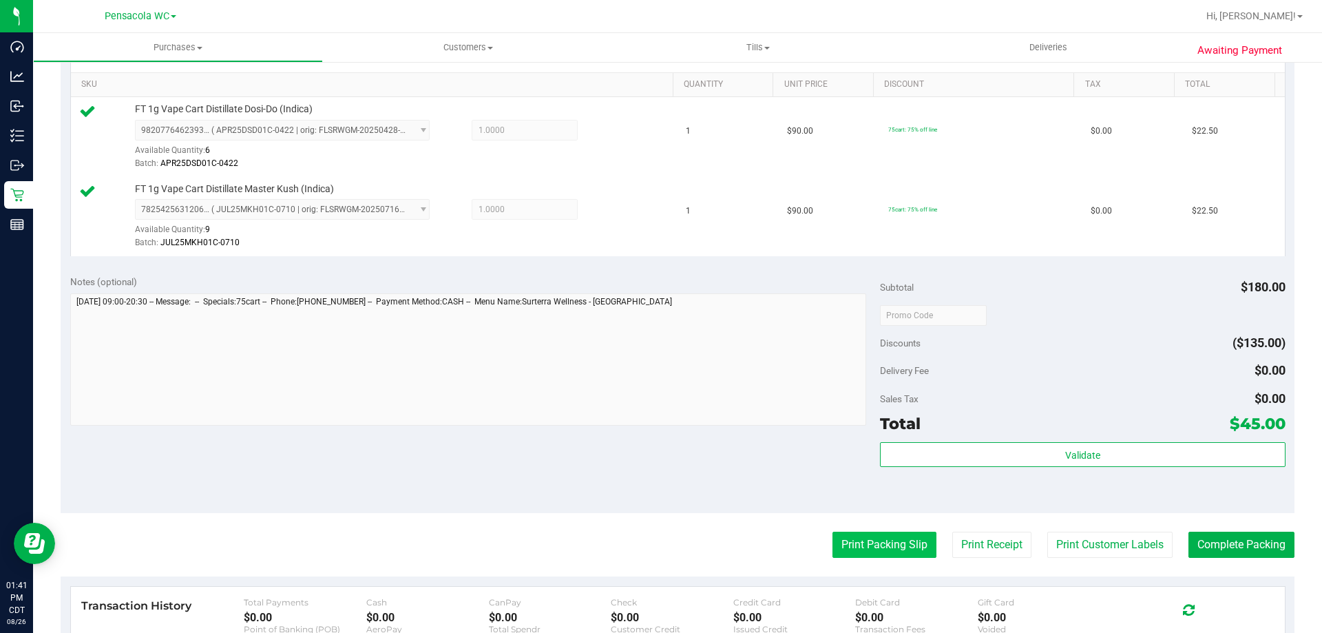
click at [886, 538] on button "Print Packing Slip" at bounding box center [885, 545] width 104 height 26
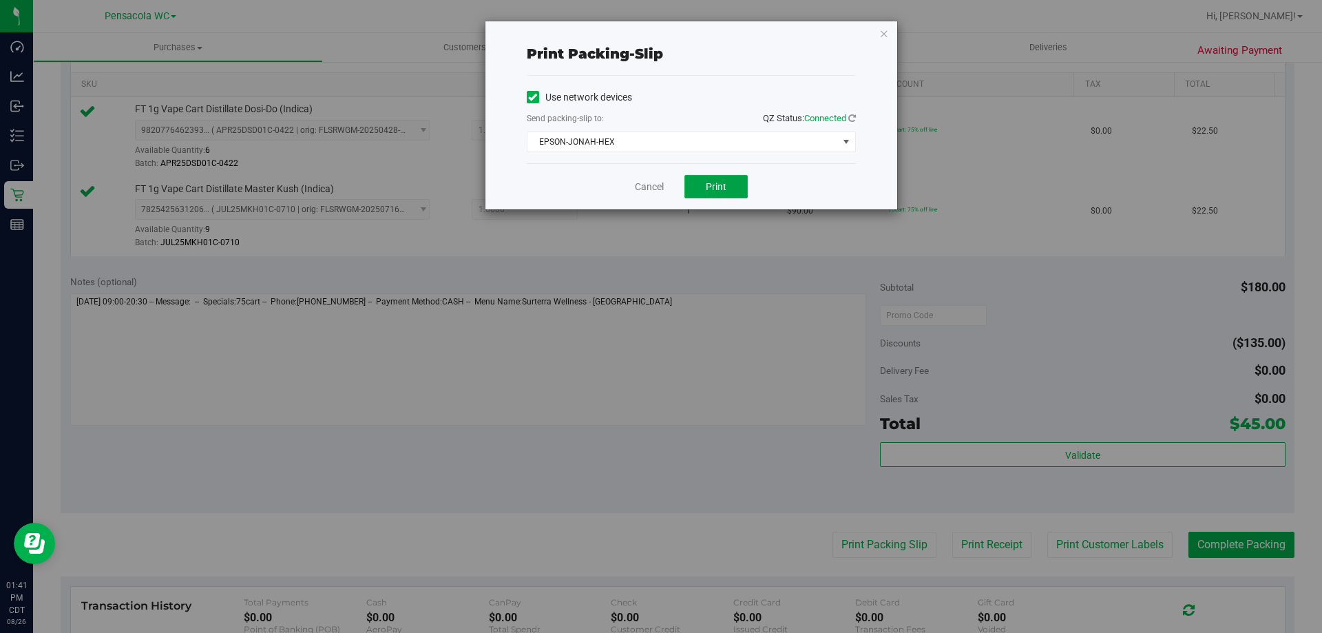
click at [731, 183] on button "Print" at bounding box center [716, 186] width 63 height 23
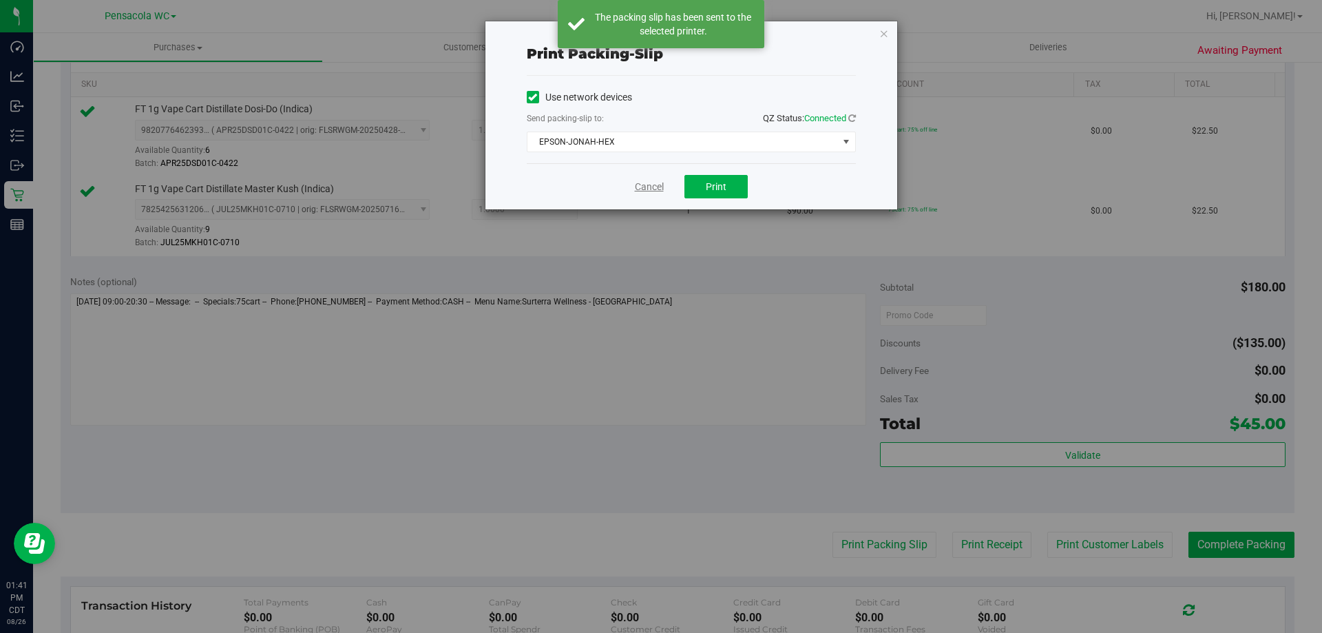
click at [653, 188] on link "Cancel" at bounding box center [649, 187] width 29 height 14
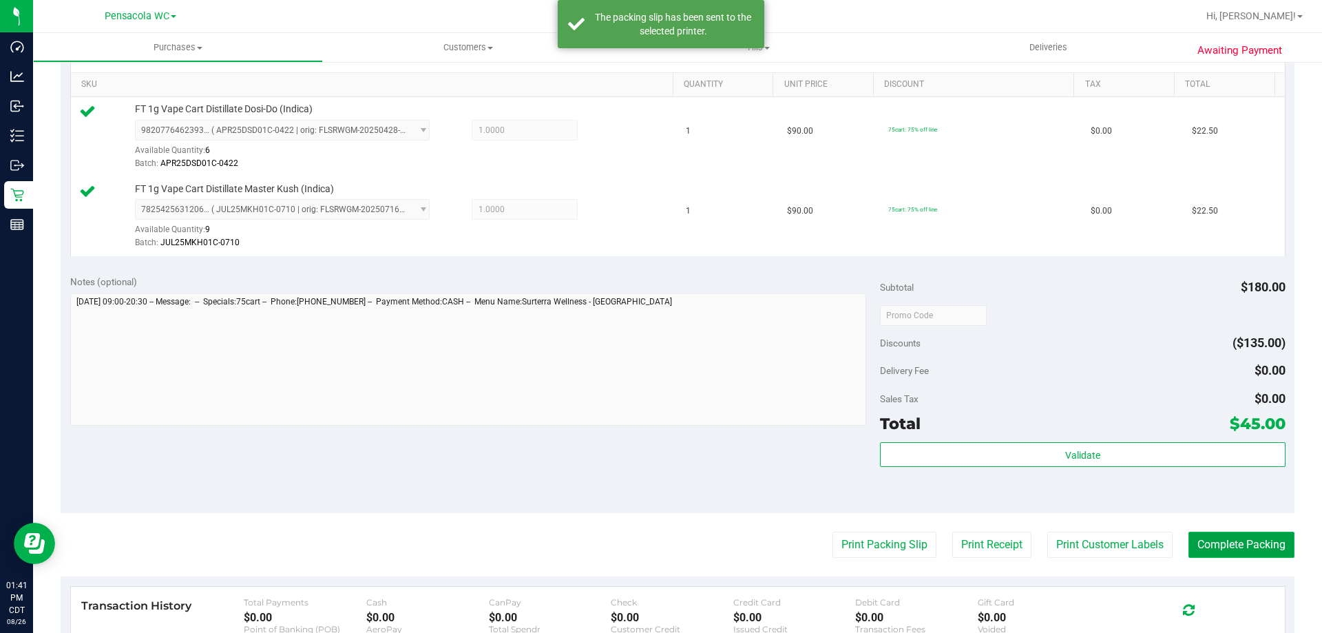
click at [1217, 549] on button "Complete Packing" at bounding box center [1242, 545] width 106 height 26
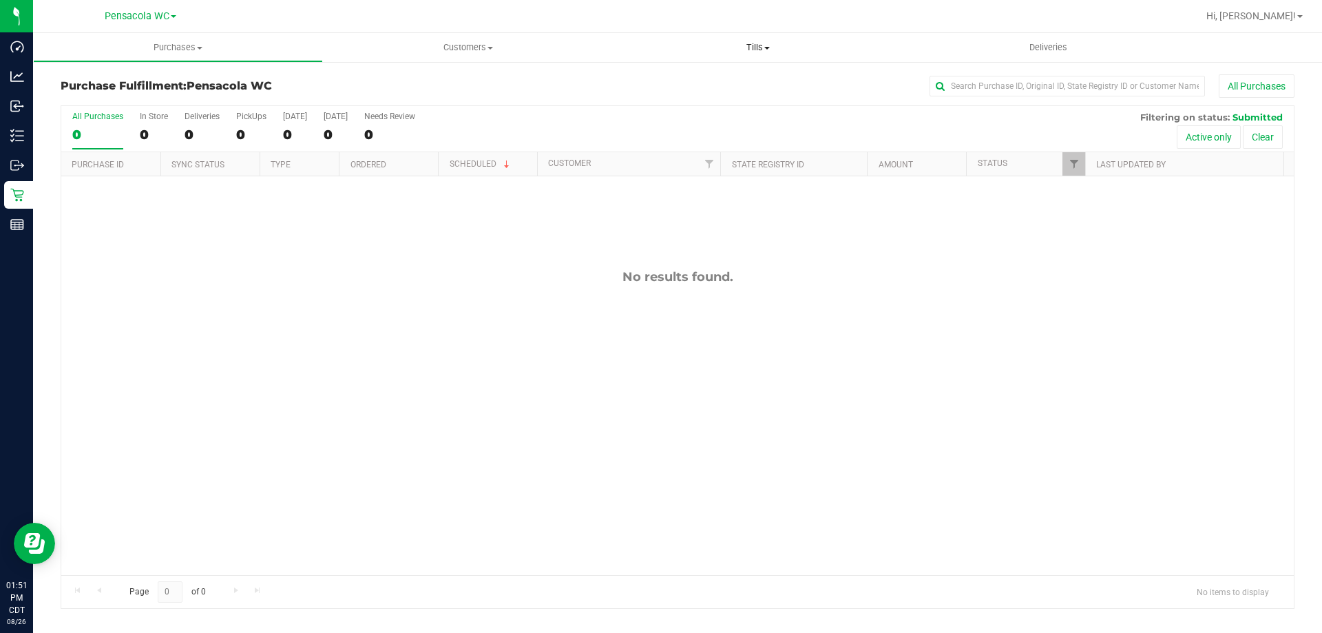
click at [757, 41] on span "Tills" at bounding box center [758, 47] width 290 height 12
click at [705, 86] on li "Manage tills" at bounding box center [758, 83] width 290 height 17
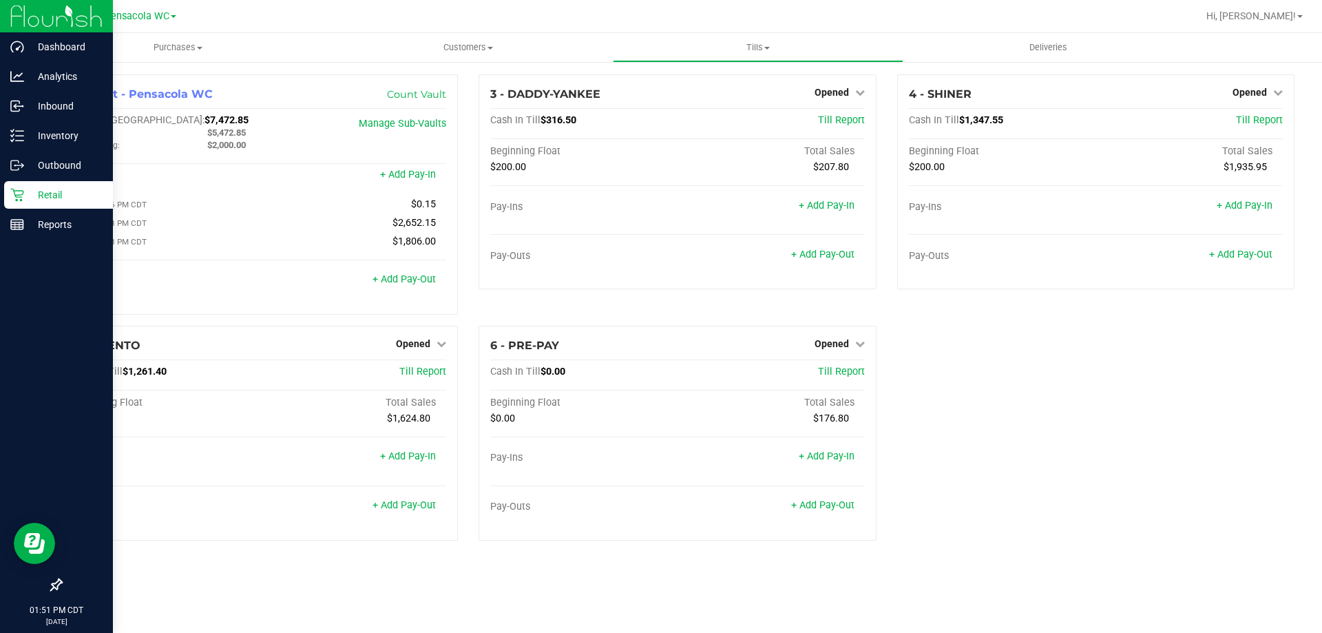
click at [39, 194] on p "Retail" at bounding box center [65, 195] width 83 height 17
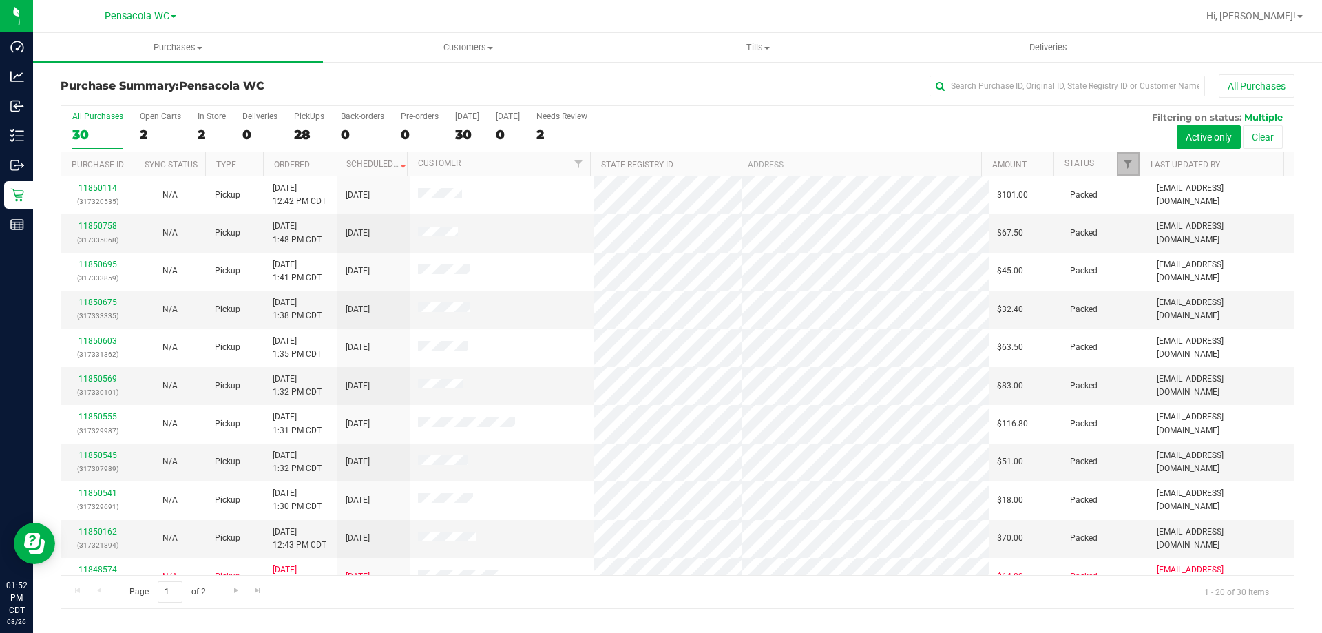
click at [1130, 156] on link "Filter" at bounding box center [1128, 163] width 23 height 23
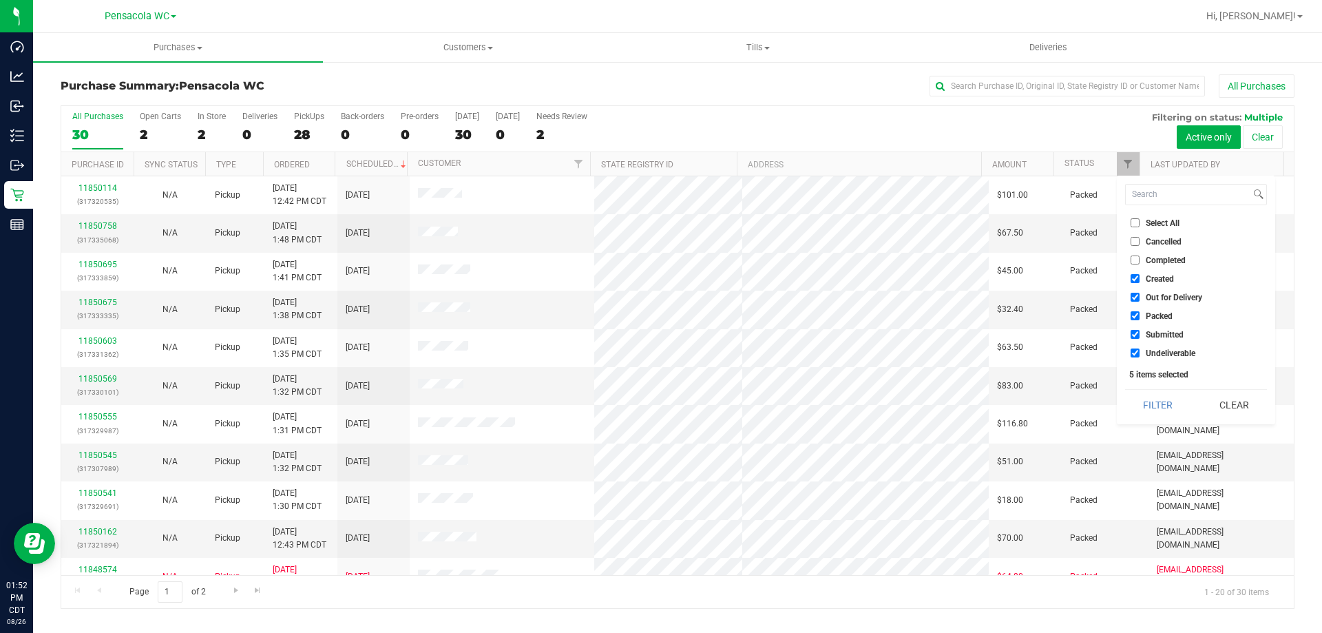
click at [1136, 227] on input "Select All" at bounding box center [1135, 222] width 9 height 9
checkbox input "true"
click at [1136, 227] on input "Select All" at bounding box center [1135, 222] width 9 height 9
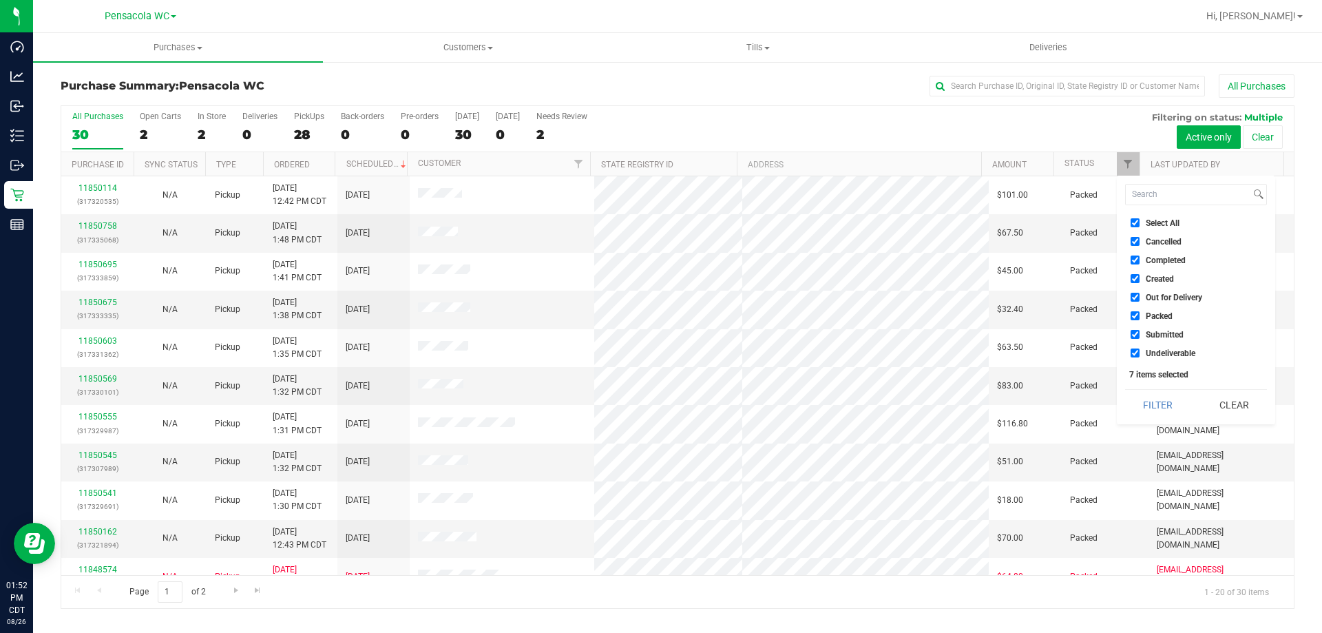
checkbox input "false"
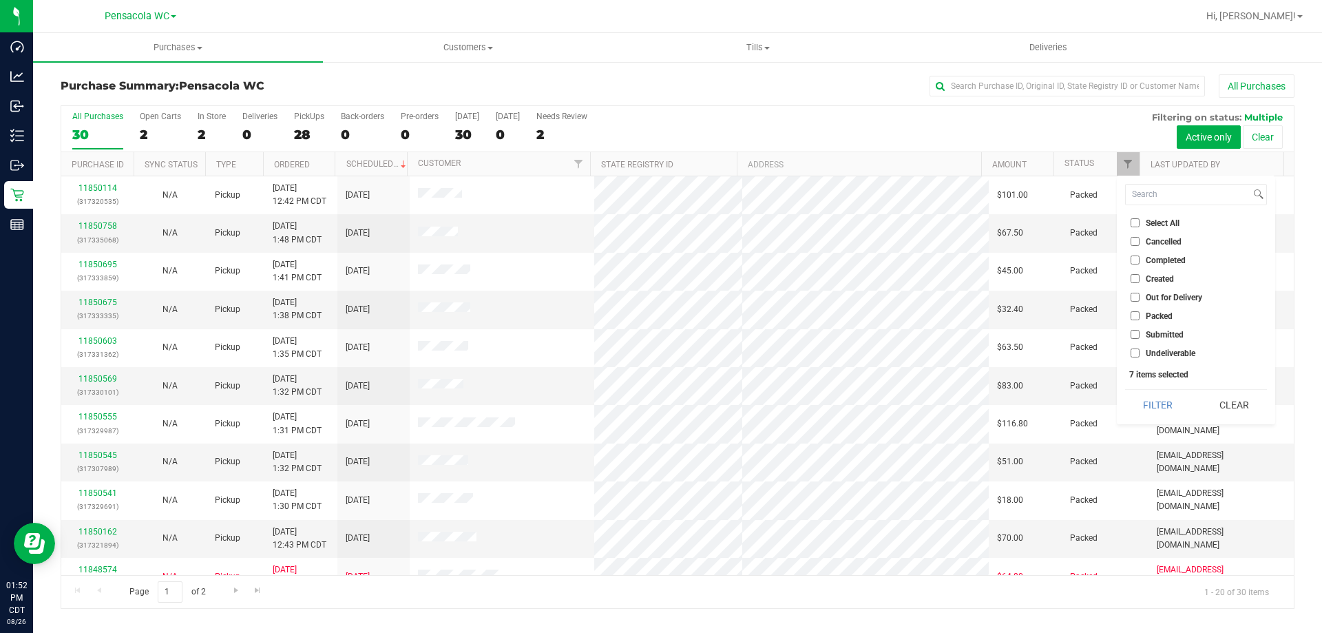
checkbox input "false"
click at [1134, 334] on input "Submitted" at bounding box center [1135, 334] width 9 height 9
checkbox input "true"
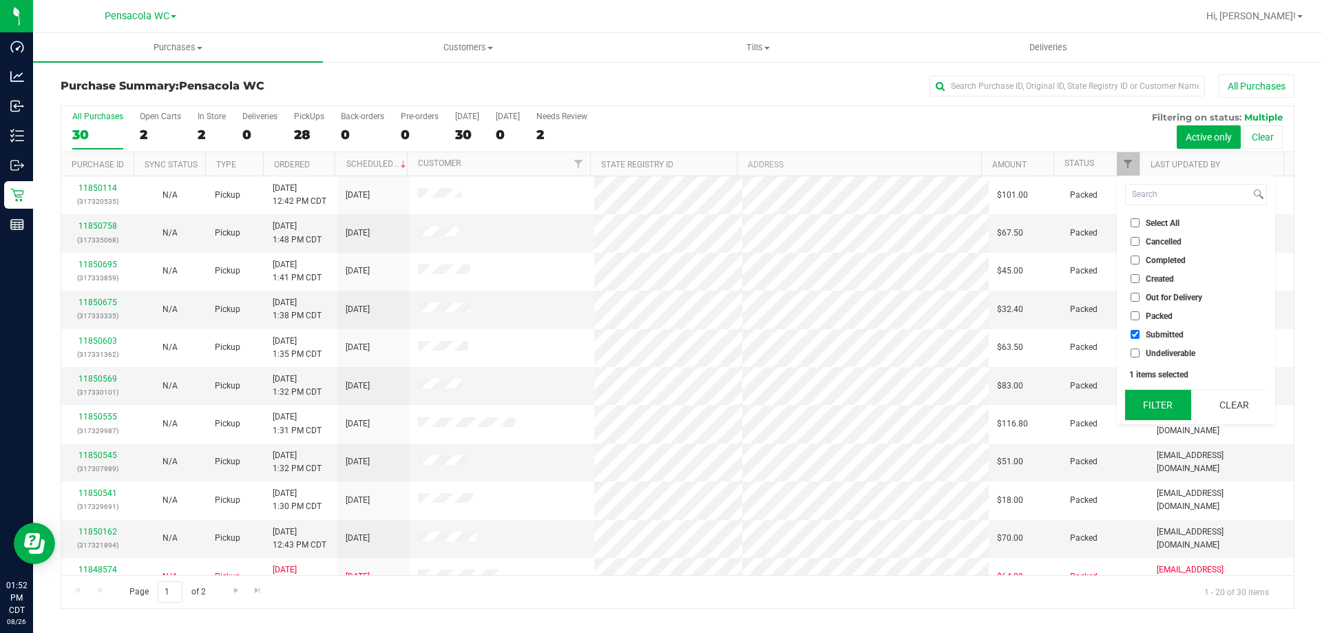
click at [1155, 402] on button "Filter" at bounding box center [1158, 405] width 66 height 30
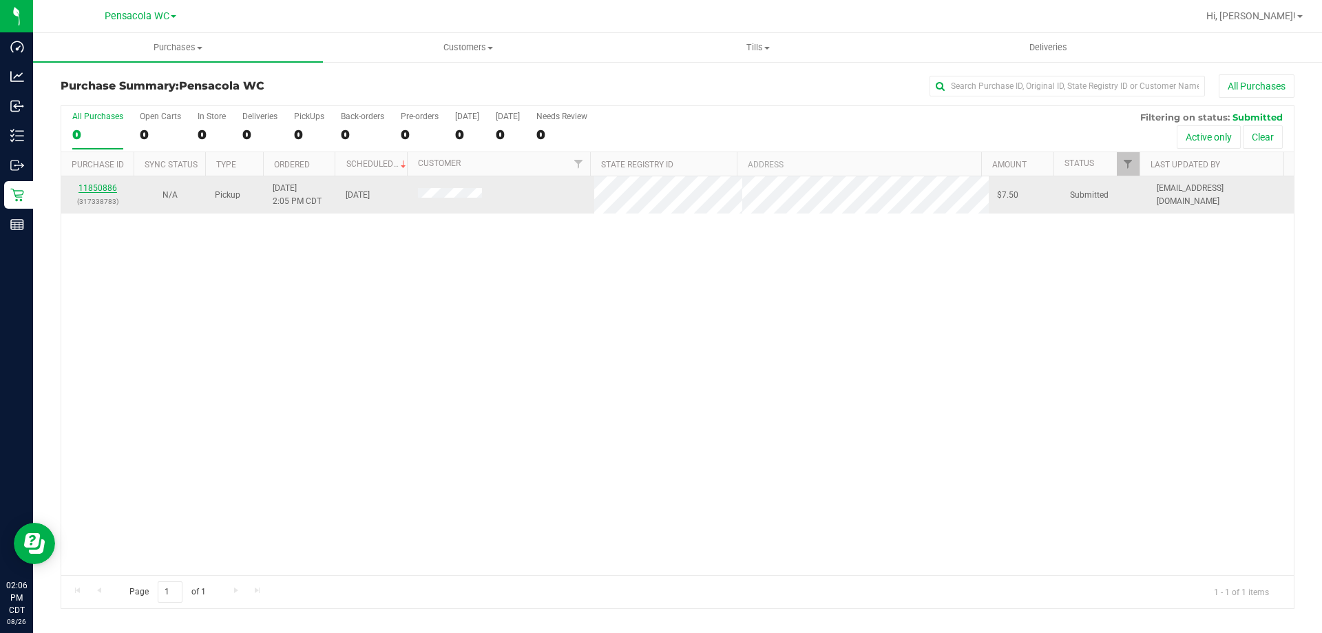
click at [99, 188] on link "11850886" at bounding box center [98, 188] width 39 height 10
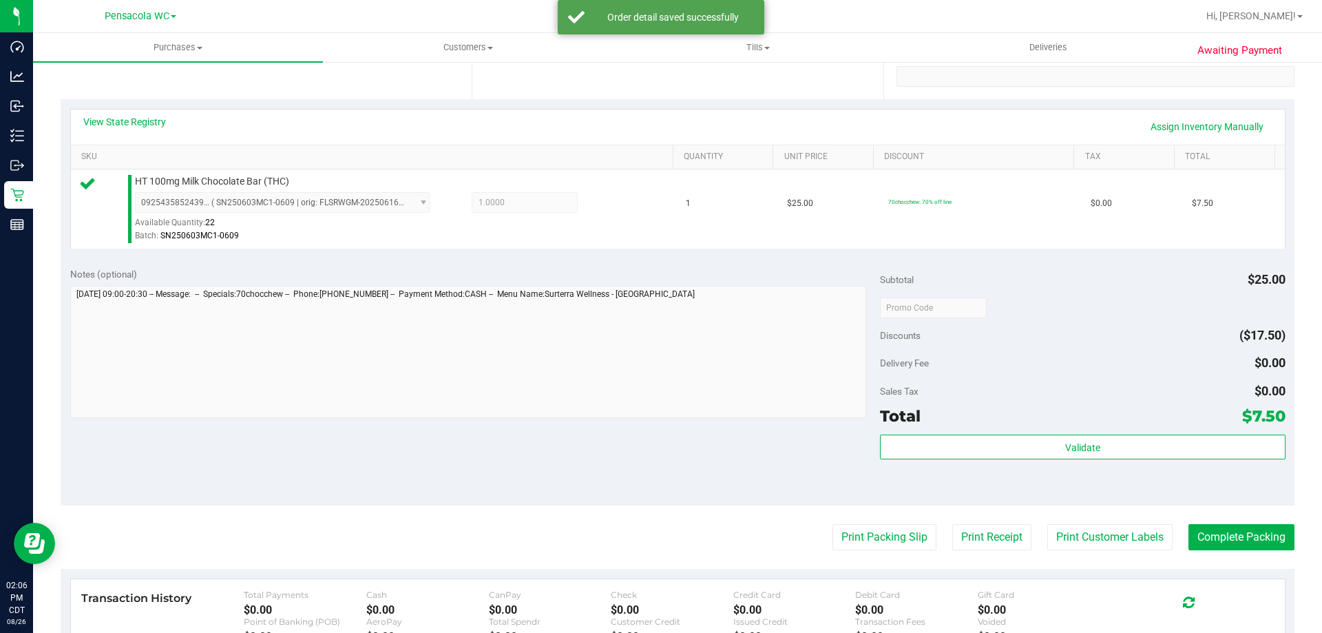
scroll to position [275, 0]
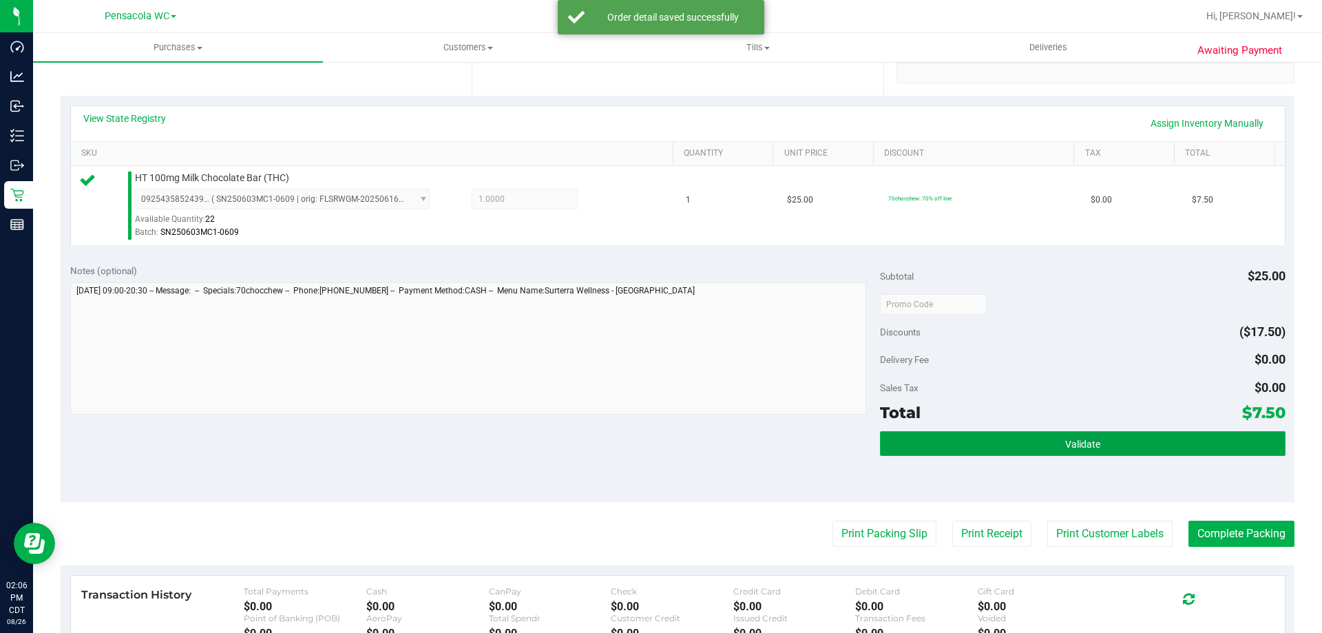
click at [1099, 448] on button "Validate" at bounding box center [1082, 443] width 405 height 25
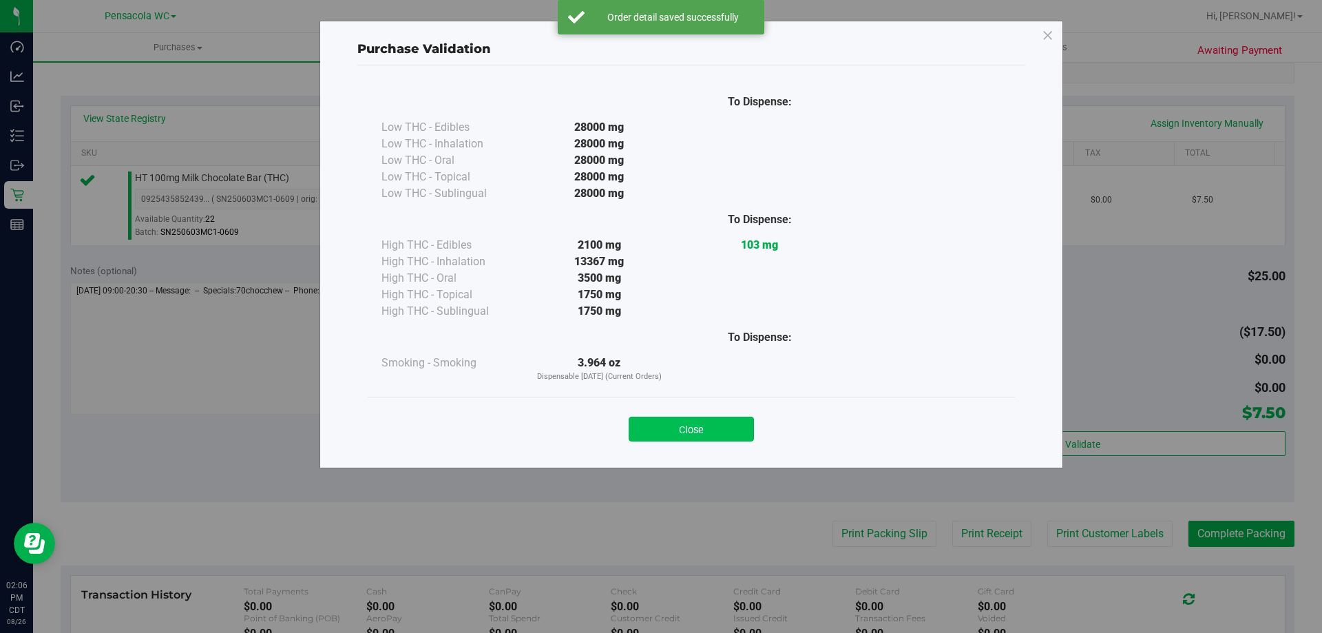
click at [711, 428] on button "Close" at bounding box center [691, 429] width 125 height 25
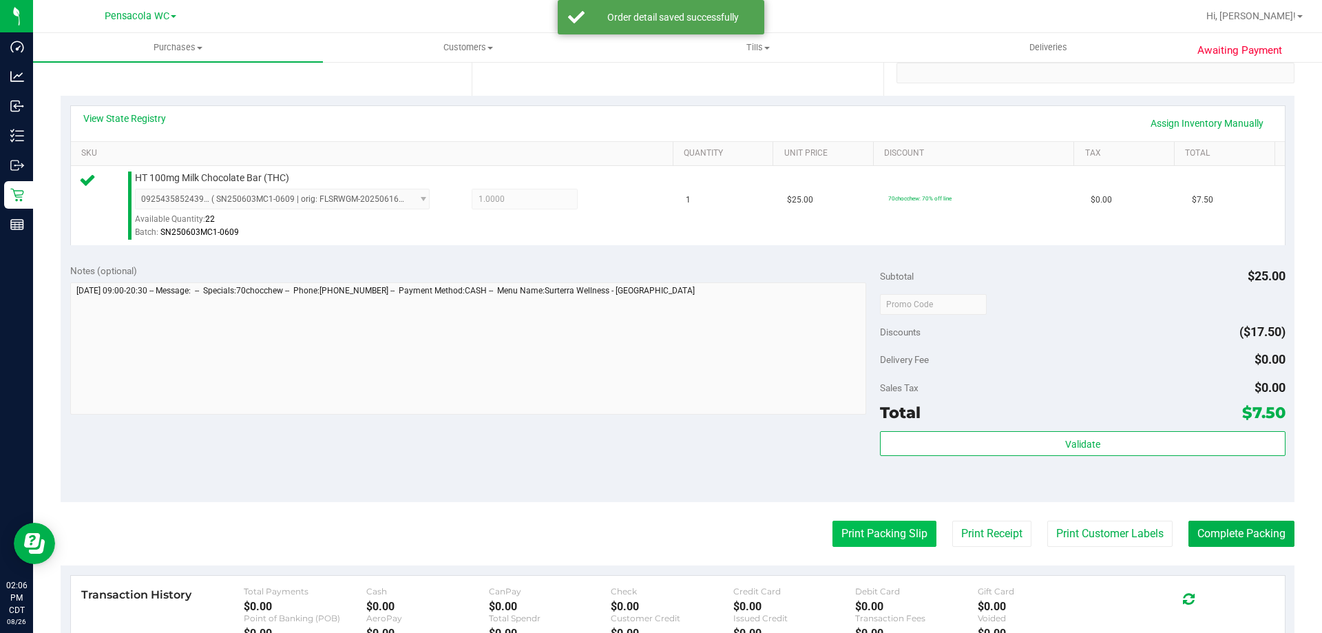
click at [891, 539] on button "Print Packing Slip" at bounding box center [885, 534] width 104 height 26
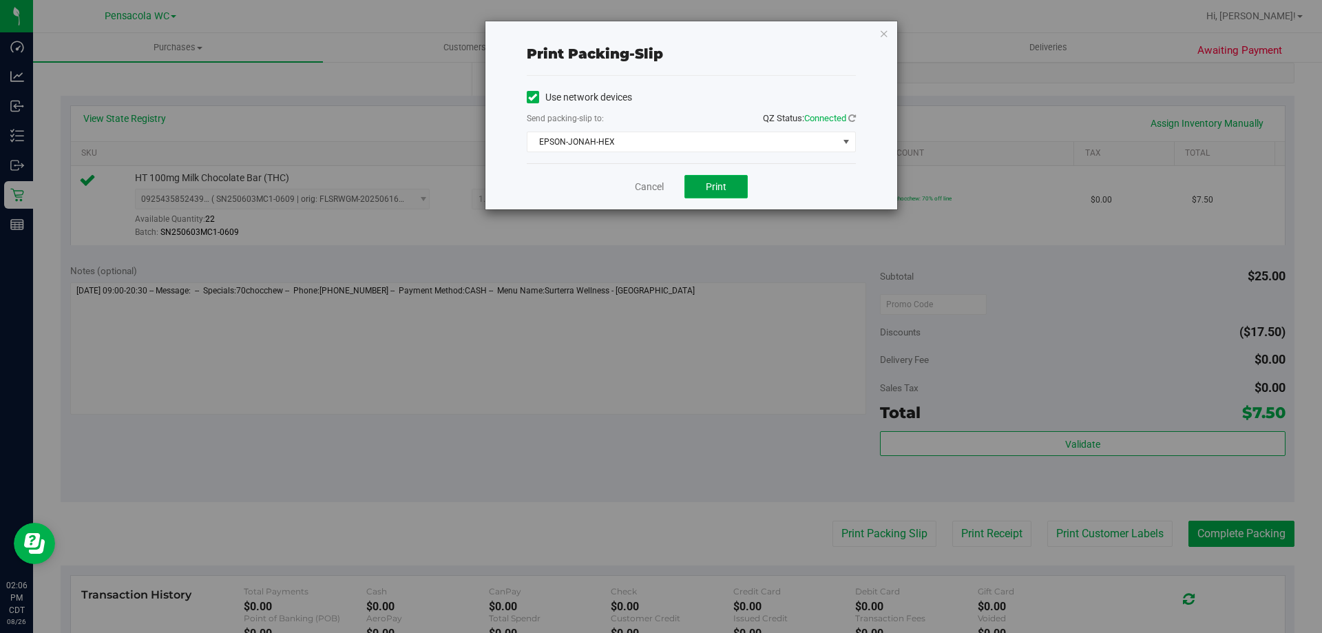
click at [697, 176] on button "Print" at bounding box center [716, 186] width 63 height 23
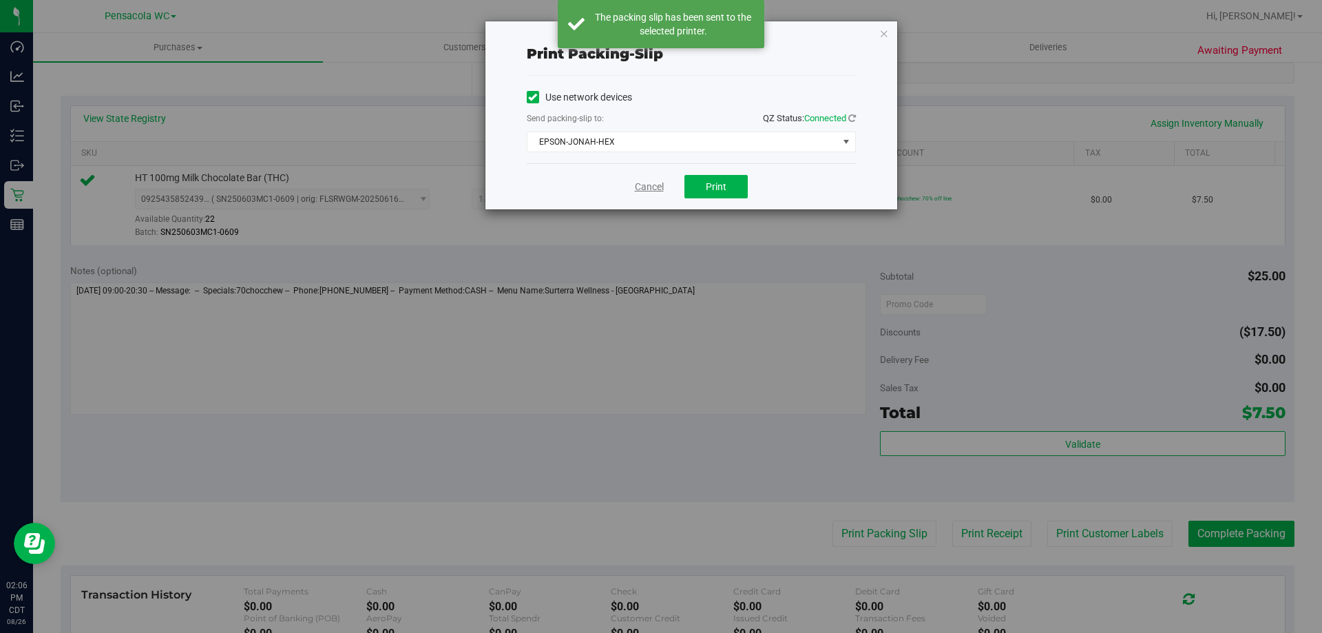
click at [644, 191] on link "Cancel" at bounding box center [649, 187] width 29 height 14
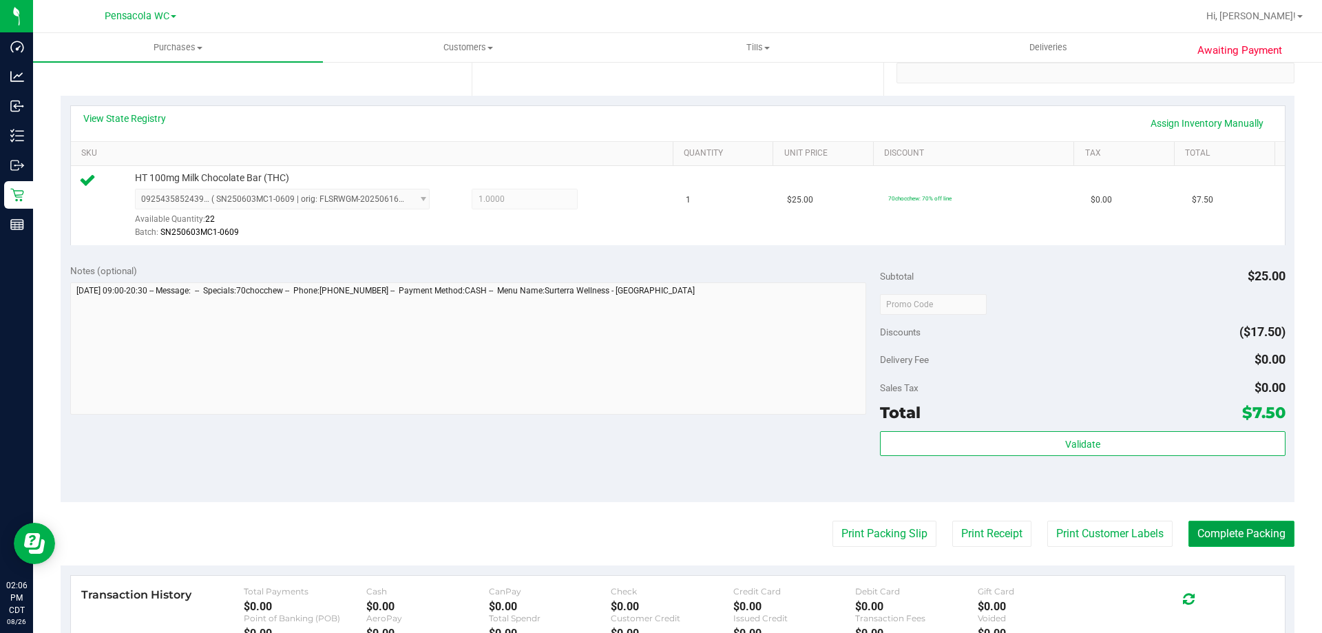
click at [1248, 532] on button "Complete Packing" at bounding box center [1242, 534] width 106 height 26
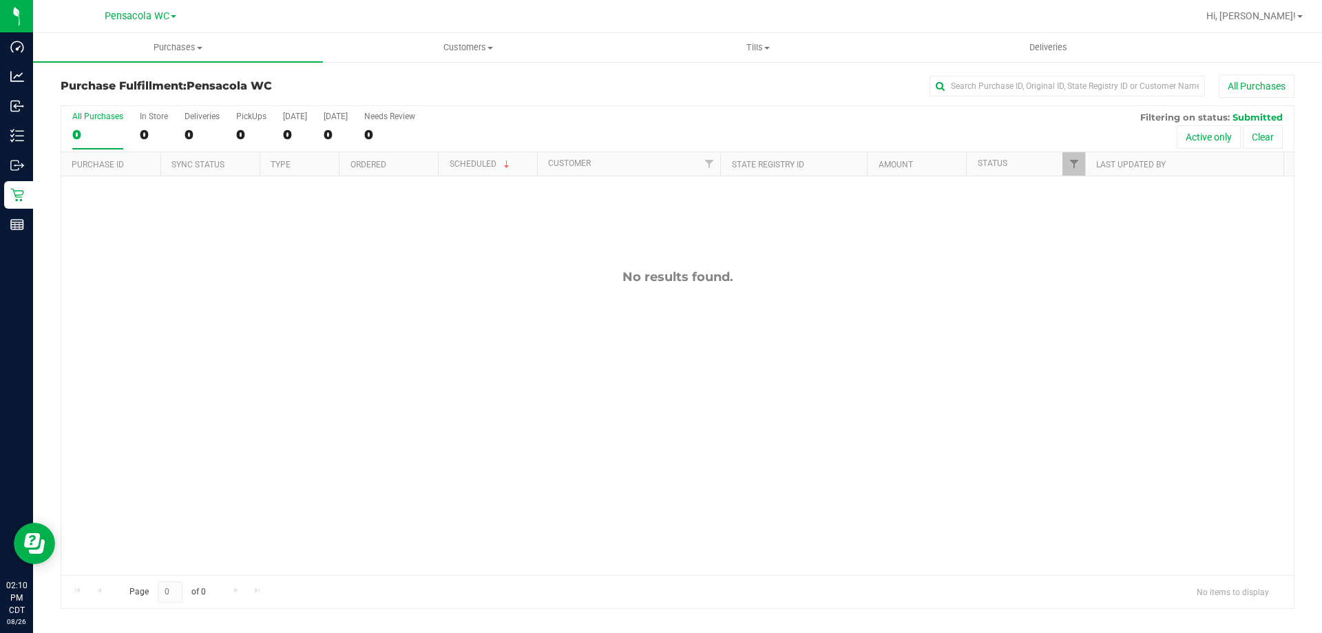
click at [391, 167] on th "Ordered" at bounding box center [388, 164] width 99 height 24
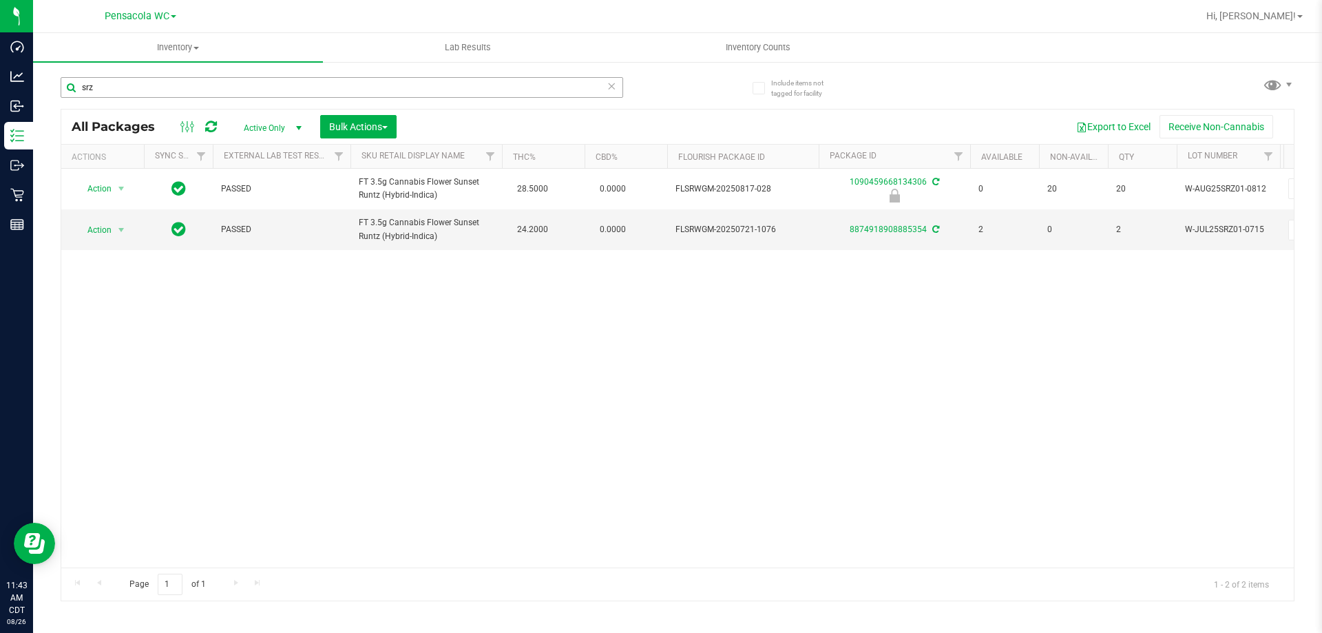
click at [176, 87] on input "srz" at bounding box center [342, 87] width 563 height 21
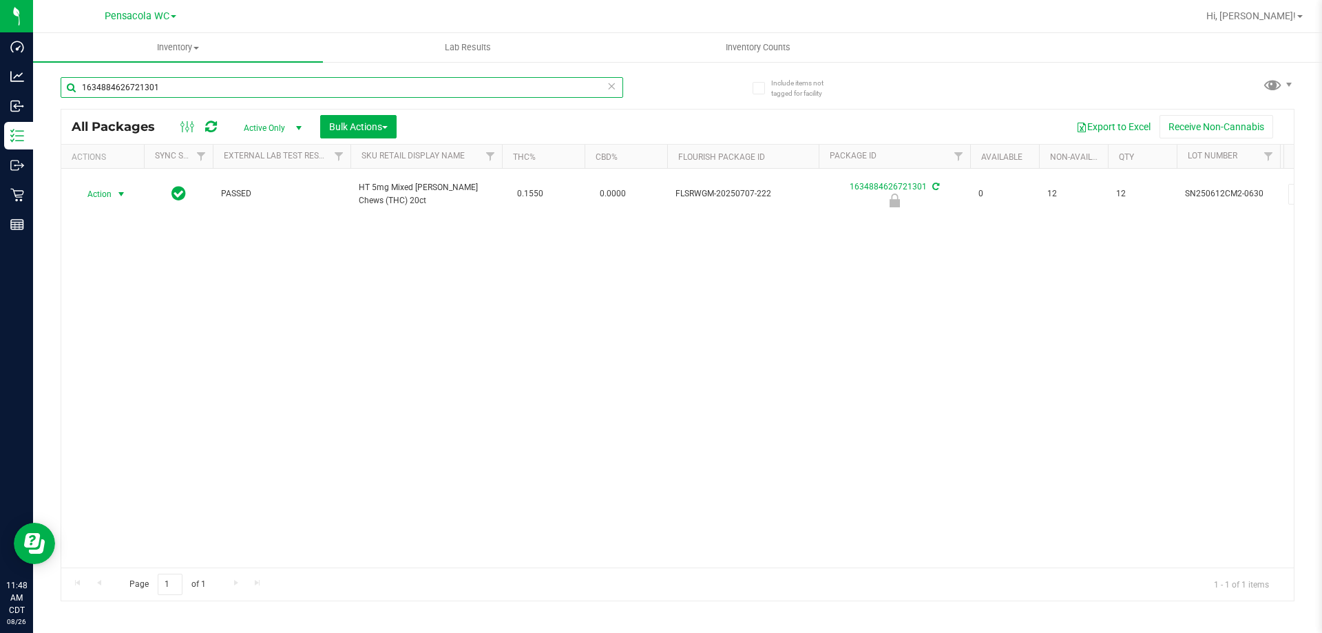
type input "1634884626721301"
click at [112, 185] on span "Action" at bounding box center [93, 194] width 37 height 19
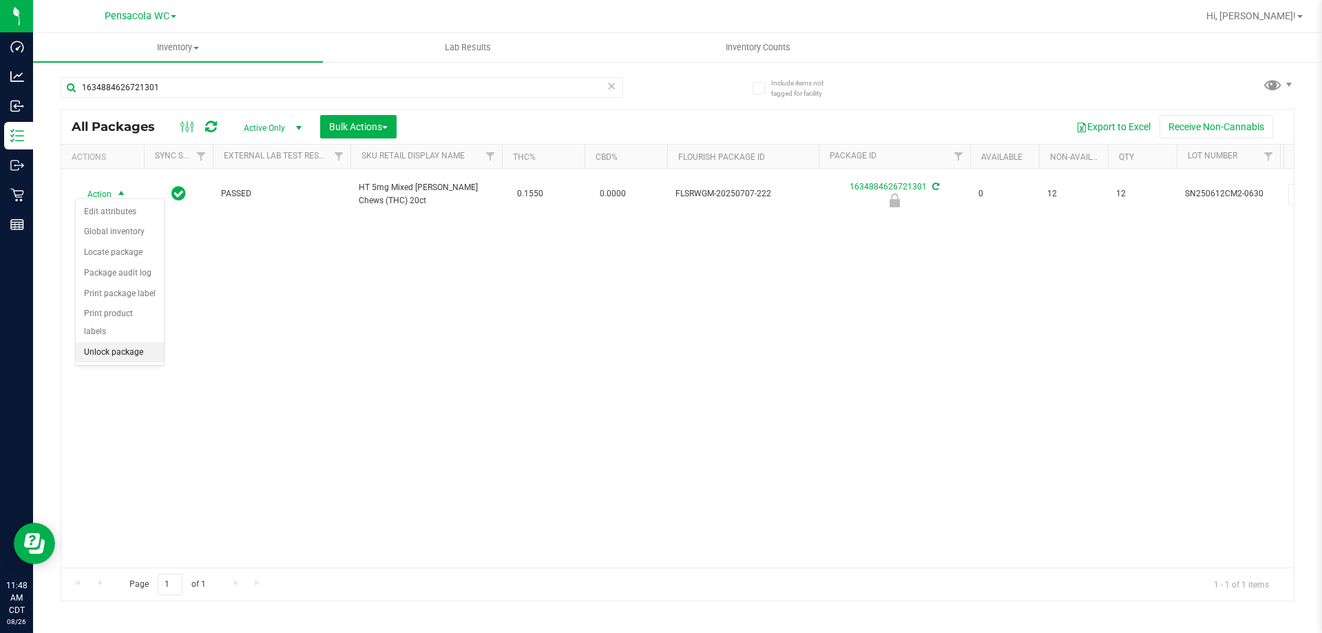
click at [124, 342] on li "Unlock package" at bounding box center [120, 352] width 88 height 21
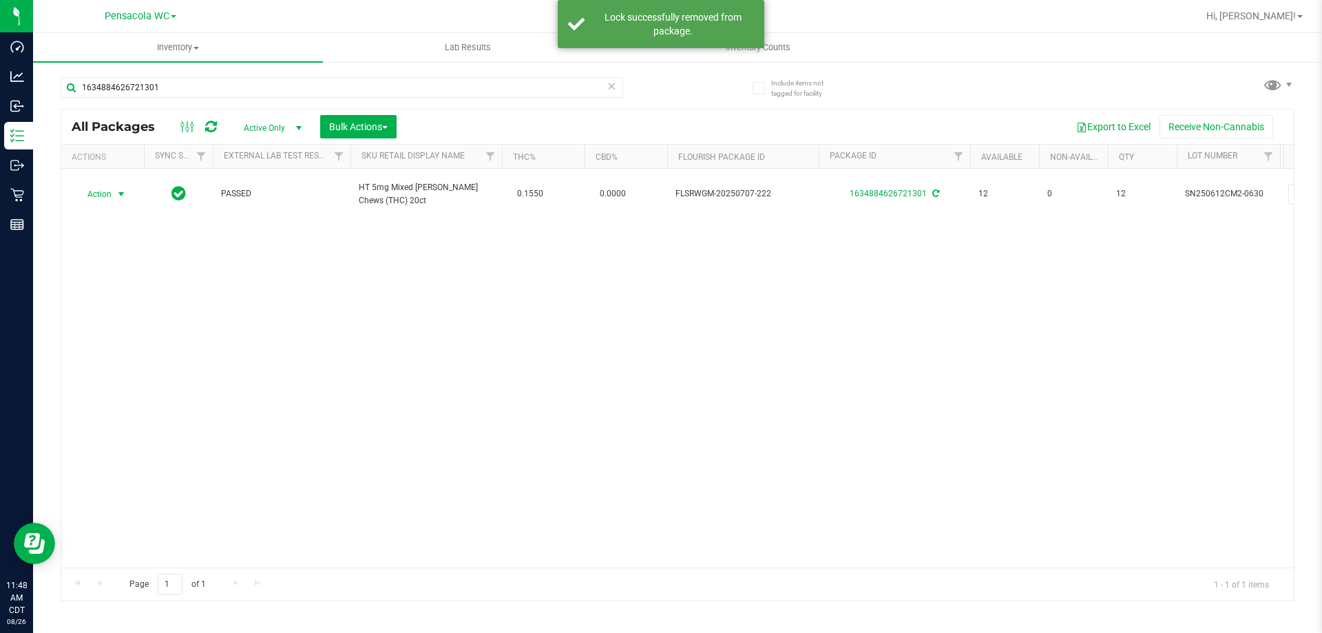
click at [105, 187] on span "Action" at bounding box center [93, 194] width 37 height 19
click at [150, 354] on li "Print package label" at bounding box center [129, 355] width 107 height 21
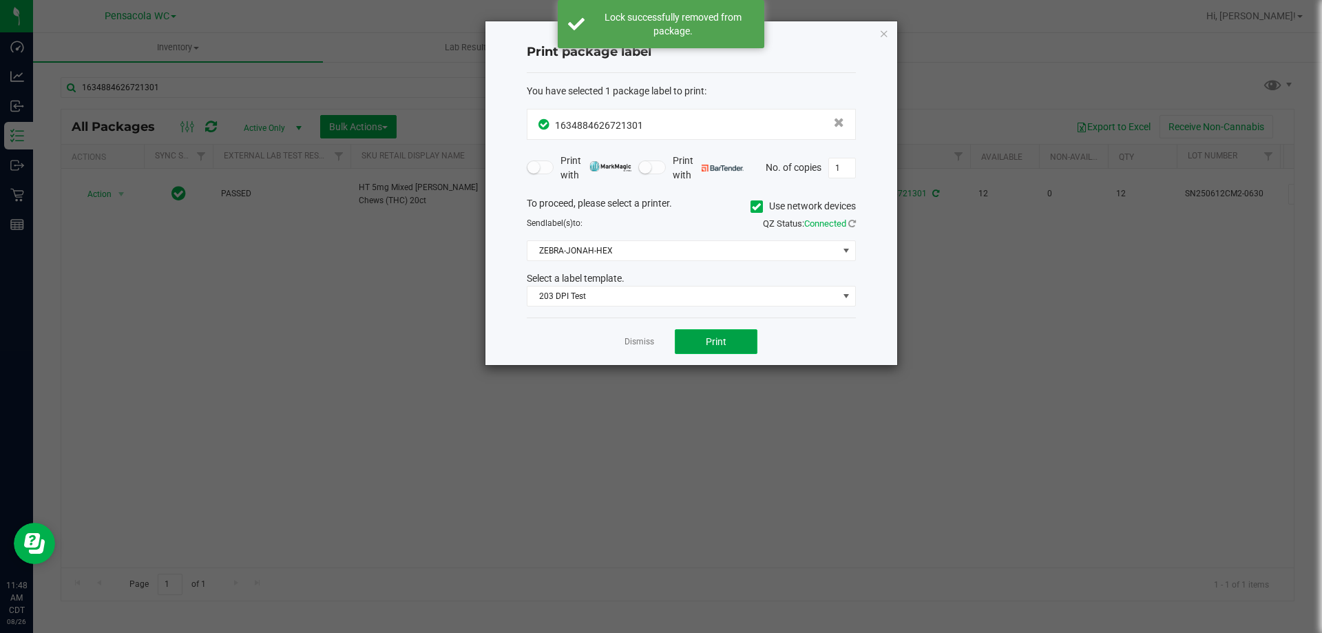
click at [708, 334] on button "Print" at bounding box center [716, 341] width 83 height 25
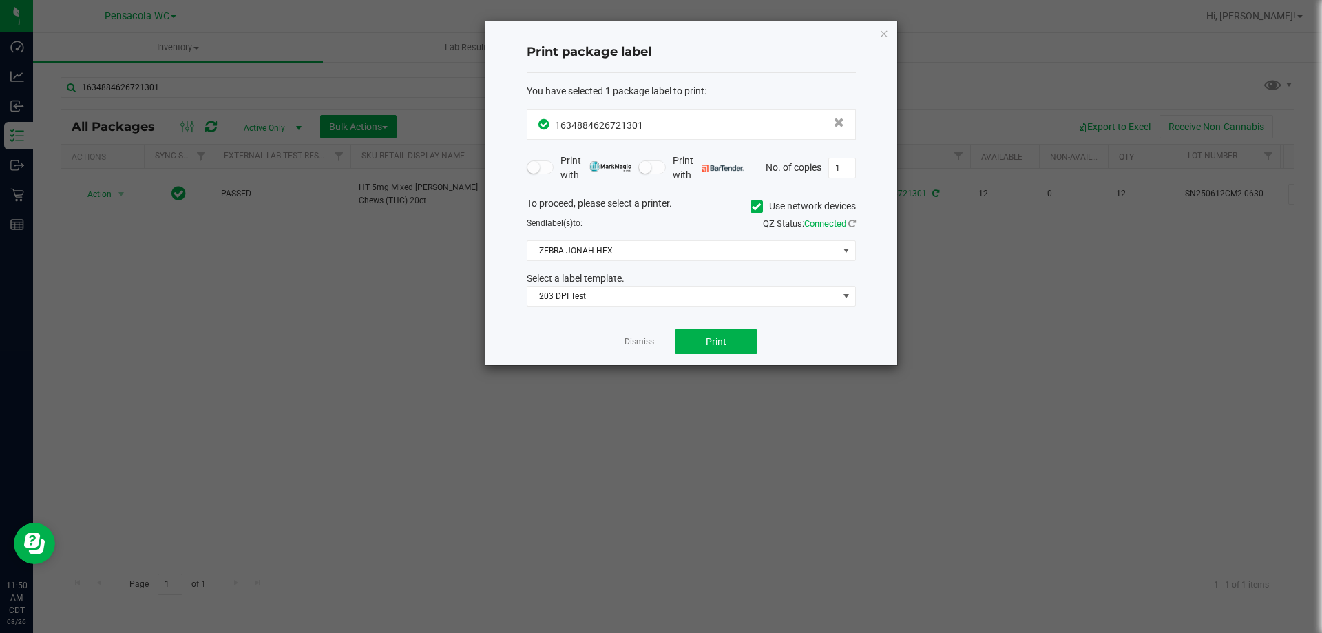
click at [631, 334] on div "Dismiss Print" at bounding box center [691, 342] width 329 height 48
click at [634, 342] on link "Dismiss" at bounding box center [640, 342] width 30 height 12
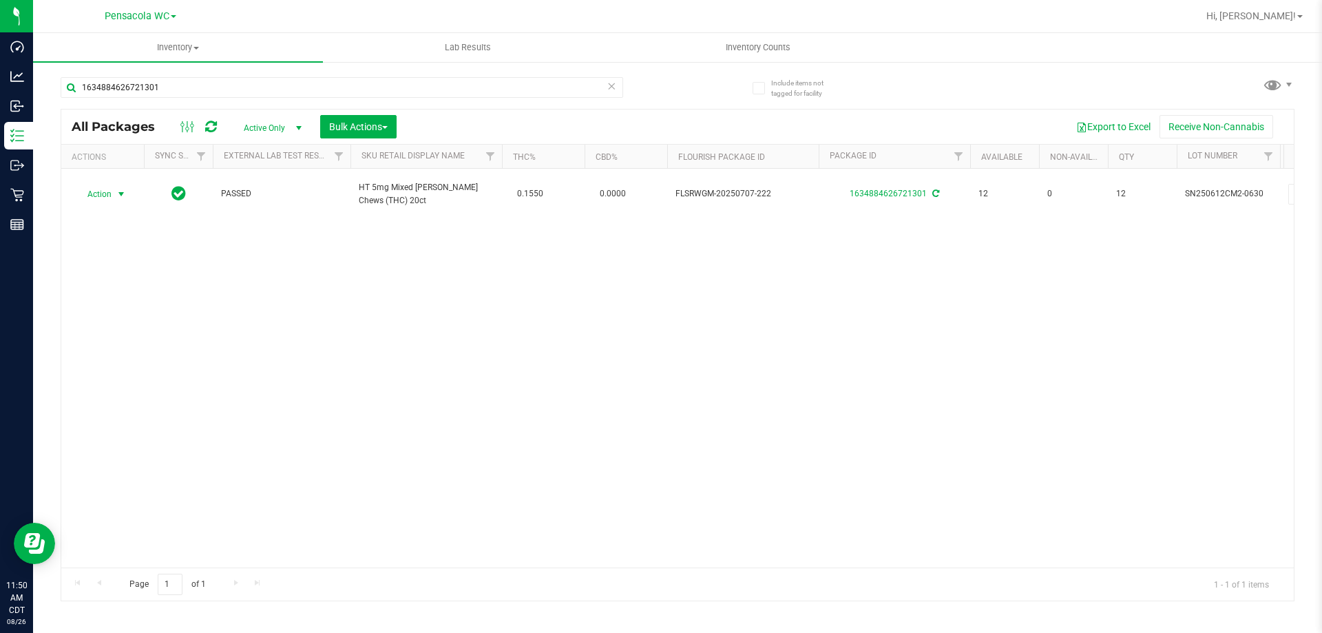
click at [612, 87] on icon at bounding box center [612, 85] width 10 height 17
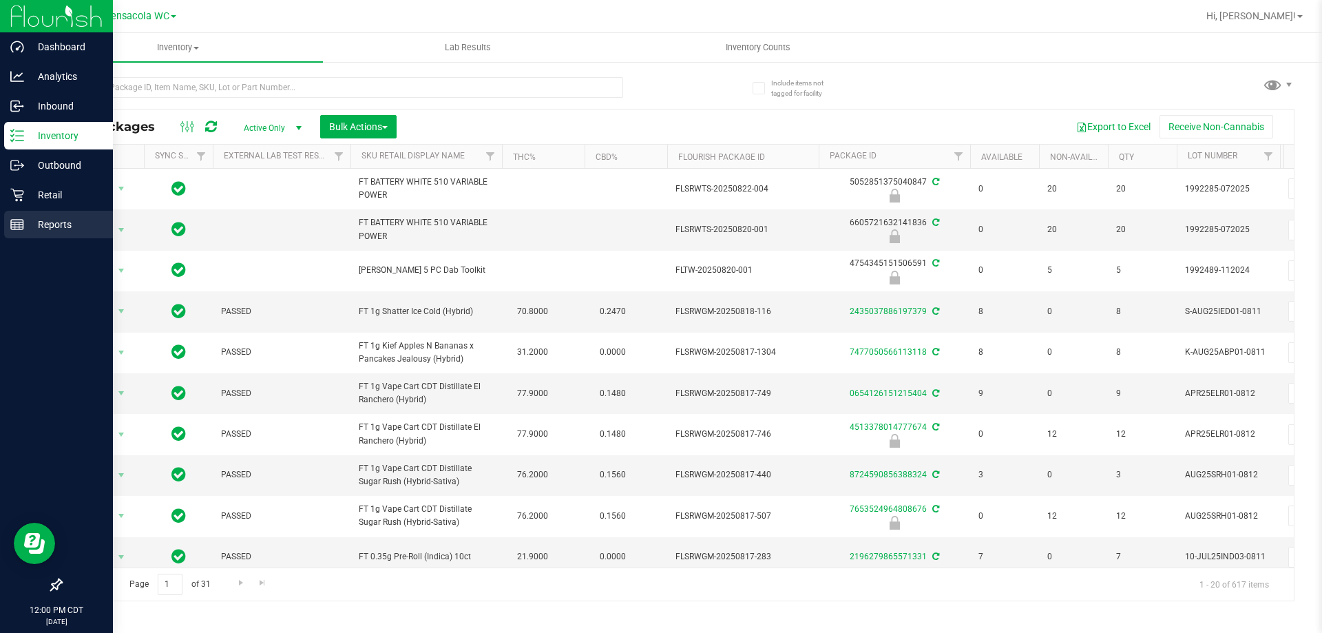
click at [30, 228] on p "Reports" at bounding box center [65, 224] width 83 height 17
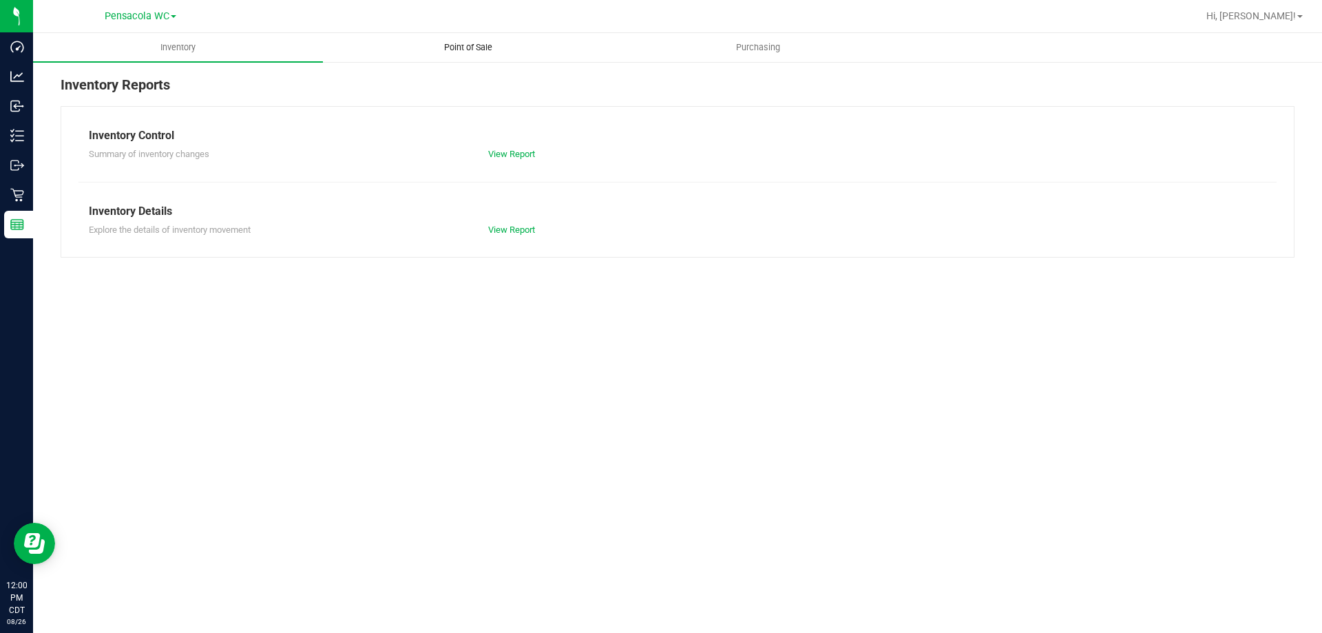
click at [477, 47] on span "Point of Sale" at bounding box center [468, 47] width 85 height 12
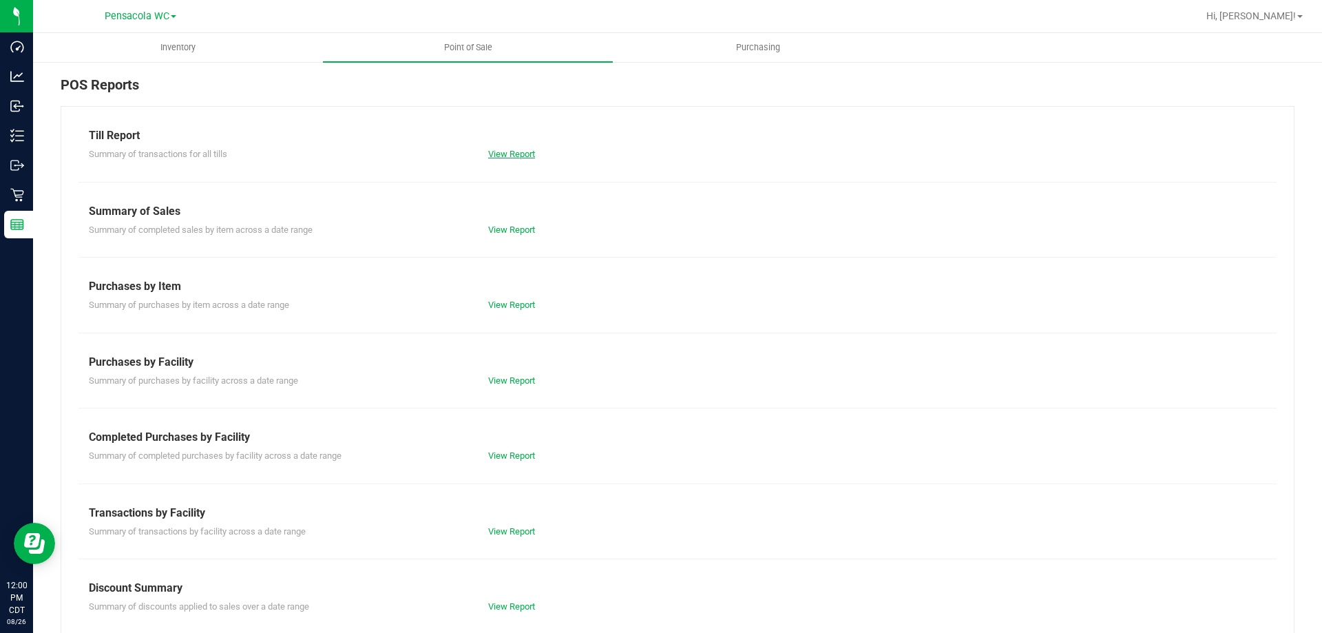
click at [502, 152] on link "View Report" at bounding box center [511, 154] width 47 height 10
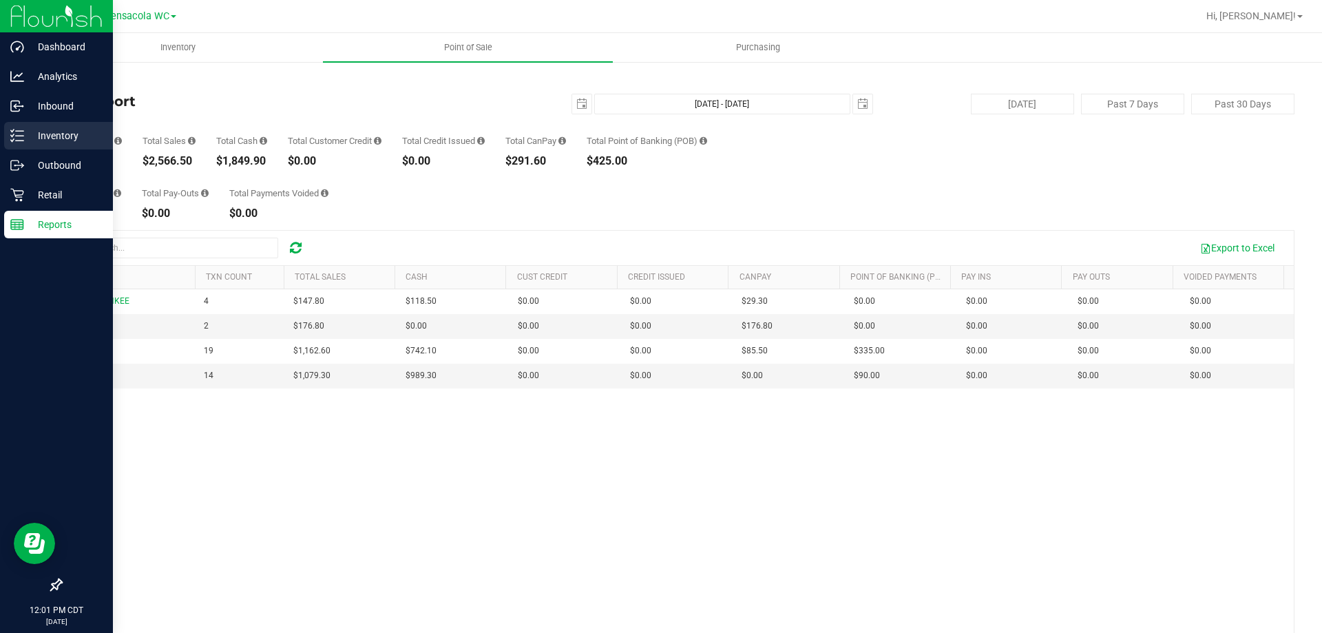
click at [31, 124] on div "Inventory" at bounding box center [58, 136] width 109 height 28
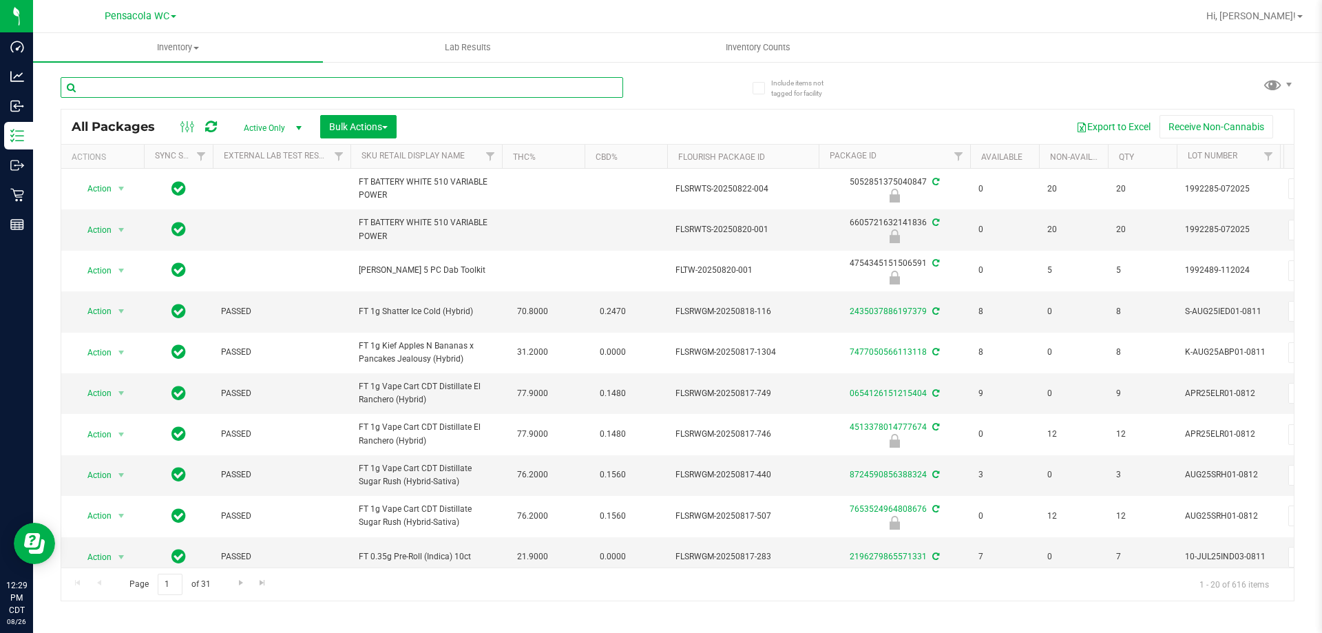
click at [227, 90] on input "text" at bounding box center [342, 87] width 563 height 21
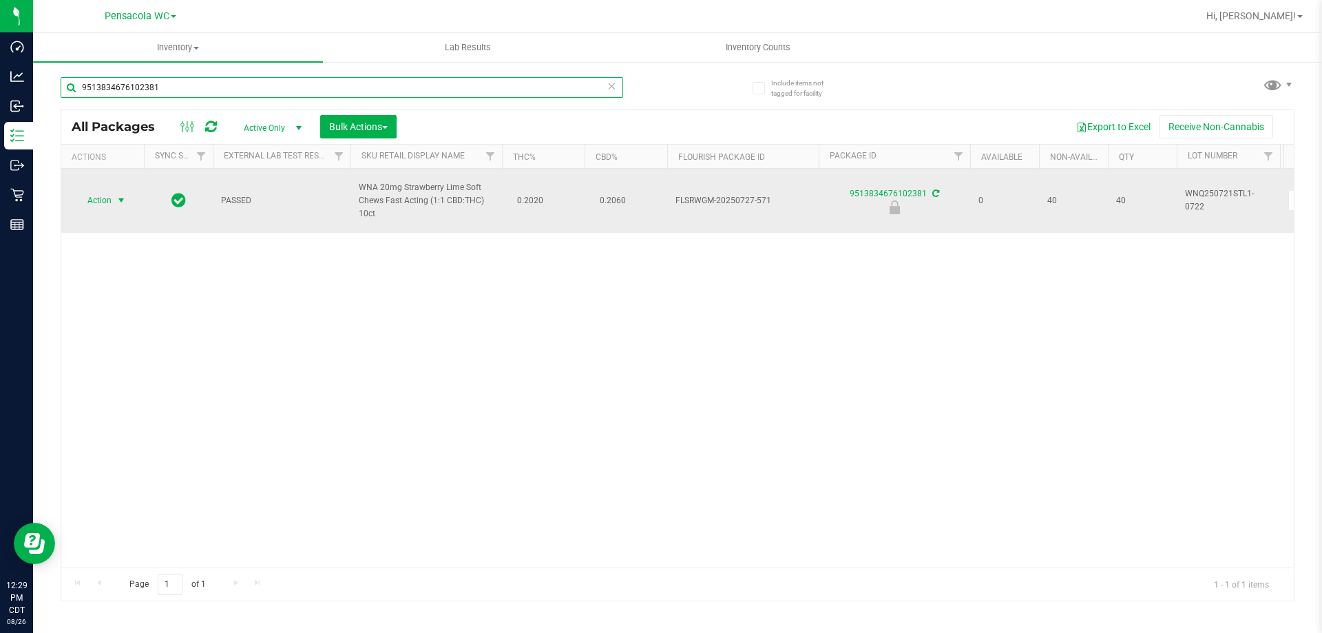
type input "9513834676102381"
click at [121, 209] on span "select" at bounding box center [121, 200] width 17 height 19
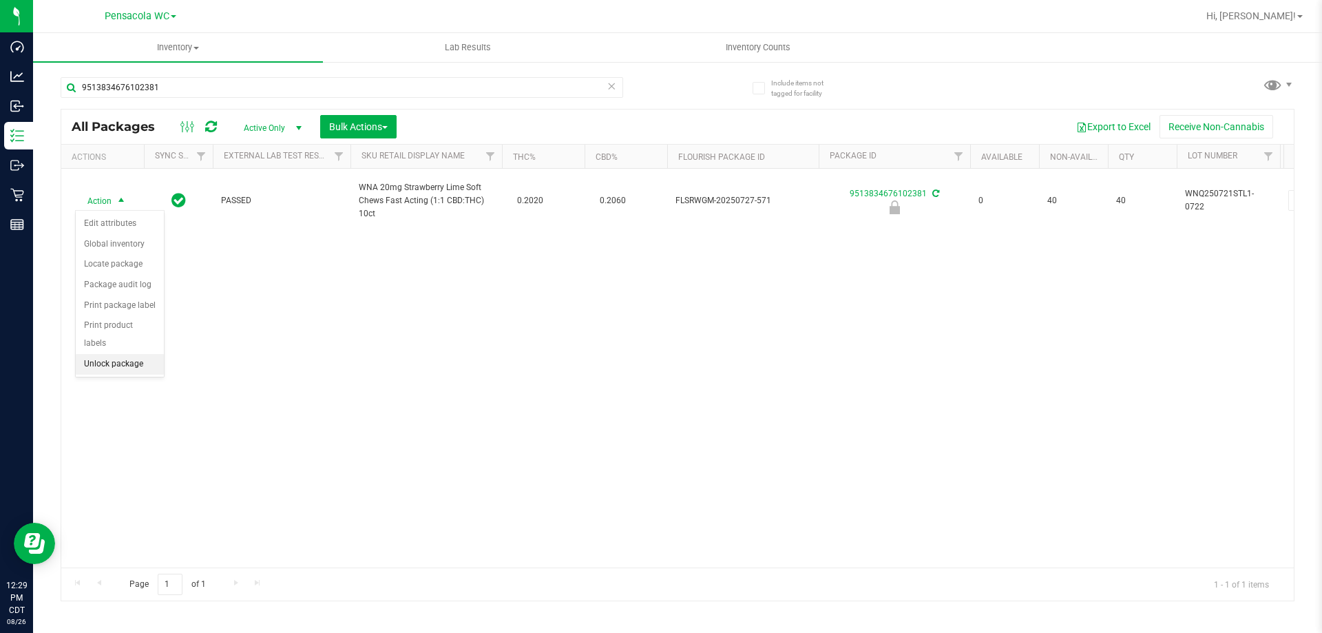
click at [127, 354] on li "Unlock package" at bounding box center [120, 364] width 88 height 21
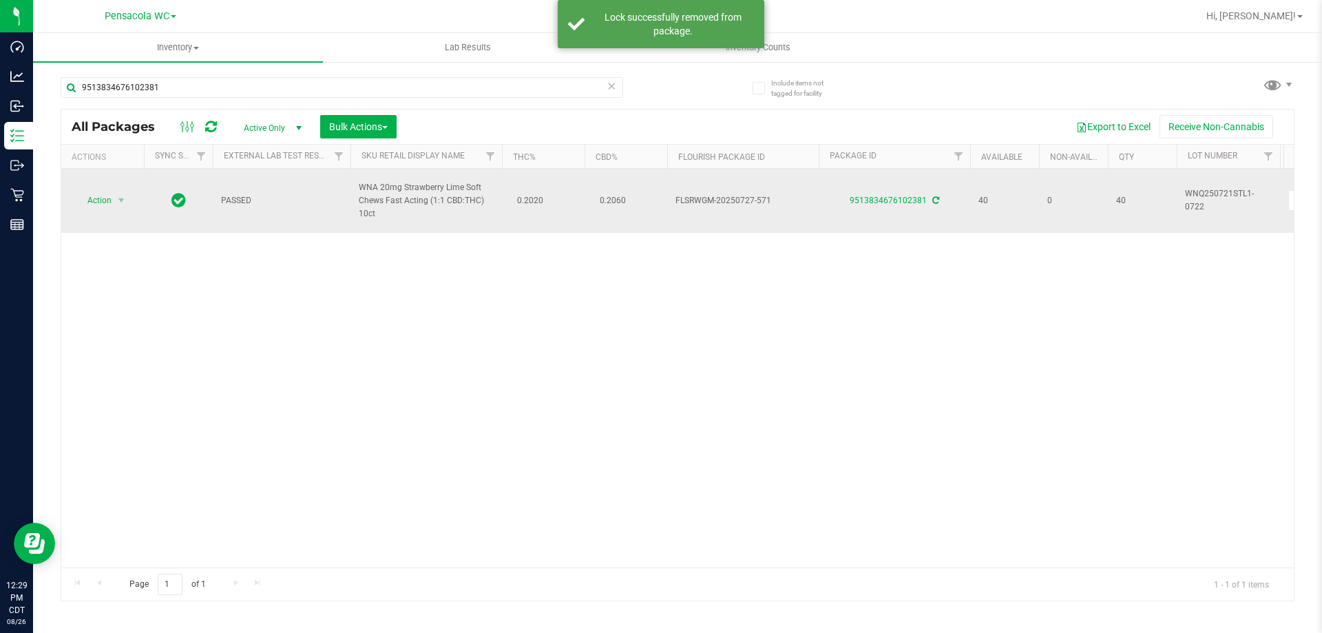
click at [76, 189] on td "Action Action Adjust qty Create package Edit attributes Global inventory Locate…" at bounding box center [102, 201] width 83 height 64
click at [102, 217] on td "Action Action Adjust qty Create package Edit attributes Global inventory Locate…" at bounding box center [102, 201] width 83 height 64
click at [101, 209] on span "Action" at bounding box center [93, 200] width 37 height 19
click at [99, 201] on span "Action" at bounding box center [93, 200] width 37 height 19
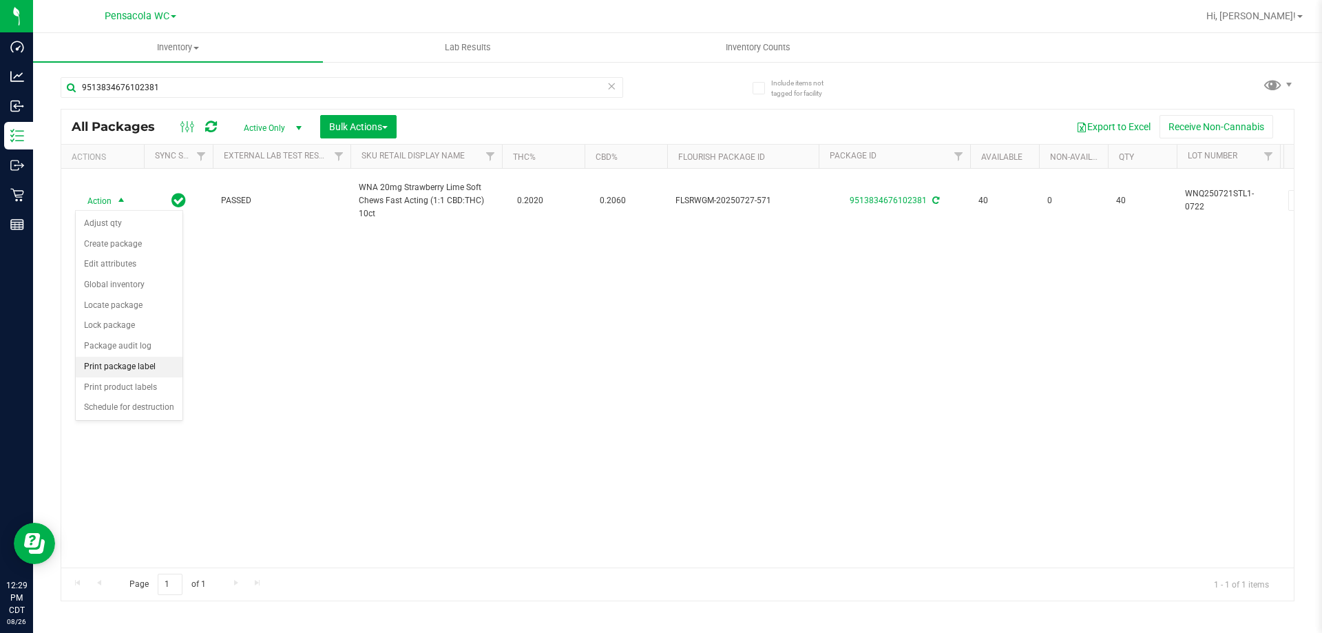
click at [140, 361] on li "Print package label" at bounding box center [129, 367] width 107 height 21
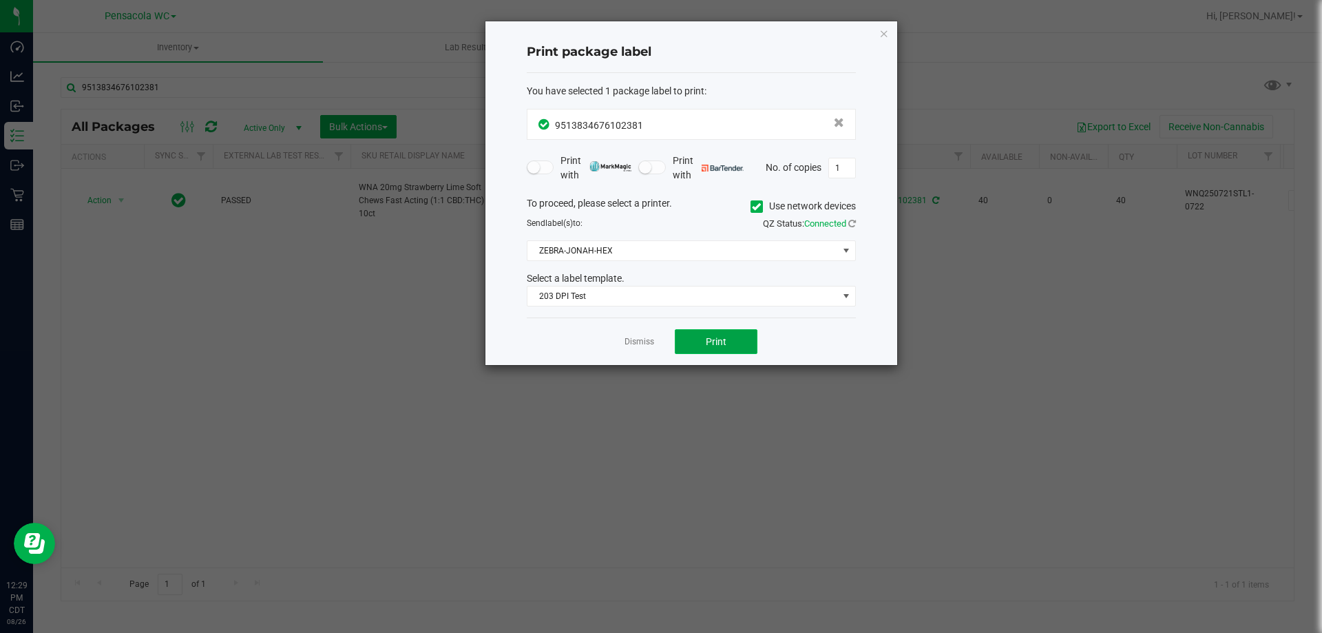
click at [709, 338] on span "Print" at bounding box center [716, 341] width 21 height 11
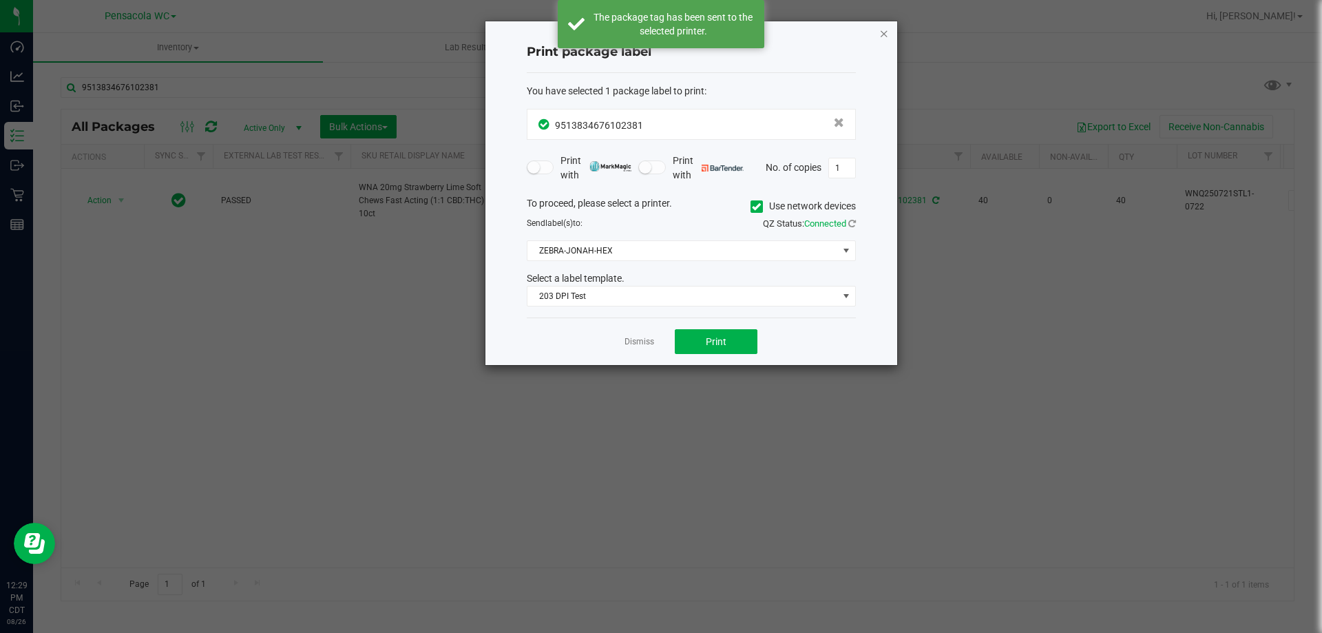
click at [884, 33] on icon "button" at bounding box center [884, 33] width 10 height 17
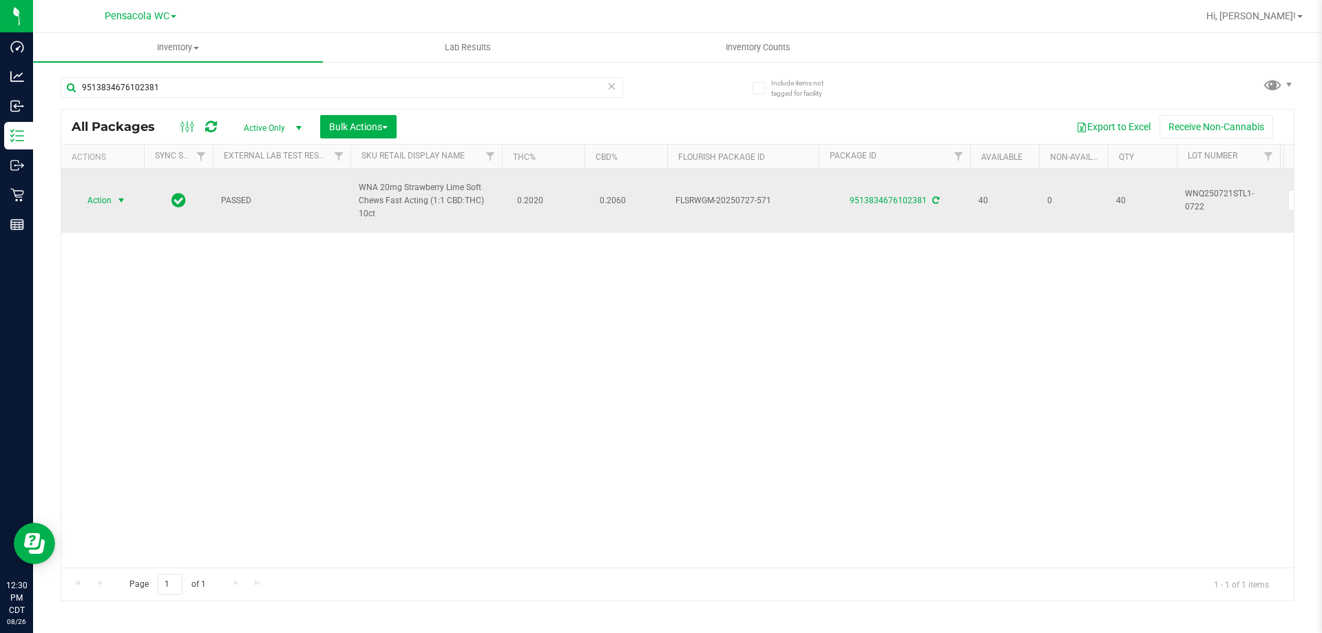
click at [119, 205] on span "select" at bounding box center [121, 200] width 11 height 11
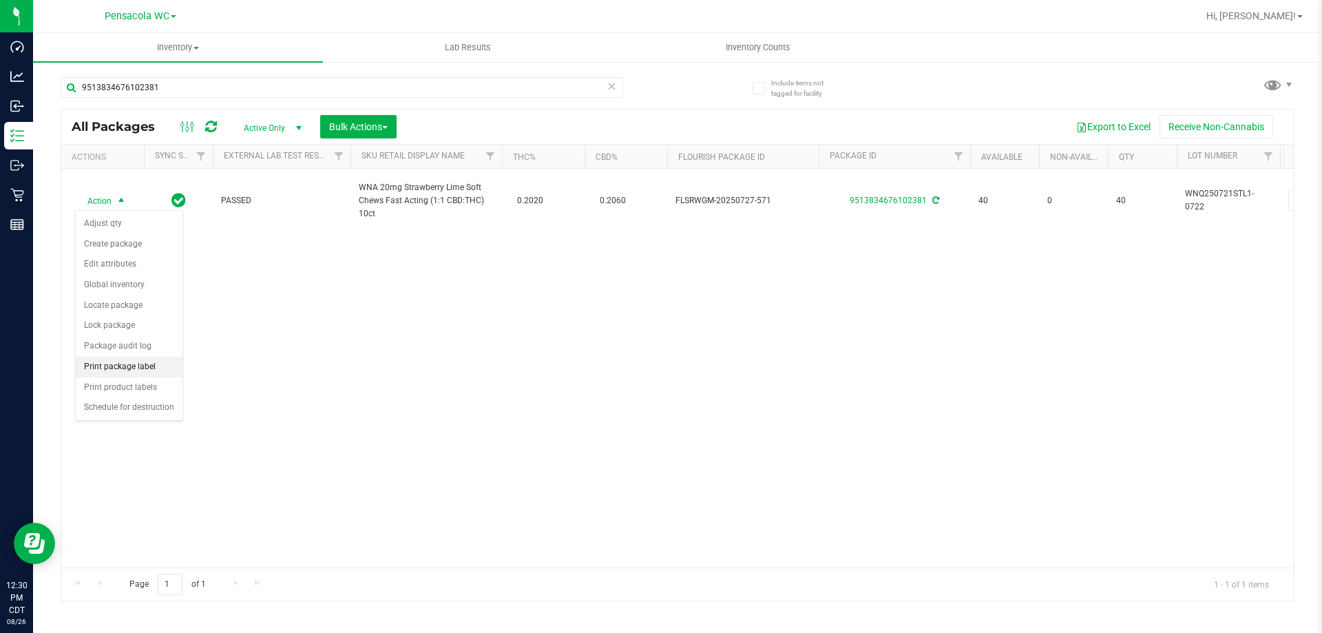
click at [114, 366] on li "Print package label" at bounding box center [129, 367] width 107 height 21
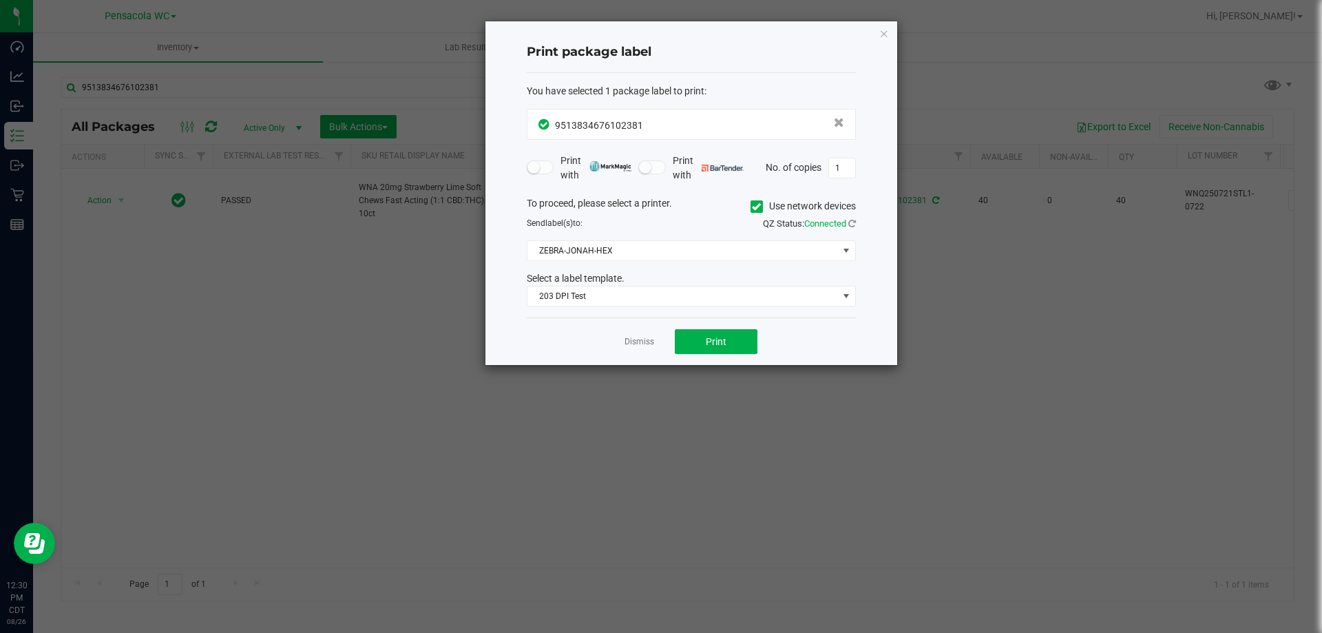
click at [710, 371] on ngb-modal-window "Print package label You have selected 1 package label to print : 95138346761023…" at bounding box center [666, 316] width 1333 height 633
click at [735, 336] on button "Print" at bounding box center [716, 341] width 83 height 25
click at [648, 344] on link "Dismiss" at bounding box center [640, 342] width 30 height 12
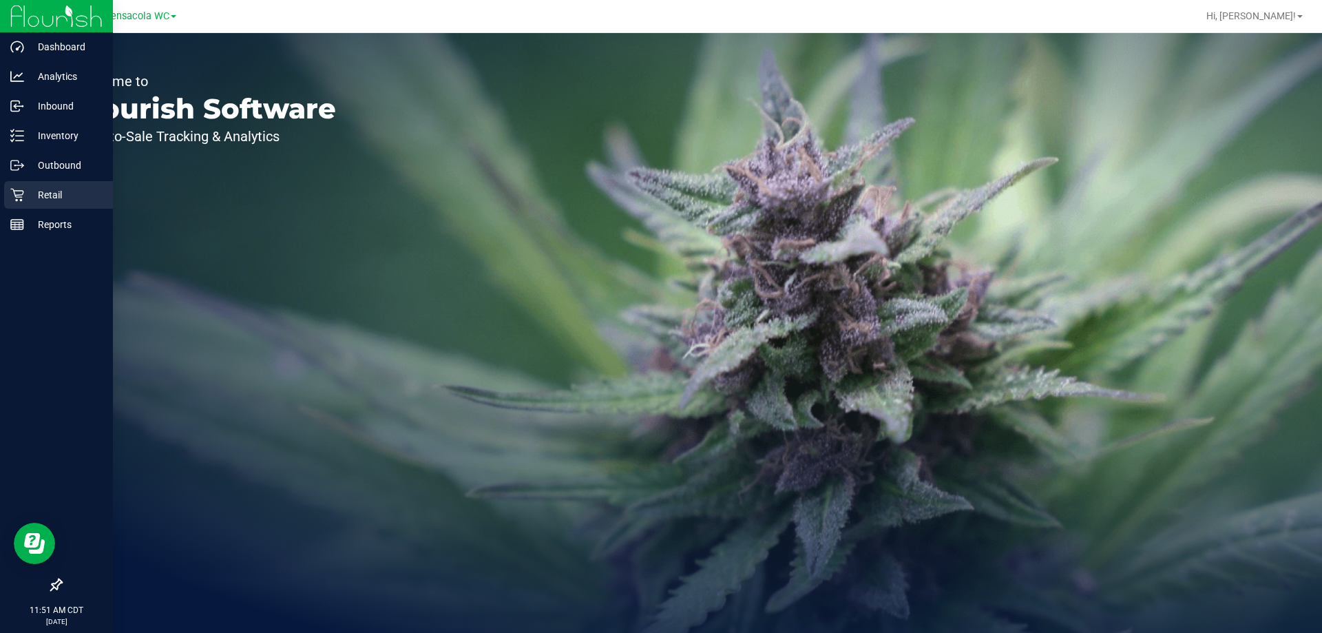
click at [21, 189] on icon at bounding box center [17, 195] width 14 height 14
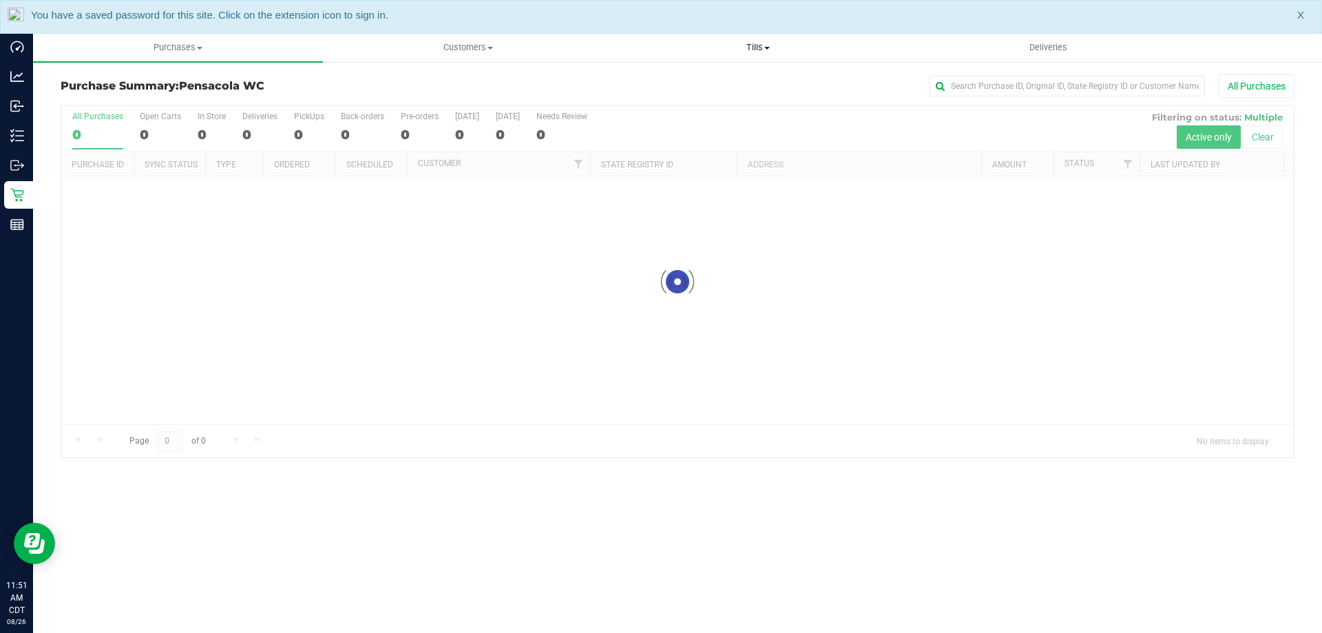
click at [763, 48] on span "Tills" at bounding box center [758, 47] width 289 height 12
click at [665, 85] on span "Manage tills" at bounding box center [659, 83] width 93 height 12
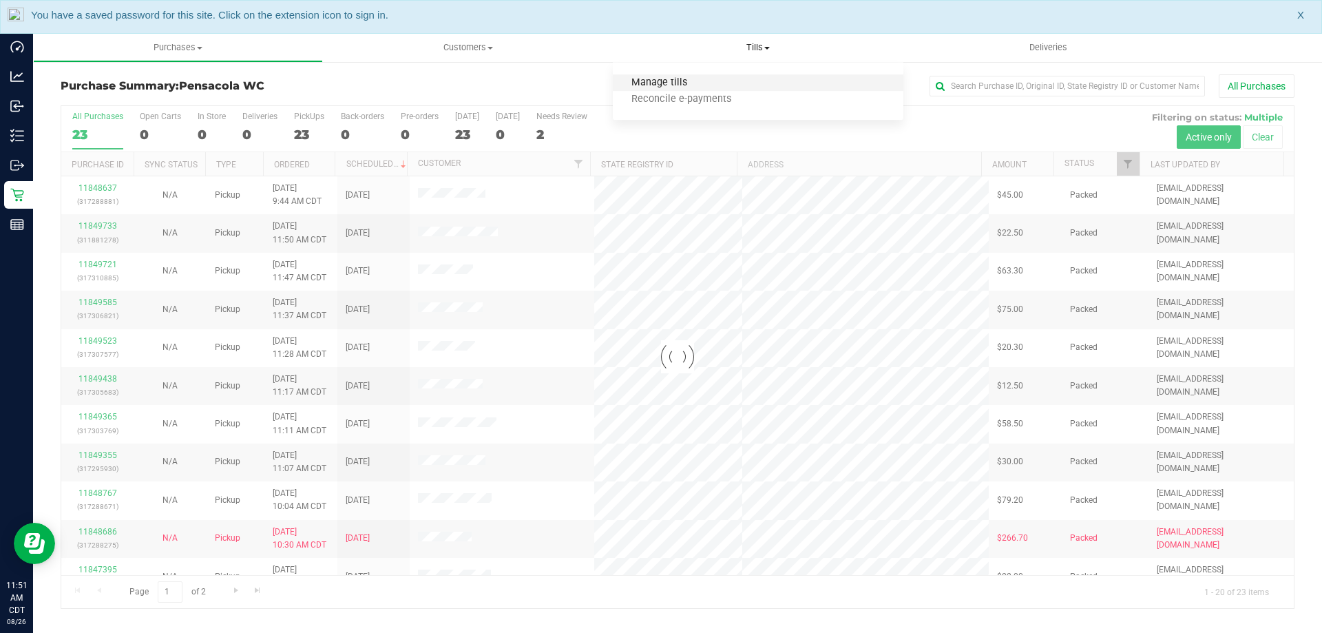
click at [665, 86] on span "Manage tills" at bounding box center [659, 83] width 93 height 12
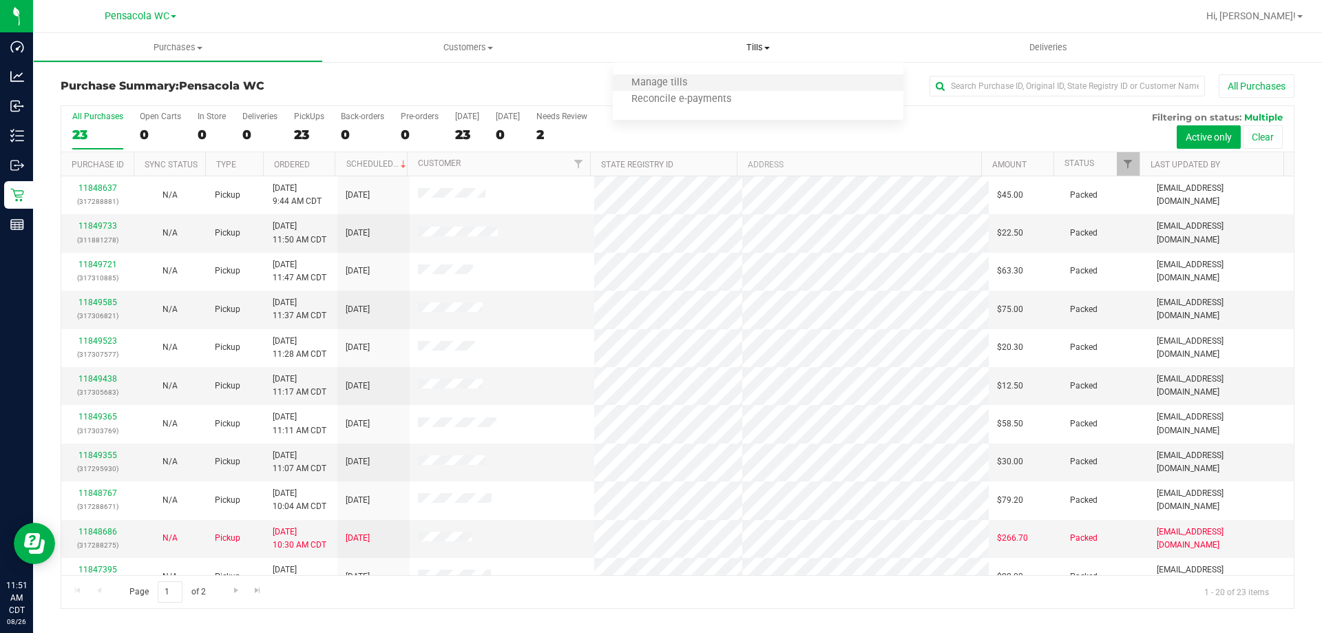
click at [773, 83] on li "Manage tills" at bounding box center [758, 83] width 290 height 17
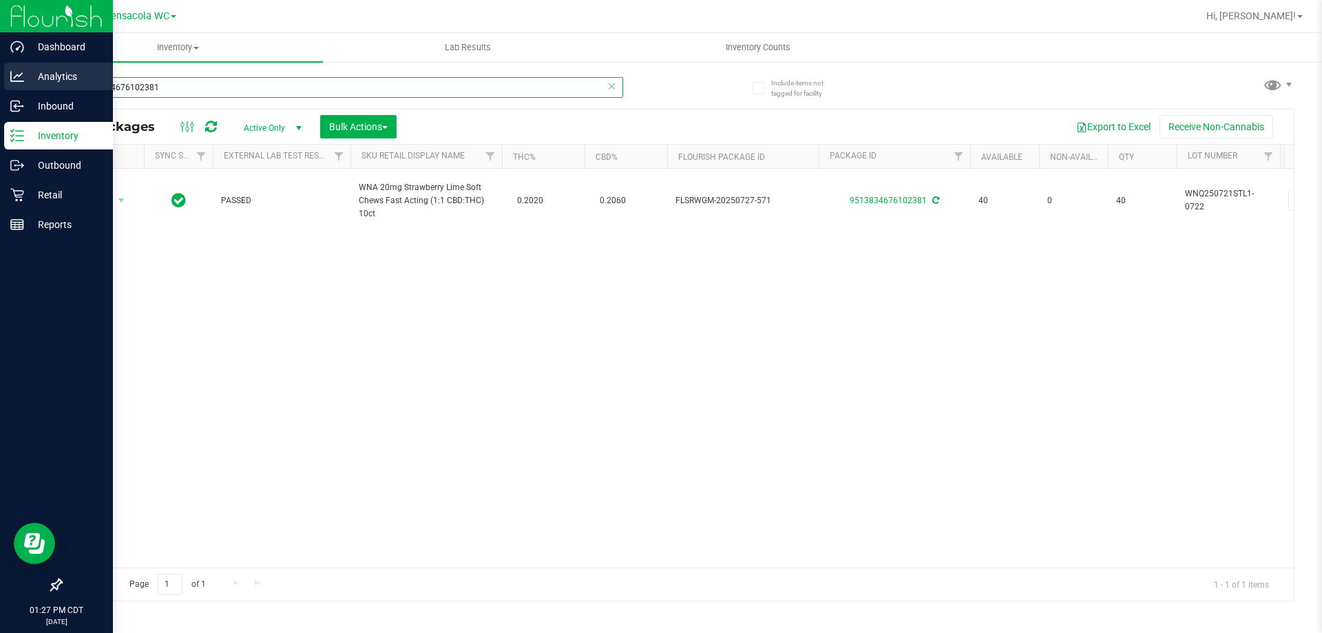
drag, startPoint x: 174, startPoint y: 91, endPoint x: 0, endPoint y: 80, distance: 174.6
click at [0, 80] on div "Dashboard Analytics Inbound Inventory Outbound Retail Reports 01:27 PM CDT [DAT…" at bounding box center [661, 316] width 1322 height 633
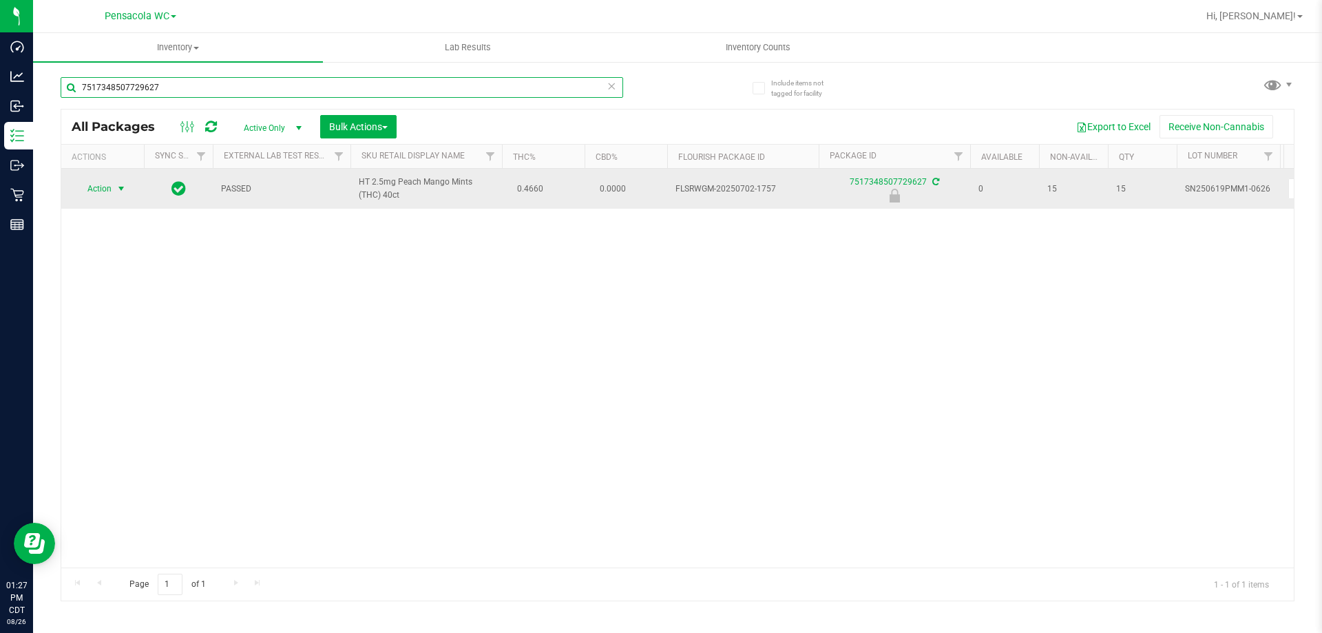
type input "7517348507729627"
click at [98, 190] on span "Action" at bounding box center [93, 188] width 37 height 19
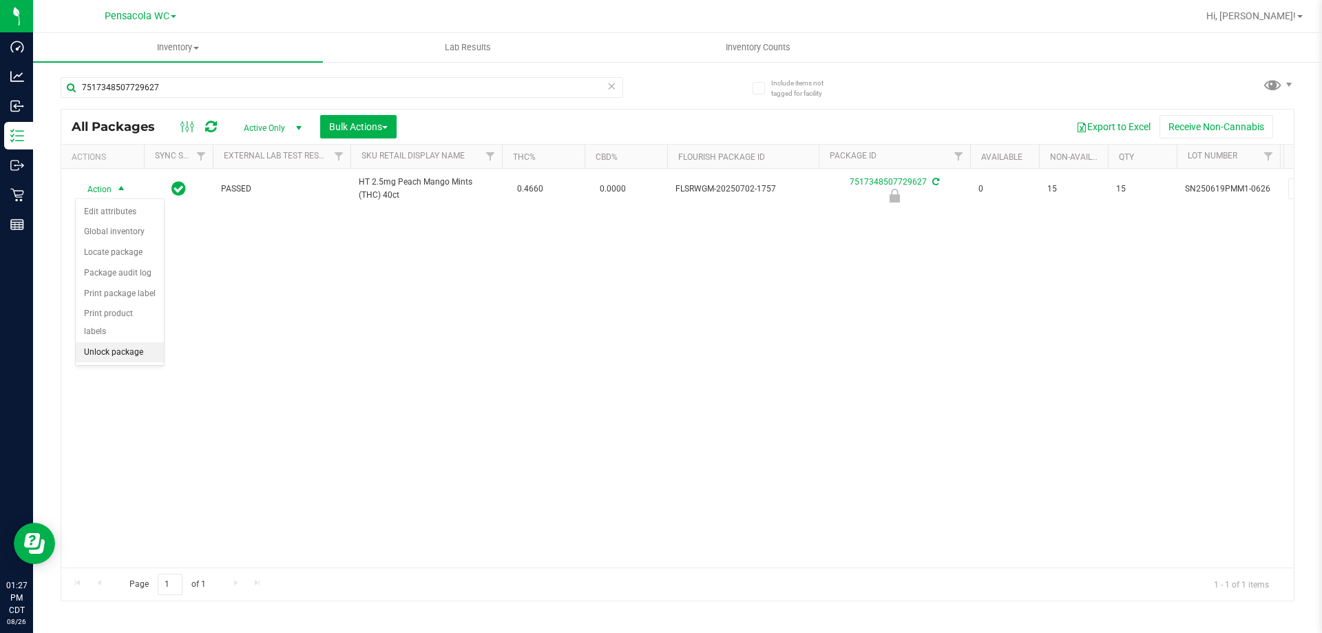
click at [133, 344] on li "Unlock package" at bounding box center [120, 352] width 88 height 21
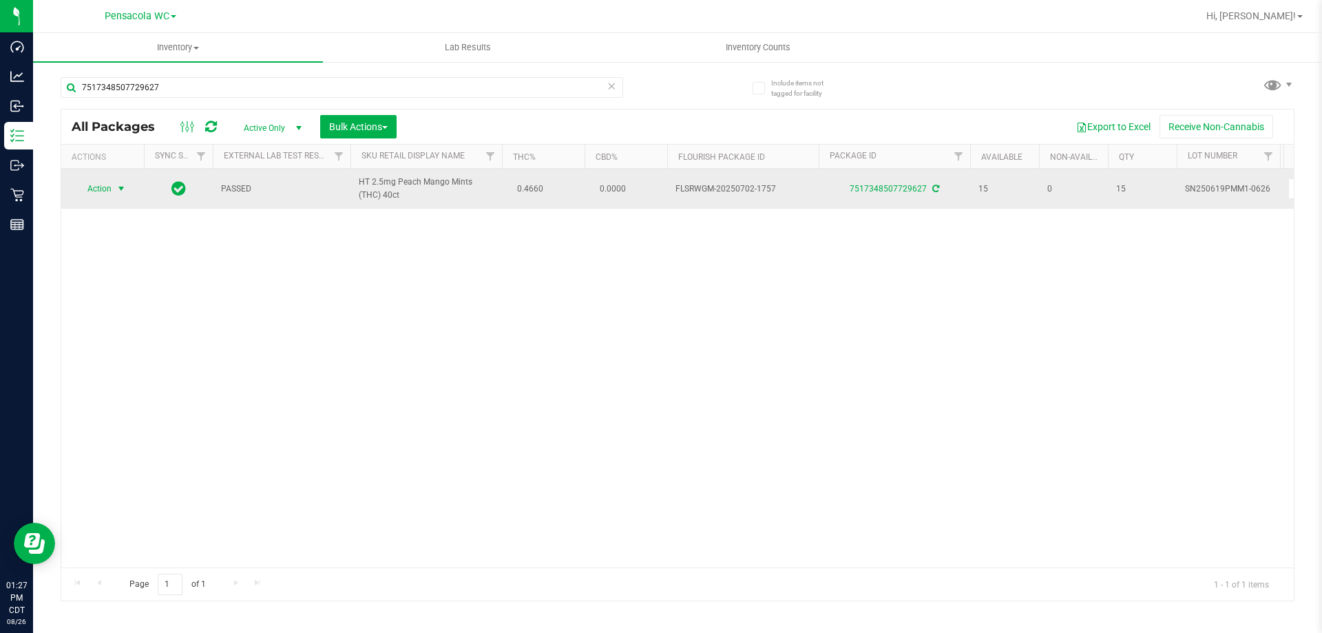
click at [123, 183] on span "select" at bounding box center [121, 188] width 17 height 19
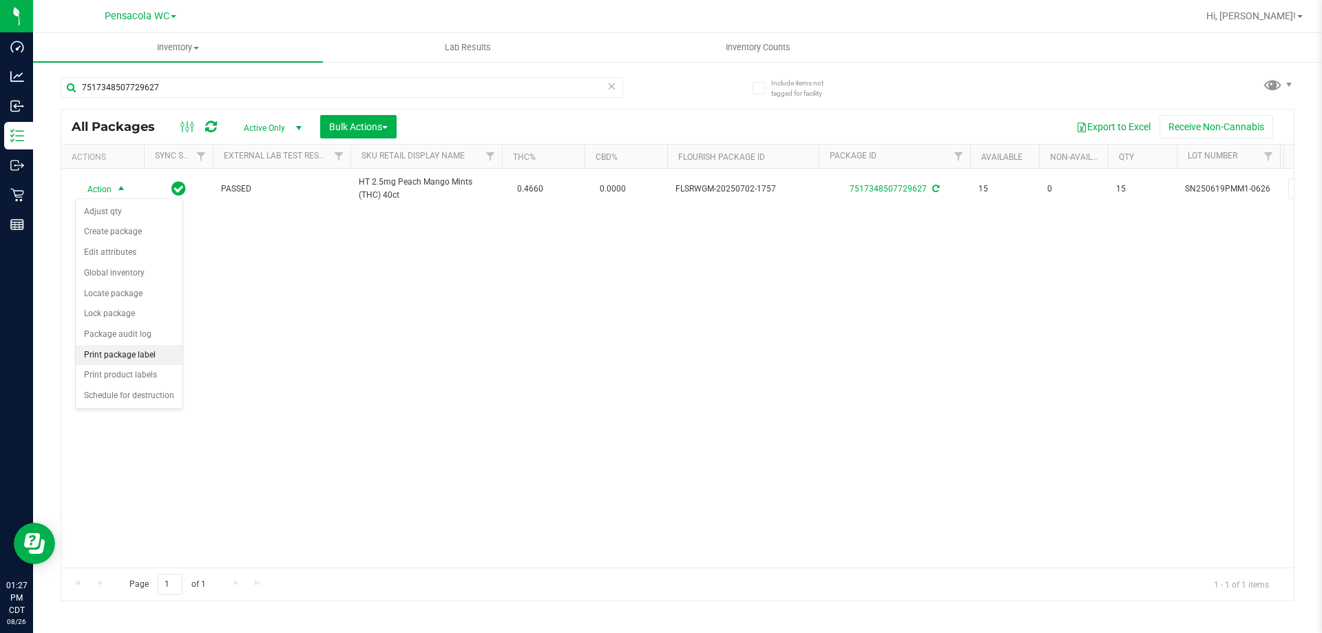
click at [138, 354] on li "Print package label" at bounding box center [129, 355] width 107 height 21
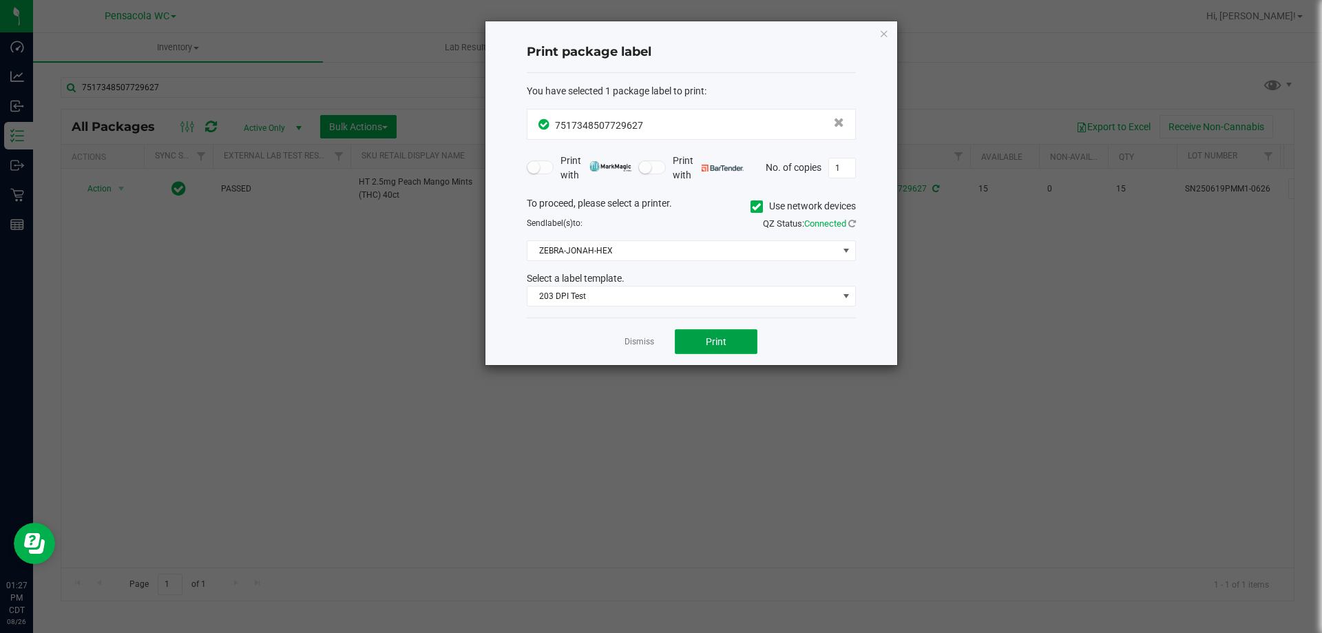
click at [716, 348] on button "Print" at bounding box center [716, 341] width 83 height 25
click at [643, 344] on link "Dismiss" at bounding box center [640, 342] width 30 height 12
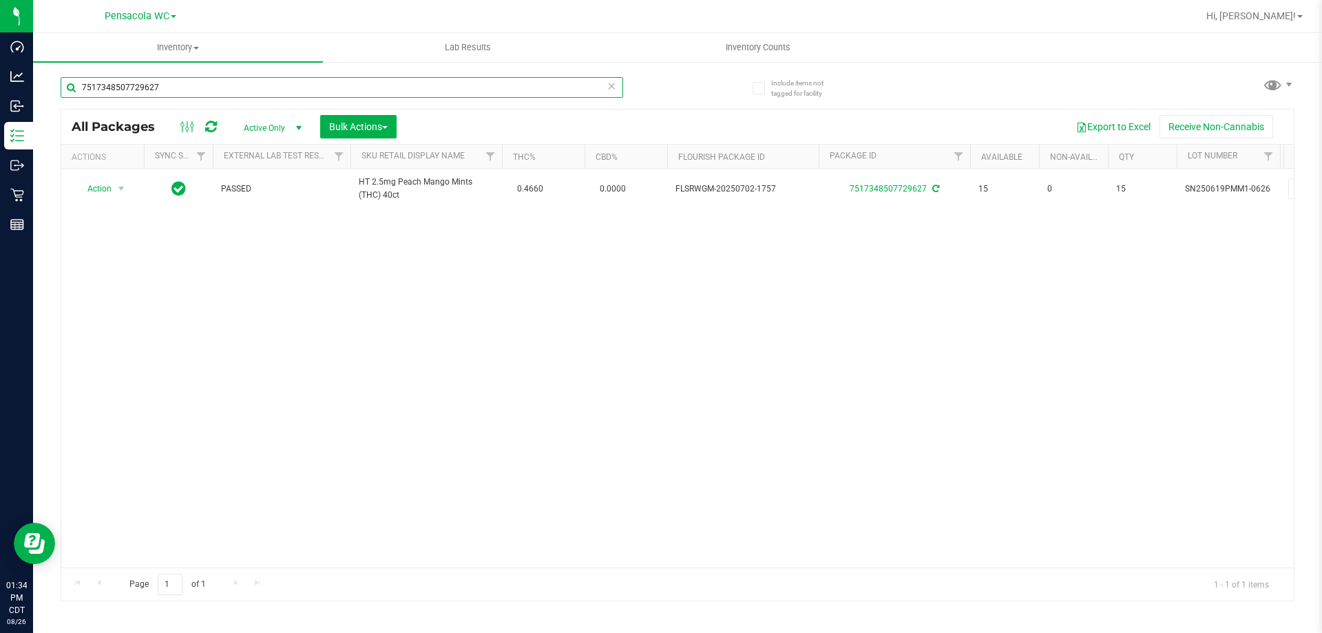
click at [269, 90] on input "7517348507729627" at bounding box center [342, 87] width 563 height 21
click at [270, 90] on input "7517348507729627" at bounding box center [342, 87] width 563 height 21
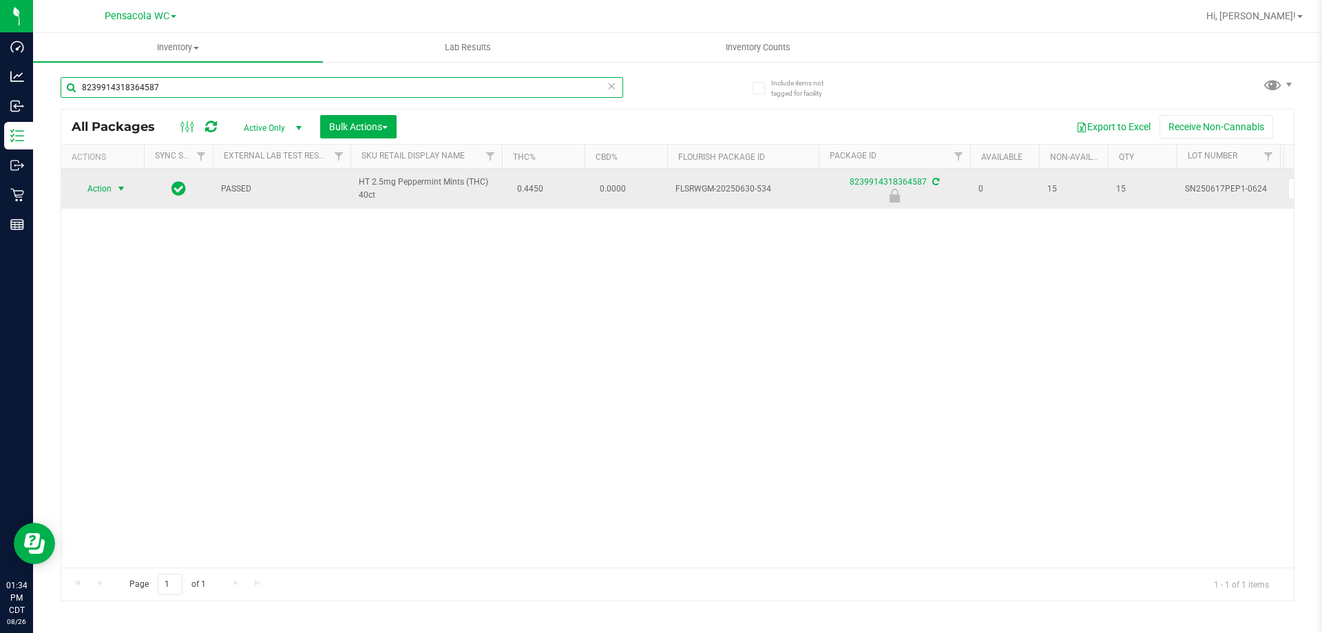
type input "8239914318364587"
click at [114, 180] on span "select" at bounding box center [121, 188] width 17 height 19
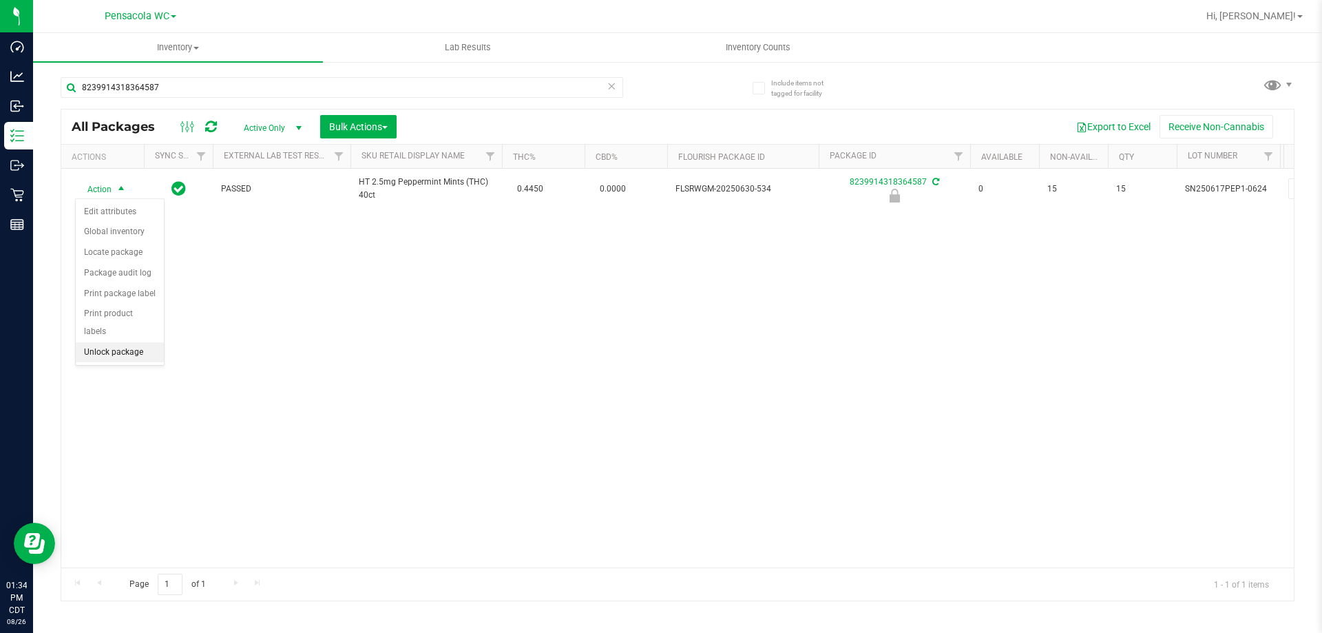
click at [121, 342] on li "Unlock package" at bounding box center [120, 352] width 88 height 21
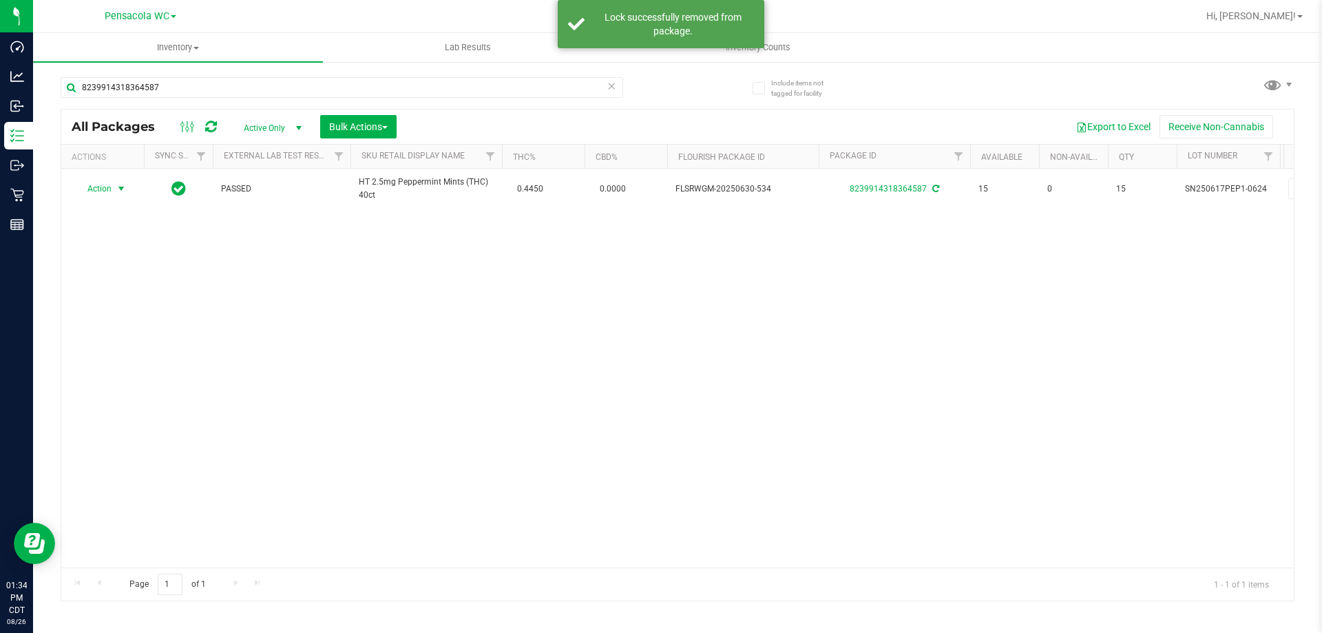
click at [101, 188] on span "Action" at bounding box center [93, 188] width 37 height 19
click at [157, 351] on li "Print package label" at bounding box center [129, 355] width 107 height 21
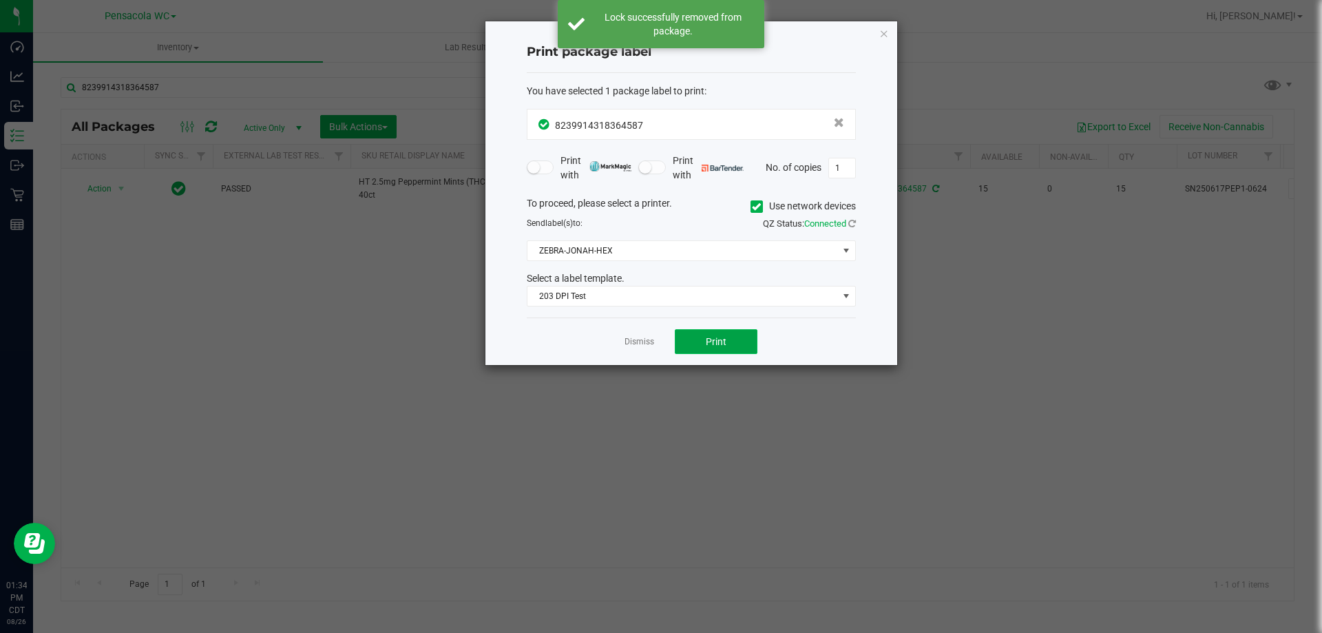
click at [683, 343] on button "Print" at bounding box center [716, 341] width 83 height 25
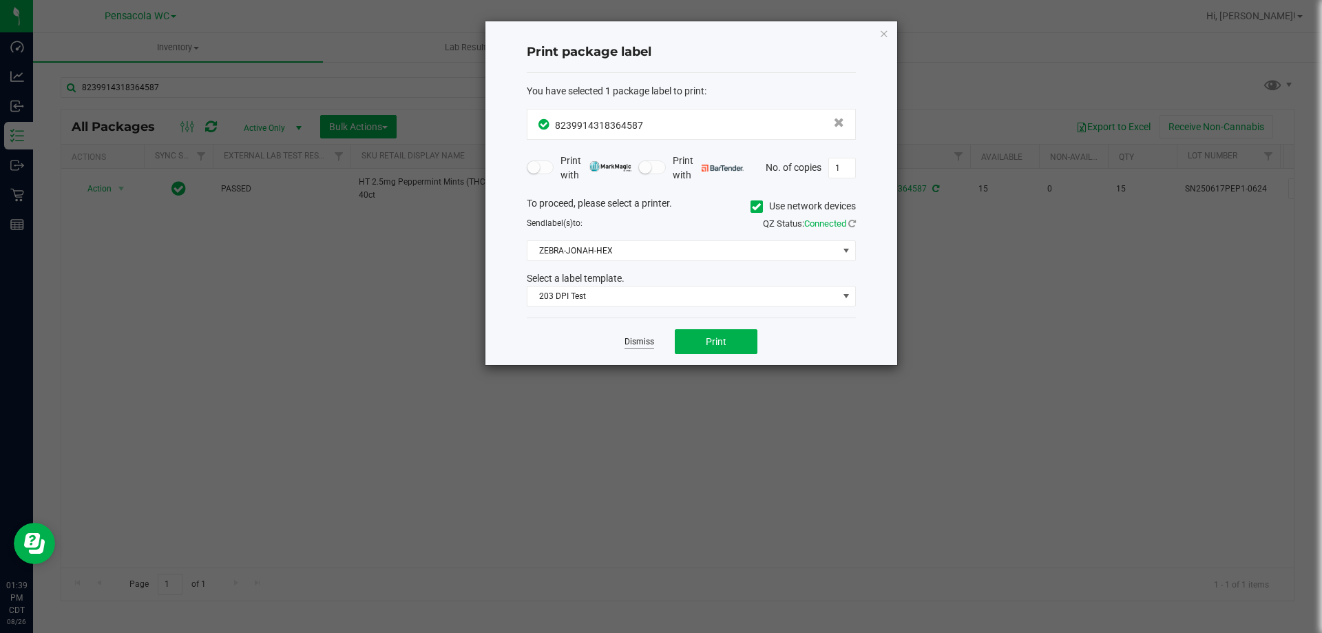
click at [638, 344] on link "Dismiss" at bounding box center [640, 342] width 30 height 12
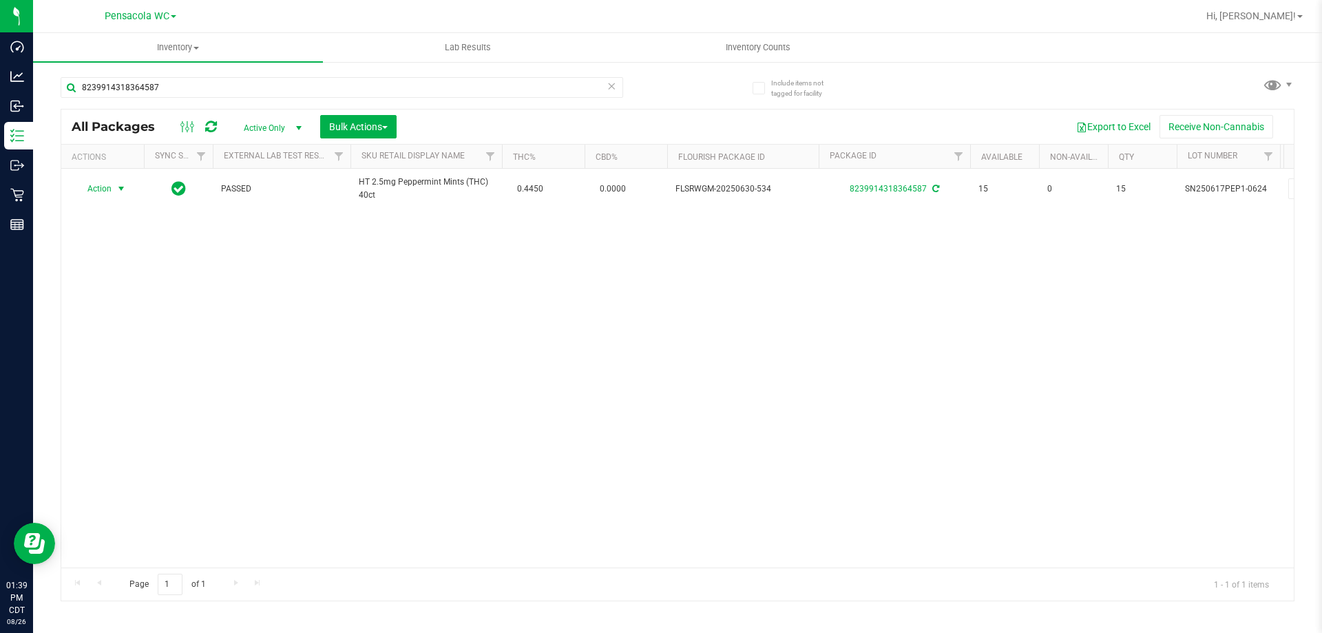
click at [296, 123] on span "select" at bounding box center [298, 128] width 11 height 11
click at [258, 209] on li "All" at bounding box center [269, 211] width 74 height 21
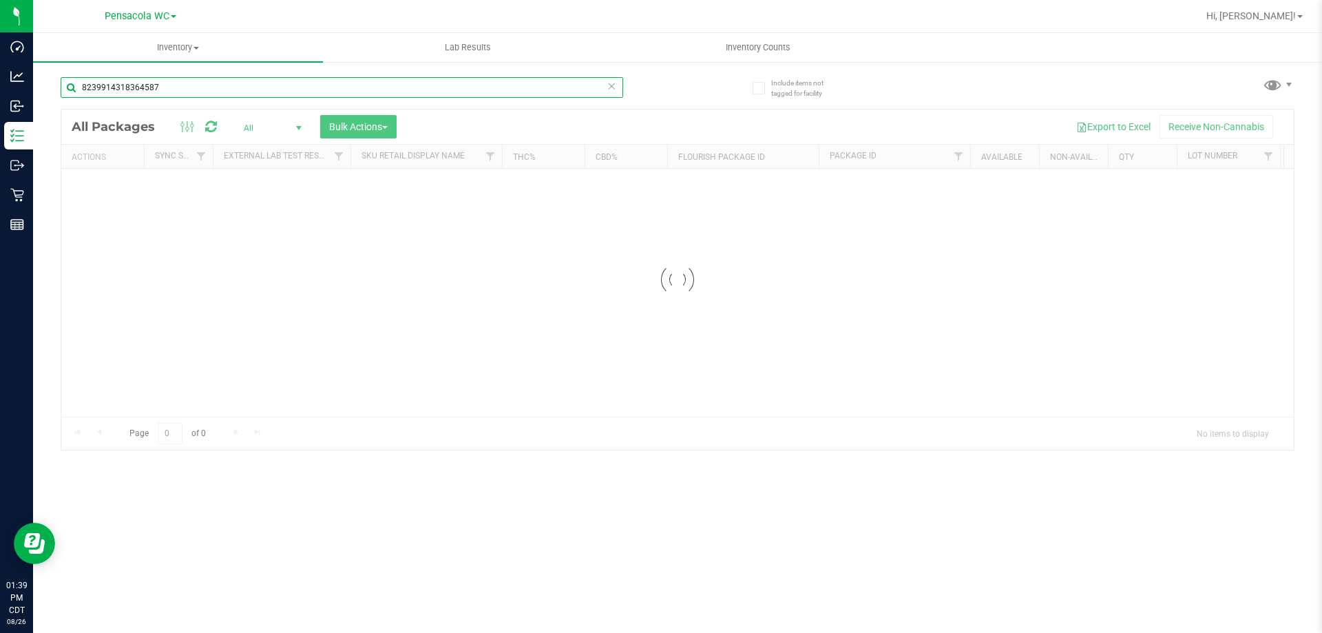
click at [216, 86] on input "8239914318364587" at bounding box center [342, 87] width 563 height 21
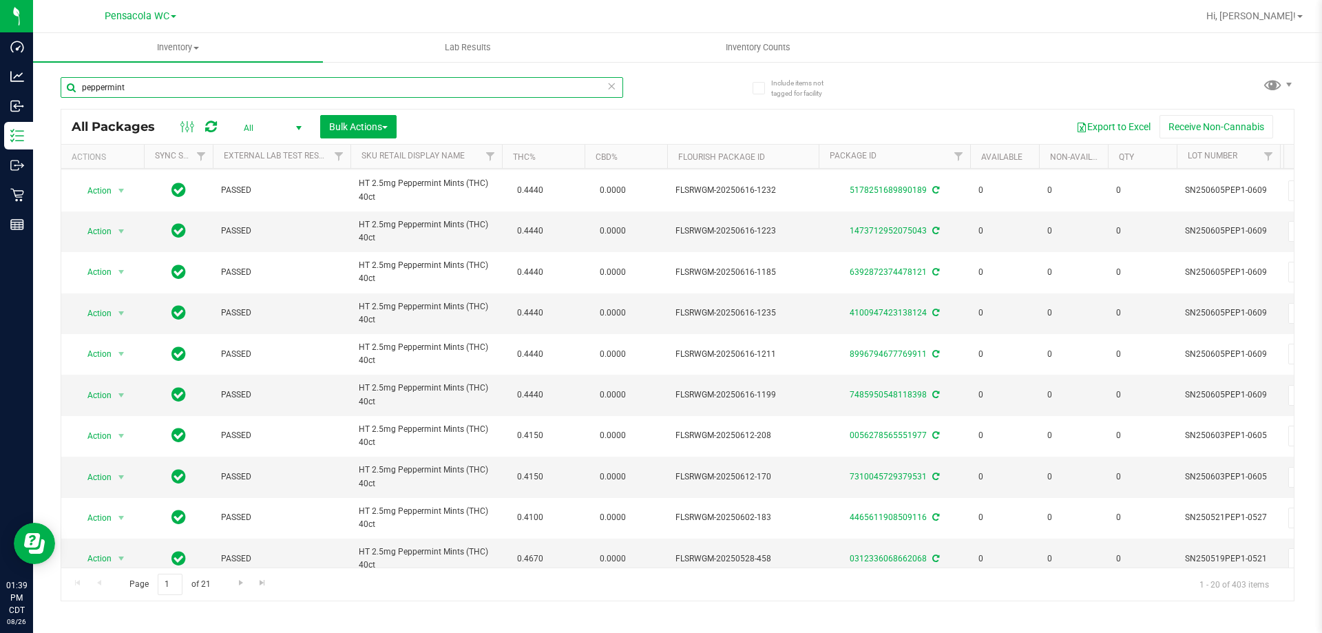
scroll to position [16, 0]
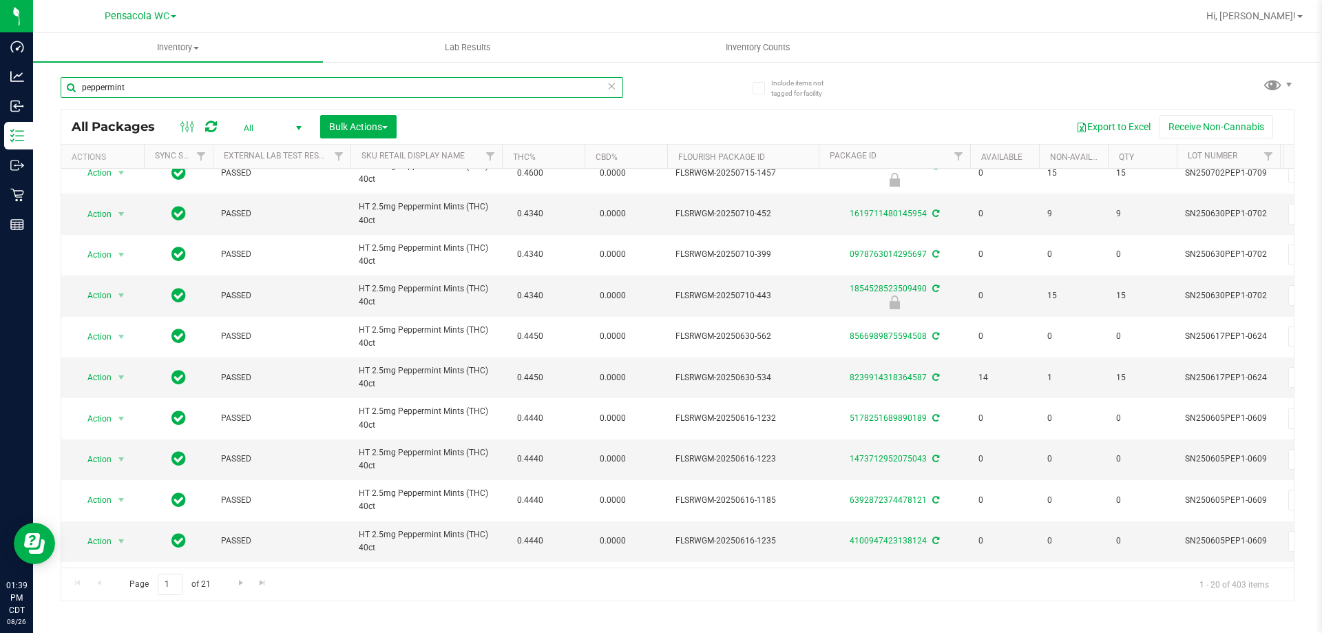
type input "peppermint"
click at [256, 128] on span "All" at bounding box center [270, 127] width 76 height 19
click at [324, 218] on span "PASSED" at bounding box center [281, 213] width 121 height 13
click at [110, 215] on span "Action" at bounding box center [93, 214] width 37 height 19
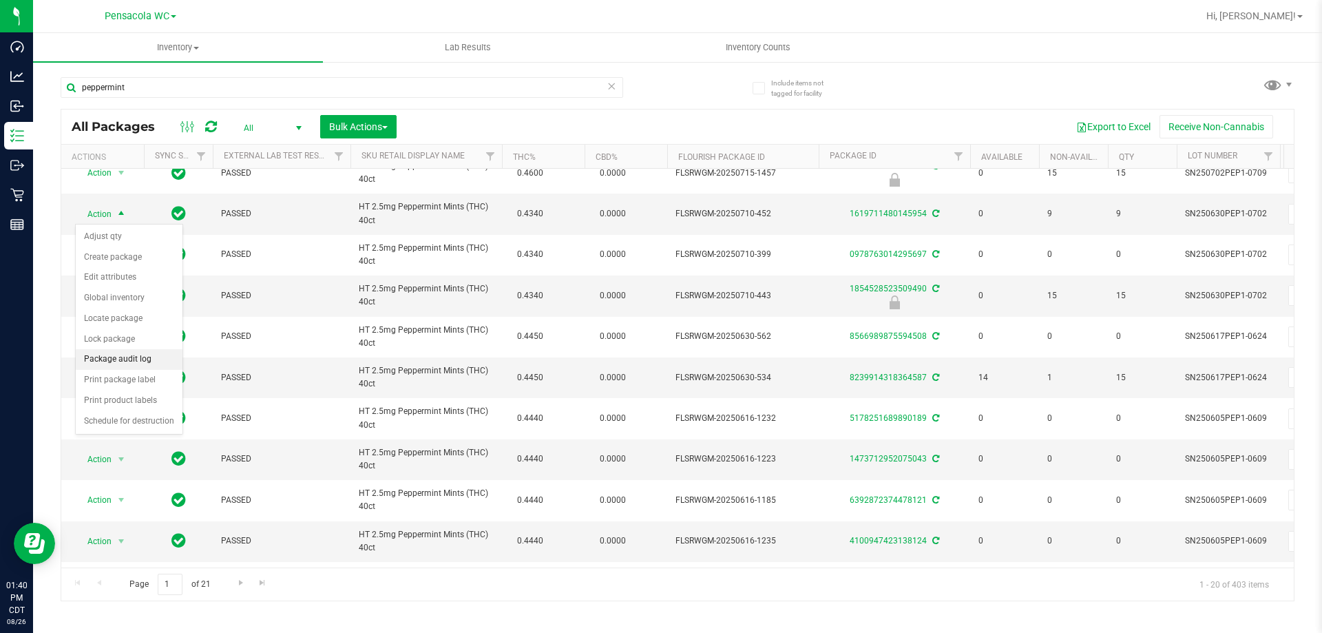
click at [136, 360] on li "Package audit log" at bounding box center [129, 359] width 107 height 21
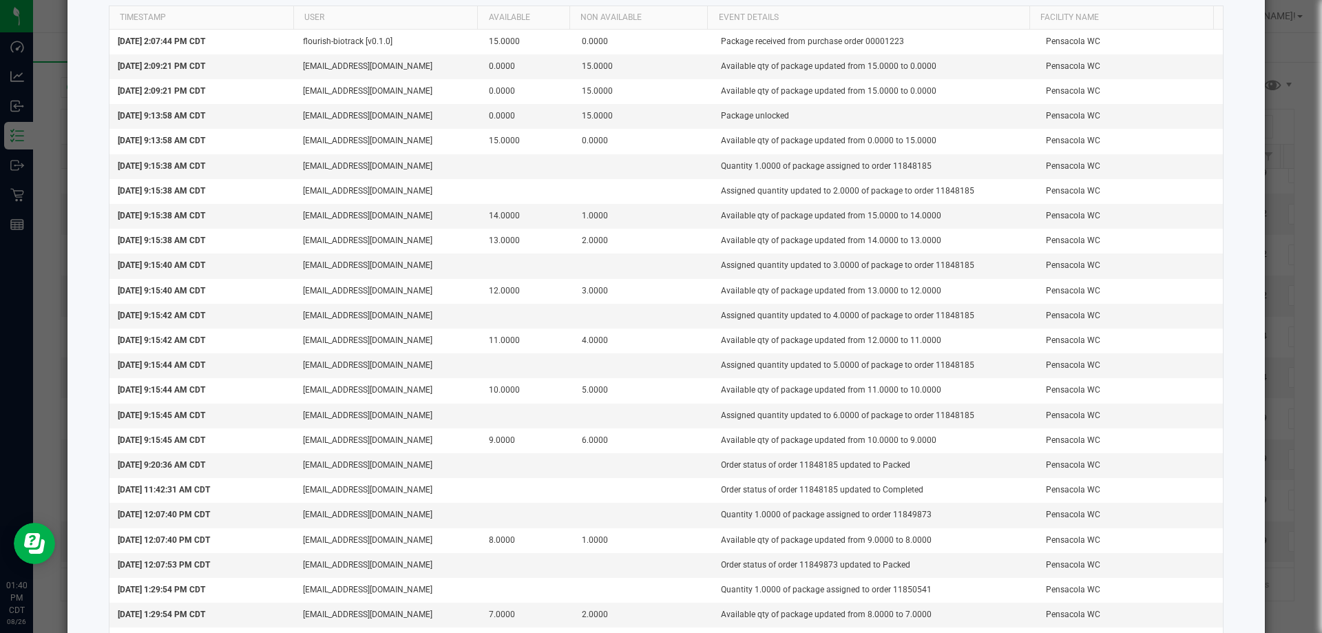
scroll to position [0, 0]
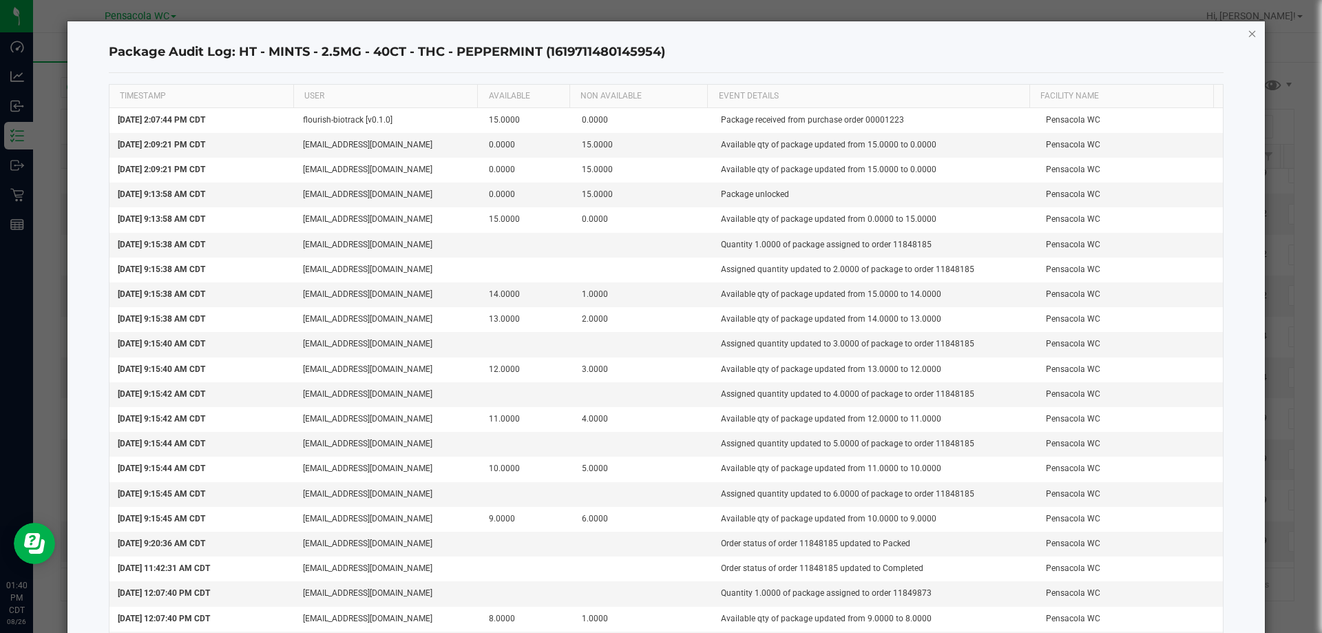
click at [1248, 35] on icon "button" at bounding box center [1253, 33] width 10 height 17
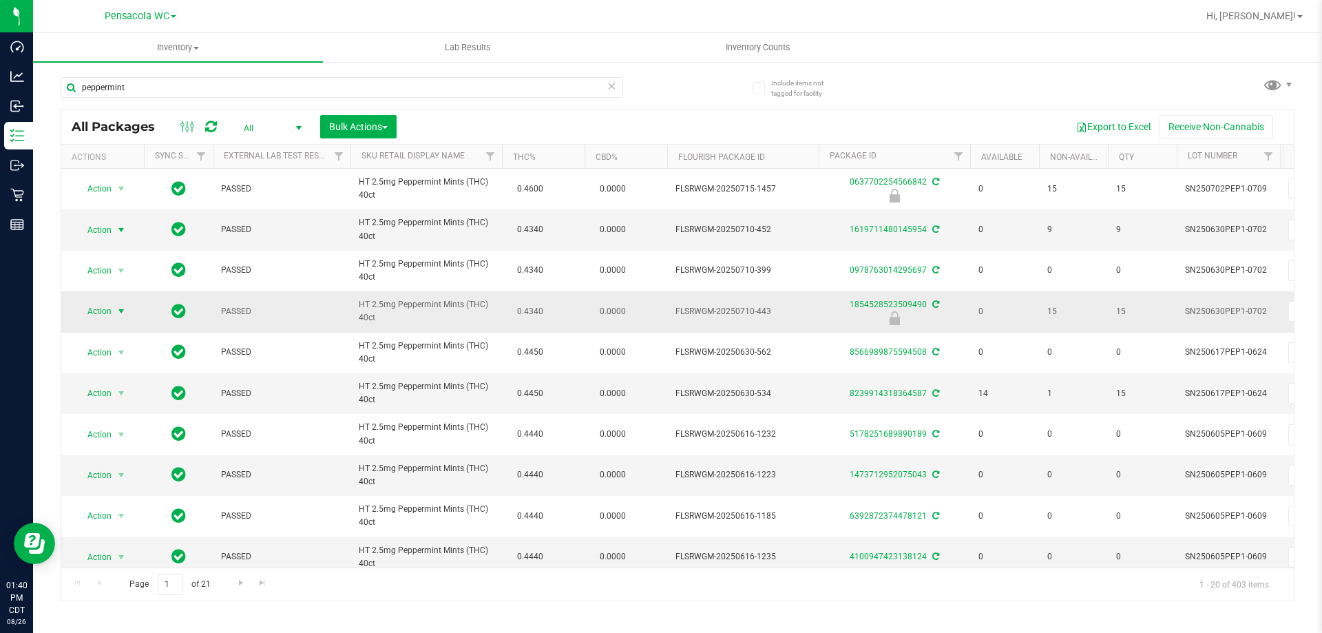
click at [112, 307] on span "Action" at bounding box center [102, 311] width 55 height 19
click at [110, 392] on li "Package audit log" at bounding box center [120, 396] width 88 height 21
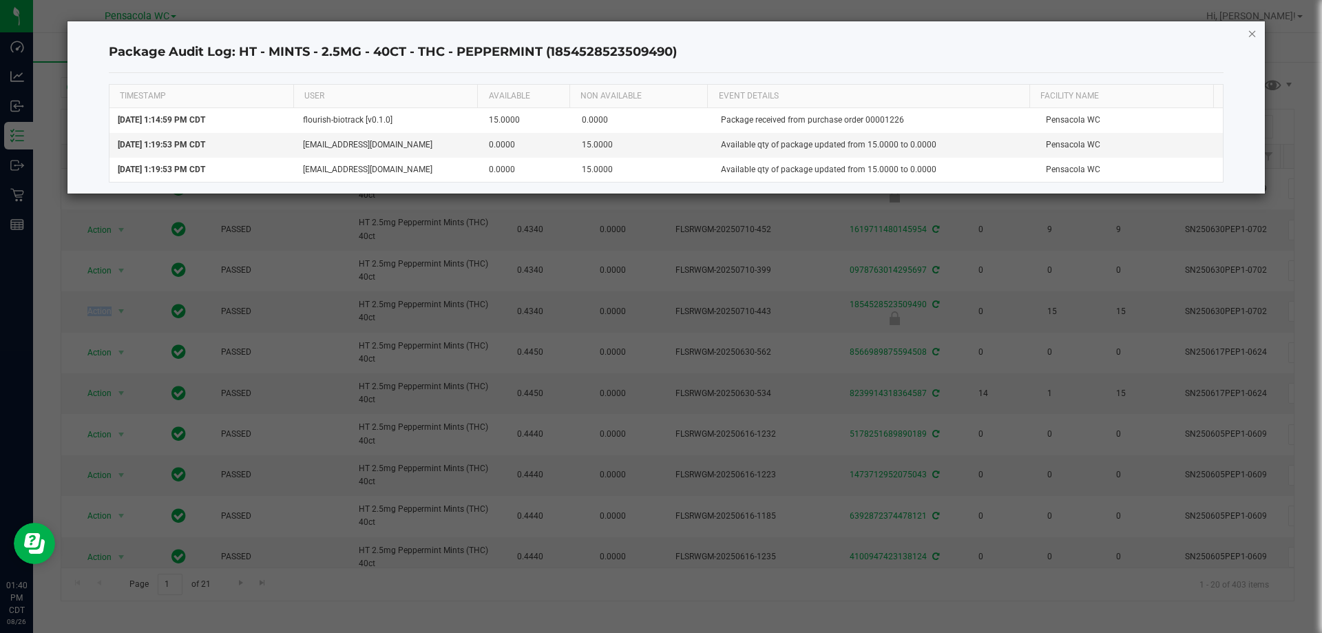
click at [1251, 30] on icon "button" at bounding box center [1253, 33] width 10 height 17
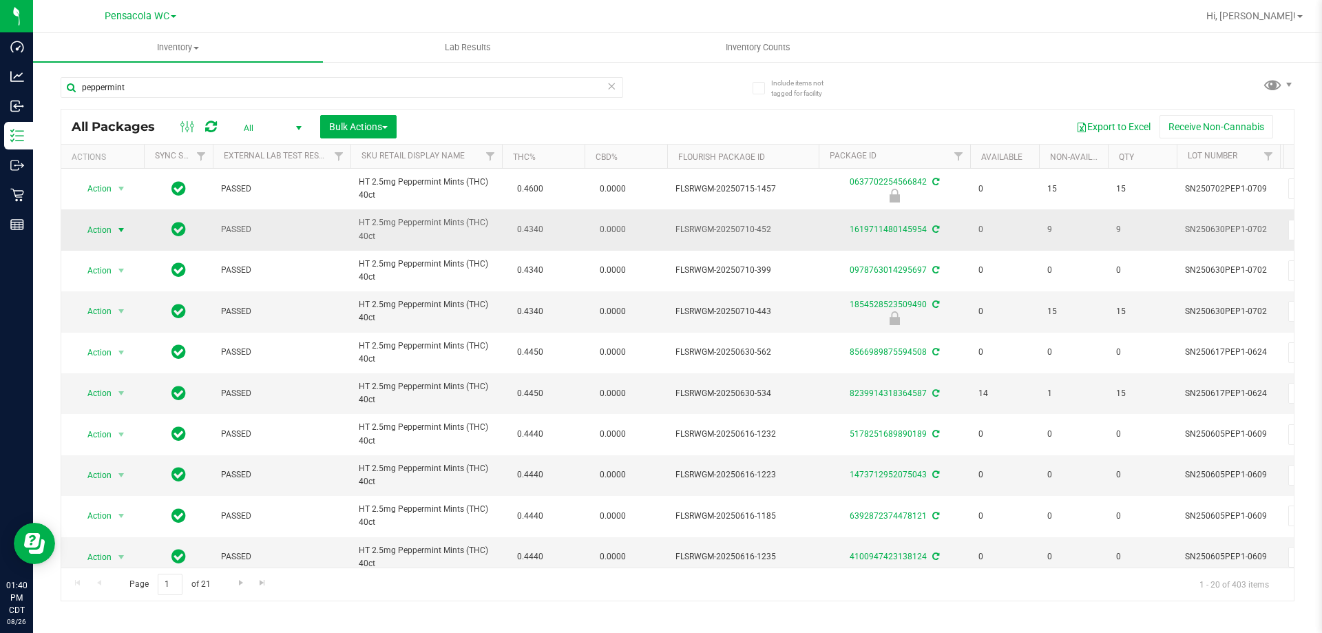
click at [107, 229] on span "Action" at bounding box center [93, 229] width 37 height 19
click at [139, 377] on li "Package audit log" at bounding box center [129, 375] width 107 height 21
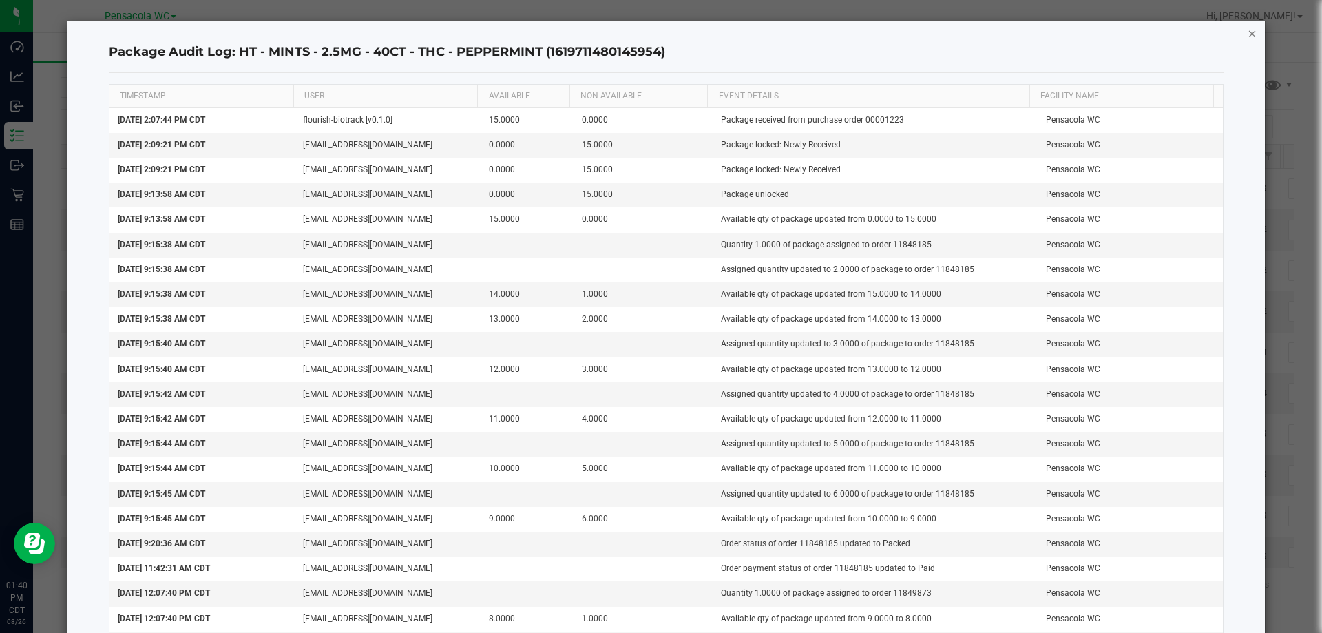
click at [1248, 37] on icon "button" at bounding box center [1253, 33] width 10 height 17
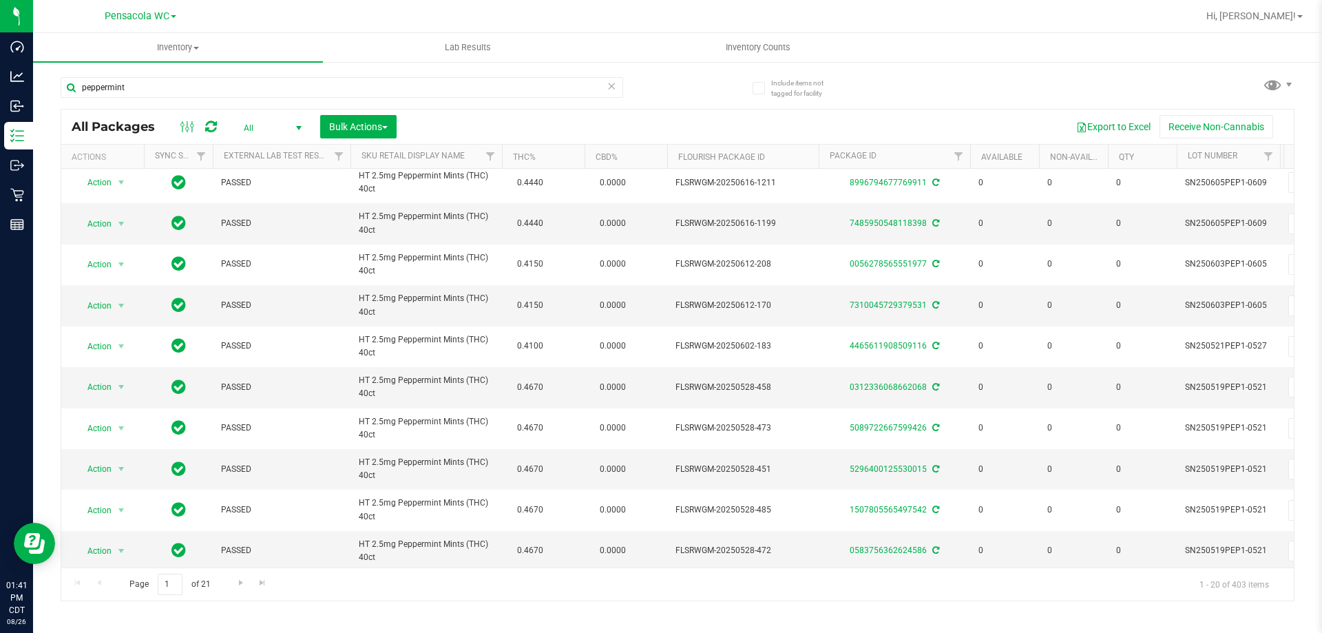
scroll to position [429, 0]
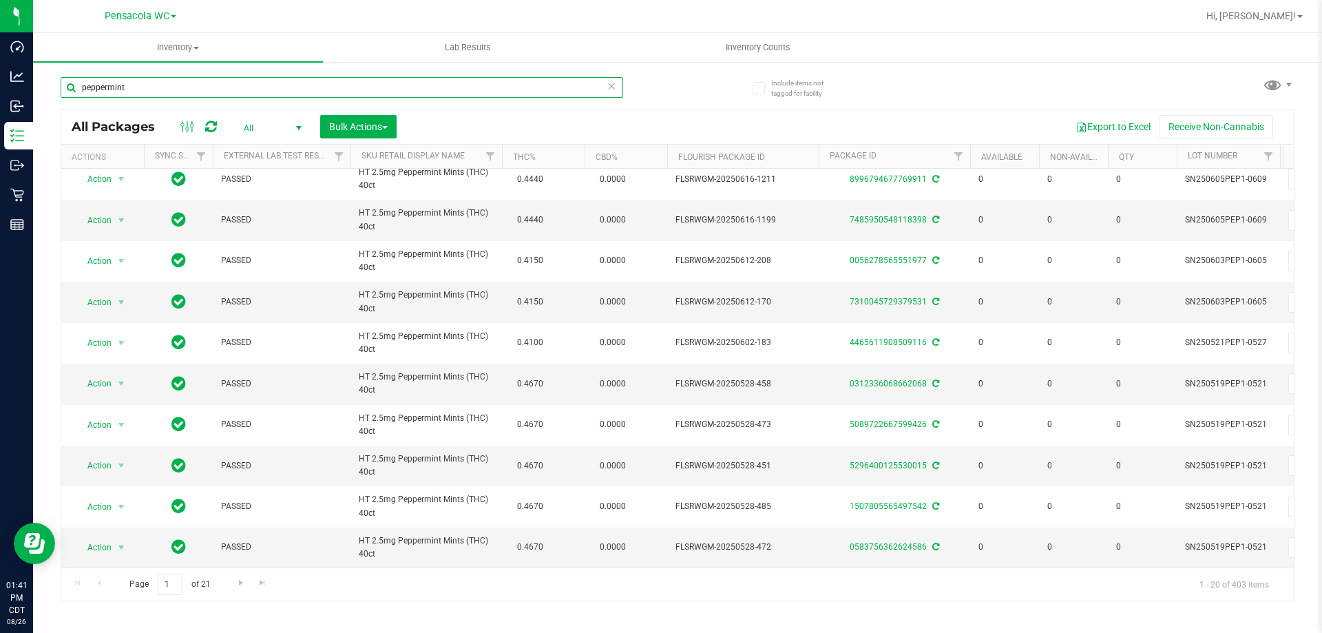
click at [205, 93] on input "peppermint" at bounding box center [342, 87] width 563 height 21
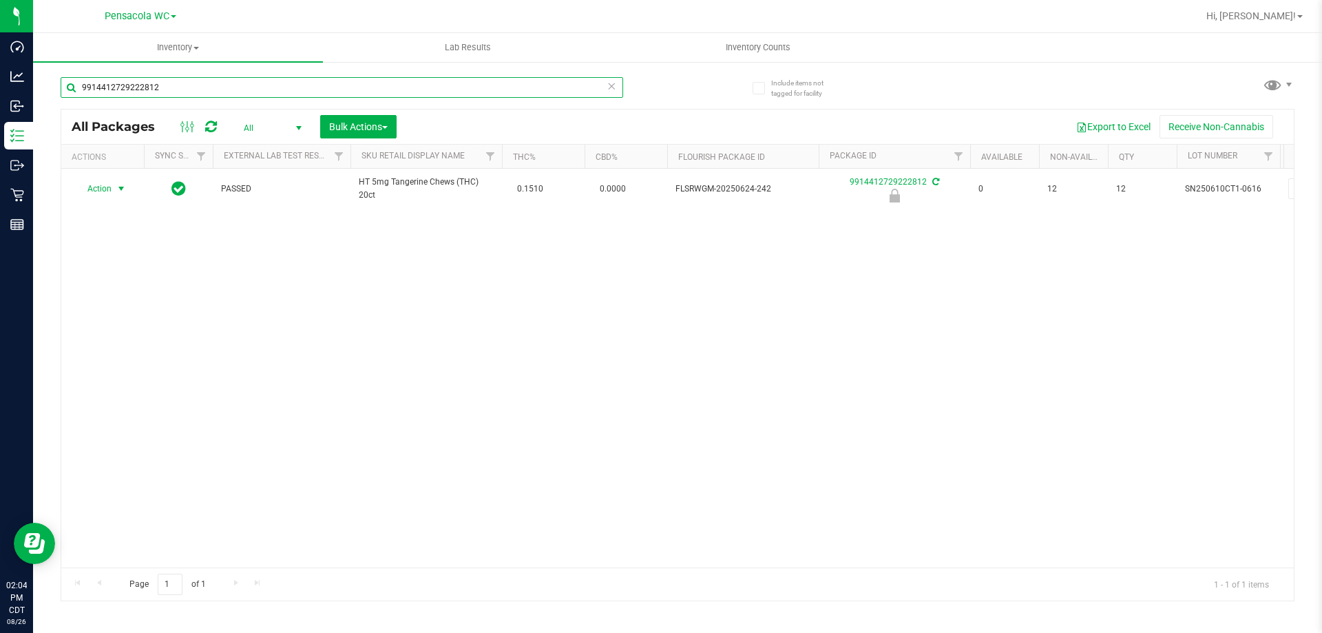
type input "9914412729222812"
click at [116, 189] on span "select" at bounding box center [121, 188] width 11 height 11
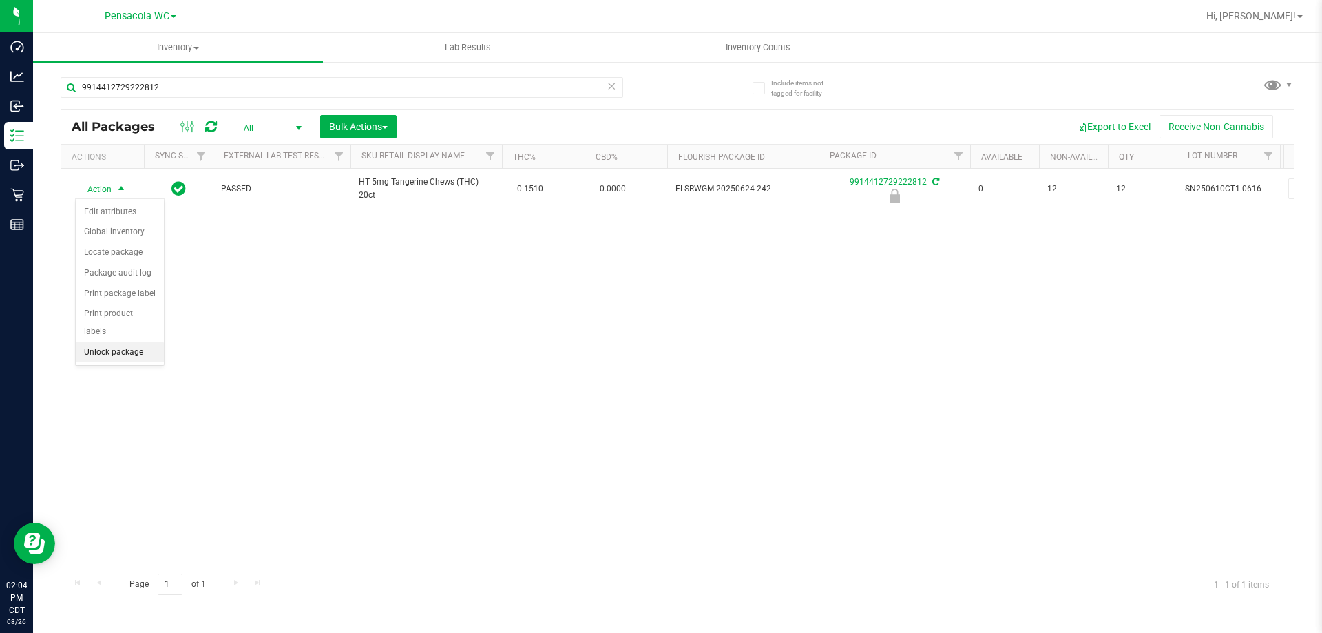
click at [140, 342] on li "Unlock package" at bounding box center [120, 352] width 88 height 21
click at [105, 187] on span "Action" at bounding box center [93, 188] width 37 height 19
click at [136, 360] on li "Print package label" at bounding box center [129, 355] width 107 height 21
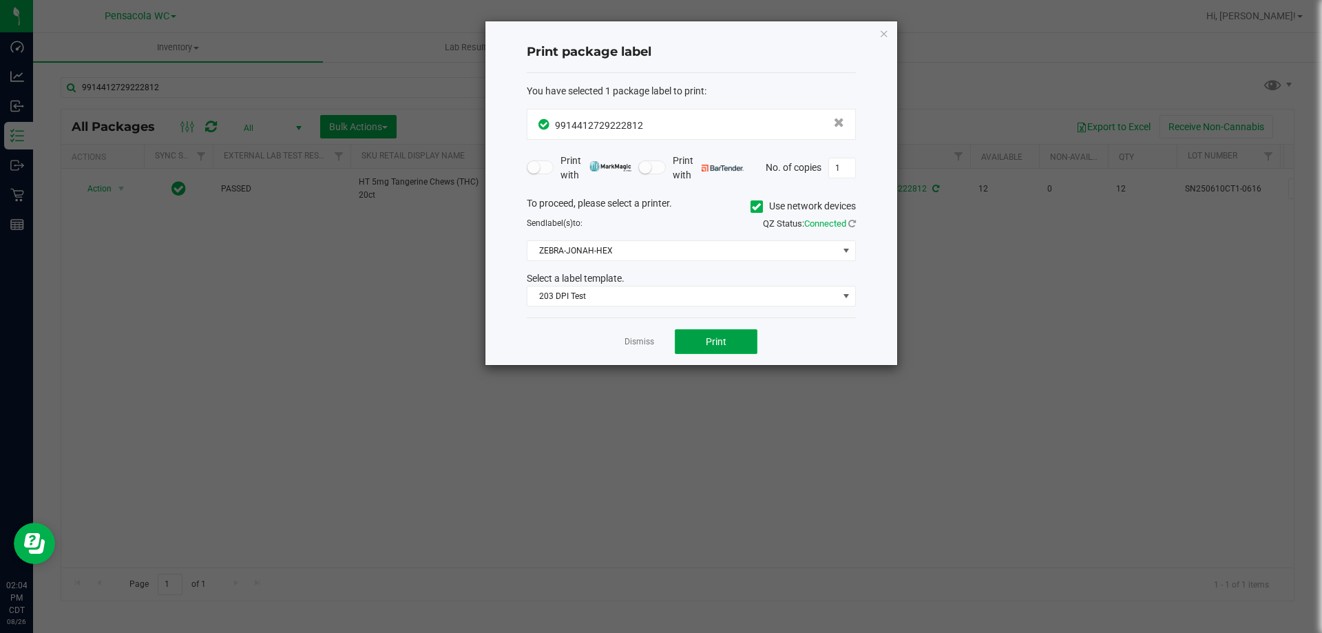
click at [694, 344] on button "Print" at bounding box center [716, 341] width 83 height 25
click at [633, 332] on div "Dismiss Print" at bounding box center [691, 342] width 329 height 48
click at [638, 344] on link "Dismiss" at bounding box center [640, 342] width 30 height 12
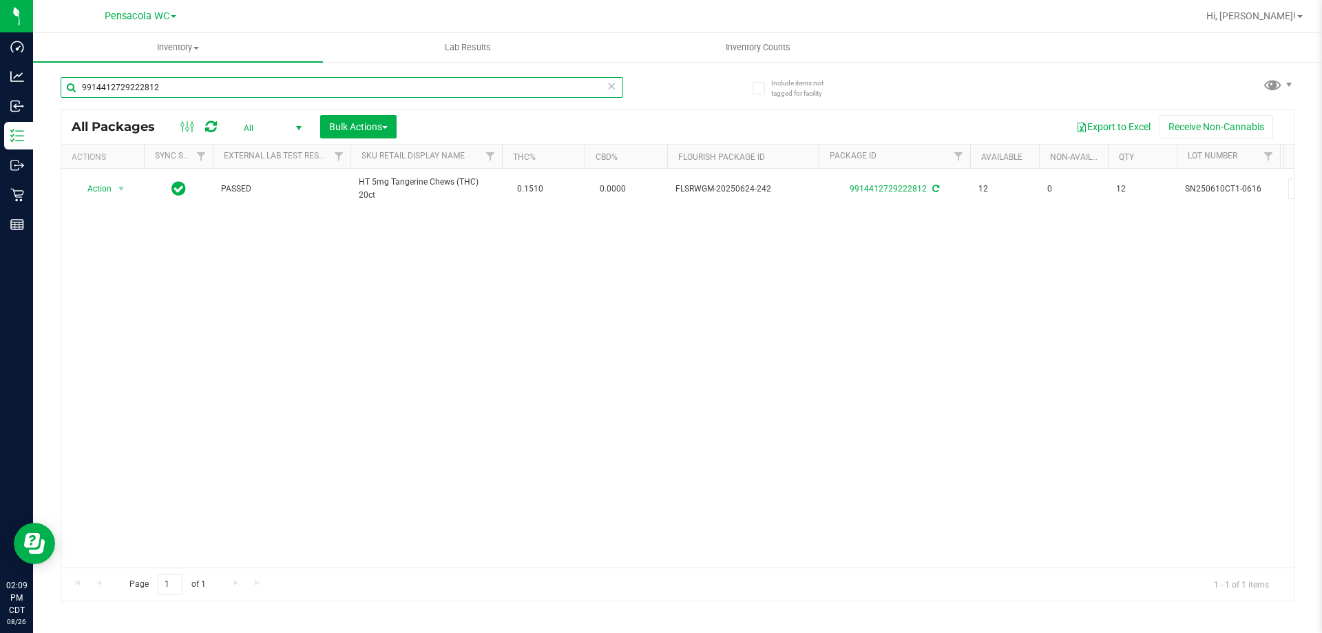
click at [311, 79] on input "9914412729222812" at bounding box center [342, 87] width 563 height 21
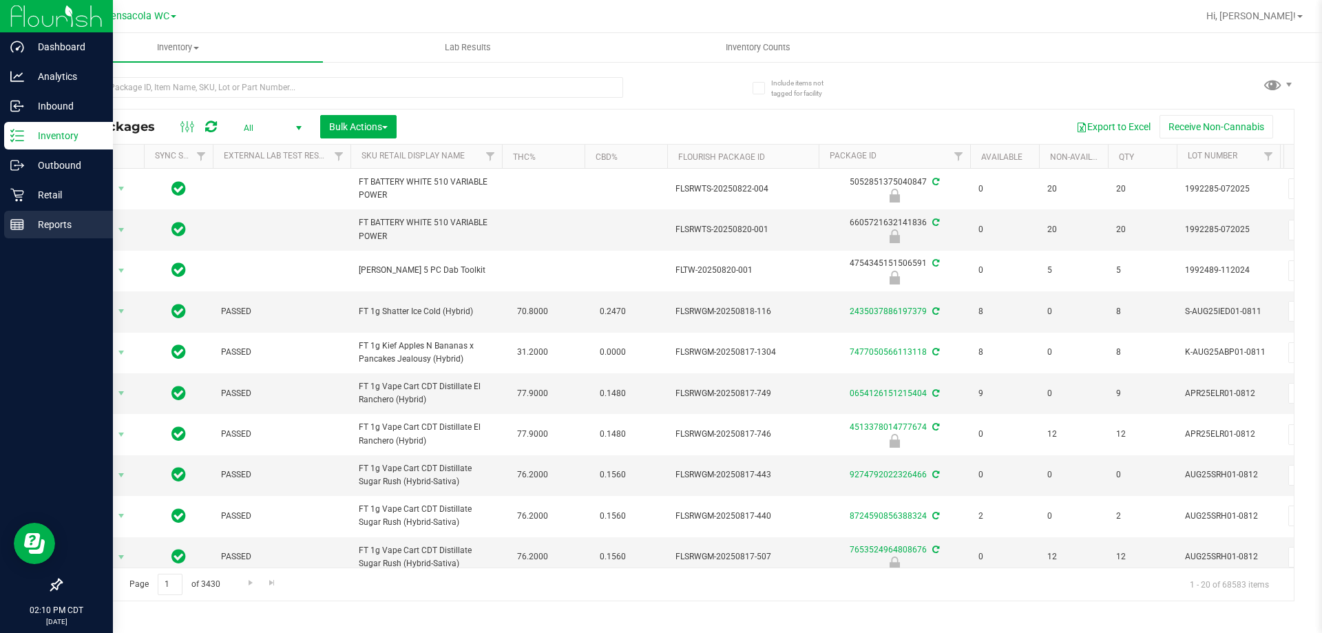
click at [32, 226] on p "Reports" at bounding box center [65, 224] width 83 height 17
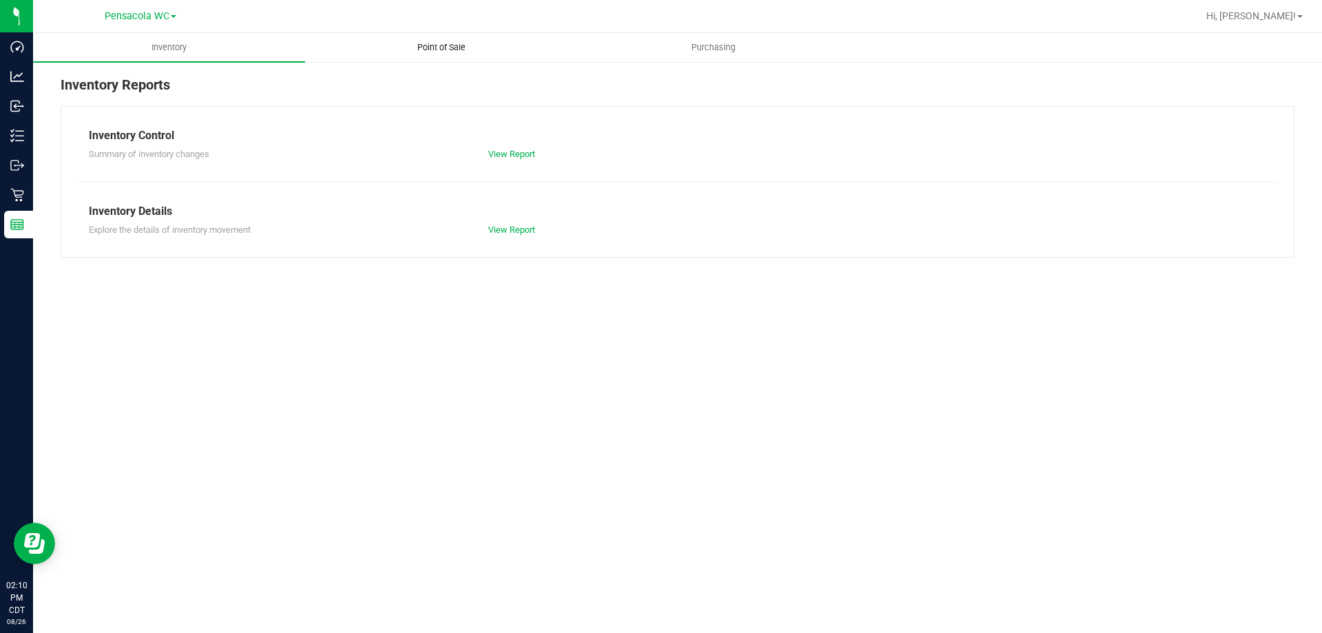
click at [458, 44] on span "Point of Sale" at bounding box center [441, 47] width 85 height 12
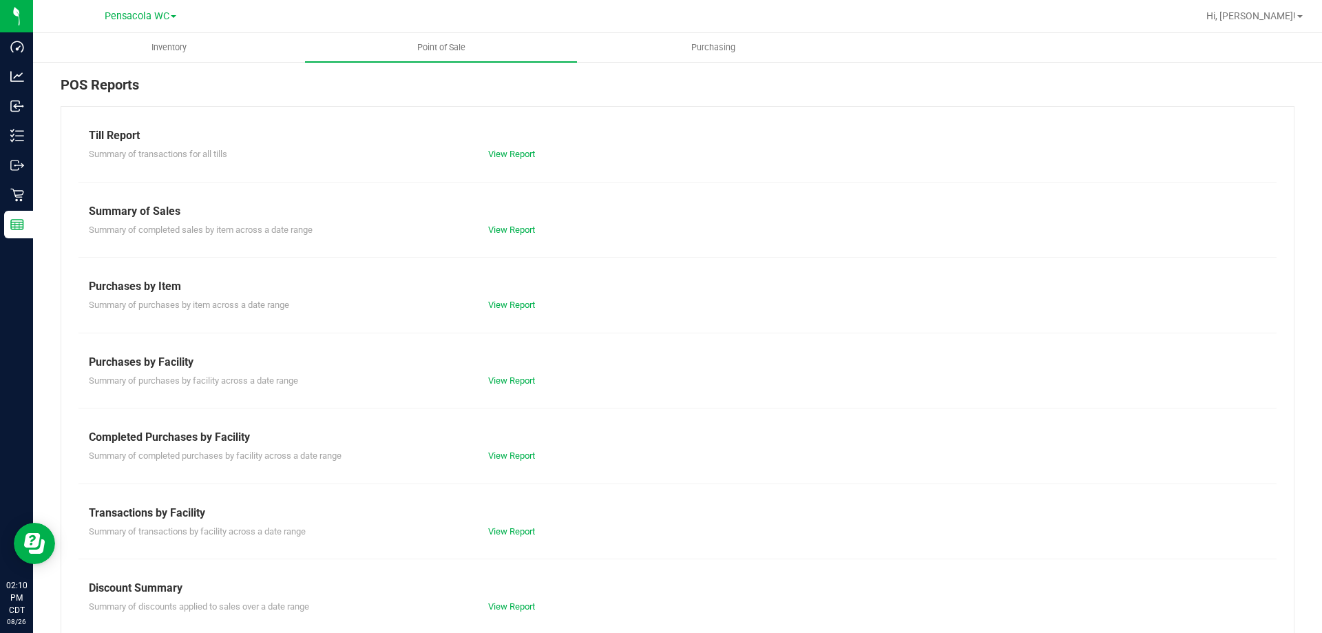
click at [505, 158] on div "View Report" at bounding box center [677, 154] width 399 height 14
click at [505, 157] on link "View Report" at bounding box center [511, 154] width 47 height 10
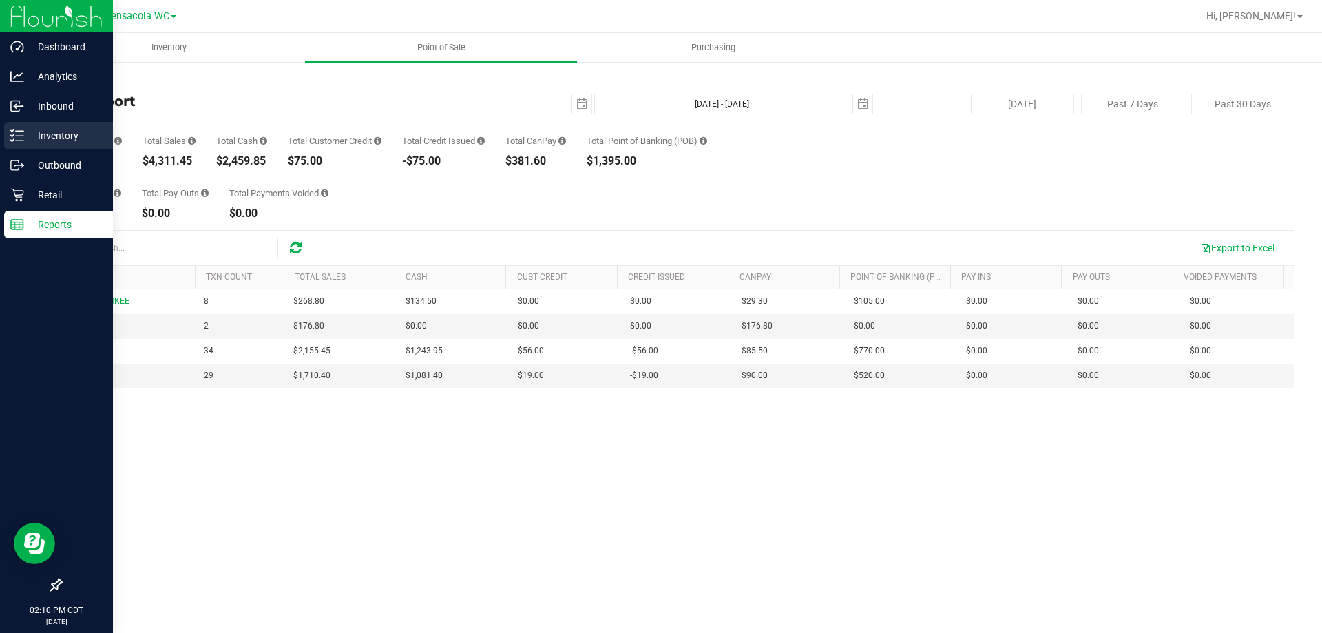
click at [26, 127] on div "Inventory" at bounding box center [58, 136] width 109 height 28
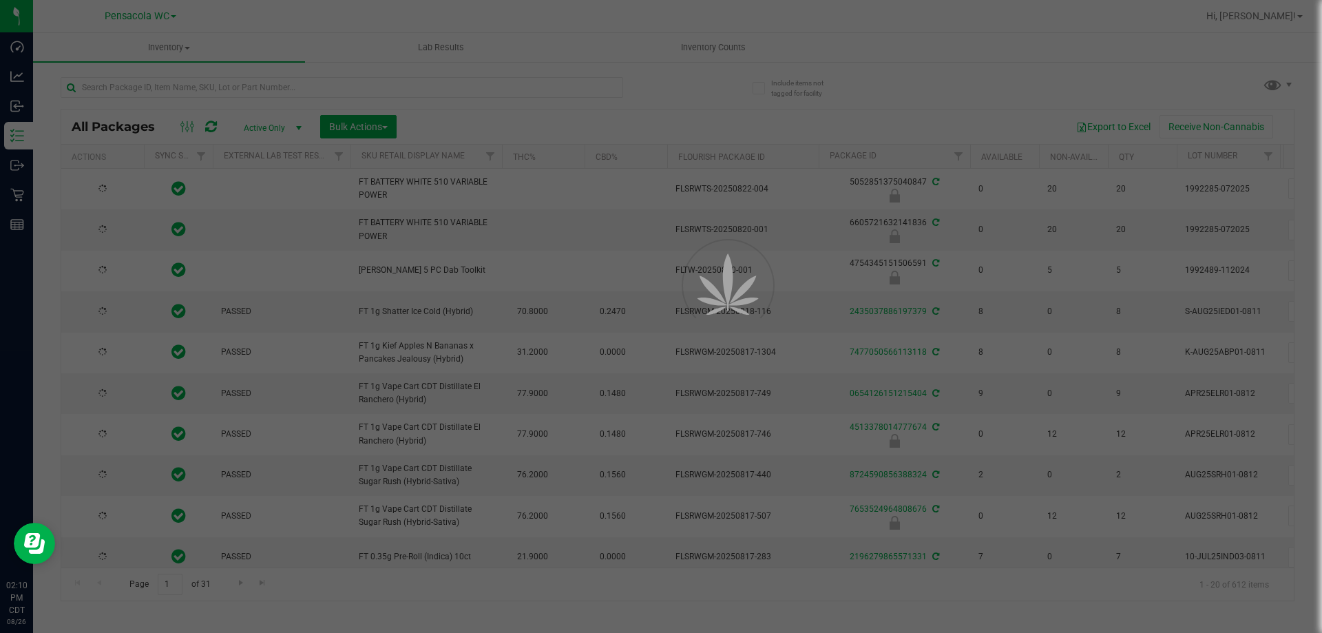
click at [143, 90] on div at bounding box center [661, 316] width 1322 height 633
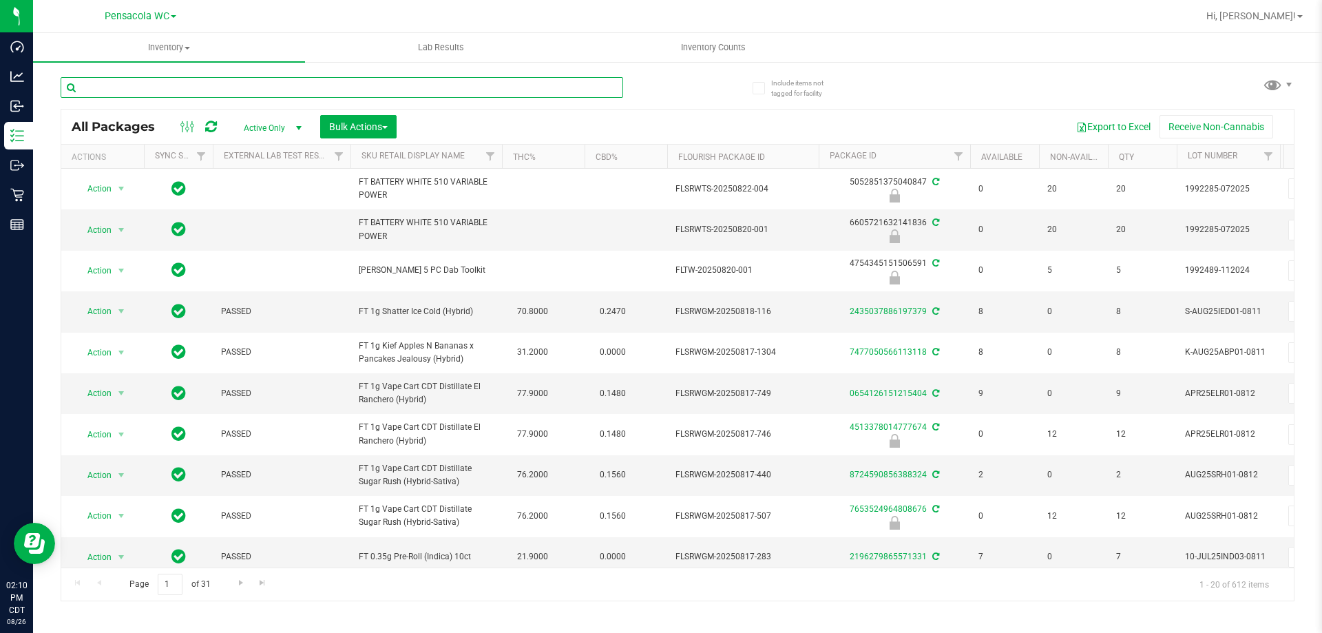
click at [143, 90] on input "text" at bounding box center [342, 87] width 563 height 21
